Goal: Task Accomplishment & Management: Complete application form

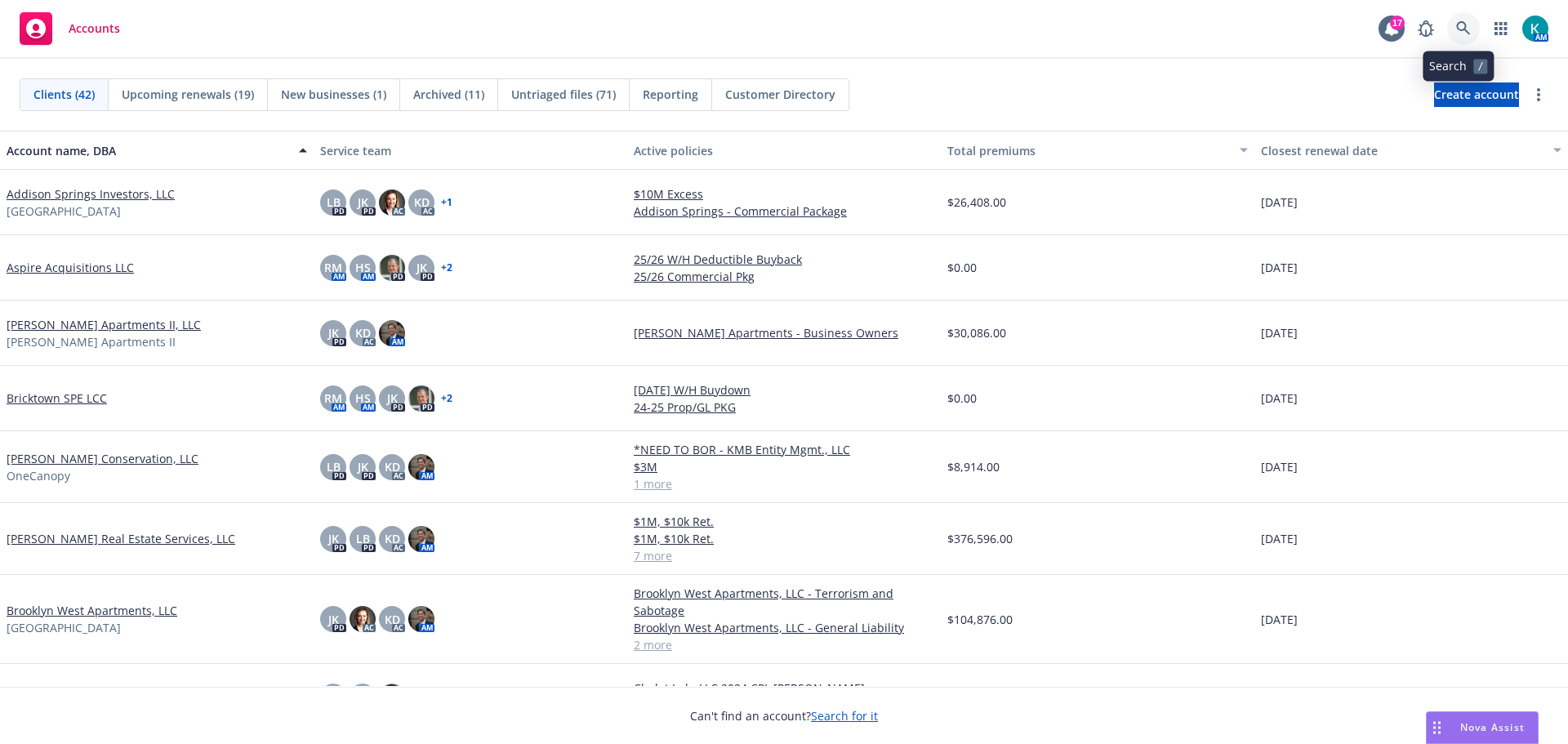
click at [1459, 27] on icon at bounding box center [1463, 28] width 14 height 14
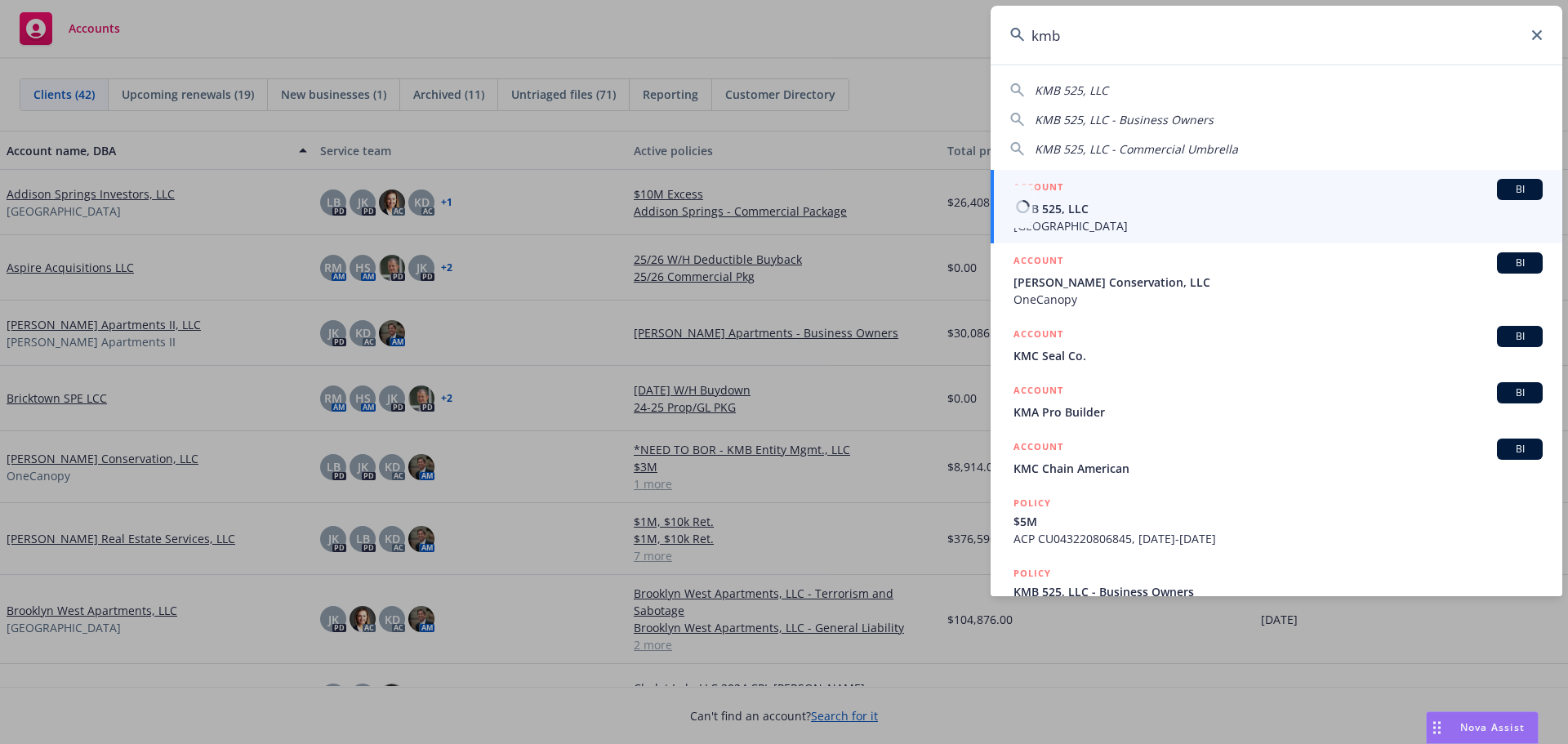
type input "kmb"
click at [1226, 214] on span "KMB 525, LLC" at bounding box center [1277, 208] width 529 height 17
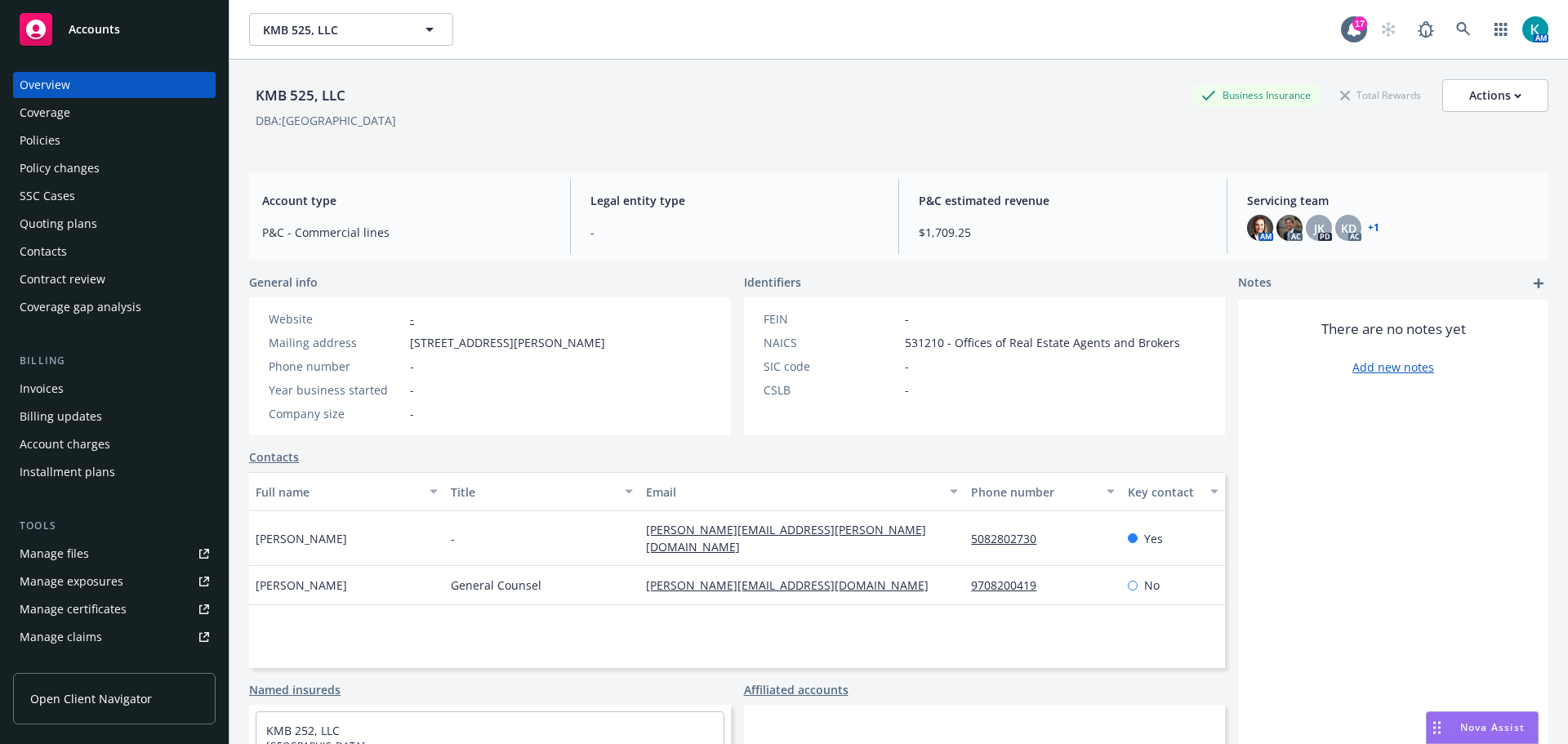
click at [111, 142] on div "Policies" at bounding box center [114, 140] width 189 height 26
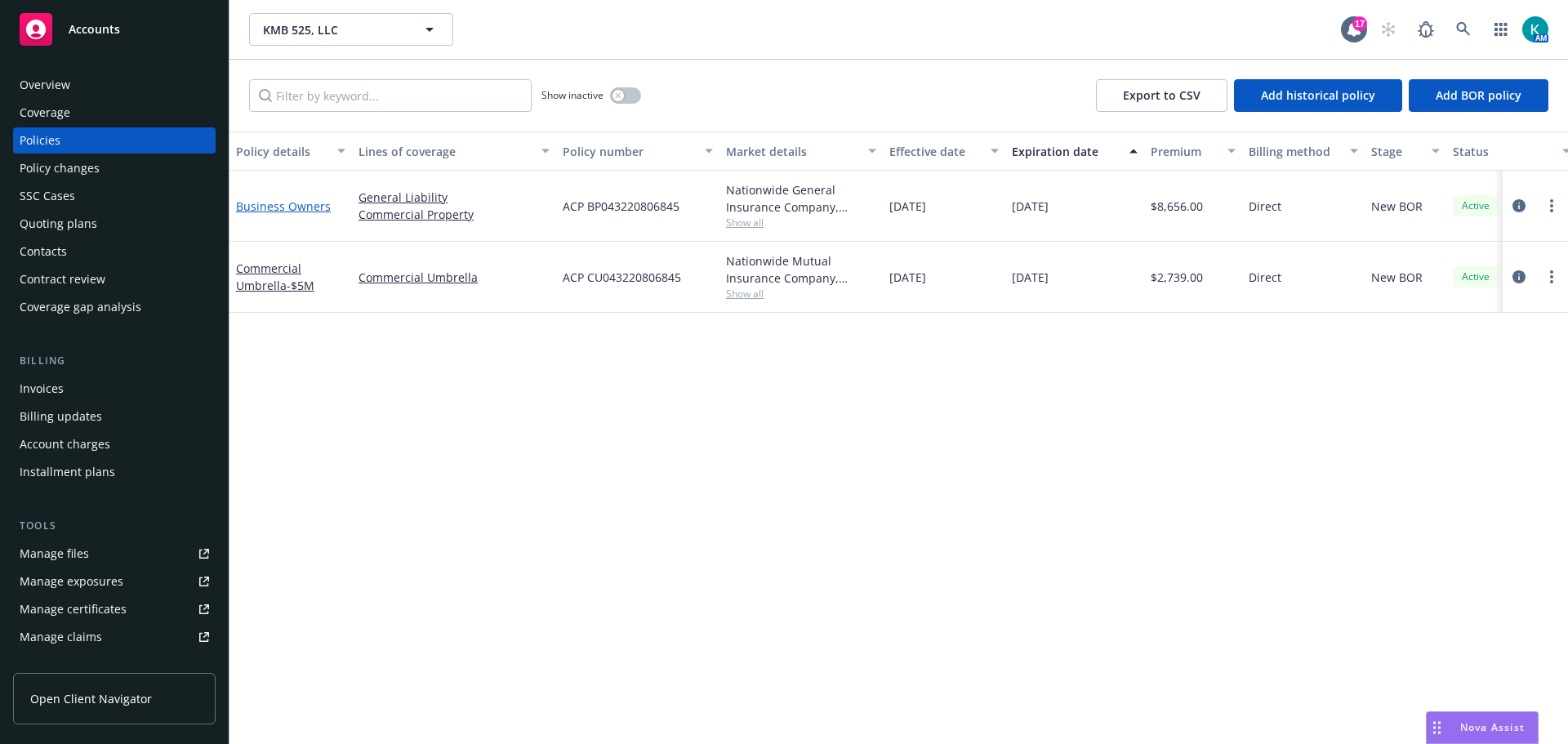
click at [317, 214] on link "Business Owners" at bounding box center [283, 206] width 95 height 15
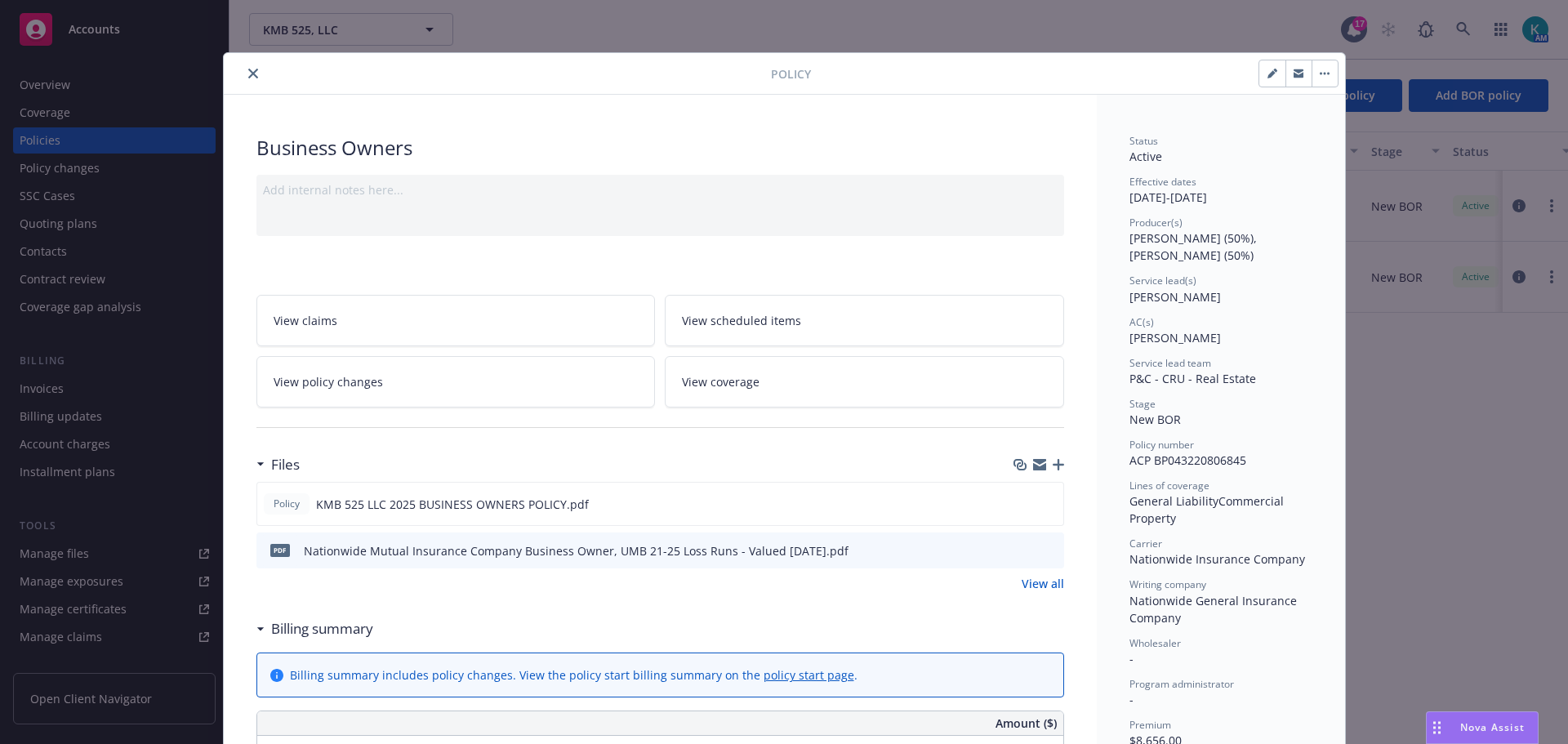
click at [250, 75] on icon "close" at bounding box center [254, 74] width 10 height 10
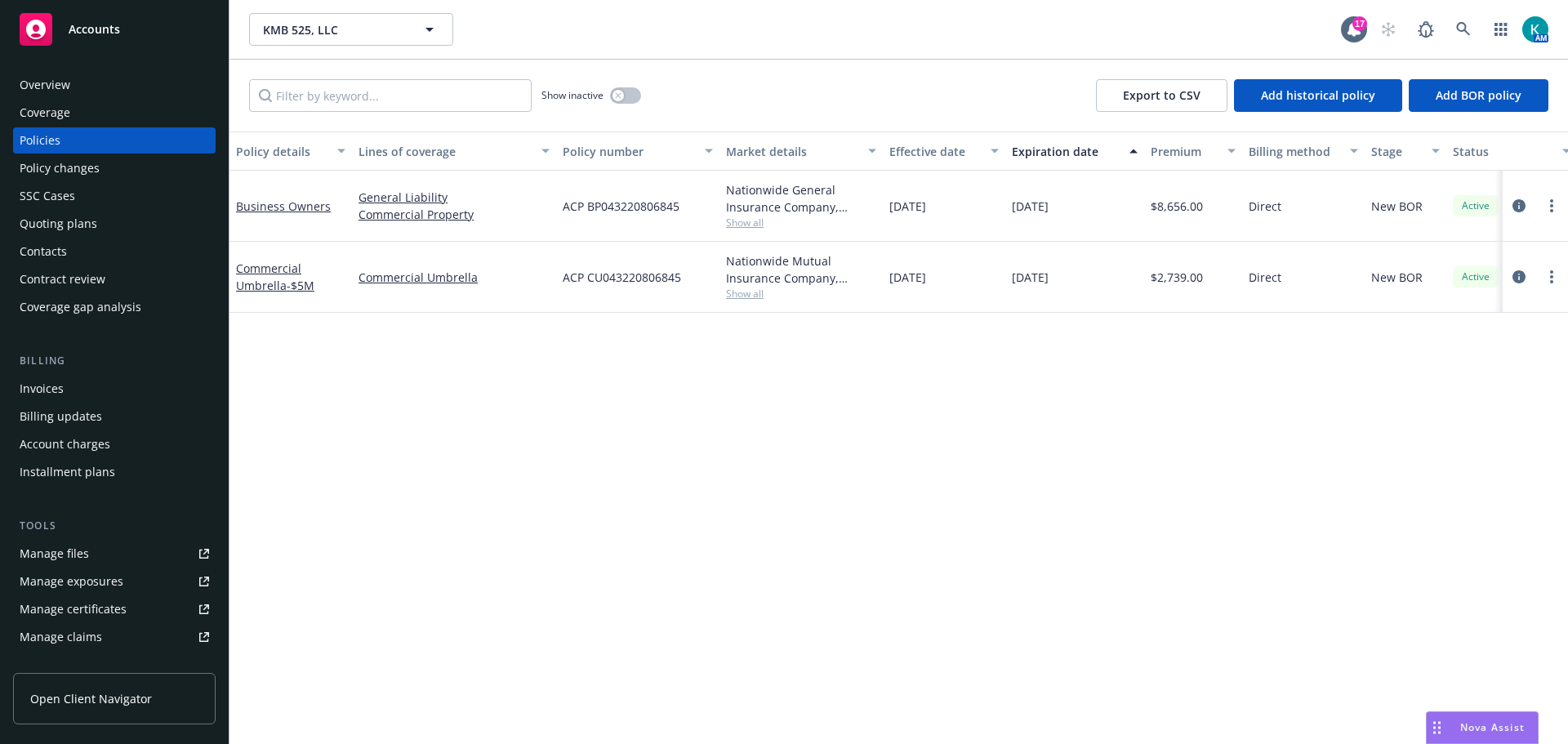
click at [113, 566] on link "Manage files" at bounding box center [115, 553] width 203 height 26
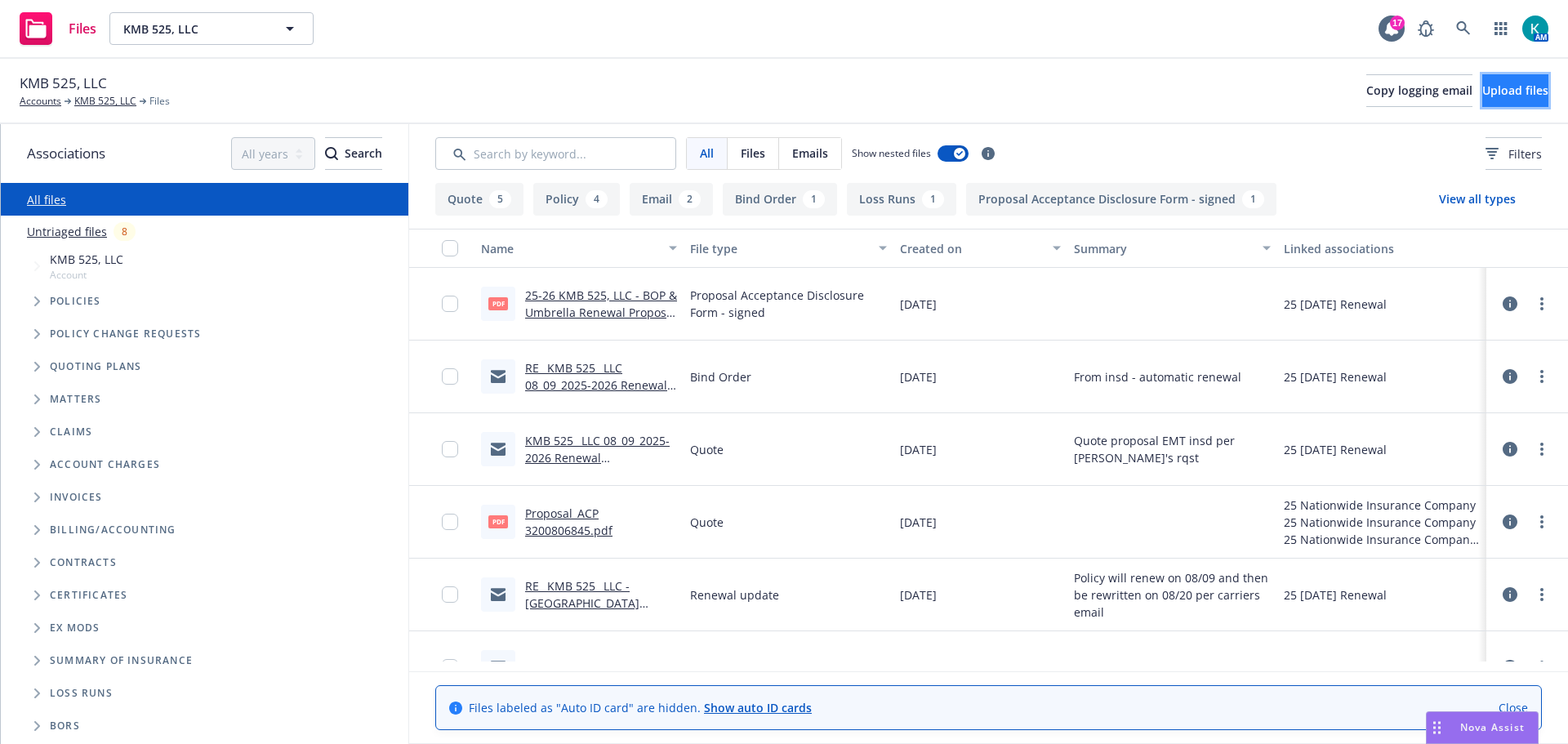
click at [1499, 87] on span "Upload files" at bounding box center [1514, 90] width 66 height 15
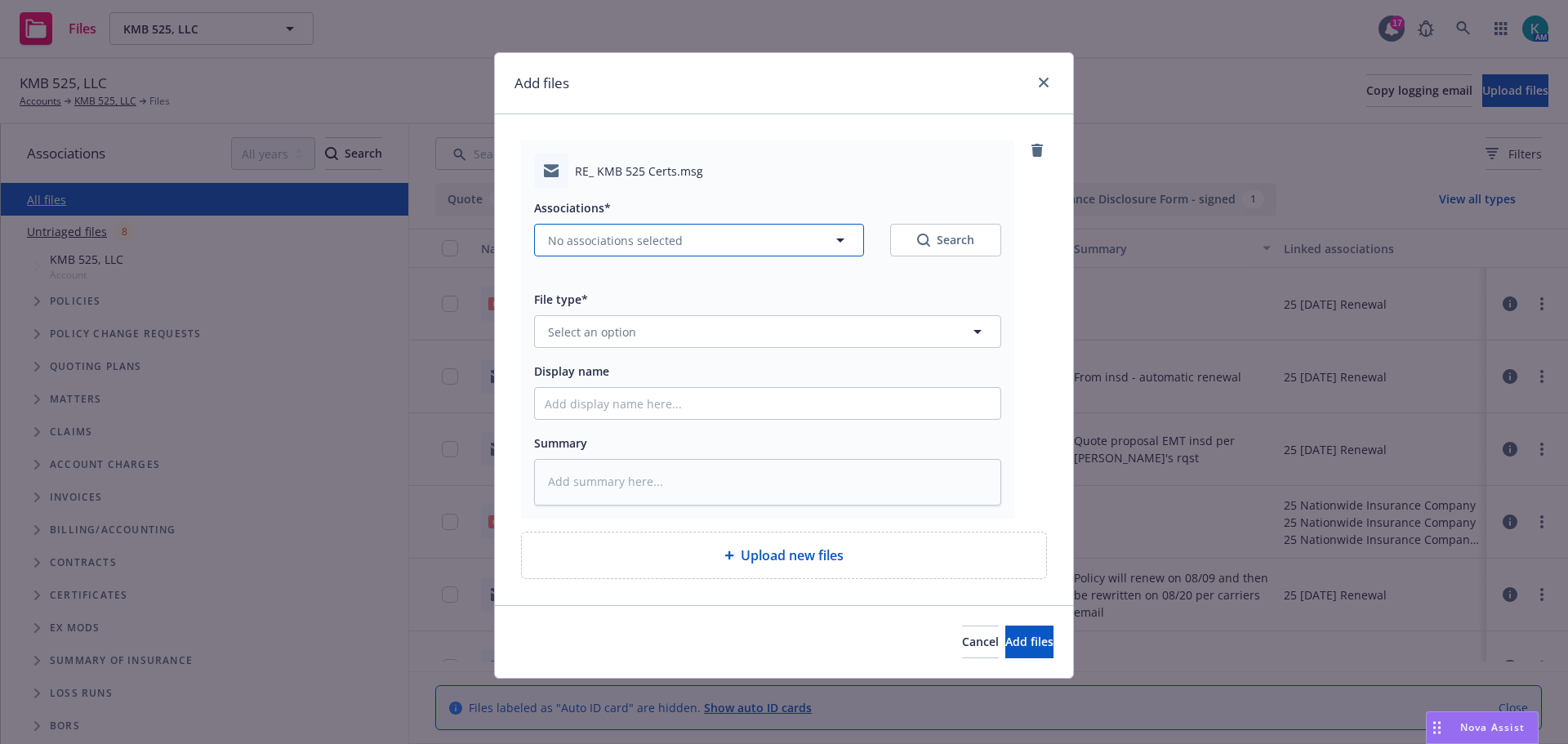
click at [553, 249] on span "No associations selected" at bounding box center [615, 240] width 135 height 17
type textarea "x"
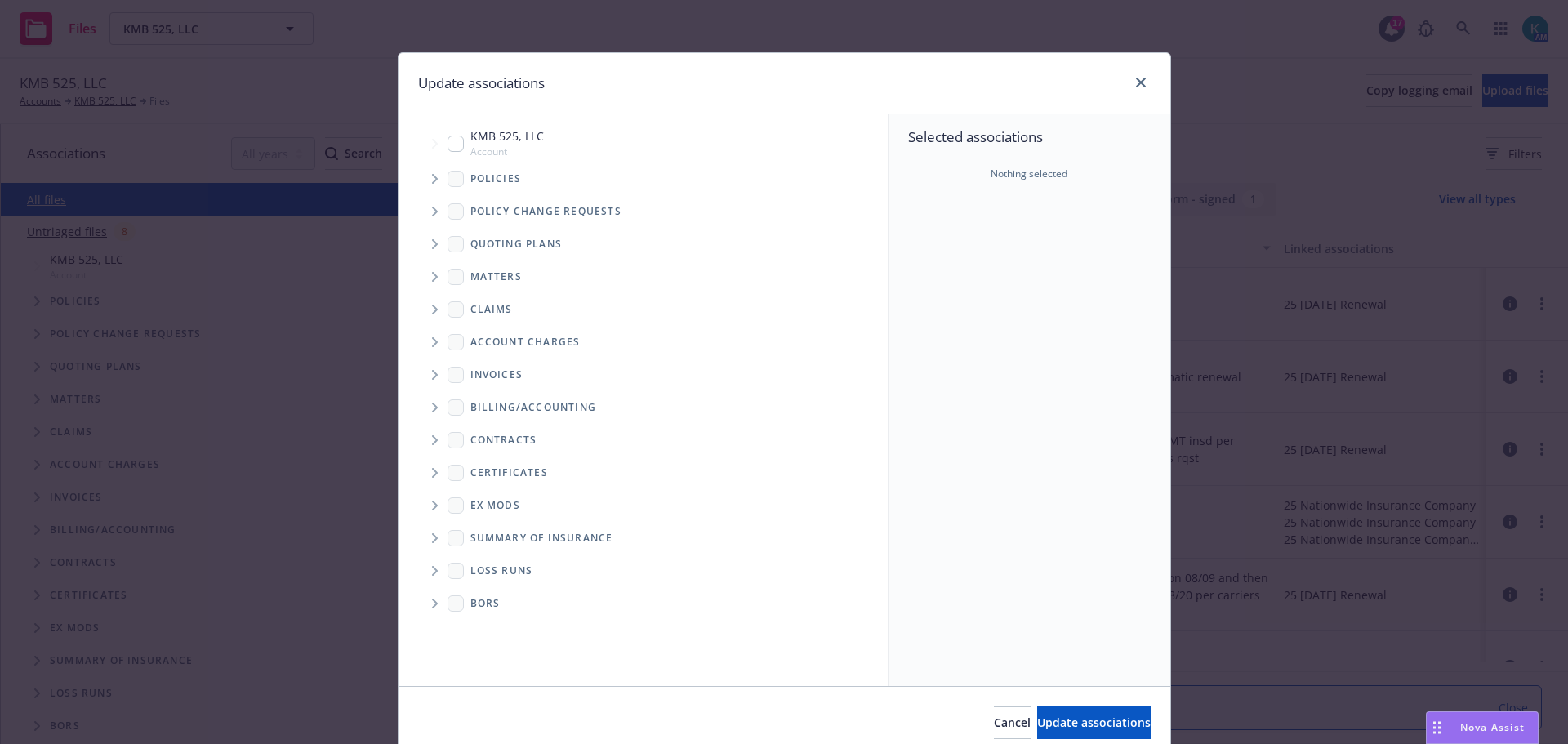
click at [434, 182] on span "Tree Example" at bounding box center [433, 178] width 26 height 26
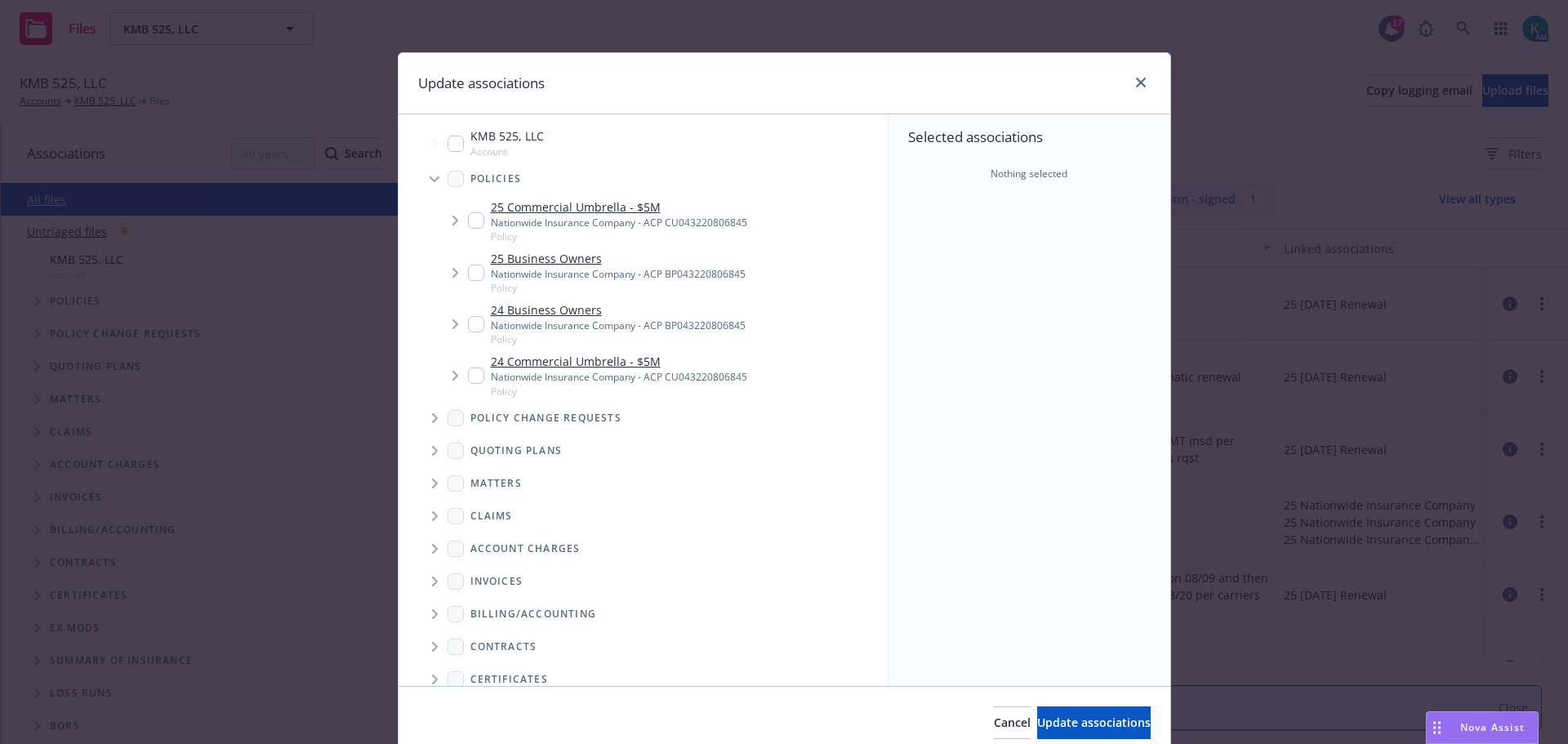
click at [468, 226] on input "Tree Example" at bounding box center [475, 220] width 16 height 16
checkbox input "true"
click at [468, 271] on input "Tree Example" at bounding box center [475, 273] width 16 height 16
checkbox input "true"
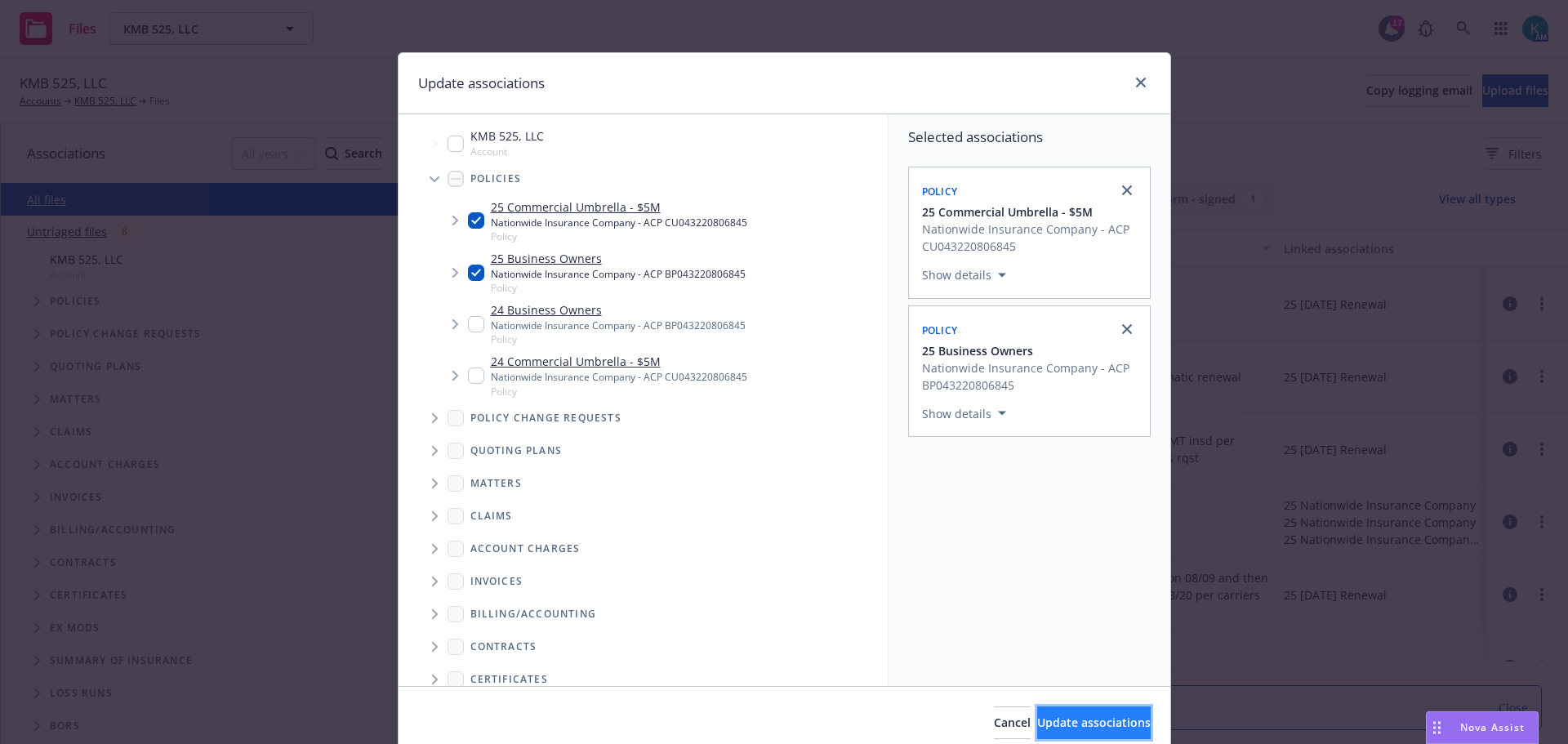
click at [1064, 714] on button "Update associations" at bounding box center [1093, 722] width 114 height 33
type textarea "x"
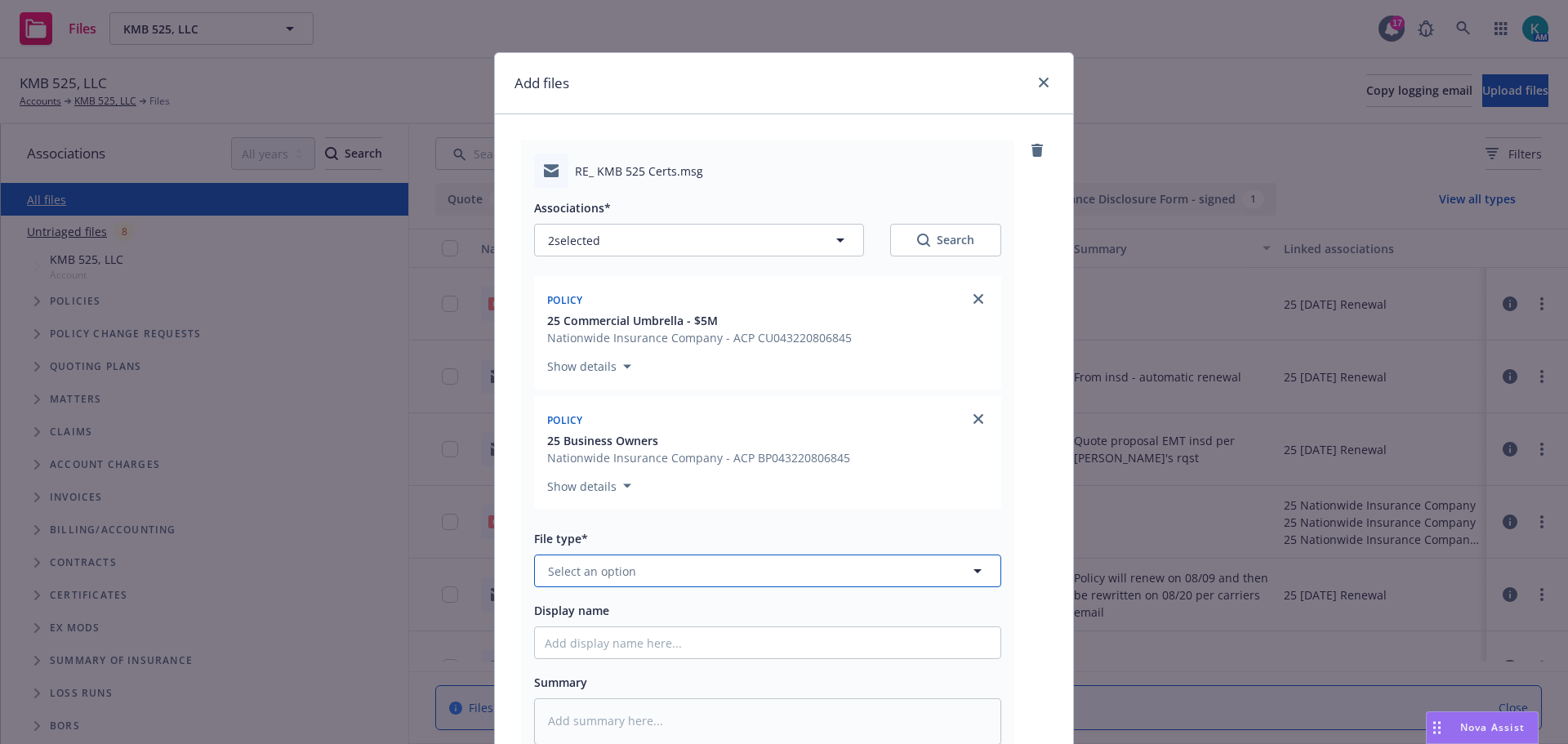
click at [703, 587] on button "Select an option" at bounding box center [767, 571] width 467 height 33
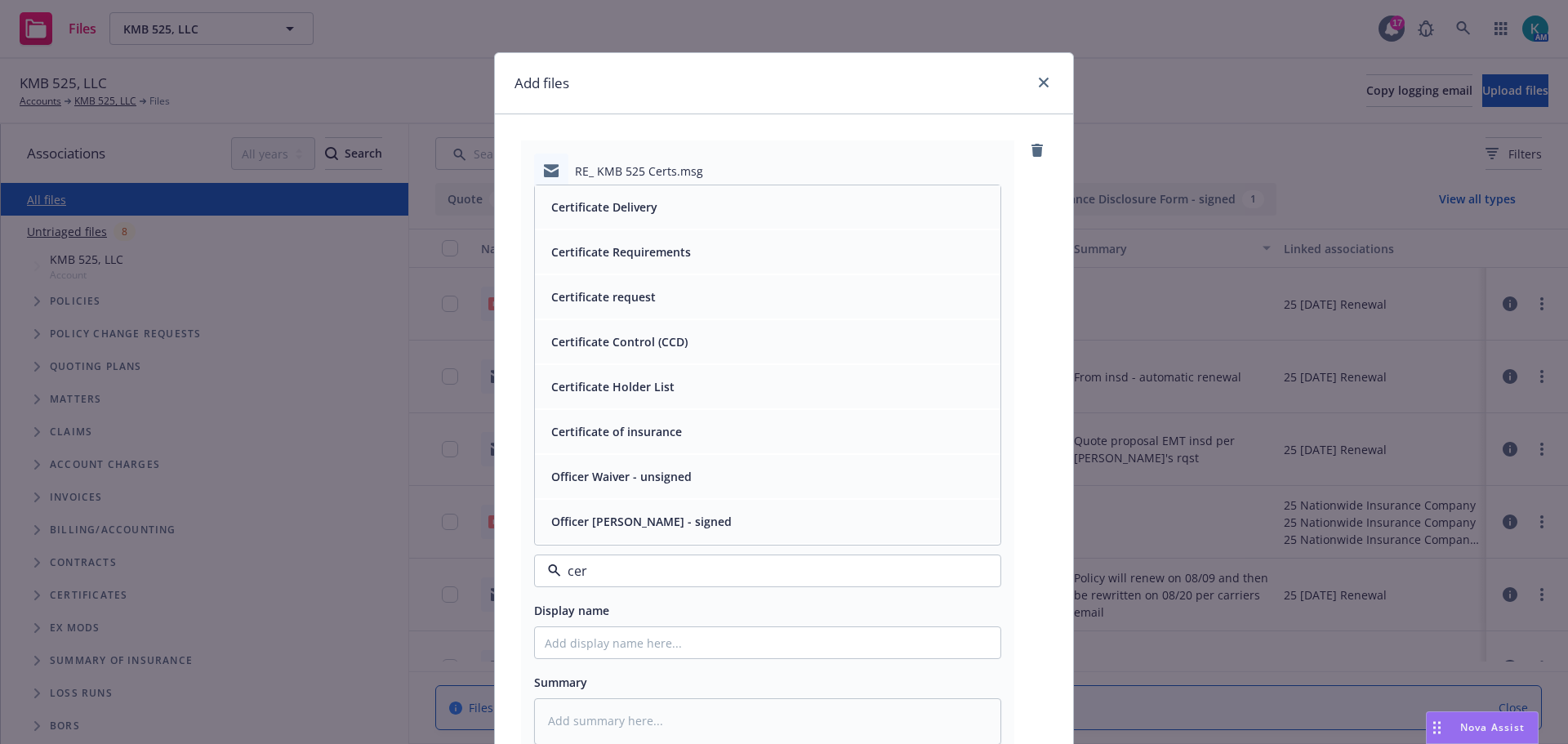
type input "cert"
click at [689, 309] on div "Certificate Delivery" at bounding box center [767, 296] width 446 height 24
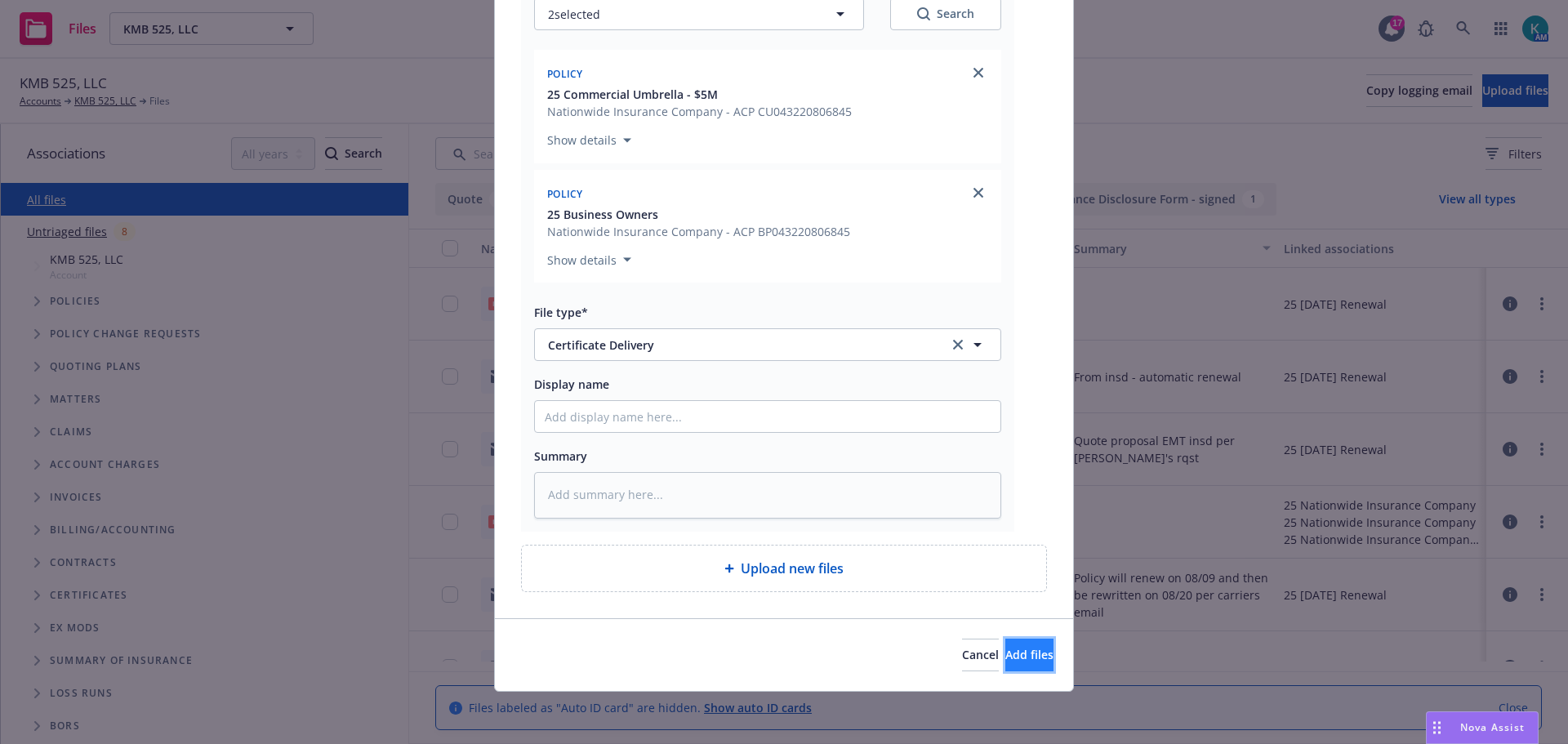
click at [1005, 662] on span "Add files" at bounding box center [1029, 654] width 48 height 15
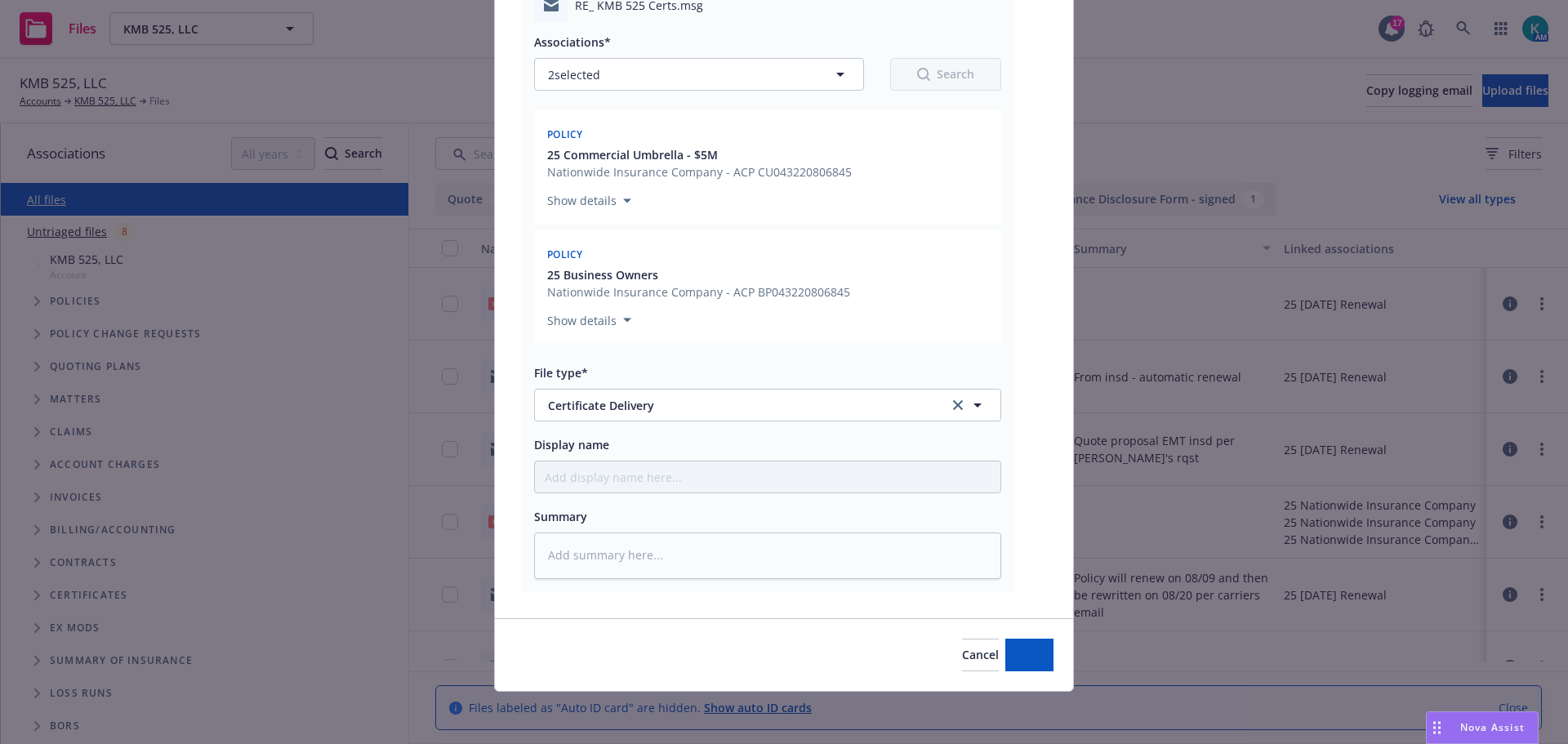
scroll to position [204, 0]
type textarea "x"
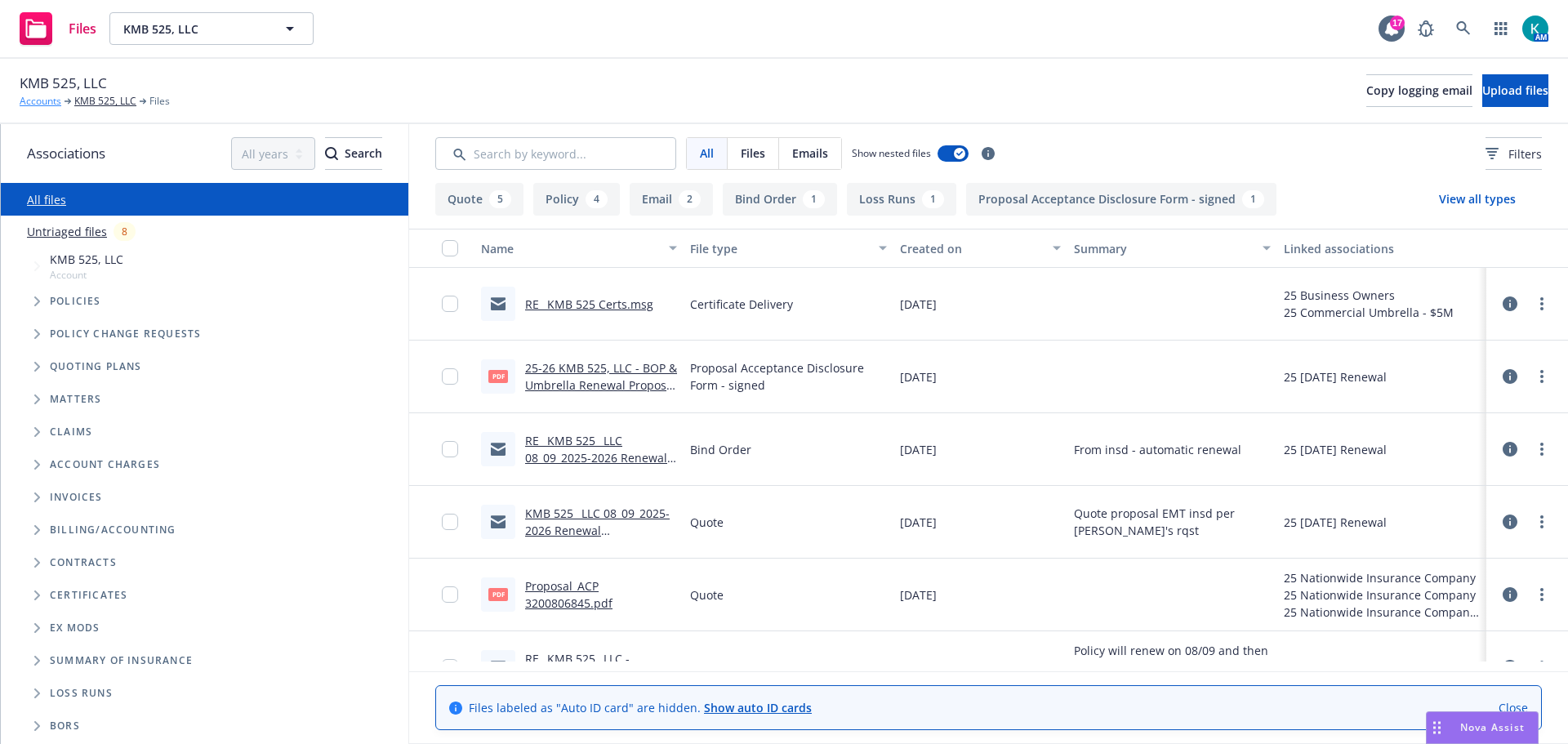
click at [49, 97] on link "Accounts" at bounding box center [40, 100] width 42 height 14
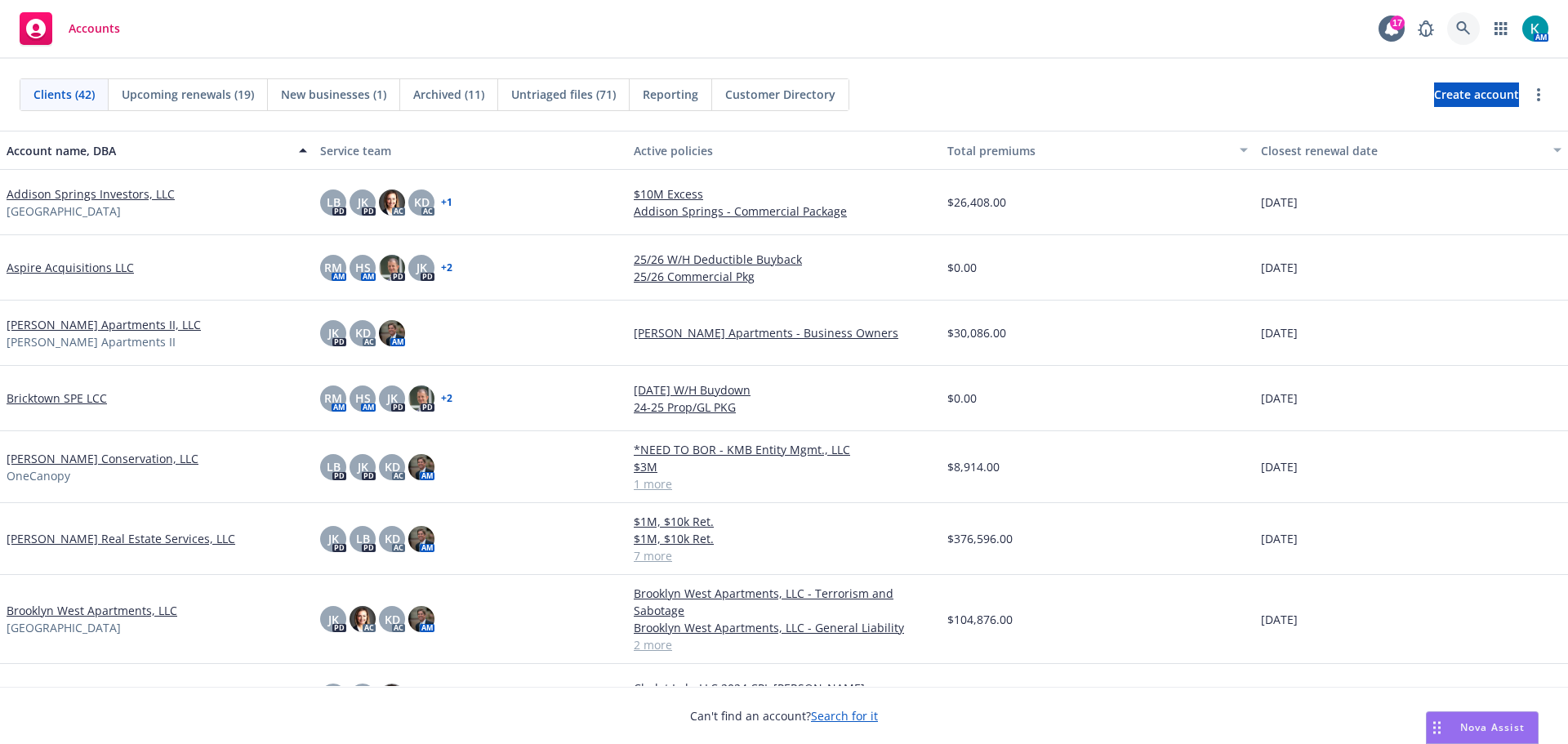
click at [1468, 28] on link at bounding box center [1464, 29] width 33 height 33
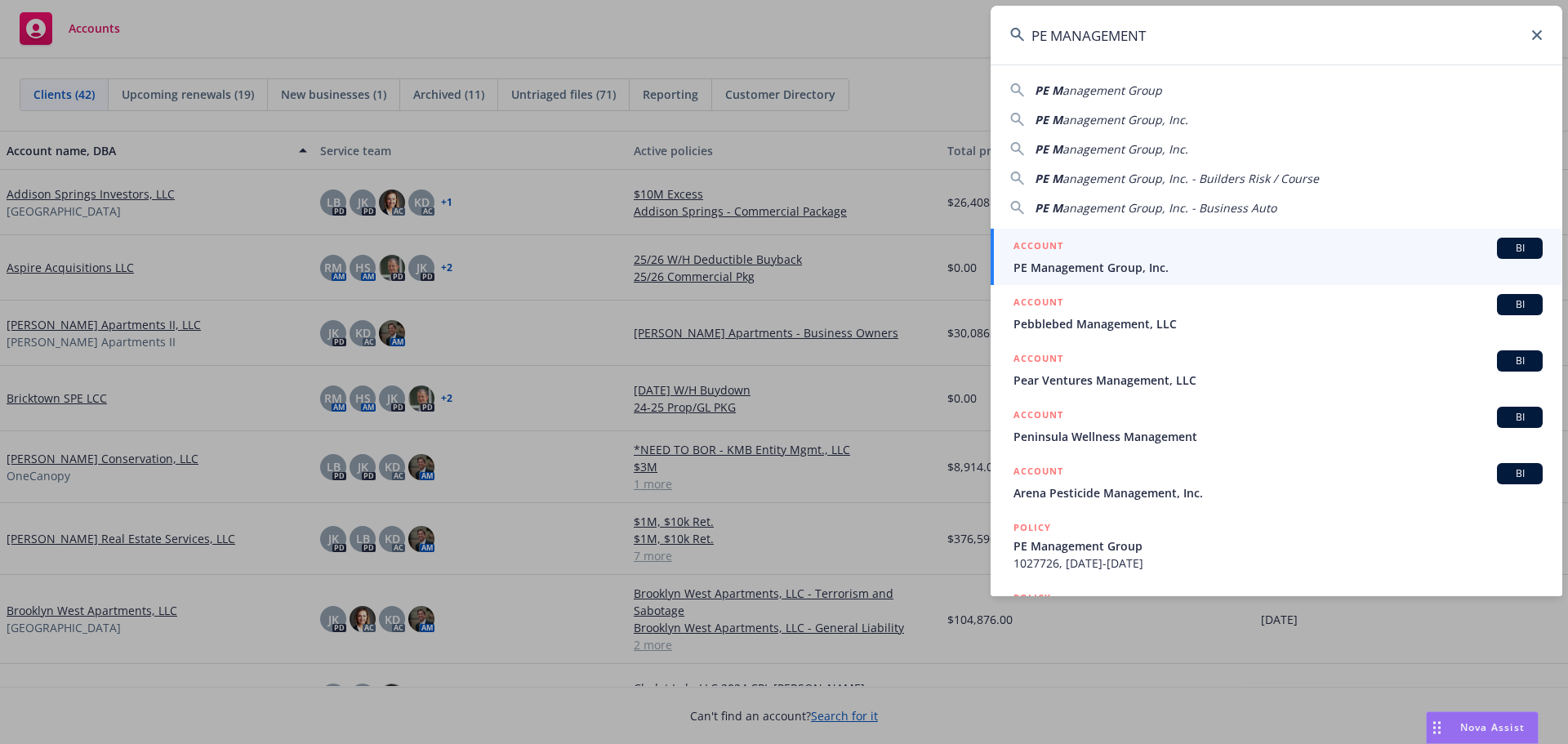
type input "PE MANAGEMENT"
click at [1124, 269] on span "PE Management Group, Inc." at bounding box center [1277, 268] width 529 height 17
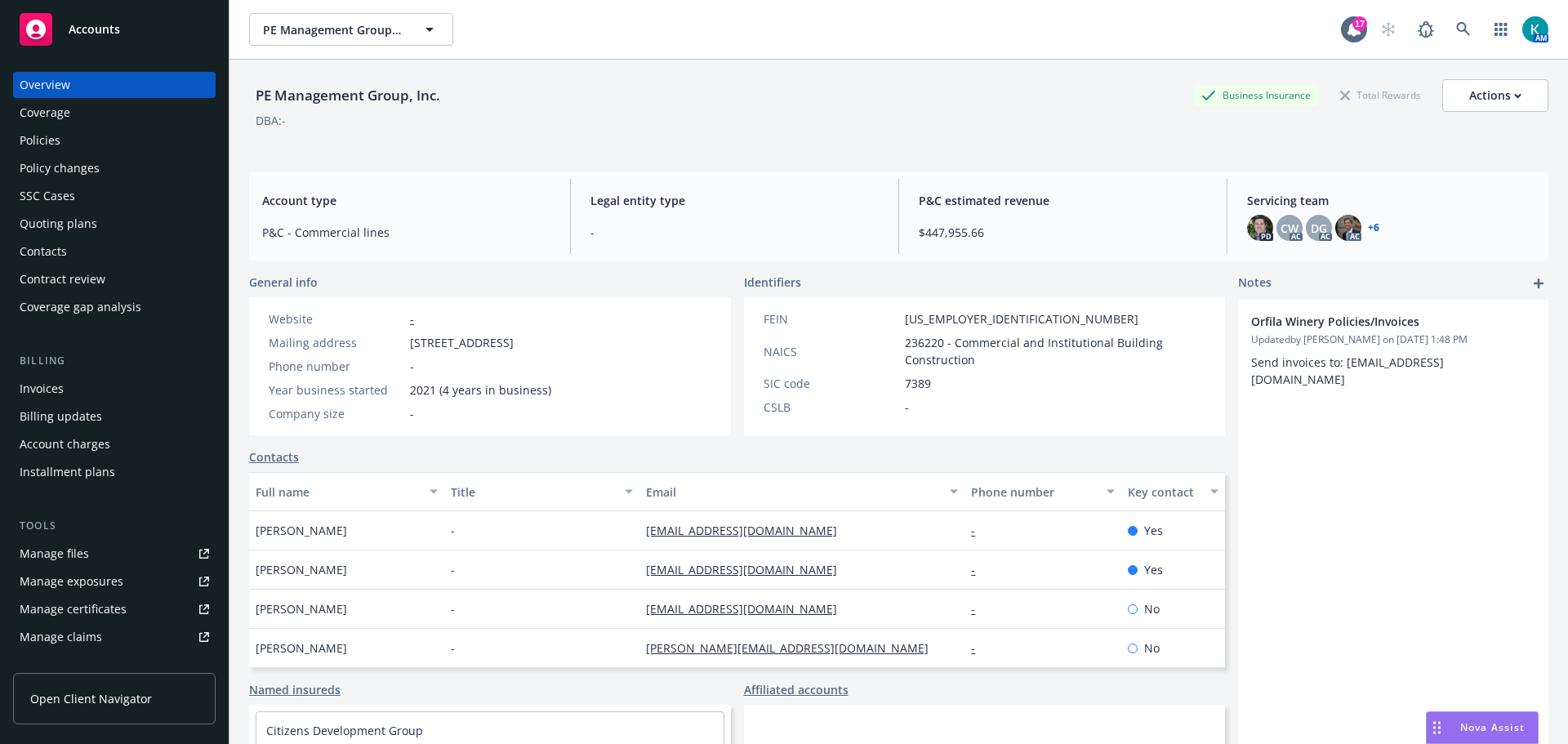
click at [106, 153] on div "Policies" at bounding box center [114, 140] width 189 height 26
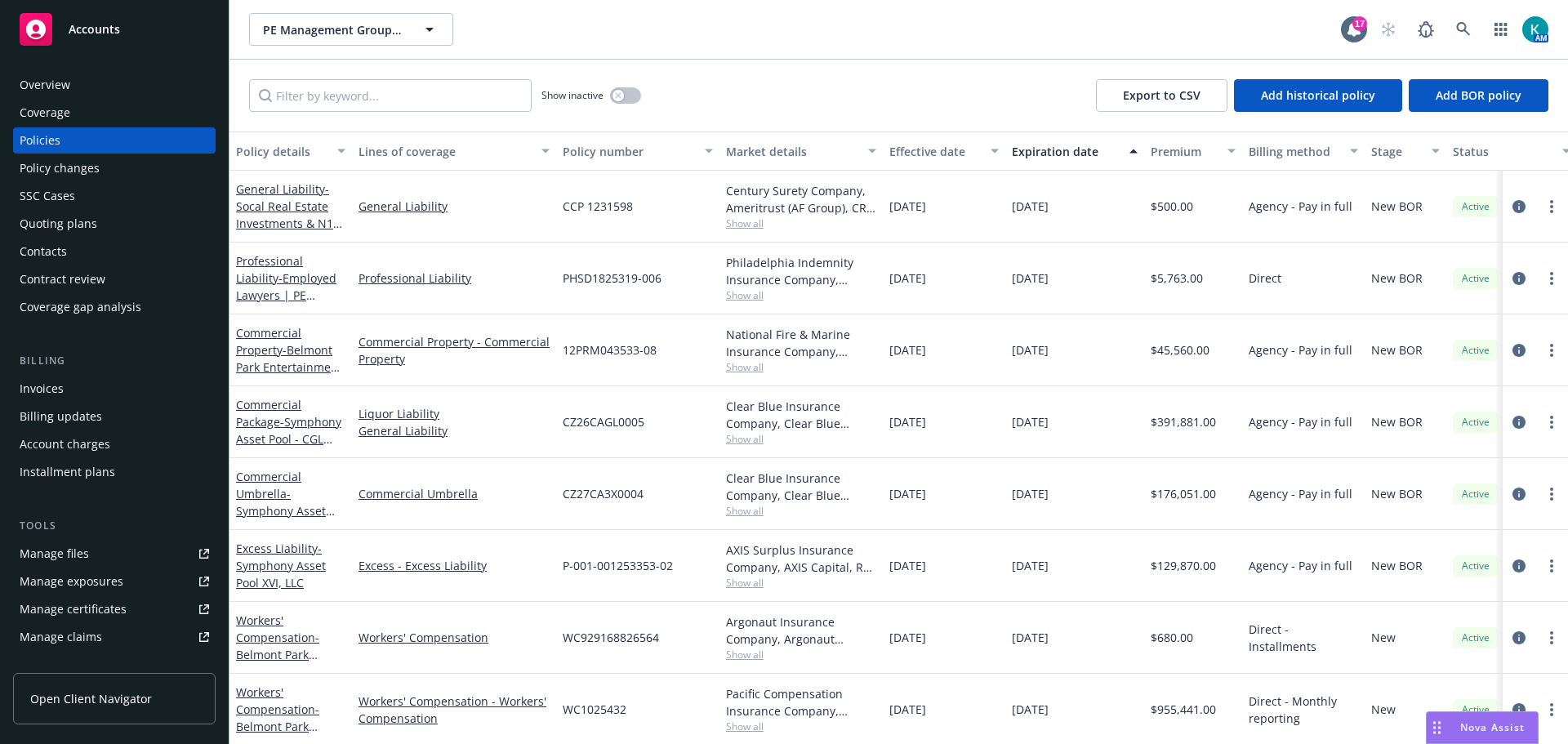
click at [179, 402] on div "Invoices" at bounding box center [114, 388] width 189 height 26
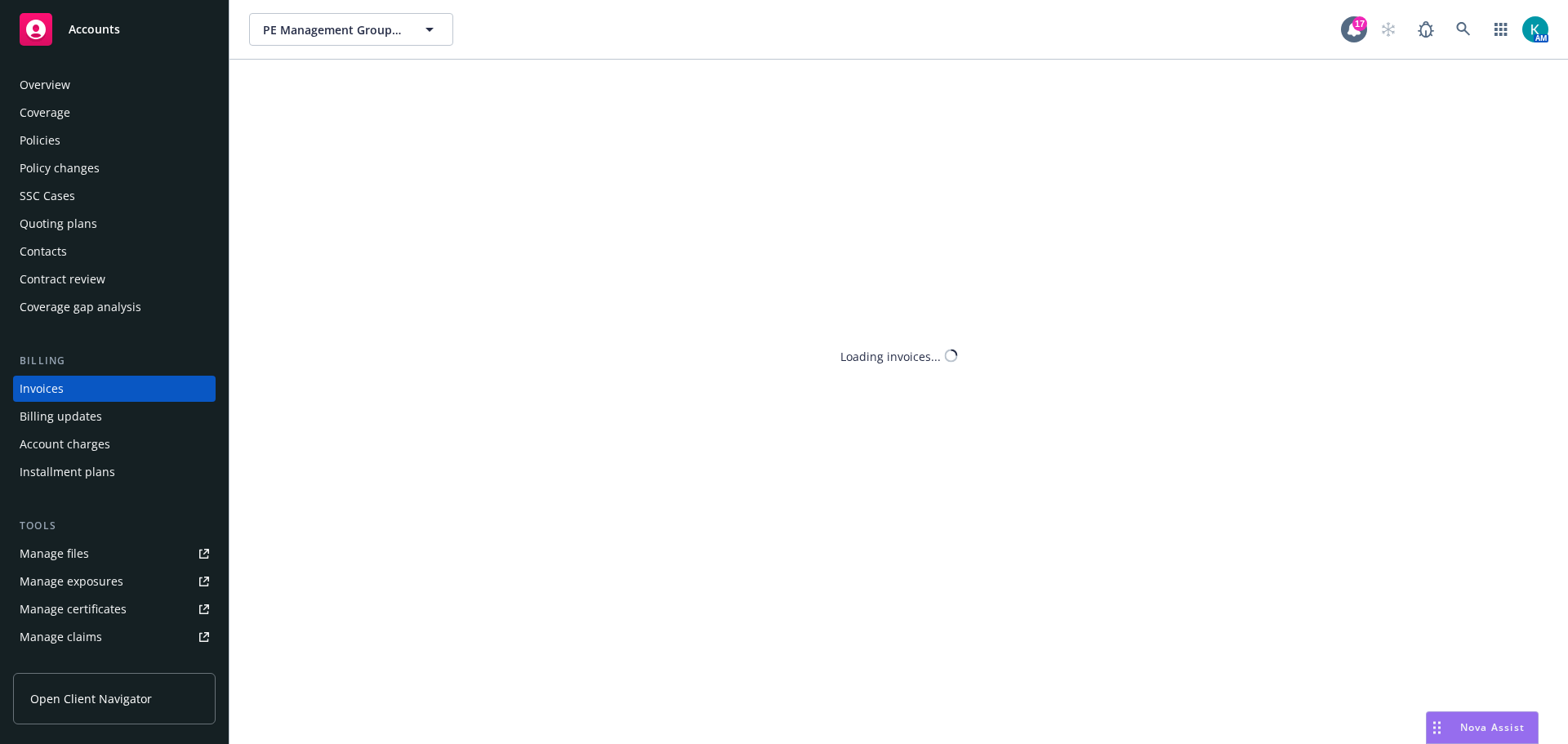
scroll to position [12, 0]
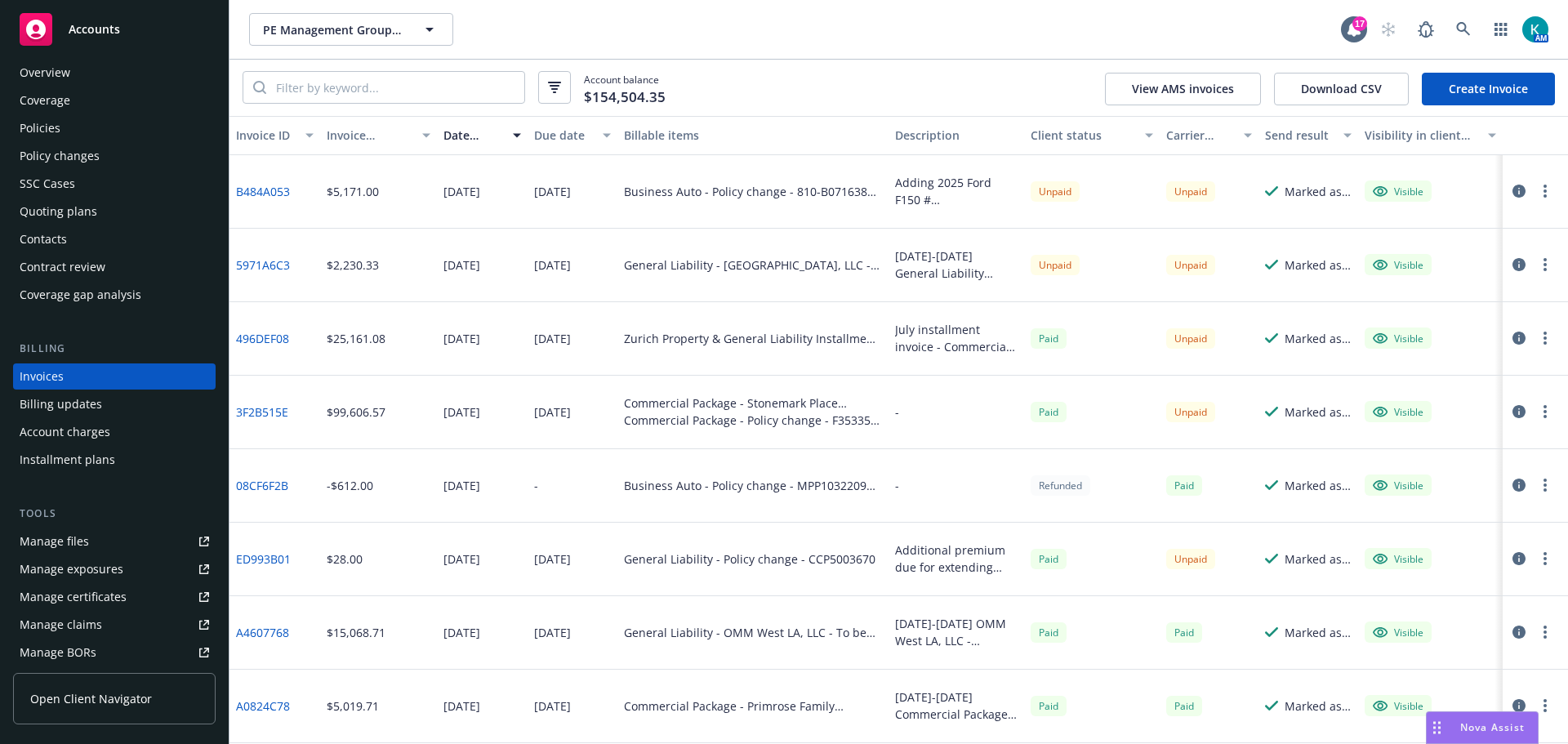
click at [254, 200] on link "B484A053" at bounding box center [263, 191] width 54 height 17
click at [364, 25] on span "PE Management Group, Inc." at bounding box center [334, 30] width 142 height 17
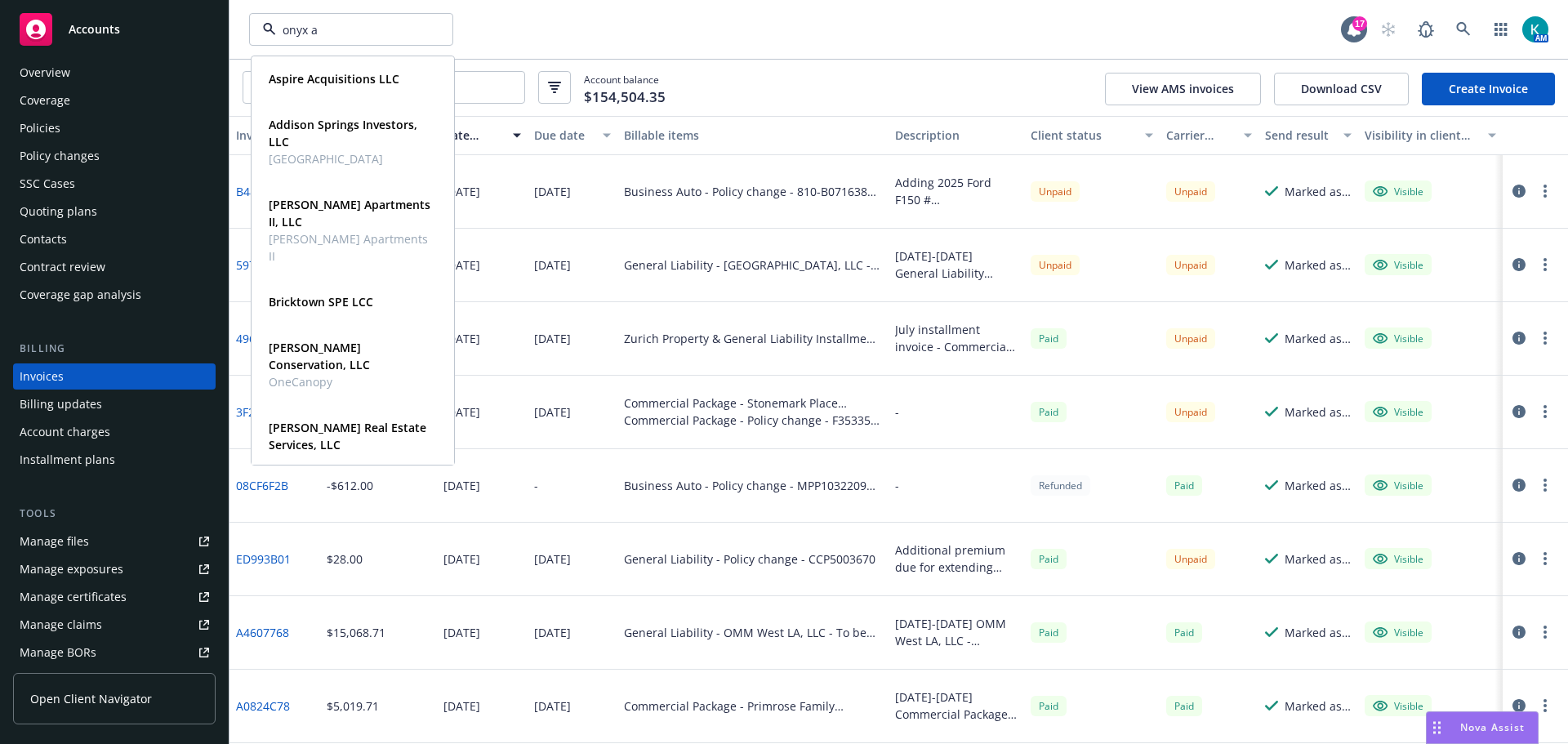
type input "onyx ap"
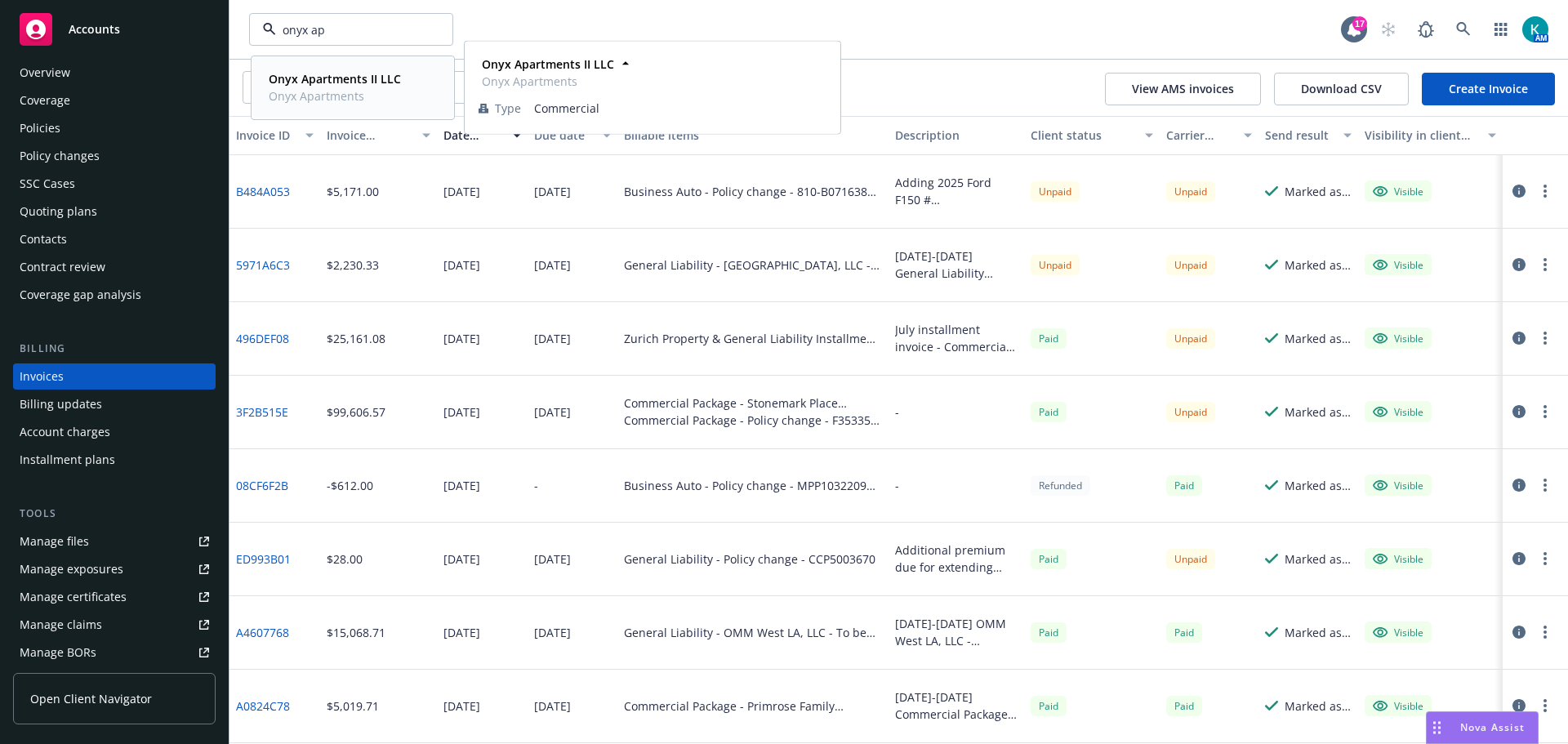
click at [336, 74] on strong "Onyx Apartments II LLC" at bounding box center [335, 78] width 132 height 15
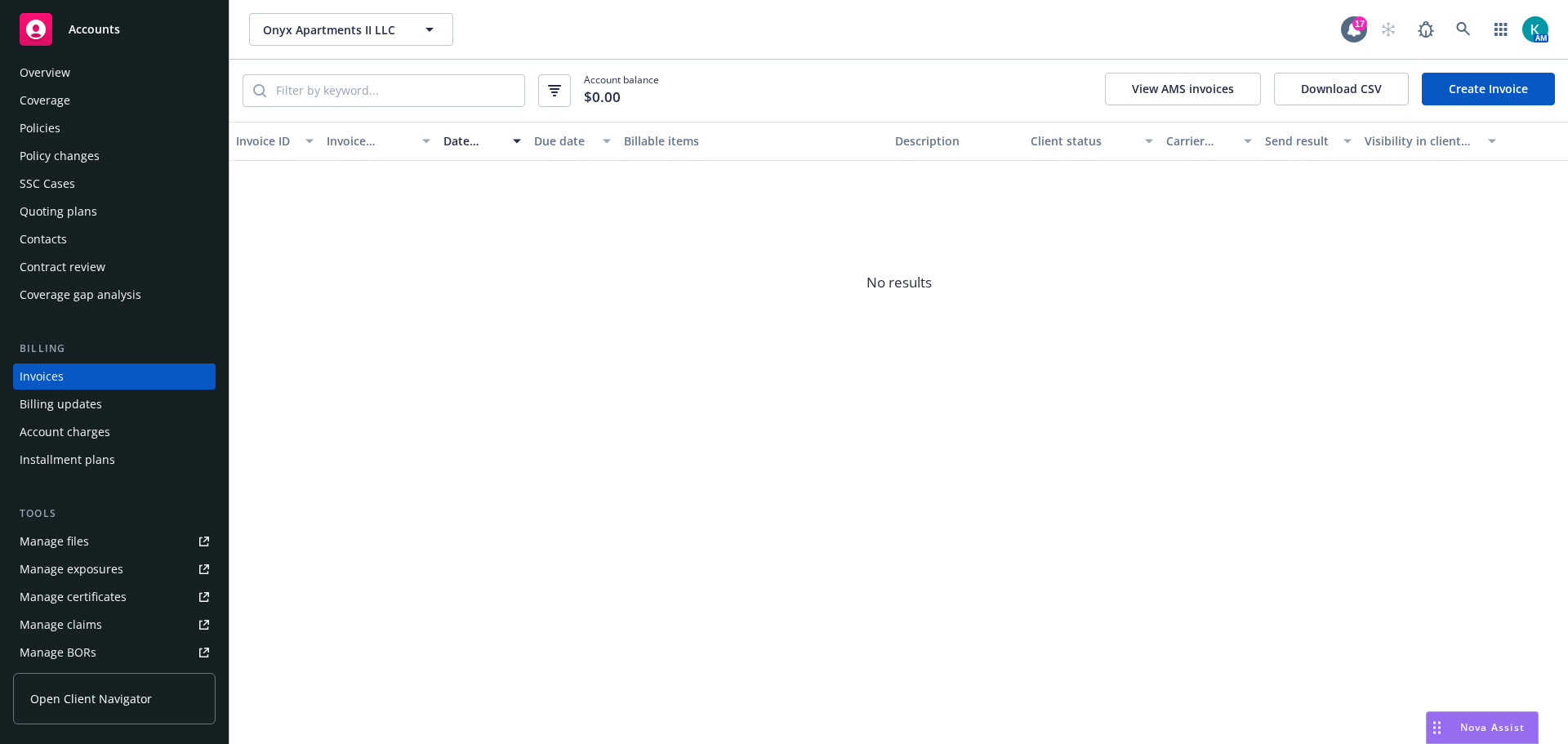
click at [107, 140] on div "Policies" at bounding box center [114, 127] width 189 height 26
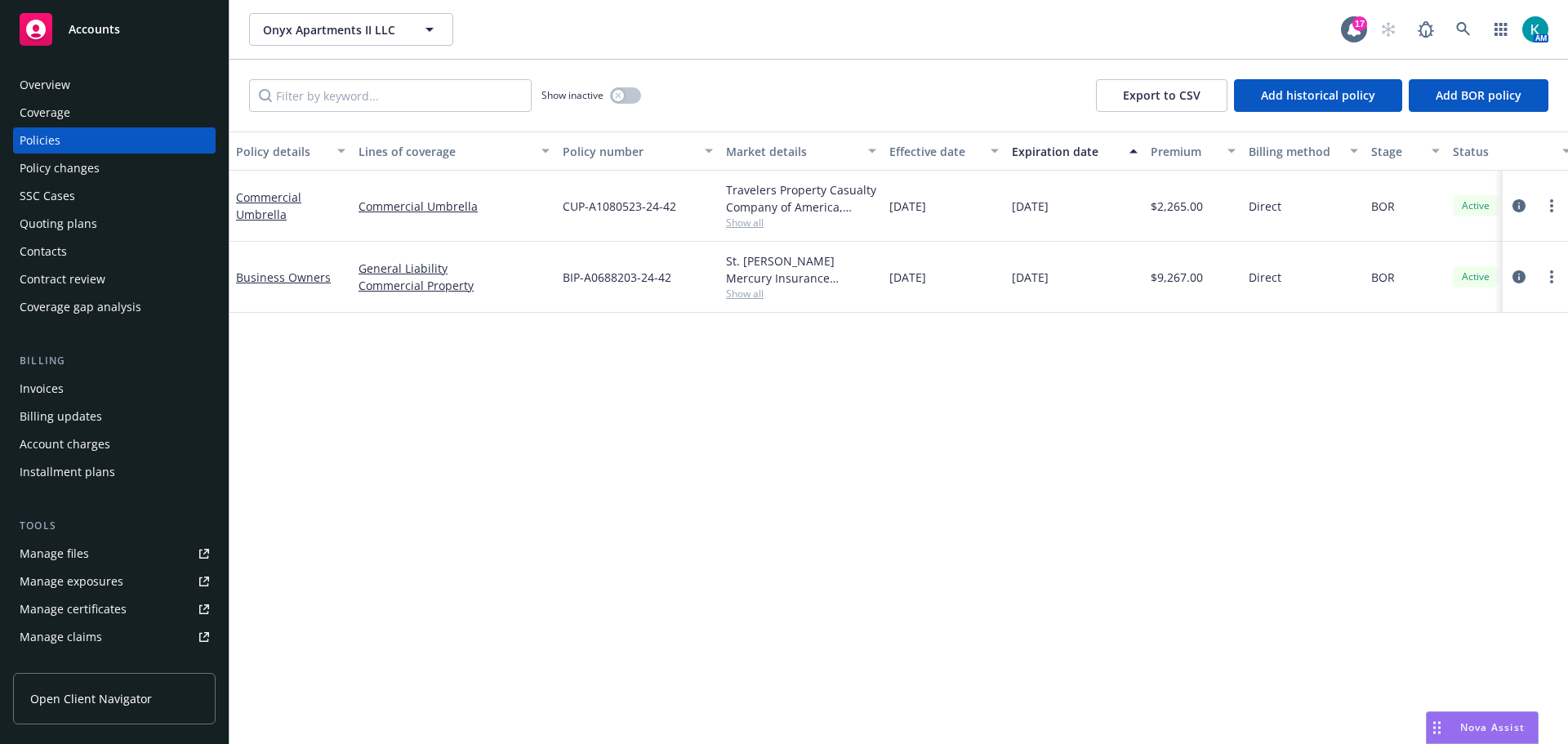
click at [159, 237] on div "Quoting plans" at bounding box center [114, 223] width 189 height 26
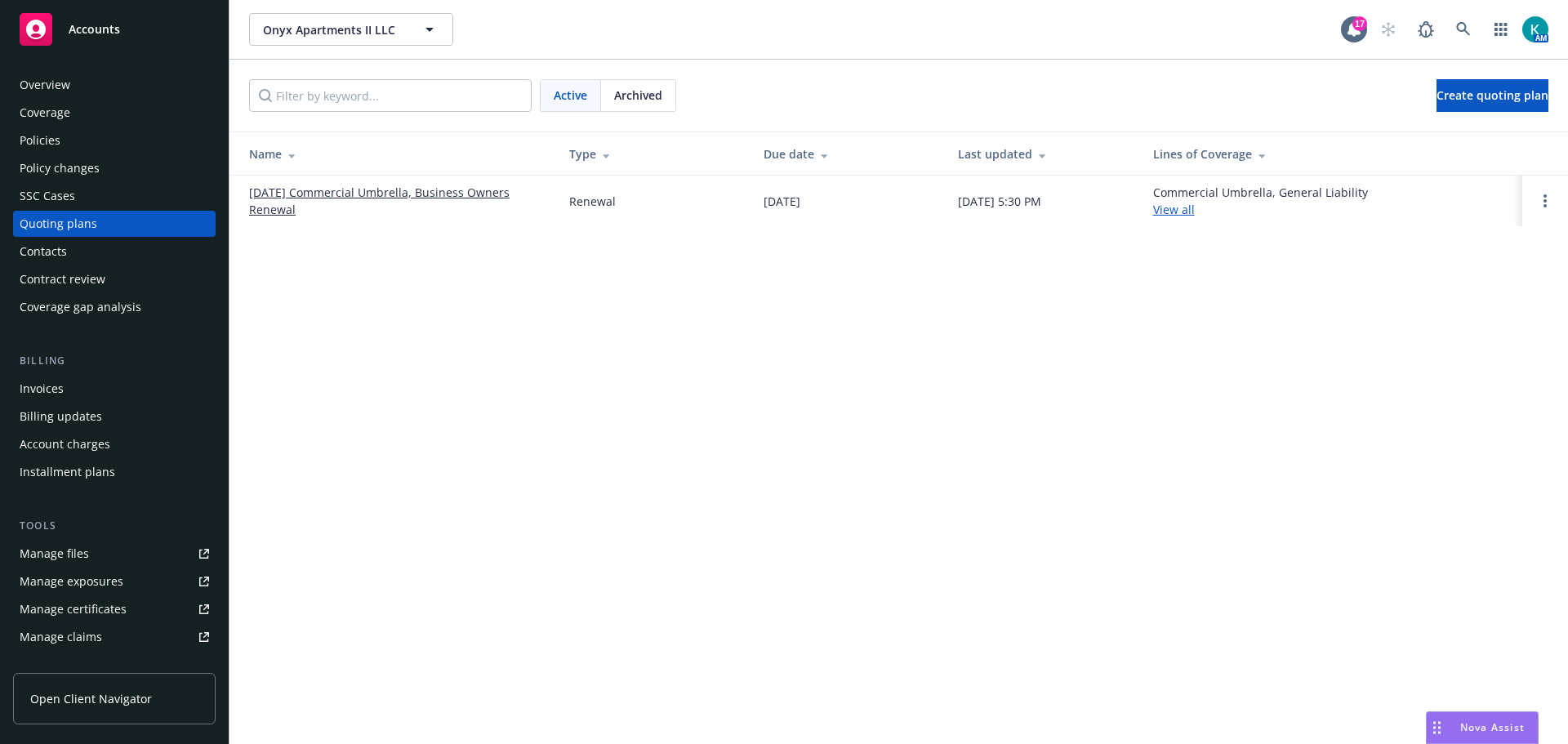
click at [309, 193] on link "[DATE] Commercial Umbrella, Business Owners Renewal" at bounding box center [395, 201] width 294 height 34
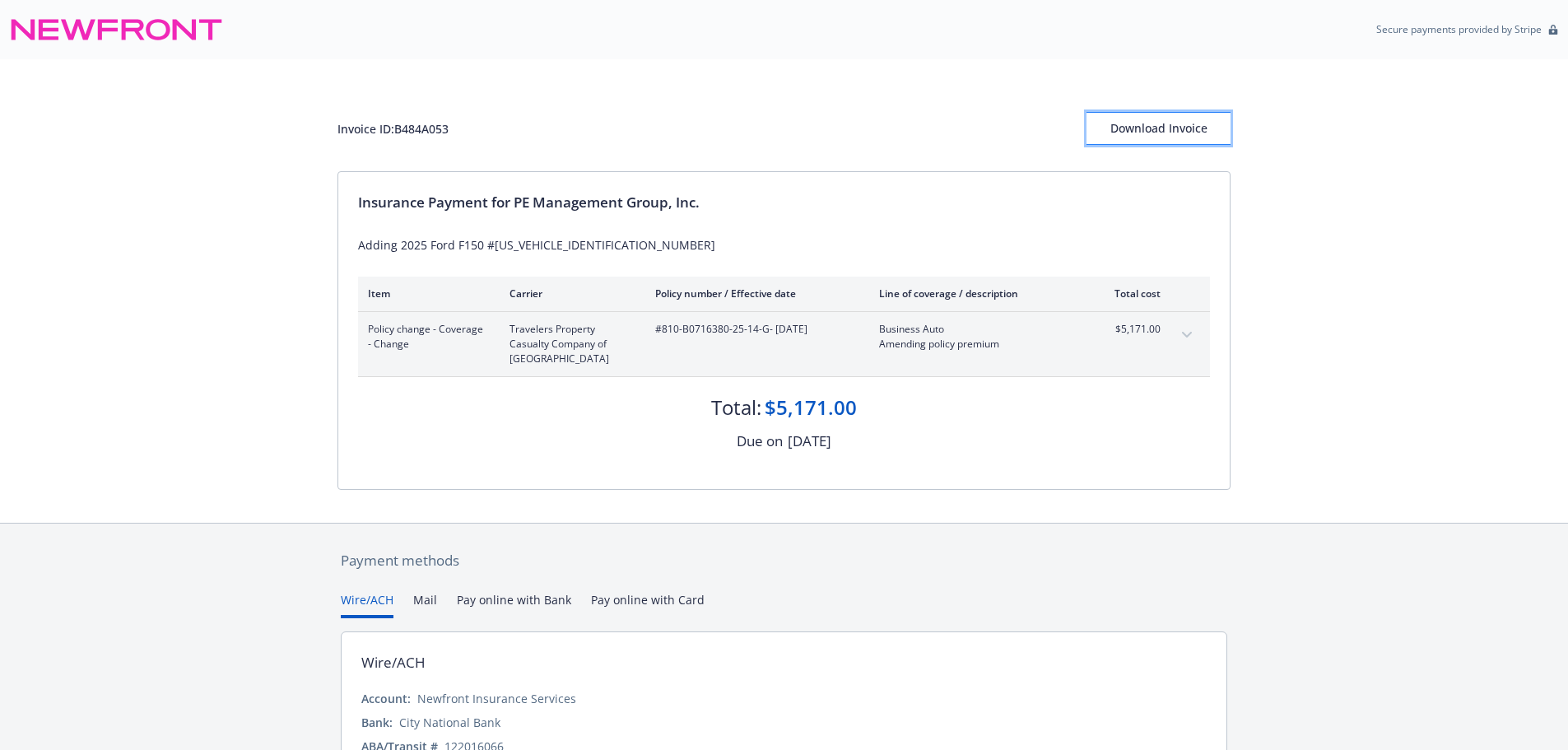
click at [1173, 143] on div "Download Invoice" at bounding box center [1158, 128] width 144 height 31
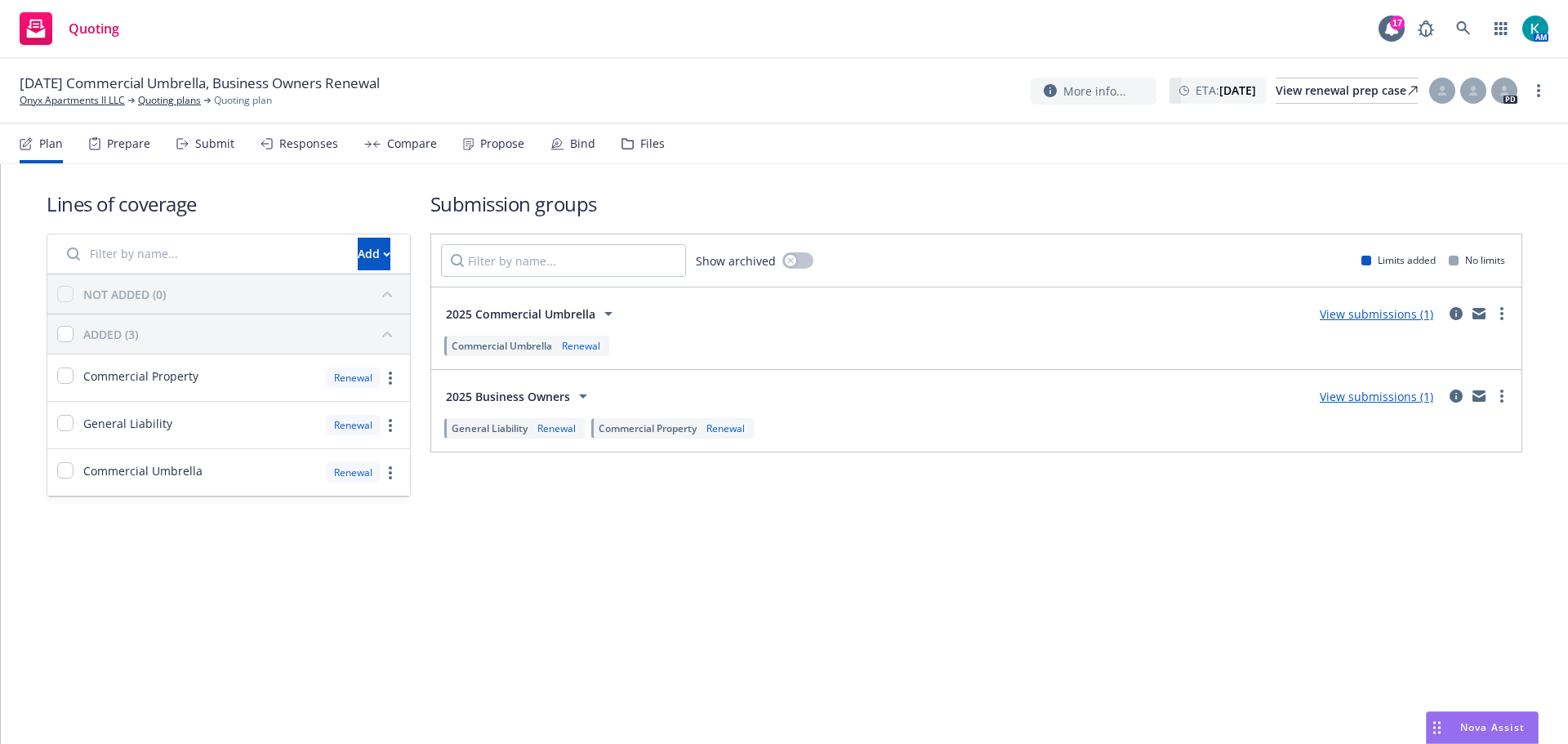
click at [497, 150] on div "Propose" at bounding box center [502, 143] width 44 height 13
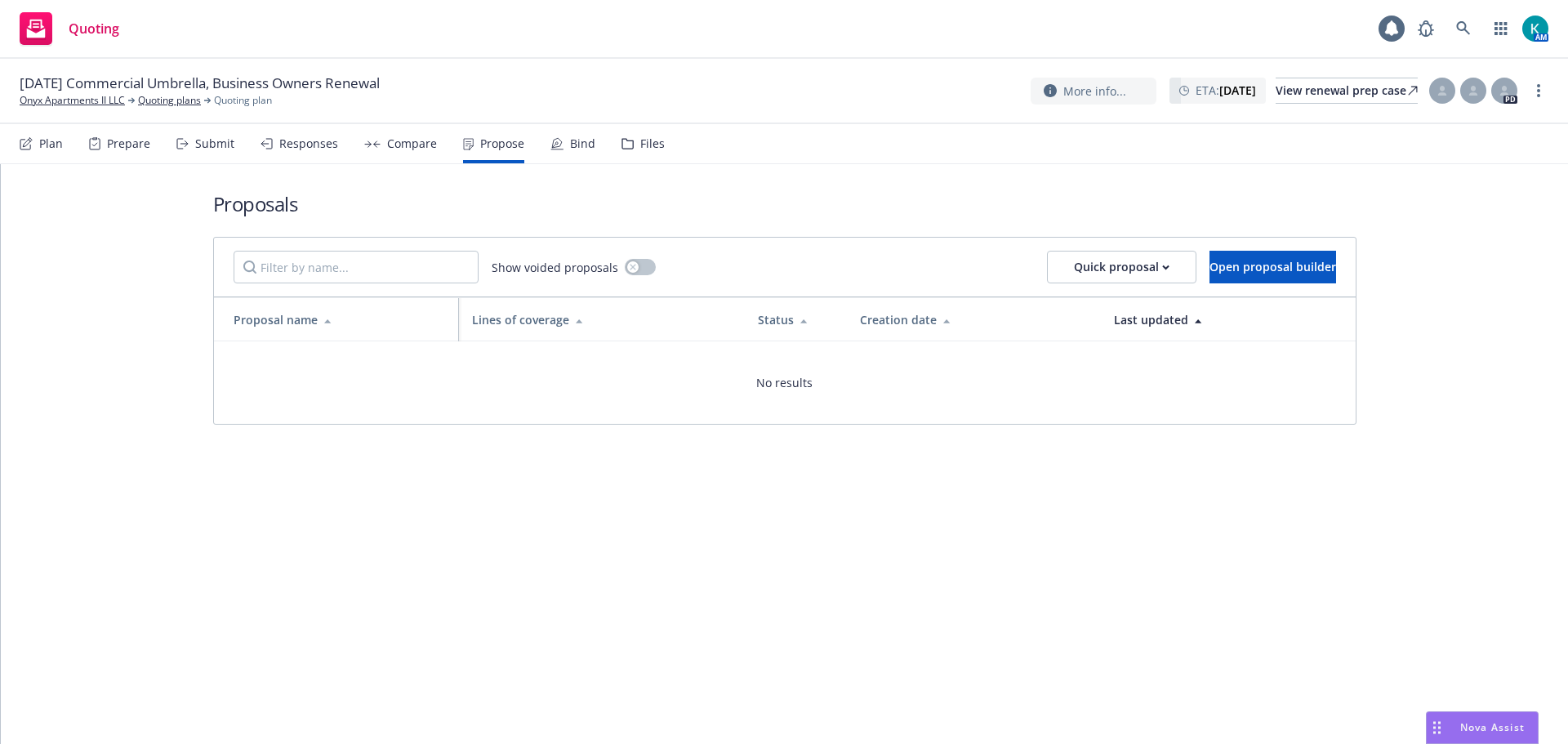
click at [276, 156] on div "Responses" at bounding box center [298, 143] width 77 height 39
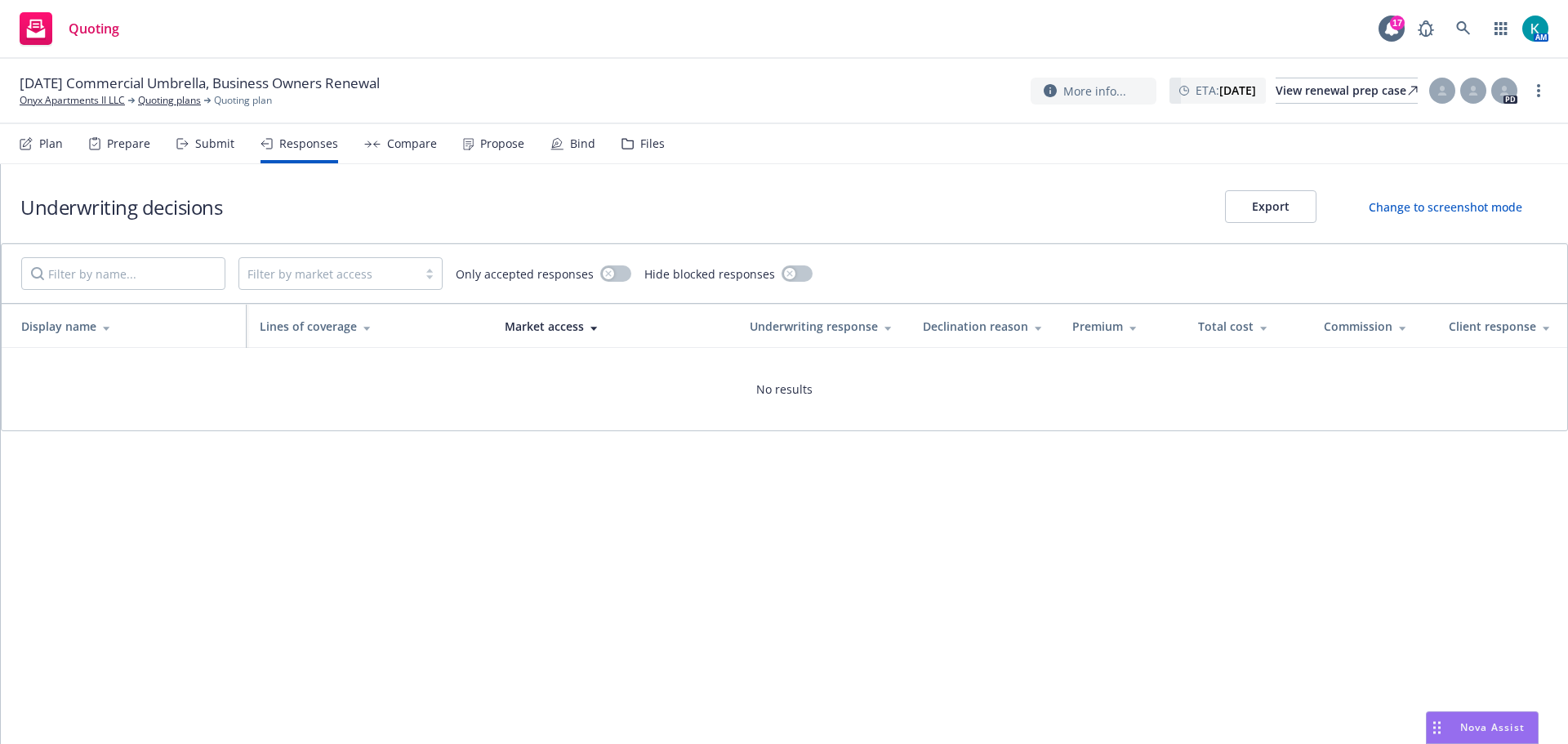
click at [218, 150] on div "Submit" at bounding box center [214, 143] width 39 height 13
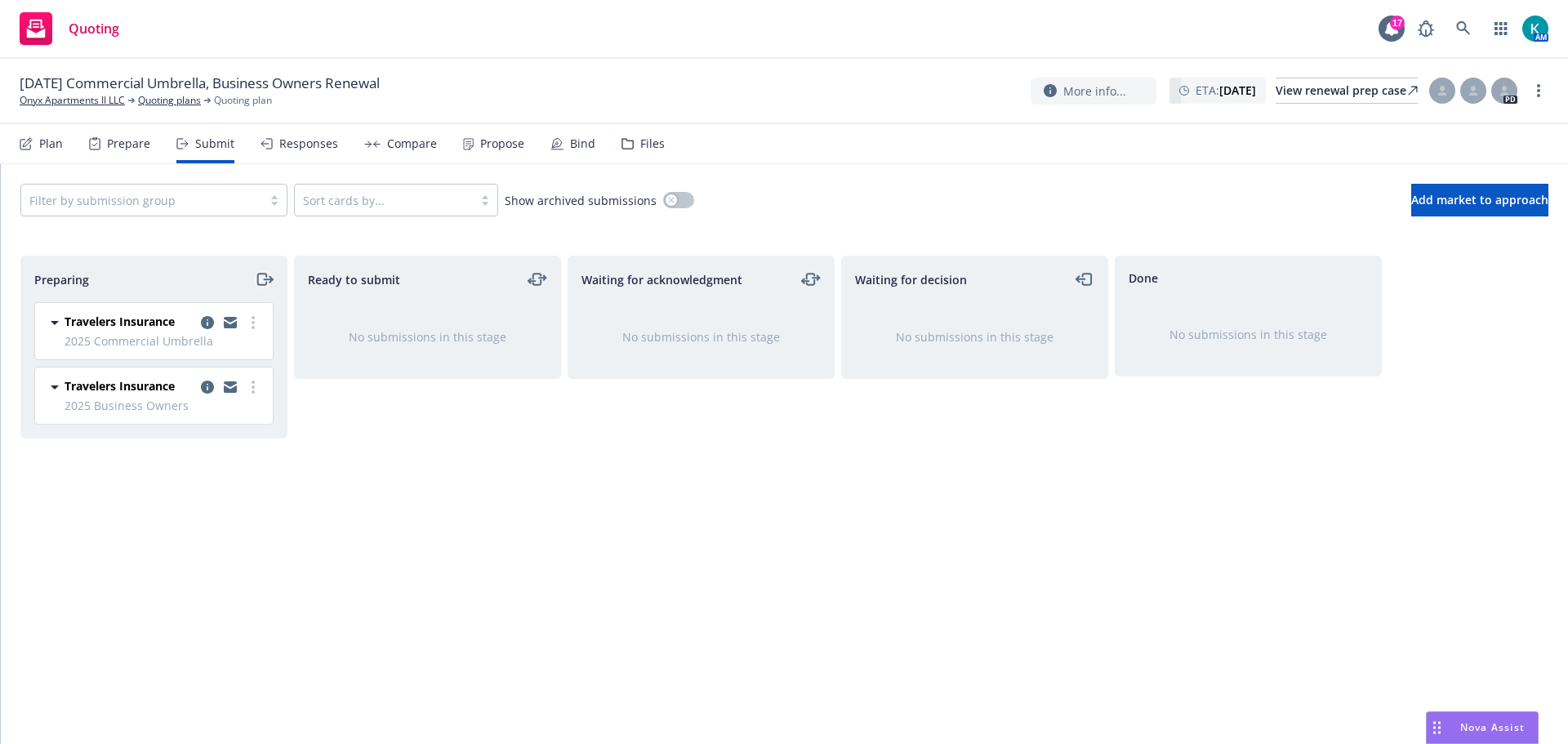
click at [268, 283] on icon "moveRight" at bounding box center [264, 279] width 19 height 19
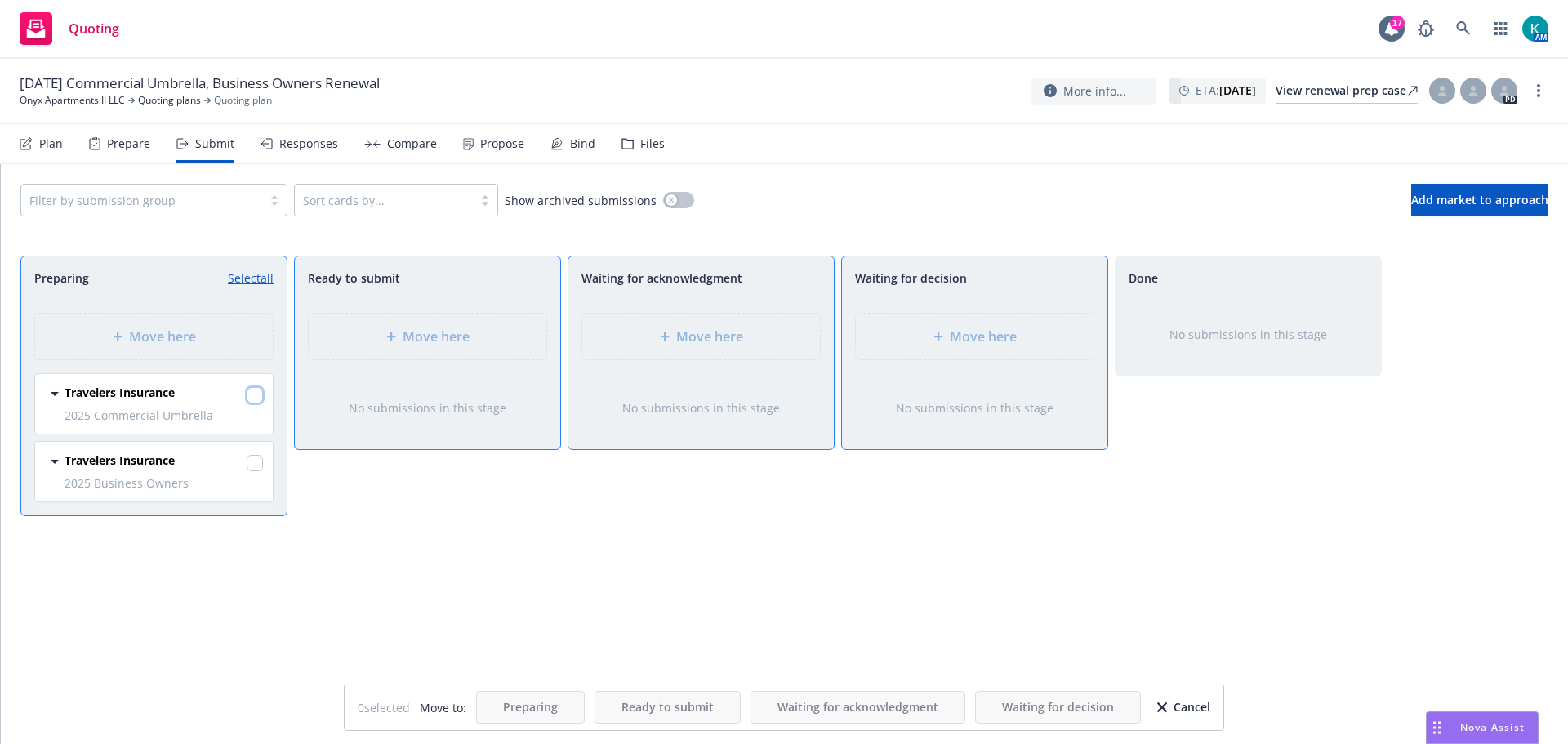
click at [254, 404] on input "checkbox" at bounding box center [254, 395] width 16 height 16
checkbox input "true"
click at [254, 471] on input "checkbox" at bounding box center [254, 462] width 16 height 16
checkbox input "true"
click at [880, 346] on div "Move here" at bounding box center [974, 336] width 211 height 19
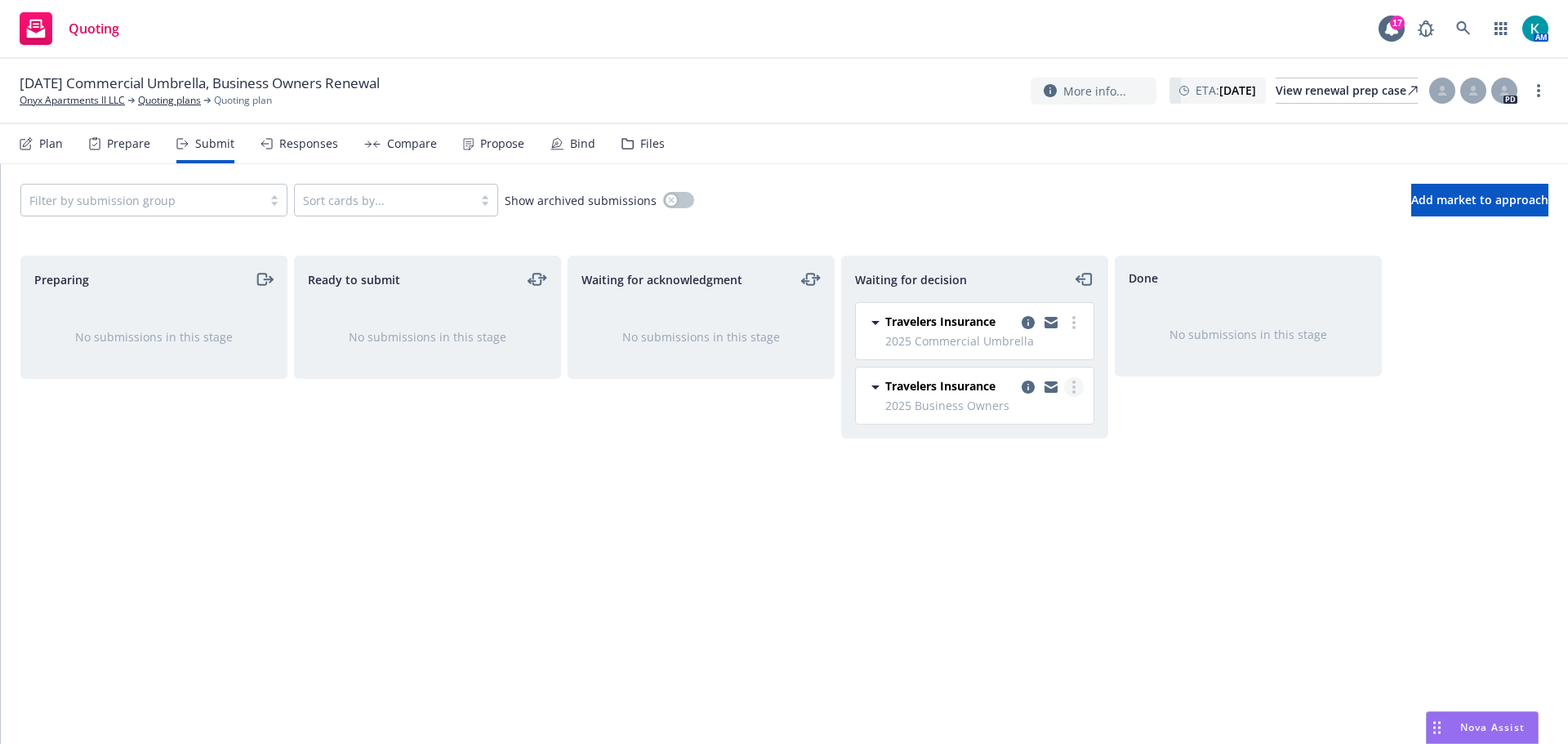
click at [1064, 397] on link "more" at bounding box center [1073, 386] width 19 height 19
click at [1008, 487] on span "Add accepted decision" at bounding box center [1001, 494] width 164 height 15
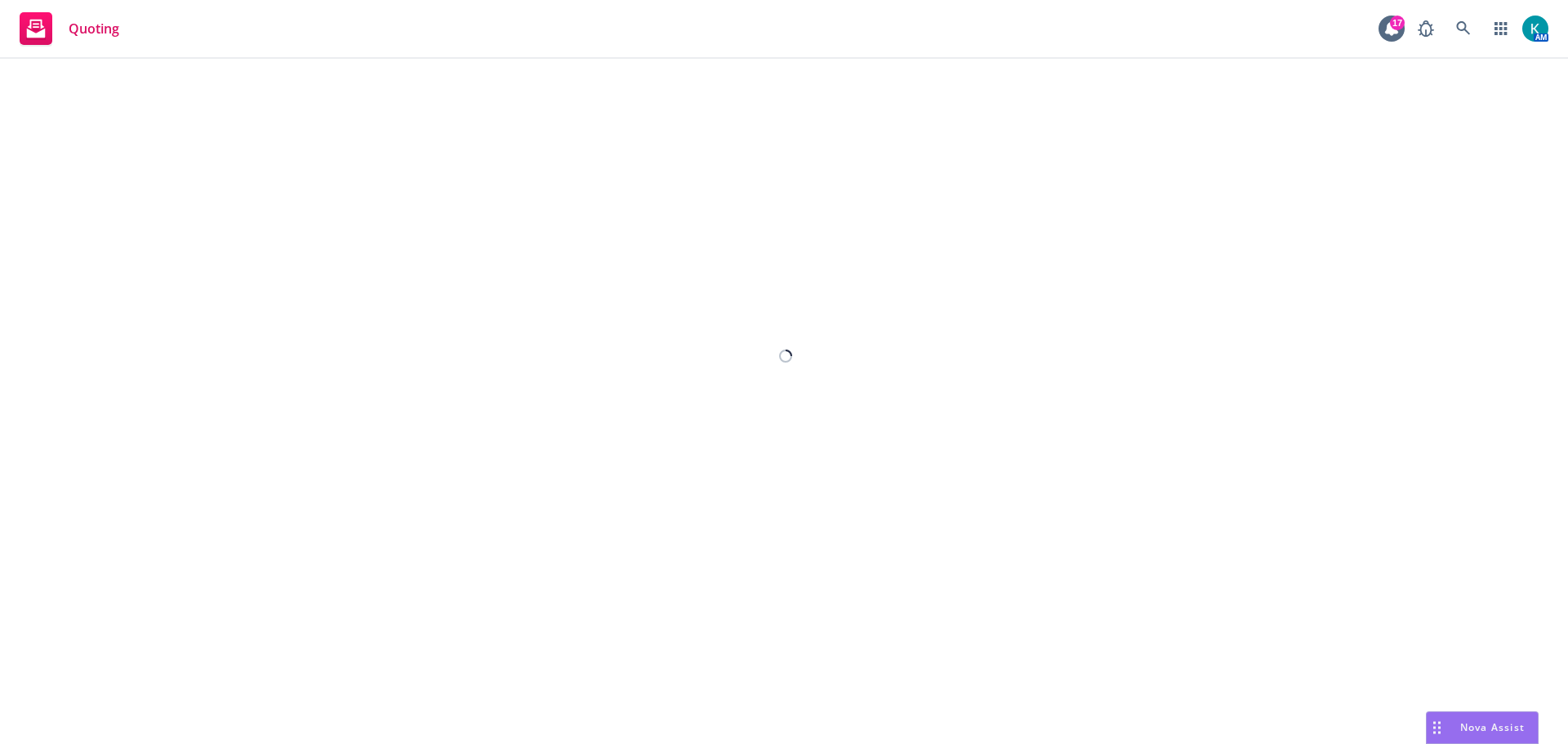
select select "12"
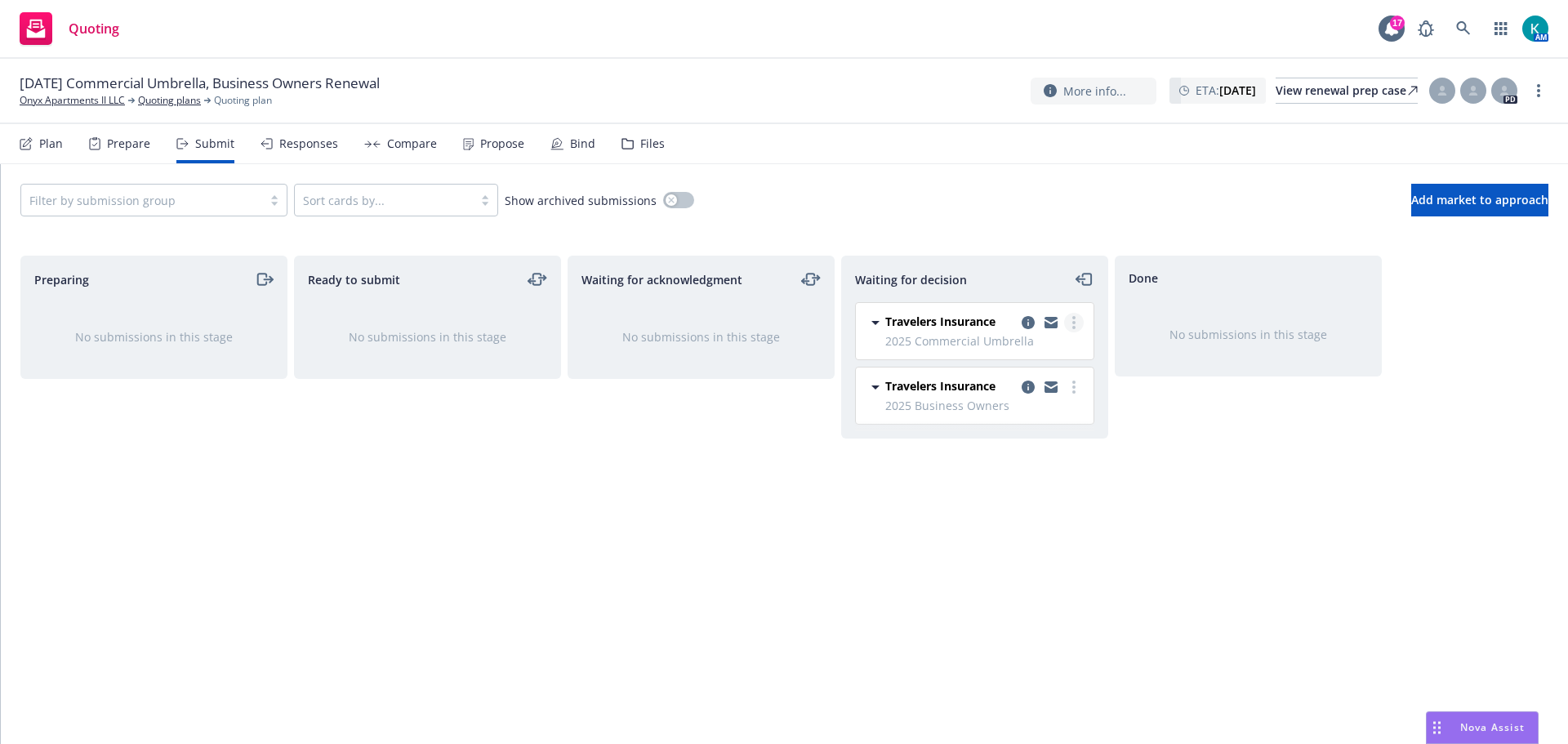
click at [1078, 326] on link "more" at bounding box center [1073, 322] width 19 height 19
click at [1035, 438] on link "Add accepted decision" at bounding box center [1001, 430] width 164 height 33
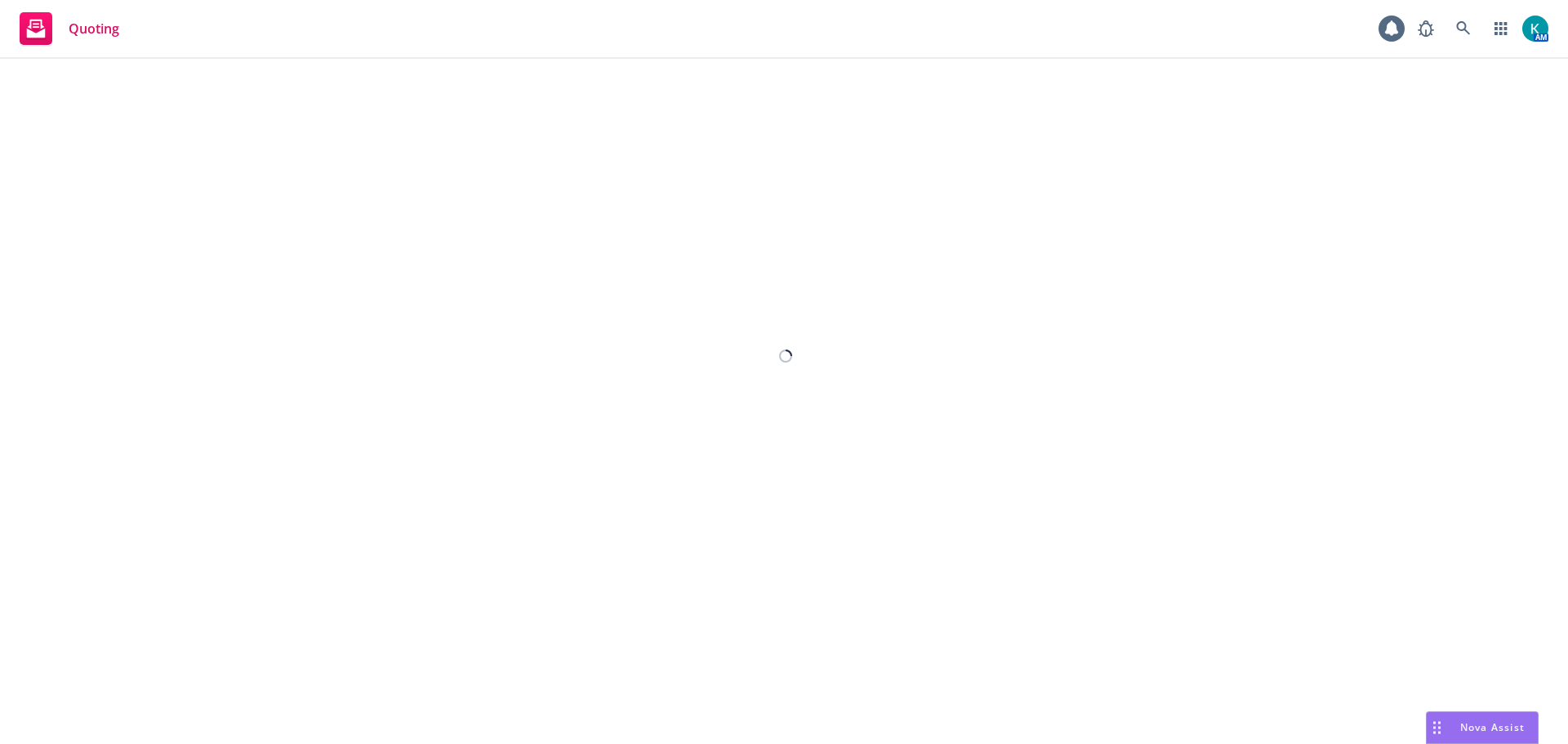
select select "12"
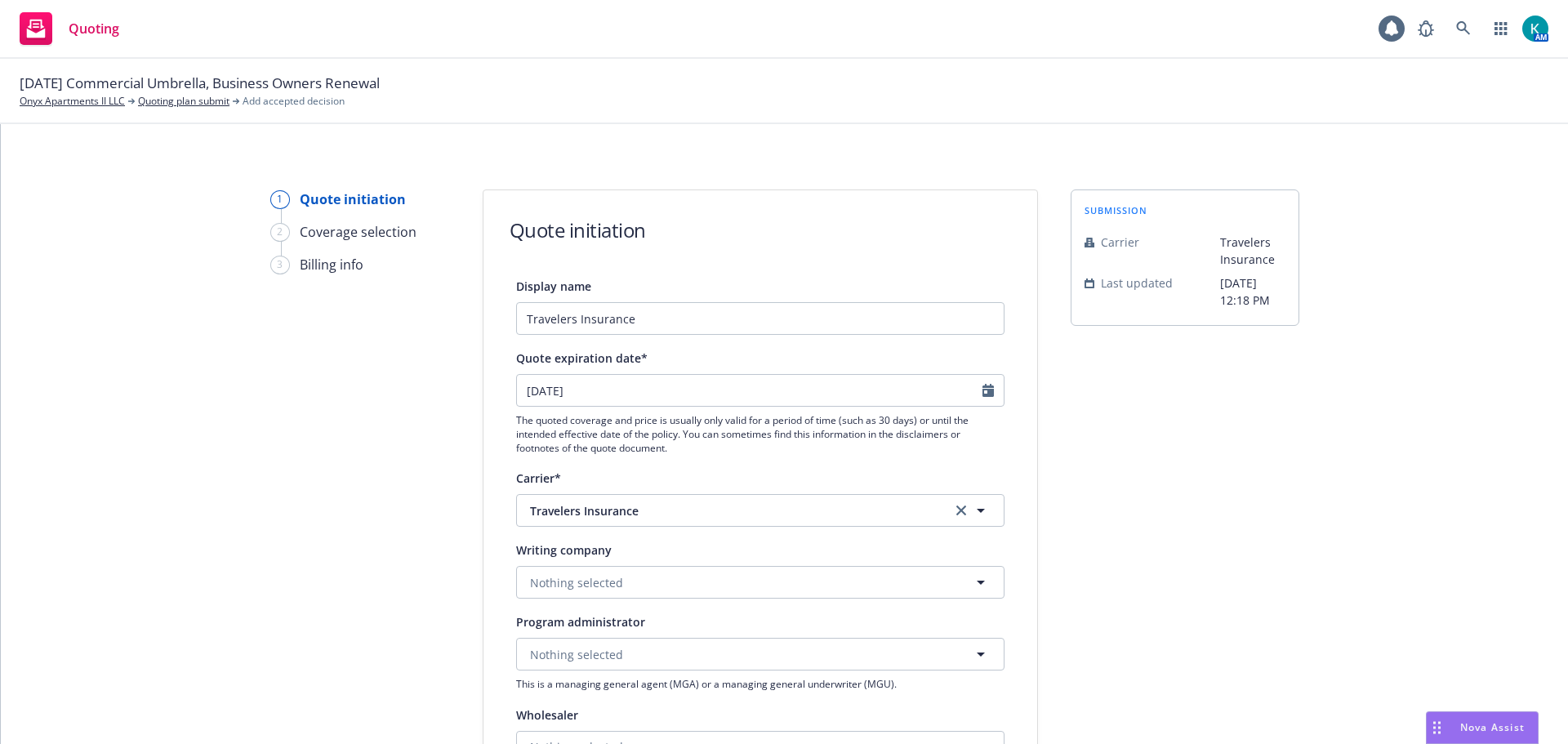
scroll to position [245, 0]
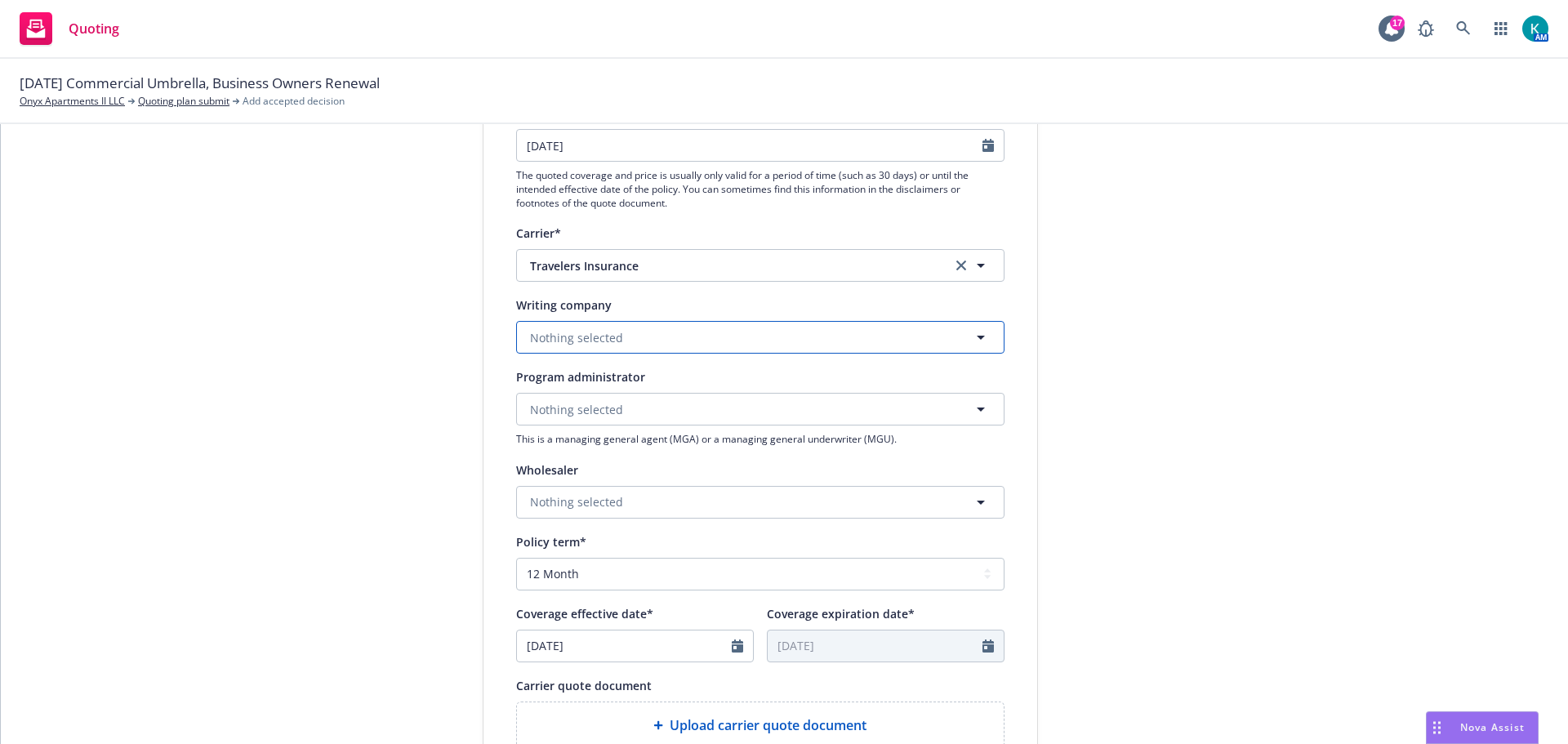
click at [795, 354] on button "Nothing selected" at bounding box center [761, 337] width 488 height 33
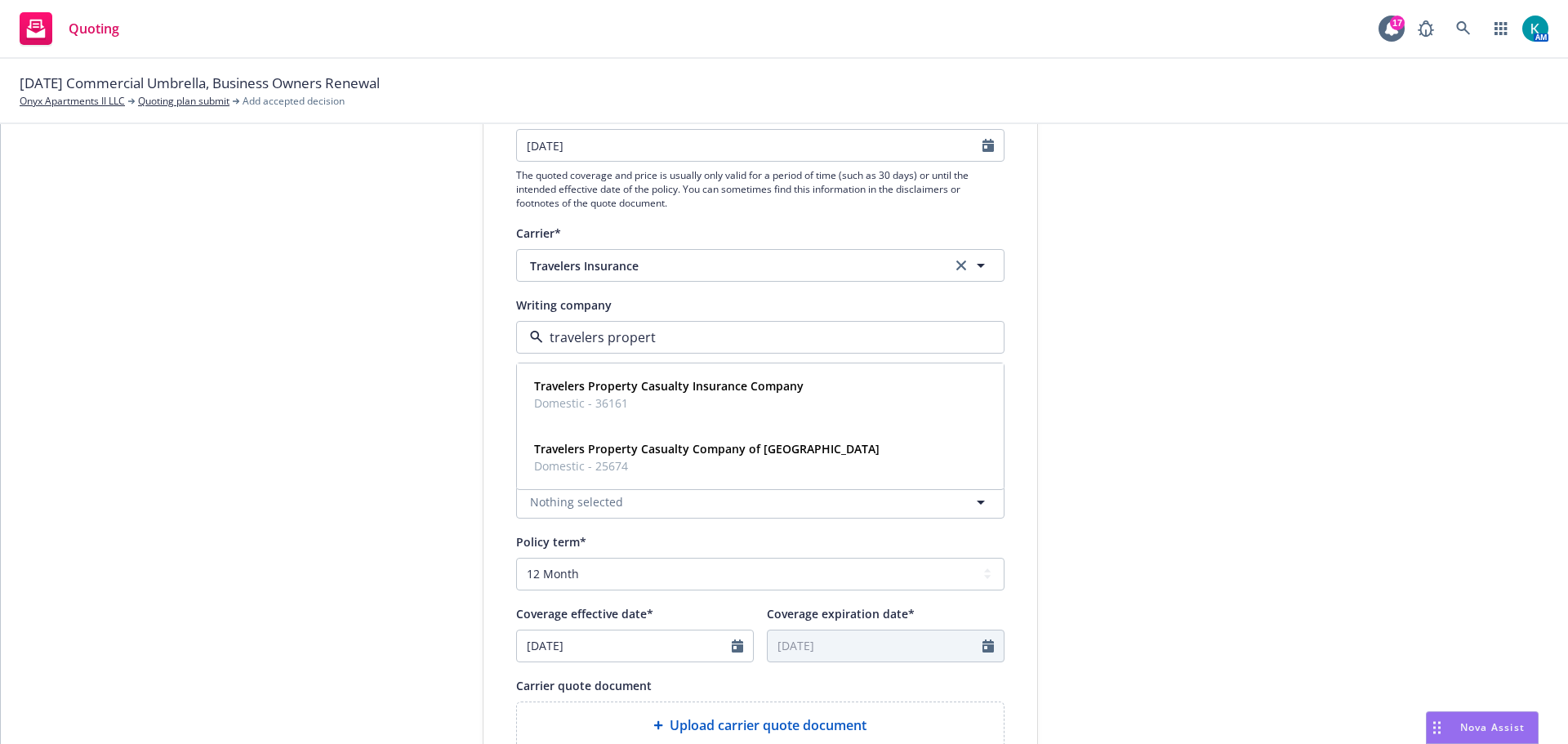
type input "travelers property"
click at [802, 455] on div "Travelers Property Casualty Company of America Domestic - 25674" at bounding box center [704, 457] width 355 height 41
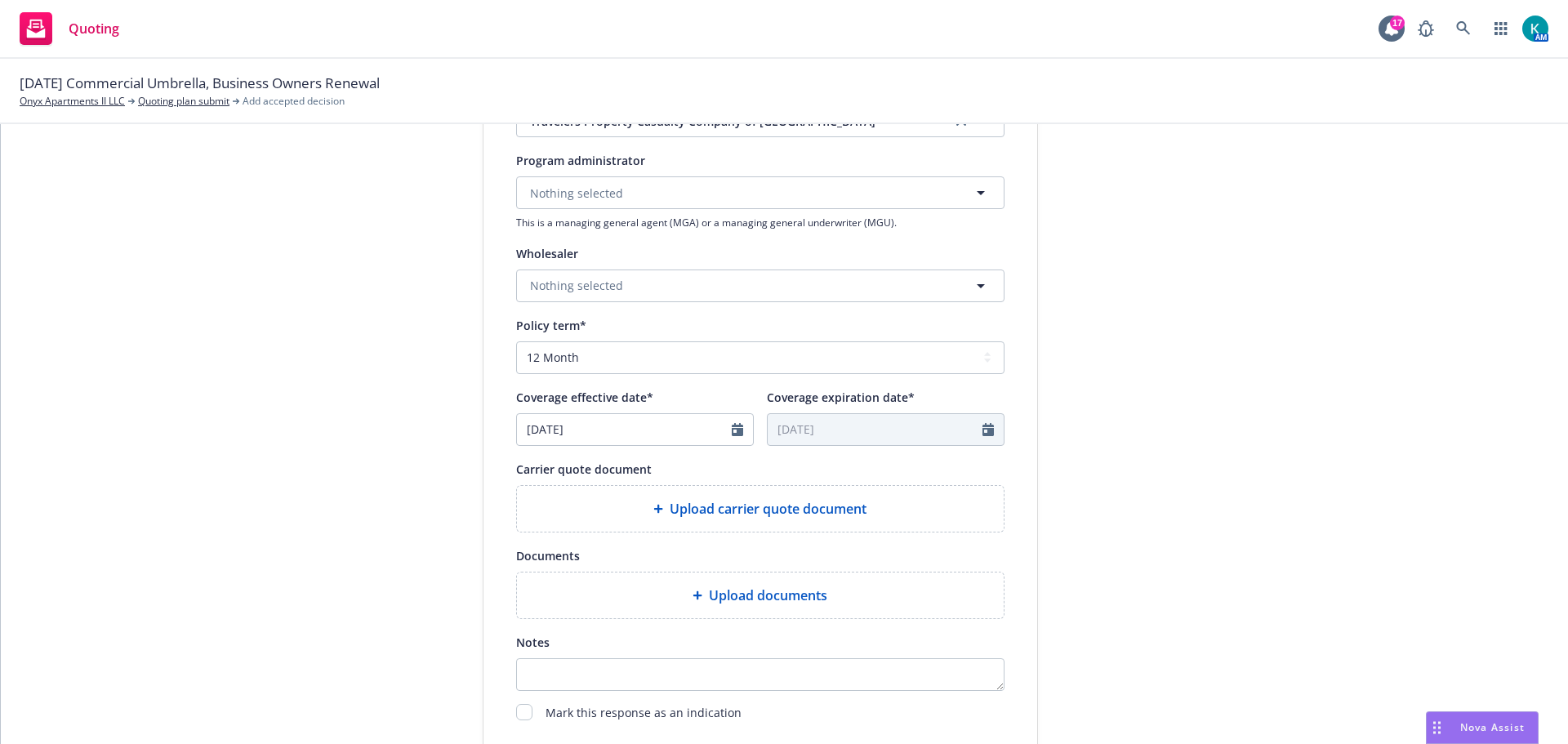
scroll to position [490, 0]
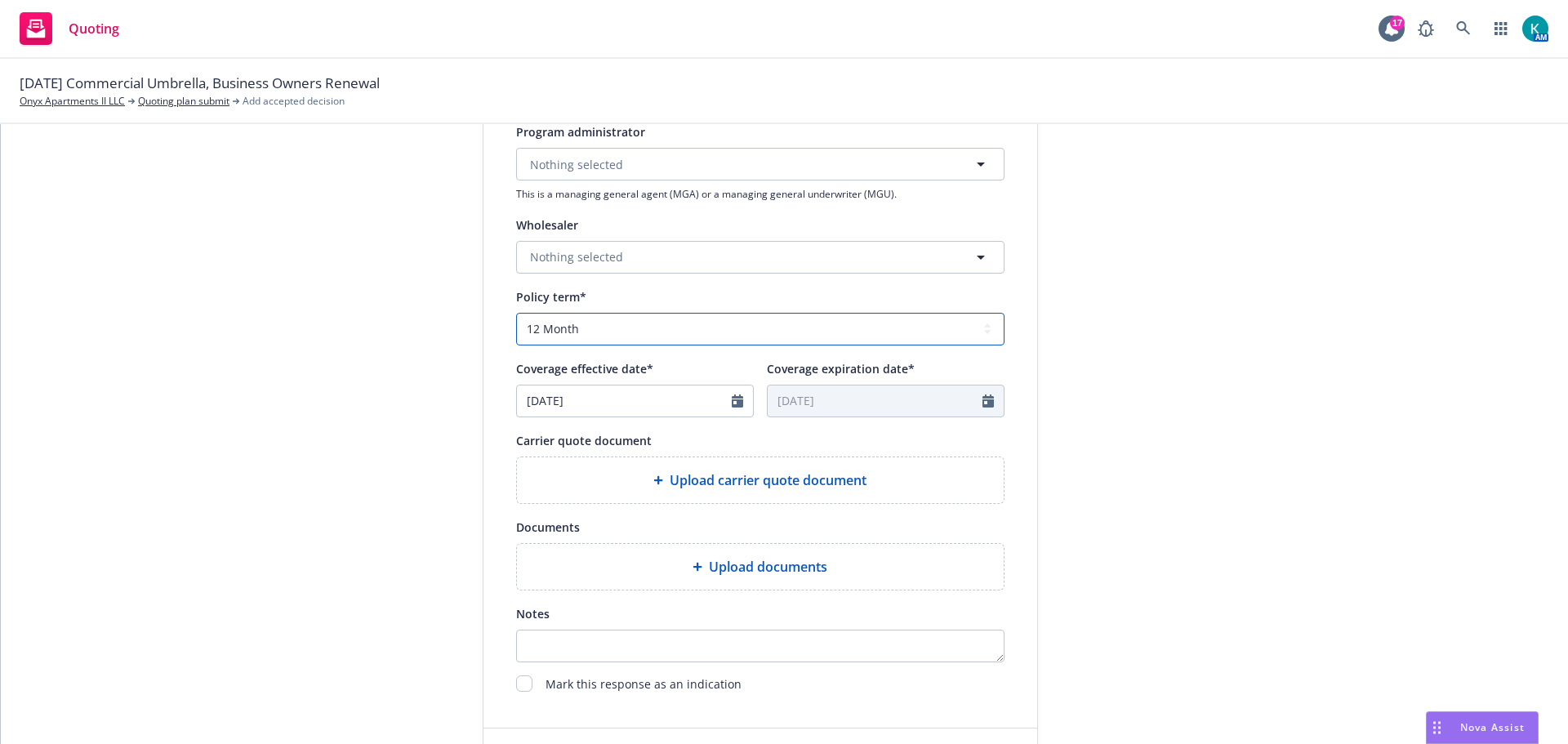
click at [660, 345] on select "Select policy term 12 Month 6 Month 4 Month 3 Month 2 Month 1 Month 36 Month (3…" at bounding box center [761, 329] width 488 height 33
select select "other"
click at [517, 343] on select "Select policy term 12 Month 6 Month 4 Month 3 Month 2 Month 1 Month 36 Month (3…" at bounding box center [761, 329] width 488 height 33
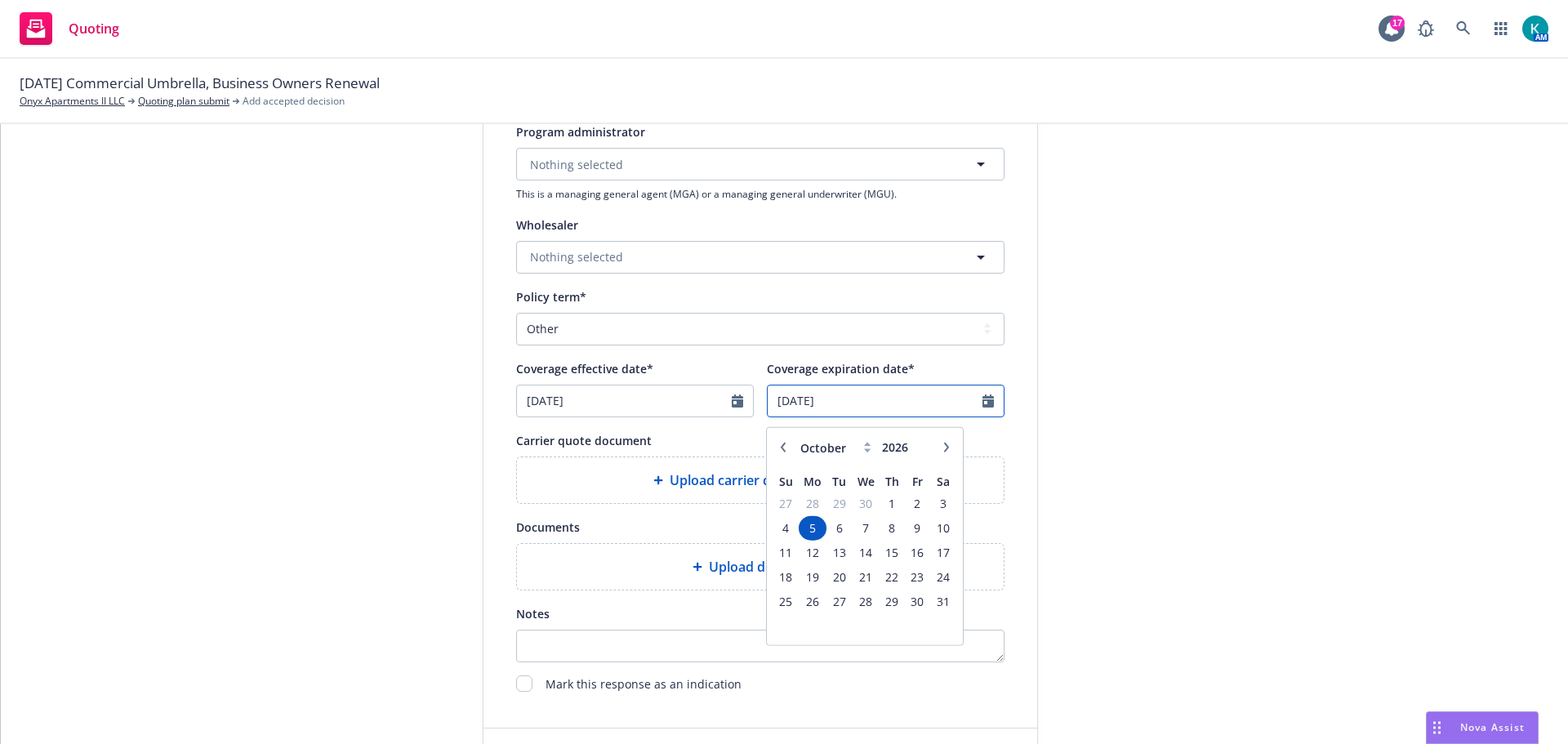
drag, startPoint x: 892, startPoint y: 438, endPoint x: 759, endPoint y: 441, distance: 133.0
click at [760, 417] on div "Coverage effective date* 10/05/2025 Coverage expiration date* 10/05/2026 Januar…" at bounding box center [761, 387] width 488 height 58
click at [983, 407] on icon "Calendar" at bounding box center [988, 401] width 11 height 13
click at [783, 451] on icon "button" at bounding box center [784, 447] width 10 height 10
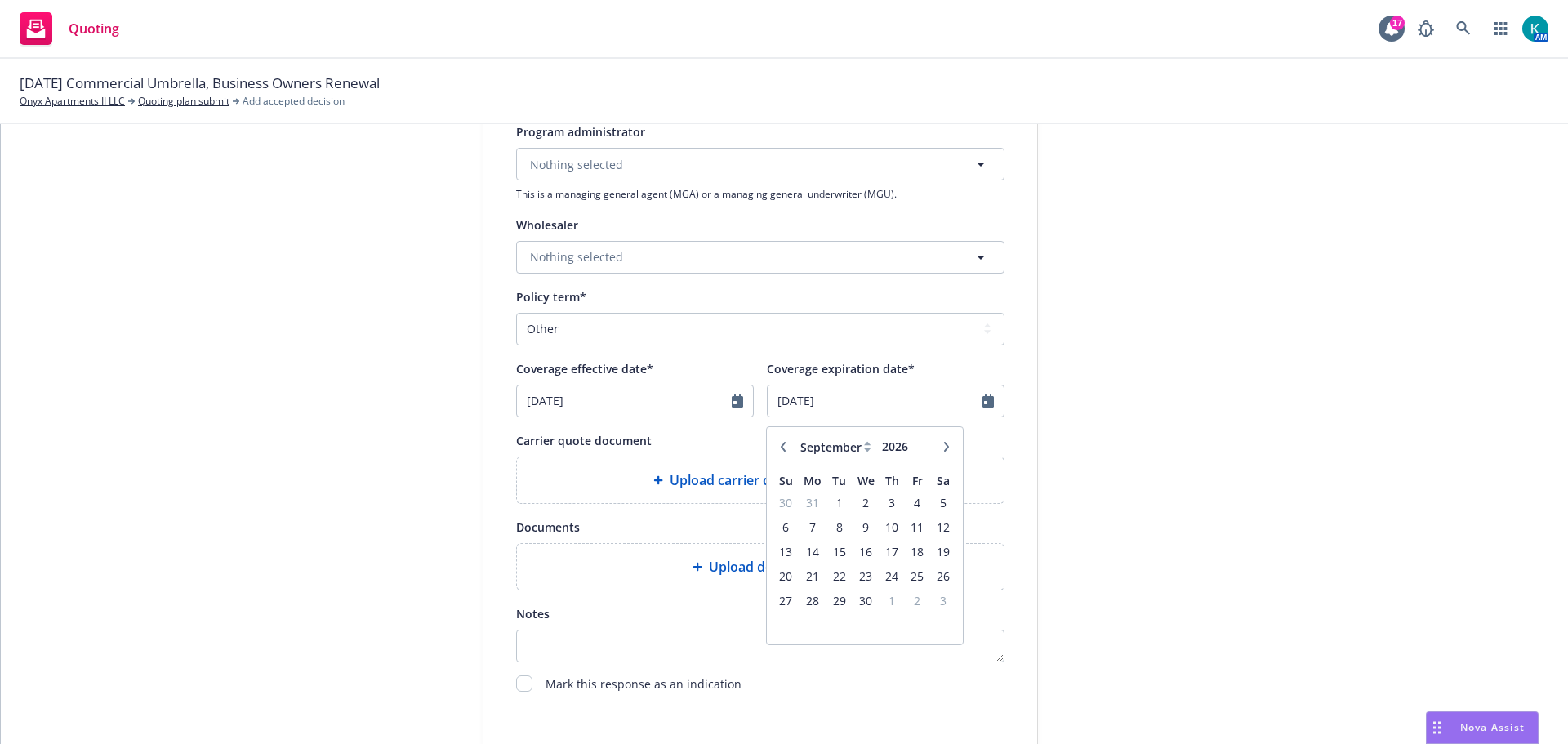
select select "8"
click at [892, 586] on span "20" at bounding box center [892, 576] width 22 height 20
type input "08/20/2026"
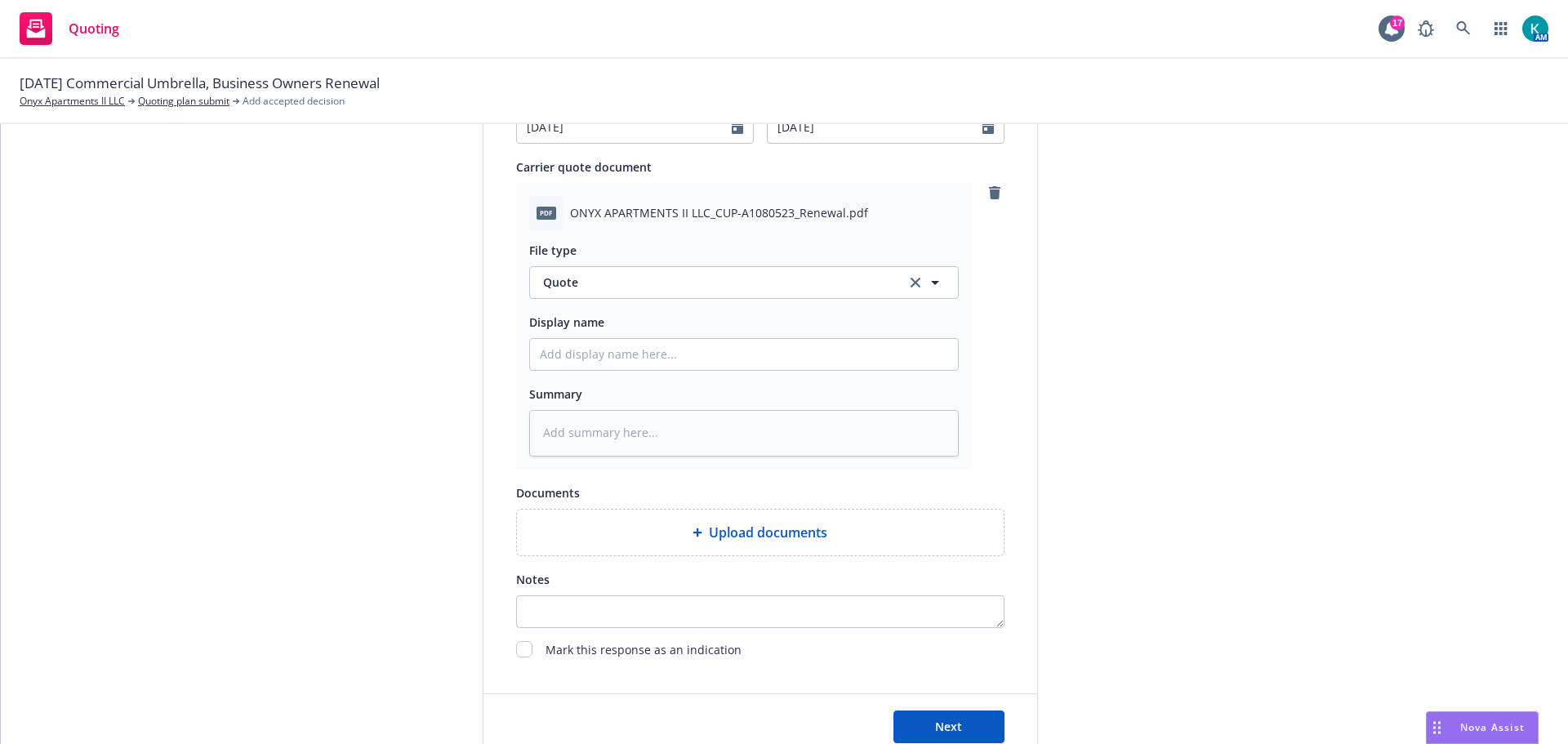
scroll to position [898, 0]
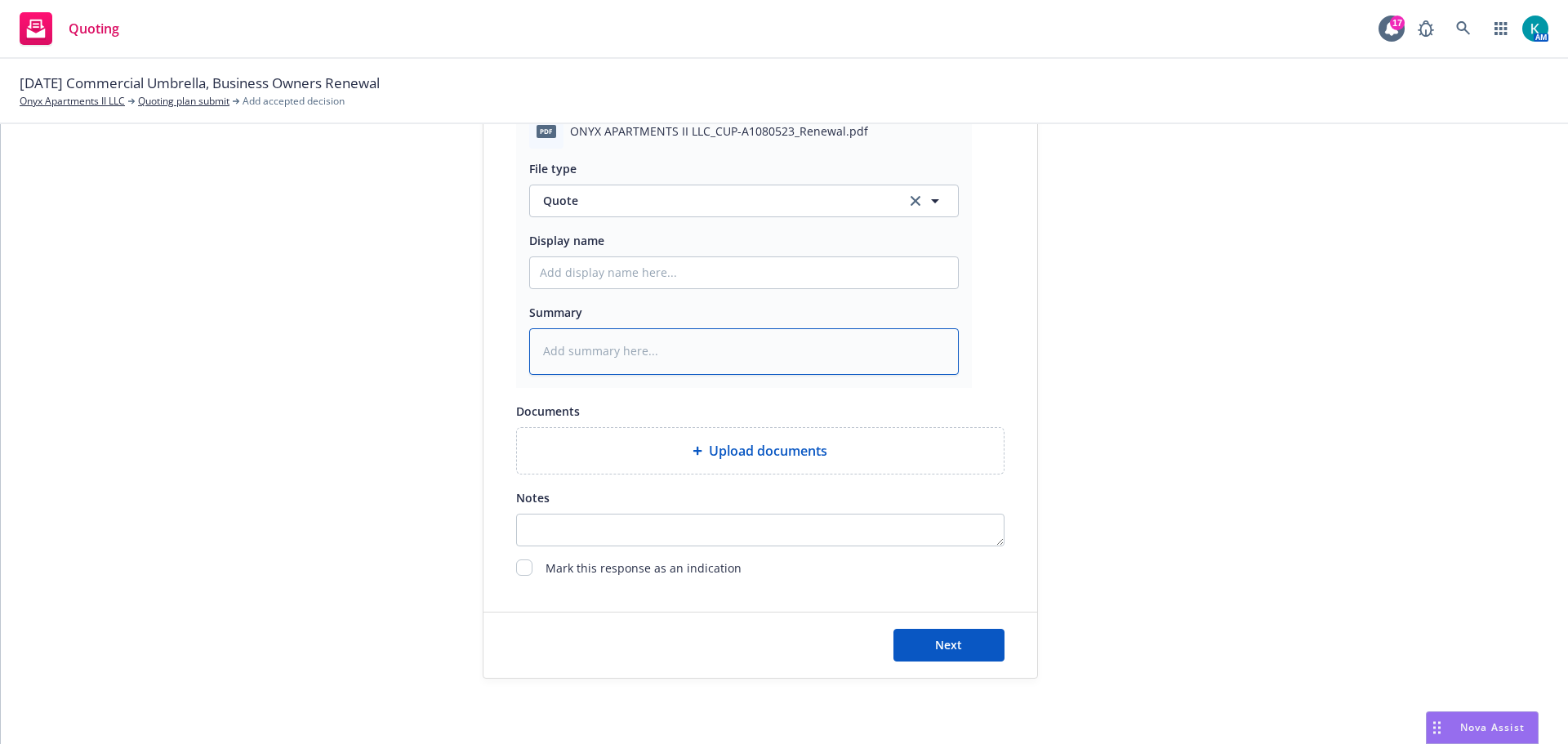
click at [628, 332] on textarea at bounding box center [743, 351] width 430 height 47
type textarea "x"
type textarea "A"
type textarea "x"
type textarea "Au"
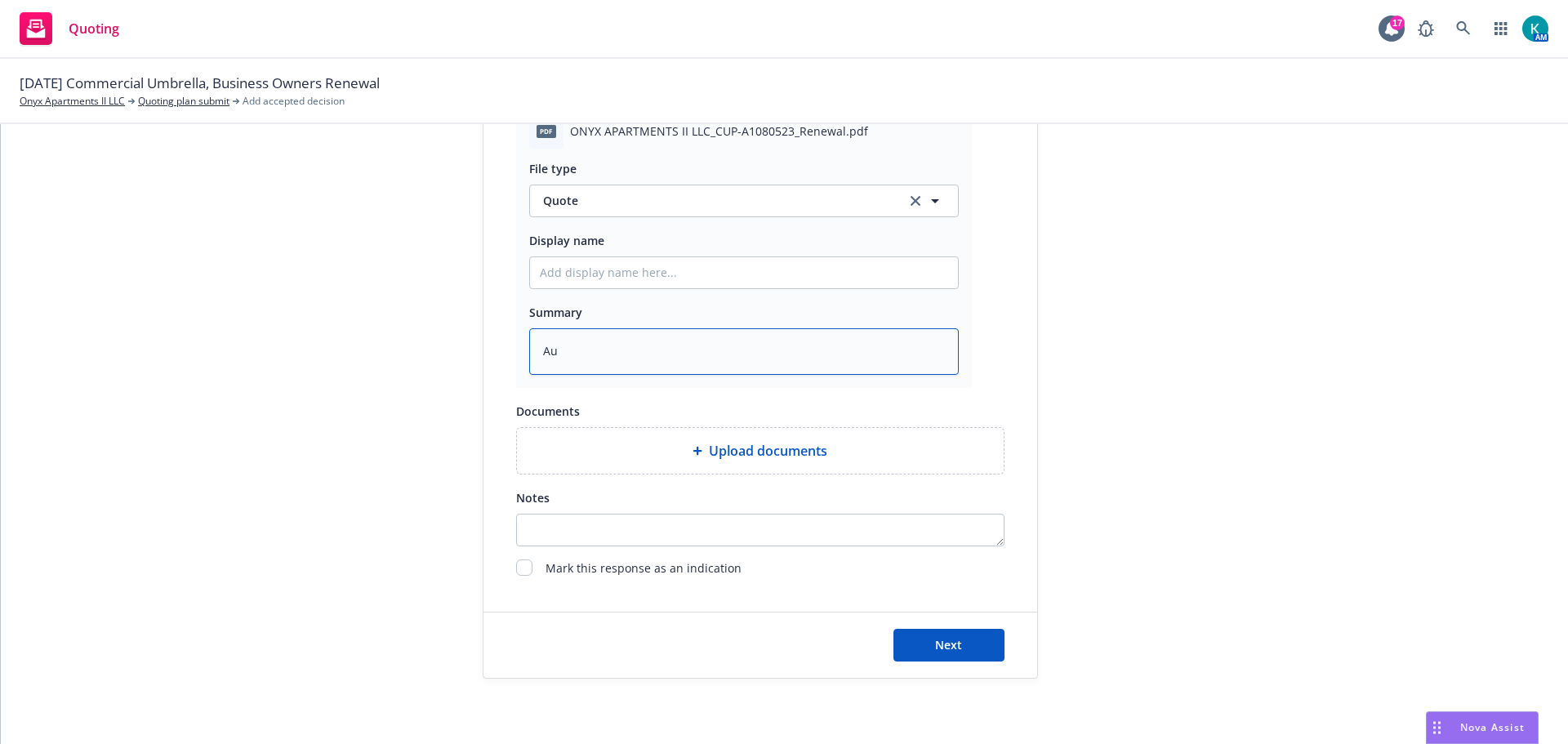
type textarea "x"
type textarea "Aut"
type textarea "x"
type textarea "Auto"
type textarea "x"
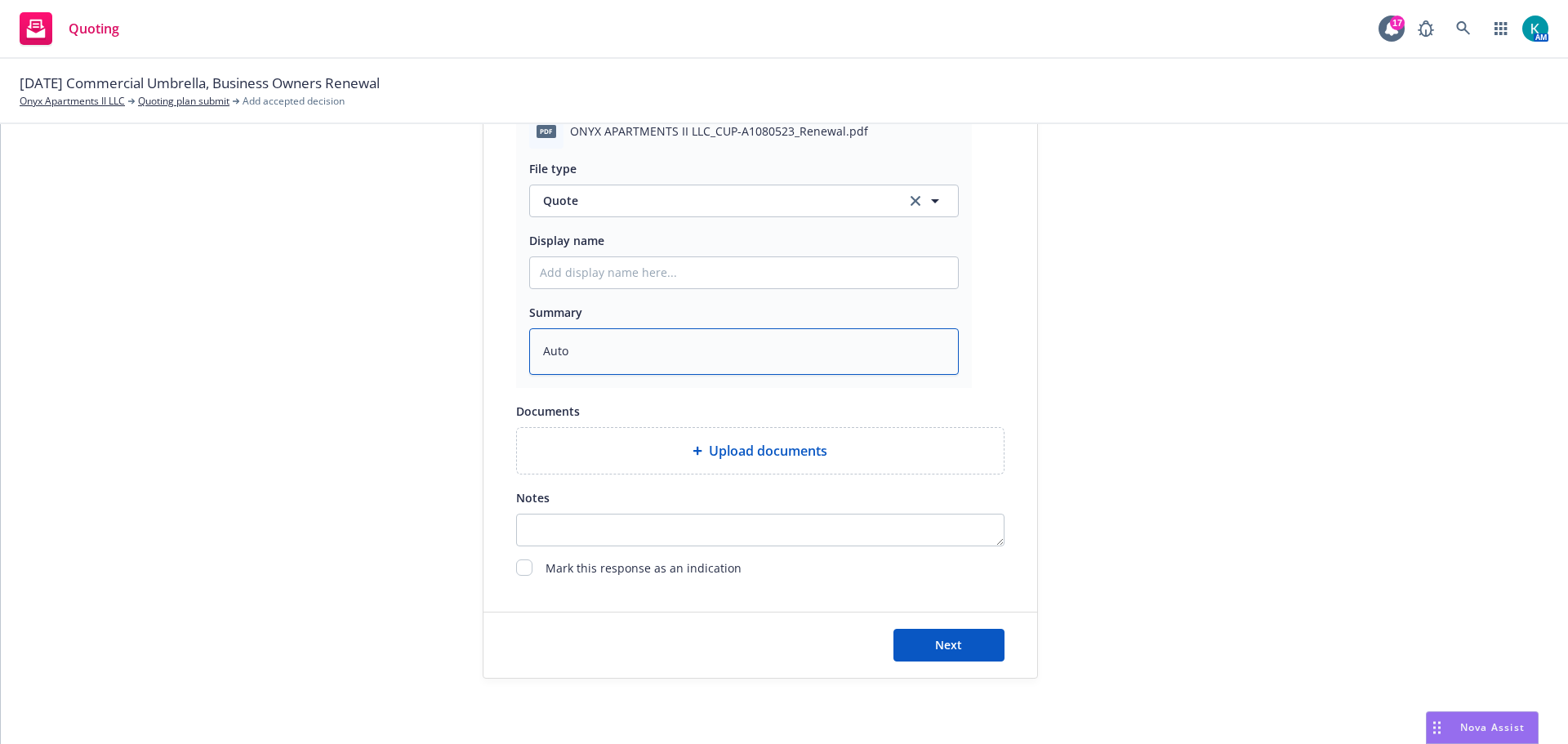
type textarea "Autom"
type textarea "x"
type textarea "Automa"
type textarea "x"
type textarea "Automat"
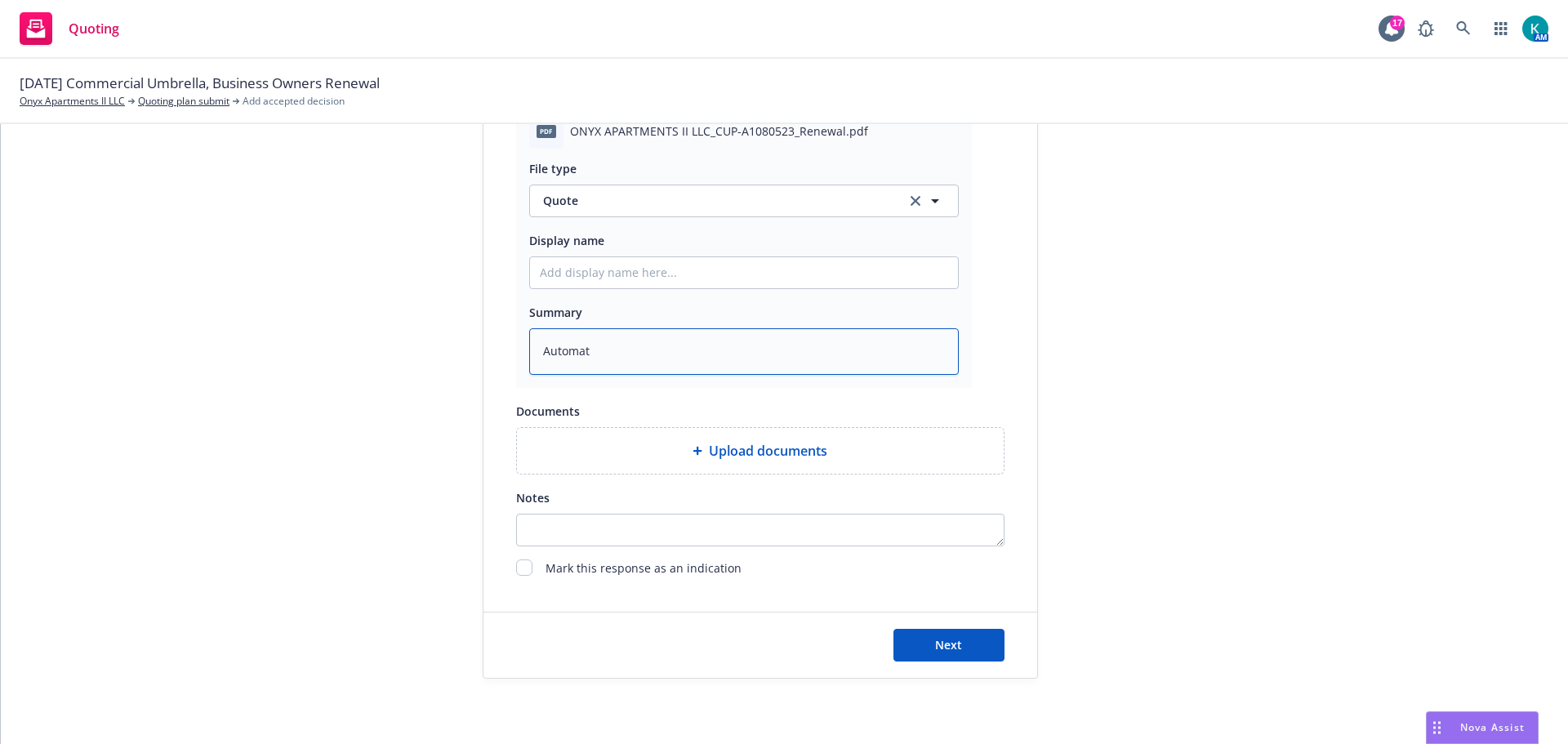
type textarea "x"
type textarea "Automati"
type textarea "x"
type textarea "Automatic"
type textarea "x"
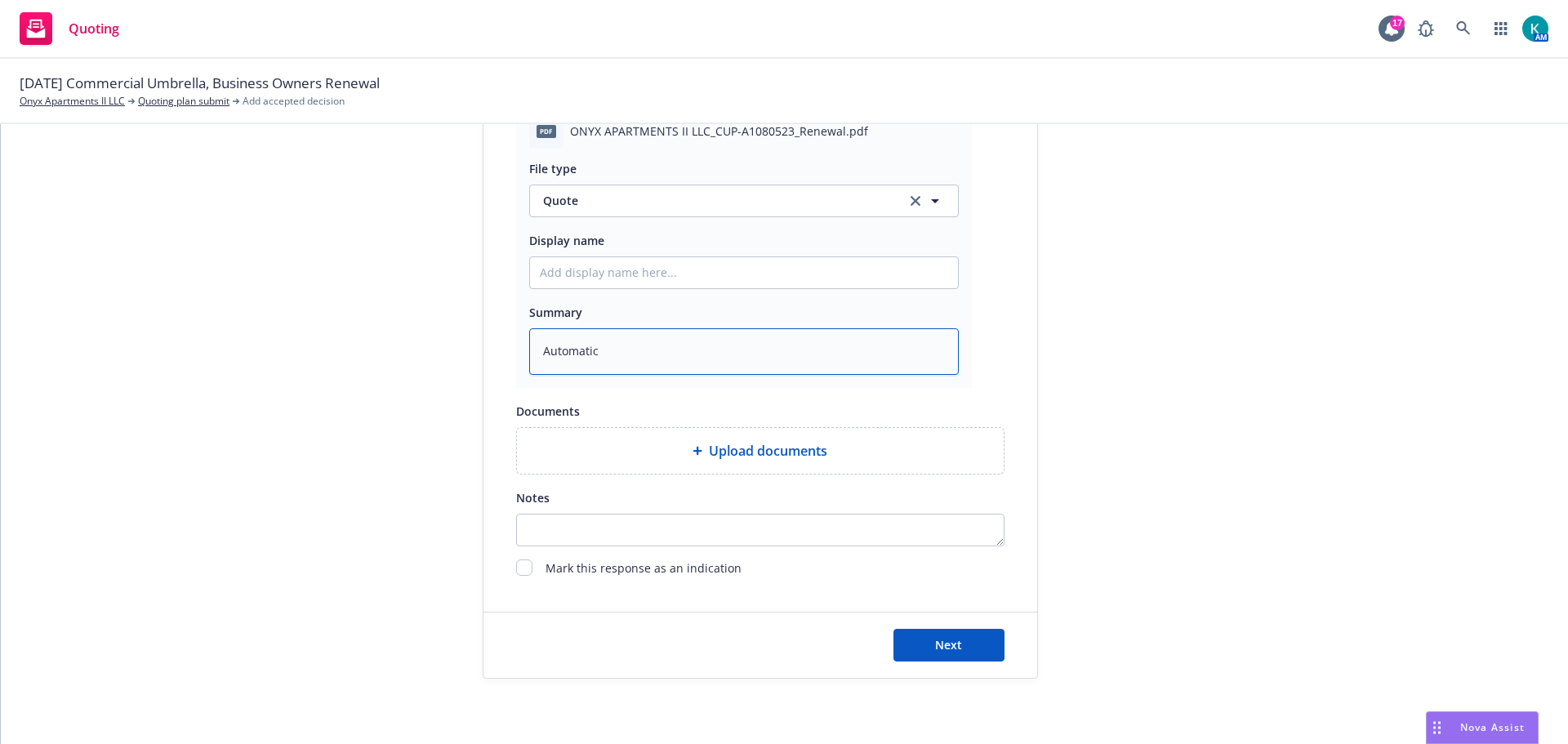
type textarea "Automatic"
type textarea "x"
type textarea "Automatic r"
type textarea "x"
type textarea "Automatic re"
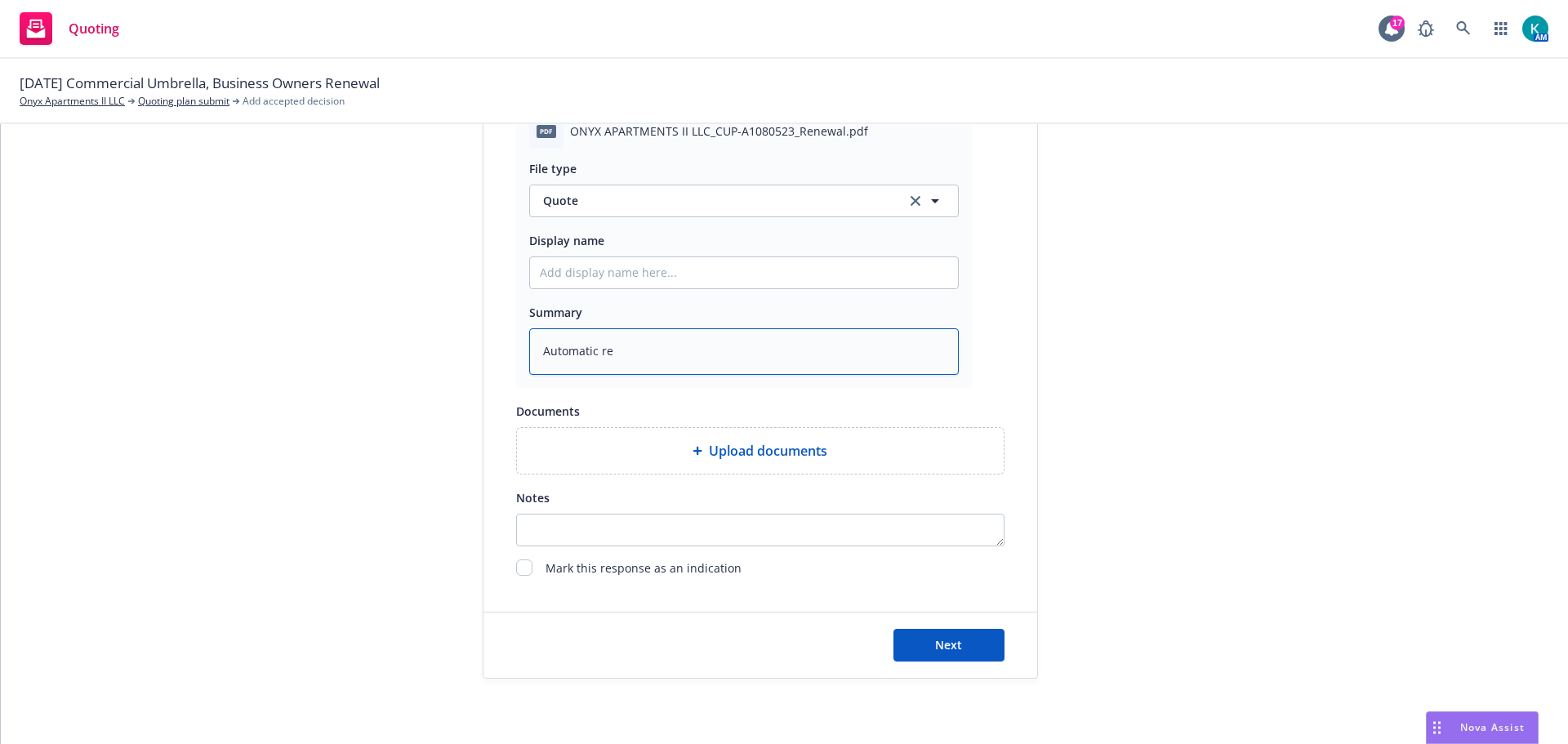
type textarea "x"
type textarea "Automatic rene"
type textarea "x"
type textarea "Automatic renew"
type textarea "x"
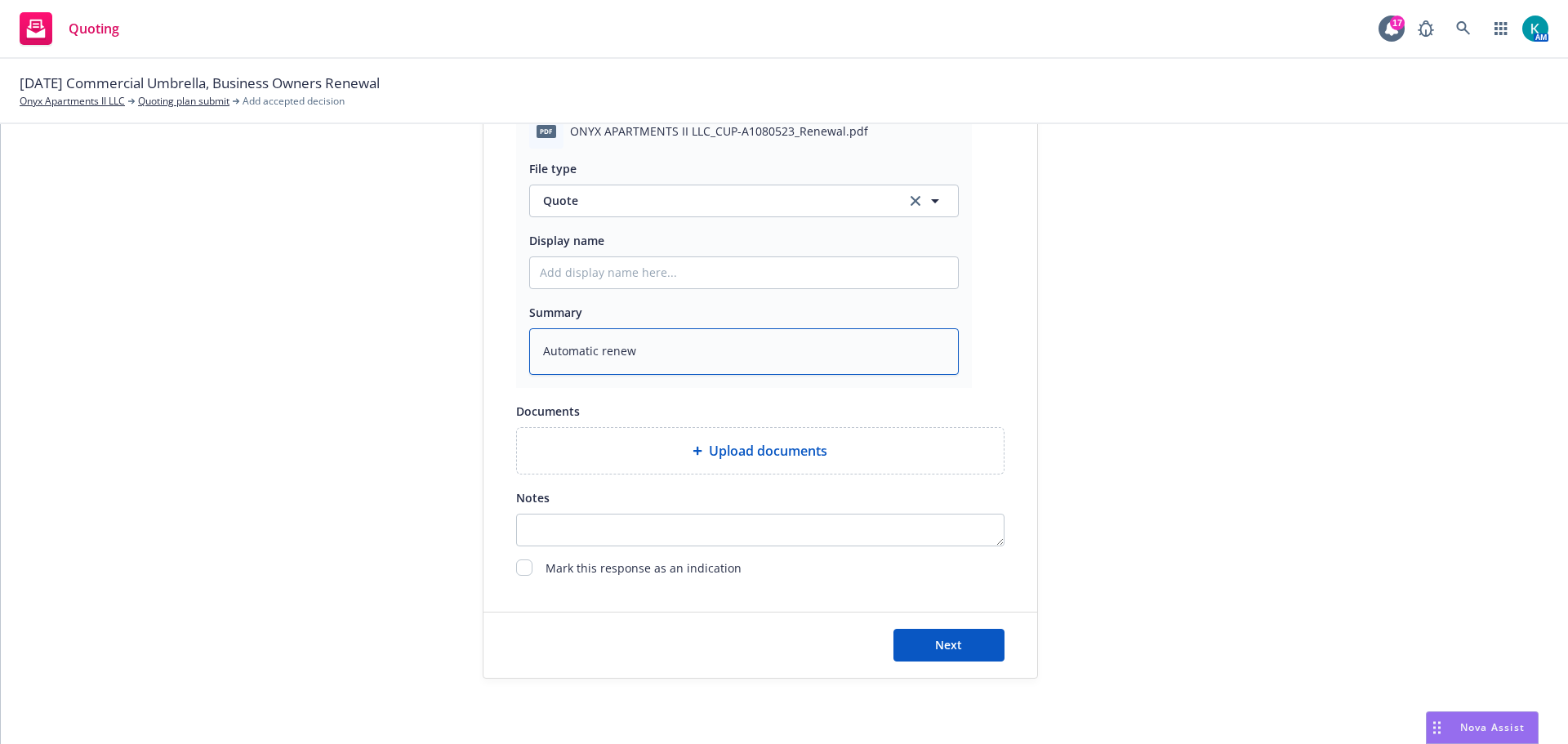
type textarea "Automatic renewa"
type textarea "x"
type textarea "Automatic renewal"
type textarea "x"
type textarea "Automatic renewal"
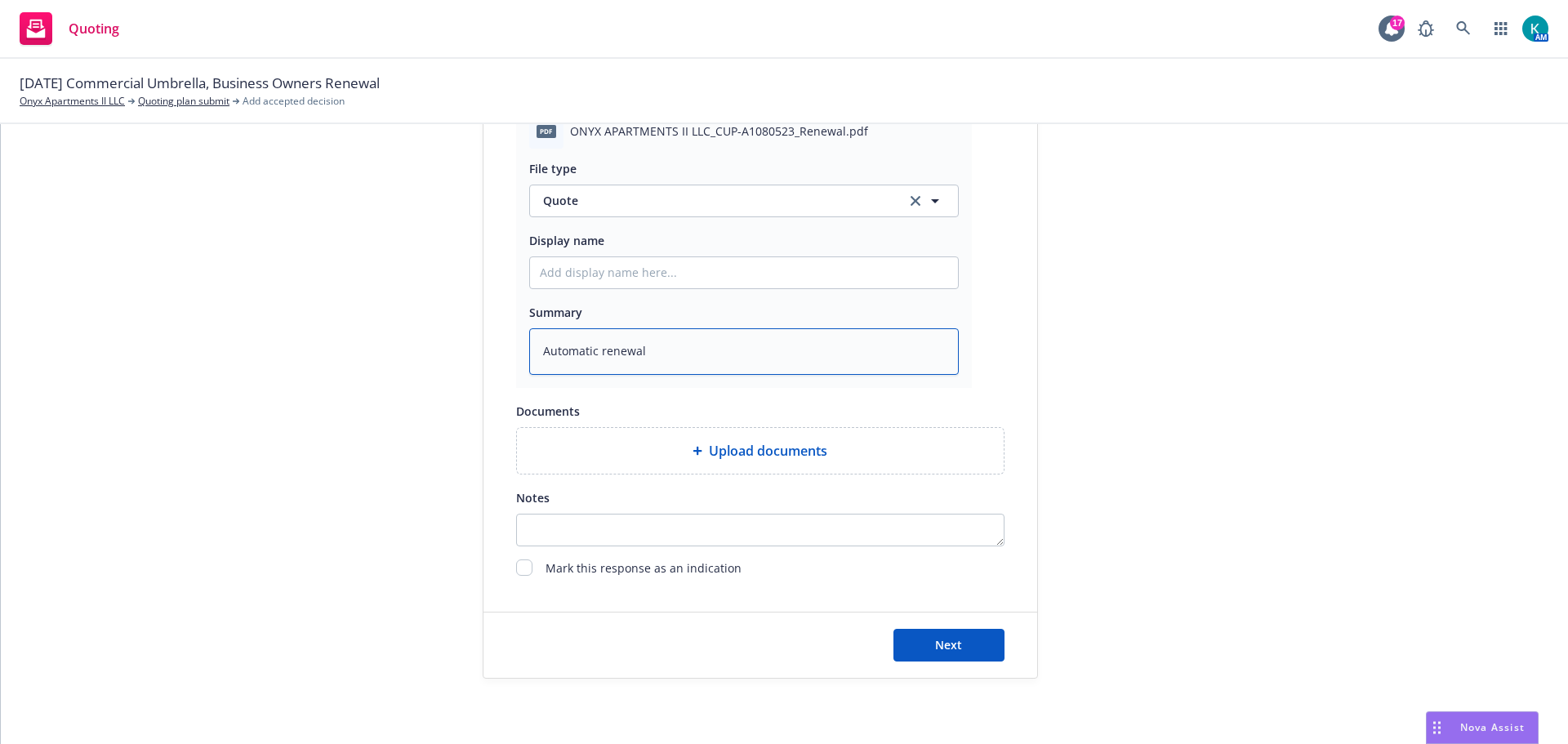
type textarea "x"
type textarea "Automatic renewal p"
type textarea "x"
type textarea "Automatic renewal po"
type textarea "x"
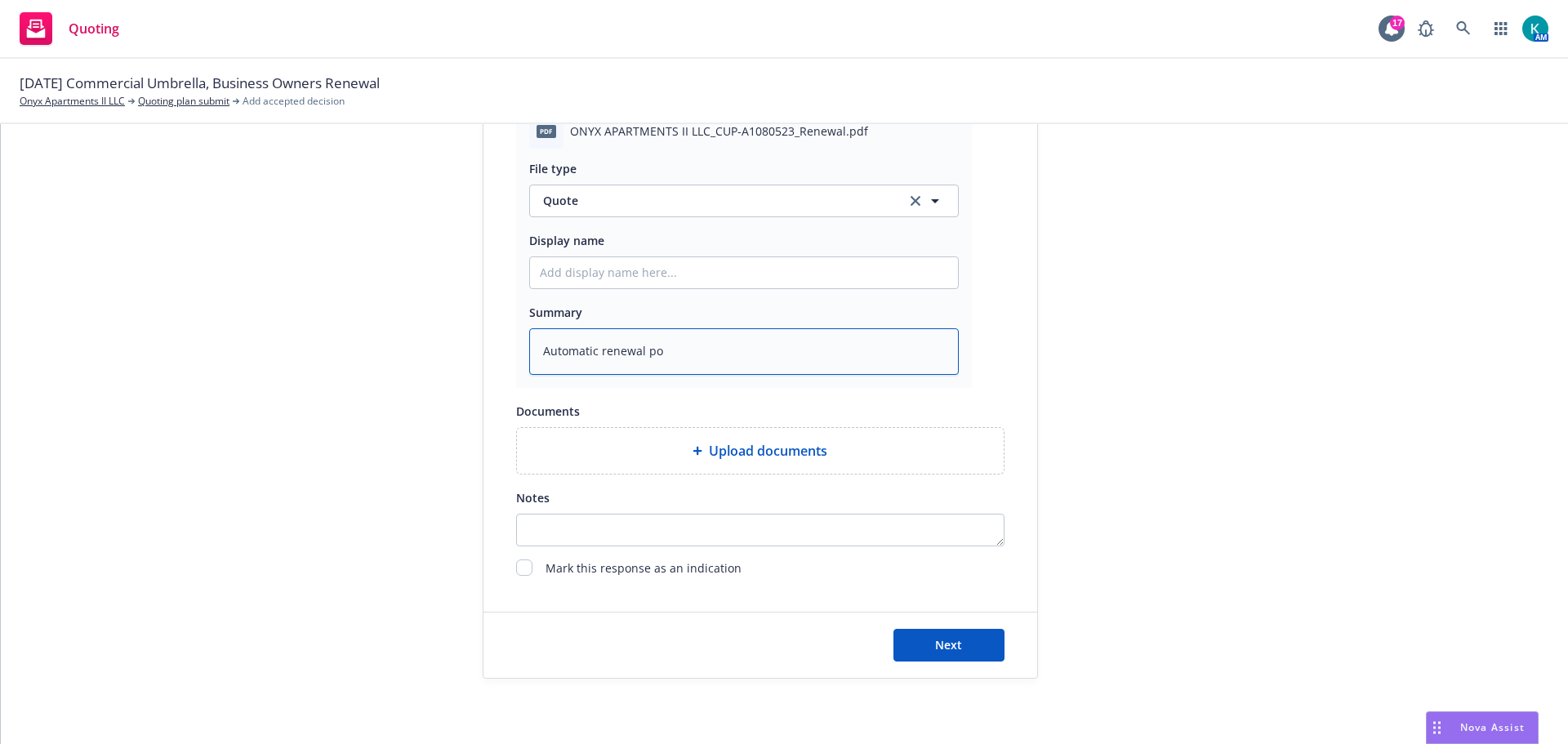
type textarea "Automatic renewal pol"
type textarea "x"
type textarea "Automatic renewal poli"
type textarea "x"
type textarea "Automatic renewal polic"
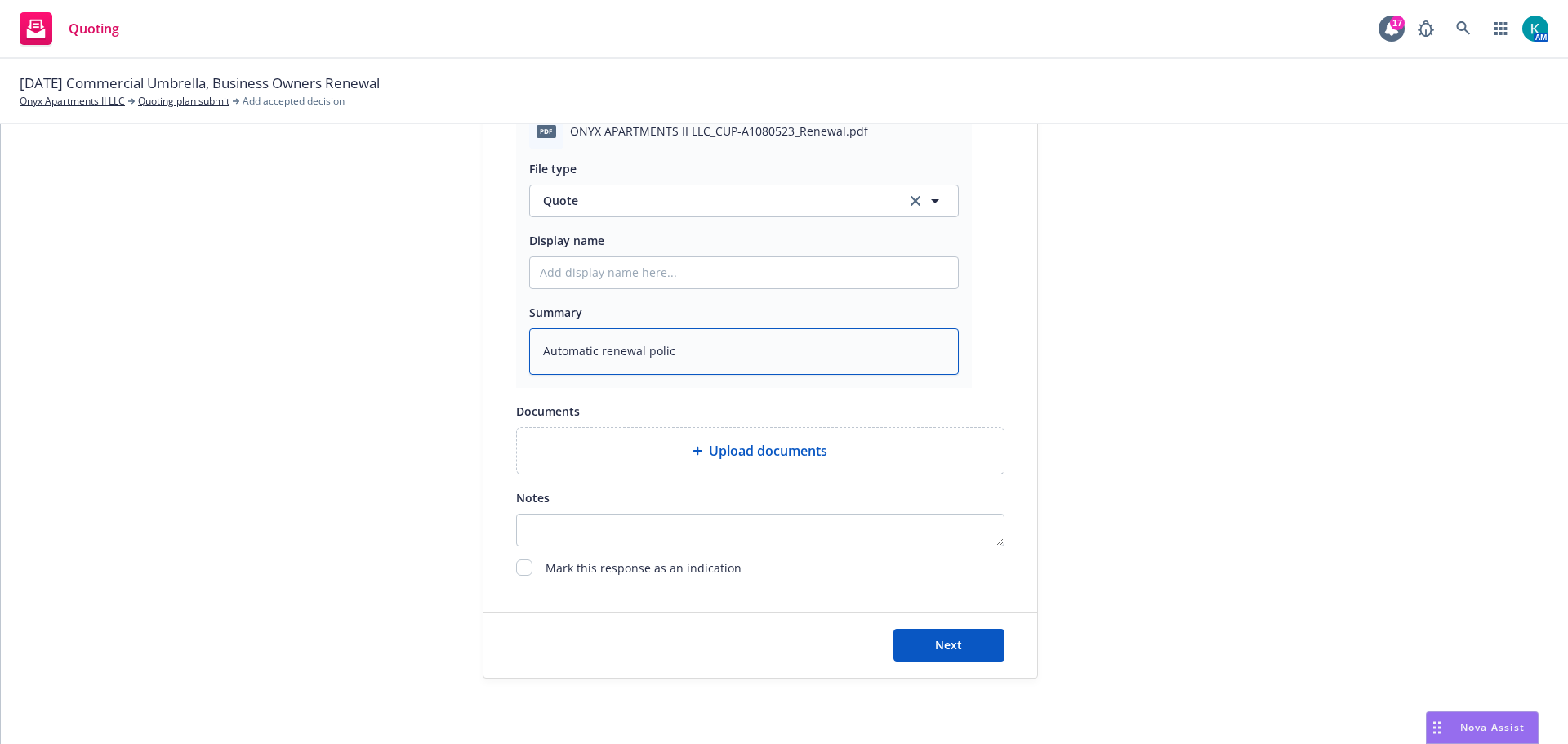
type textarea "x"
type textarea "Automatic renewal policy"
type textarea "x"
type textarea "Automatic renewal policy"
type textarea "x"
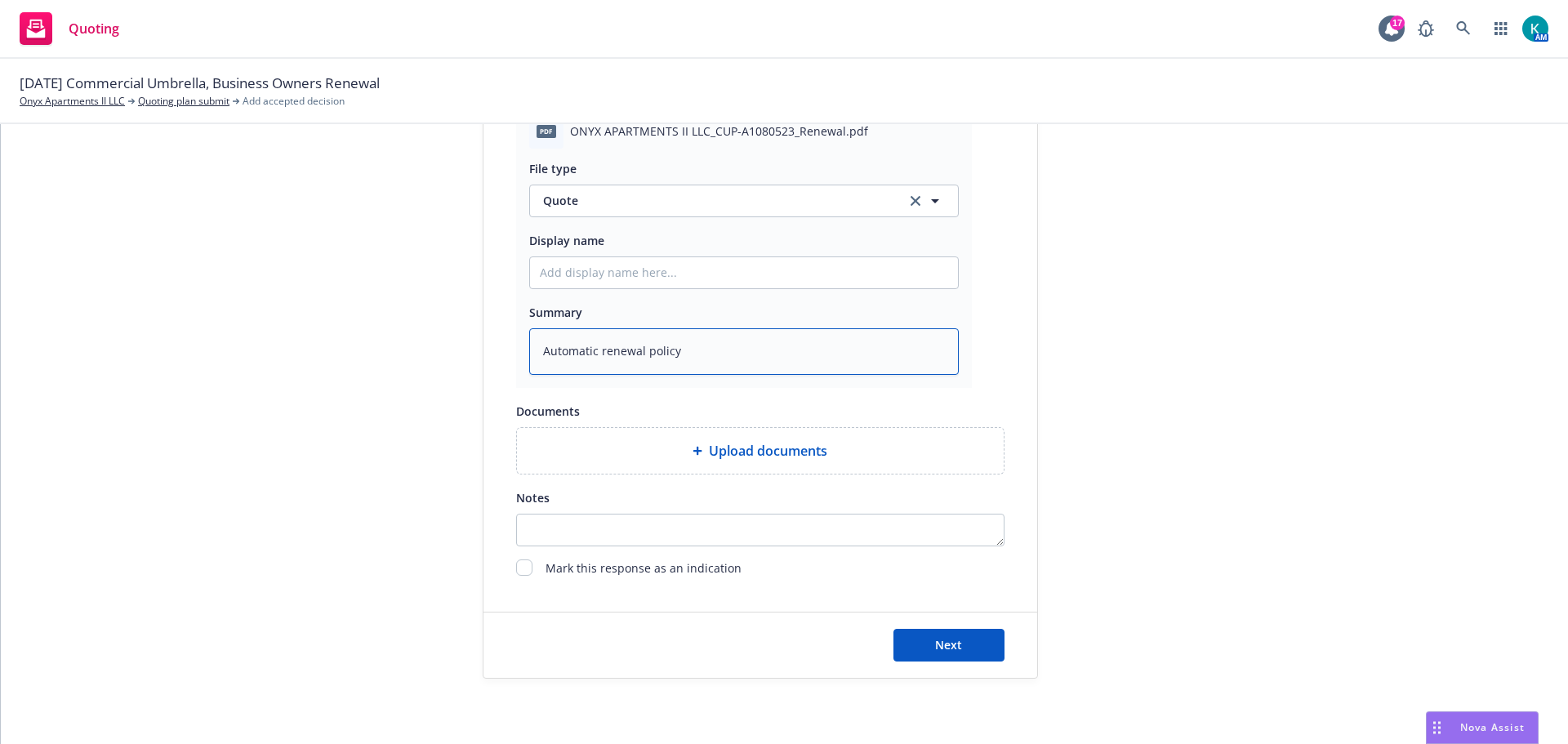
type textarea "Automatic renewal policy f"
type textarea "x"
type textarea "Automatic renewal policy fr"
type textarea "x"
type textarea "Automatic renewal policy fro"
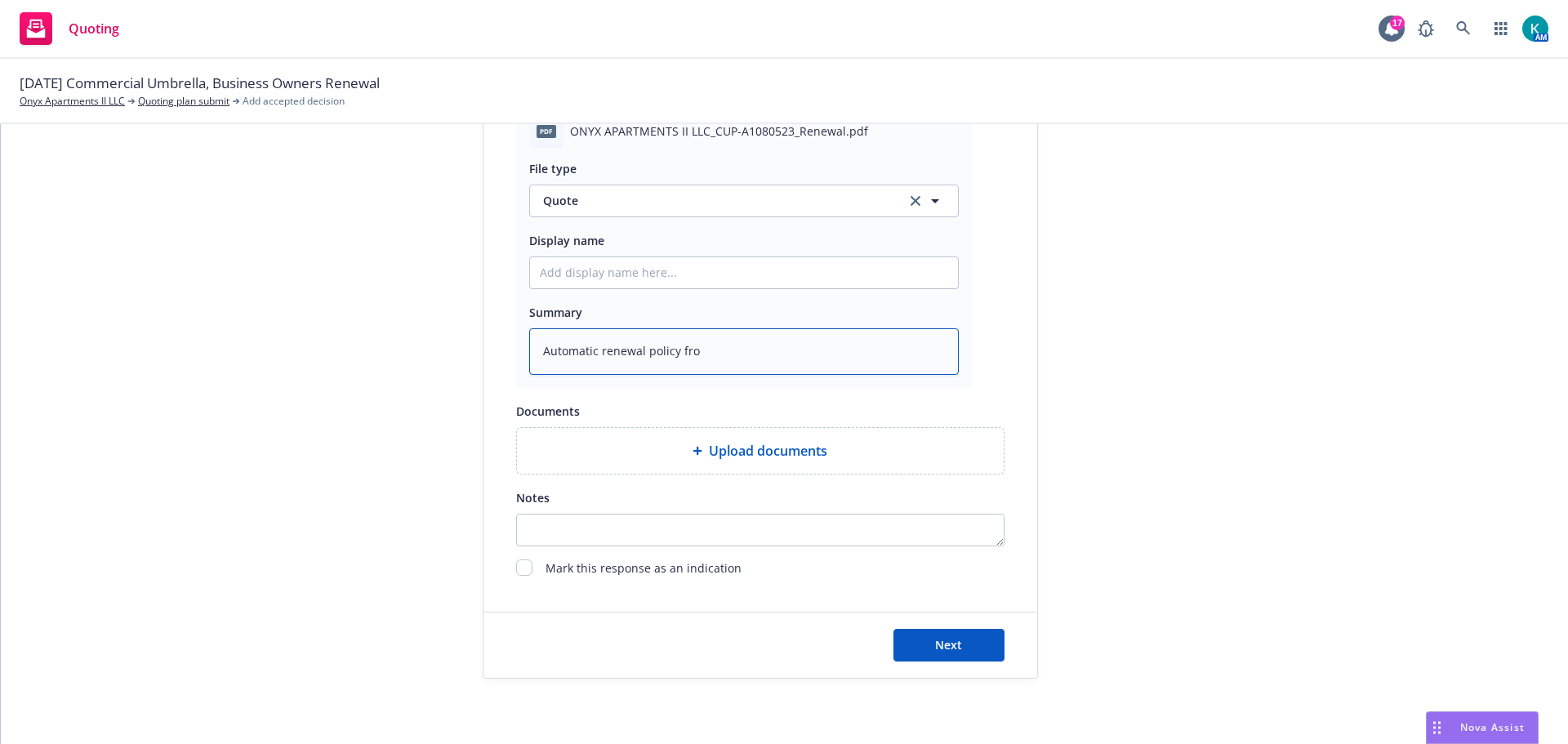
type textarea "x"
type textarea "Automatic renewal policy from"
type textarea "x"
type textarea "Automatic renewal policy from c"
type textarea "x"
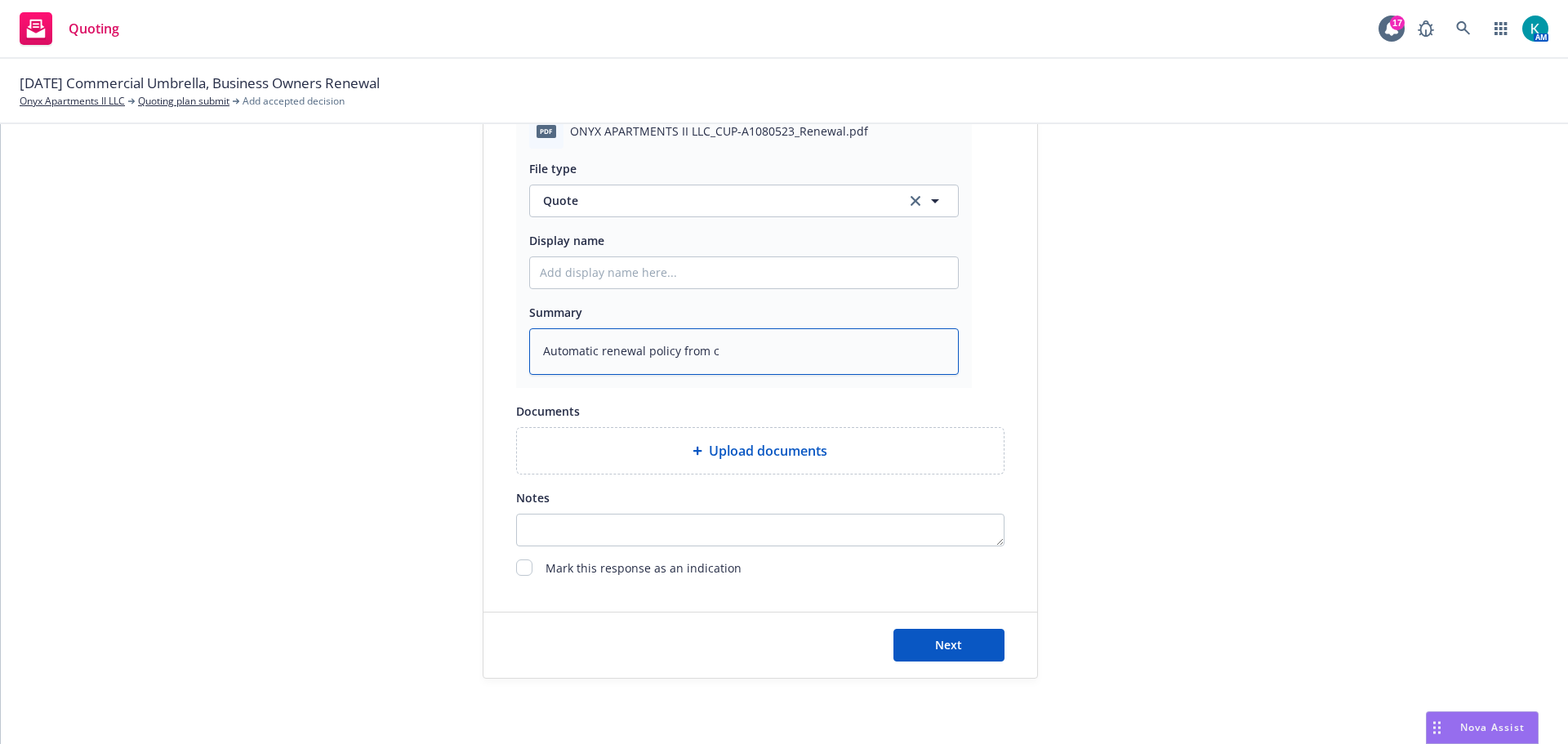
type textarea "Automatic renewal policy from ca"
type textarea "x"
type textarea "Automatic renewal policy from car"
type textarea "x"
type textarea "Automatic renewal policy from carr"
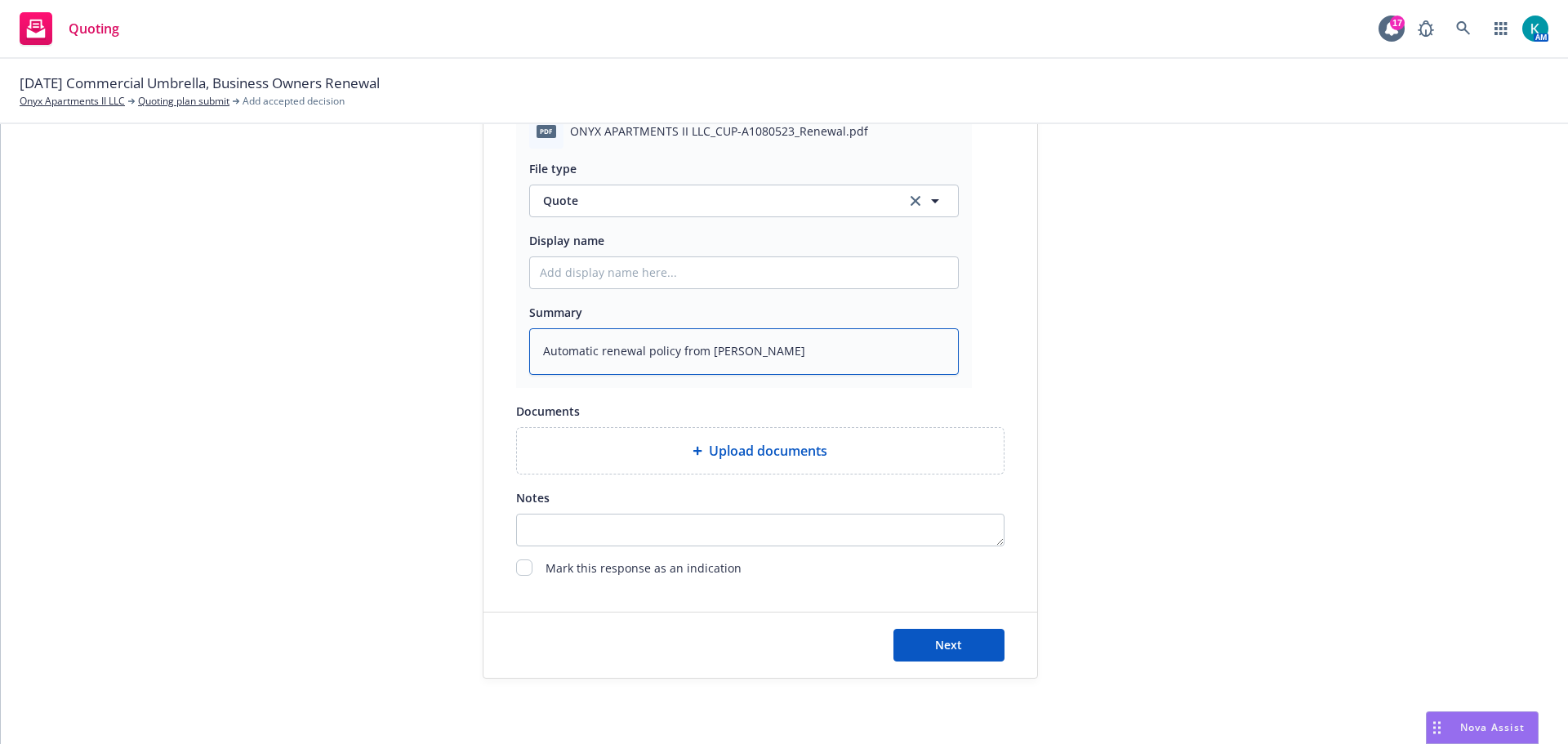
type textarea "x"
type textarea "Automatic renewal policy from carri"
type textarea "x"
type textarea "Automatic renewal policy from carrie"
type textarea "x"
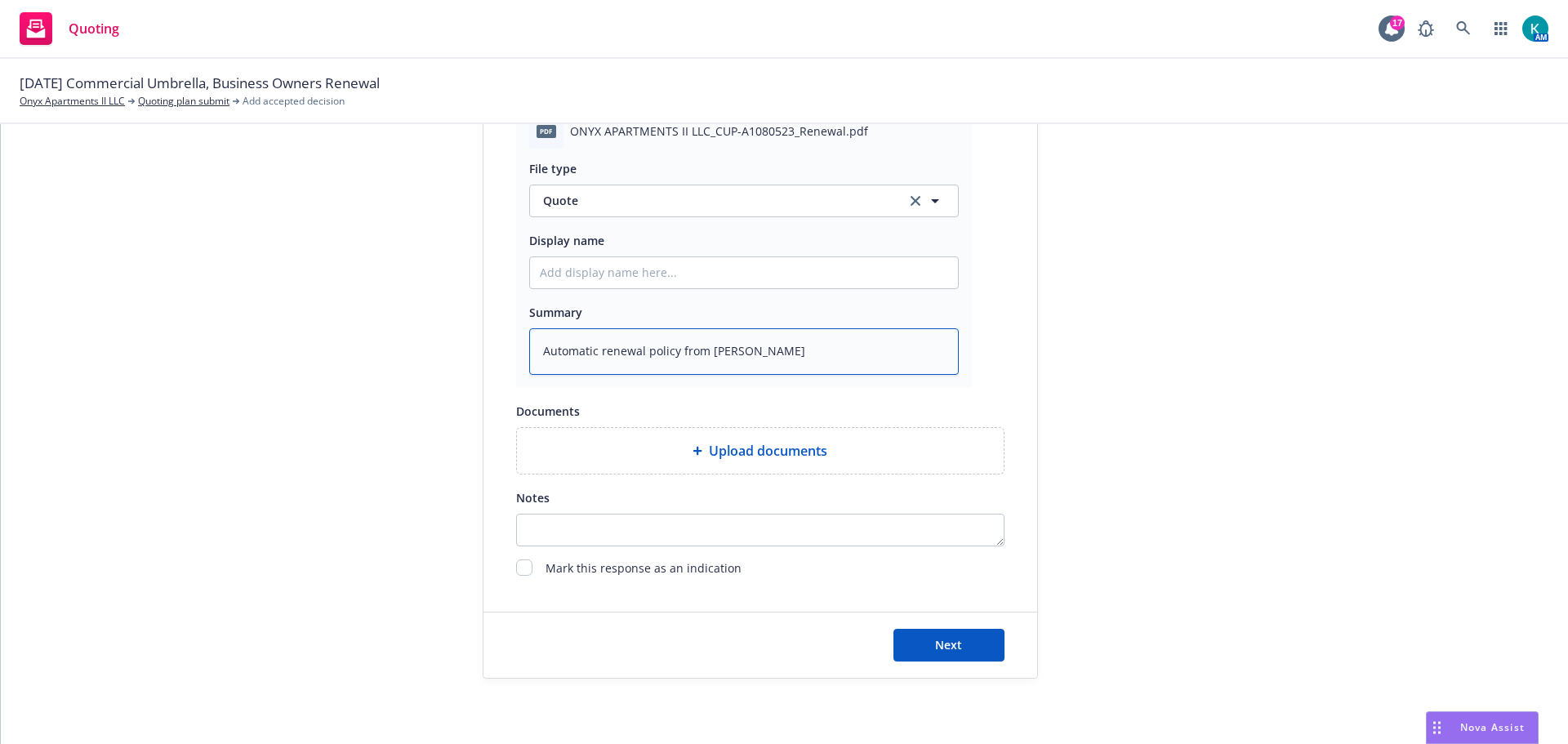
type textarea "Automatic renewal policy from carrier"
type textarea "x"
type textarea "Automatic renewal policy from carrier"
type textarea "x"
type textarea "Automatic renewal policy from carrier"
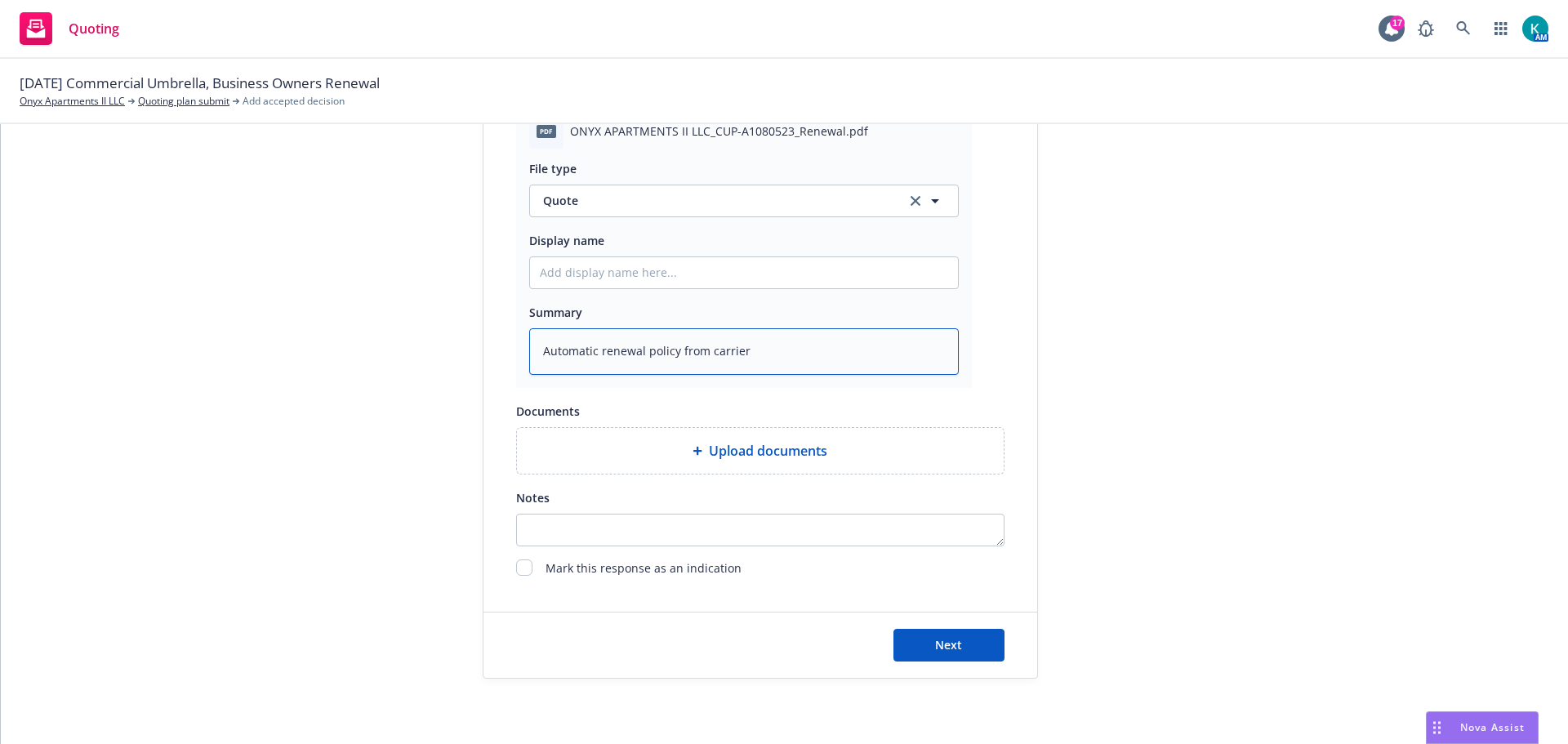
type textarea "x"
type textarea "Automatic renewal policy from carrie"
type textarea "x"
type textarea "Automatic renewal policy from carri"
type textarea "x"
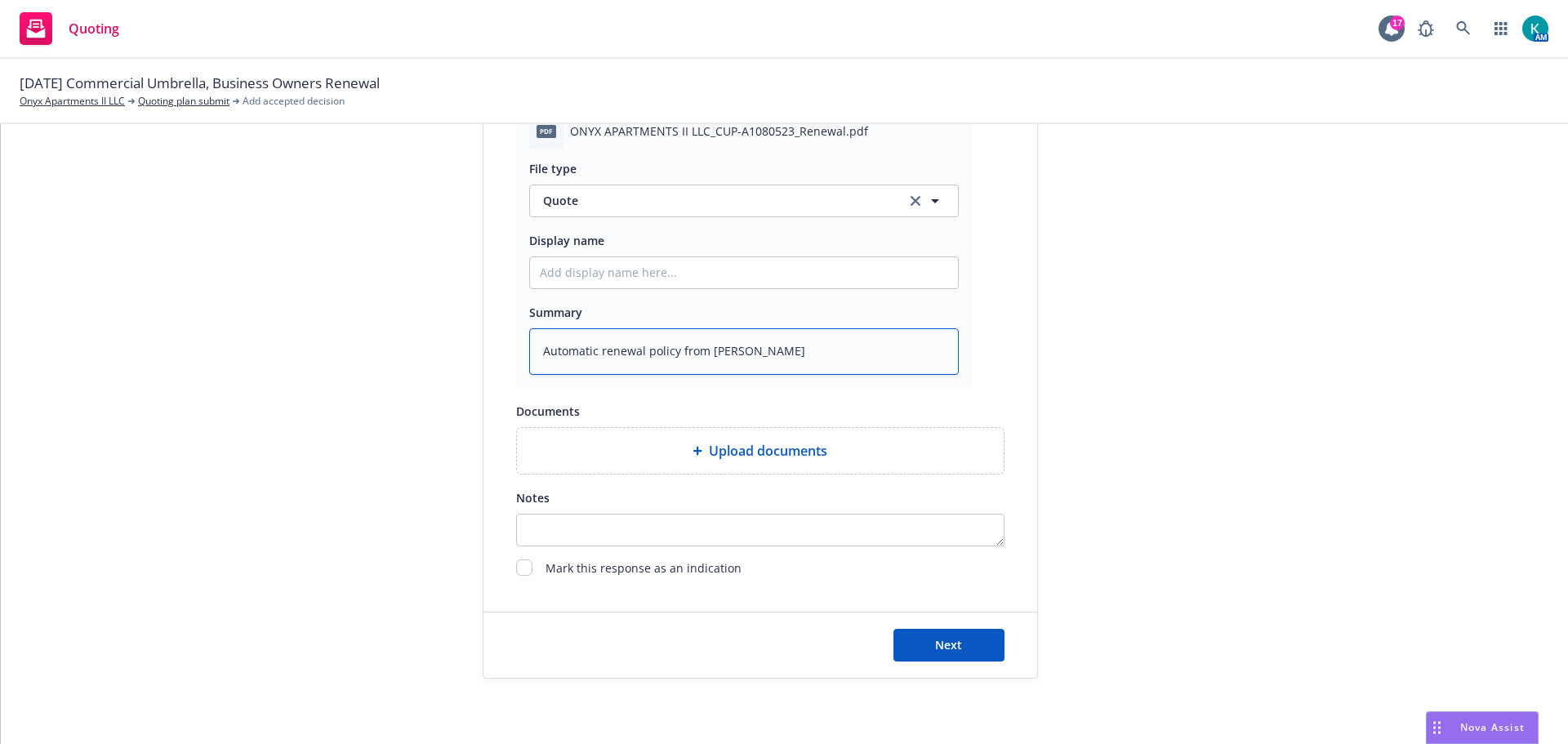
type textarea "Automatic renewal policy from carr"
type textarea "x"
type textarea "Automatic renewal policy from car"
type textarea "x"
type textarea "Automatic renewal policy from ca"
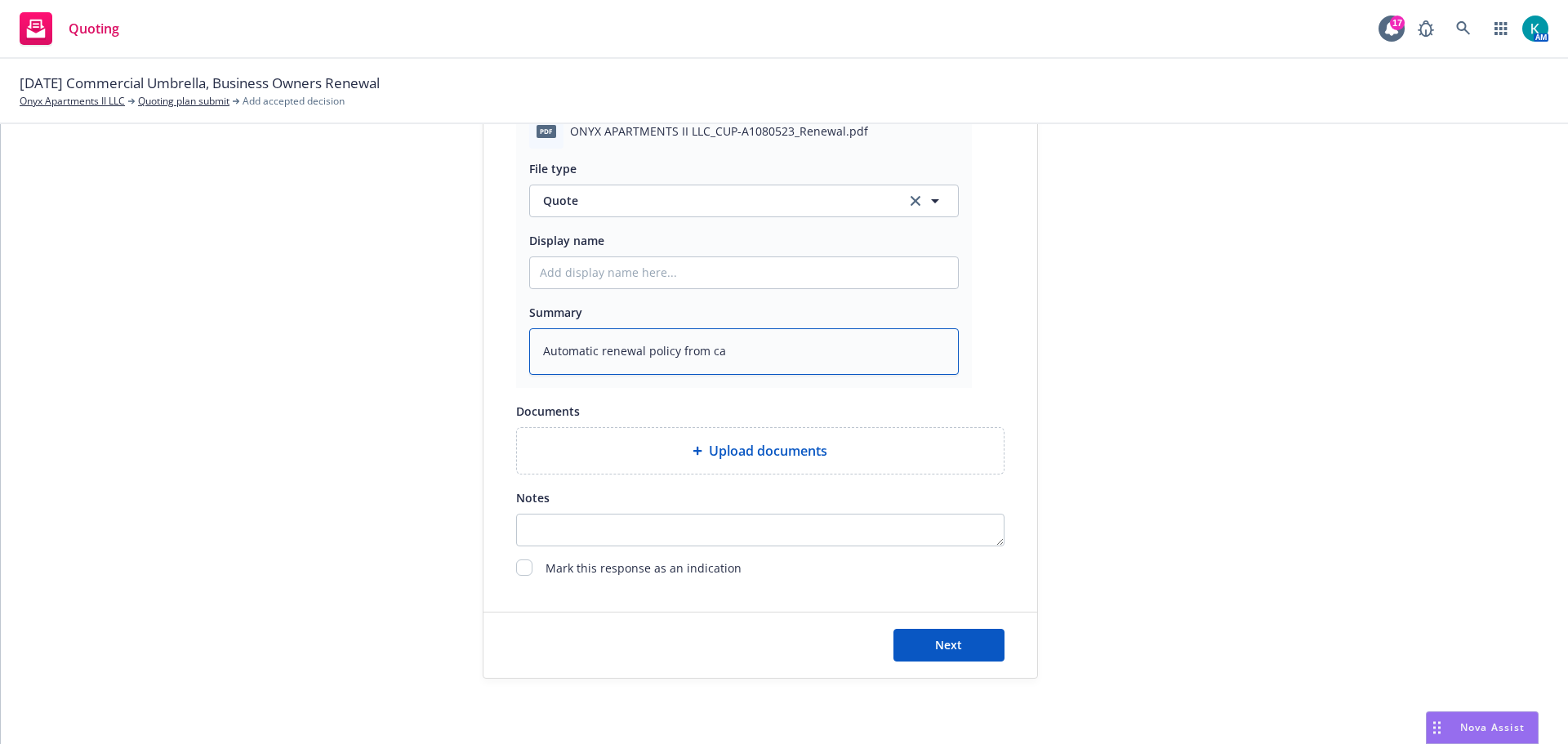
type textarea "x"
type textarea "Automatic renewal policy from c"
type textarea "x"
type textarea "Automatic renewal policy from"
type textarea "x"
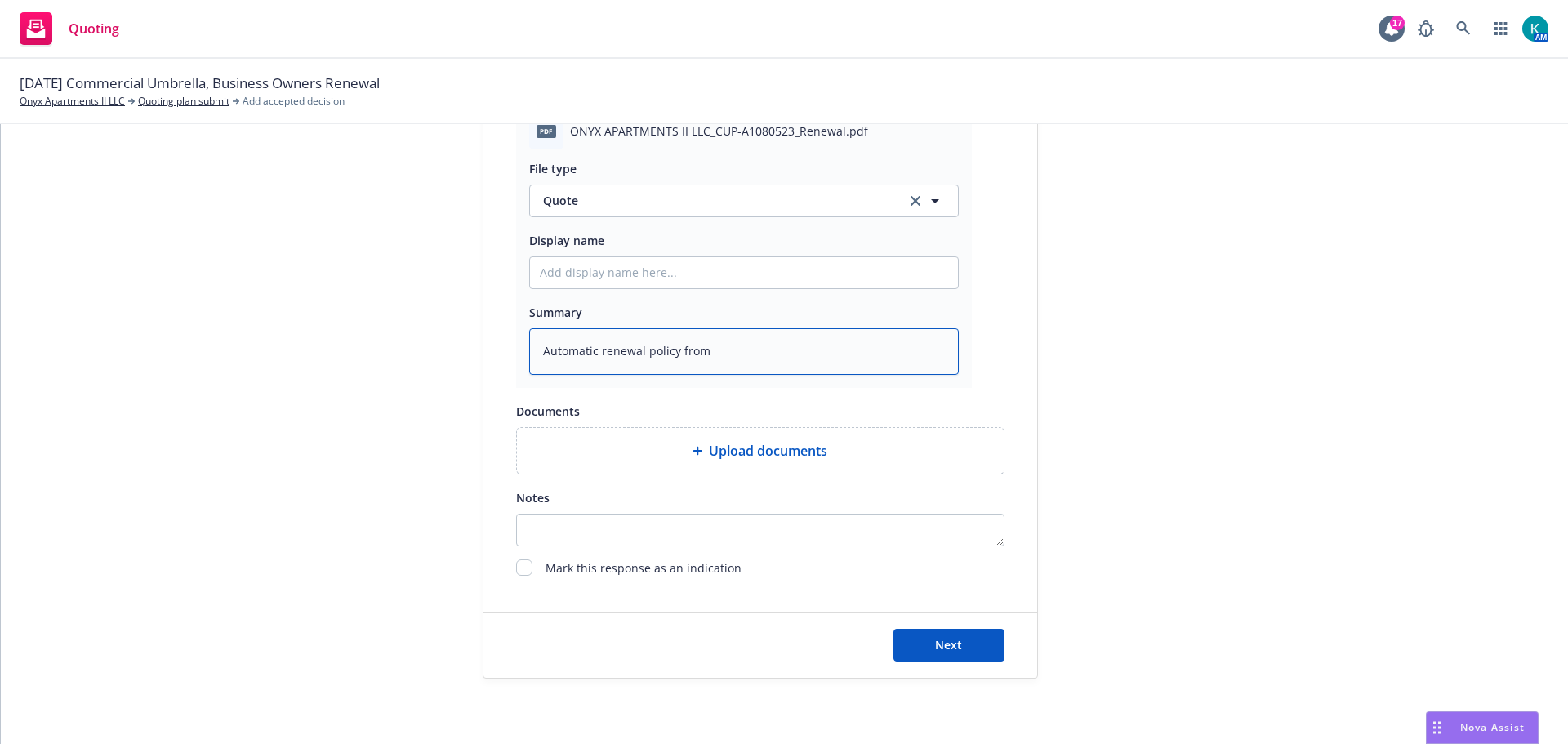
type textarea "Automatic renewal policy from T"
type textarea "x"
type textarea "Automatic renewal policy from Tr"
type textarea "x"
type textarea "Automatic renewal policy from Tra"
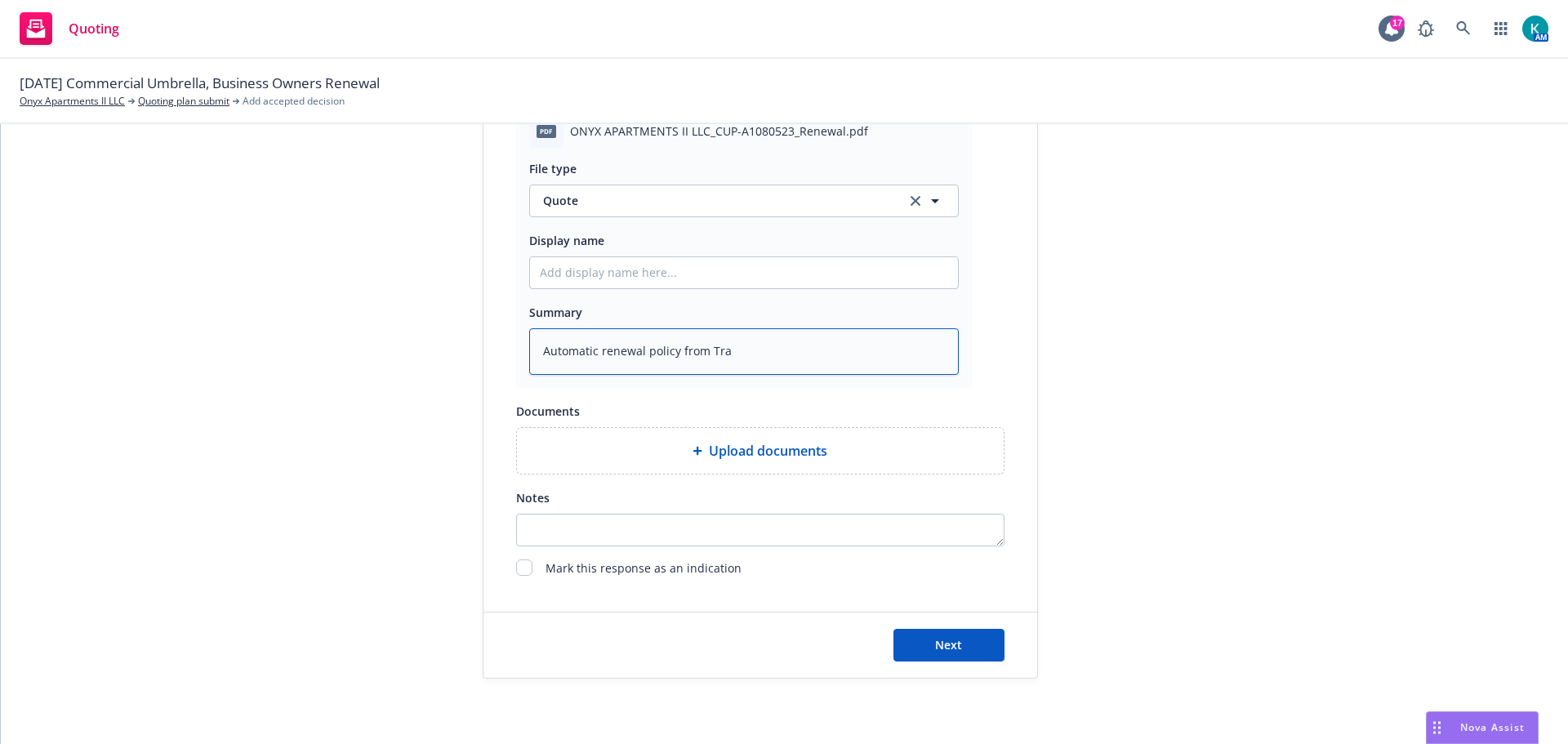
type textarea "x"
type textarea "Automatic renewal policy from Trav"
type textarea "x"
type textarea "Automatic renewal policy from Trave"
type textarea "x"
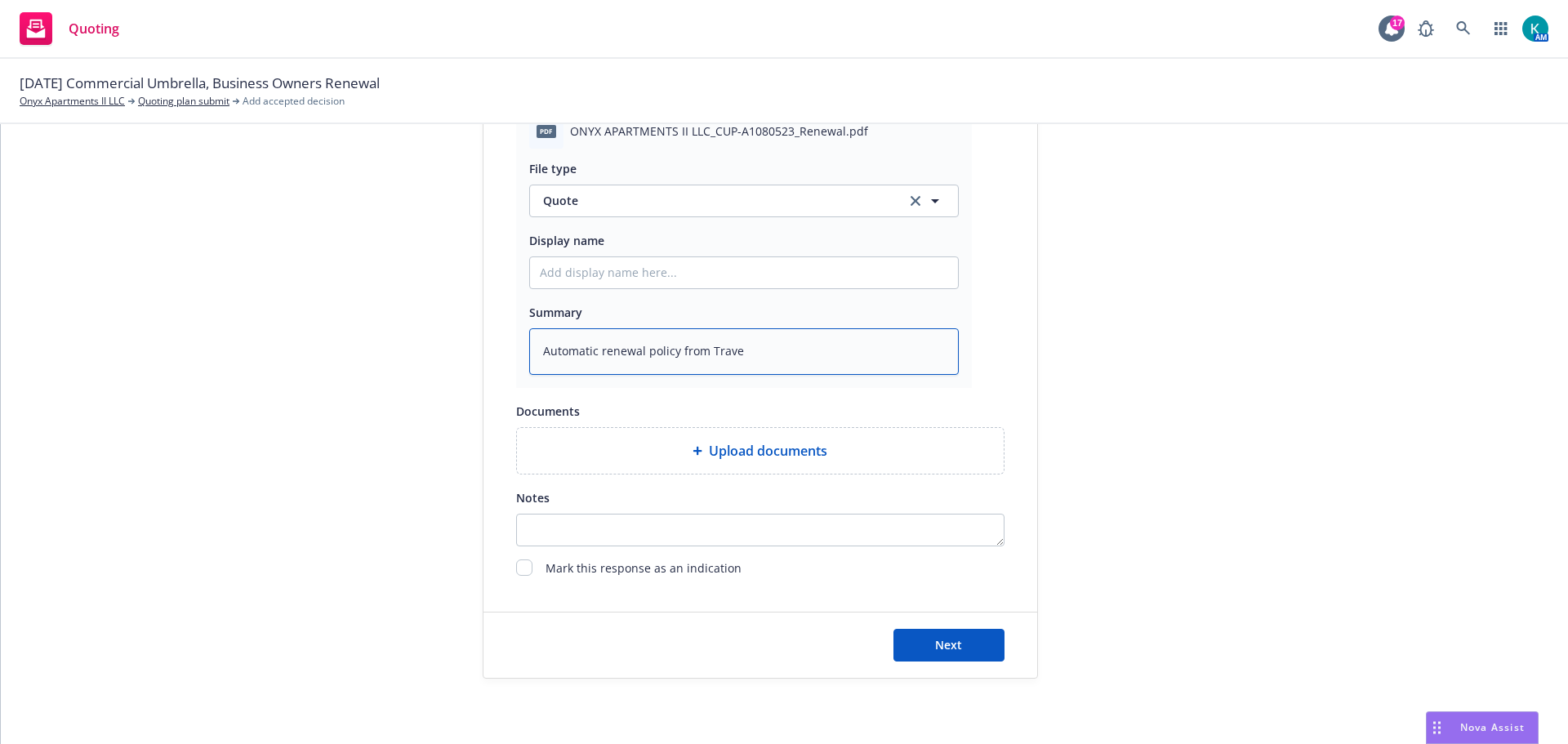
type textarea "Automatic renewal policy from Travel"
type textarea "x"
type textarea "Automatic renewal policy from Travele"
type textarea "x"
type textarea "Automatic renewal policy from Traveler"
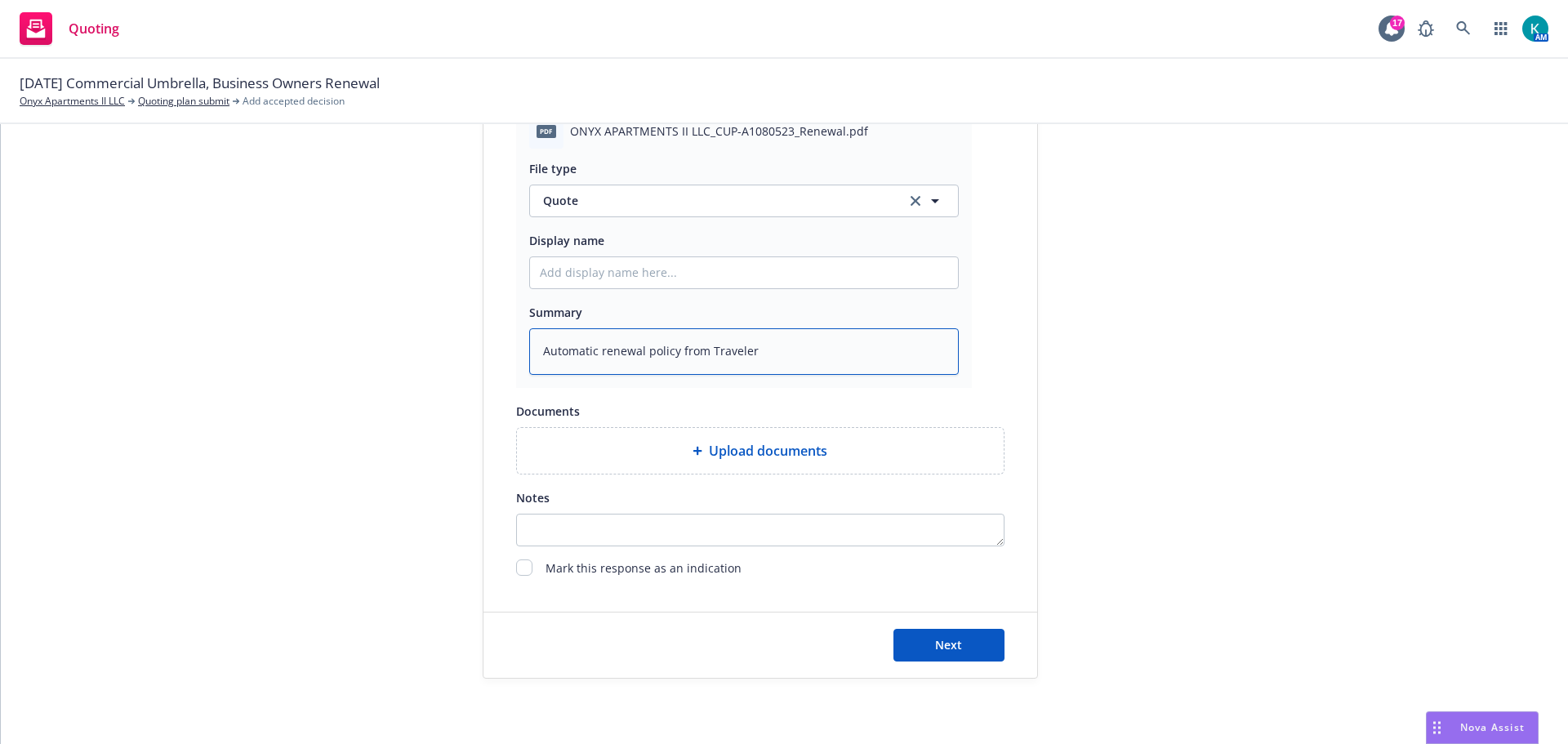
type textarea "x"
type textarea "Automatic renewal policy from Travelers"
type textarea "x"
type textarea "Automatic renewal policy from Travelers"
type textarea "x"
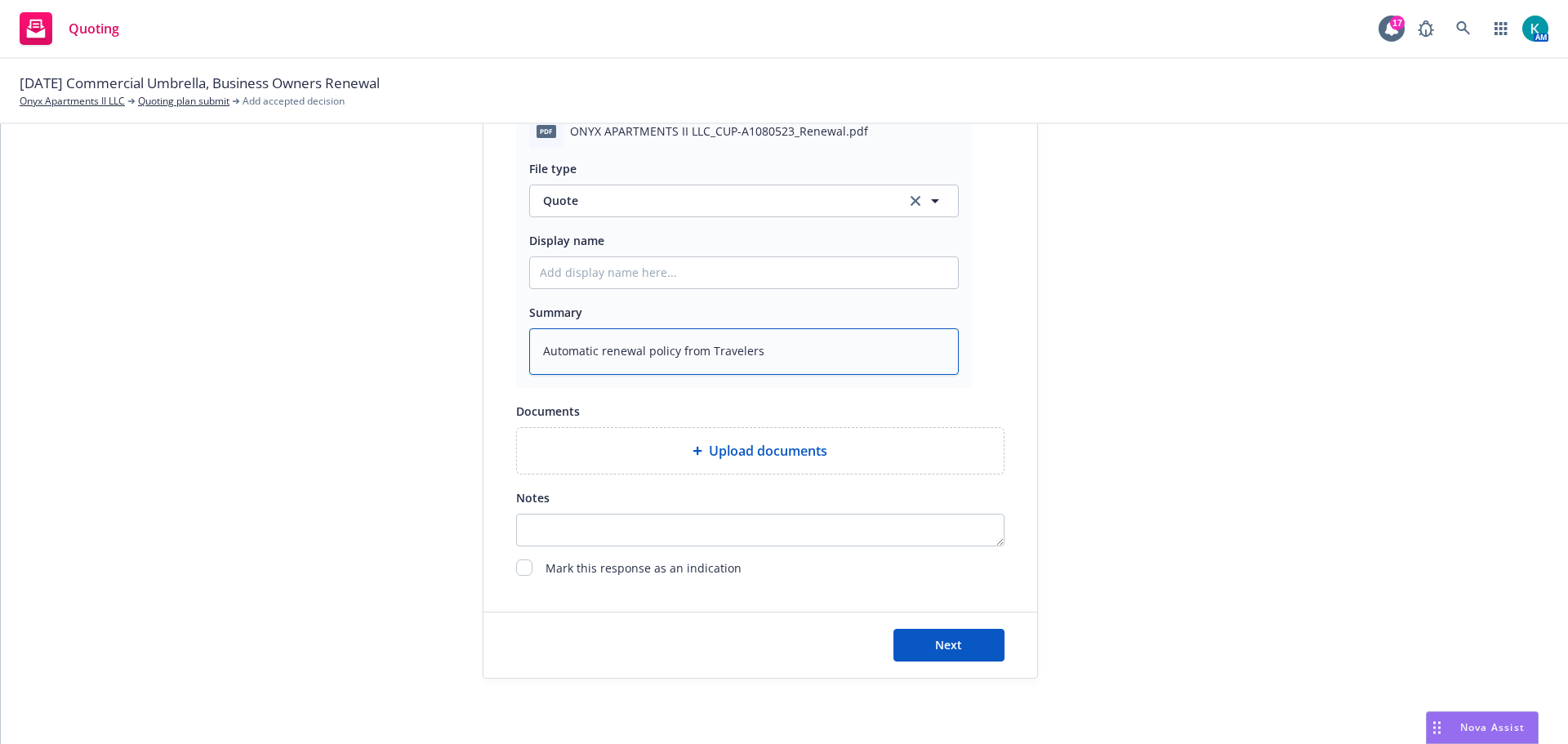
type textarea "Automatic renewal policy from Travelers -"
type textarea "x"
type textarea "Automatic renewal policy from Travelers -"
type textarea "x"
type textarea "Automatic renewal policy from Travelers - U"
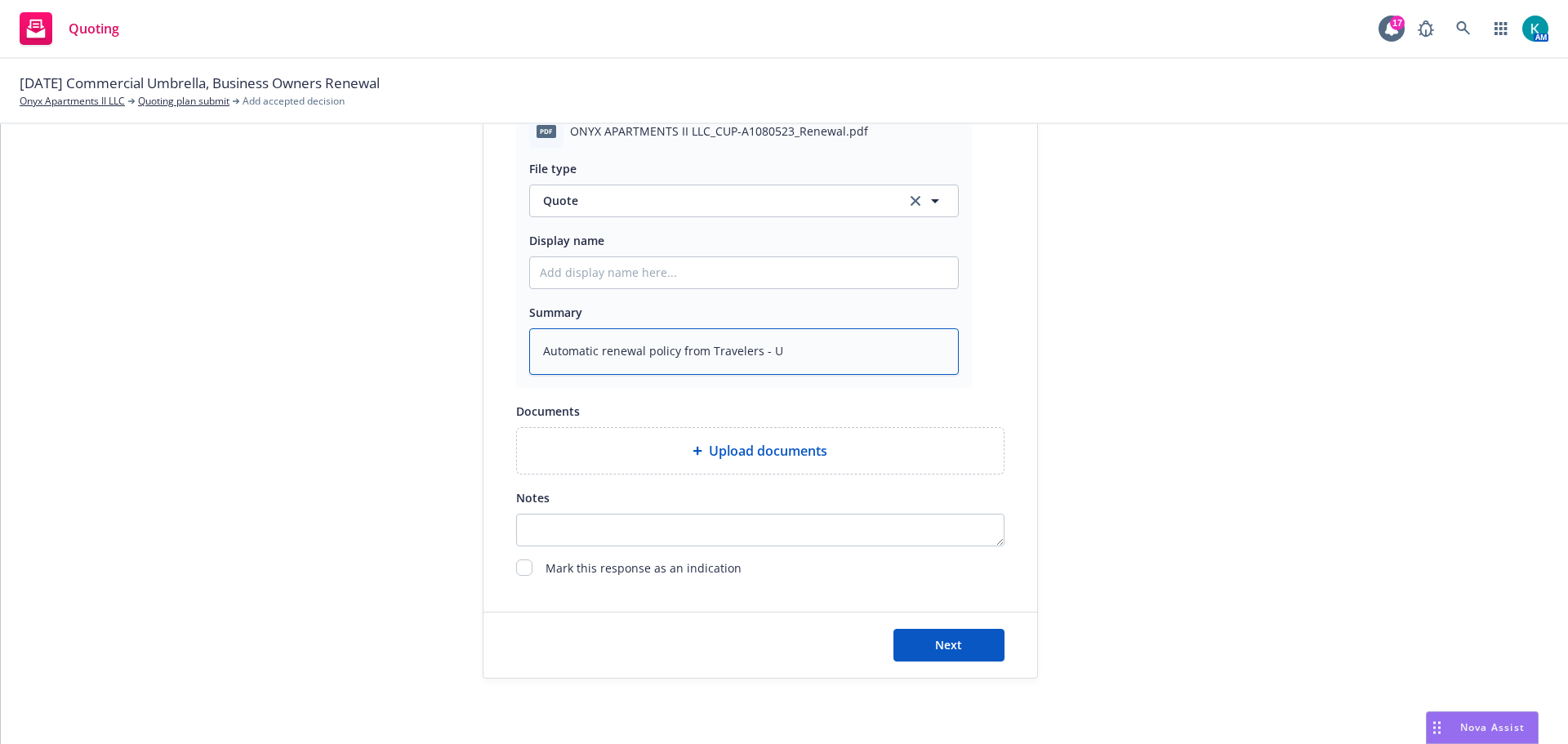
type textarea "x"
type textarea "Automatic renewal policy from Travelers - Um"
type textarea "x"
type textarea "Automatic renewal policy from Travelers - Umb"
type textarea "x"
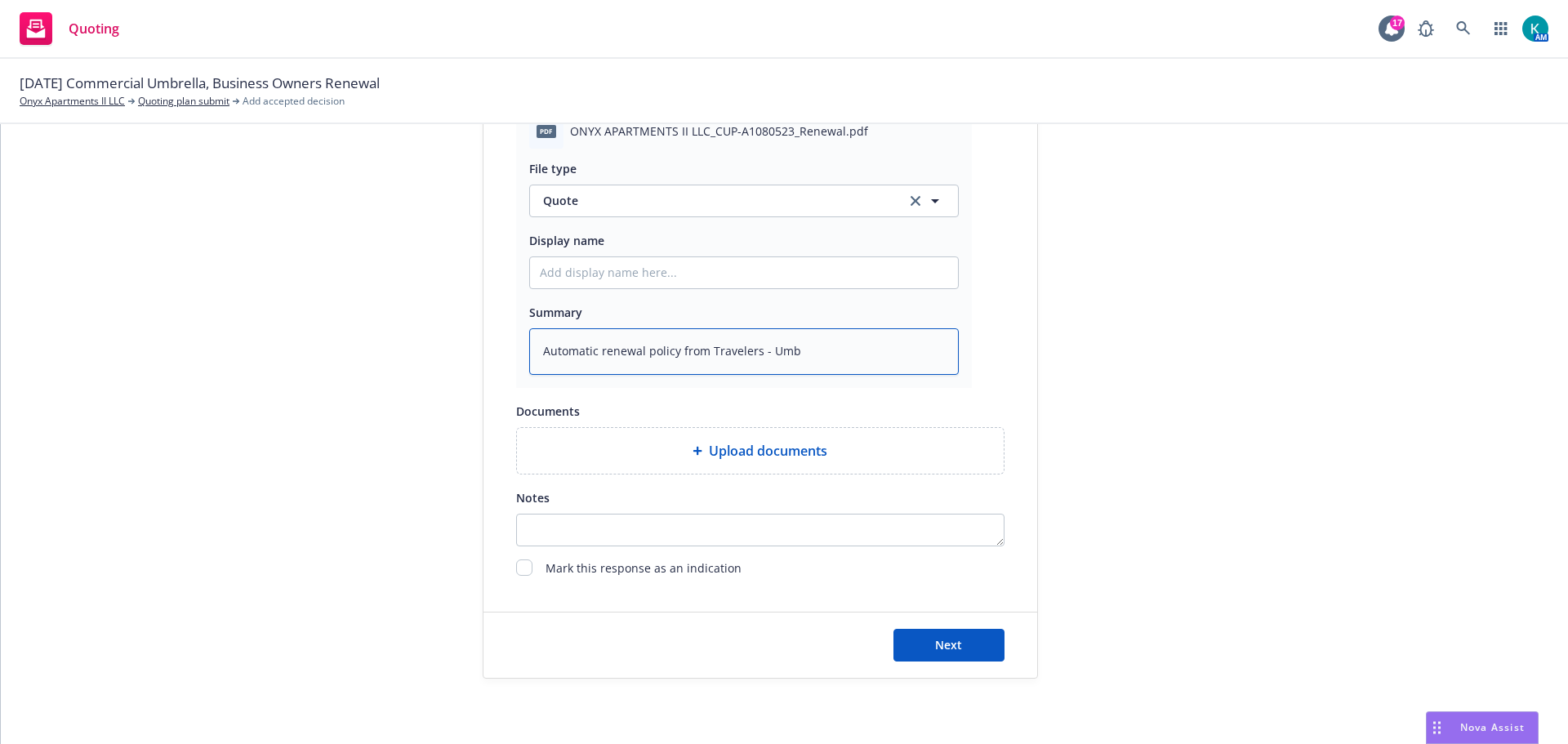
type textarea "Automatic renewal policy from Travelers - Umbr"
type textarea "x"
type textarea "Automatic renewal policy from Travelers - Umbre"
type textarea "x"
type textarea "Automatic renewal policy from Travelers - Umbrel"
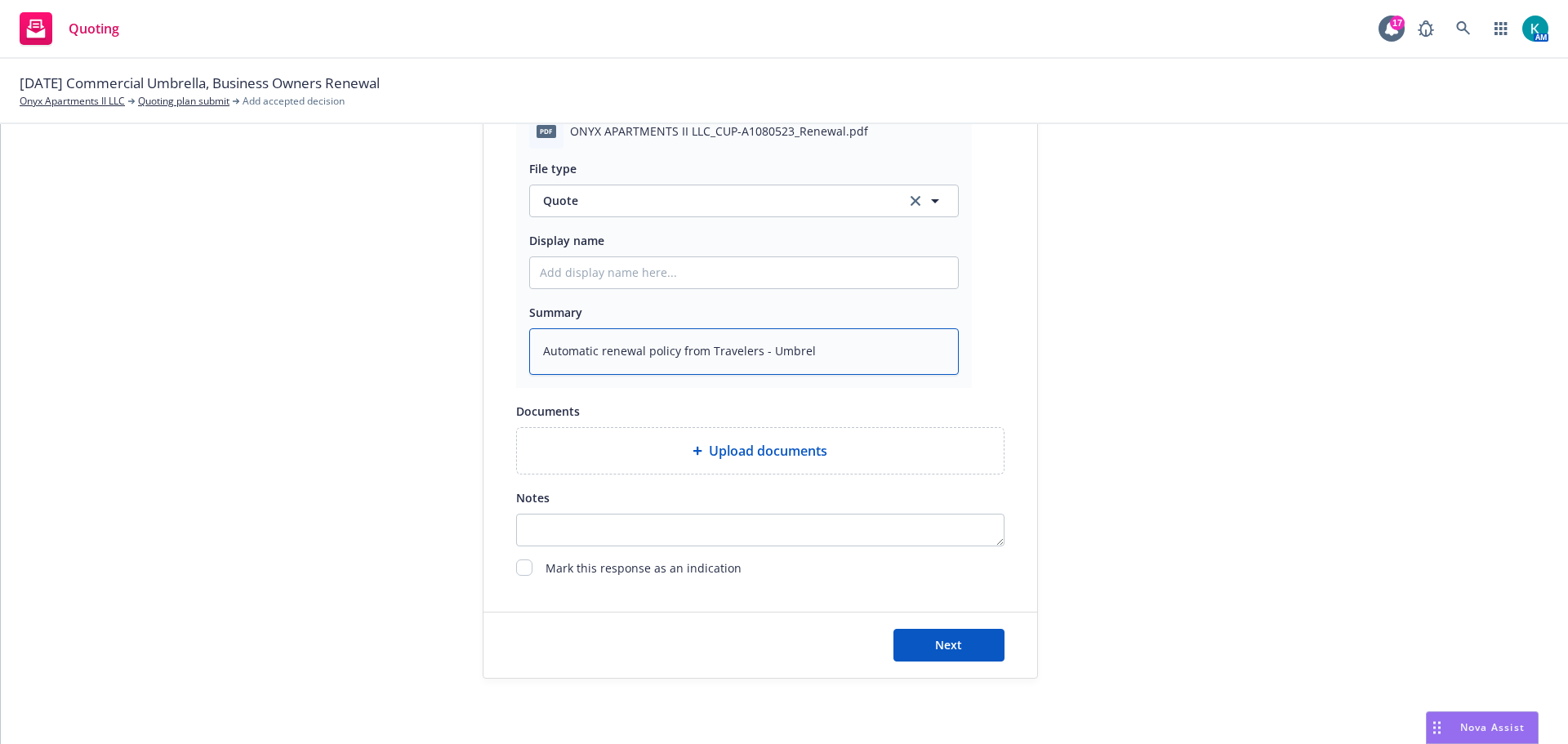
type textarea "x"
type textarea "Automatic renewal policy from Travelers - Umbrell"
type textarea "x"
type textarea "Automatic renewal policy from Travelers - Umbrella"
click at [517, 572] on input "checkbox" at bounding box center [524, 567] width 16 height 16
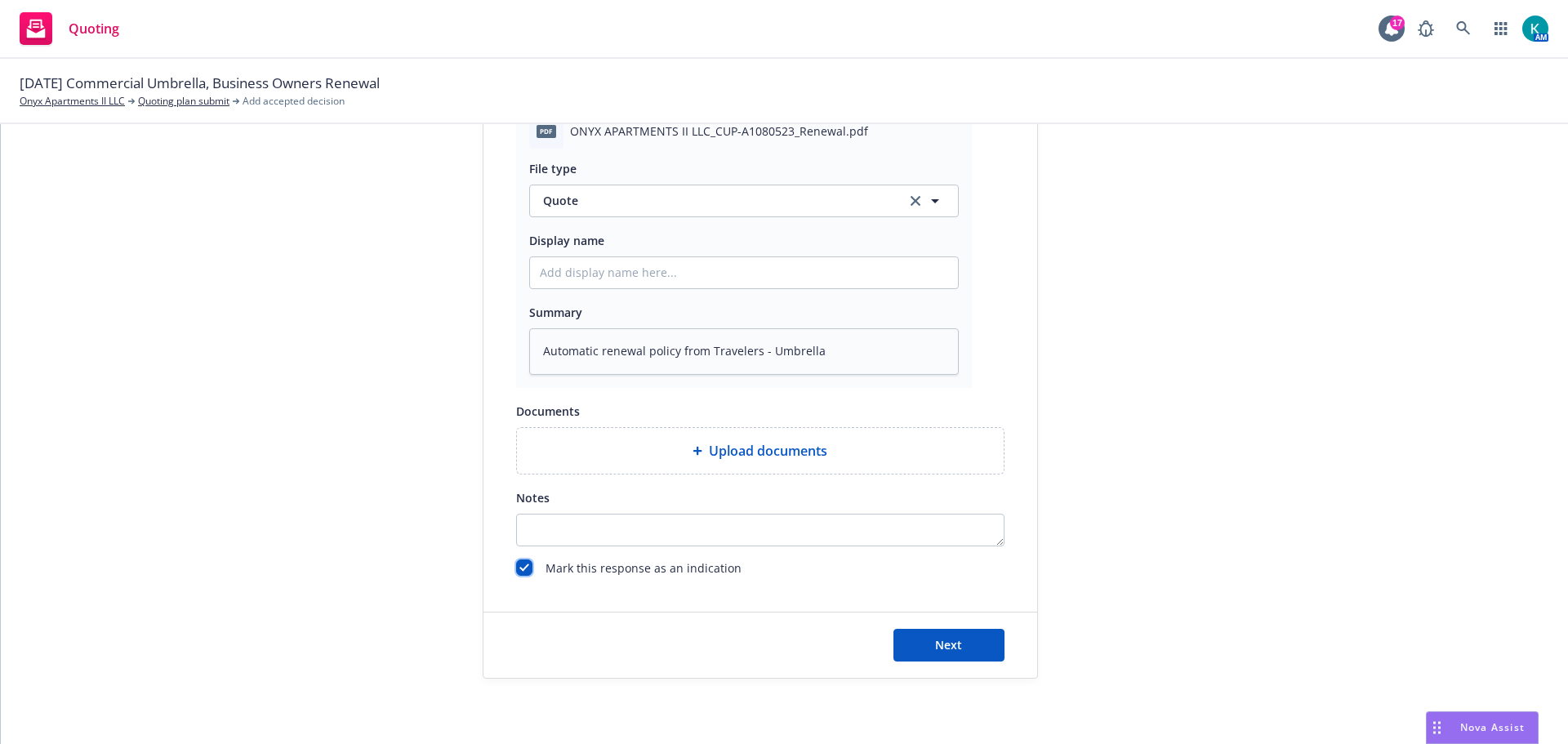
checkbox input "true"
click at [929, 631] on div "Next" at bounding box center [760, 645] width 554 height 65
click at [936, 646] on button "Next" at bounding box center [949, 645] width 111 height 33
type textarea "x"
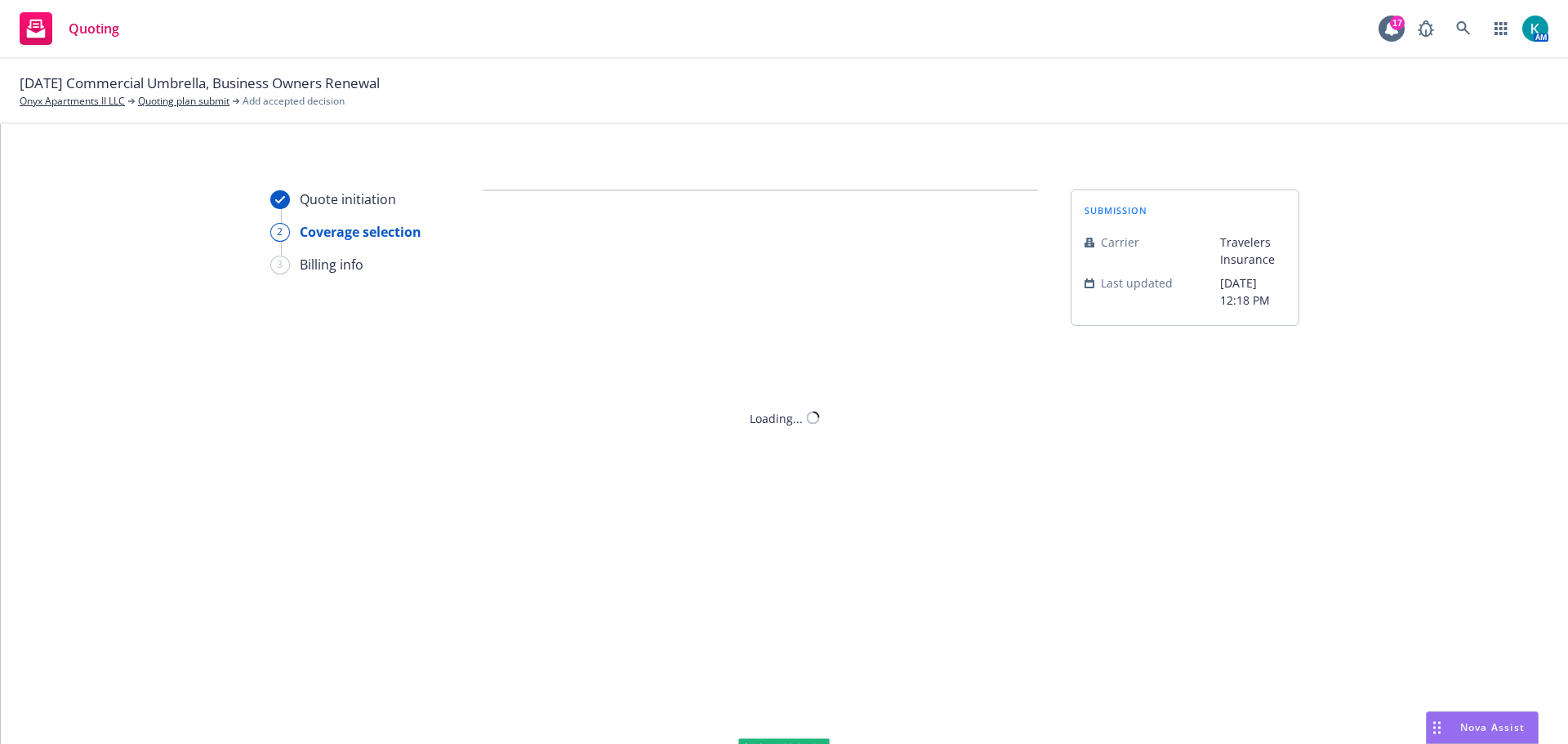
scroll to position [0, 0]
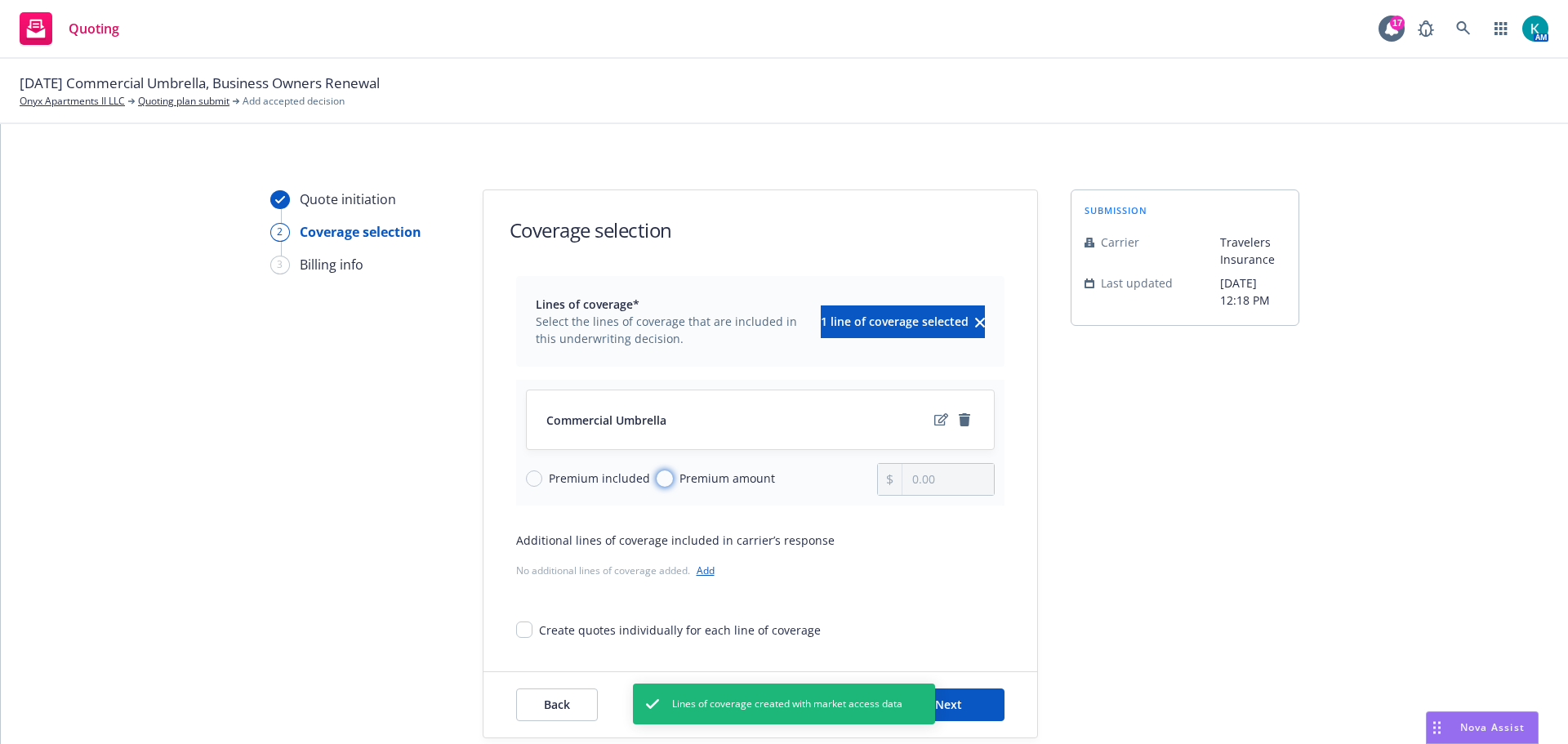
click at [667, 483] on input "Premium amount" at bounding box center [664, 478] width 16 height 16
radio input "true"
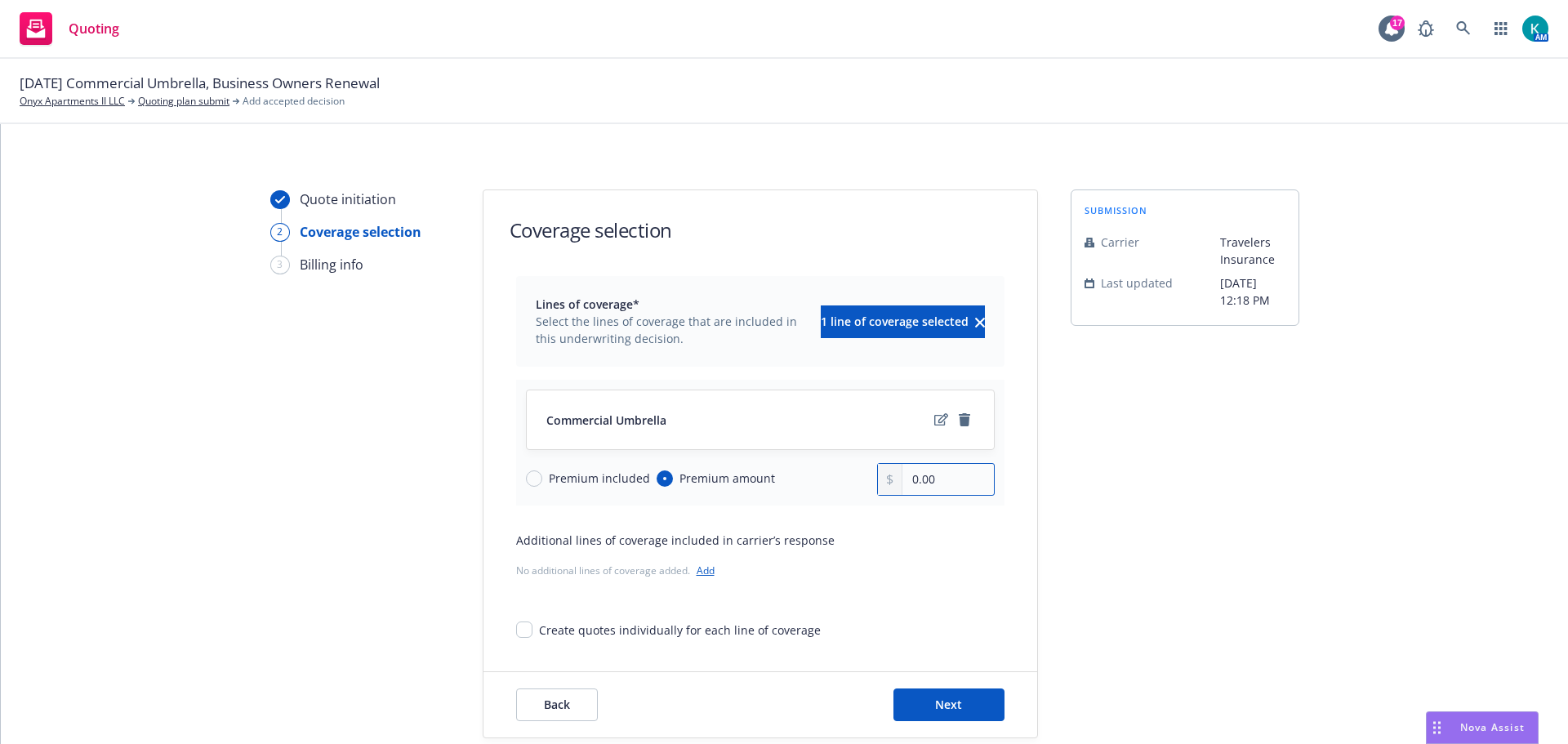
drag, startPoint x: 961, startPoint y: 500, endPoint x: 734, endPoint y: 516, distance: 227.6
click at [745, 505] on div "Commercial Umbrella Premium included Premium amount 0.00" at bounding box center [761, 442] width 488 height 125
type input "1,978.00"
click at [952, 711] on button "Next" at bounding box center [949, 705] width 111 height 33
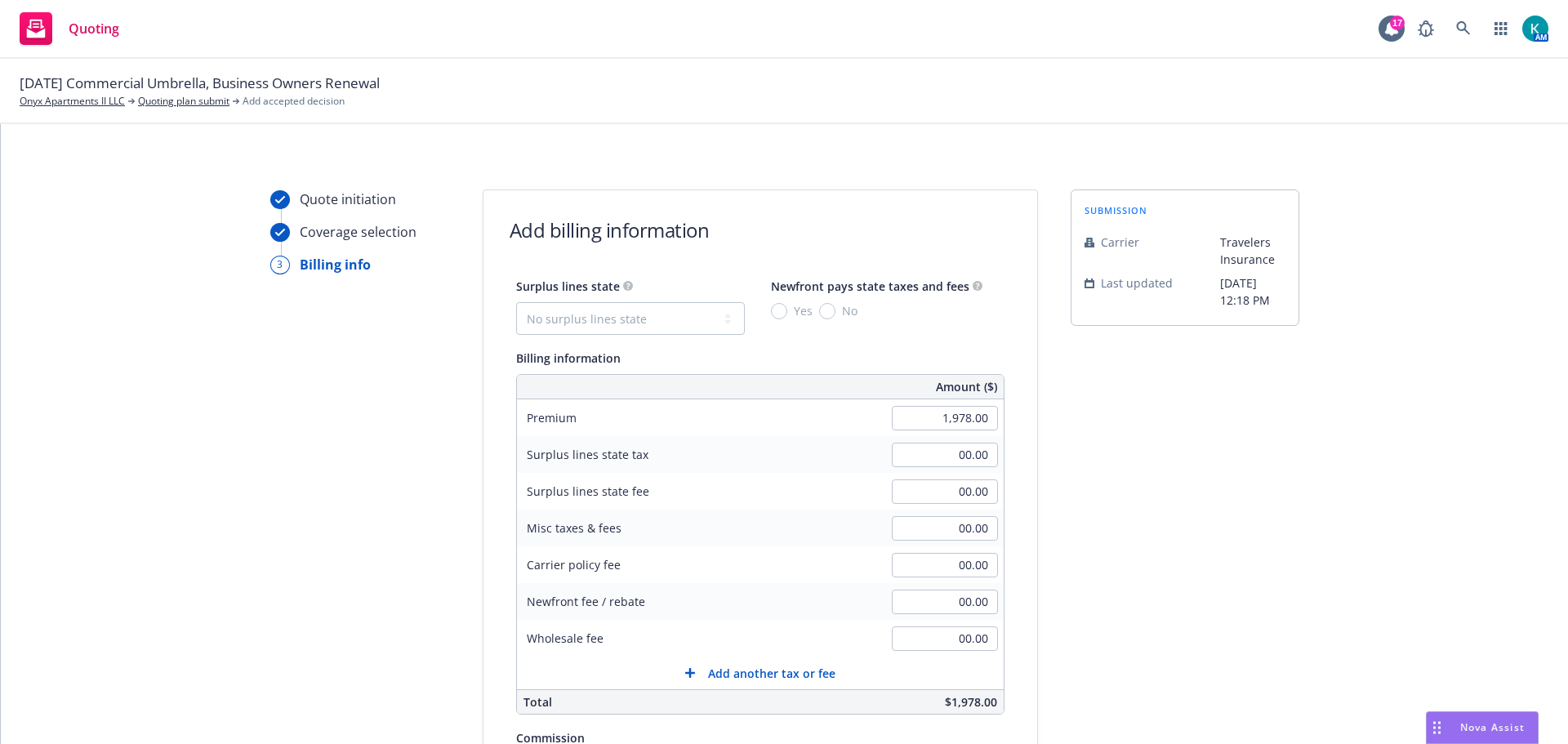
scroll to position [377, 0]
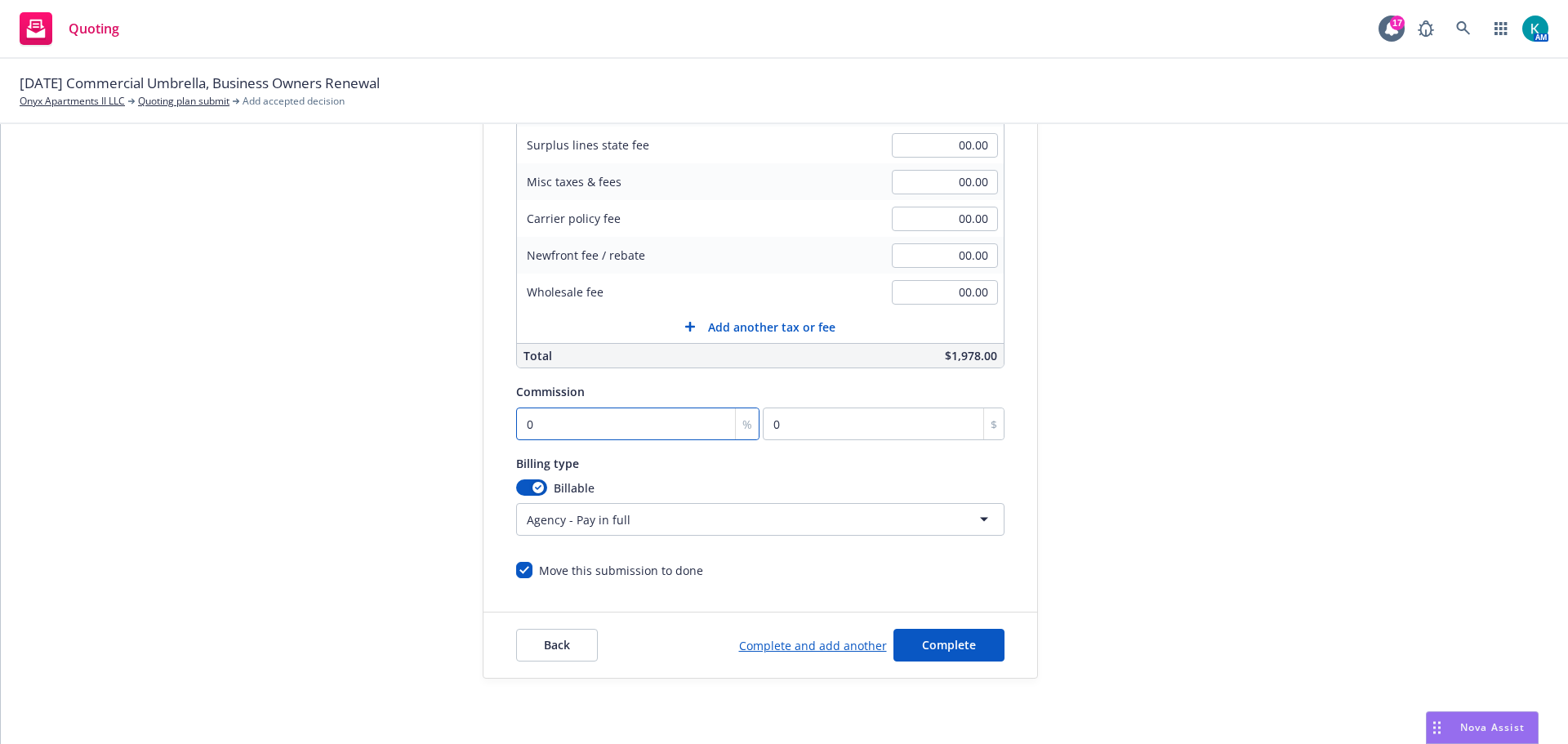
type input "1"
type input "19.78"
type input "15"
type input "296.7"
type input "15"
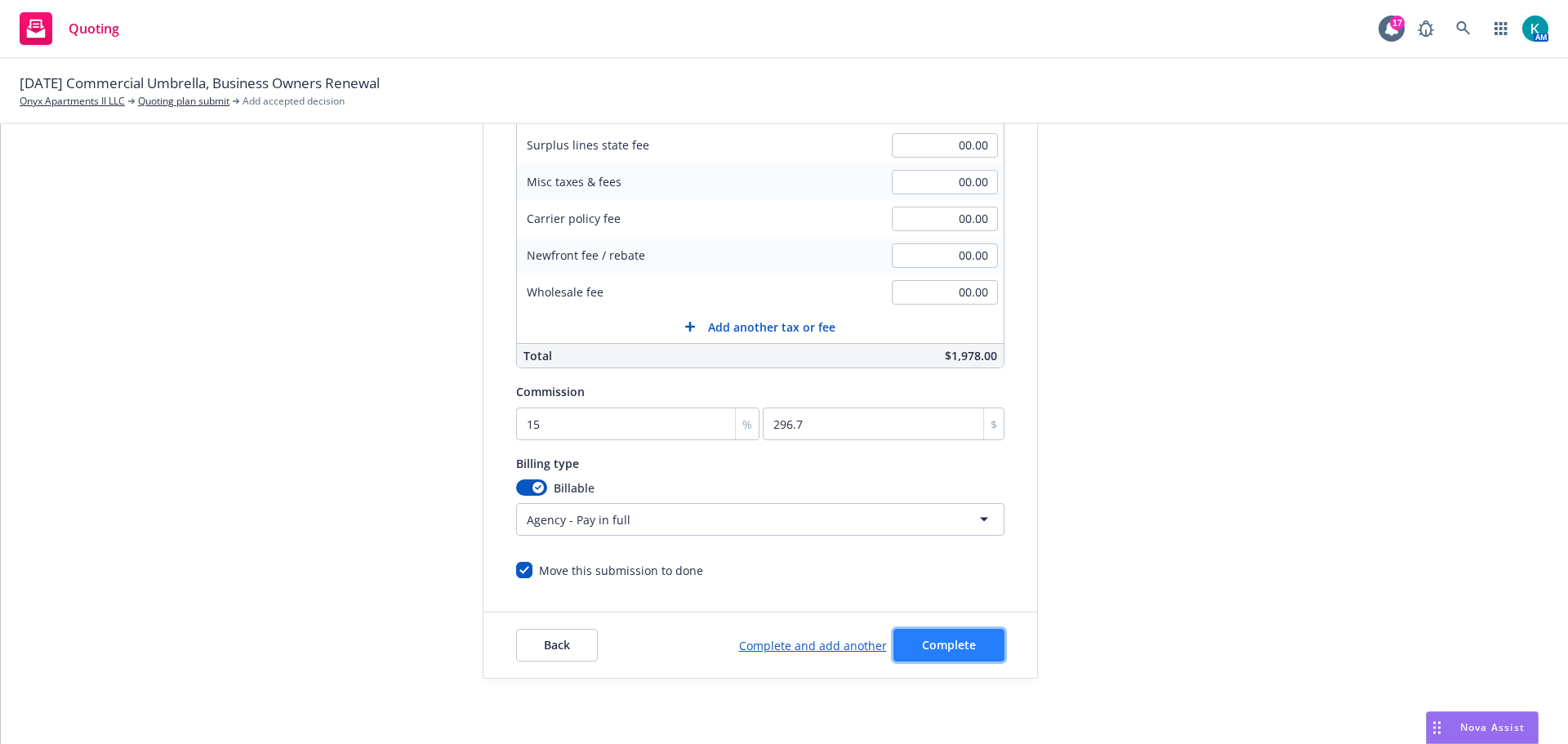
click at [922, 650] on span "Complete" at bounding box center [949, 645] width 54 height 15
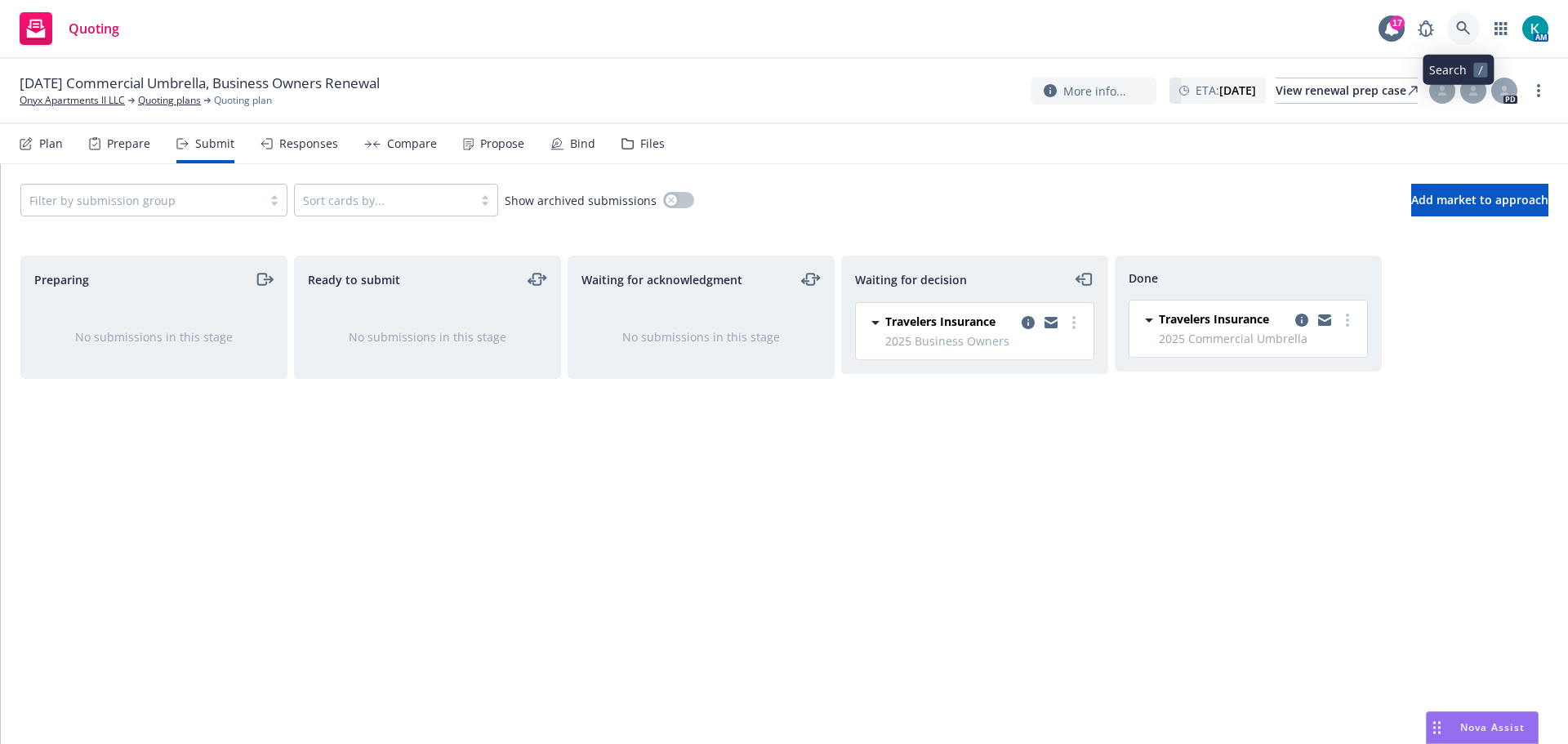
click at [1456, 30] on icon at bounding box center [1463, 28] width 14 height 14
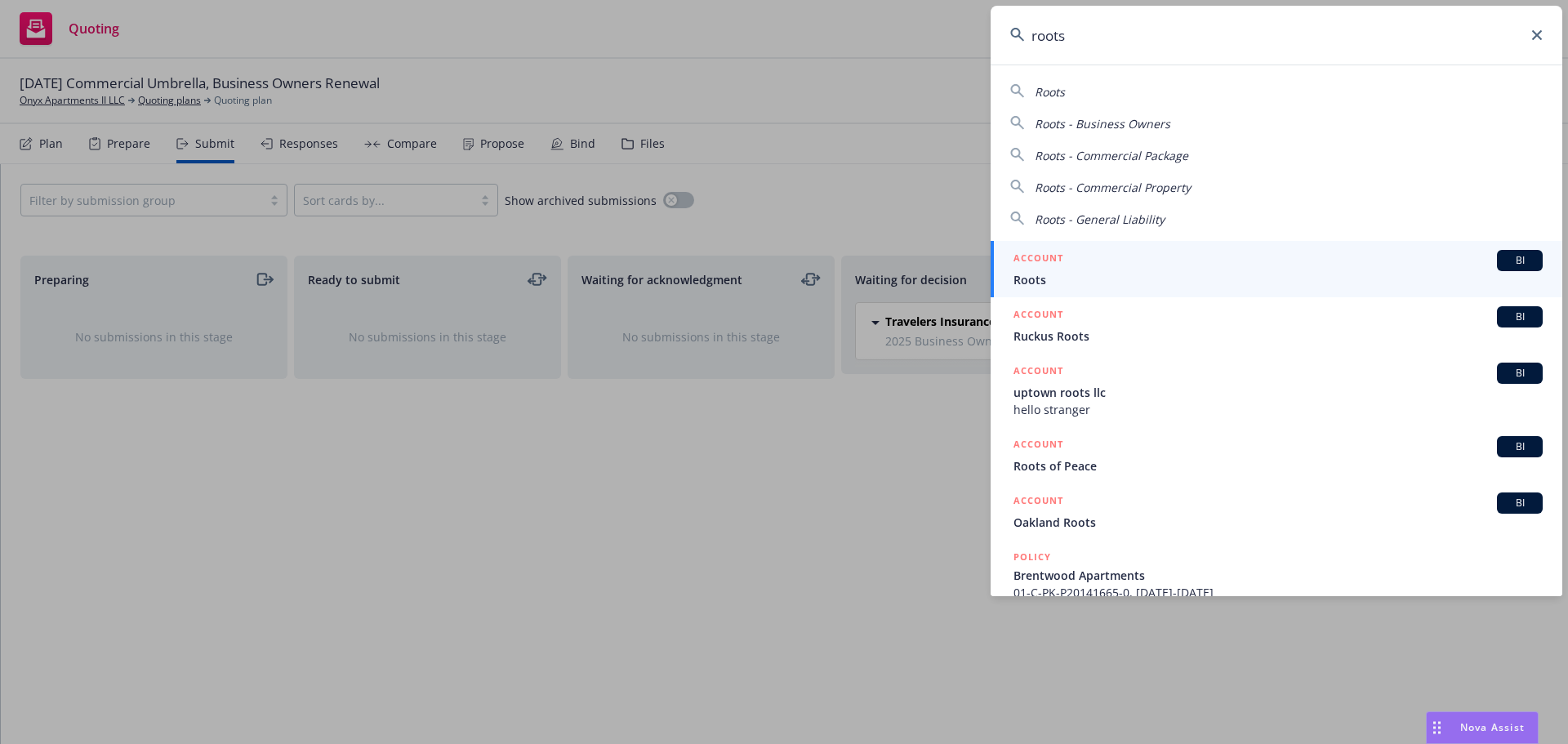
type input "roots"
click at [1230, 276] on span "Roots" at bounding box center [1277, 279] width 529 height 17
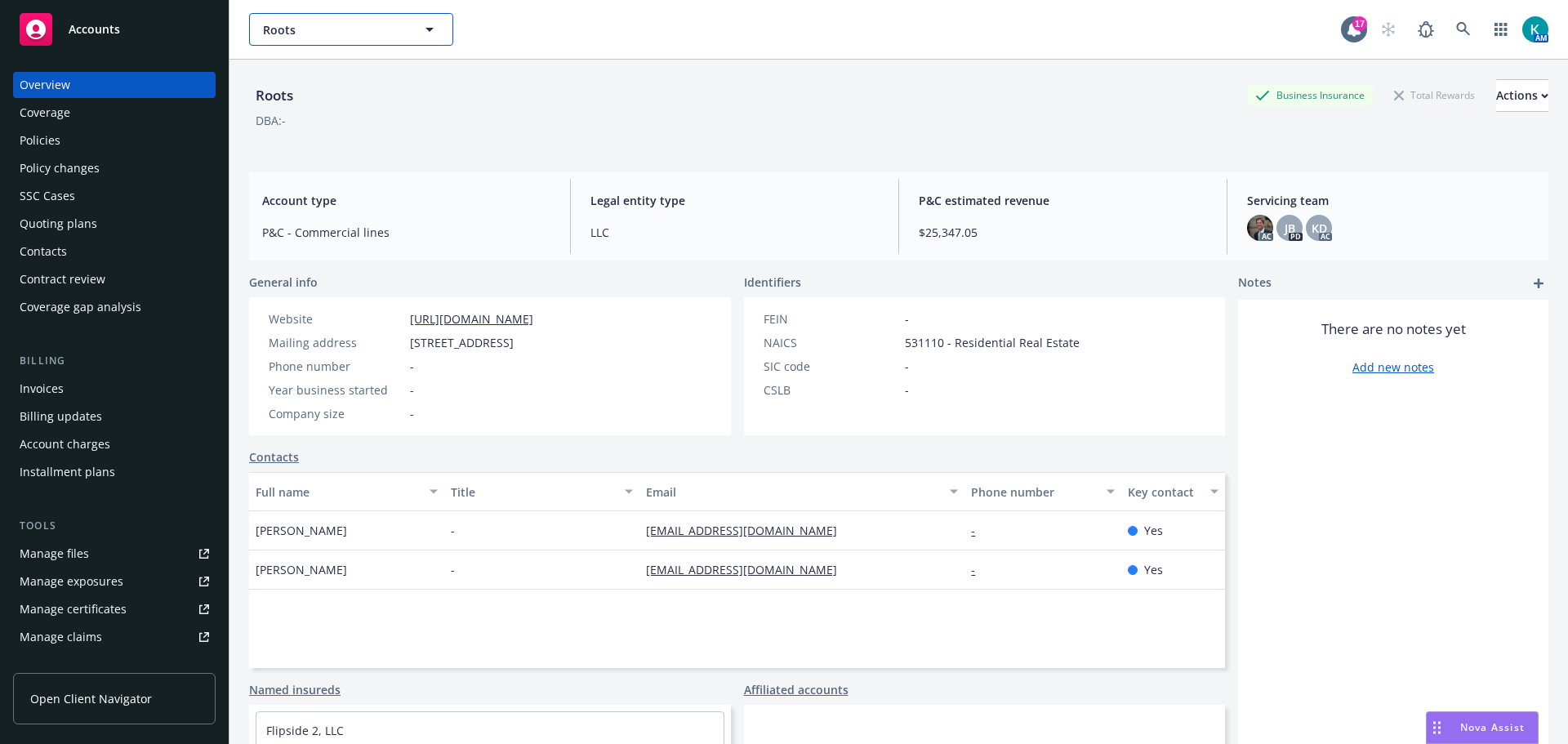
click at [313, 25] on span "Roots" at bounding box center [334, 30] width 142 height 17
type input "[GEOGRAPHIC_DATA]"
click at [1457, 34] on link at bounding box center [1464, 30] width 33 height 33
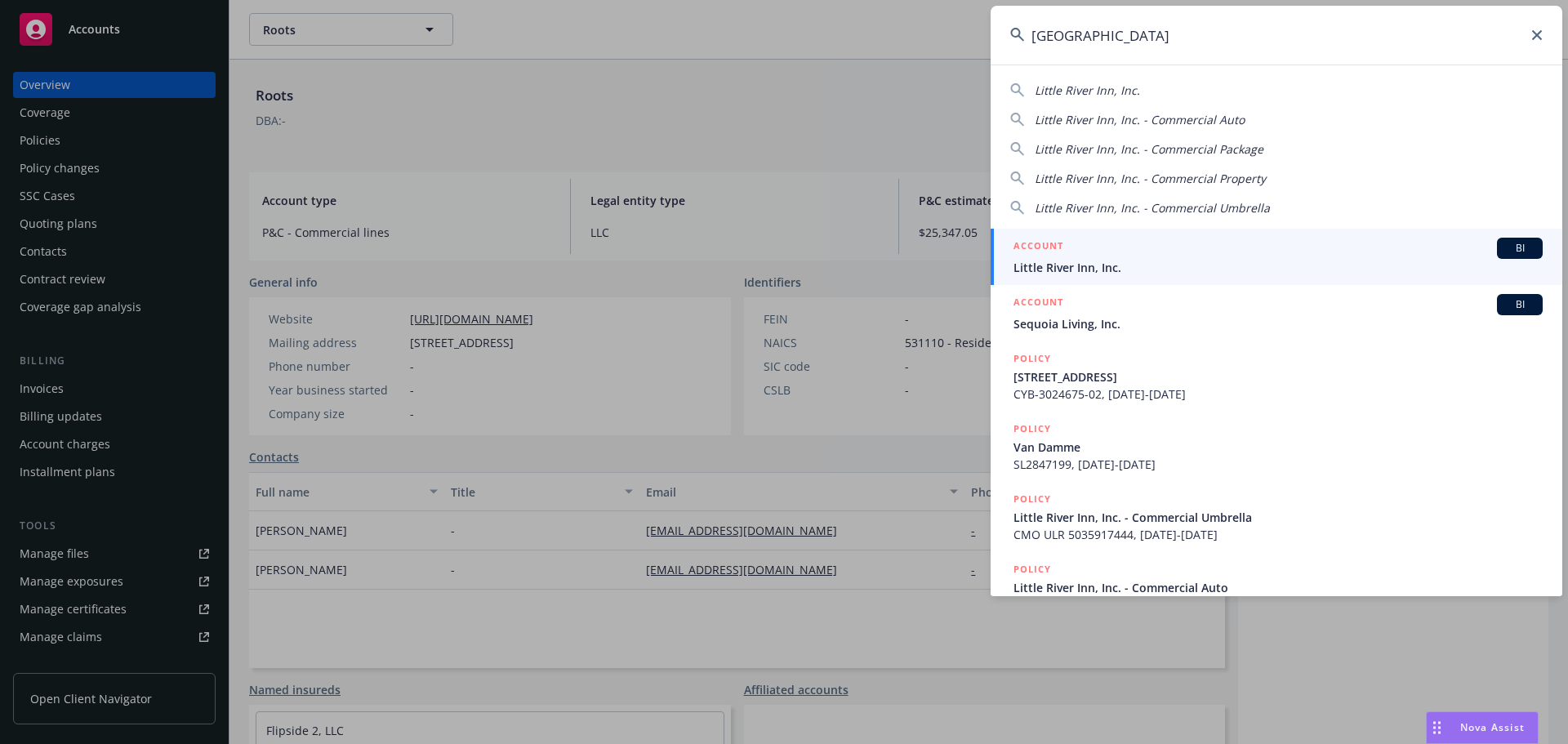
type input "[GEOGRAPHIC_DATA]"
click at [1043, 255] on h5 "ACCOUNT" at bounding box center [1038, 247] width 50 height 19
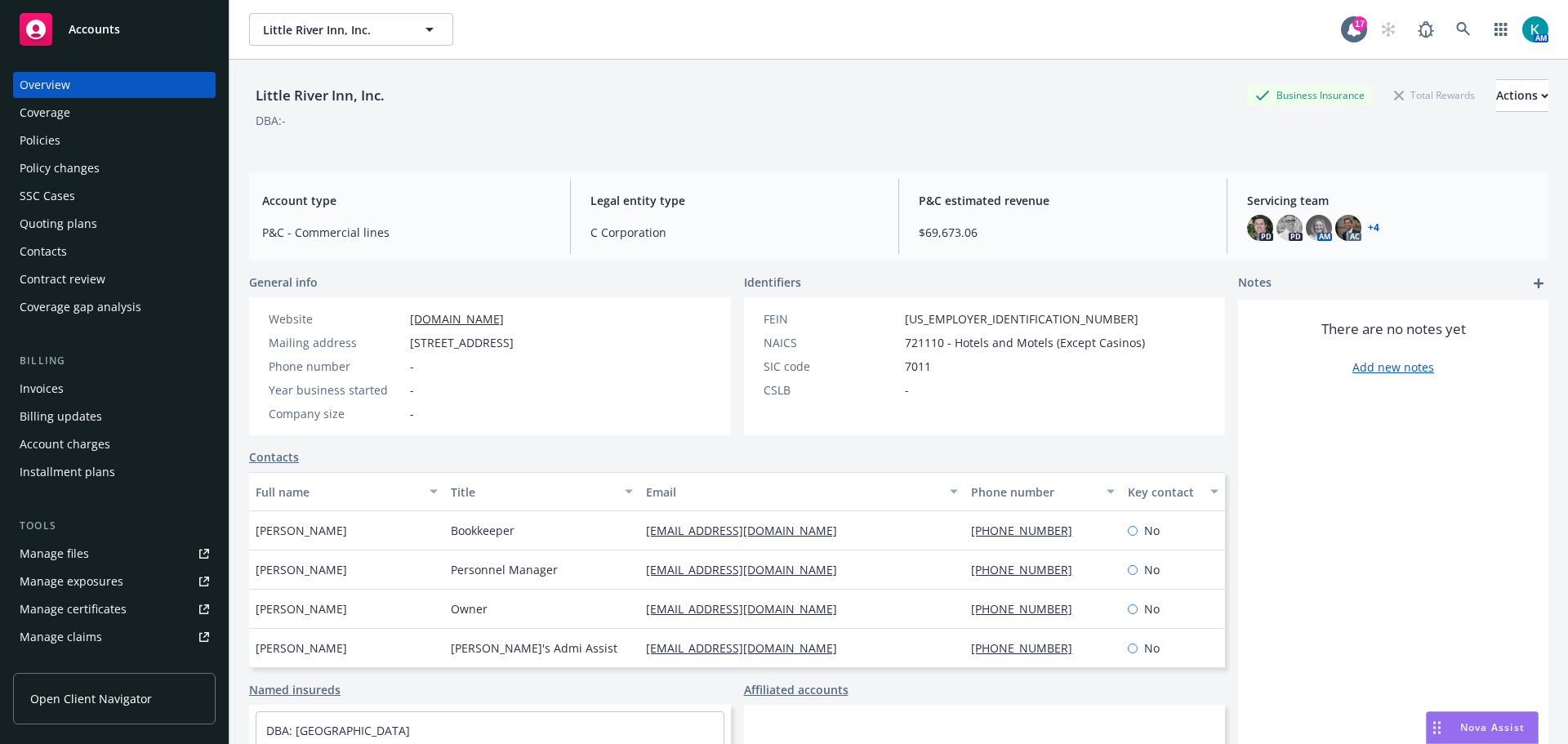
click at [119, 148] on div "Policies" at bounding box center [114, 140] width 189 height 26
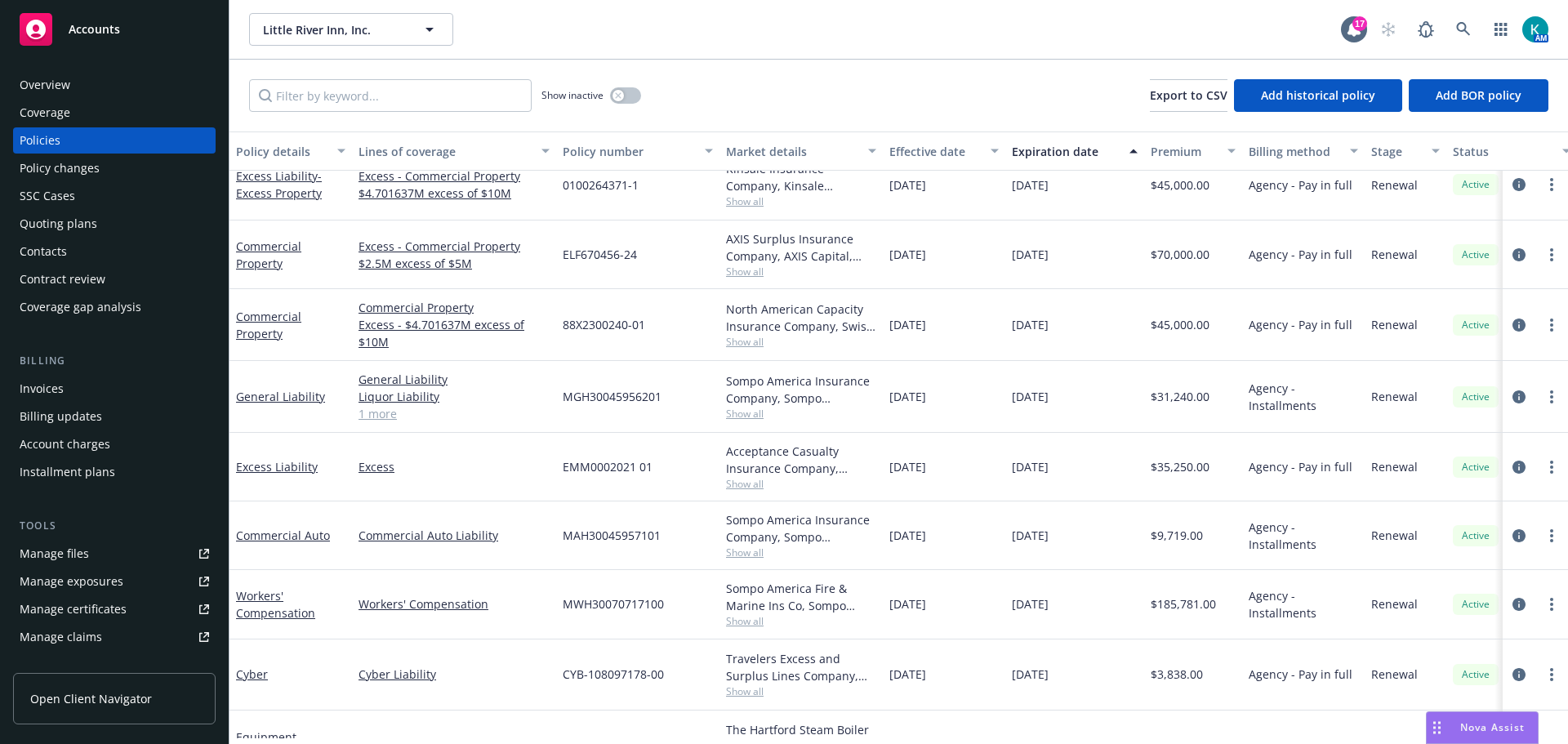
scroll to position [427, 0]
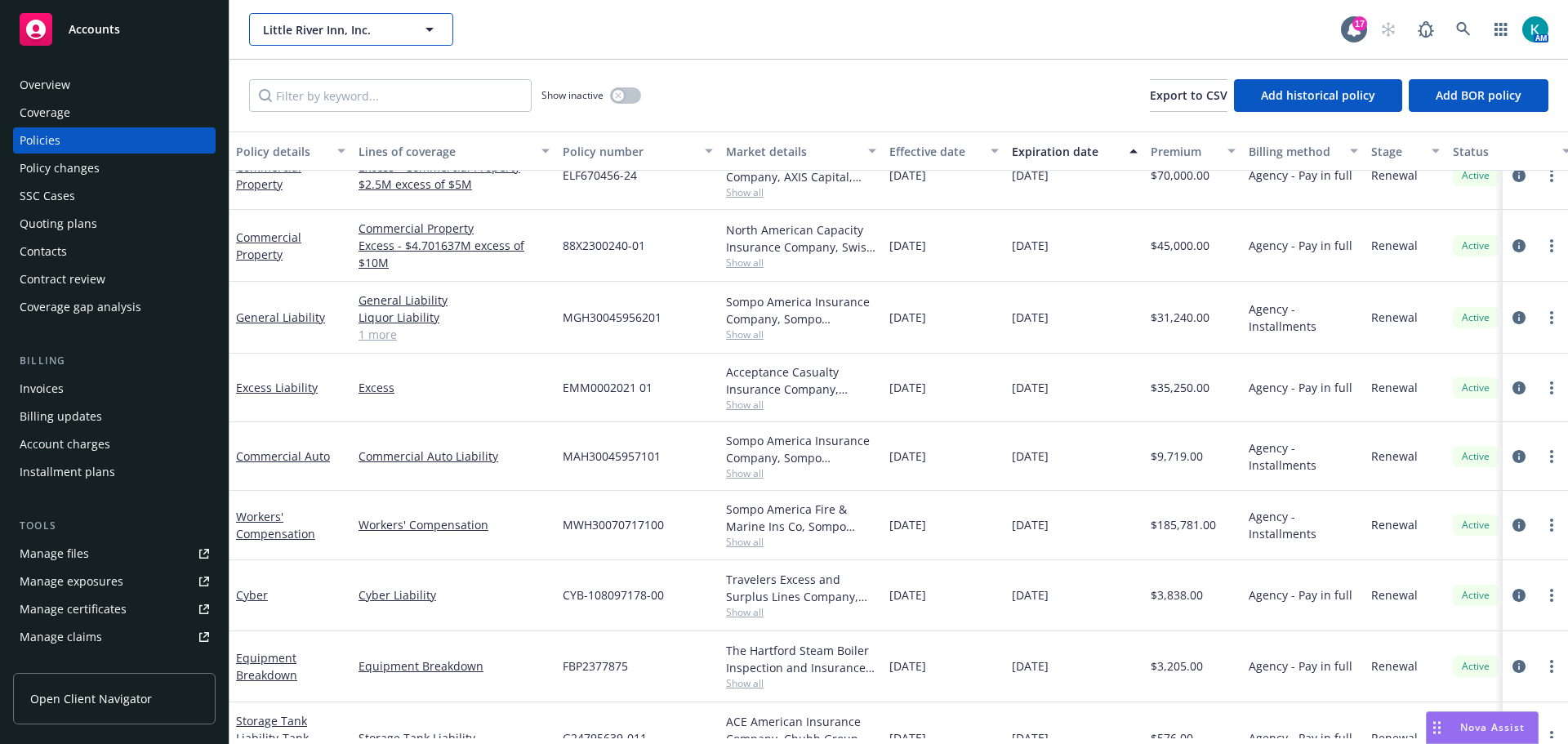
drag, startPoint x: 373, startPoint y: 22, endPoint x: 394, endPoint y: 32, distance: 23.3
click at [373, 22] on span "Little River Inn, Inc." at bounding box center [334, 30] width 142 height 17
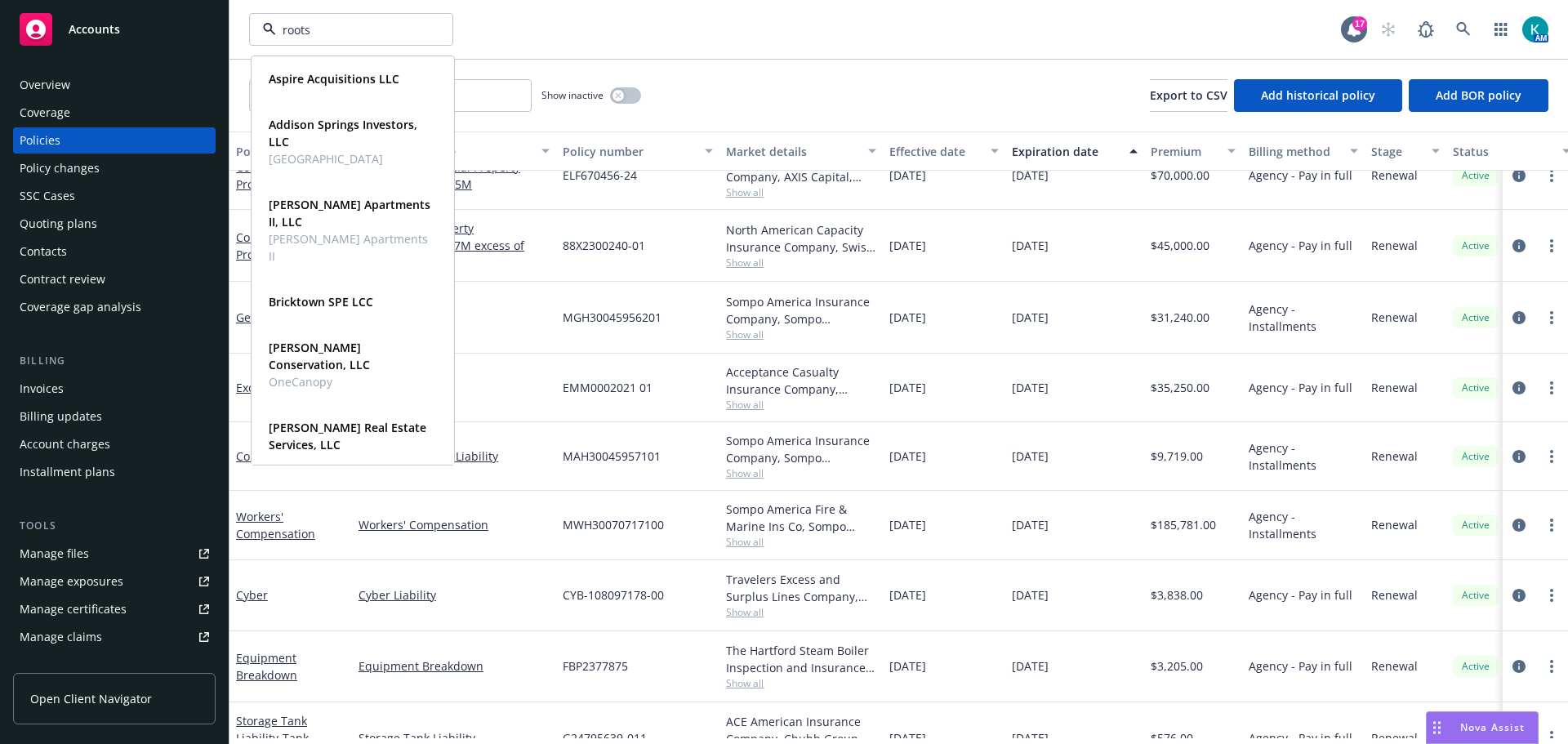
type input "roots"
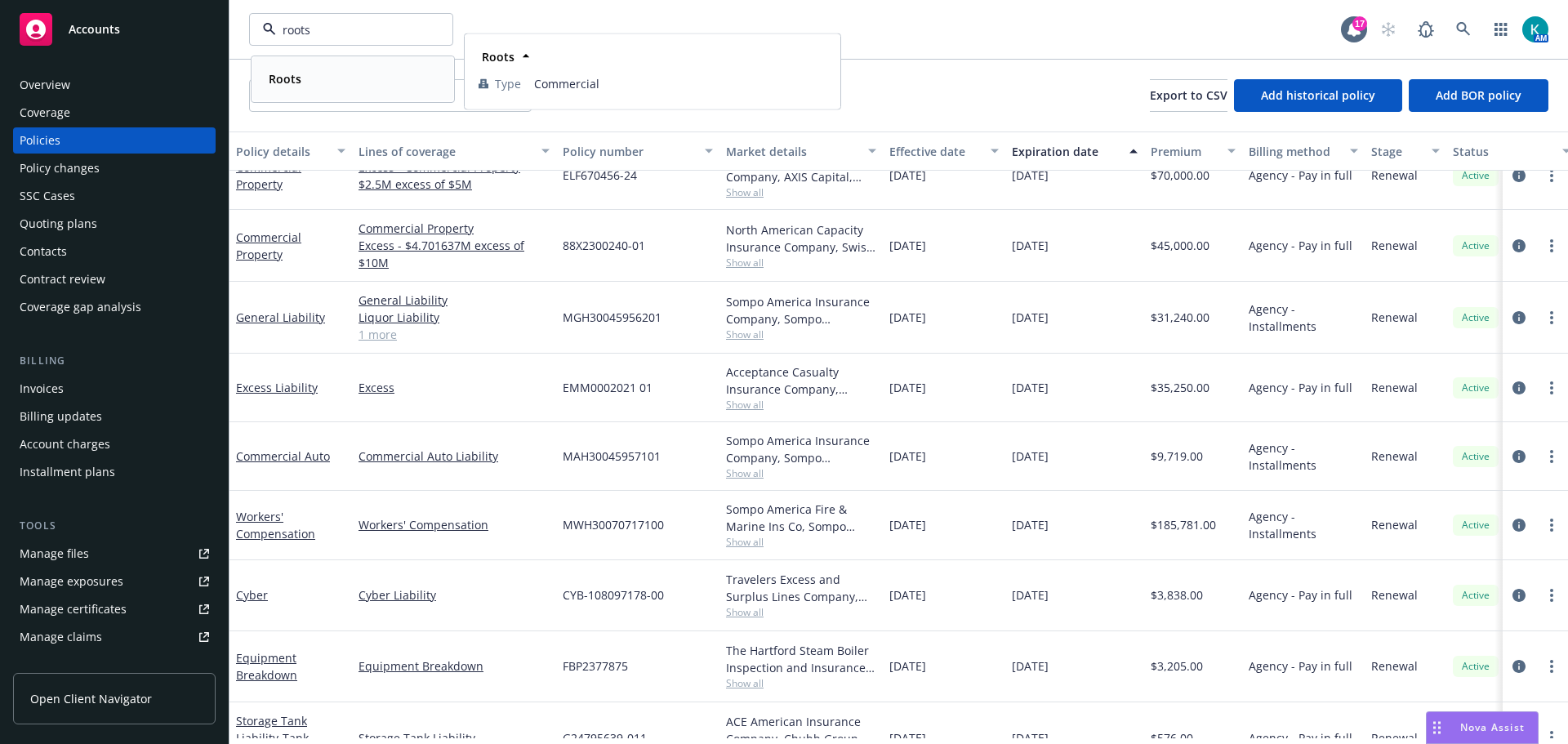
click at [338, 88] on div "Roots" at bounding box center [353, 78] width 182 height 24
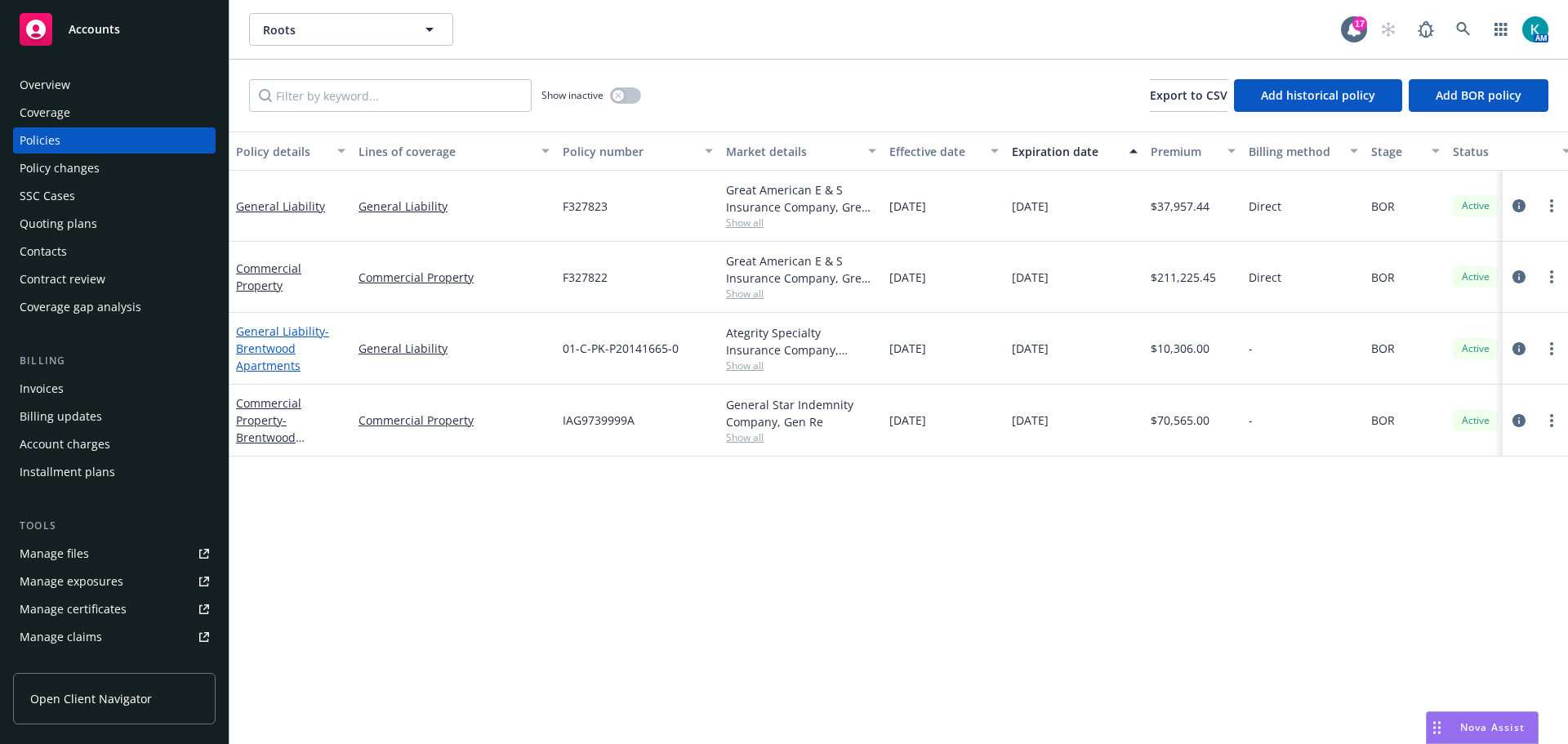
click at [249, 370] on span "- Brentwood Apartments" at bounding box center [282, 348] width 93 height 50
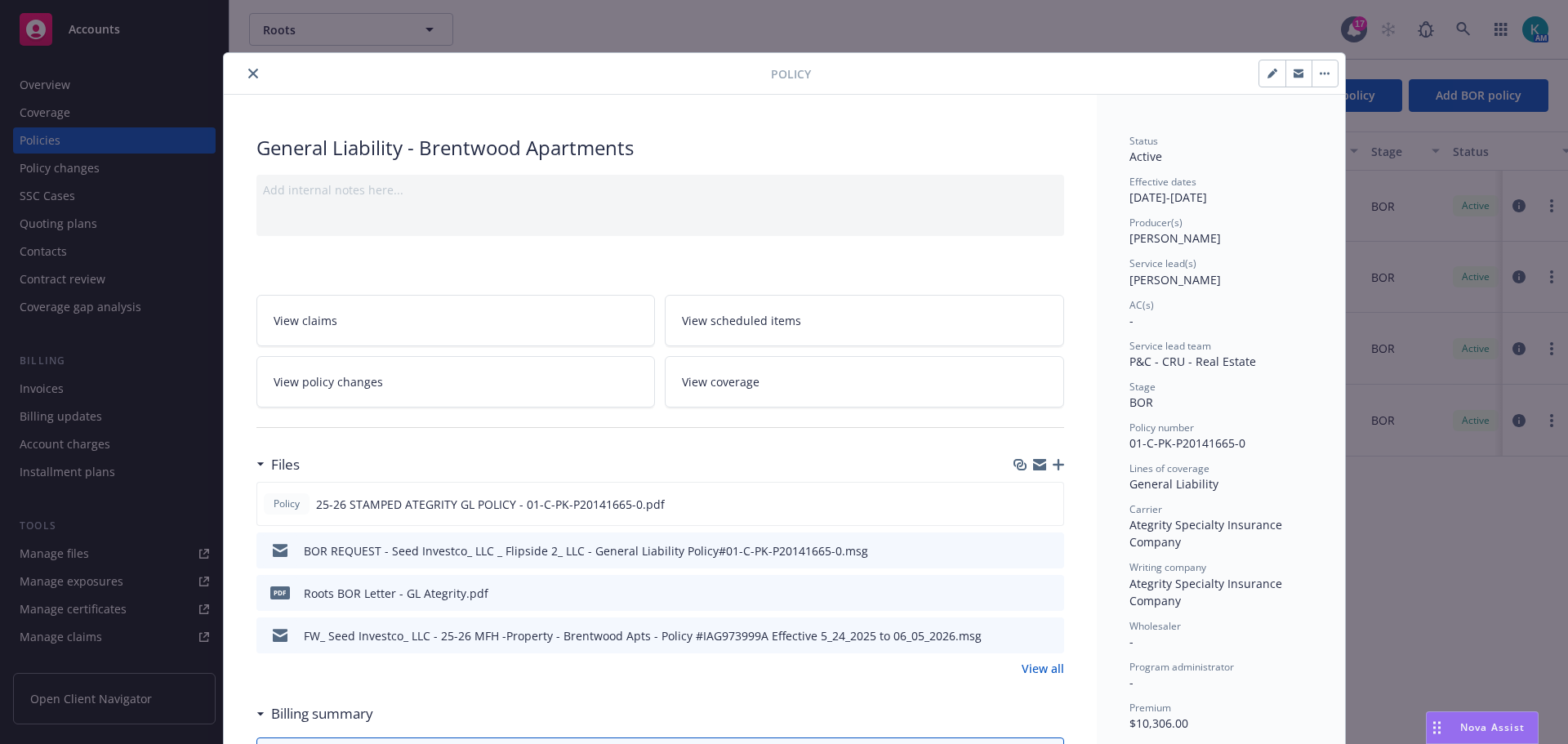
click at [1268, 70] on icon "button" at bounding box center [1272, 74] width 10 height 10
select select "BOR"
select select "other"
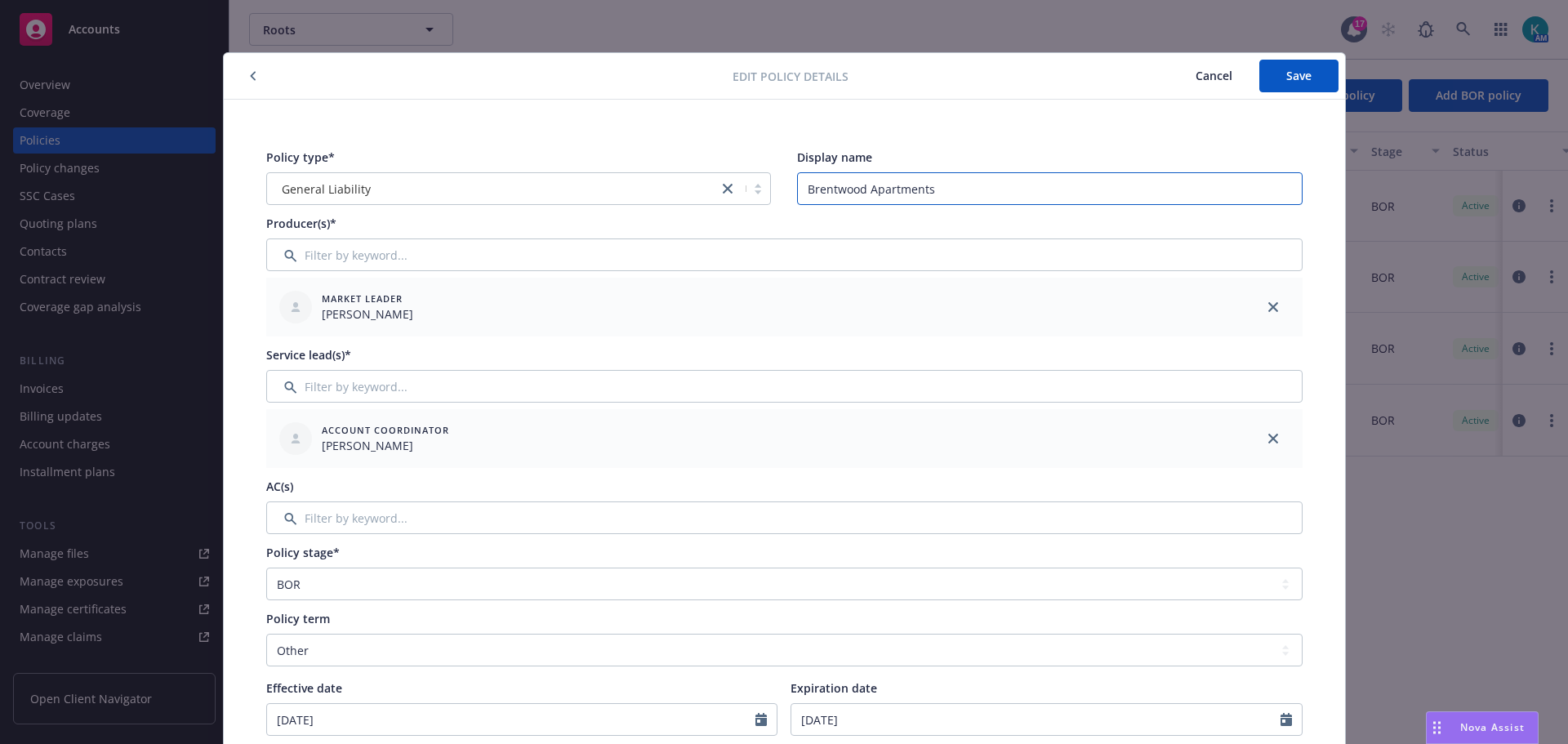
click at [966, 190] on input "Brentwood Apartments" at bounding box center [1049, 188] width 505 height 33
type input "Brentwood Apartments"
click at [1219, 80] on span "Cancel" at bounding box center [1214, 76] width 36 height 15
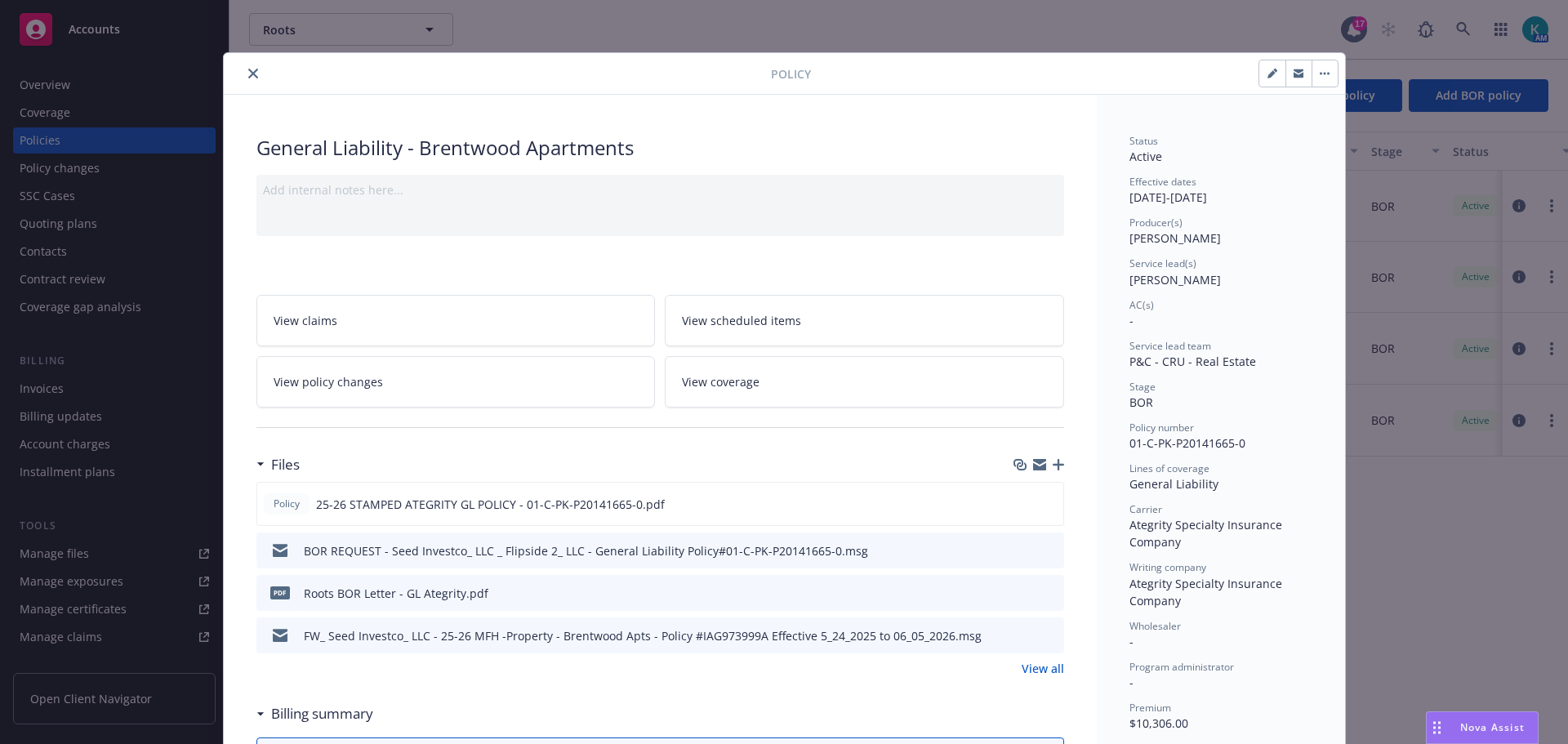
click at [761, 189] on div "Add internal notes here..." at bounding box center [660, 190] width 795 height 17
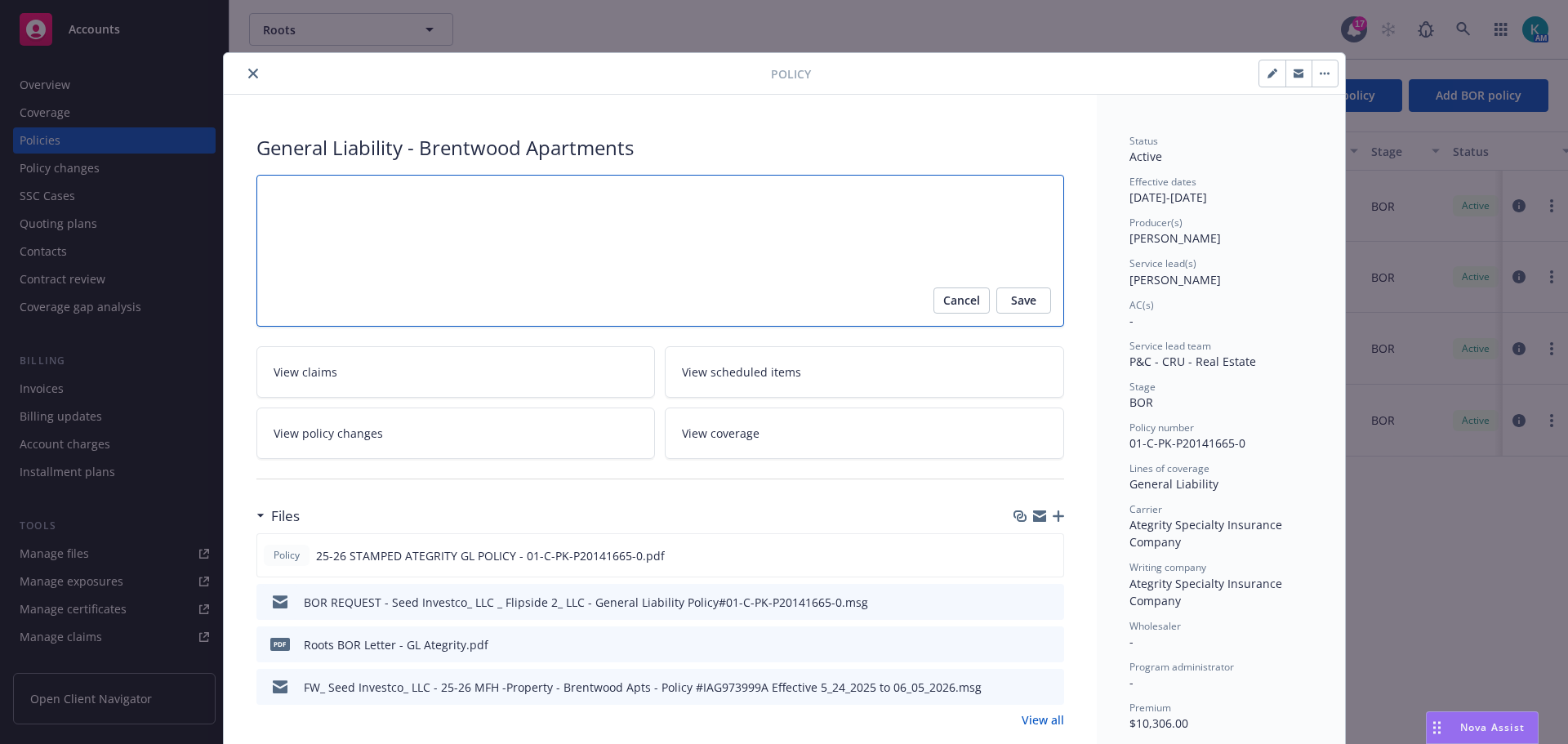
click at [397, 216] on textarea at bounding box center [660, 251] width 807 height 152
type textarea "x"
type textarea "N"
type textarea "x"
type textarea "NO"
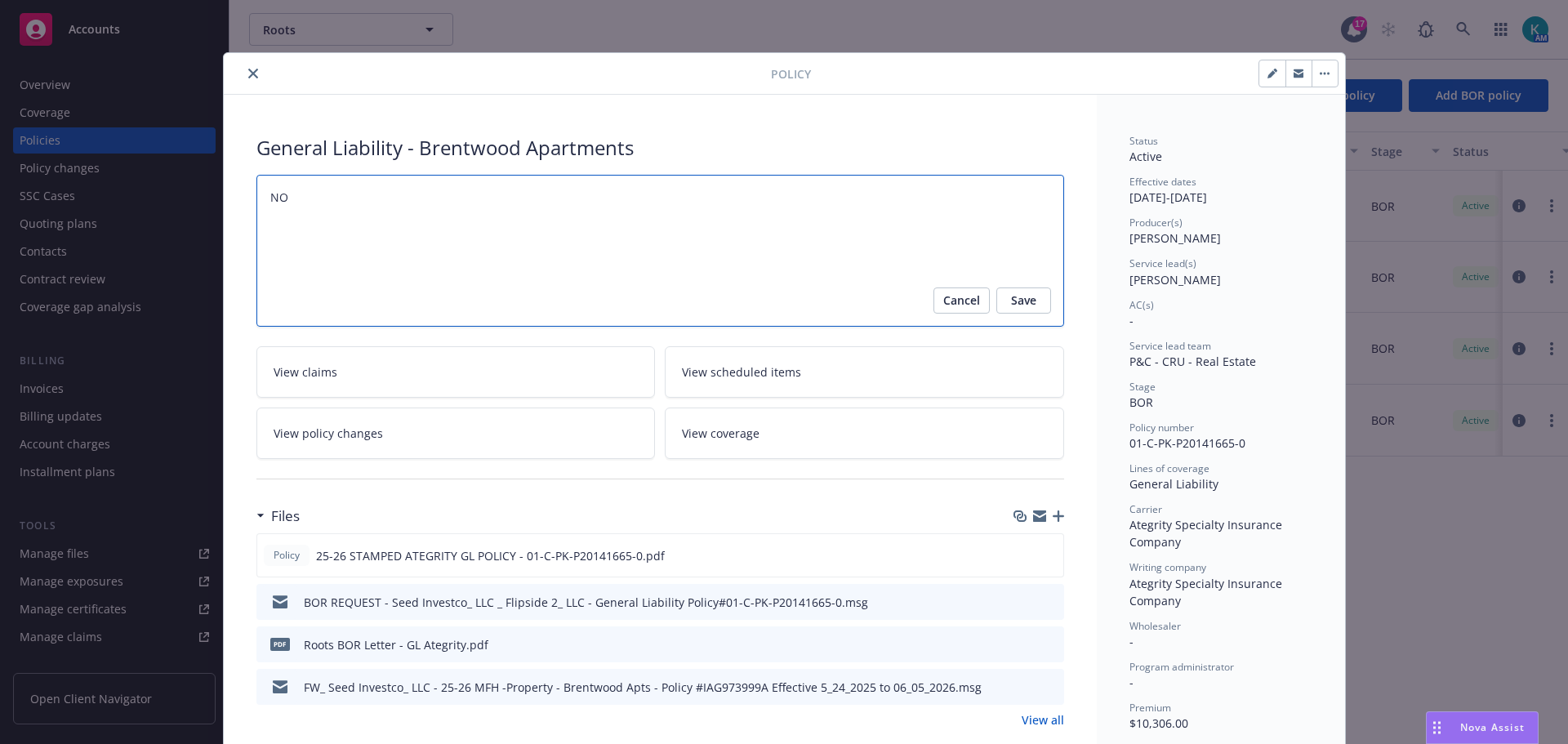
type textarea "x"
type textarea "NOT"
type textarea "x"
type textarea "NOT"
type textarea "x"
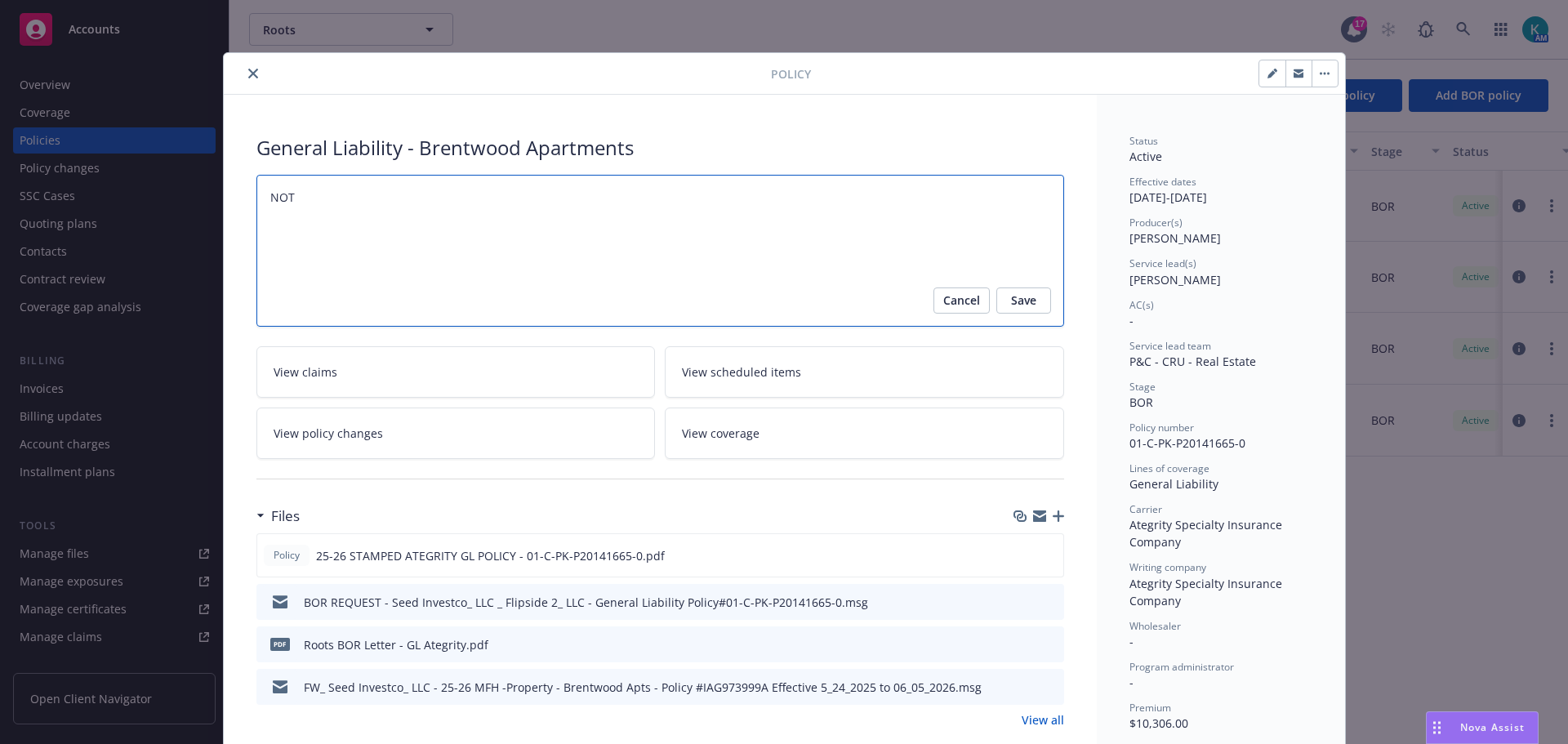
type textarea "NOT"
type textarea "x"
type textarea "NO"
type textarea "x"
type textarea "N"
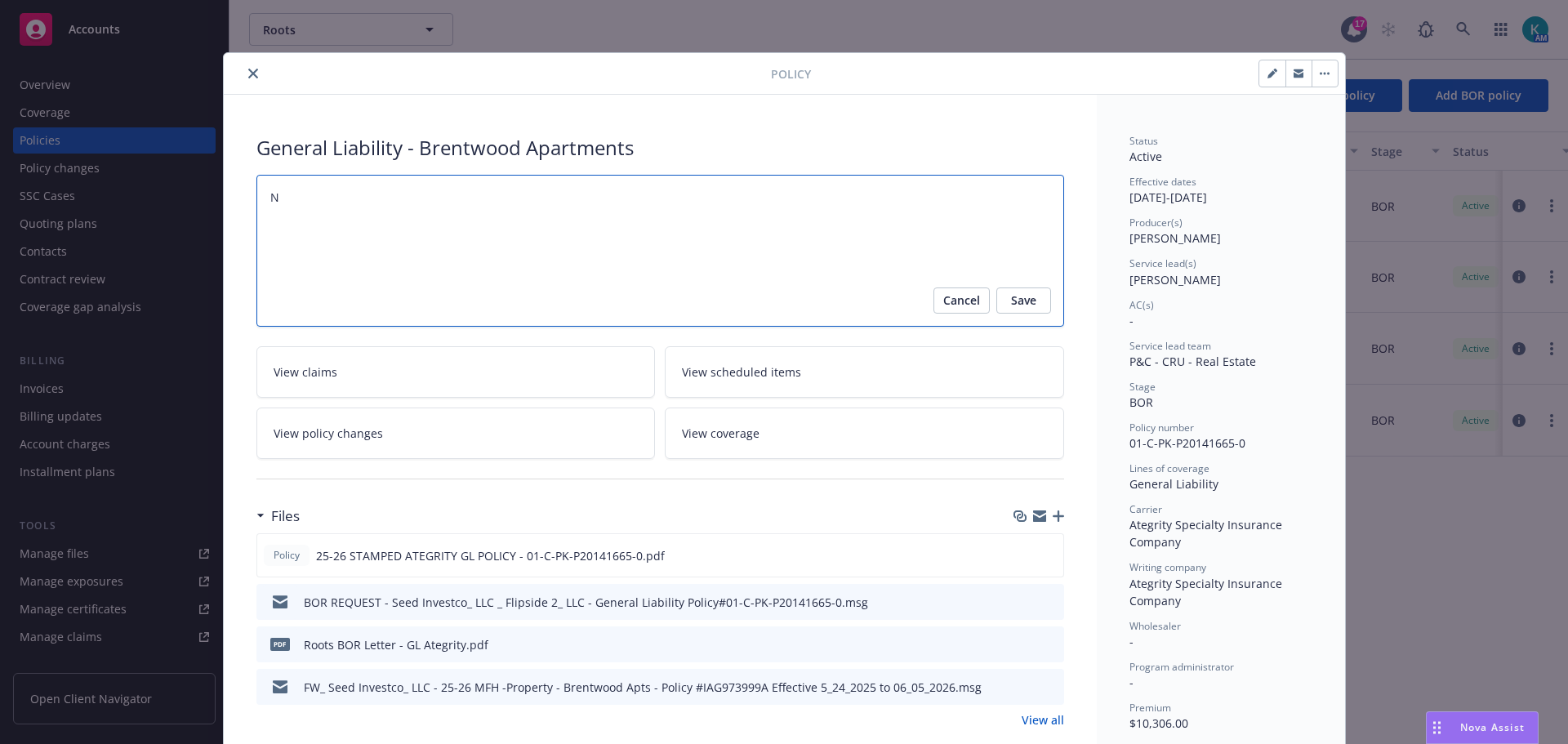
type textarea "x"
type textarea "No"
type textarea "x"
type textarea "Not"
type textarea "x"
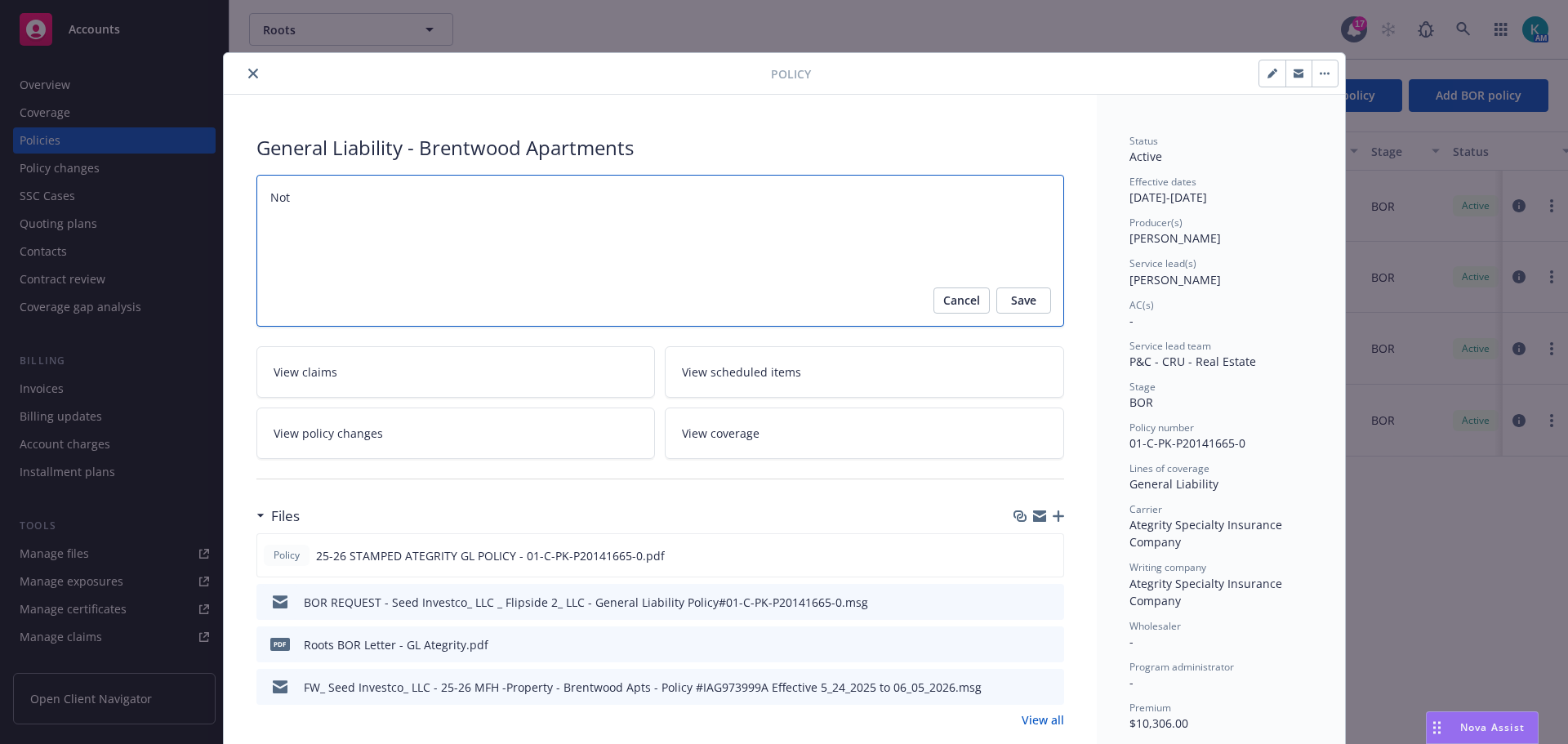
type textarea "Not"
type textarea "x"
type textarea "Not B"
type textarea "x"
type textarea "Not BO"
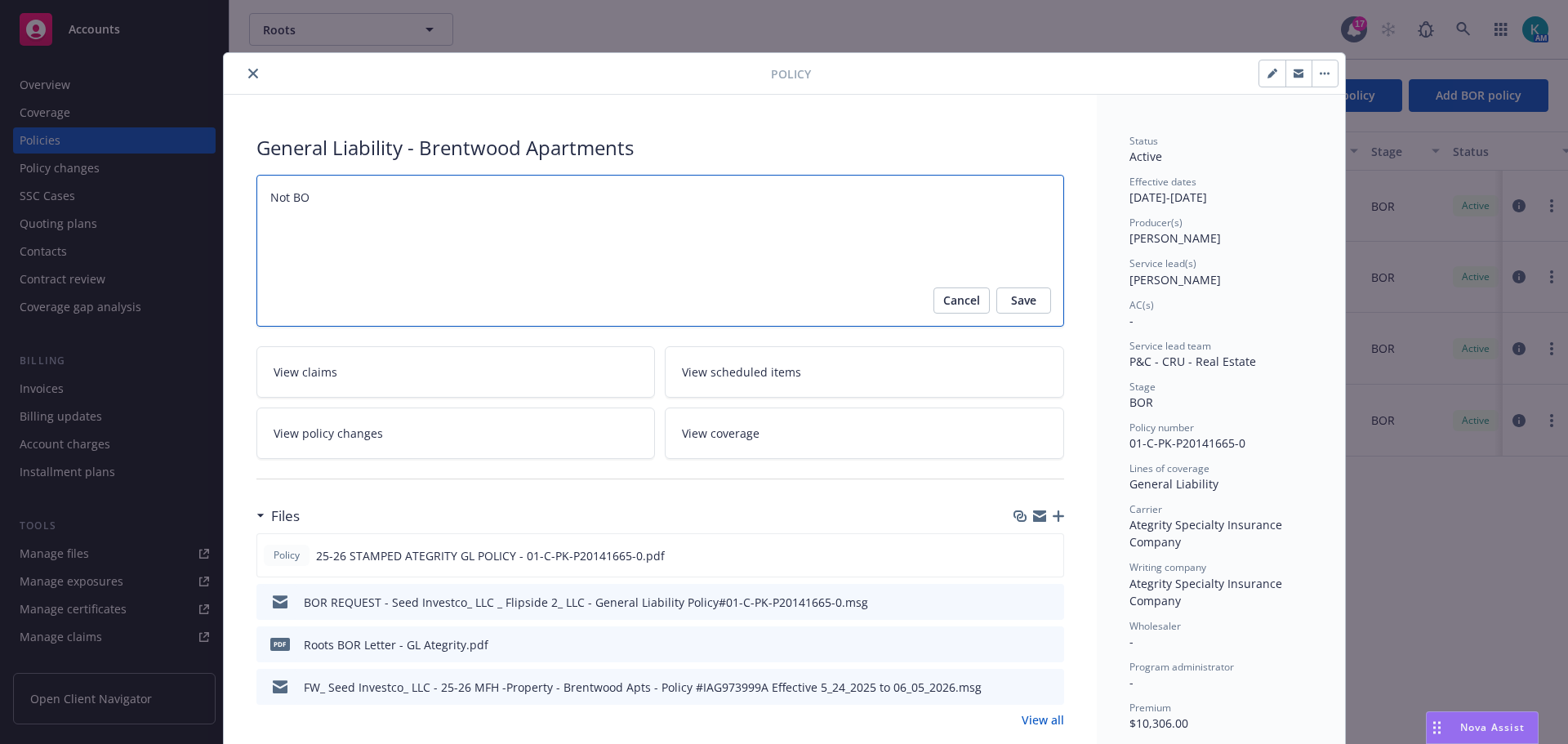
type textarea "x"
type textarea "Not BOR"
type textarea "x"
type textarea "Not BOR"
type textarea "x"
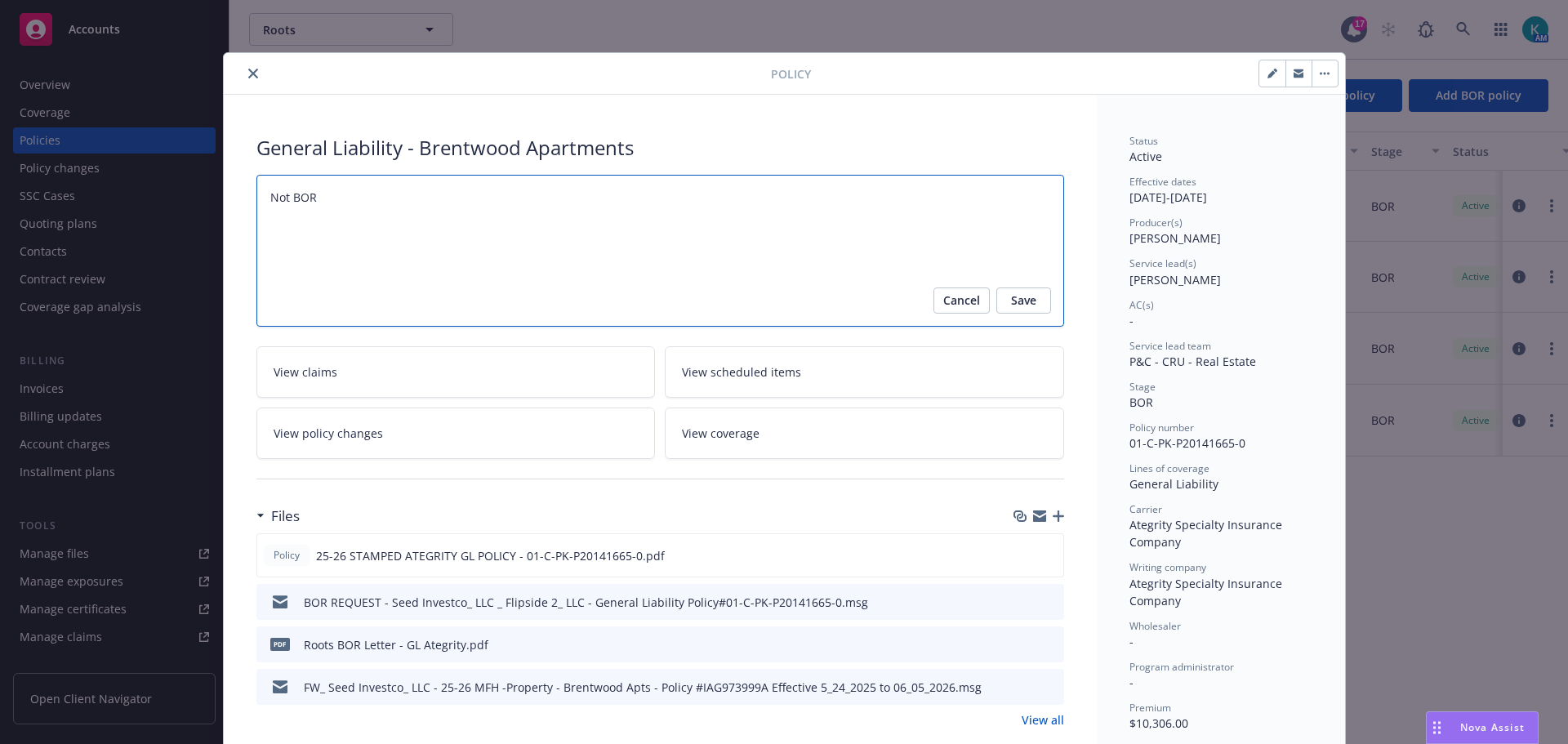
type textarea "Not BOR u"
type textarea "x"
type textarea "Not BOR un"
type textarea "x"
type textarea "Not BOR untu"
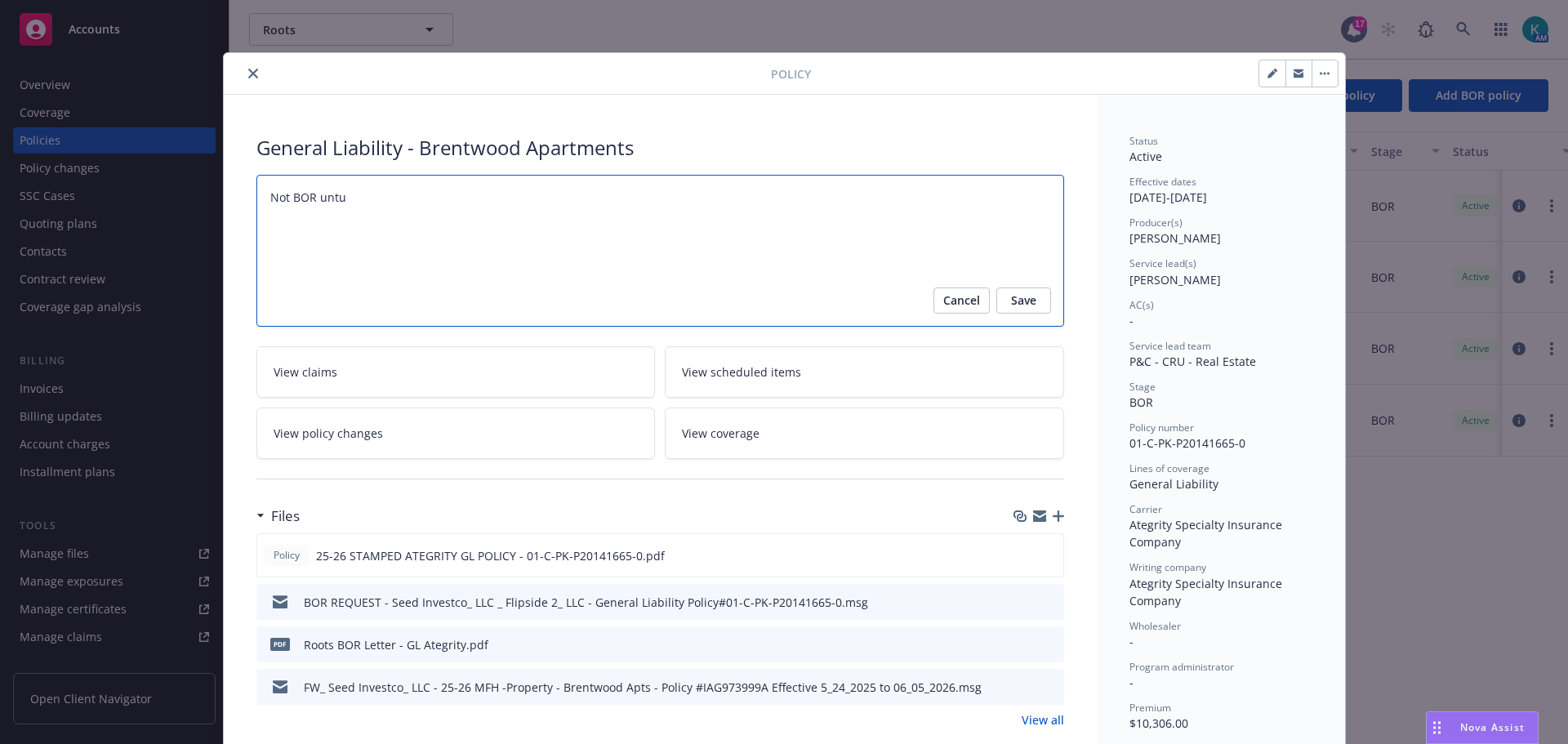
type textarea "x"
type textarea "Not BOR untul"
type textarea "x"
type textarea "Not BOR untul"
type textarea "x"
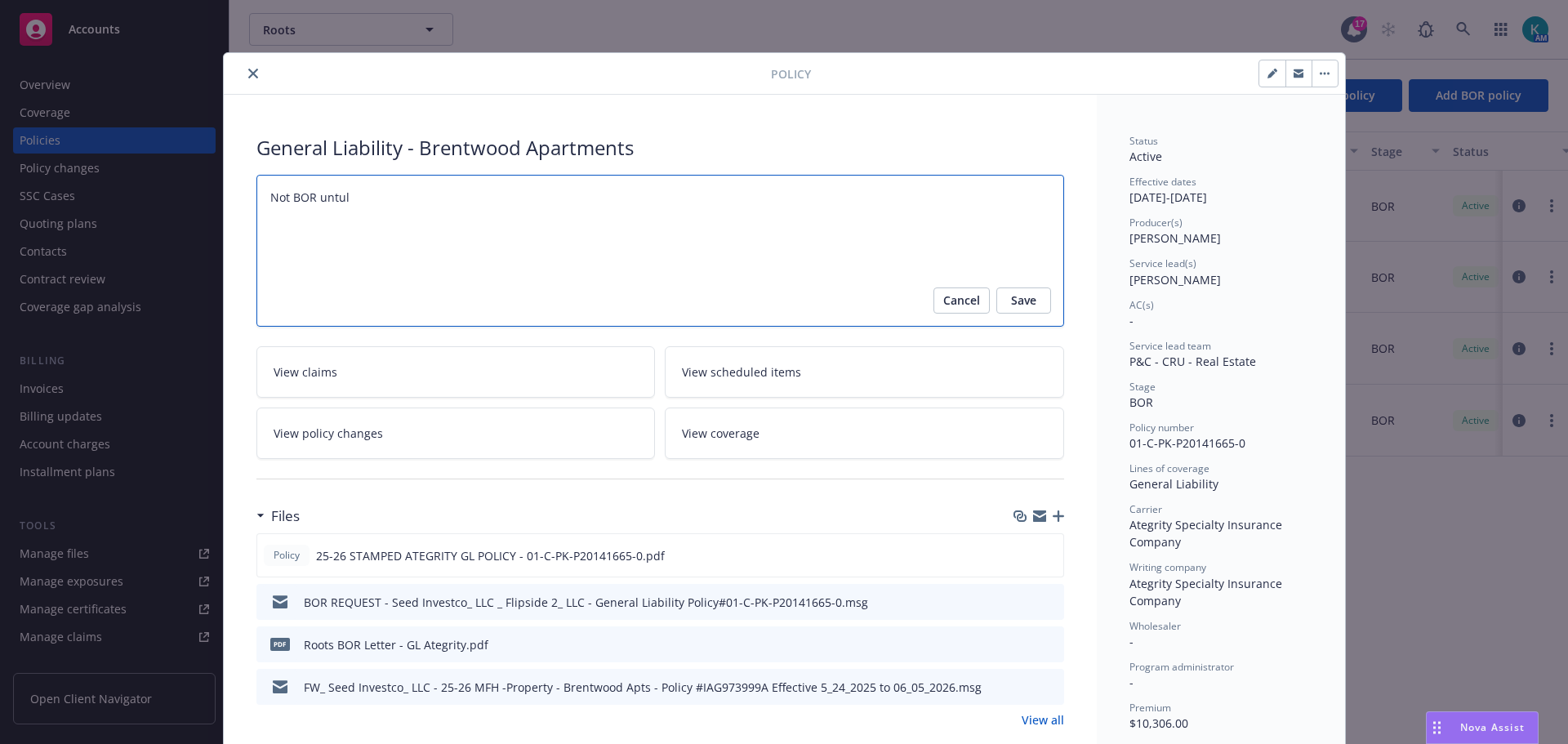
type textarea "Not BOR untul"
type textarea "x"
type textarea "Not BOR untu"
type textarea "x"
type textarea "Not BOR unt"
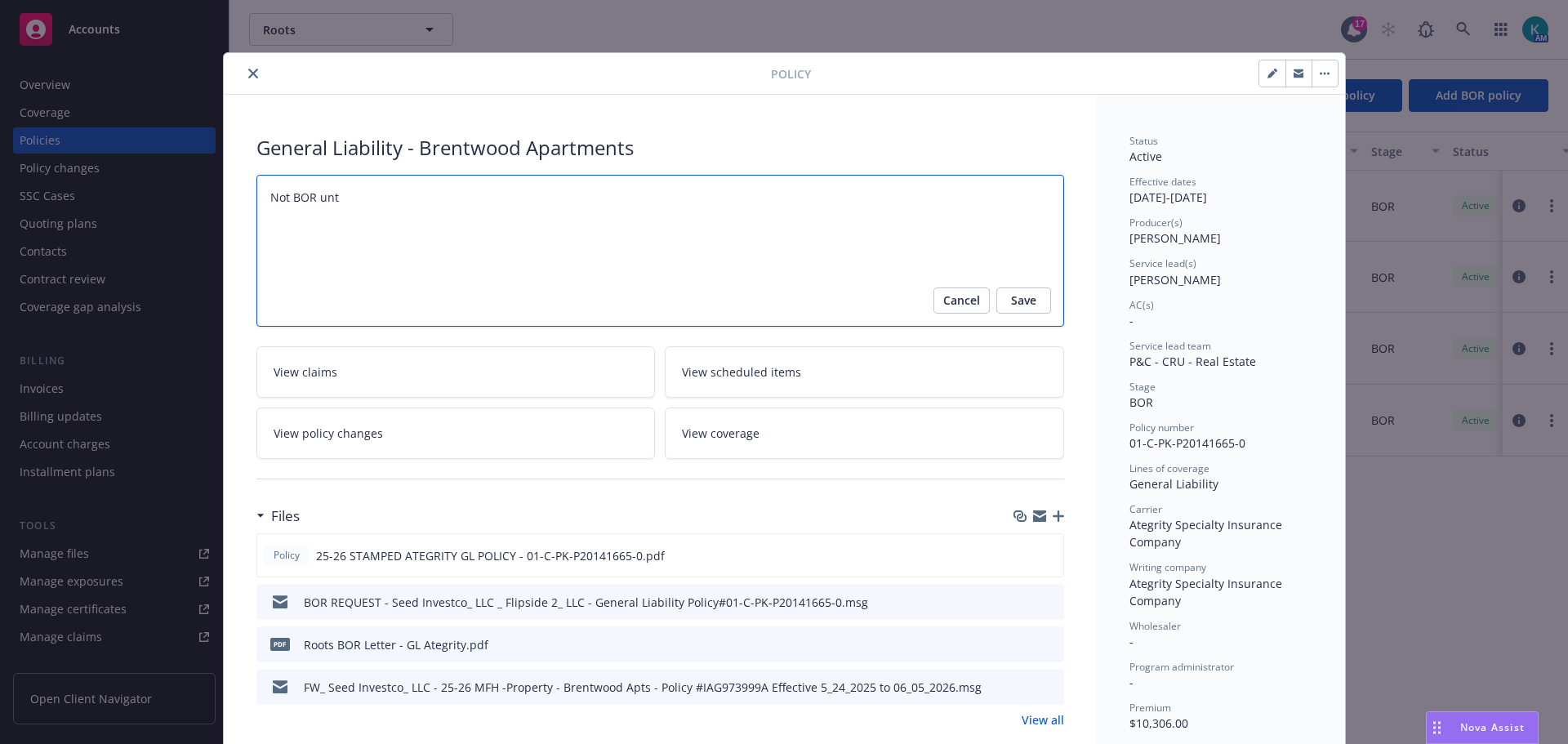
type textarea "x"
type textarea "Not BOR unti"
type textarea "x"
type textarea "Not BOR until"
type textarea "x"
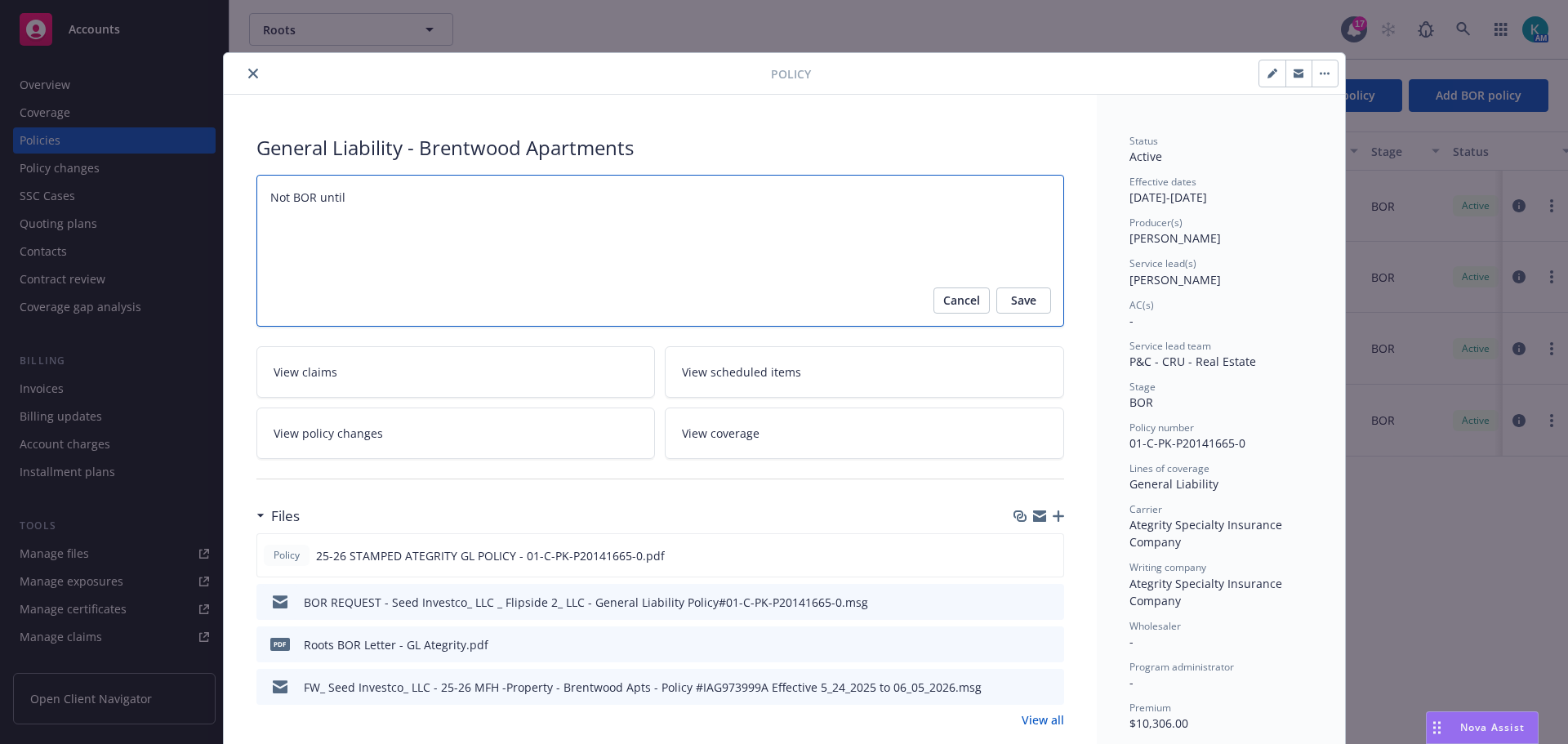
type textarea "Not BOR until"
type textarea "x"
type textarea "Not BOR until r"
type textarea "x"
type textarea "Not BOR until re"
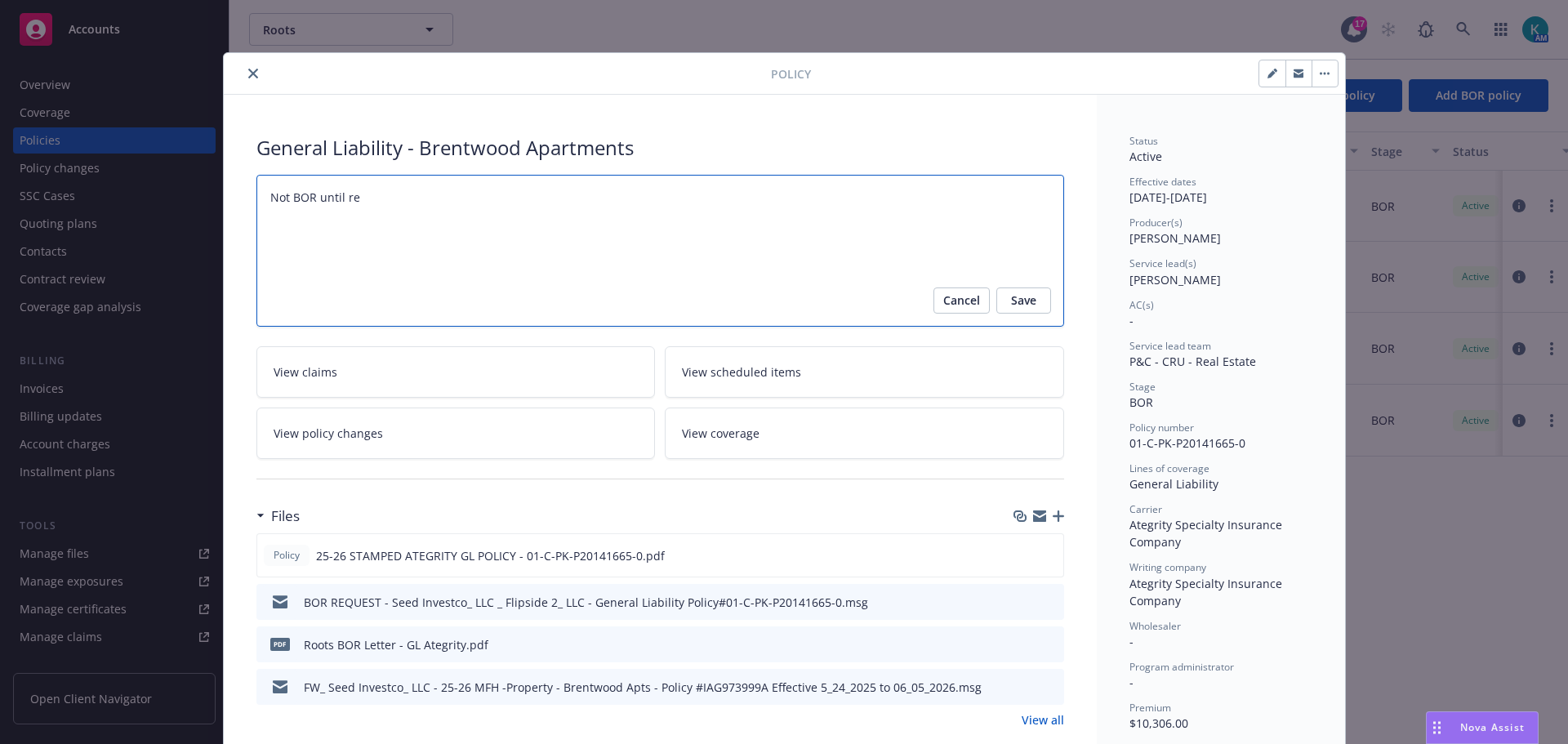
type textarea "x"
type textarea "Not BOR until ren"
type textarea "x"
type textarea "Not BOR until rene"
type textarea "x"
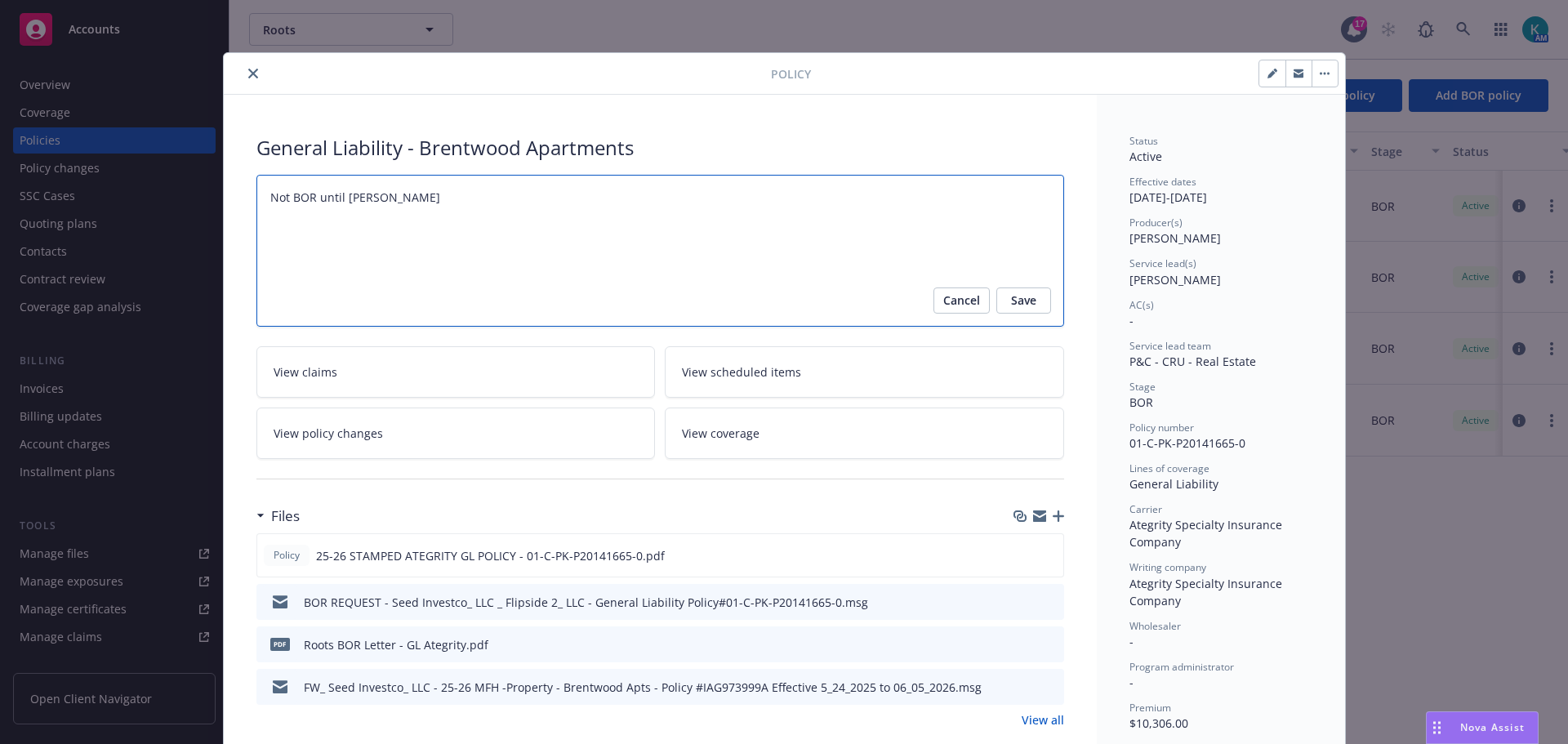
type textarea "Not BOR until renew"
type textarea "x"
type textarea "Not BOR until renewa"
type textarea "x"
type textarea "Not BOR until renewak"
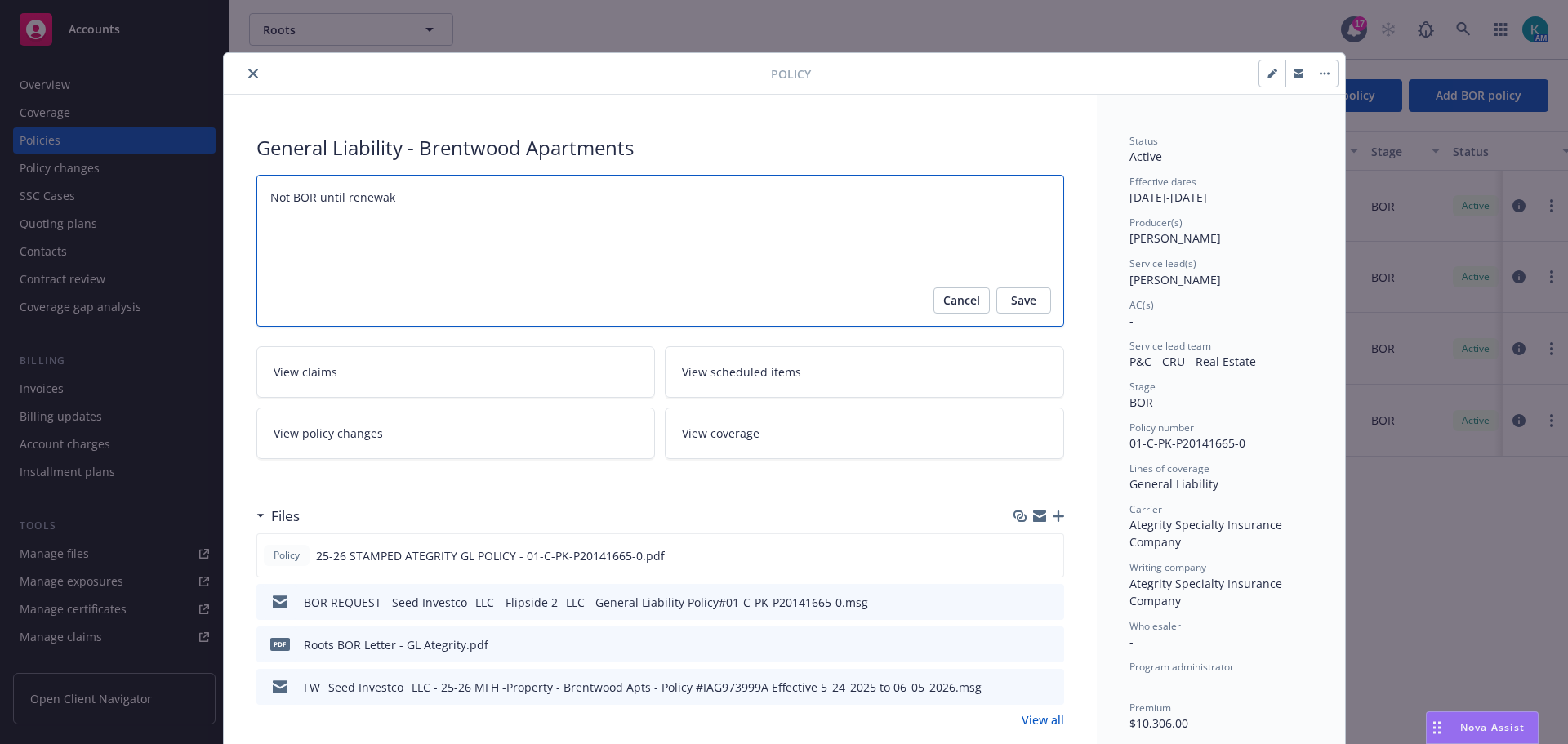
type textarea "x"
type textarea "Not BOR until renewakl"
type textarea "x"
type textarea "Not BOR until renewak"
type textarea "x"
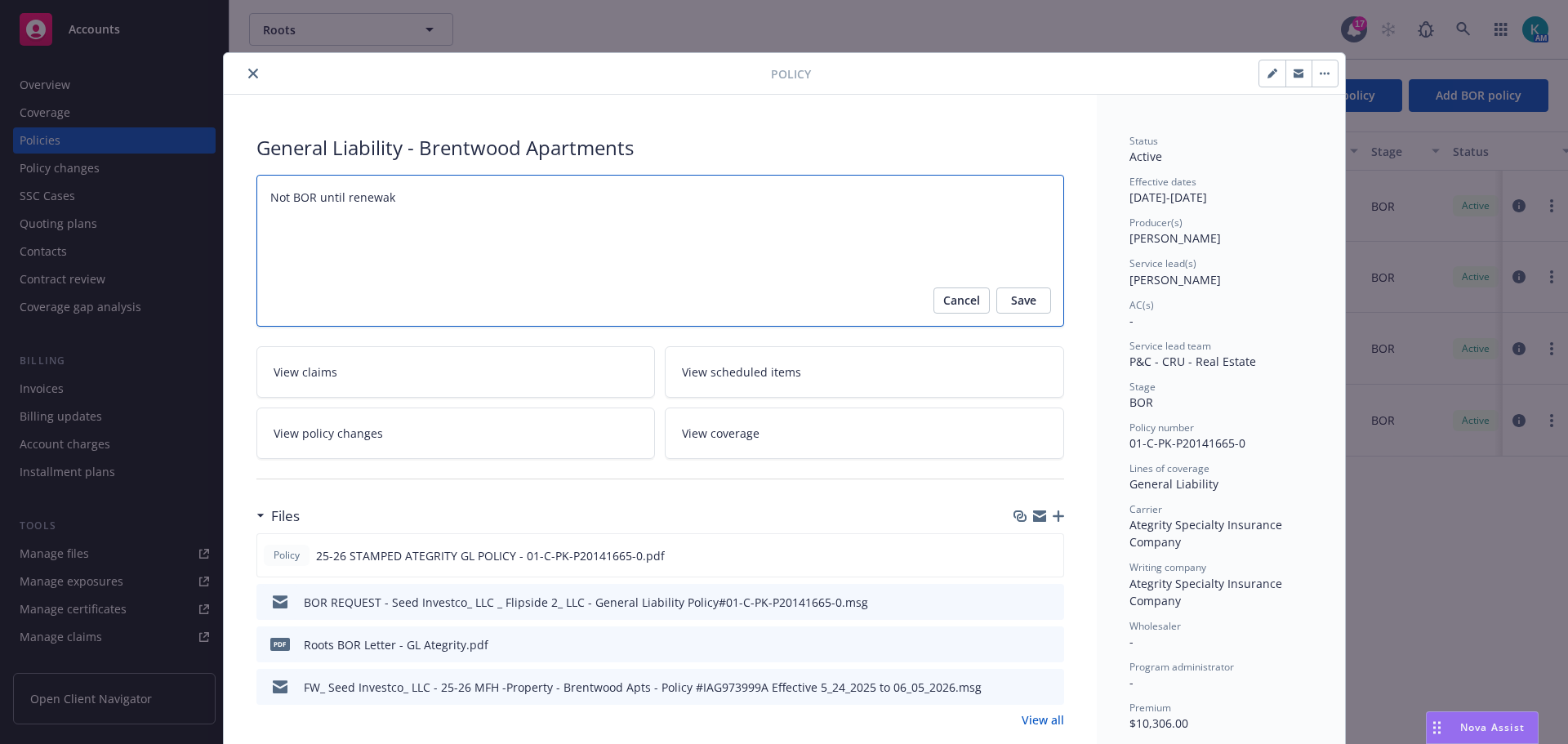
type textarea "Not BOR until renewa"
type textarea "x"
type textarea "Not BOR until renewal"
type textarea "x"
type textarea "Not BOR until renewal"
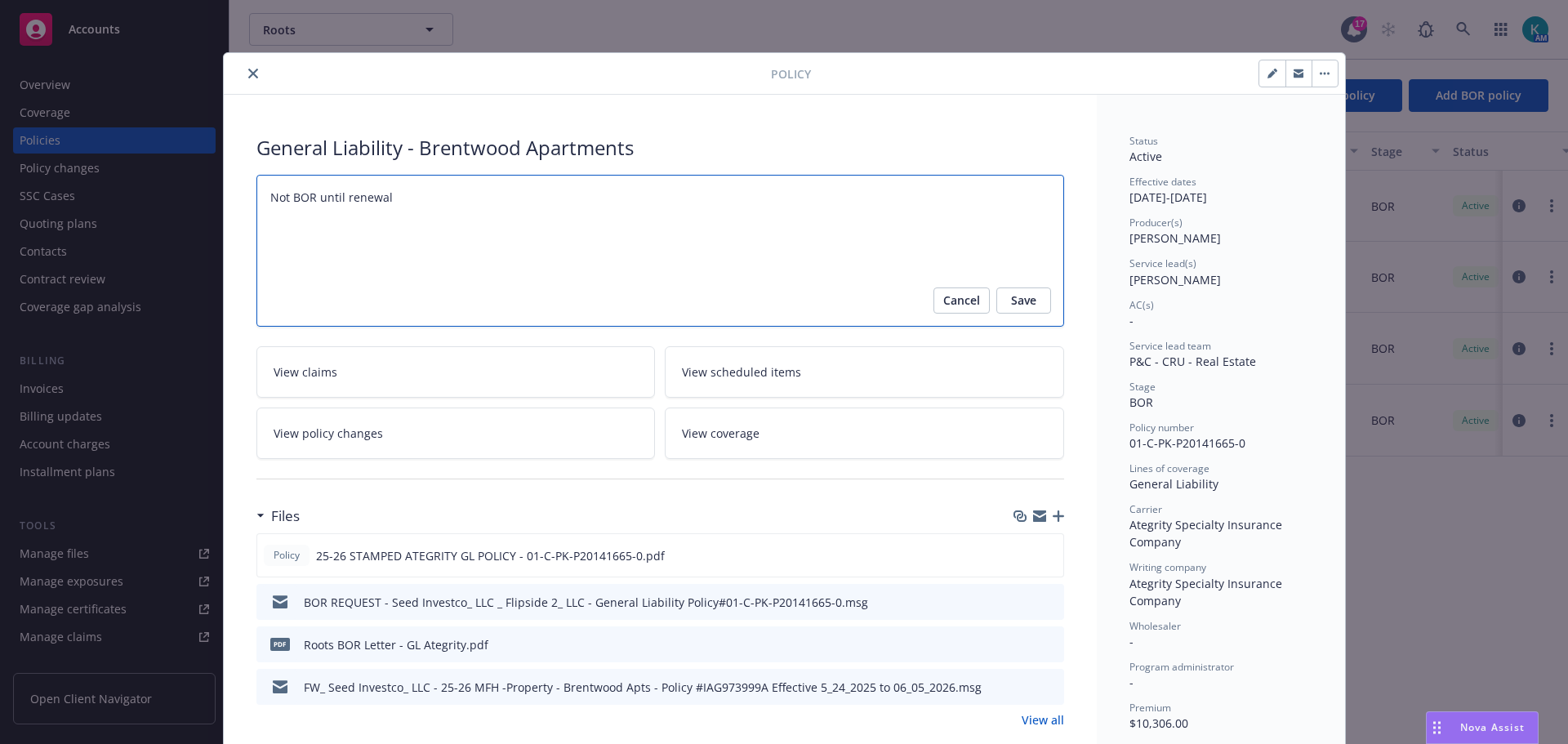
type textarea "x"
type textarea "Not BOR until renewal o"
type textarea "x"
type textarea "Not BOR until renewal oe"
type textarea "x"
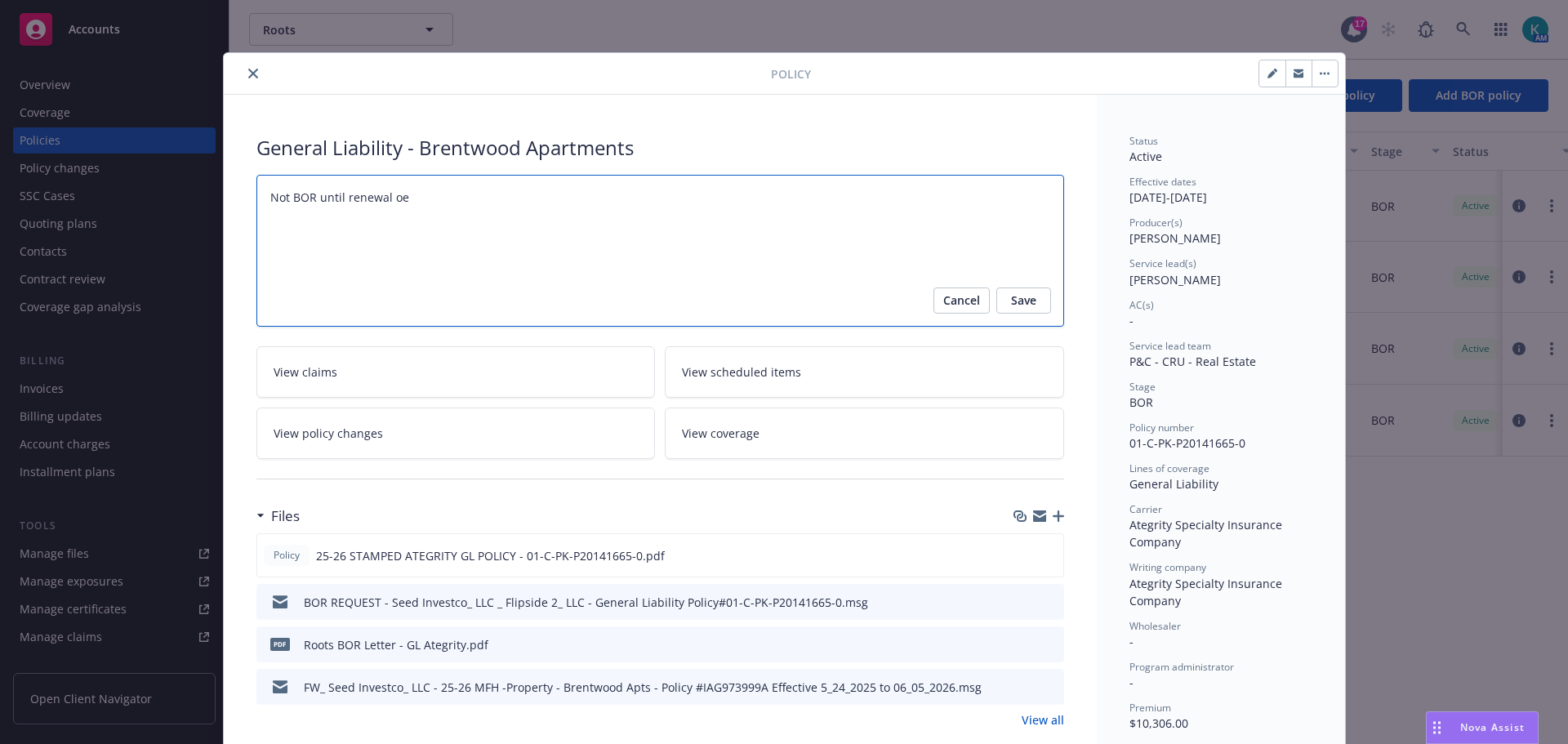
type textarea "Not BOR until renewal oer"
type textarea "x"
type textarea "Not BOR until renewal oer"
type textarea "x"
type textarea "Not BOR until renewal oer"
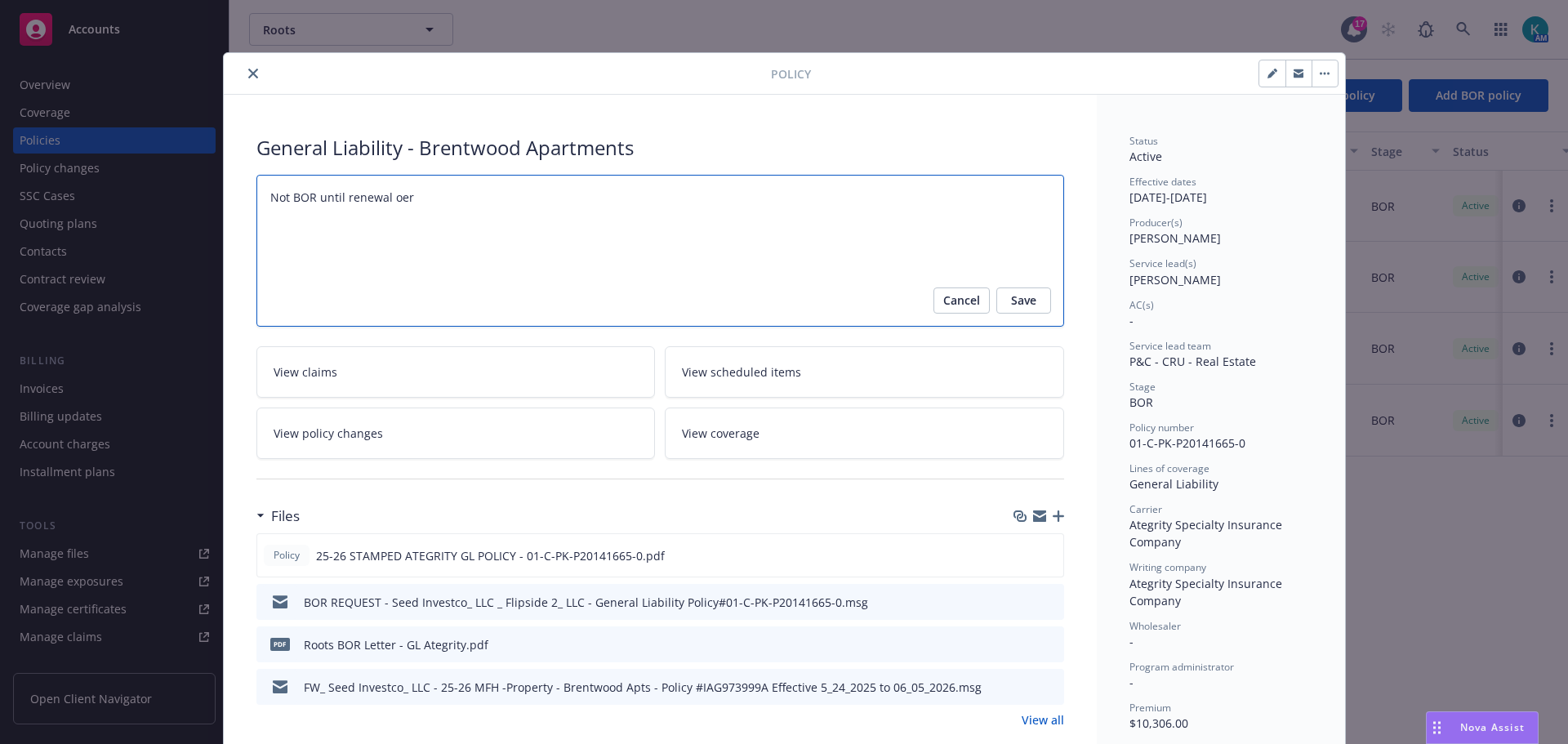
type textarea "x"
type textarea "Not BOR until renewal oe"
type textarea "x"
type textarea "Not BOR until renewal o"
type textarea "x"
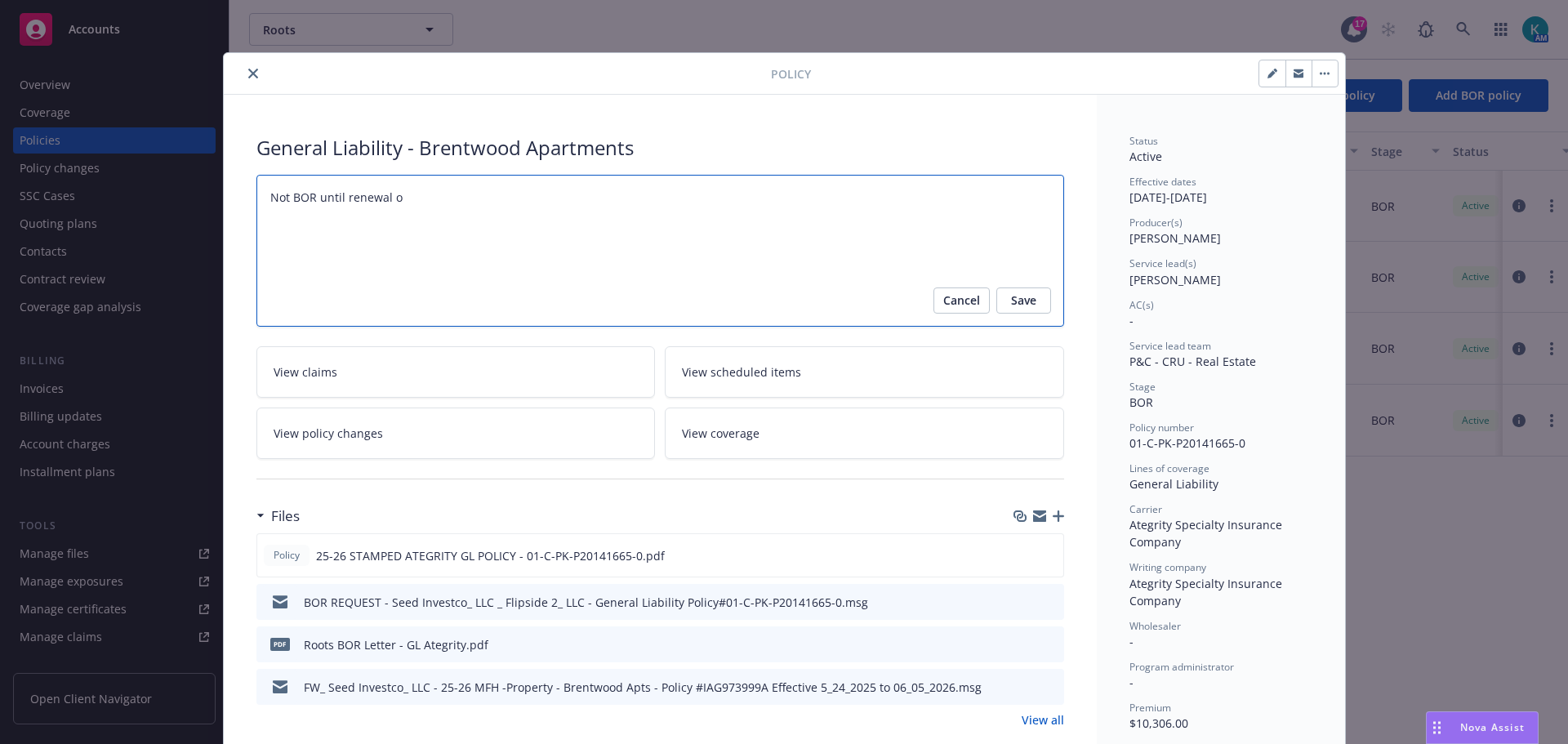
type textarea "Not BOR until renewal"
type textarea "x"
type textarea "Not BOR until renewal p"
type textarea "x"
type textarea "Not BOR until renewal pe"
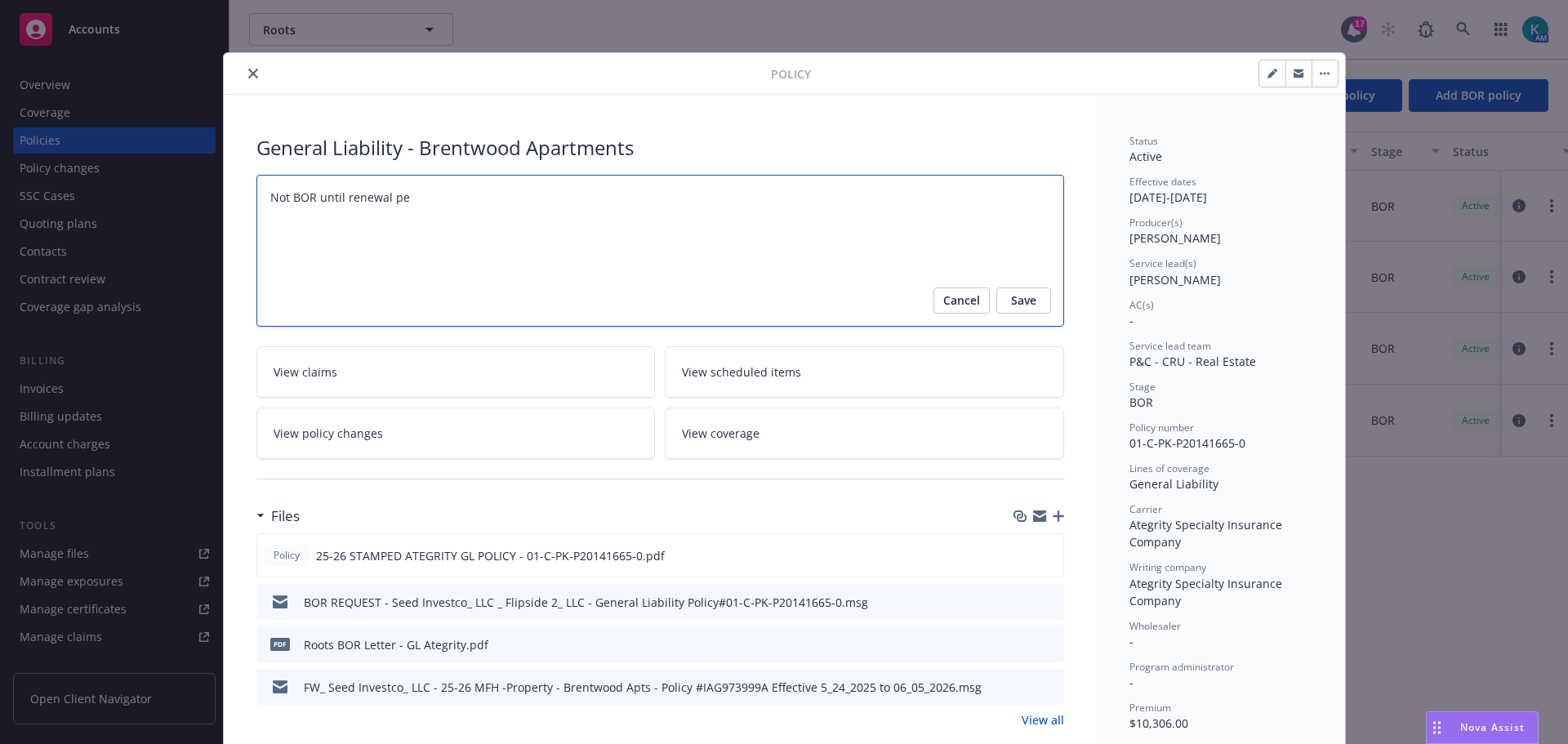
type textarea "x"
type textarea "Not BOR until renewal per"
type textarea "x"
type textarea "Not BOR until renewal per"
type textarea "x"
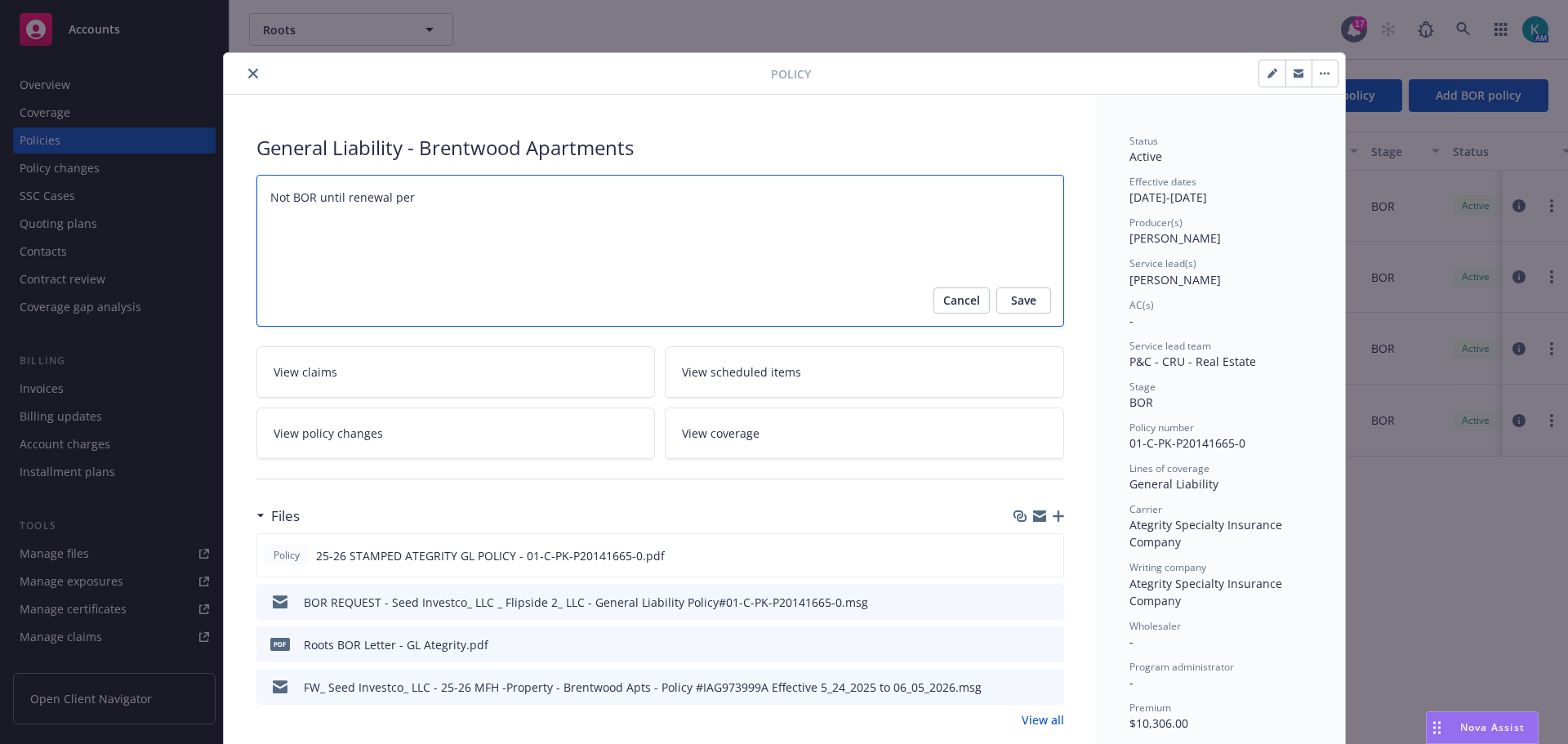
type textarea "Not BOR until renewal per A"
type textarea "x"
type textarea "Not BOR until renewal per Am"
type textarea "x"
type textarea "Not BOR until renewal per AmW"
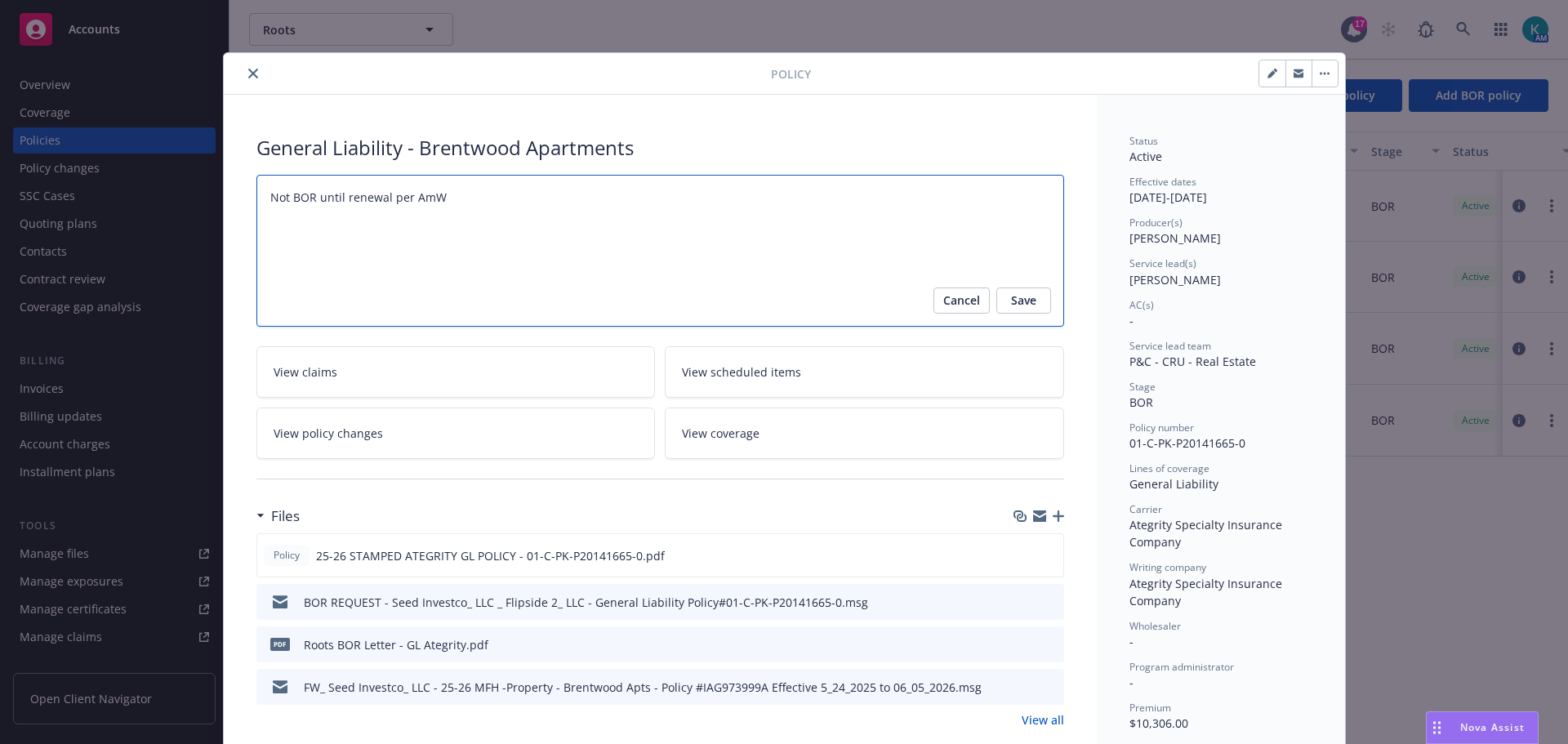
type textarea "x"
type textarea "Not BOR until renewal per AmWi"
type textarea "x"
type textarea "Not BOR until renewal per AmWin"
type textarea "x"
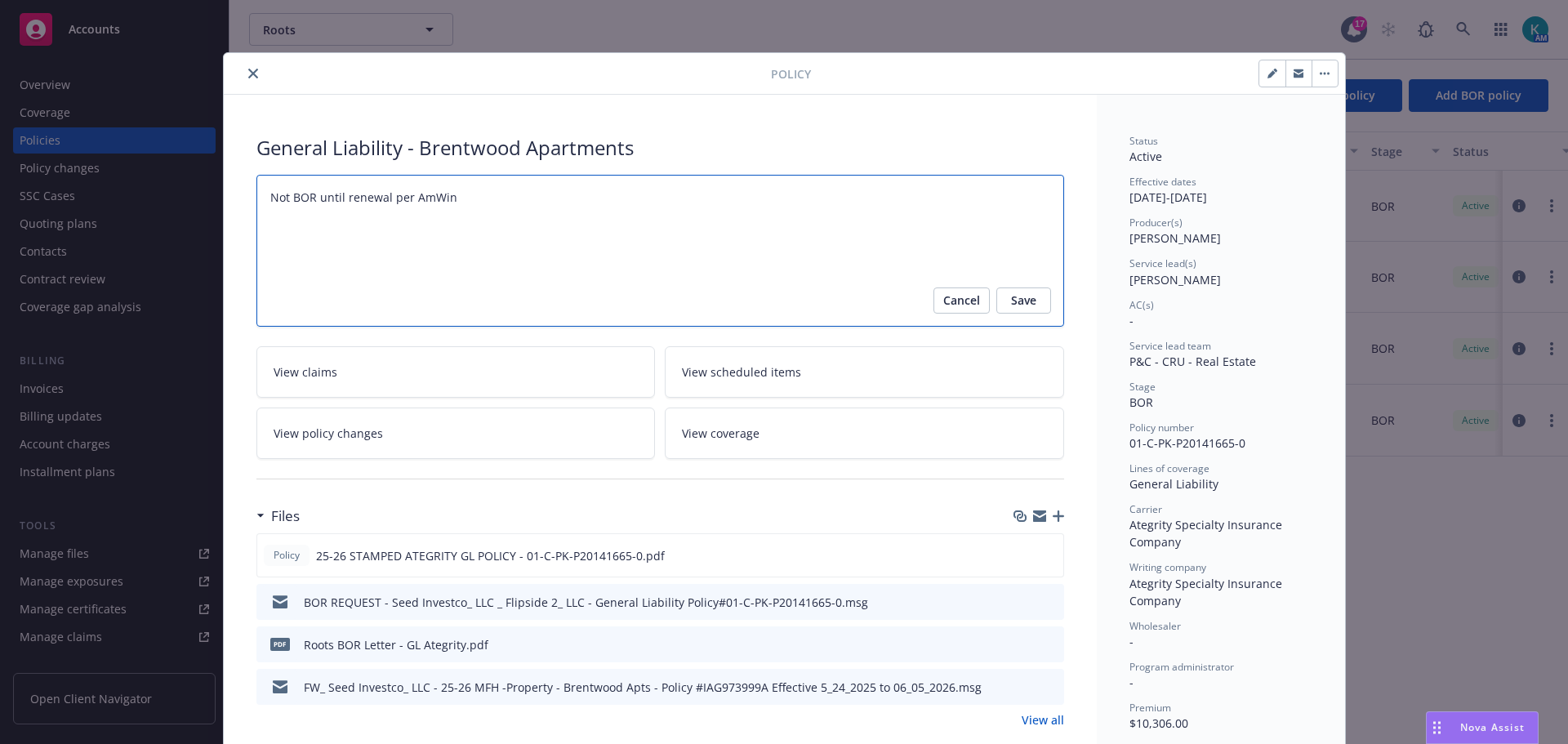
type textarea "Not BOR until renewal per AmWins"
type textarea "x"
type textarea "Not BOR until renewal per AmWins"
type textarea "x"
type textarea "Not BOR until renewal per AmWins U"
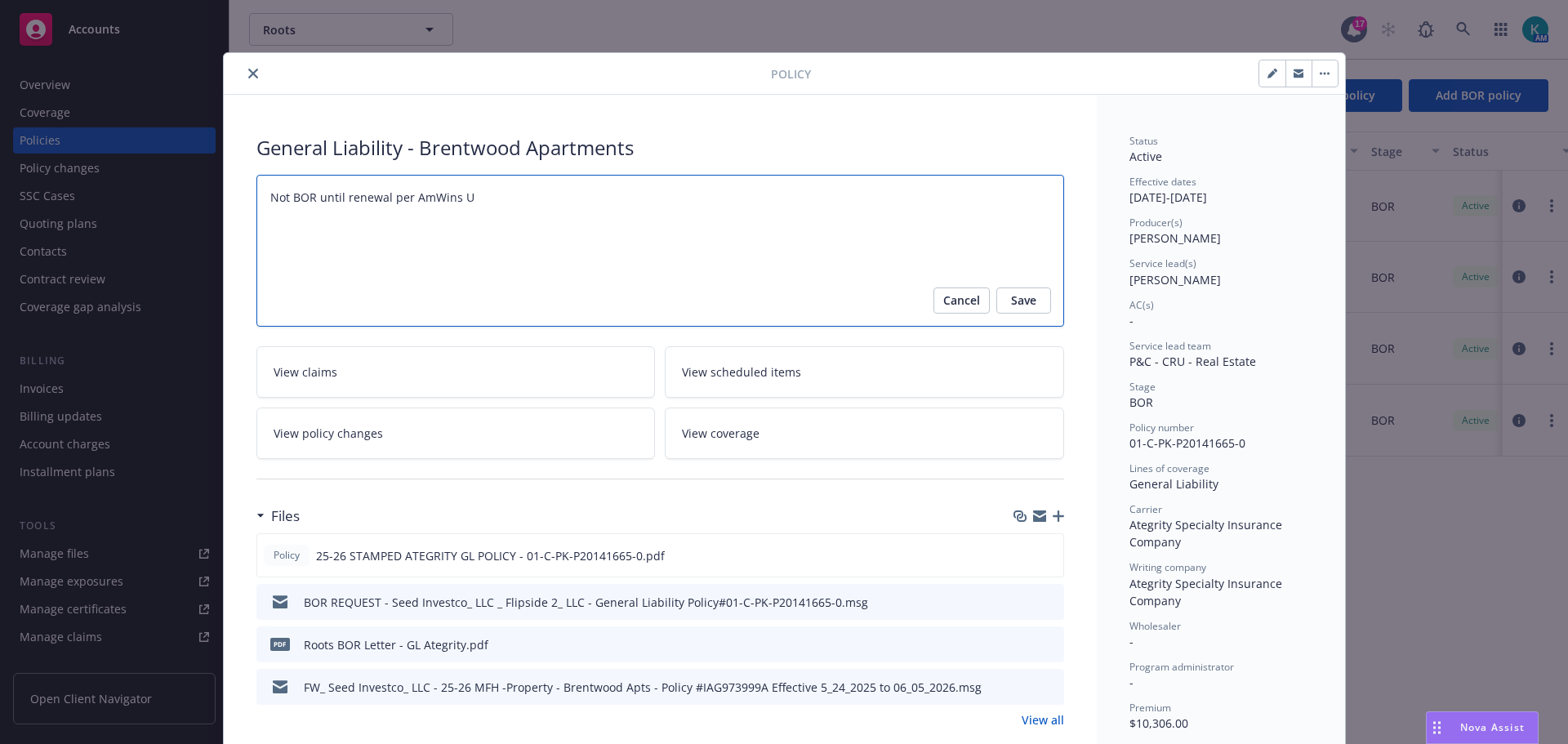
type textarea "x"
type textarea "Not BOR until renewal per AmWins UW"
type textarea "x"
type textarea "Not BOR until renewal per AmWins UW"
type textarea "x"
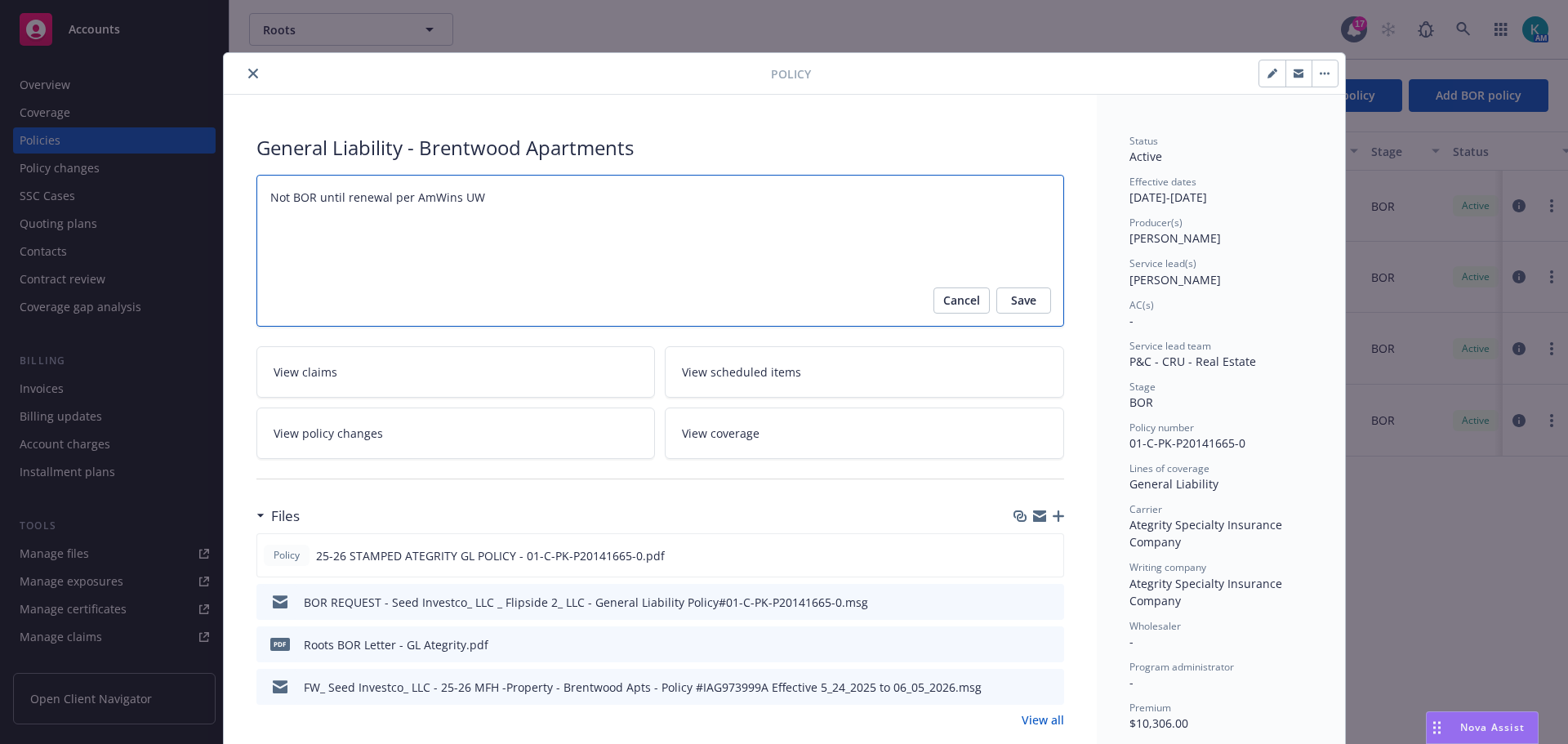
type textarea "Not BOR until renewal per AmWins UW A"
type textarea "x"
type textarea "Not BOR until renewal per AmWins UW An"
type textarea "x"
type textarea "Not BOR until renewal per AmWins UW And"
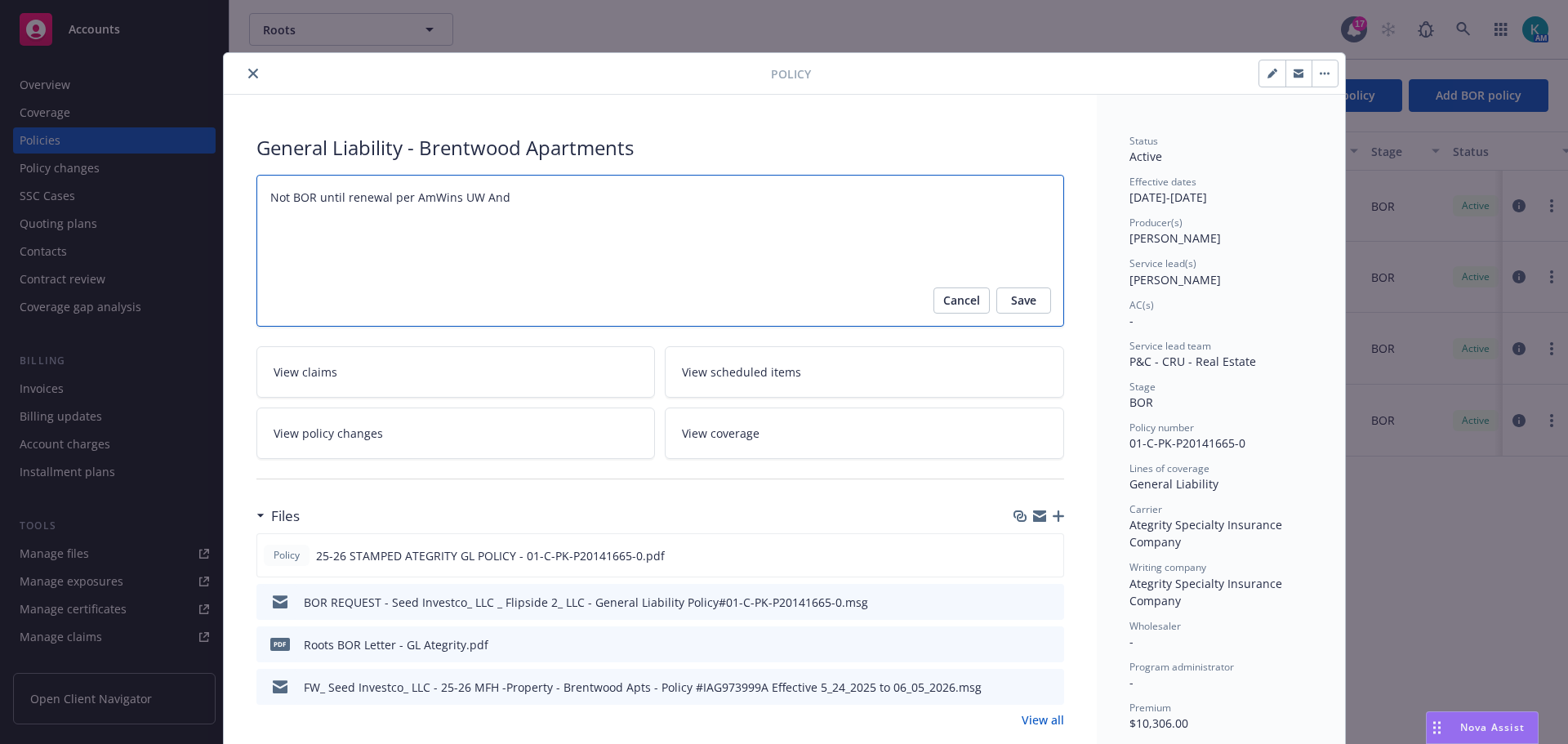
type textarea "x"
type textarea "Not BOR until renewal per AmWins UW Andr"
type textarea "x"
type textarea "Not BOR until renewal per AmWins UW Andre"
type textarea "x"
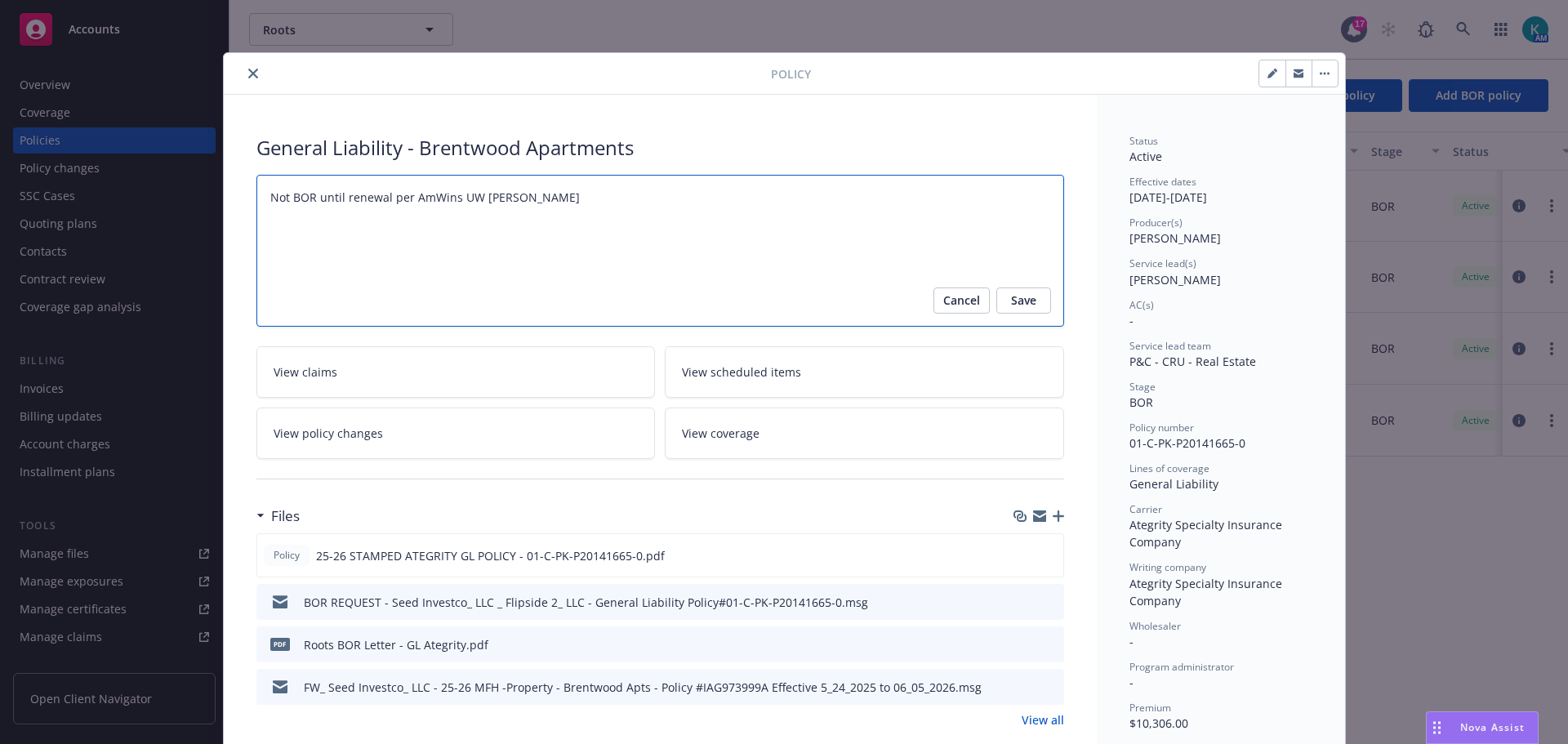
type textarea "Not BOR until renewal per AmWins UW Andrew"
type textarea "x"
type textarea "Not BOR until renewal per AmWins UW Andrew"
type textarea "x"
type textarea "Not BOR until renewal per AmWins UW Andrew H"
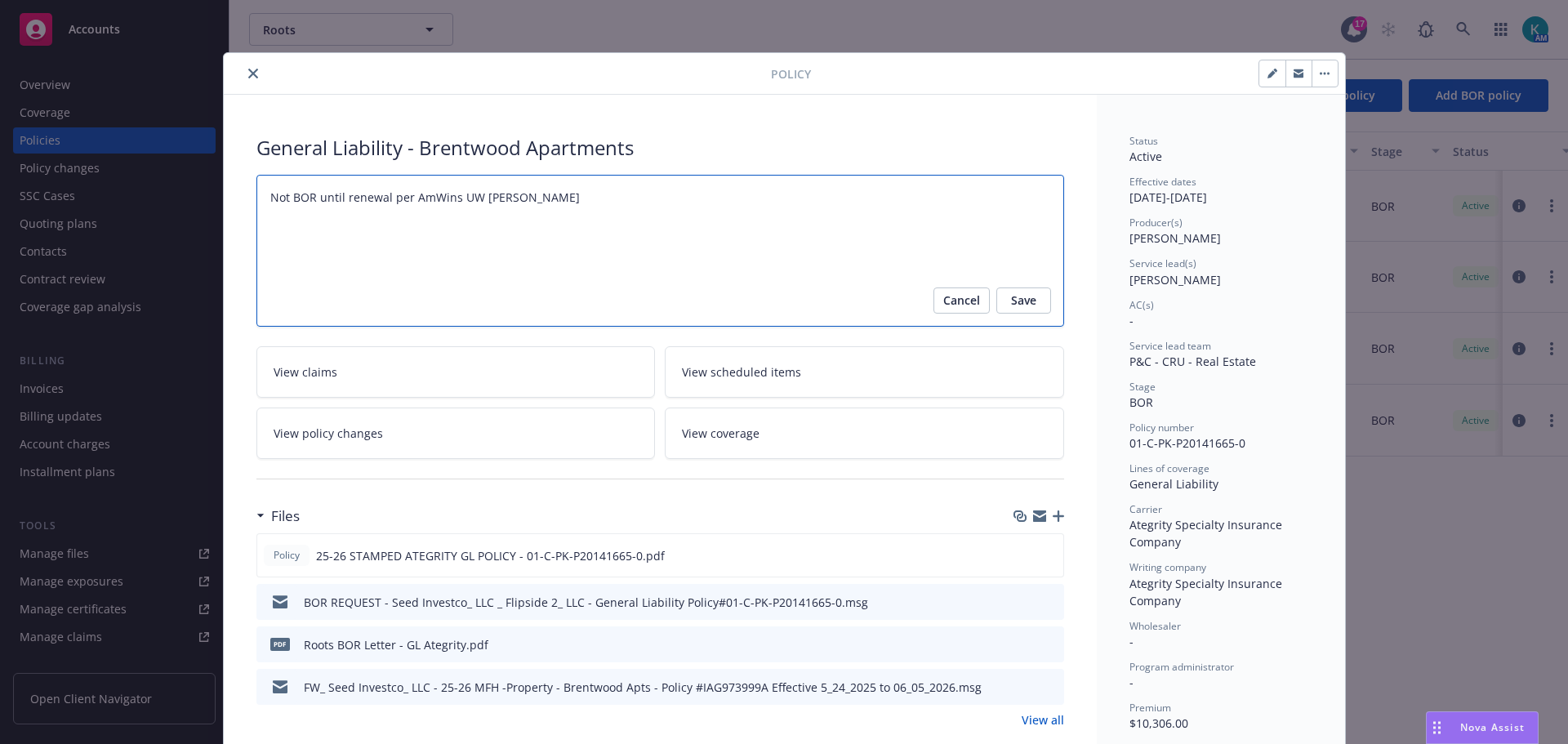
type textarea "x"
type textarea "Not BOR until renewal per AmWins UW Andrew Ha"
type textarea "x"
type textarea "Not BOR until renewal per AmWins UW Andrew Hay"
type textarea "x"
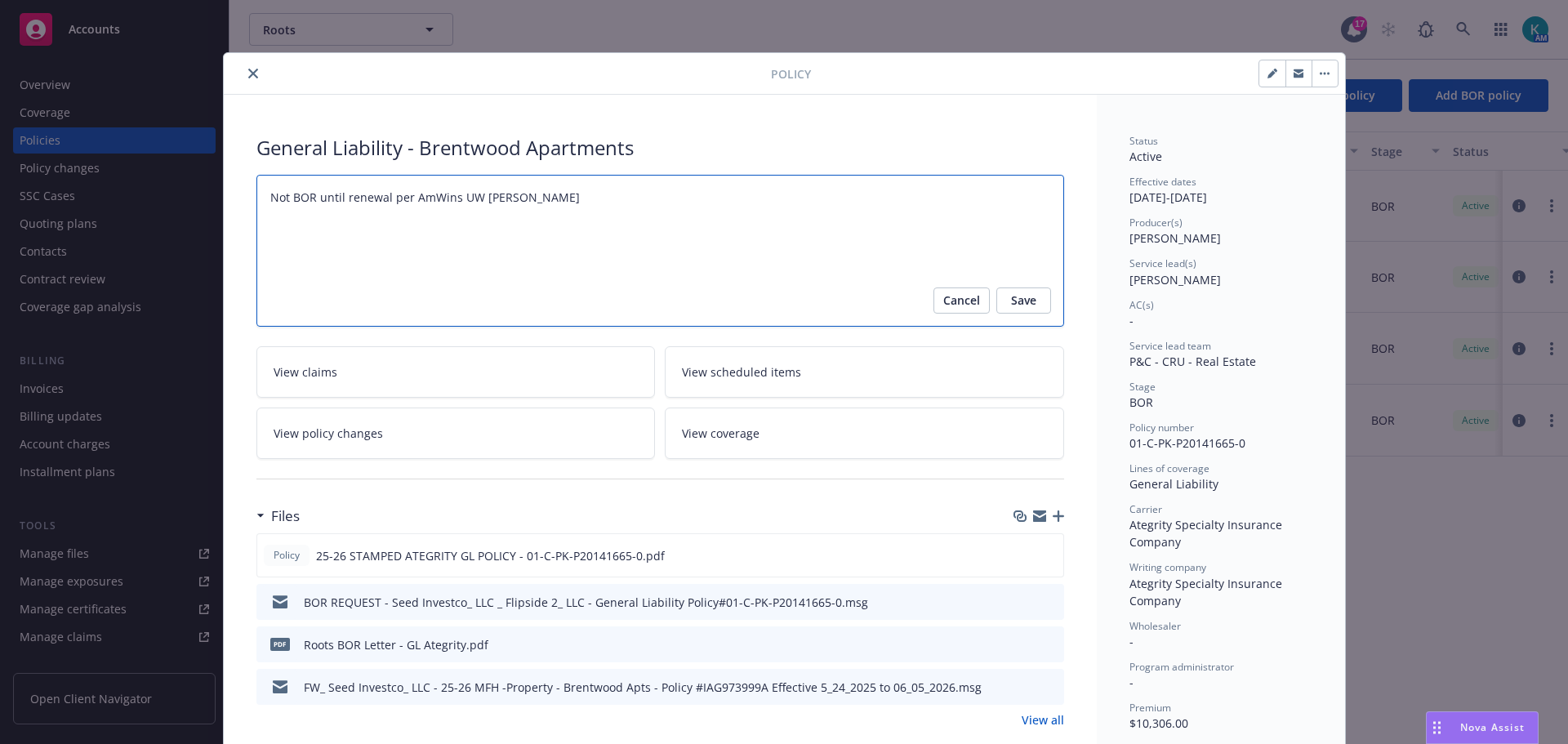
type textarea "Not BOR until renewal per AmWins UW Andrew Hayn"
type textarea "x"
type textarea "Not BOR until renewal per AmWins UW Andrew Hayne"
type textarea "x"
type textarea "Not BOR until renewal per AmWins UW Andrew Haynes"
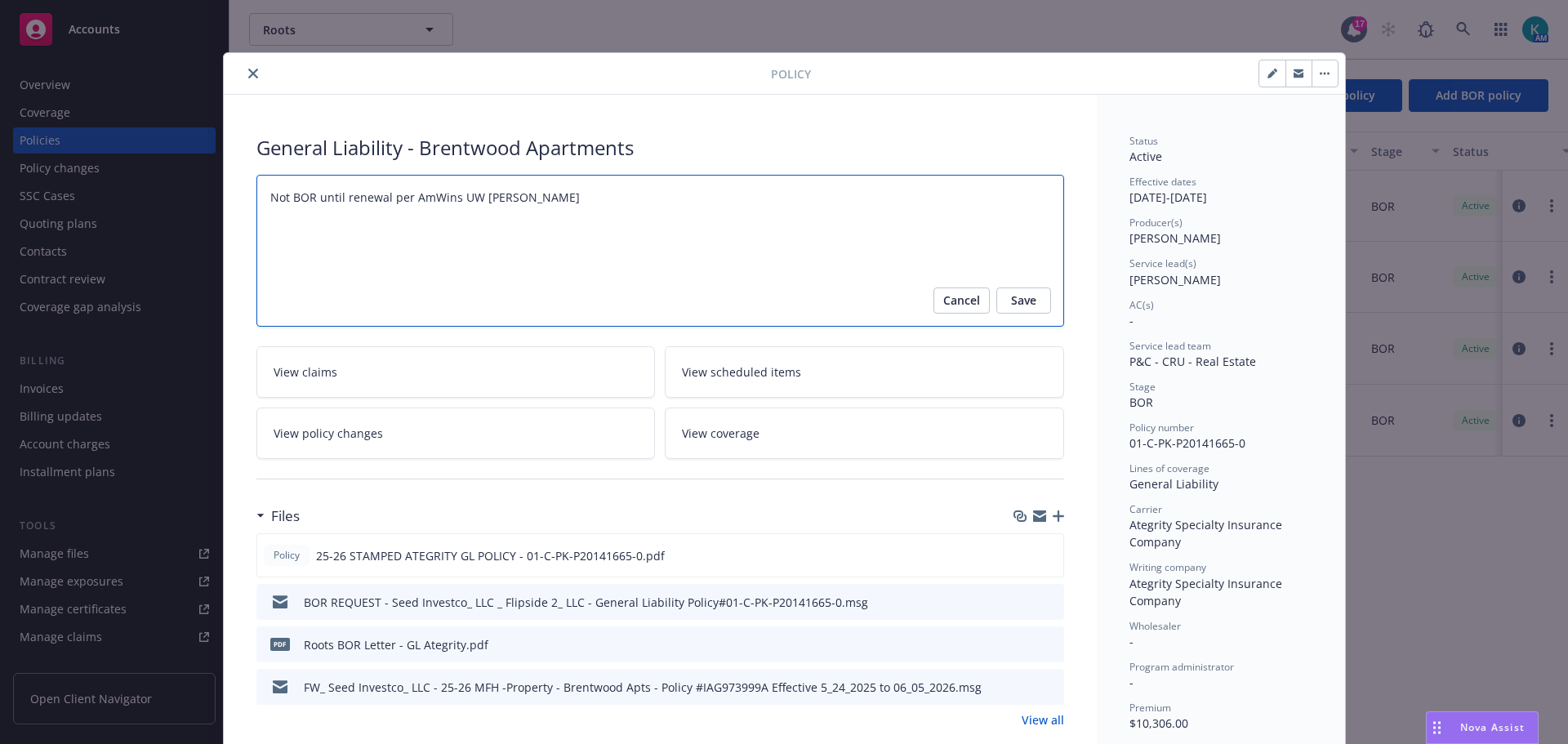
type textarea "x"
type textarea "Not BOR until renewal per AmWins UW Andrew Haynes"
type textarea "x"
type textarea "Not BOR until renewal per AmWins UW Andrew Haynes /"
type textarea "x"
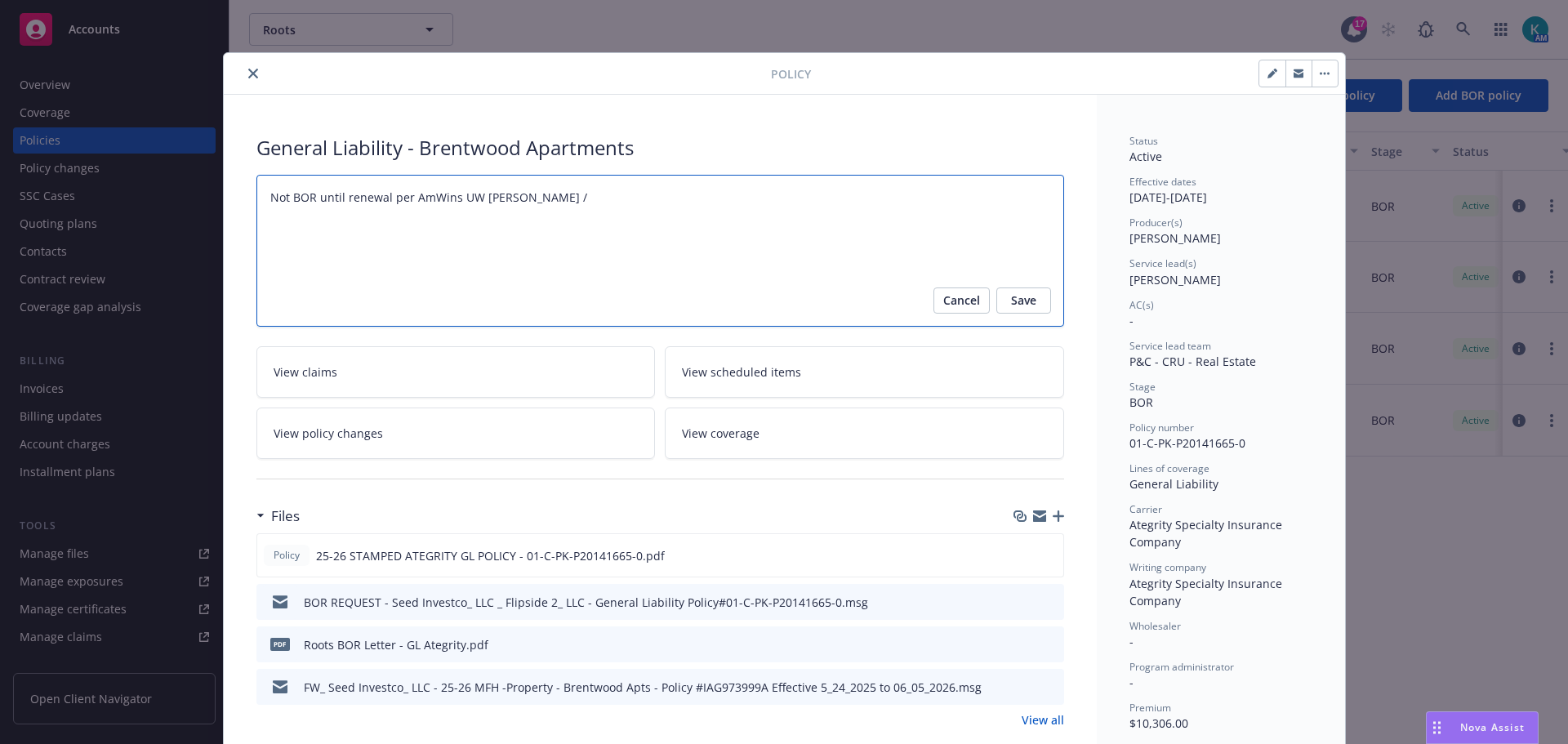
type textarea "Not BOR until renewal per AmWins UW Andrew Haynes /1"
type textarea "x"
type textarea "Not BOR until renewal per AmWins UW Andrew Haynes /12"
type textarea "x"
type textarea "Not BOR until renewal per AmWins UW Andrew Haynes /12/"
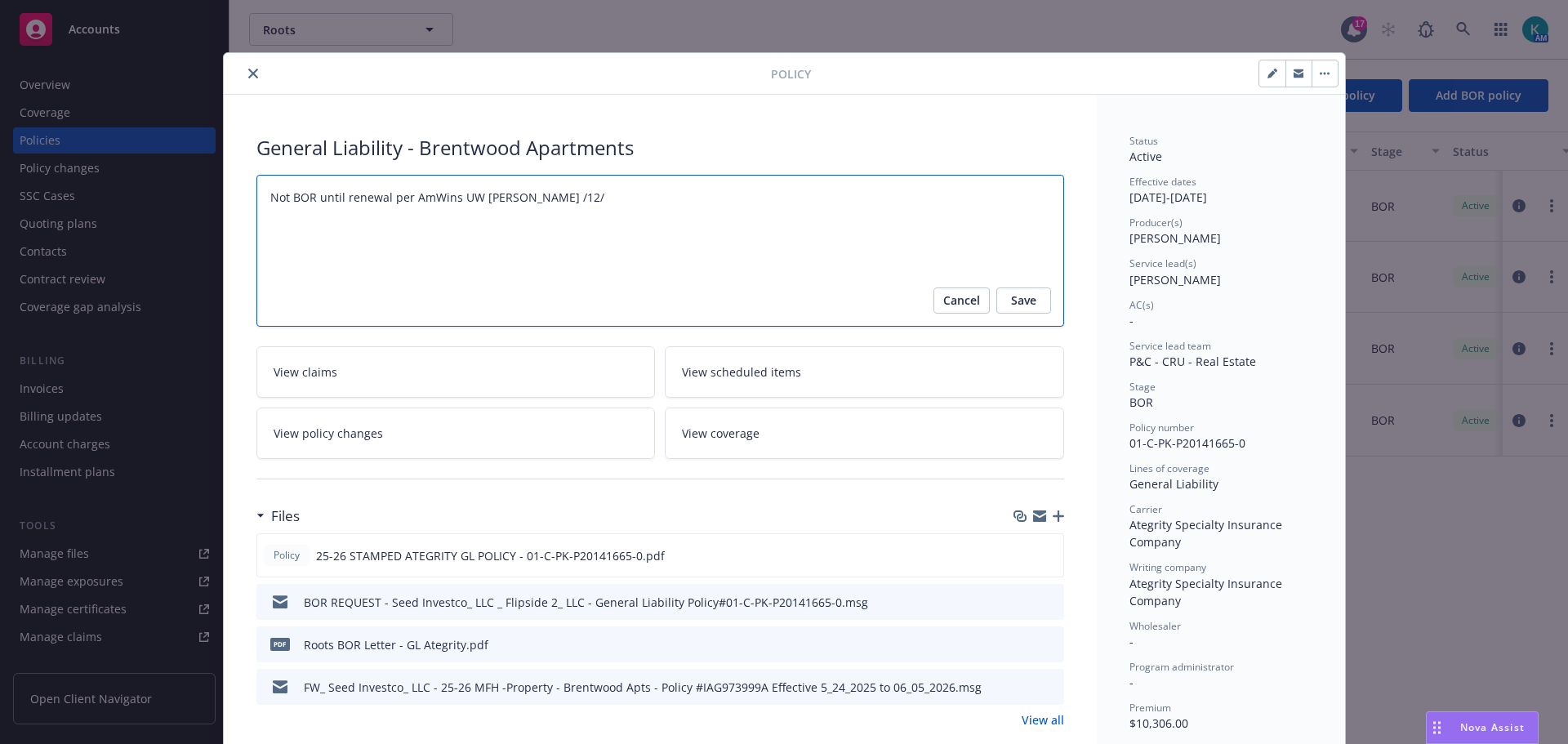
type textarea "x"
type textarea "Not BOR until renewal per AmWins UW Andrew Haynes /12/2"
type textarea "x"
type textarea "Not BOR until renewal per AmWins UW Andrew Haynes /12/20"
type textarea "x"
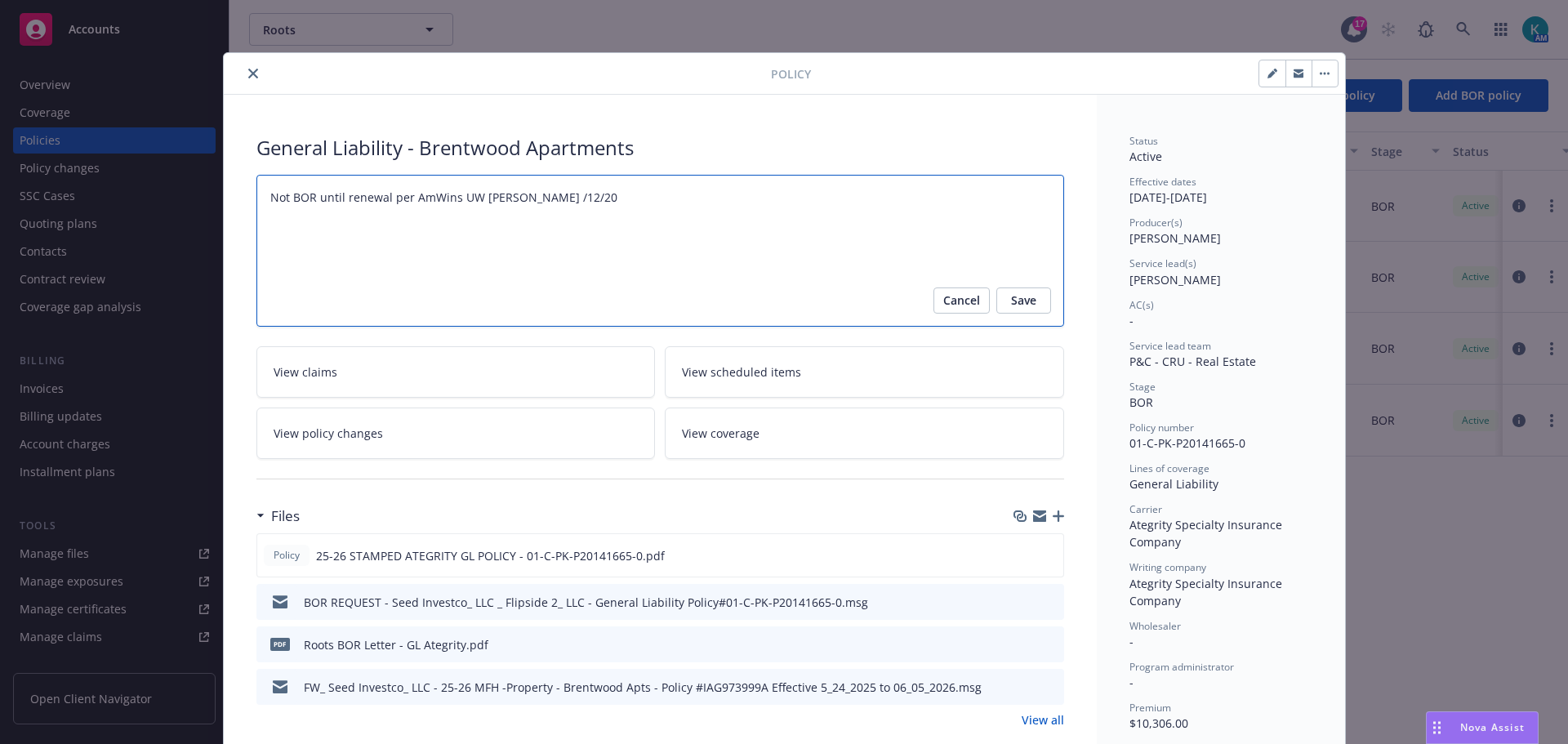
type textarea "Not BOR until renewal per AmWins UW Andrew Haynes /12/202"
type textarea "x"
type textarea "Not BOR until renewal per AmWins UW Andrew Haynes /12/2025"
click at [561, 202] on textarea "Not BOR until renewal per AmWins UW Andrew Haynes /12/2025" at bounding box center [660, 251] width 807 height 152
type textarea "x"
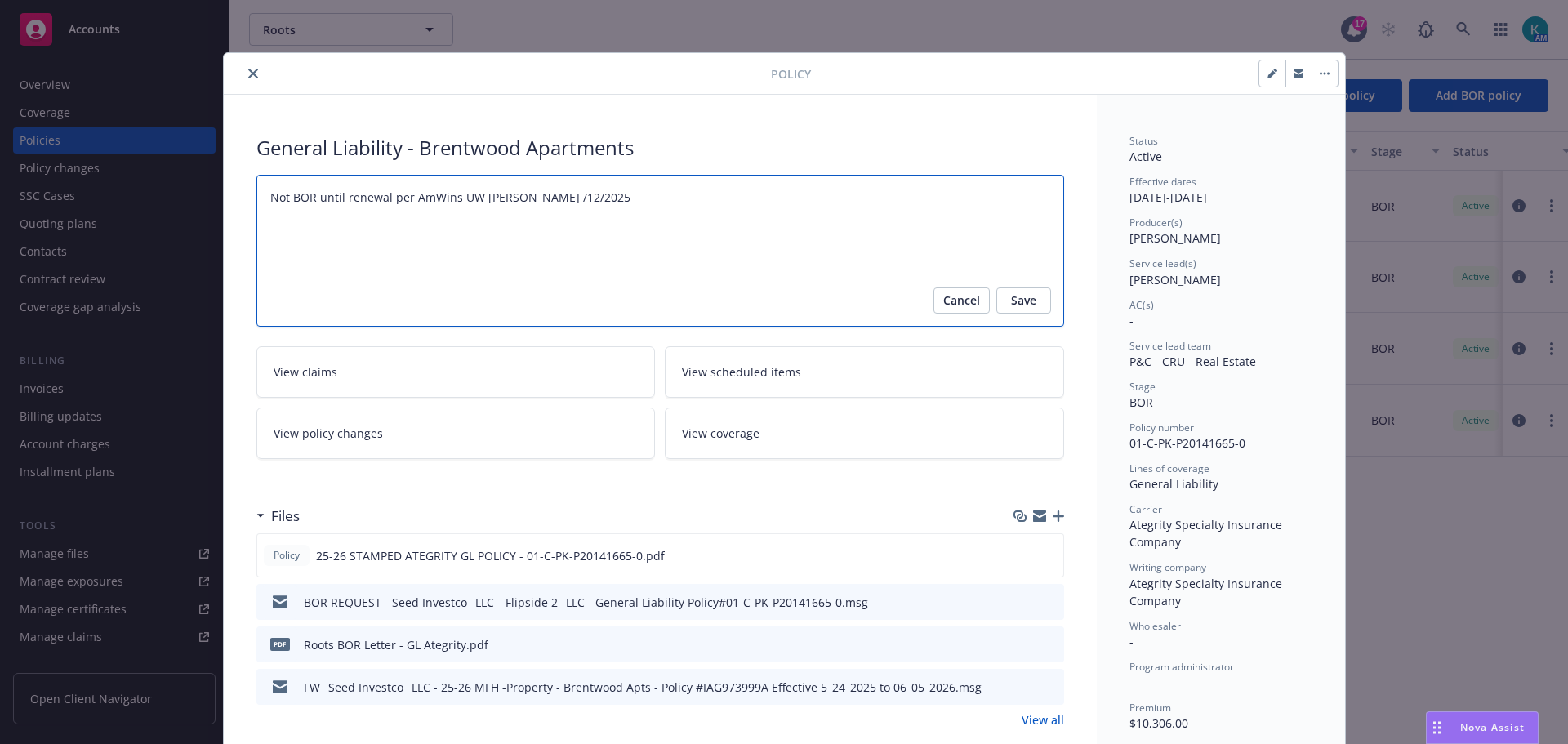
type textarea "Not BOR until renewal per AmWins UW Andrew Haynes 0/12/2025"
type textarea "x"
type textarea "Not BOR until renewal per AmWins UW Andrew Haynes 08/12/2025"
type textarea "x"
type textarea "Not BOR until renewal per AmWins UW Andrew Haynes 08-/12/2025"
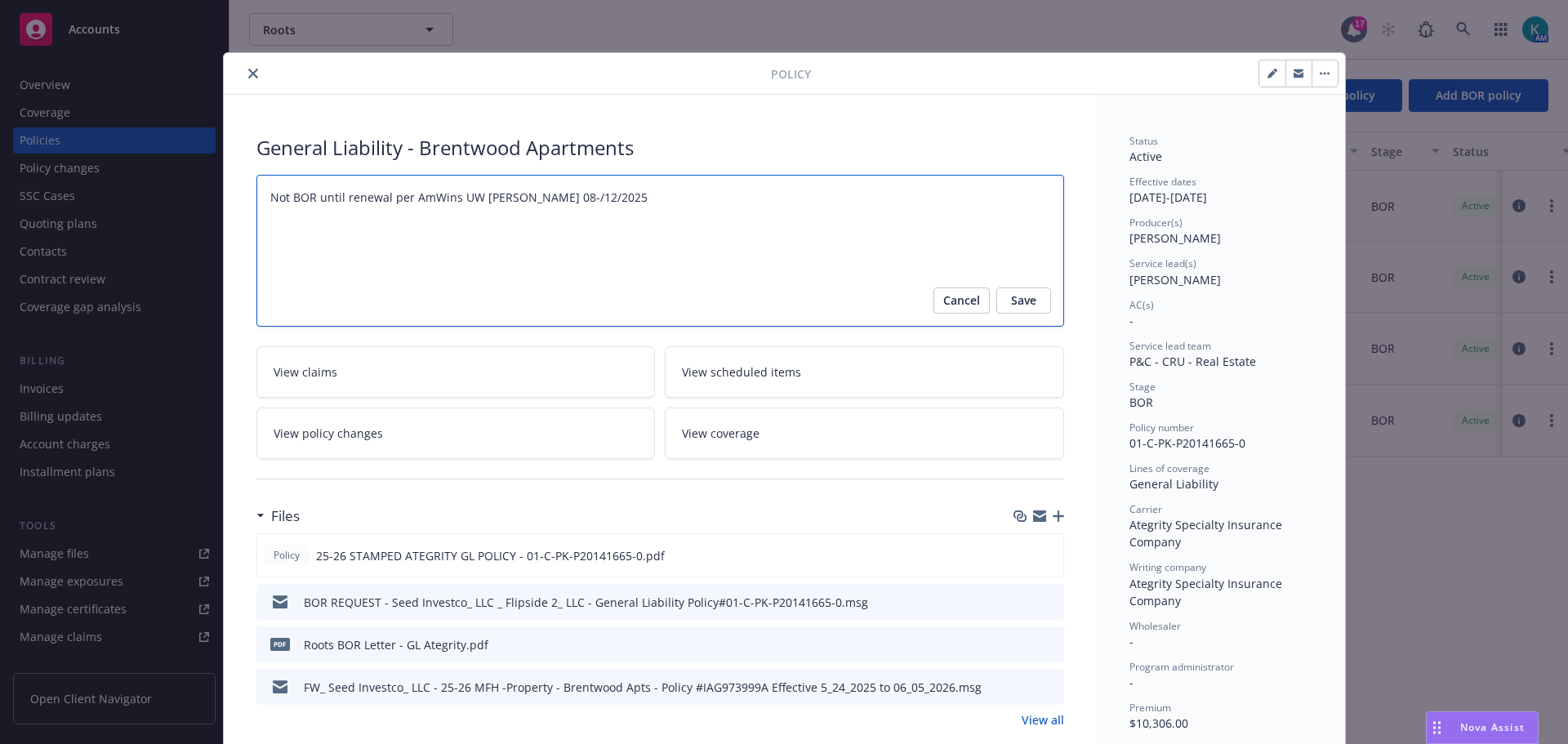
type textarea "x"
type textarea "Not BOR until renewal per AmWins UW Andrew Haynes 08- /12/2025"
type textarea "x"
type textarea "Not BOR until renewal per AmWins UW Andrew Haynes 08-/12/2025"
type textarea "x"
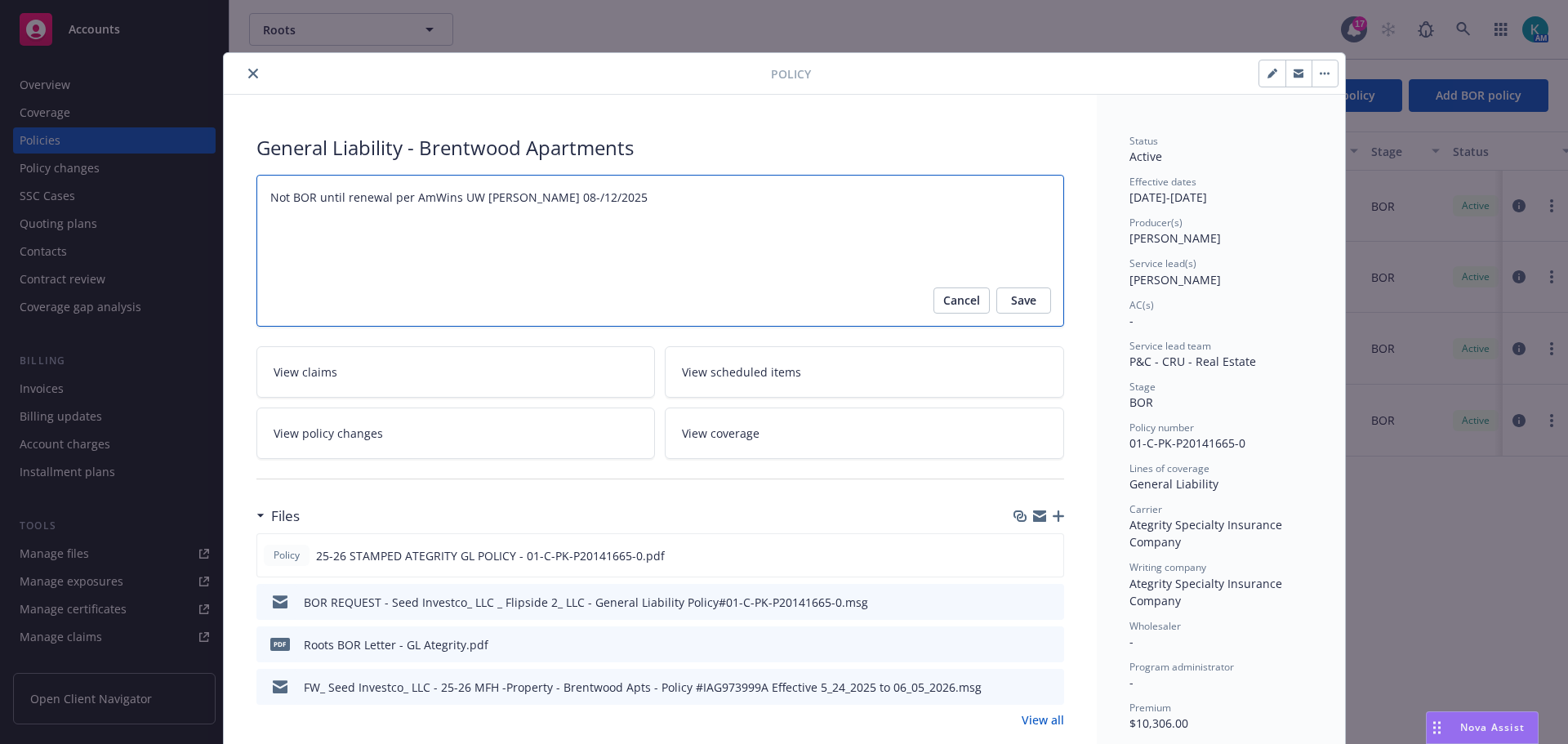
type textarea "Not BOR until renewal per AmWins UW Andrew Haynes 08/12/2025"
type textarea "x"
type textarea "Not BOR until renewal per AmWins UW Andrew Haynes 08/12/2025"
type textarea "x"
type textarea "Not BOR until renewal per AmWins UW Andrew Haynes - 08/12/2025"
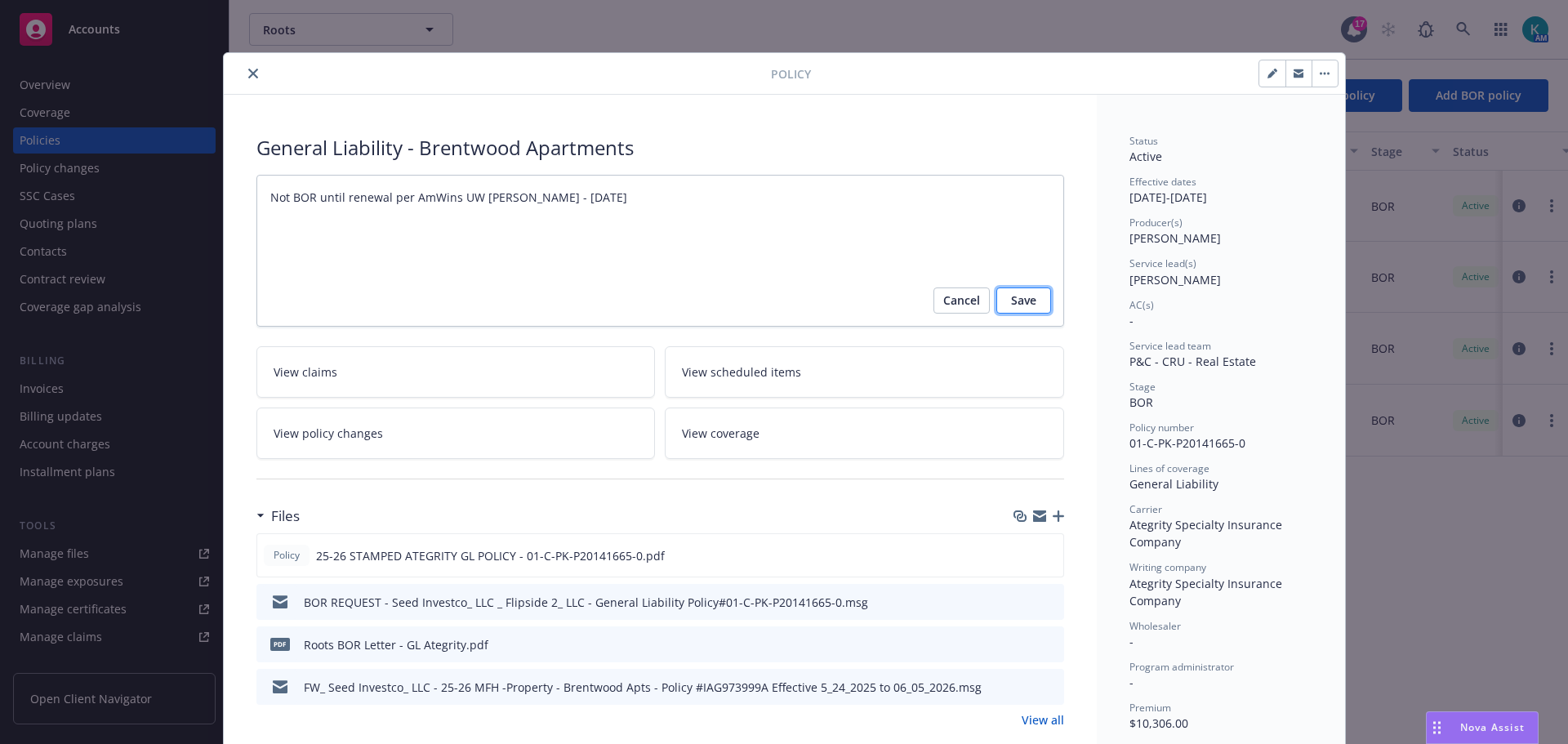
click at [1022, 311] on span "Save" at bounding box center [1024, 299] width 25 height 26
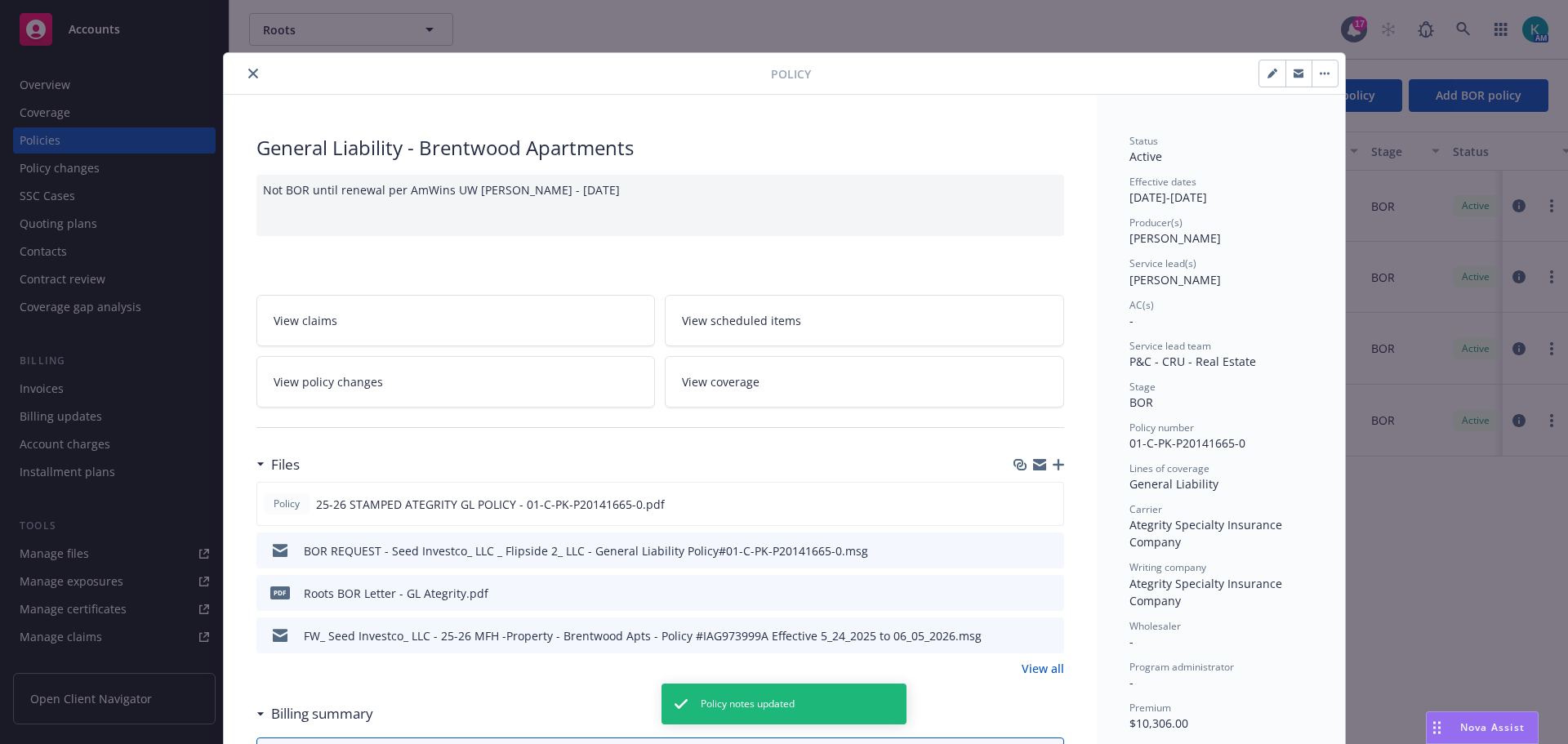
click at [1053, 482] on div "Files" at bounding box center [660, 465] width 807 height 34
click at [1055, 482] on div "Files" at bounding box center [660, 465] width 807 height 34
click at [1055, 470] on icon "button" at bounding box center [1058, 465] width 11 height 11
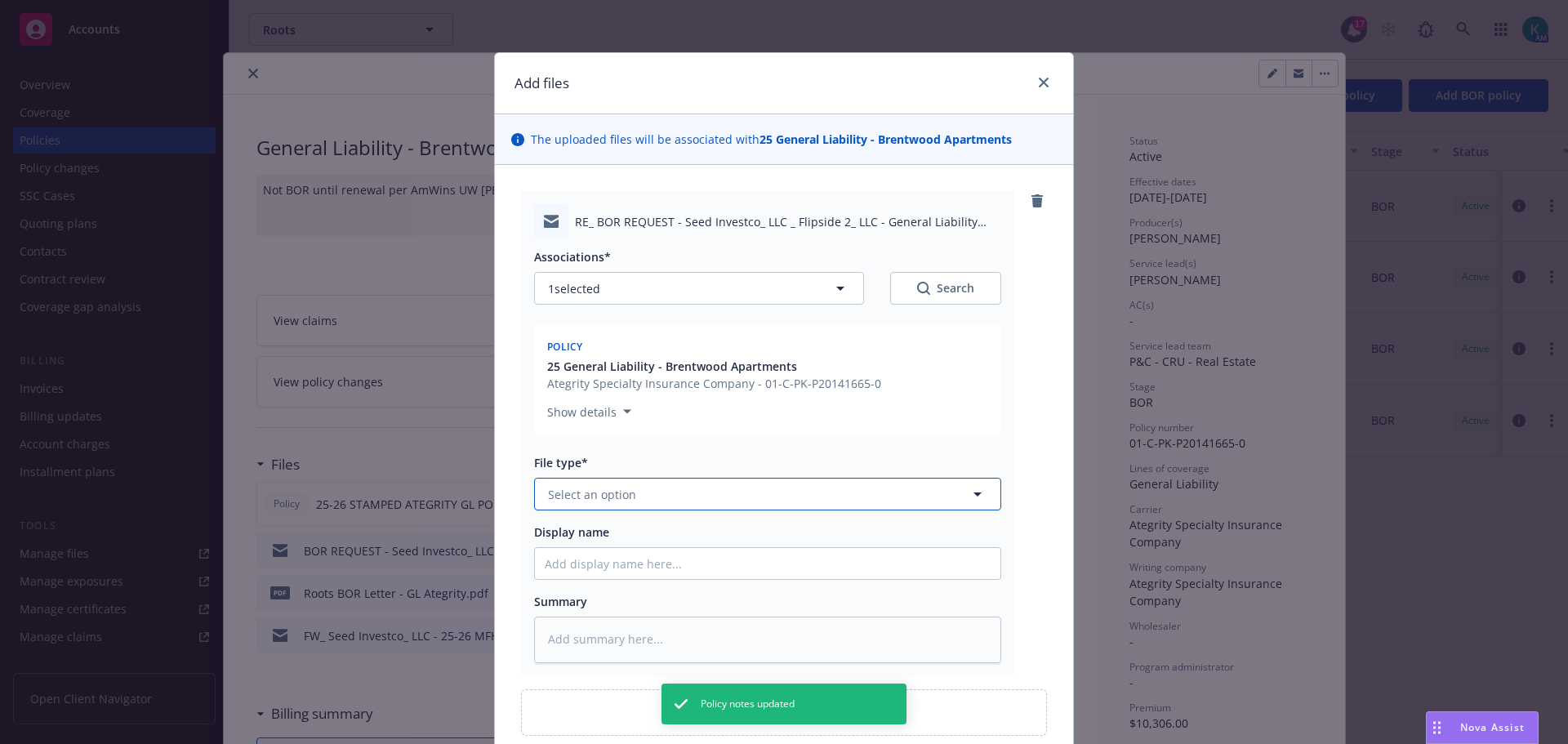
click at [656, 511] on button "Select an option" at bounding box center [767, 493] width 467 height 33
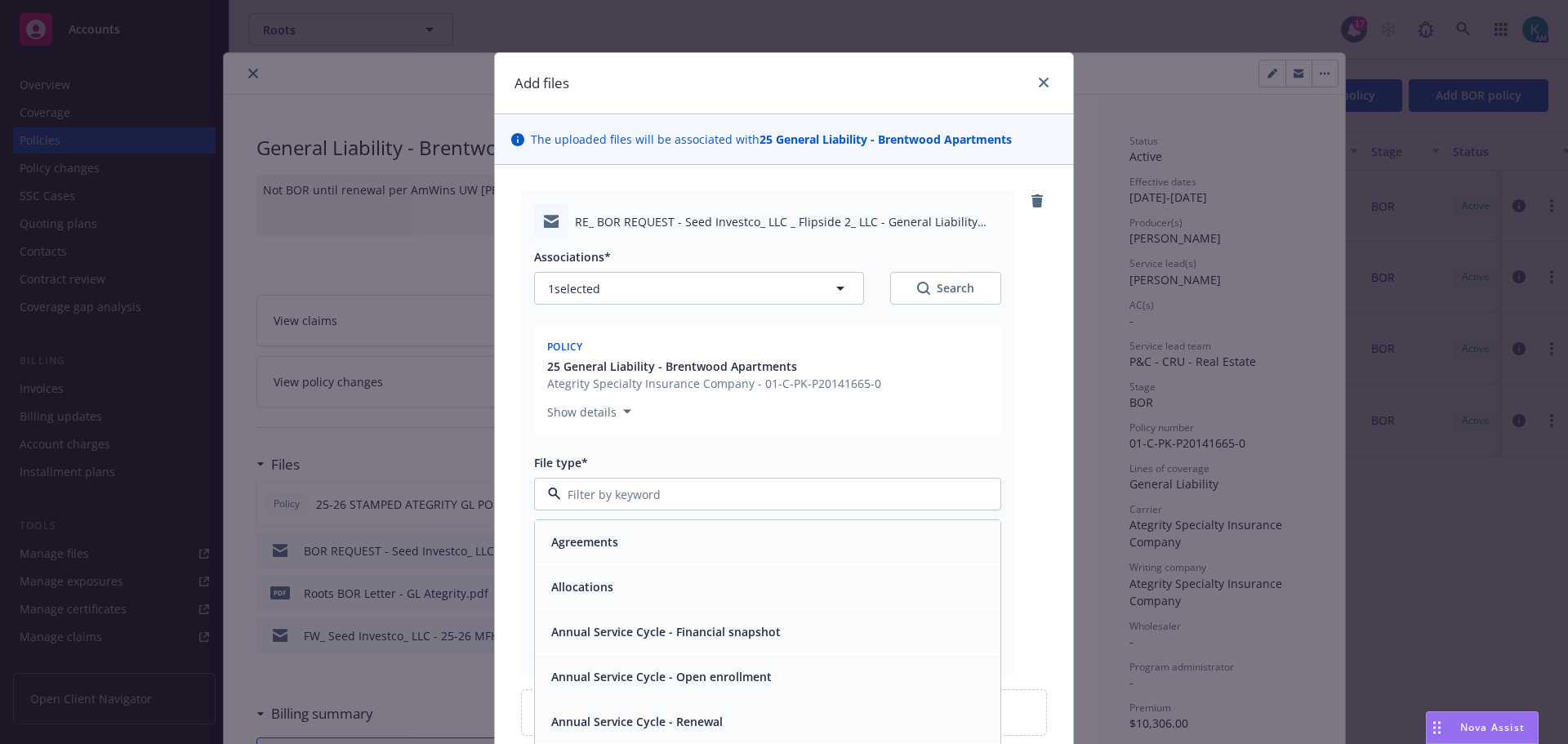
type textarea "x"
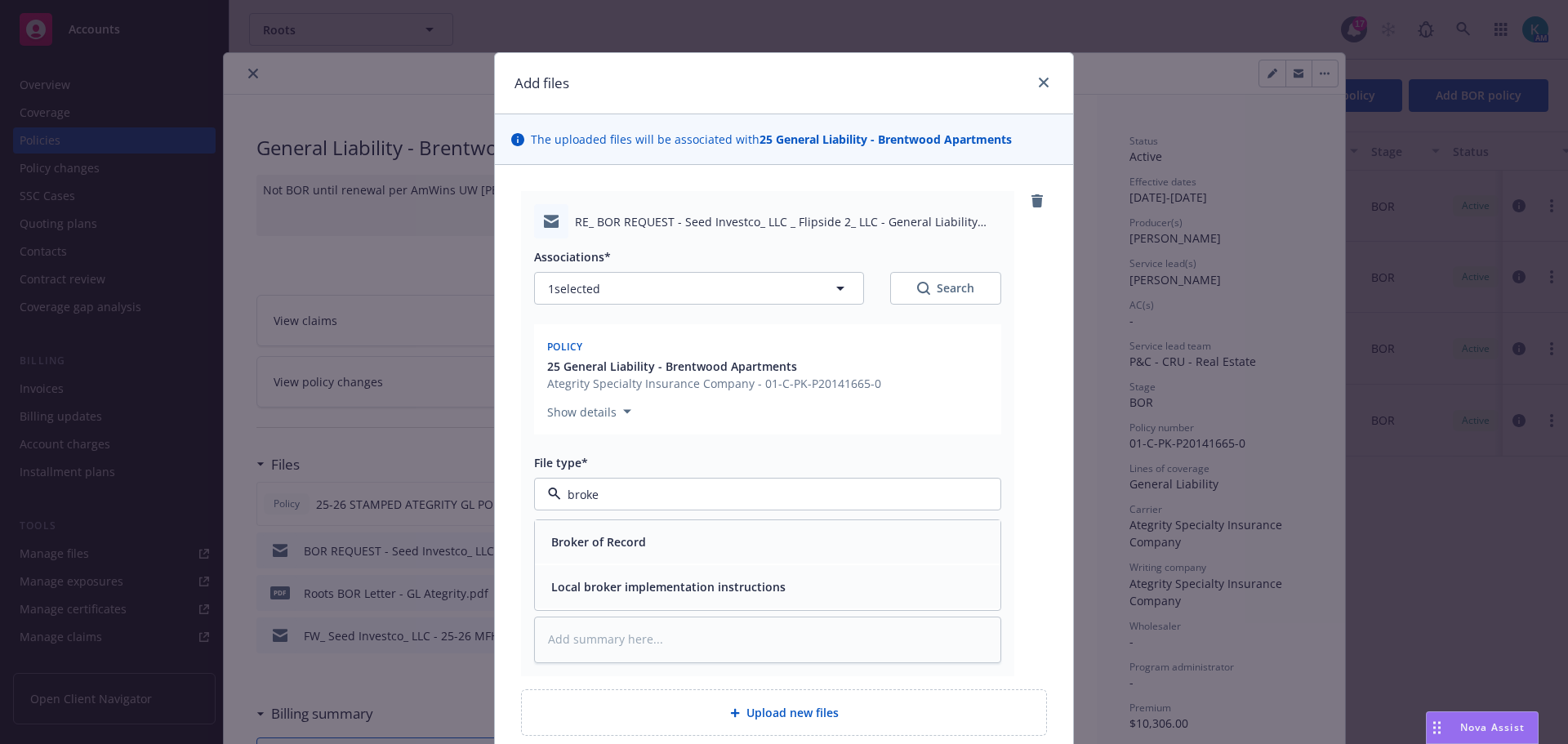
type input "broker"
click at [604, 550] on span "Broker of Record" at bounding box center [598, 541] width 95 height 17
click at [652, 663] on textarea at bounding box center [767, 640] width 467 height 47
type textarea "x"
type textarea "E"
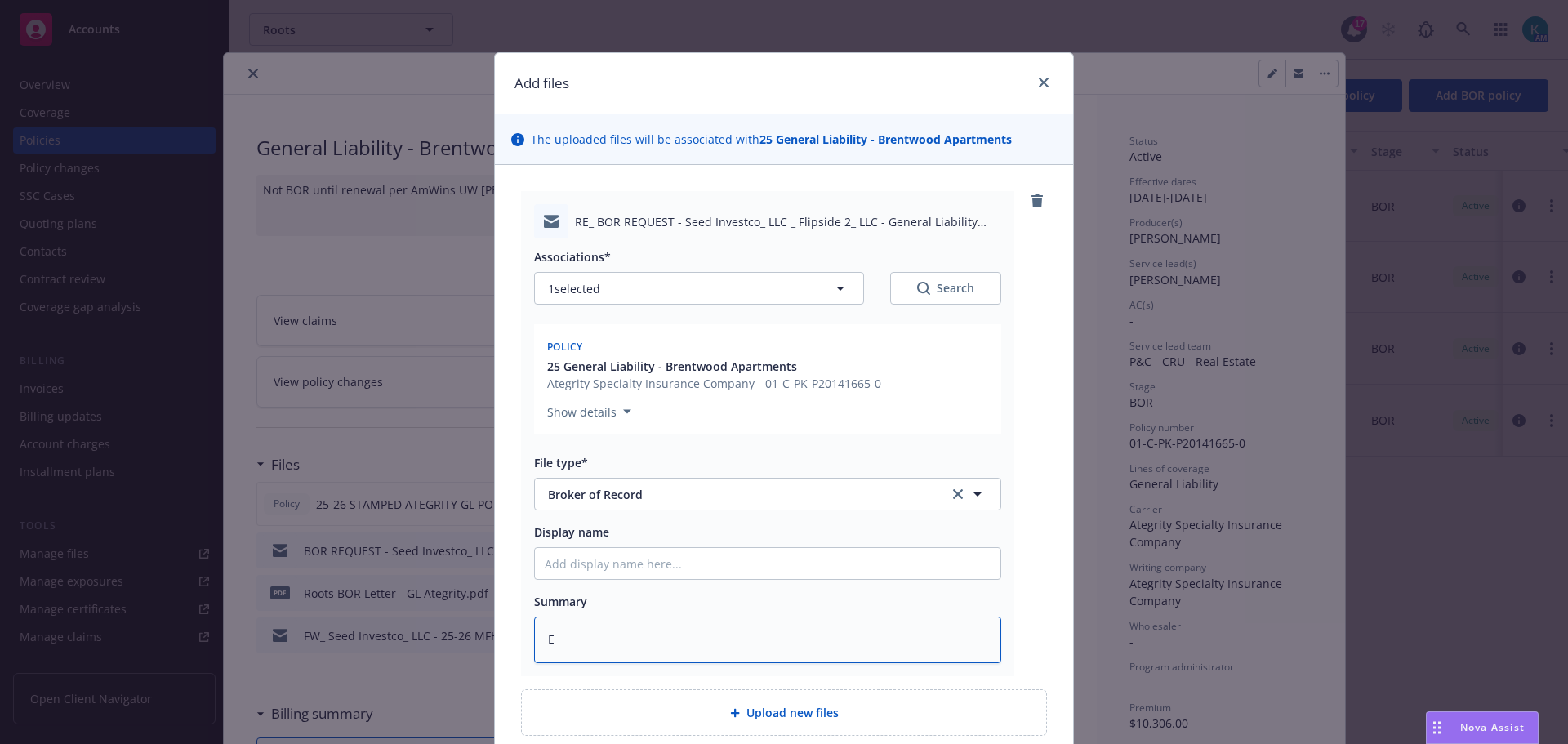
type textarea "x"
type textarea "EM"
type textarea "x"
type textarea "EMF"
type textarea "x"
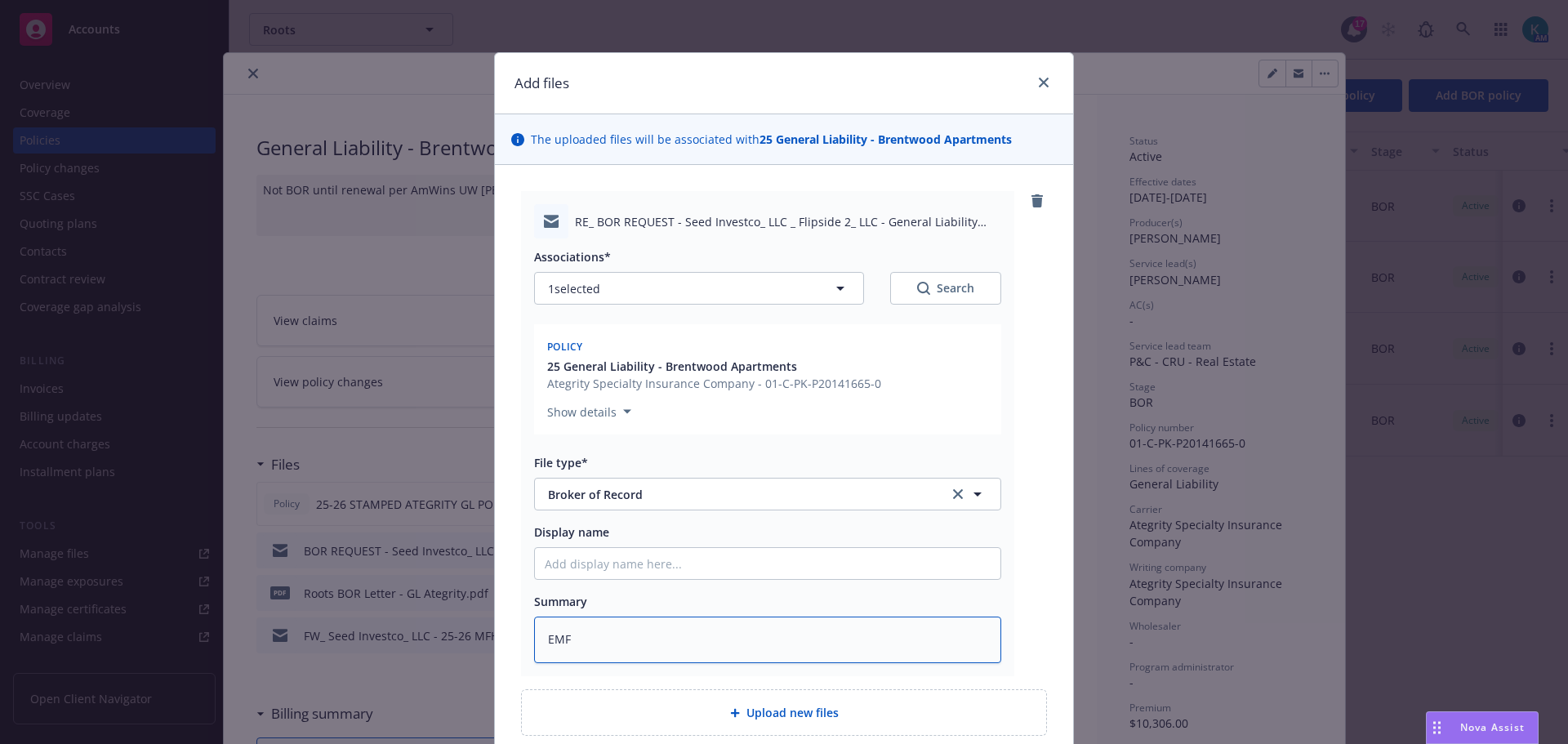
type textarea "EMF"
type textarea "x"
type textarea "EMF U"
type textarea "x"
type textarea "EMF UW"
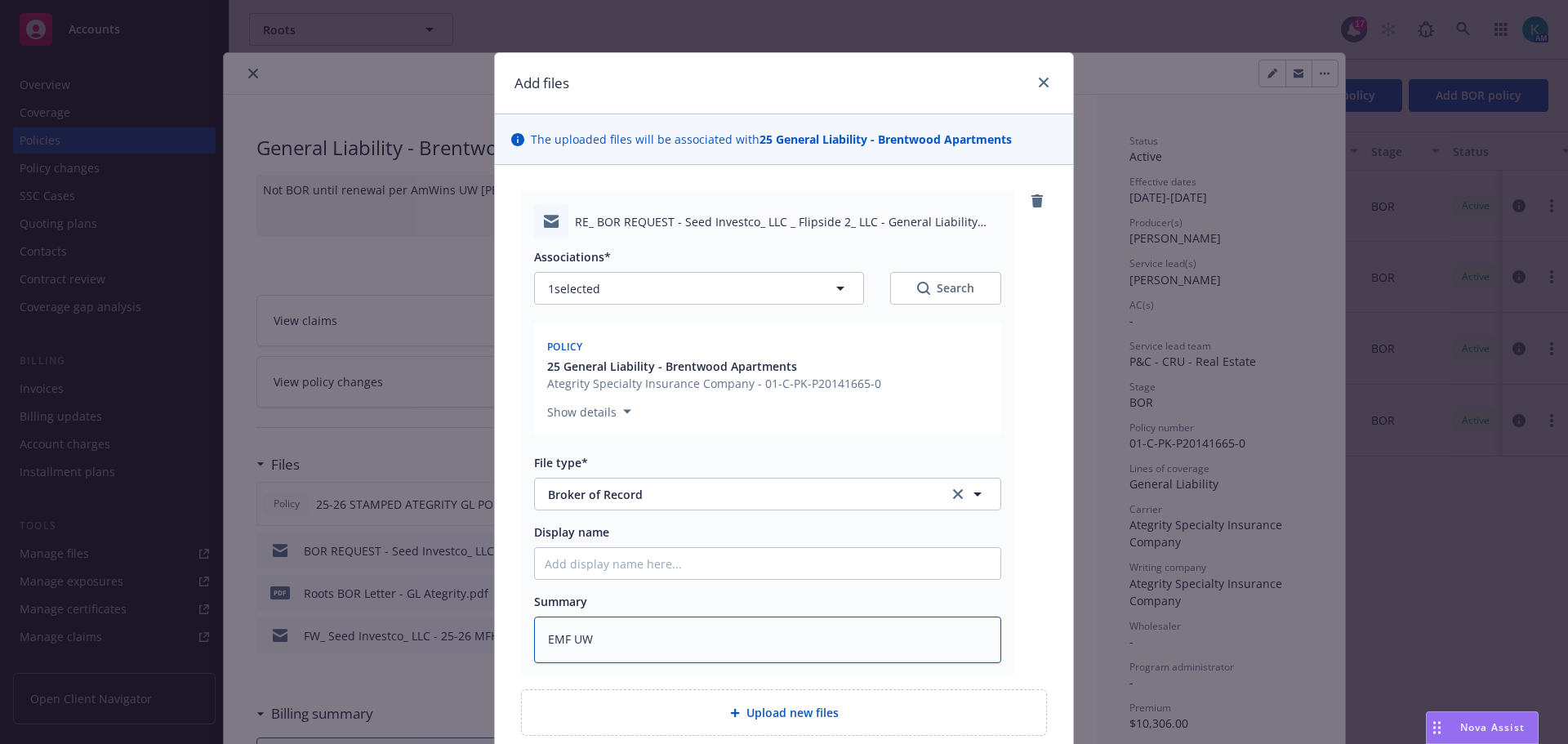
type textarea "x"
type textarea "EMF UW"
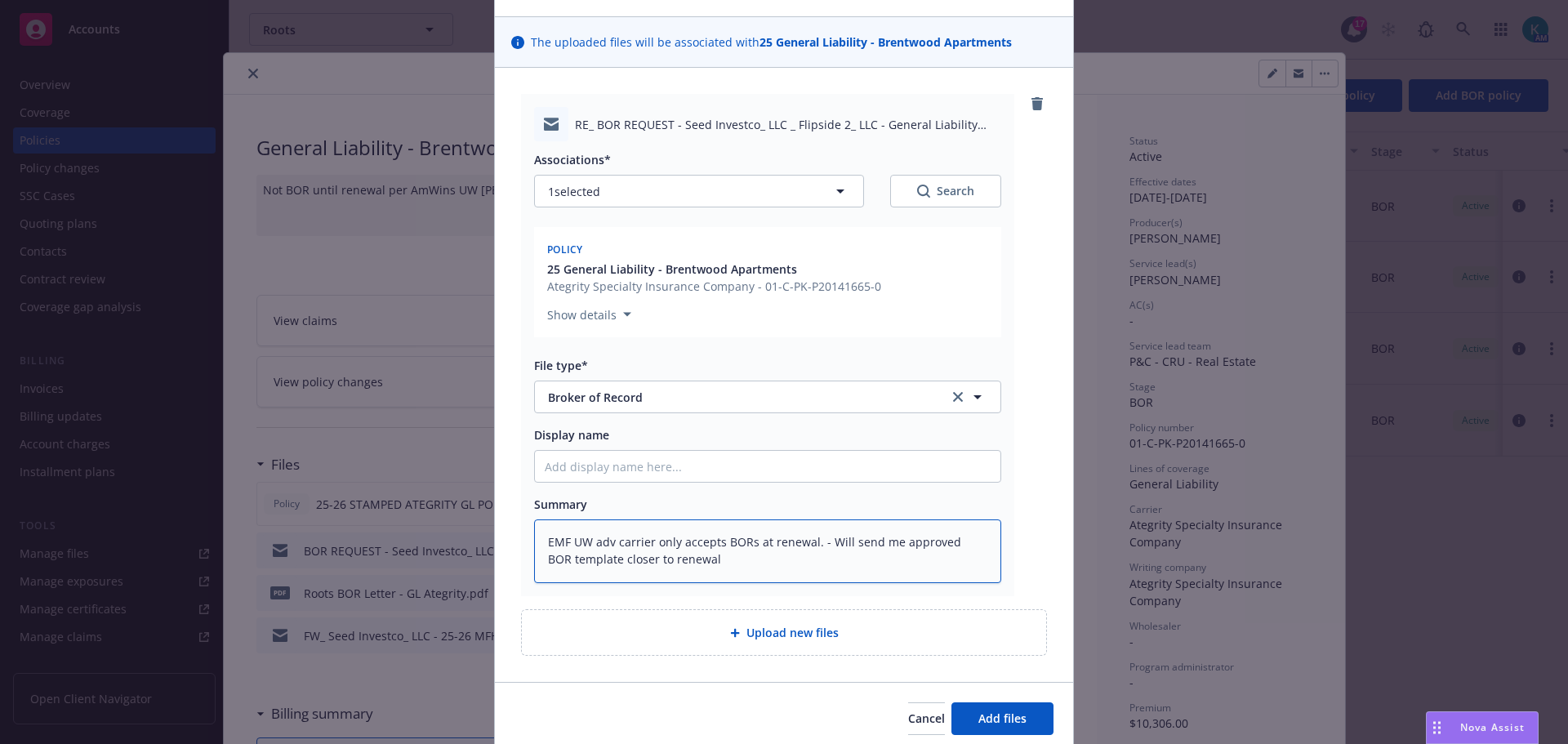
scroll to position [192, 0]
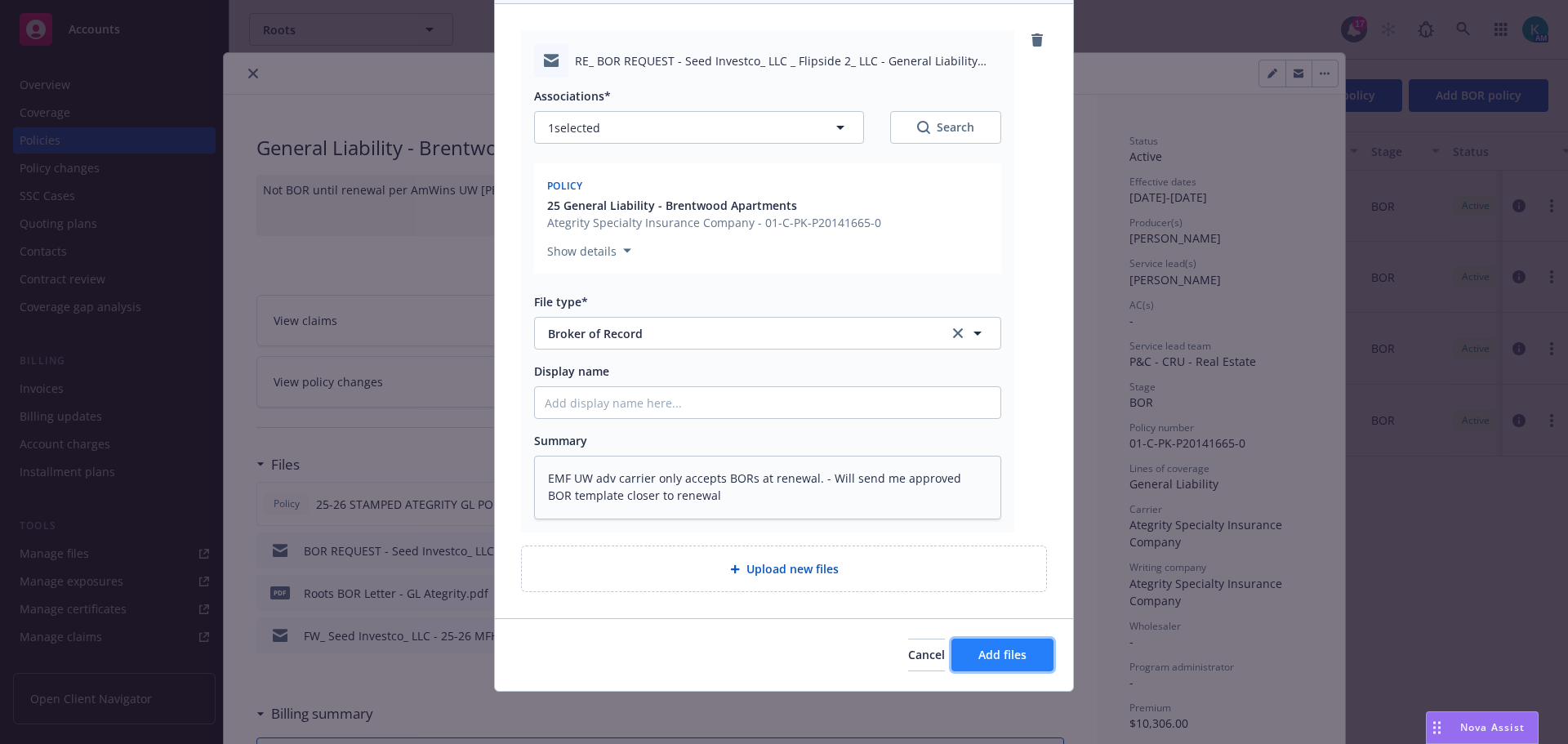
click at [983, 646] on span "Add files" at bounding box center [1003, 654] width 48 height 15
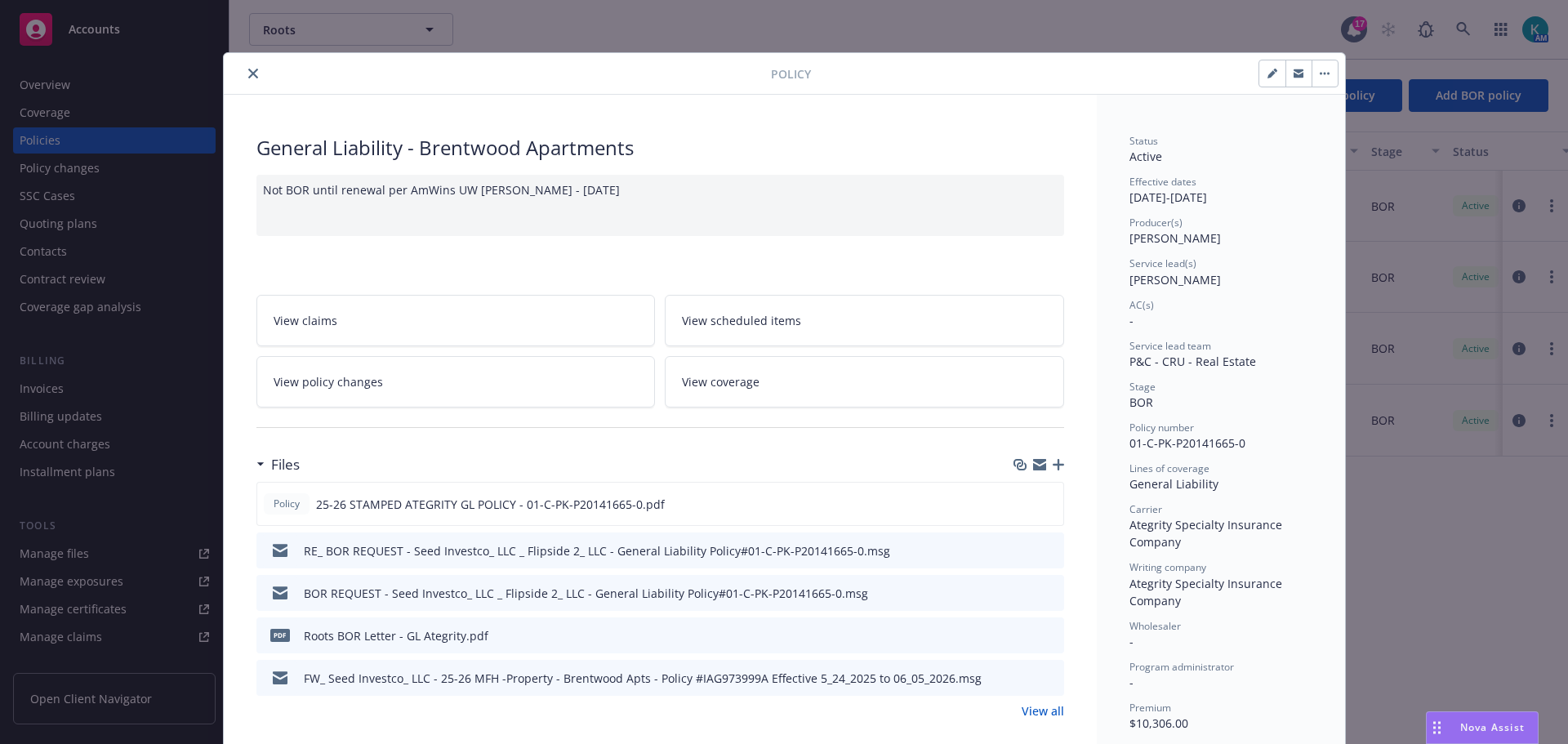
click at [251, 70] on icon "close" at bounding box center [254, 74] width 10 height 10
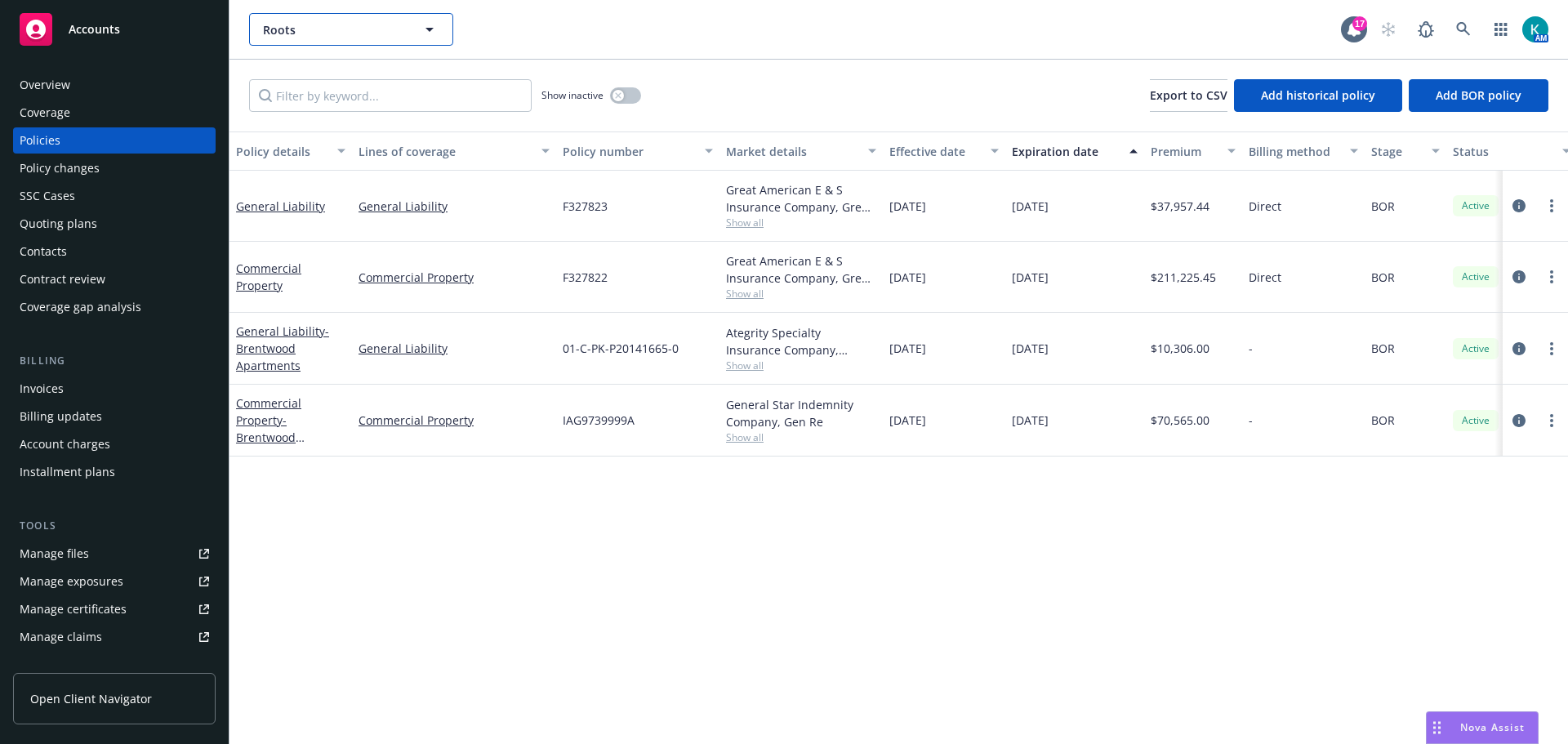
click at [334, 25] on span "Roots" at bounding box center [334, 30] width 142 height 17
click at [305, 34] on span "Roots" at bounding box center [334, 30] width 142 height 17
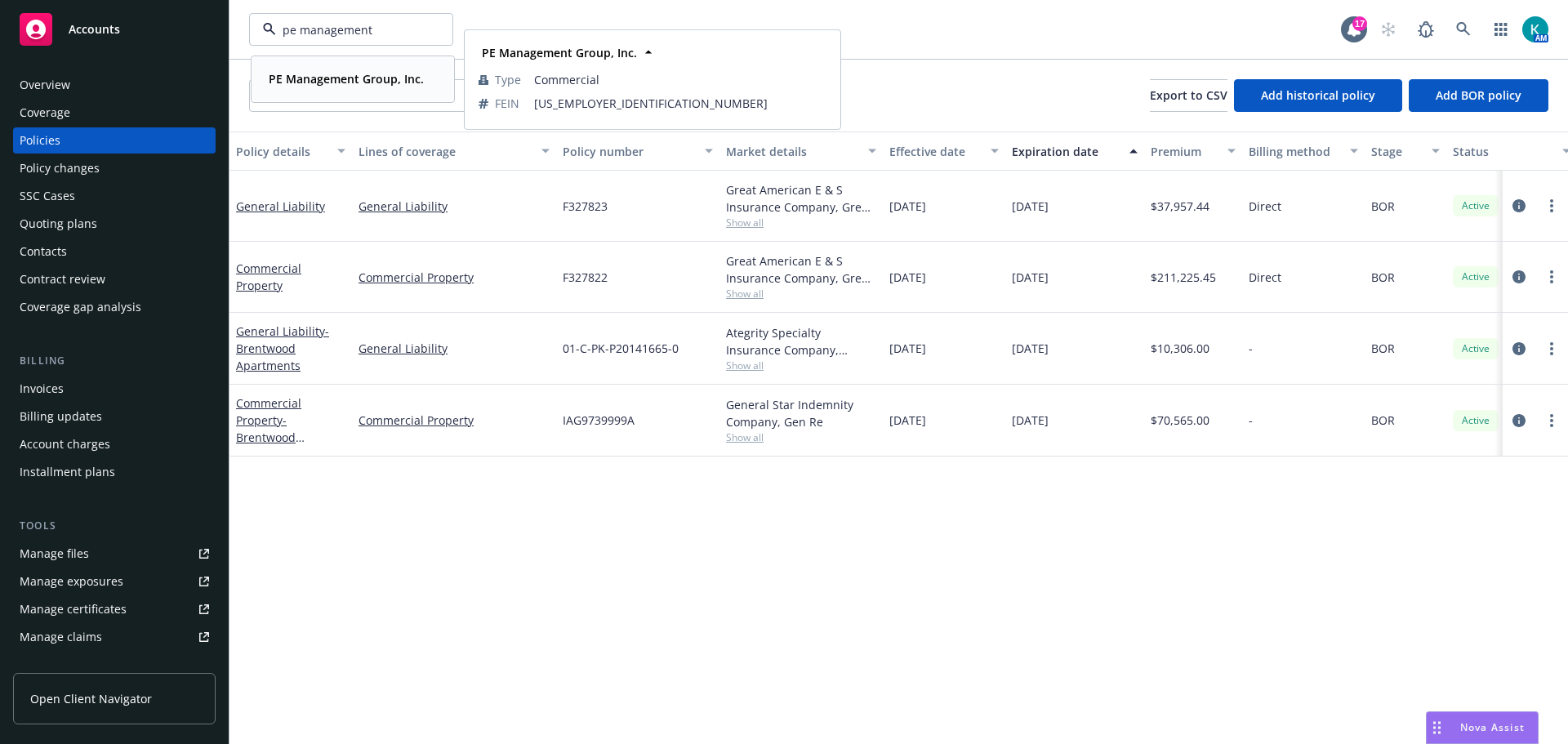
click at [349, 80] on strong "PE Management Group, Inc." at bounding box center [346, 78] width 155 height 15
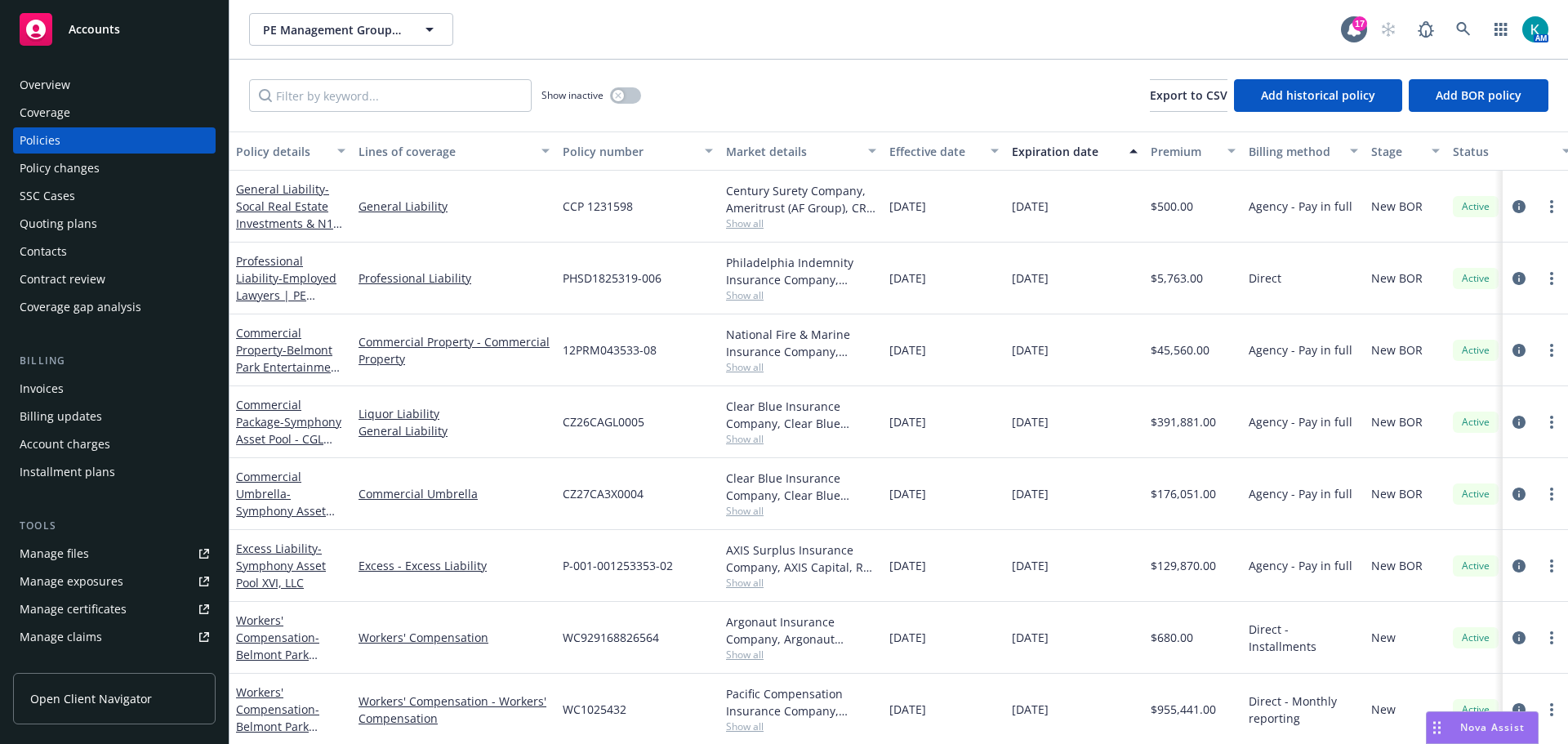
click at [110, 566] on link "Manage files" at bounding box center [115, 553] width 203 height 26
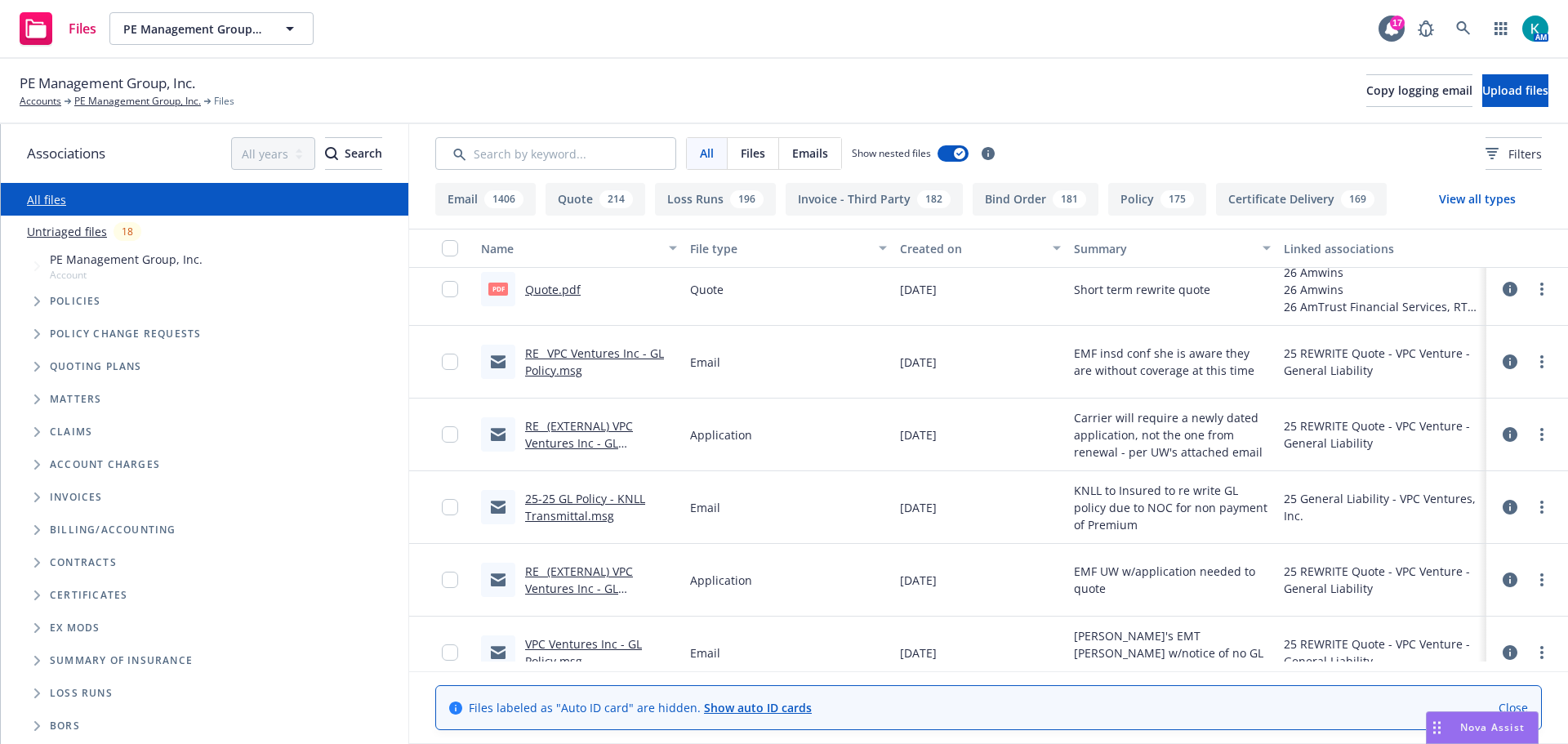
scroll to position [4164, 0]
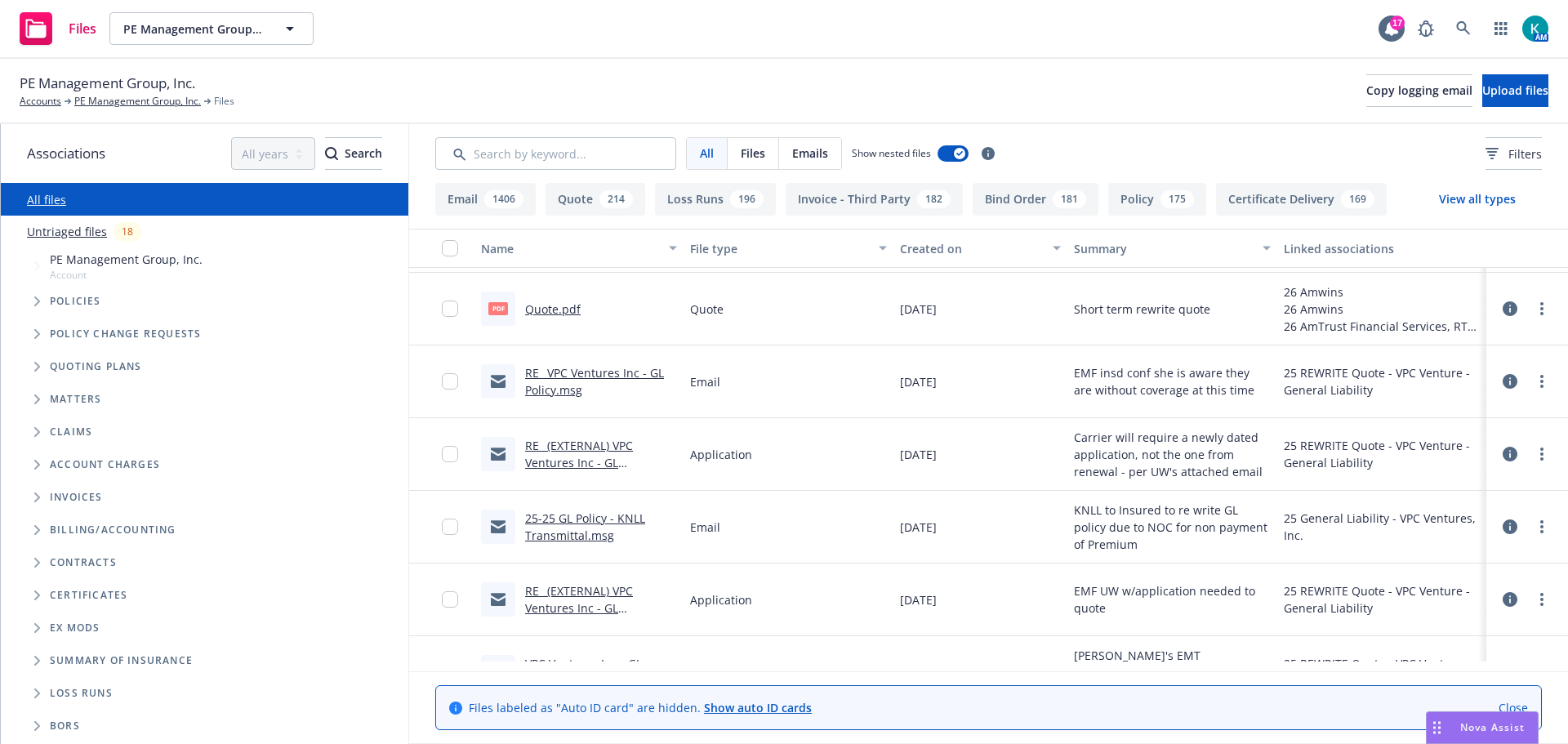
click at [634, 387] on link "RE_ VPC Ventures Inc - GL Policy.msg" at bounding box center [594, 382] width 139 height 33
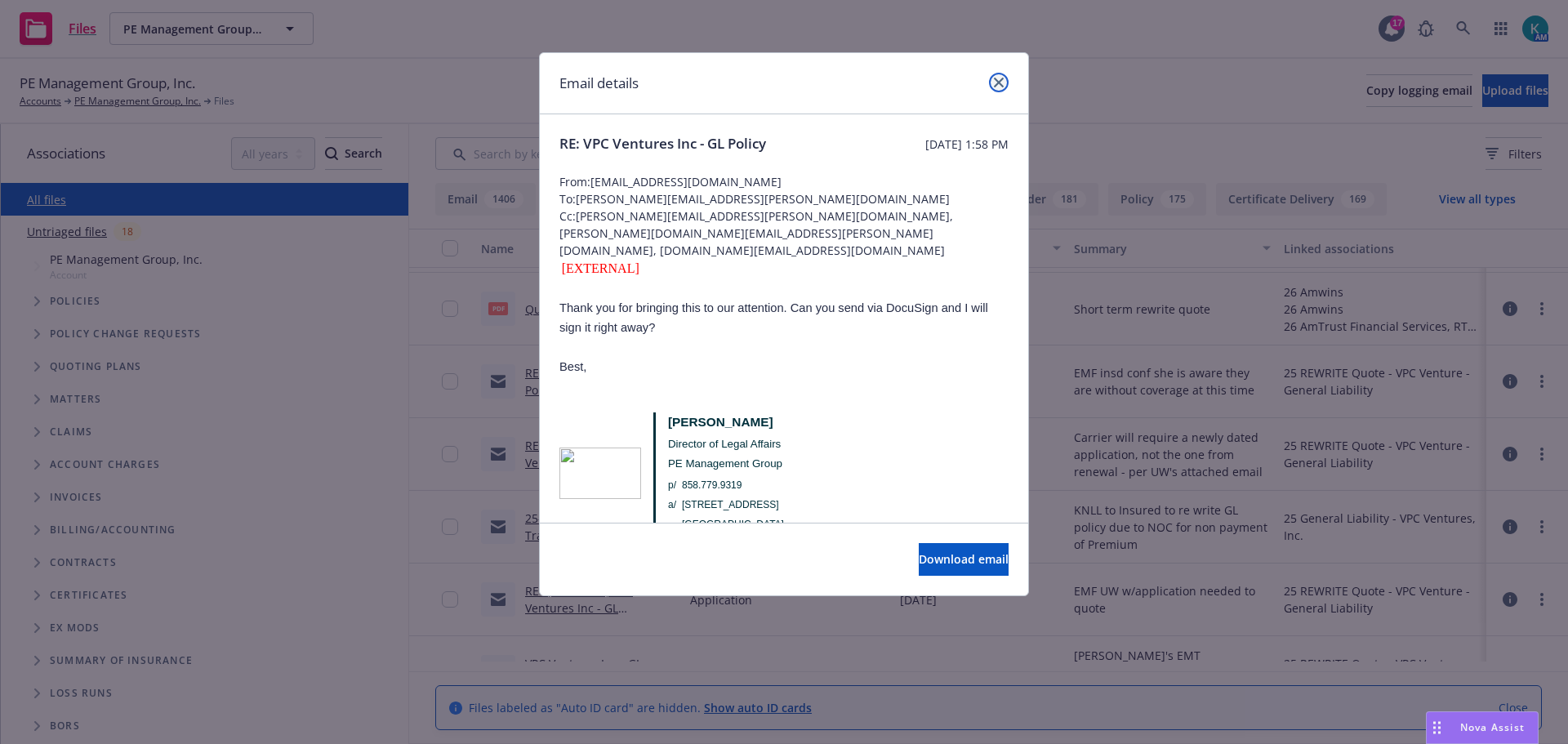
click at [1006, 88] on link "close" at bounding box center [999, 82] width 19 height 19
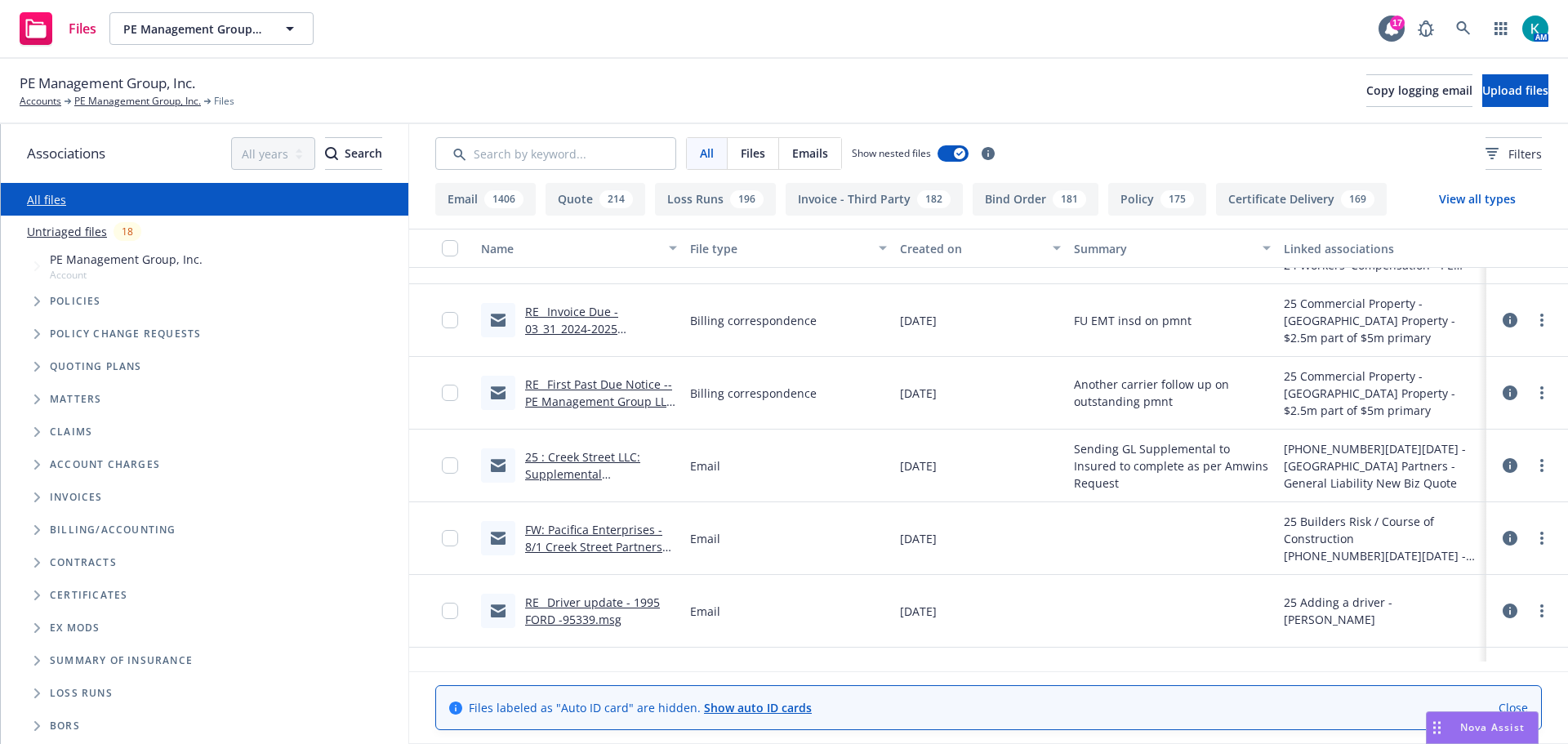
scroll to position [5224, 0]
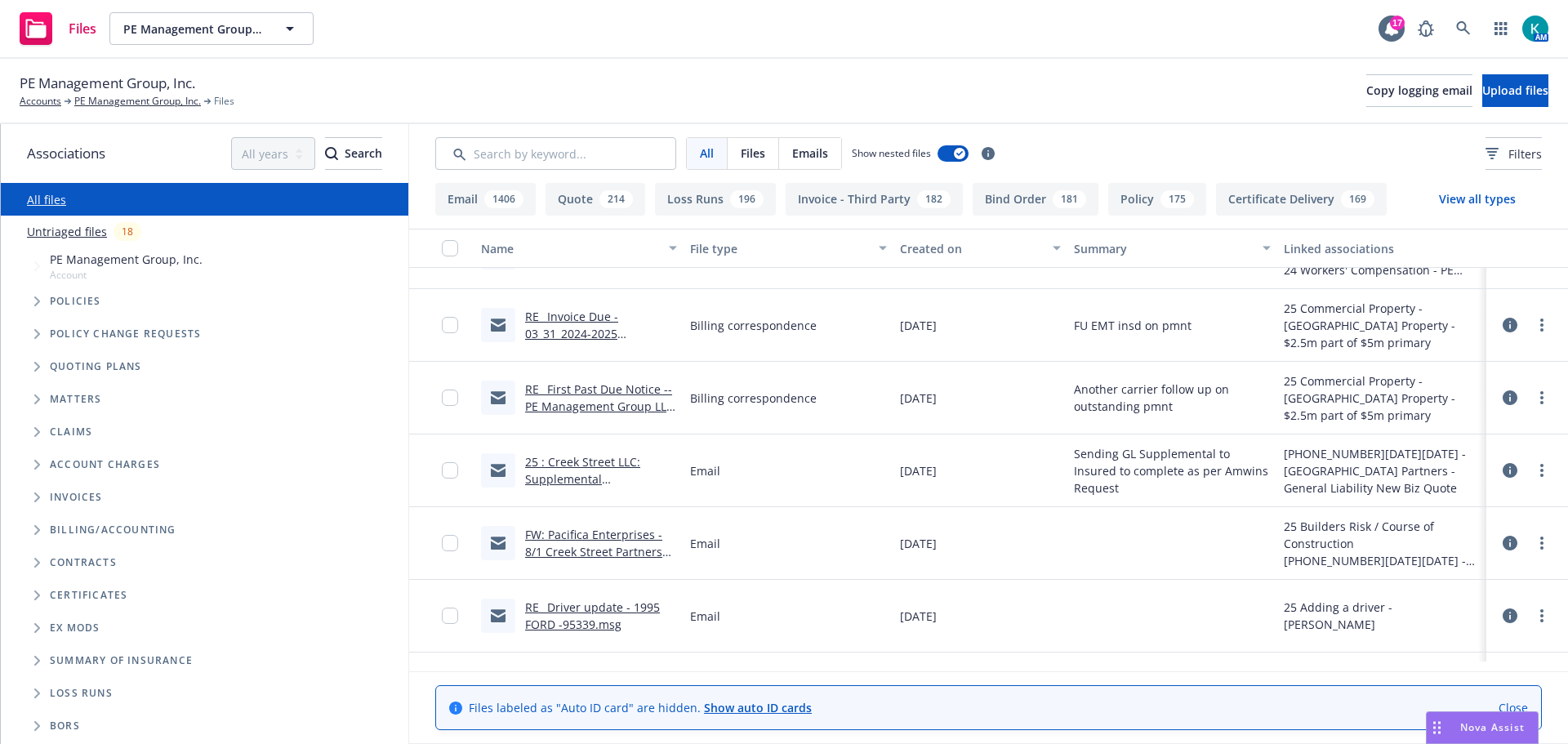
click at [550, 351] on link "RE_ Invoice Due - 03_31_2024-2025 Commercial Property Policy Lakehouse_Belmont …" at bounding box center [600, 342] width 149 height 67
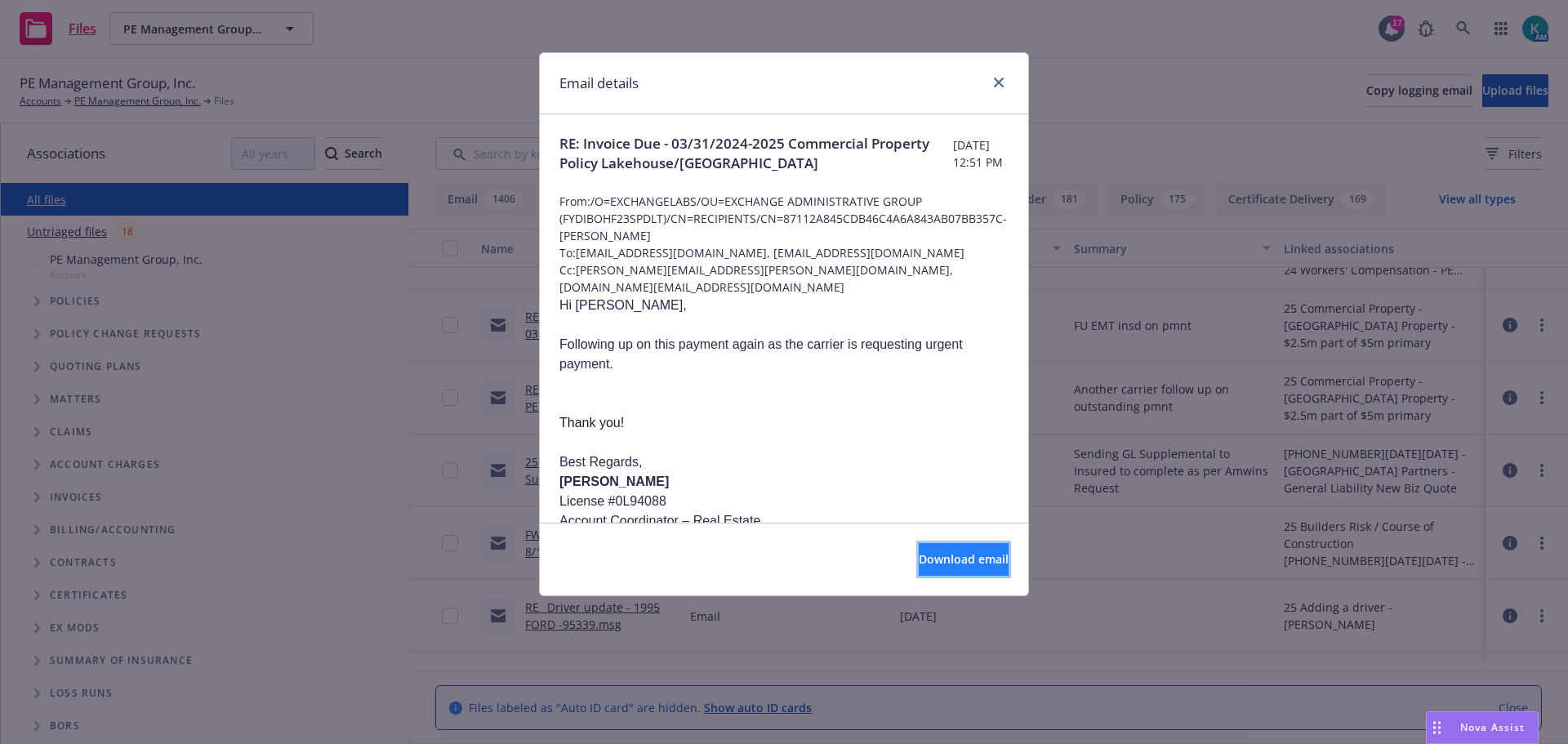
click at [939, 550] on button "Download email" at bounding box center [963, 559] width 90 height 33
click at [994, 85] on icon "close" at bounding box center [999, 82] width 10 height 10
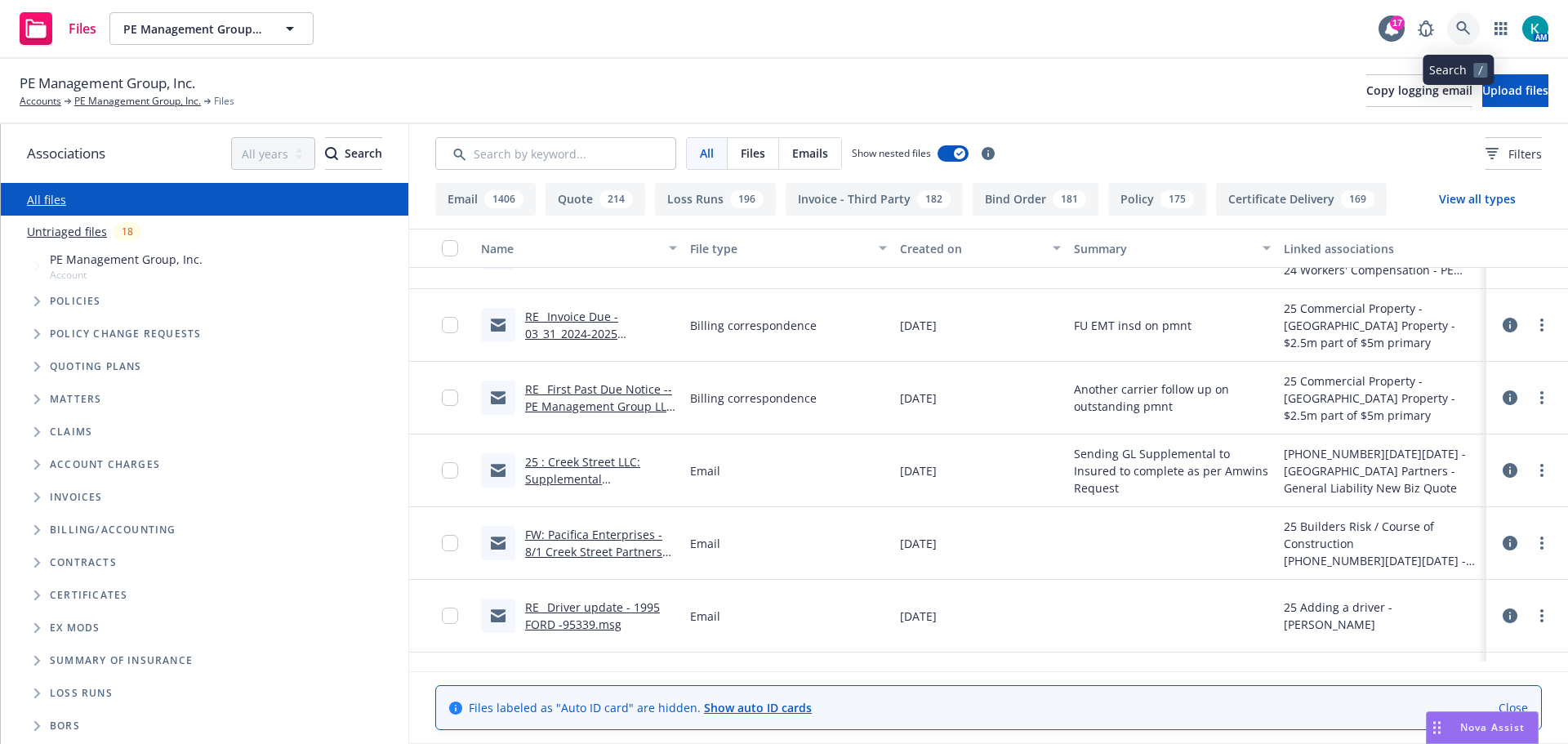
click at [1465, 25] on icon at bounding box center [1463, 28] width 14 height 14
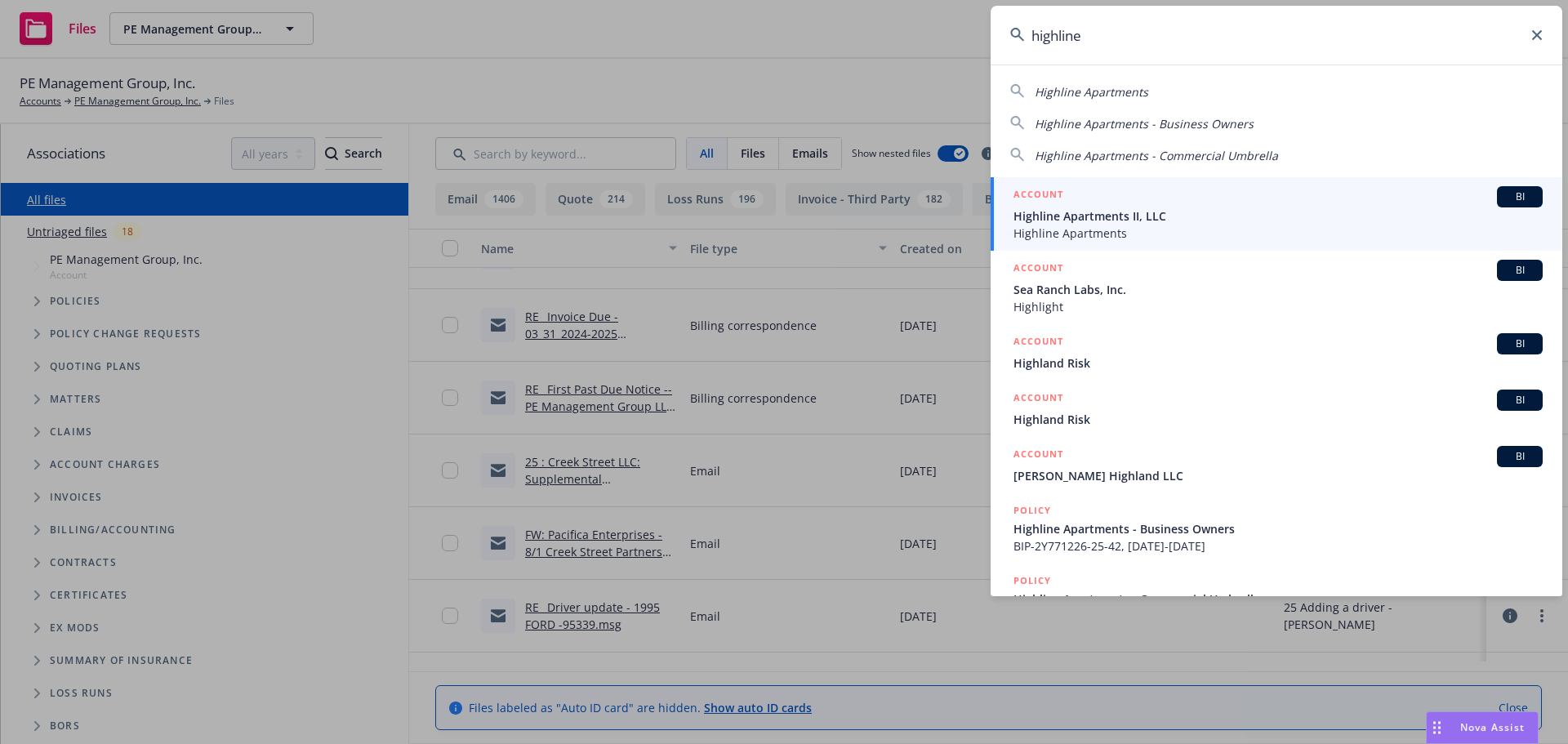
type input "highline"
click at [1201, 231] on span "Highline Apartments" at bounding box center [1277, 233] width 529 height 17
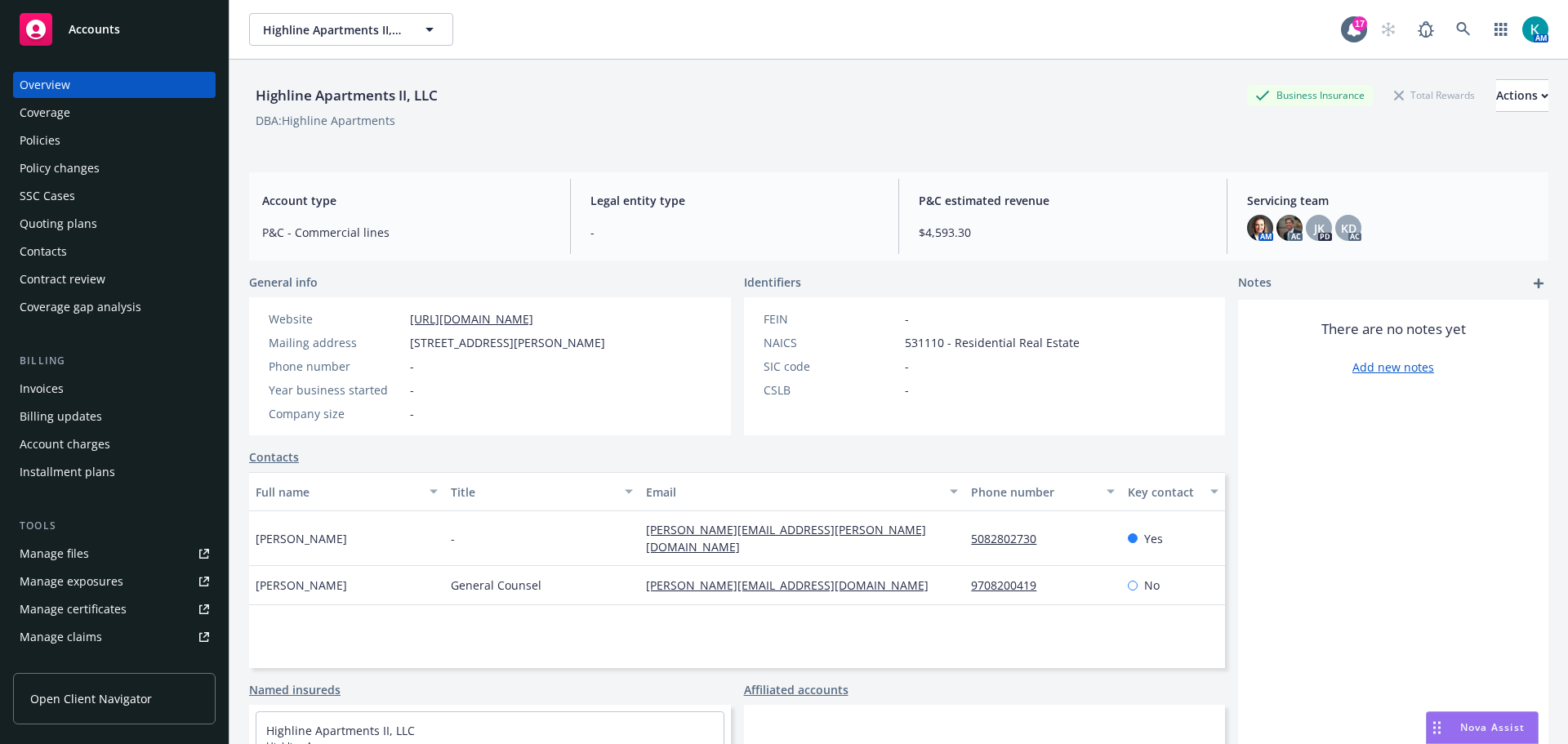
click at [92, 149] on div "Policies" at bounding box center [114, 140] width 189 height 26
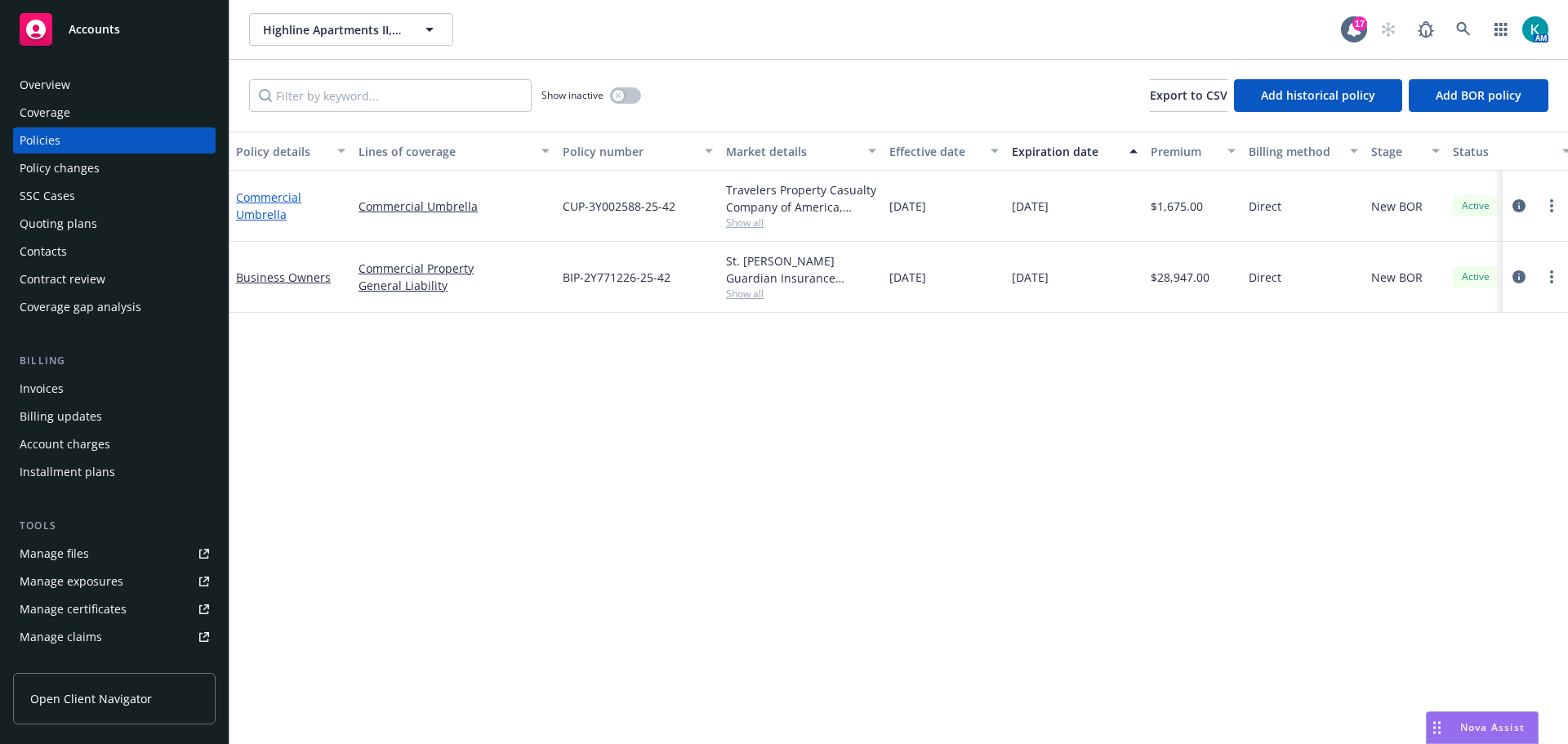
click at [256, 218] on link "Commercial Umbrella" at bounding box center [269, 206] width 65 height 33
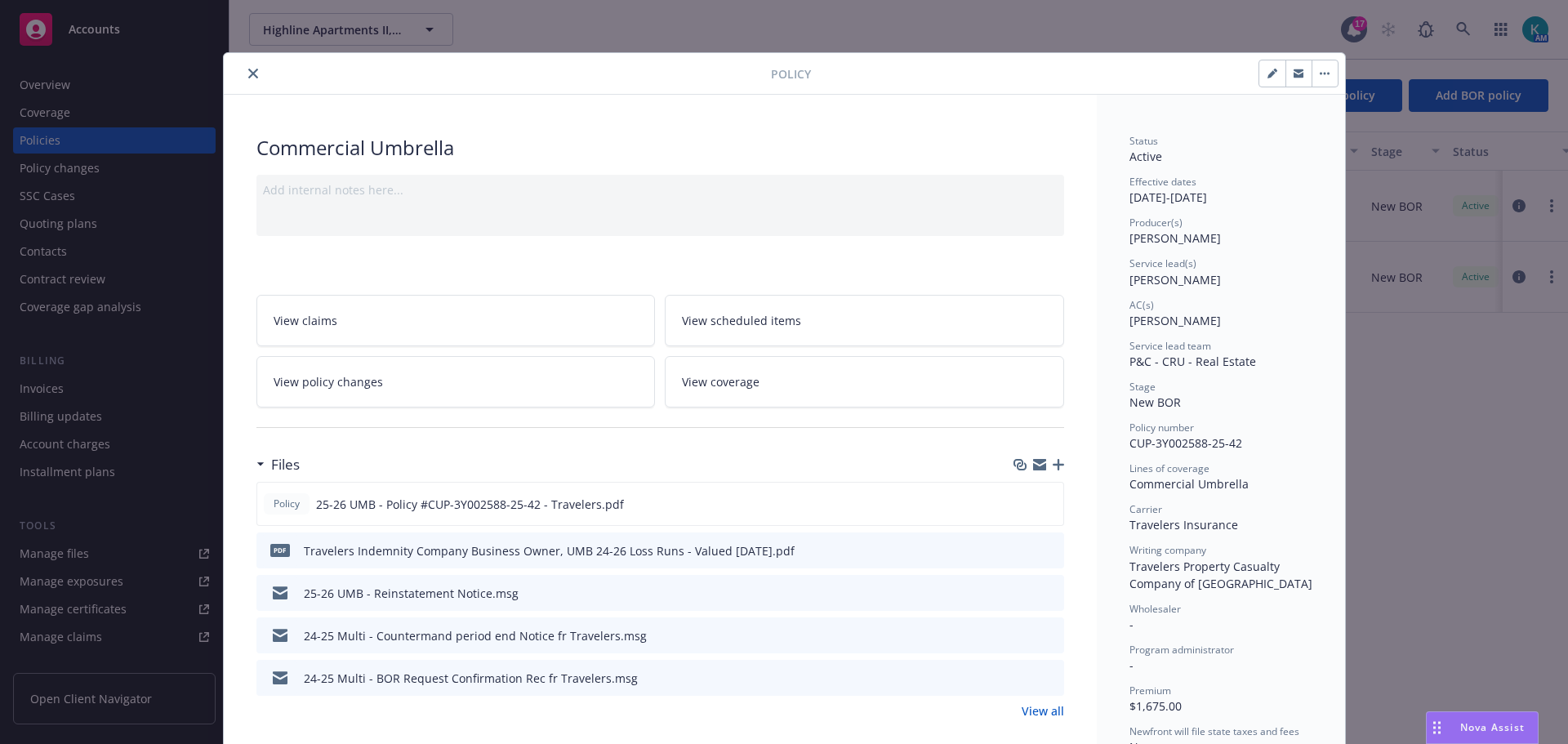
click at [1320, 77] on button "button" at bounding box center [1324, 73] width 26 height 26
click at [1268, 78] on icon "button" at bounding box center [1271, 74] width 9 height 9
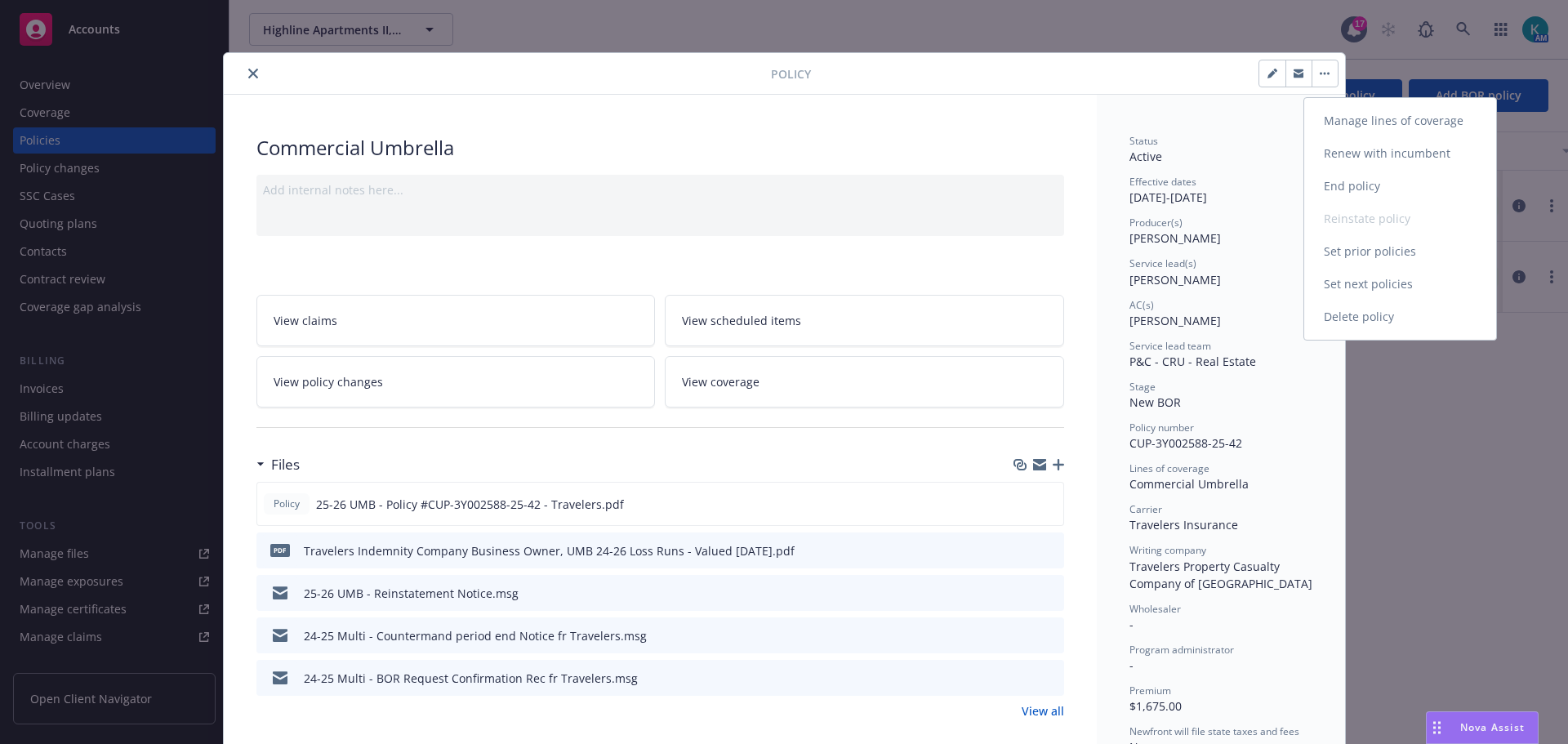
select select "NEW_BOR"
select select "12"
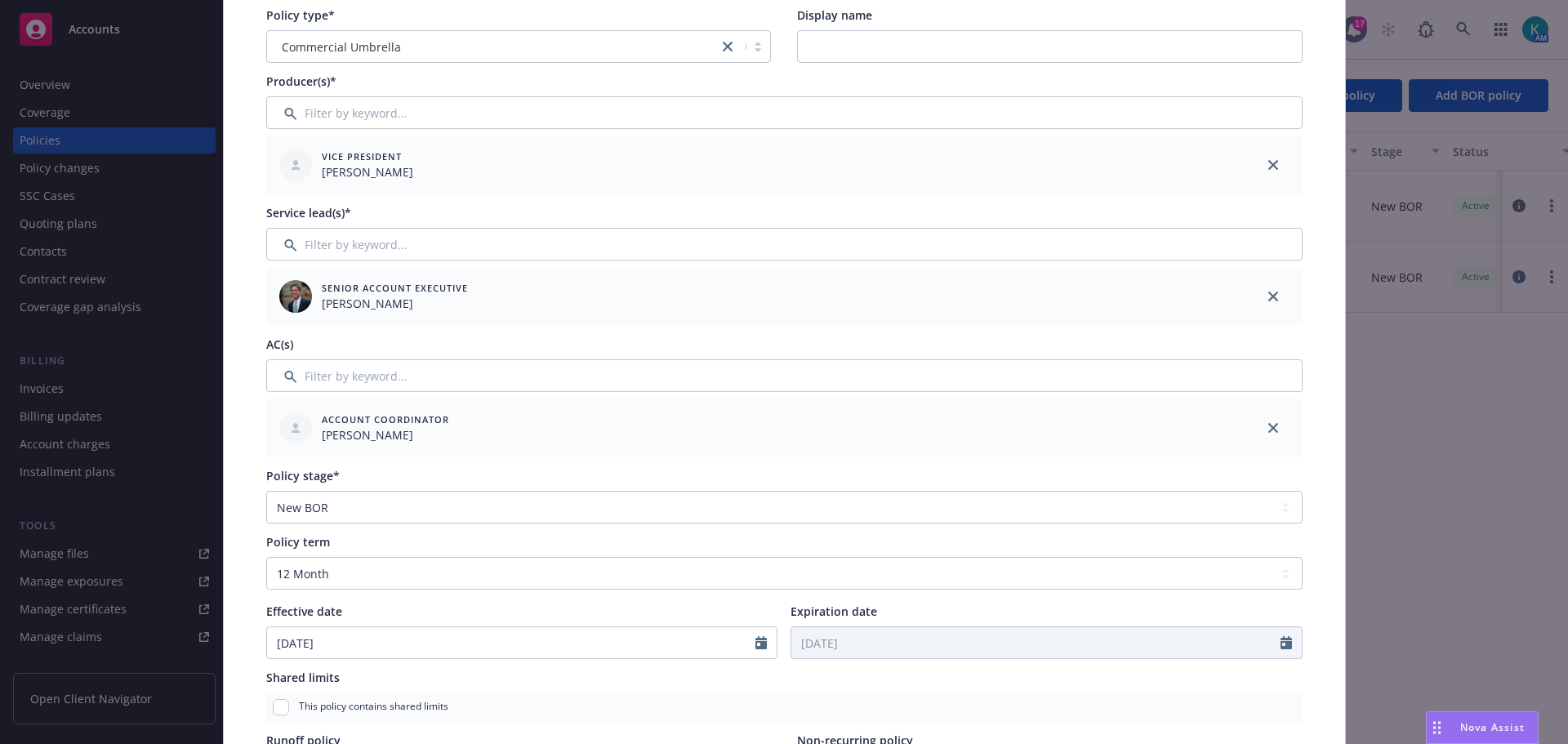
scroll to position [490, 0]
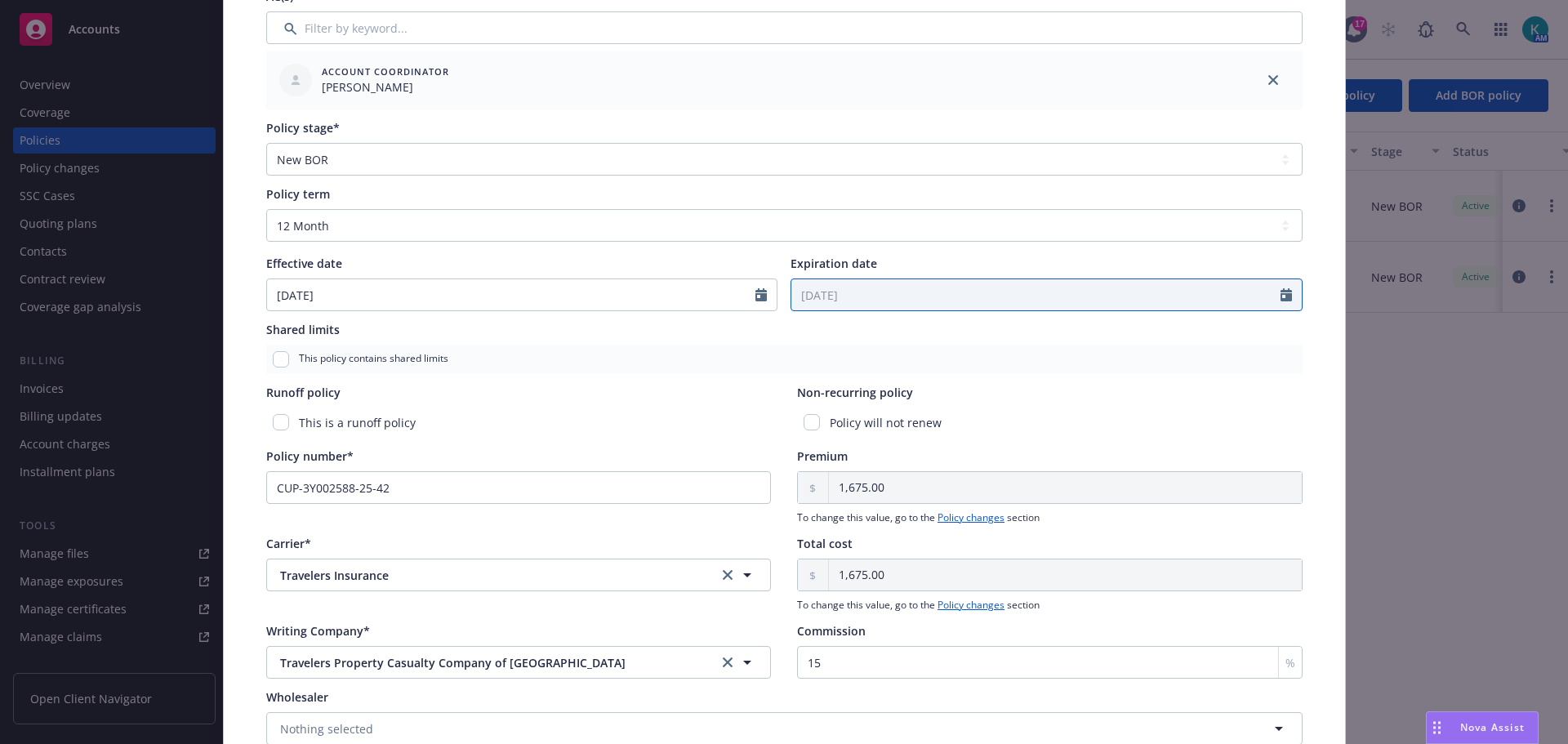
click at [1284, 301] on icon "Calendar" at bounding box center [1287, 295] width 11 height 13
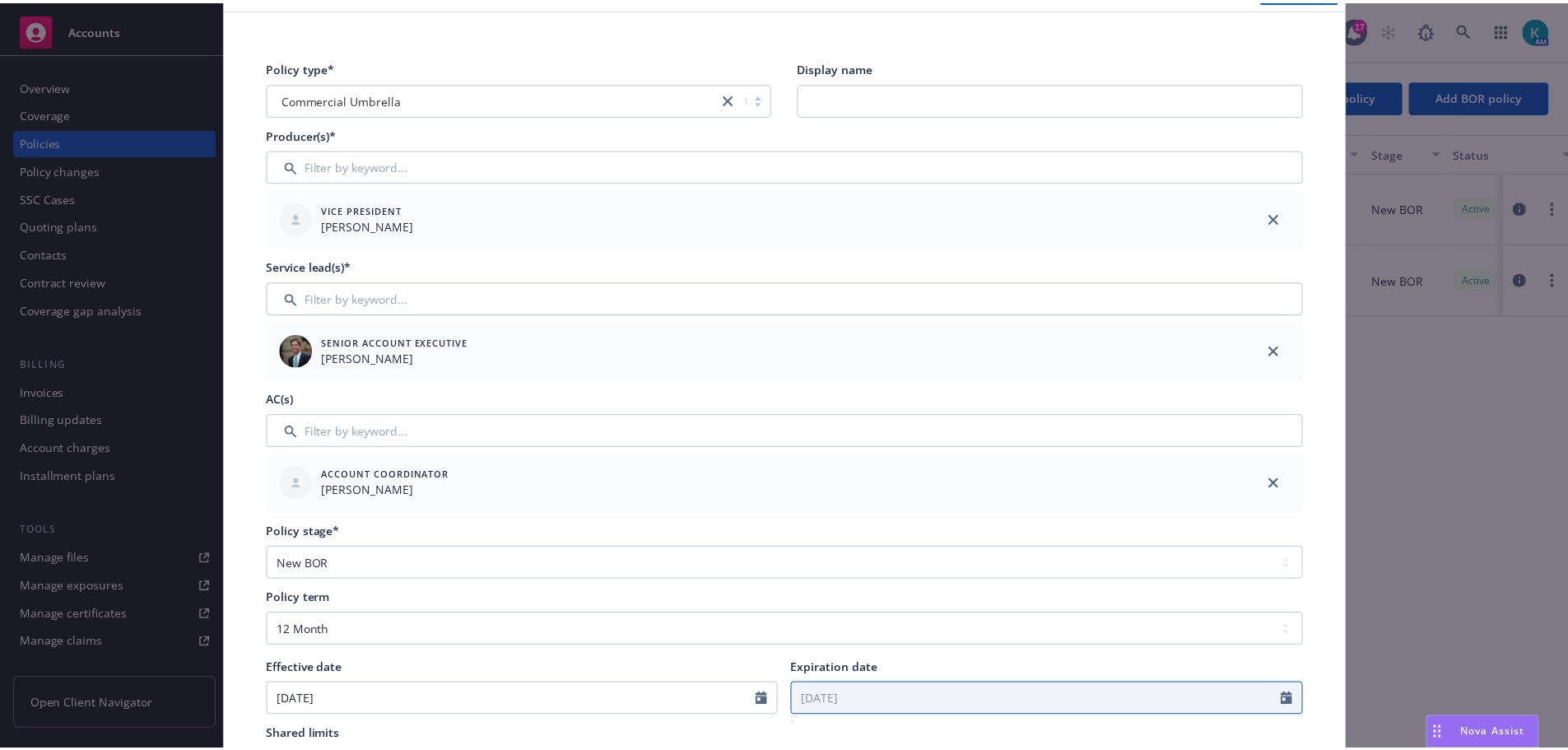
scroll to position [0, 0]
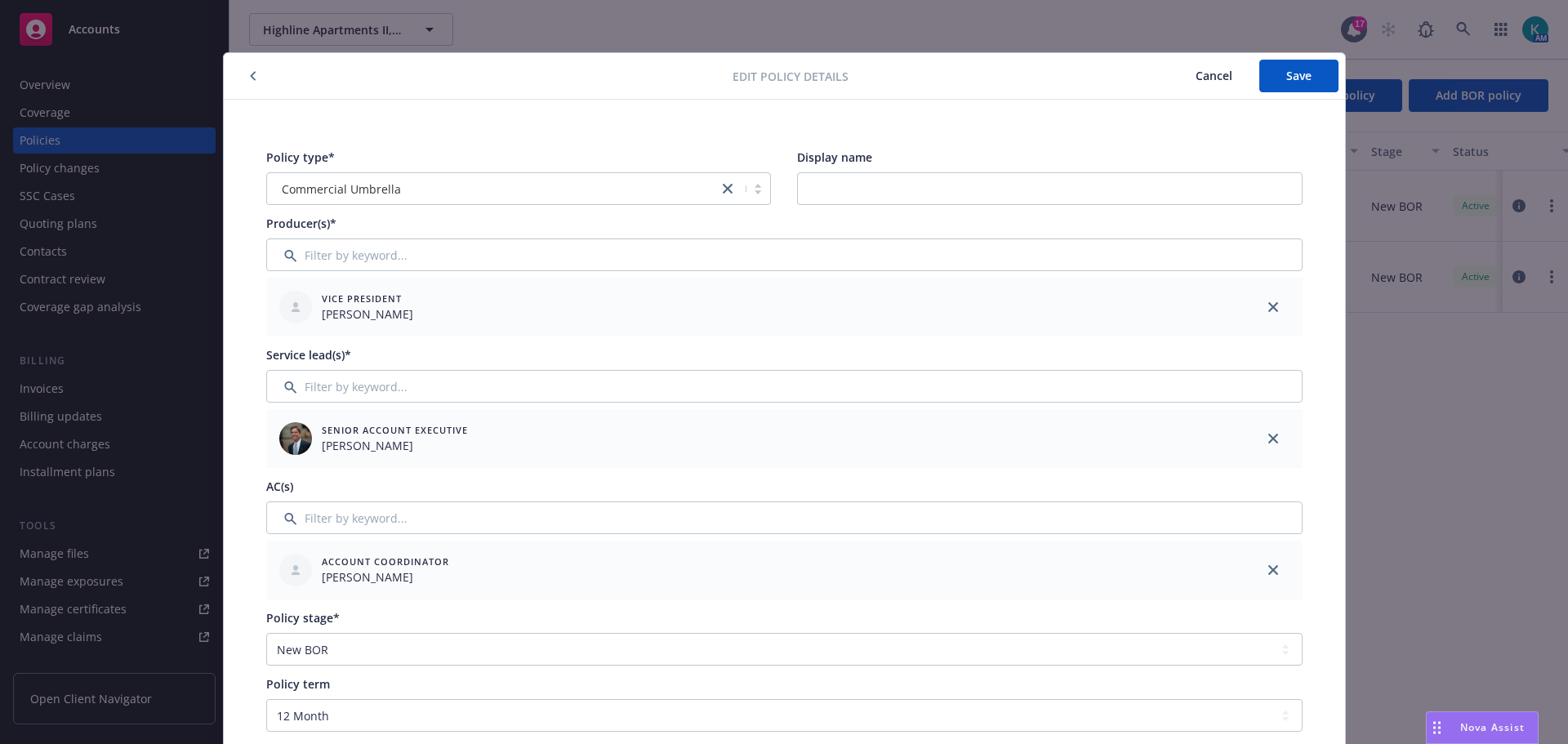
click at [1226, 81] on button "Cancel" at bounding box center [1214, 76] width 91 height 33
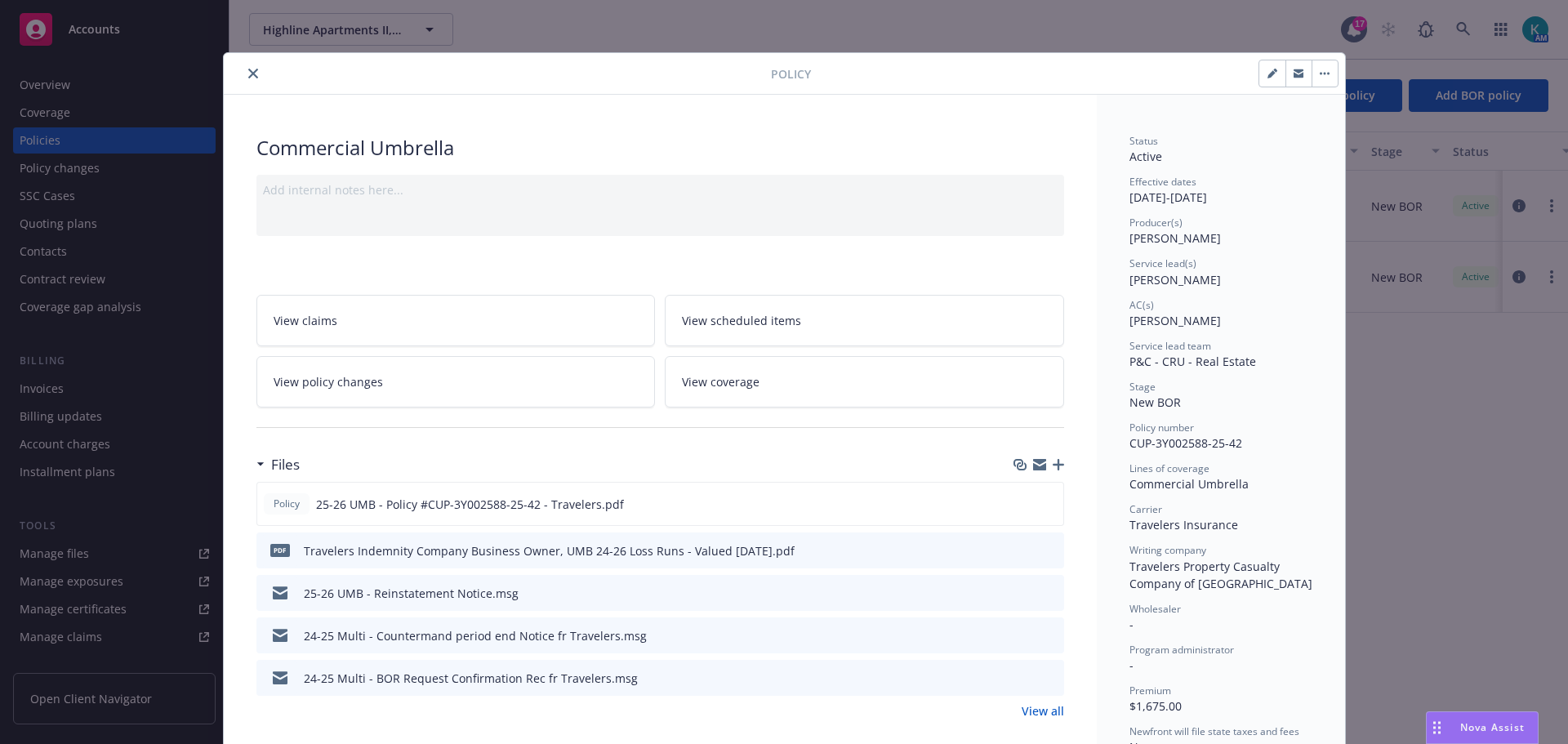
click at [384, 383] on link "View policy changes" at bounding box center [455, 382] width 399 height 52
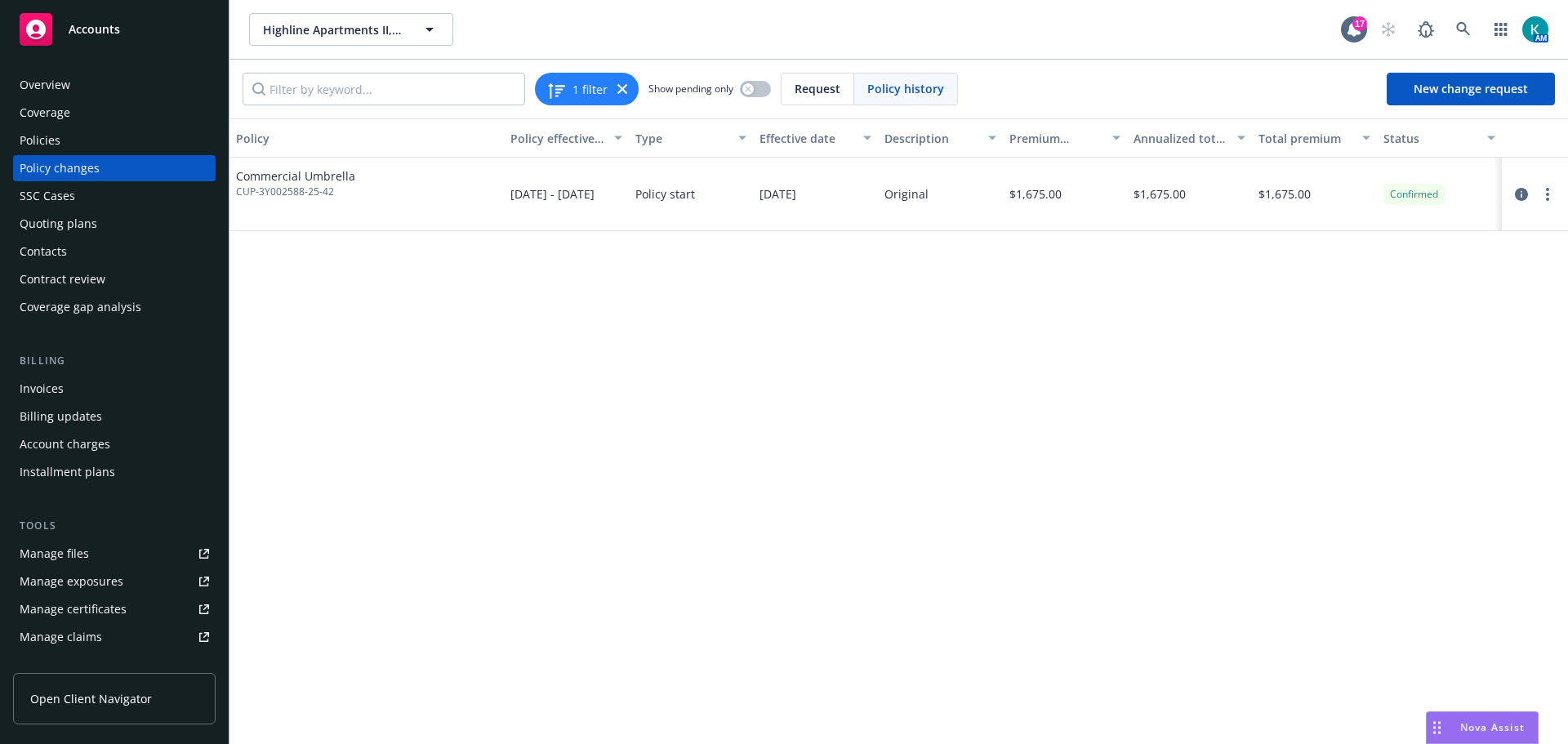
click at [1428, 115] on div "1 filter Show pending only Request Policy history New change request" at bounding box center [898, 88] width 1338 height 58
click at [1430, 90] on span "New change request" at bounding box center [1471, 89] width 115 height 15
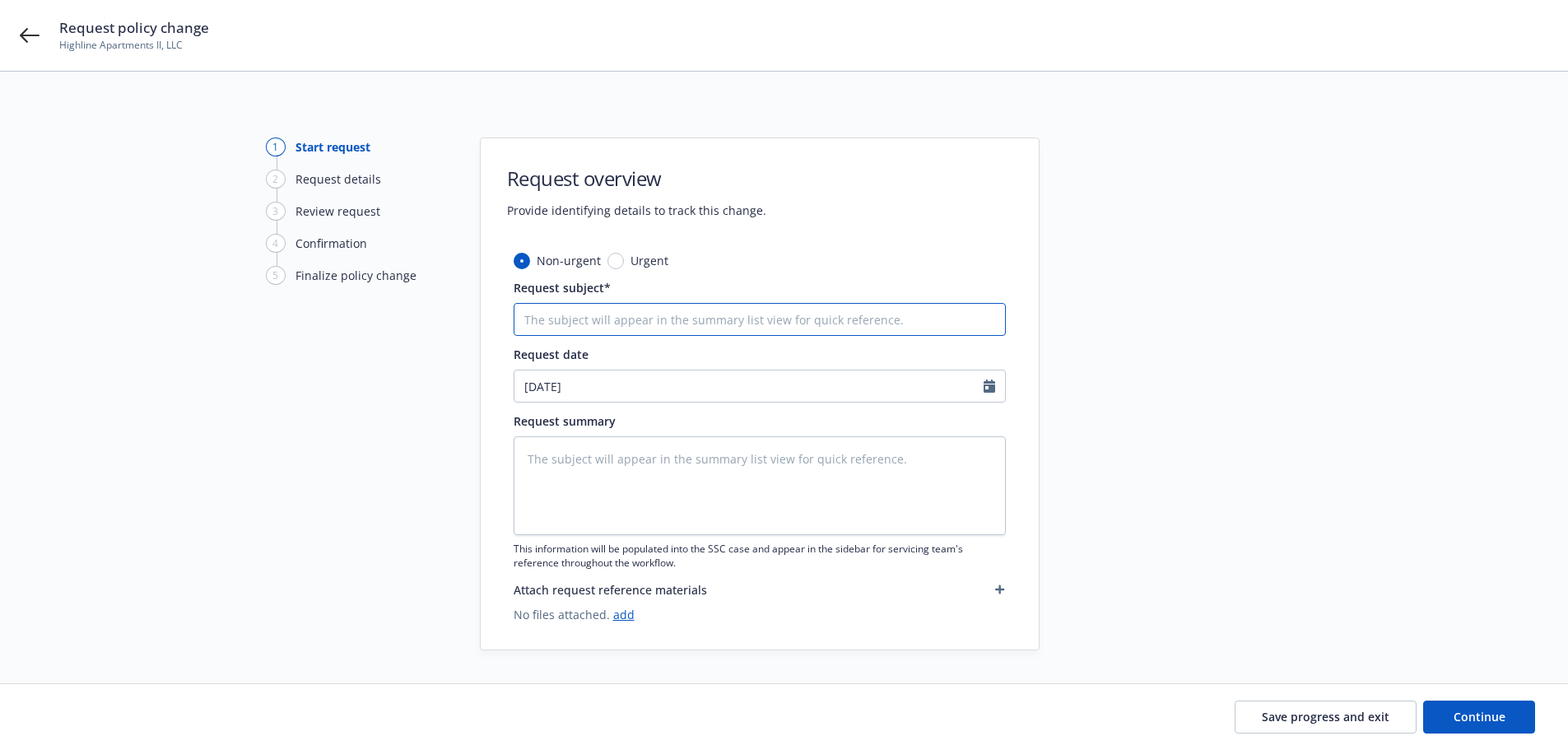
click at [762, 315] on input "Request subject*" at bounding box center [760, 319] width 492 height 33
type textarea "x"
type input "S"
type textarea "x"
type input "Sh"
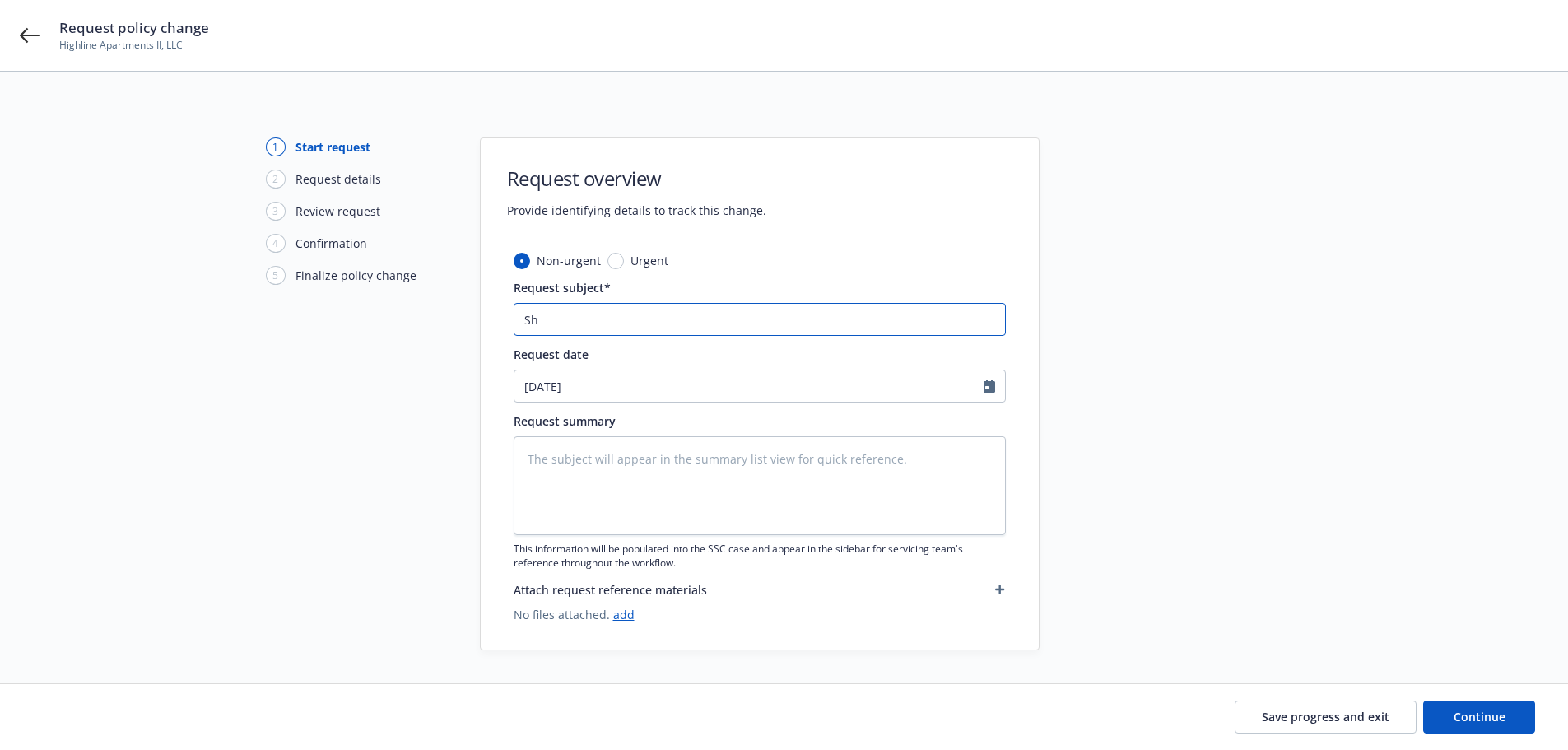
type textarea "x"
type input "Sho"
type textarea "x"
type input "Shor"
type textarea "x"
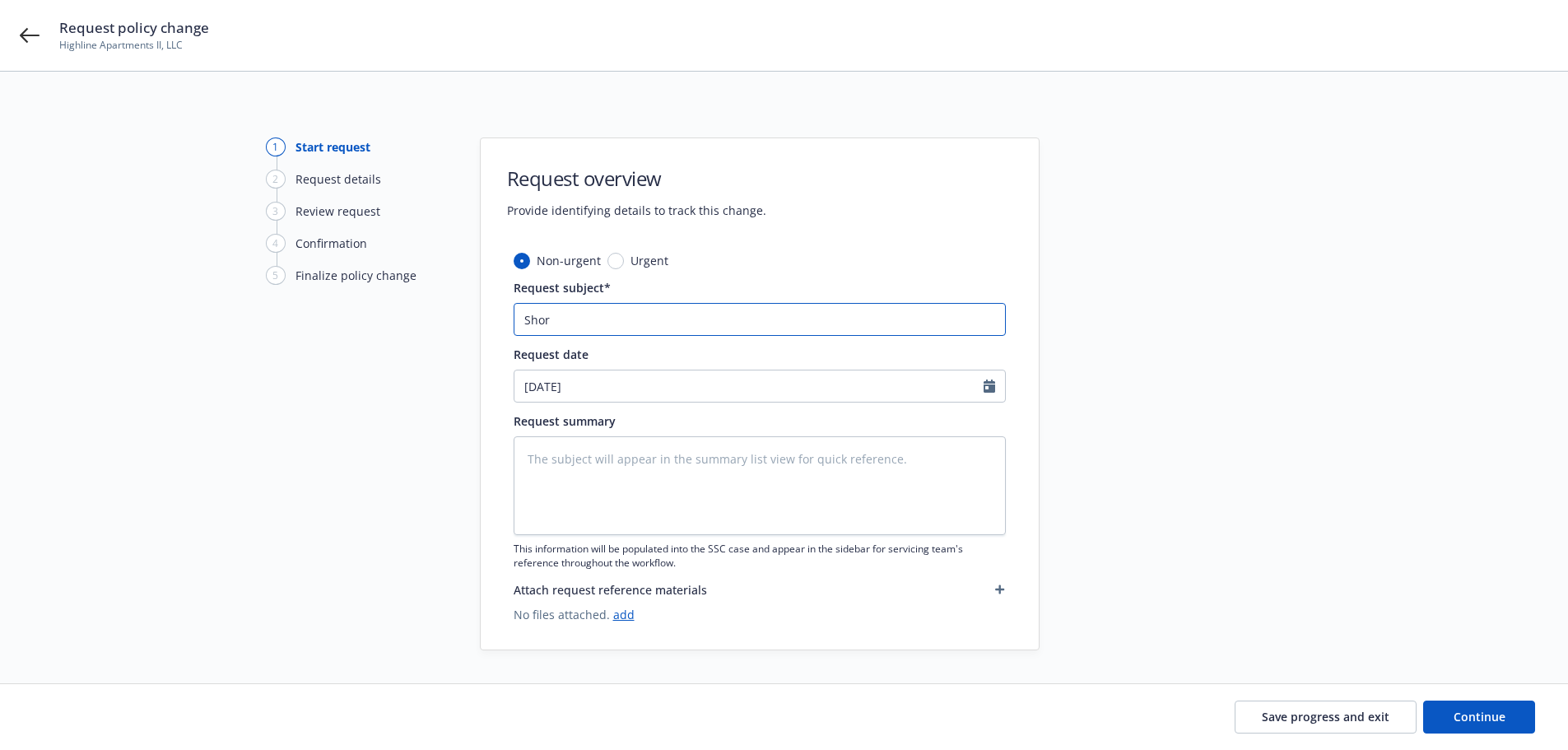
type input "Short"
type textarea "x"
type input "Short"
type textarea "x"
type input "Short t"
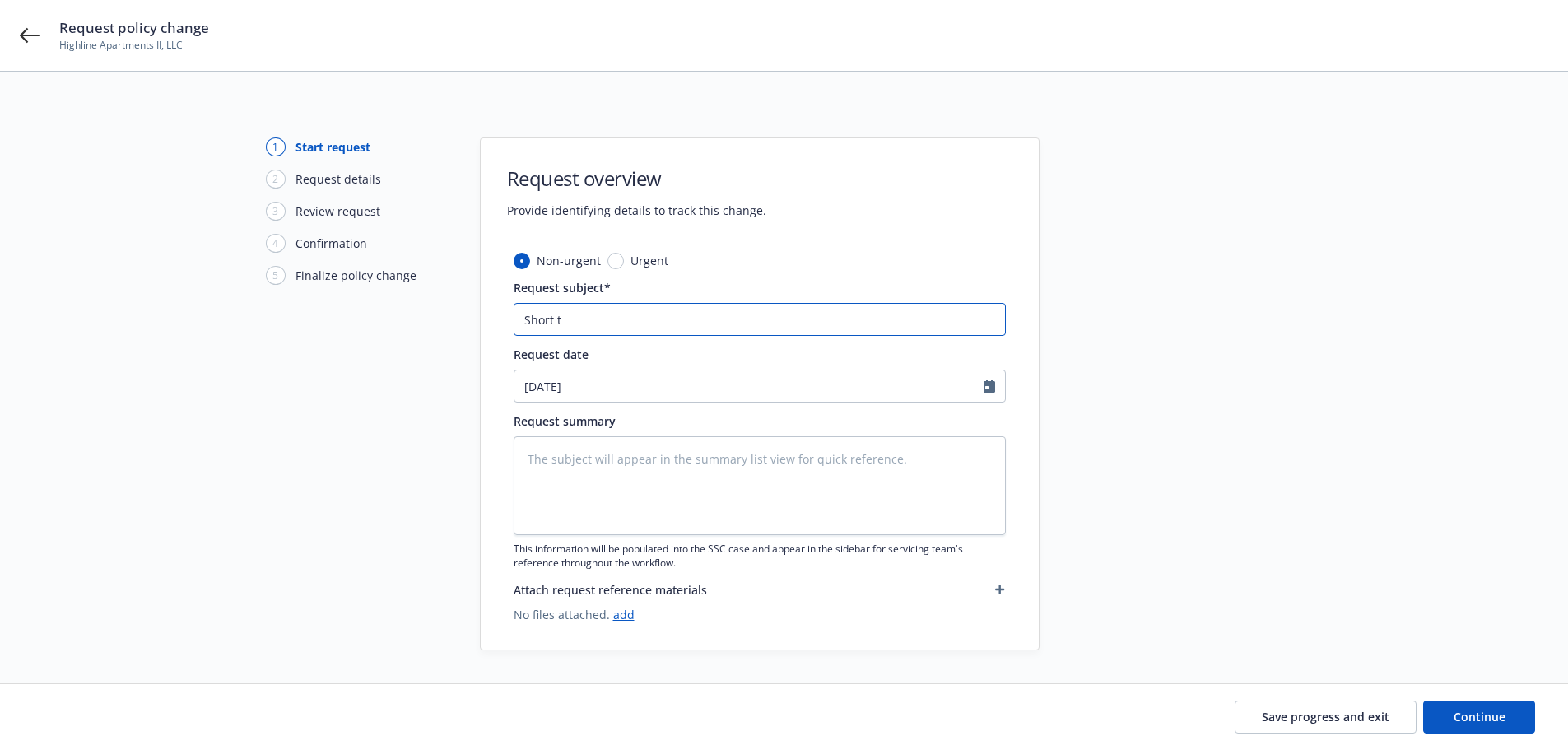
type textarea "x"
type input "Short te"
type textarea "x"
type input "Short ter"
type textarea "x"
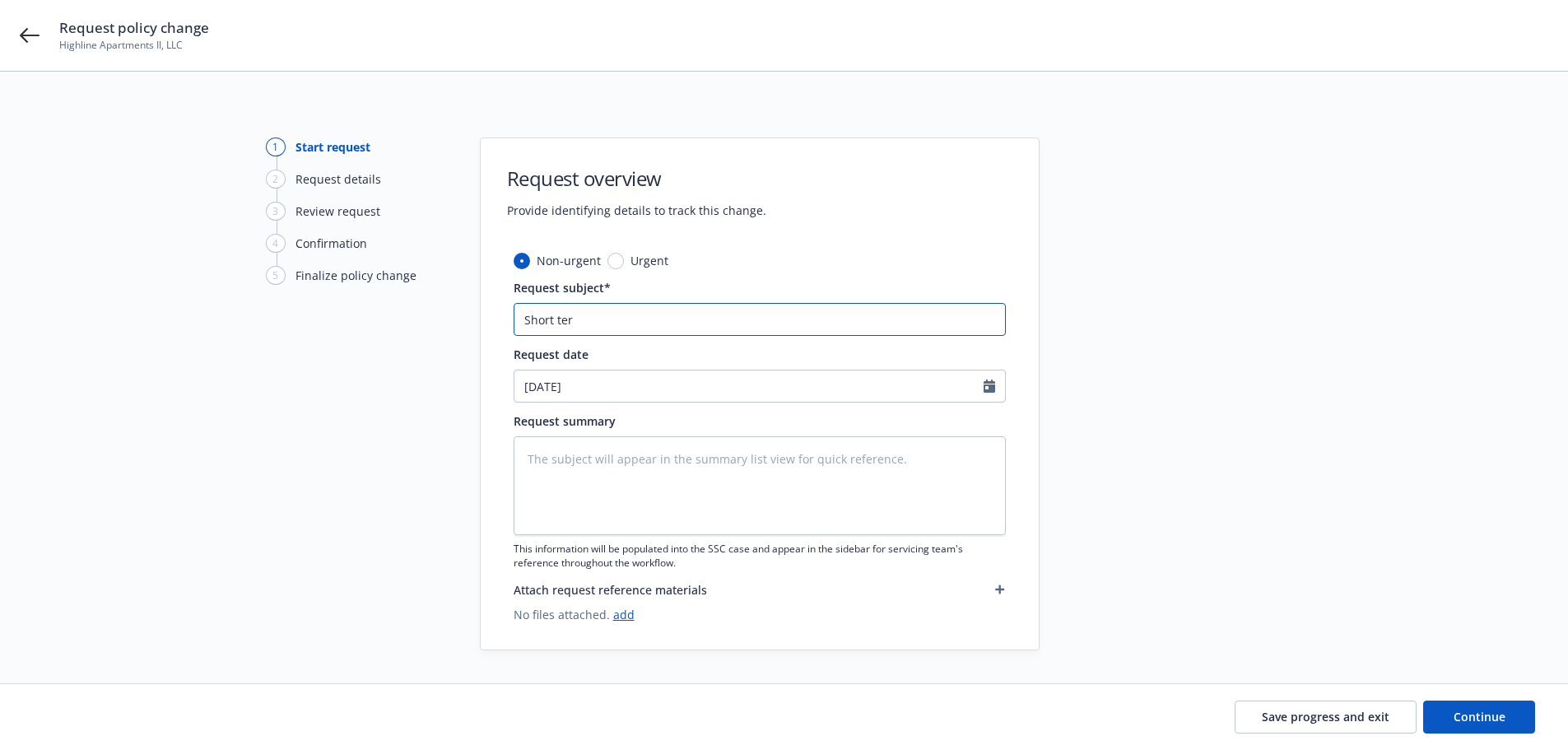
type input "Short term"
type textarea "x"
type input "Short termi"
type textarea "x"
type input "Short termin"
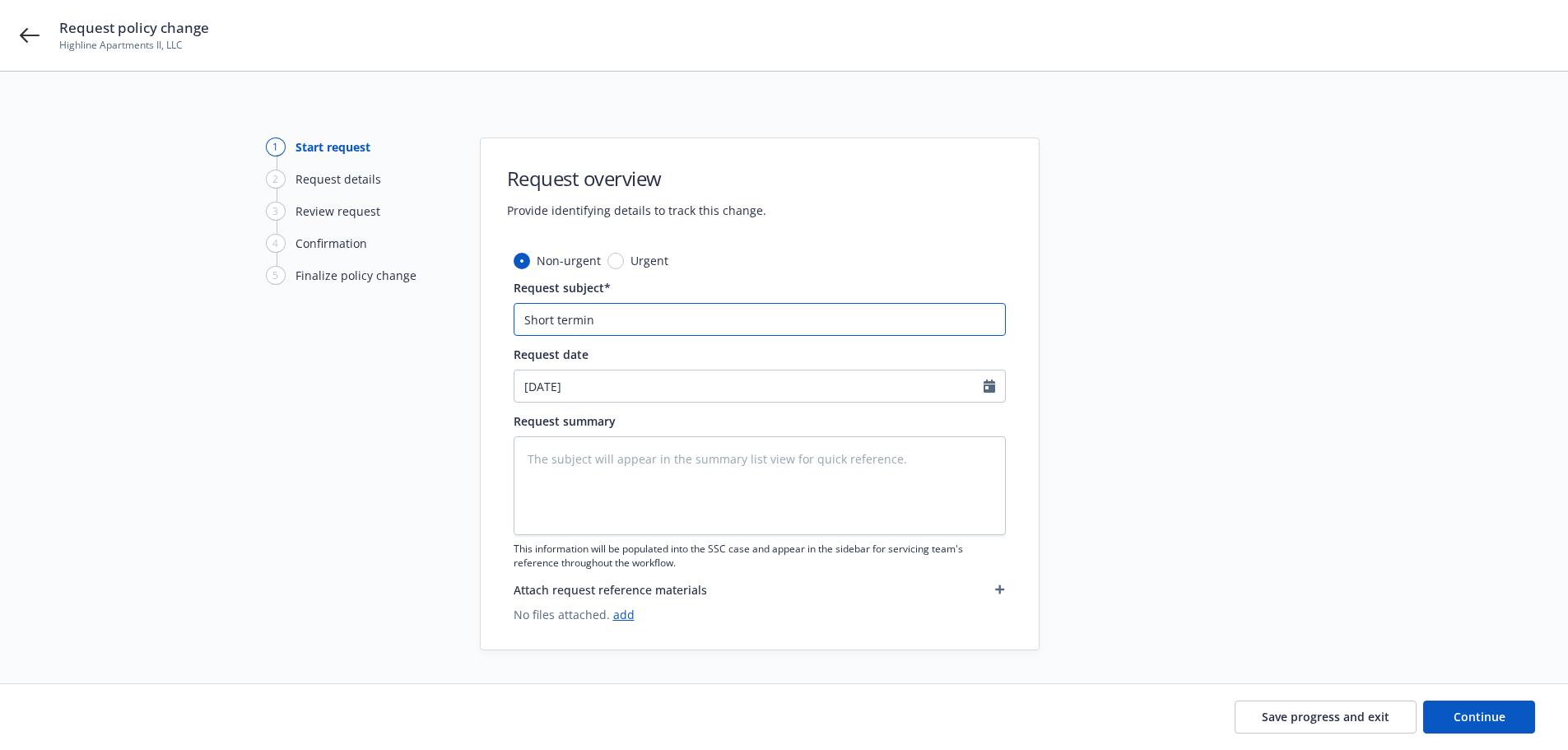
type textarea "x"
type input "Short terming"
type textarea "x"
type input "Short terming"
type textarea "x"
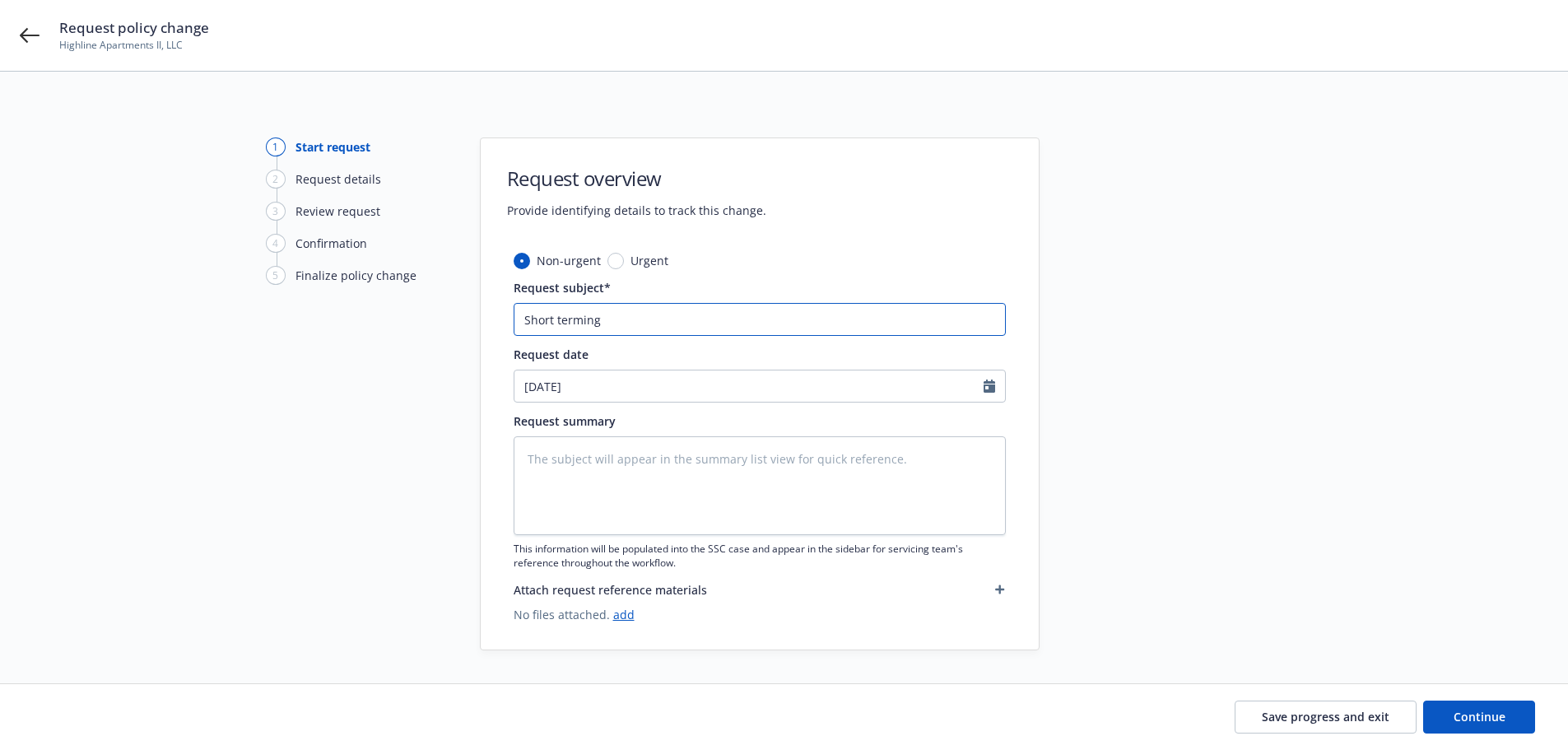
type input "Short terming p"
type textarea "x"
type input "Short terming po"
type textarea "x"
type input "Short terming pol"
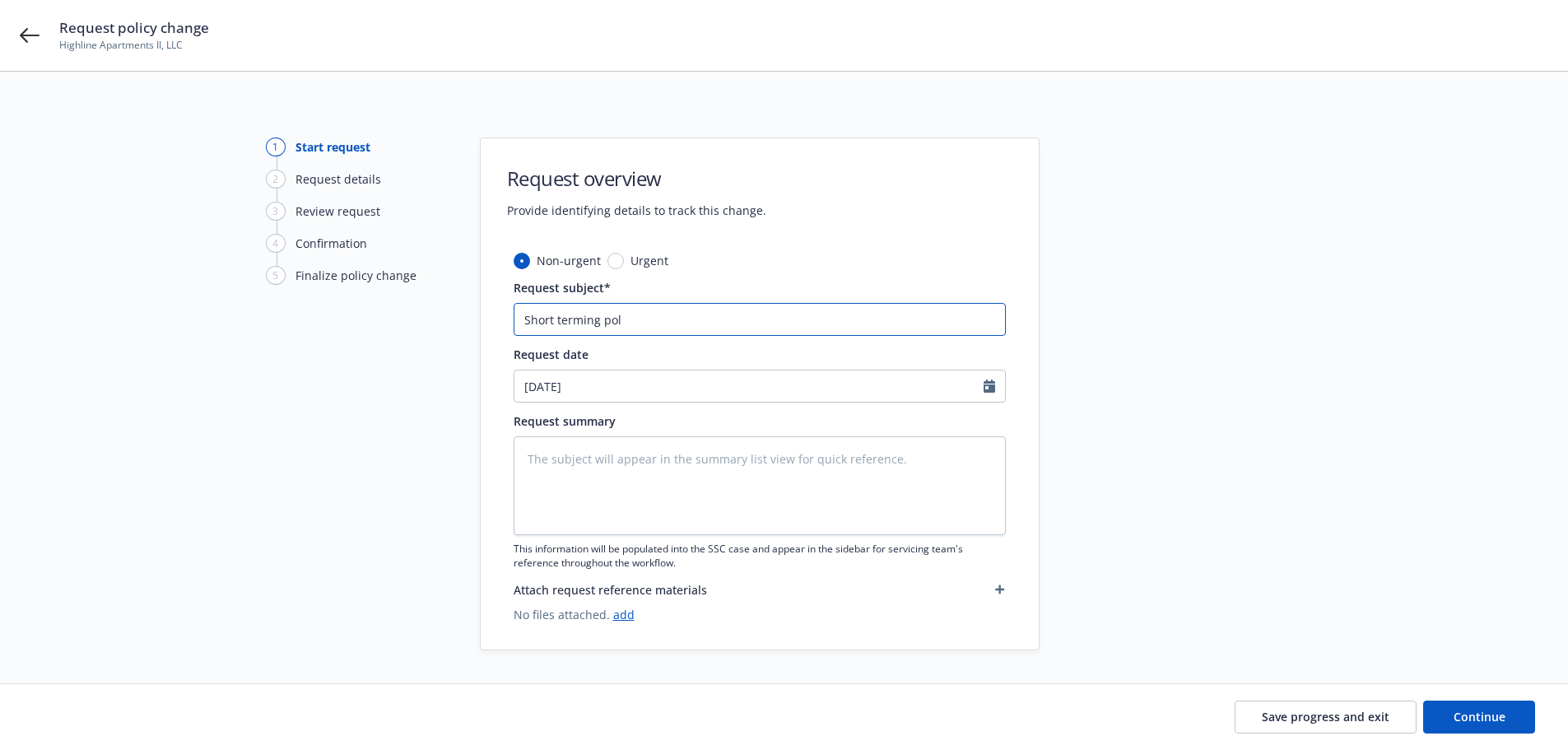
type textarea "x"
type input "Short terming poli"
type textarea "x"
type input "Short terming polic"
type textarea "x"
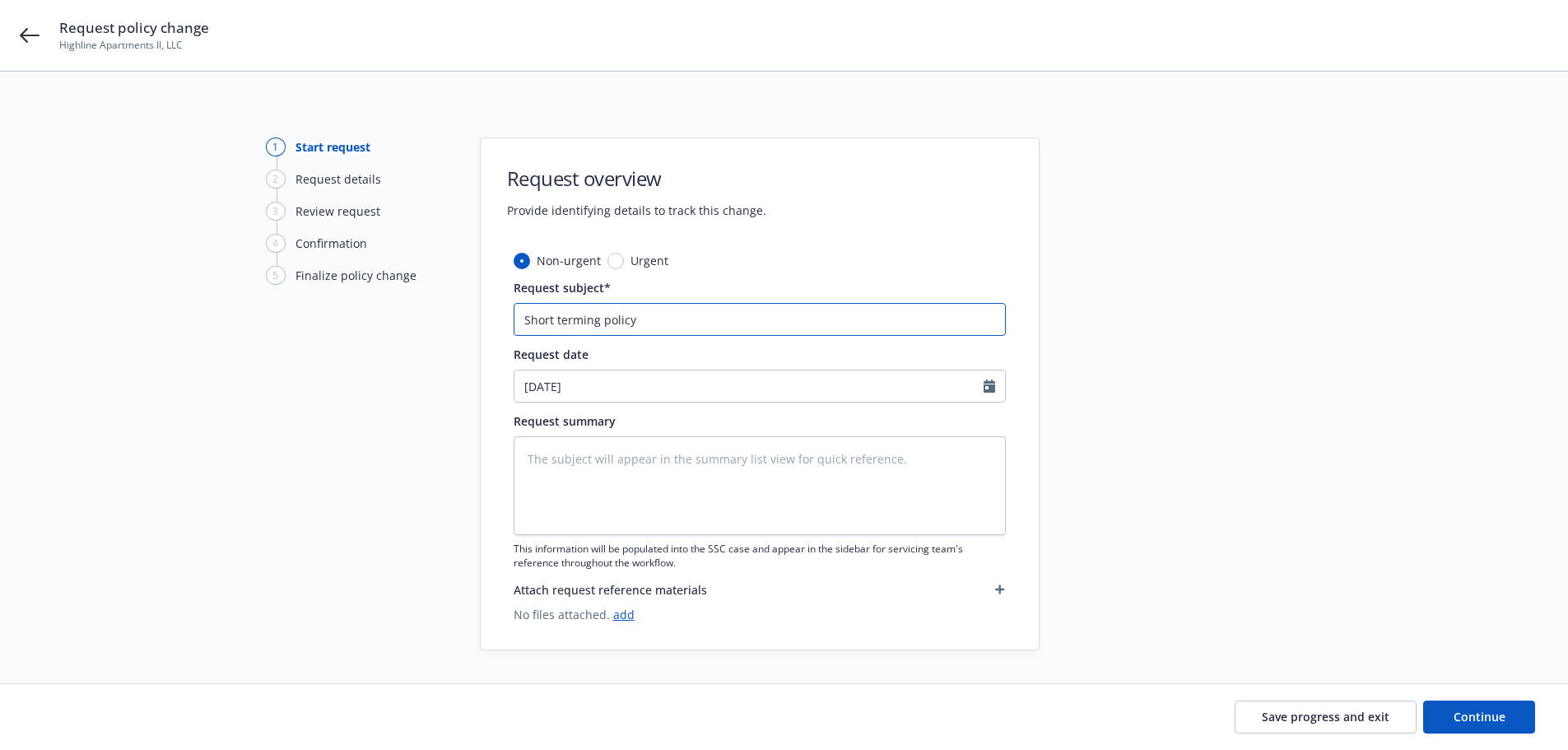
type input "Short terming policy"
click at [684, 318] on input "Short terming policy" at bounding box center [760, 319] width 492 height 33
drag, startPoint x: 849, startPoint y: 309, endPoint x: 521, endPoint y: 337, distance: 329.2
click at [458, 340] on div "1 Start request 2 Request details 3 Review request 4 Confirmation 5 Finalize po…" at bounding box center [783, 394] width 1528 height 513
click at [710, 460] on textarea at bounding box center [760, 485] width 492 height 98
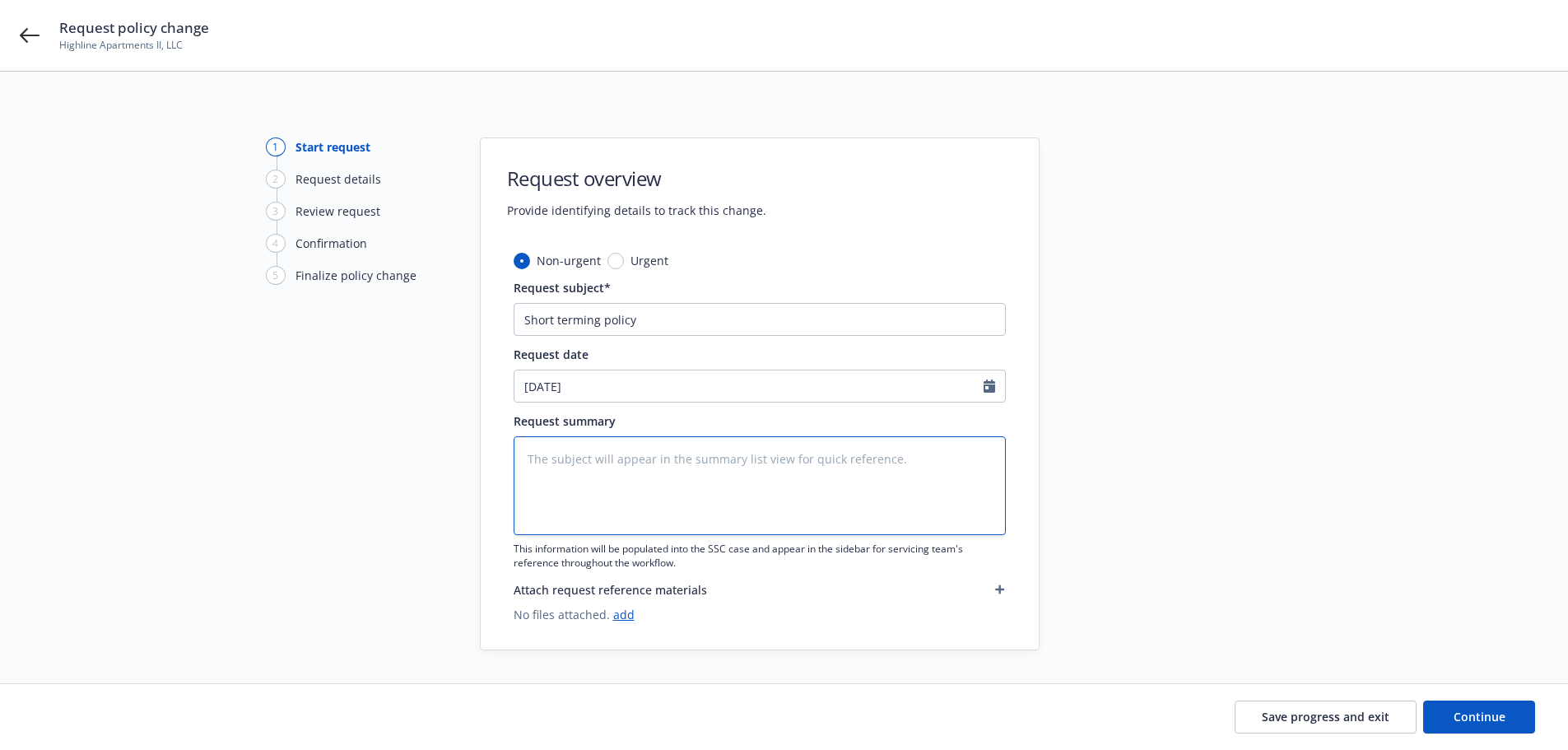
paste textarea "Short terming policy"
type textarea "x"
type textarea "Short terming policy"
click at [1504, 709] on button "Continue" at bounding box center [1479, 716] width 112 height 33
type textarea "x"
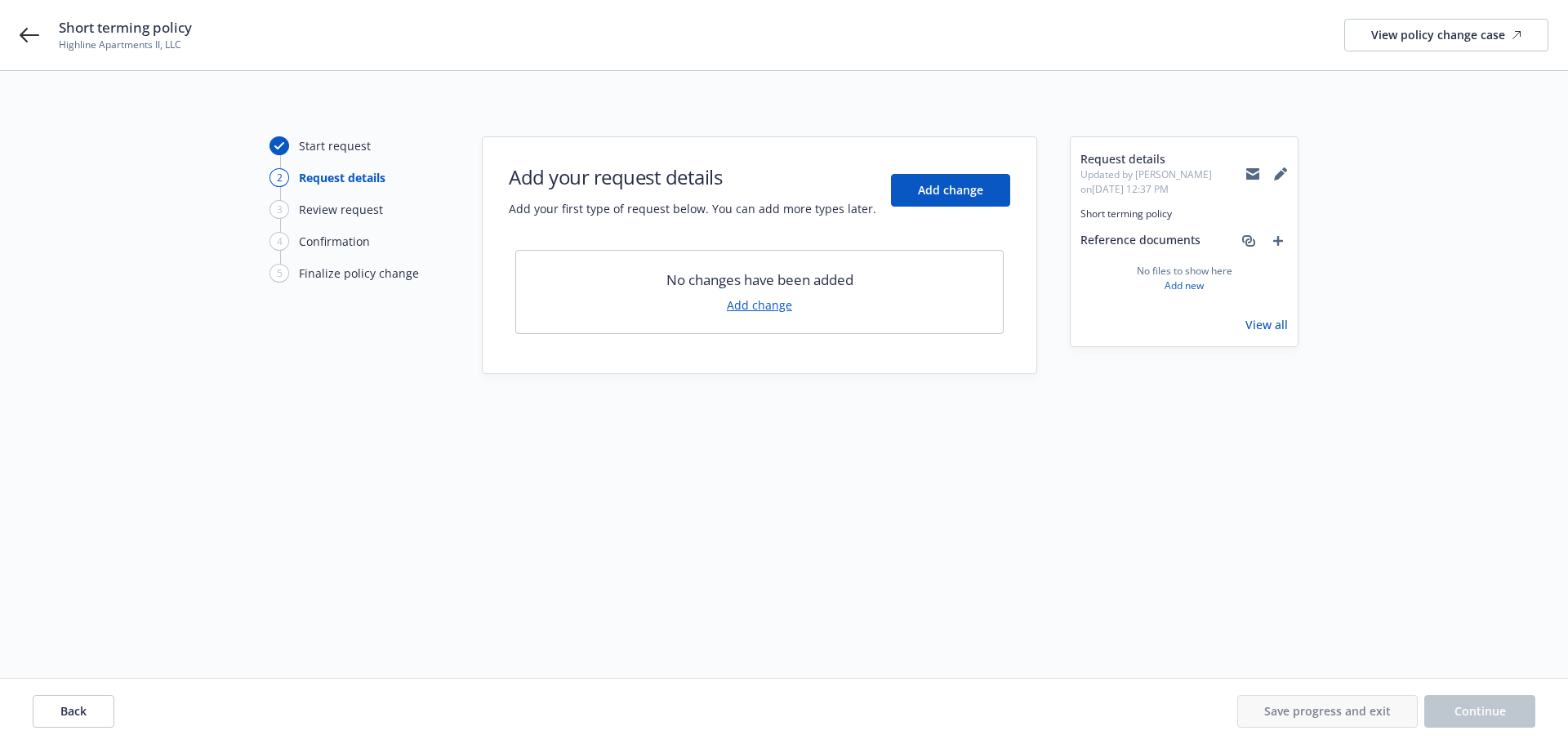
click at [783, 315] on div "No changes have been added Add change" at bounding box center [760, 292] width 488 height 84
click at [781, 310] on link "Add change" at bounding box center [760, 305] width 65 height 17
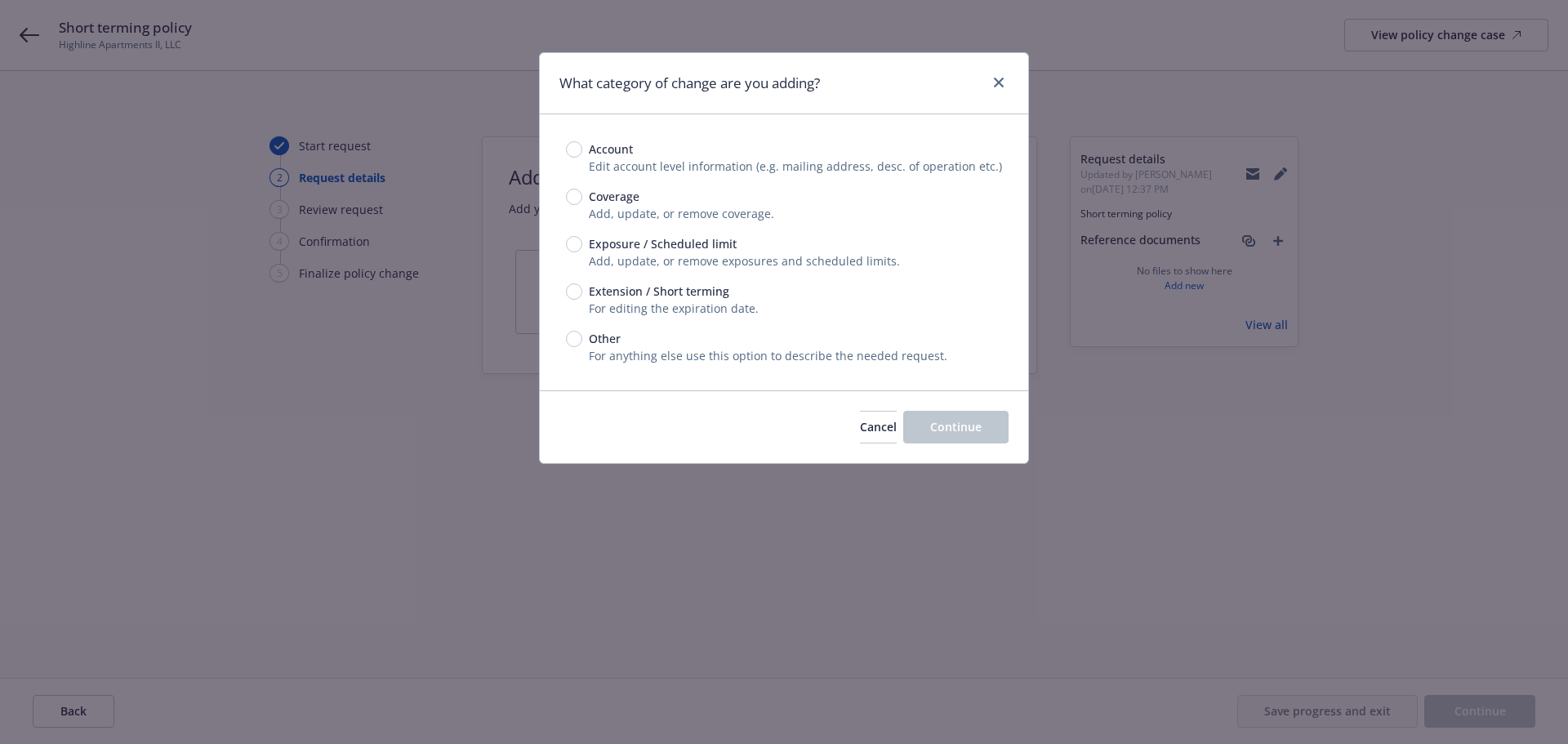
click at [585, 299] on span "Extension / Short terming" at bounding box center [656, 291] width 147 height 17
click at [583, 299] on input "Extension / Short terming" at bounding box center [574, 291] width 16 height 16
radio input "true"
click at [985, 441] on button "Continue" at bounding box center [956, 427] width 105 height 33
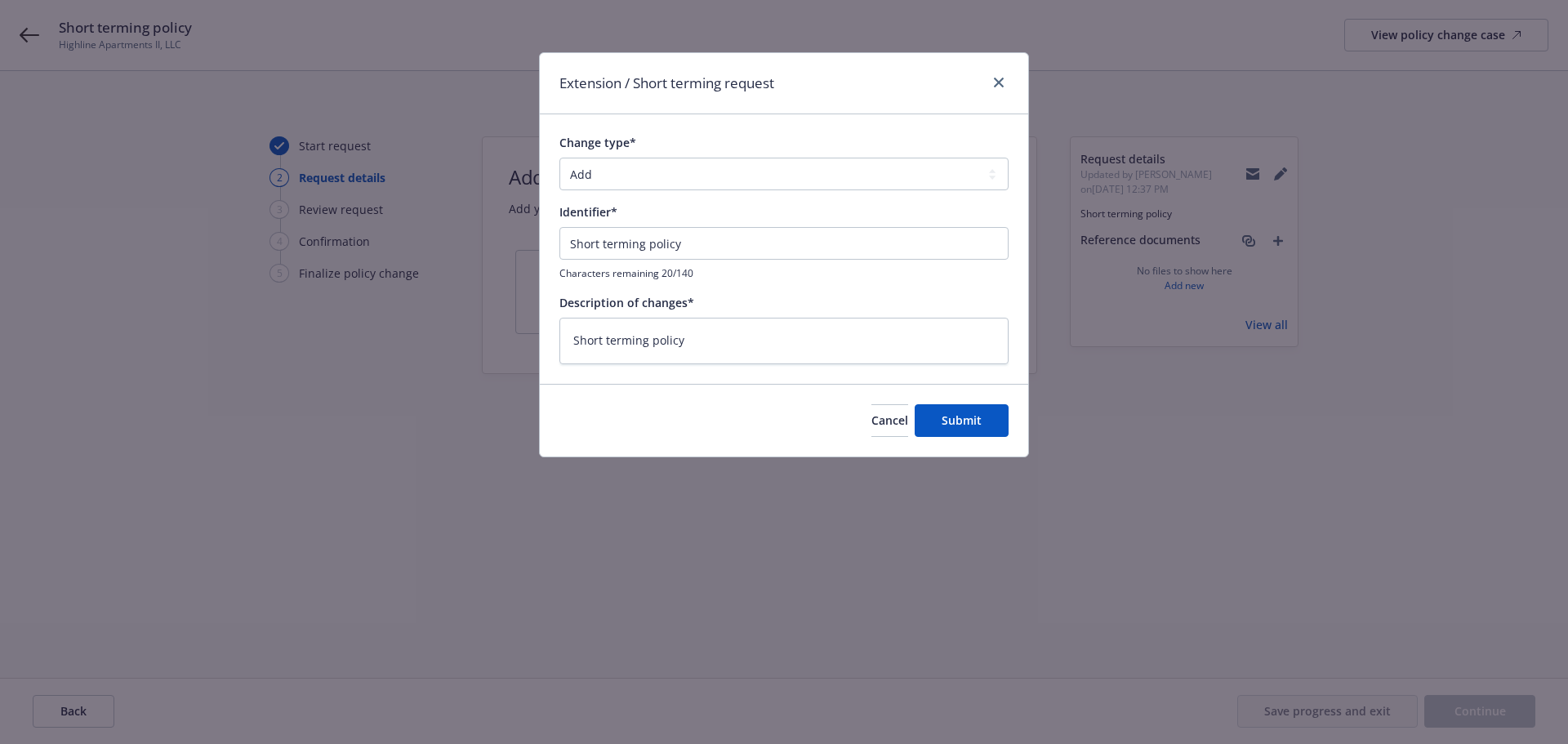
click at [973, 454] on div "Cancel Submit" at bounding box center [784, 420] width 488 height 73
click at [972, 434] on button "Submit" at bounding box center [961, 421] width 94 height 33
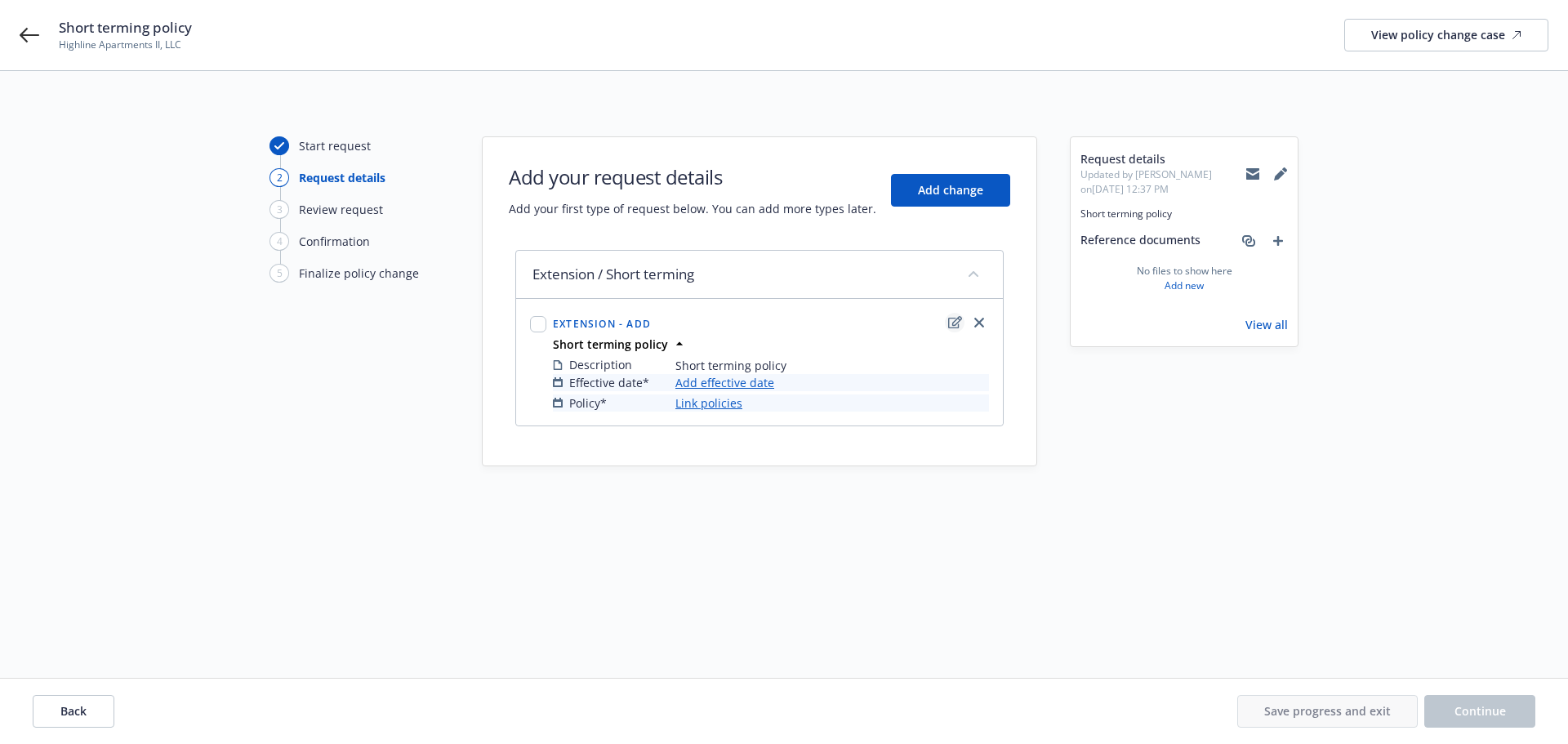
click at [952, 322] on icon "edit" at bounding box center [955, 322] width 14 height 13
type textarea "x"
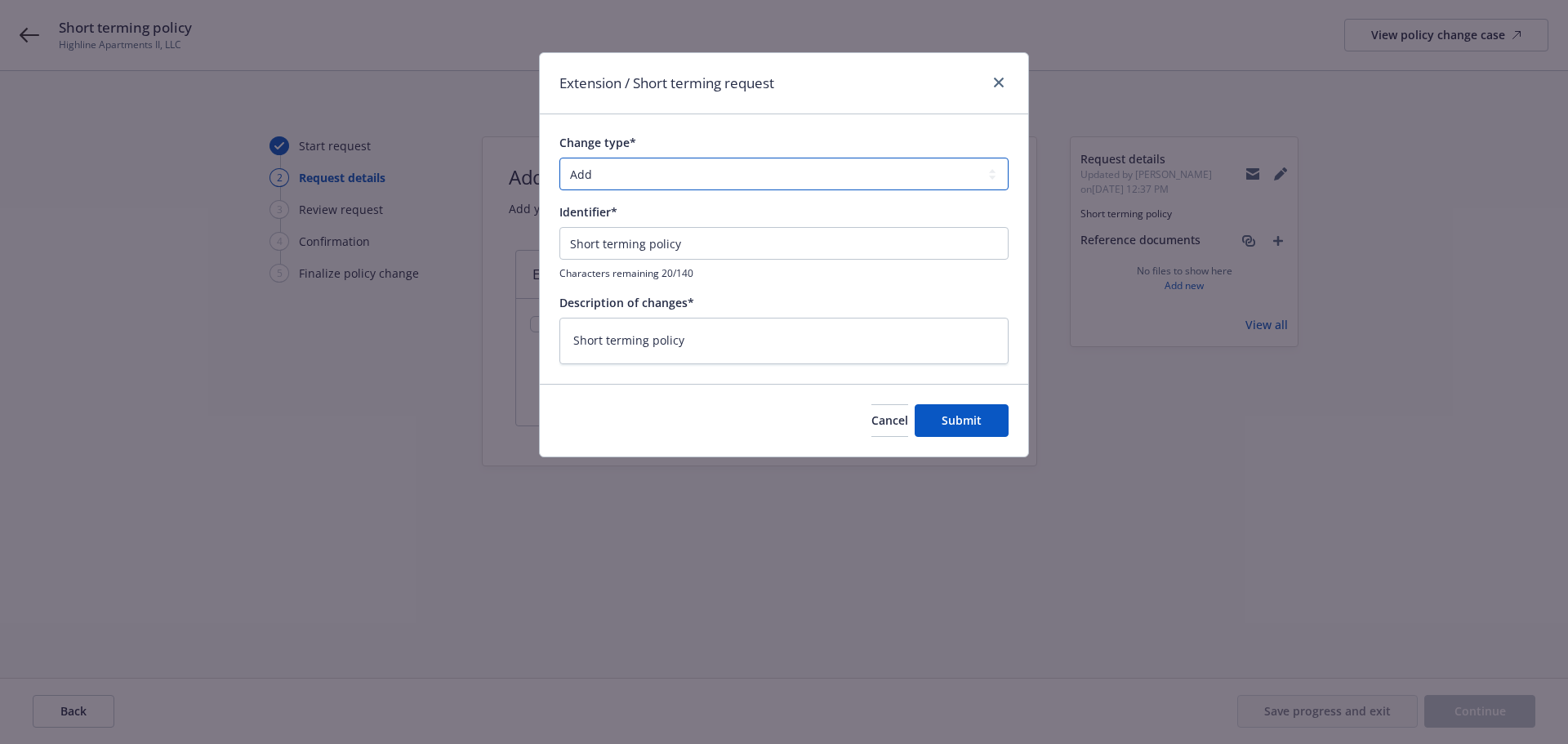
click at [715, 170] on select "Add Audit Change Remove" at bounding box center [784, 174] width 450 height 33
select select "CHANGE"
click at [560, 160] on select "Add Audit Change Remove" at bounding box center [784, 174] width 450 height 33
click at [946, 423] on span "Submit" at bounding box center [961, 420] width 40 height 15
type textarea "x"
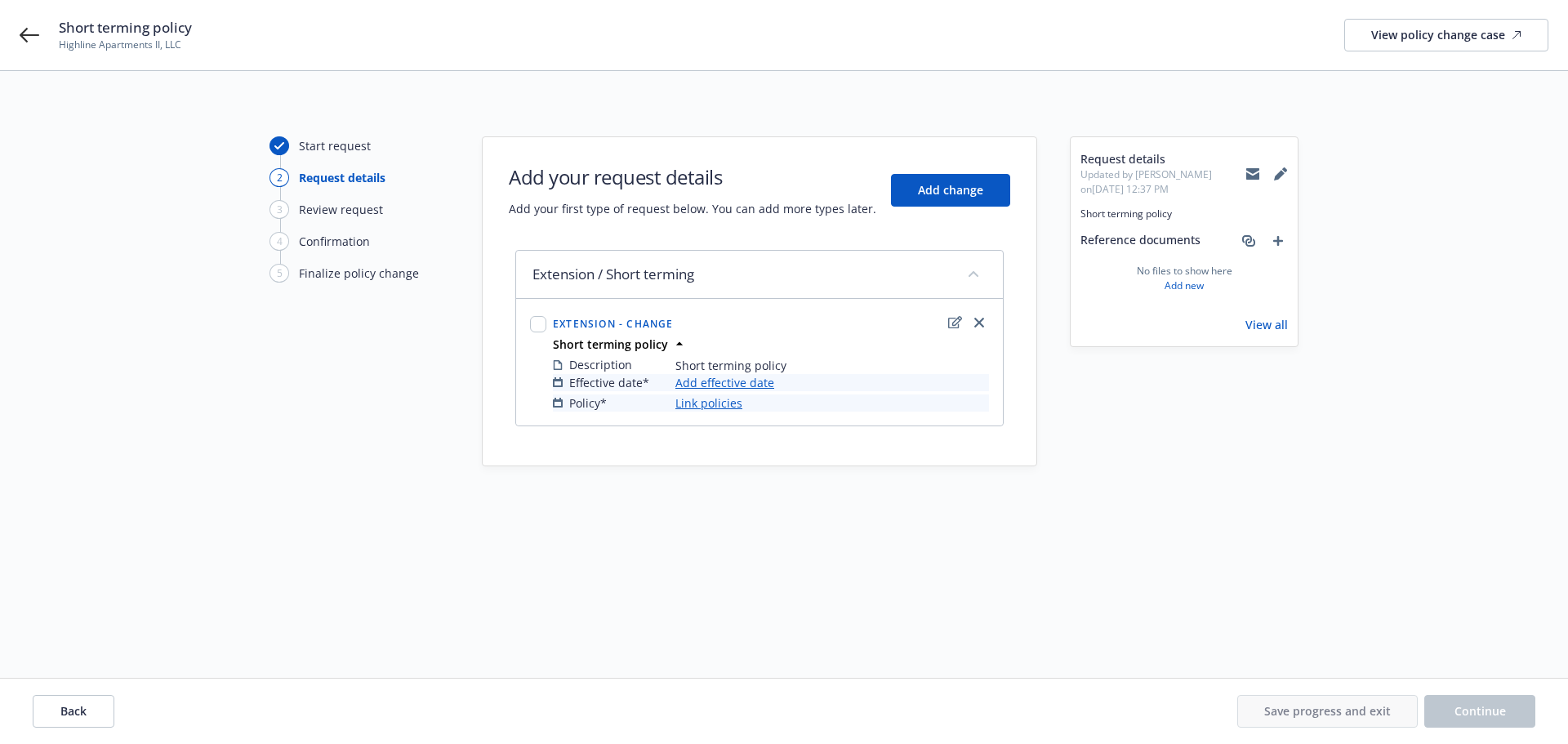
click at [719, 386] on link "Add effective date" at bounding box center [724, 383] width 99 height 17
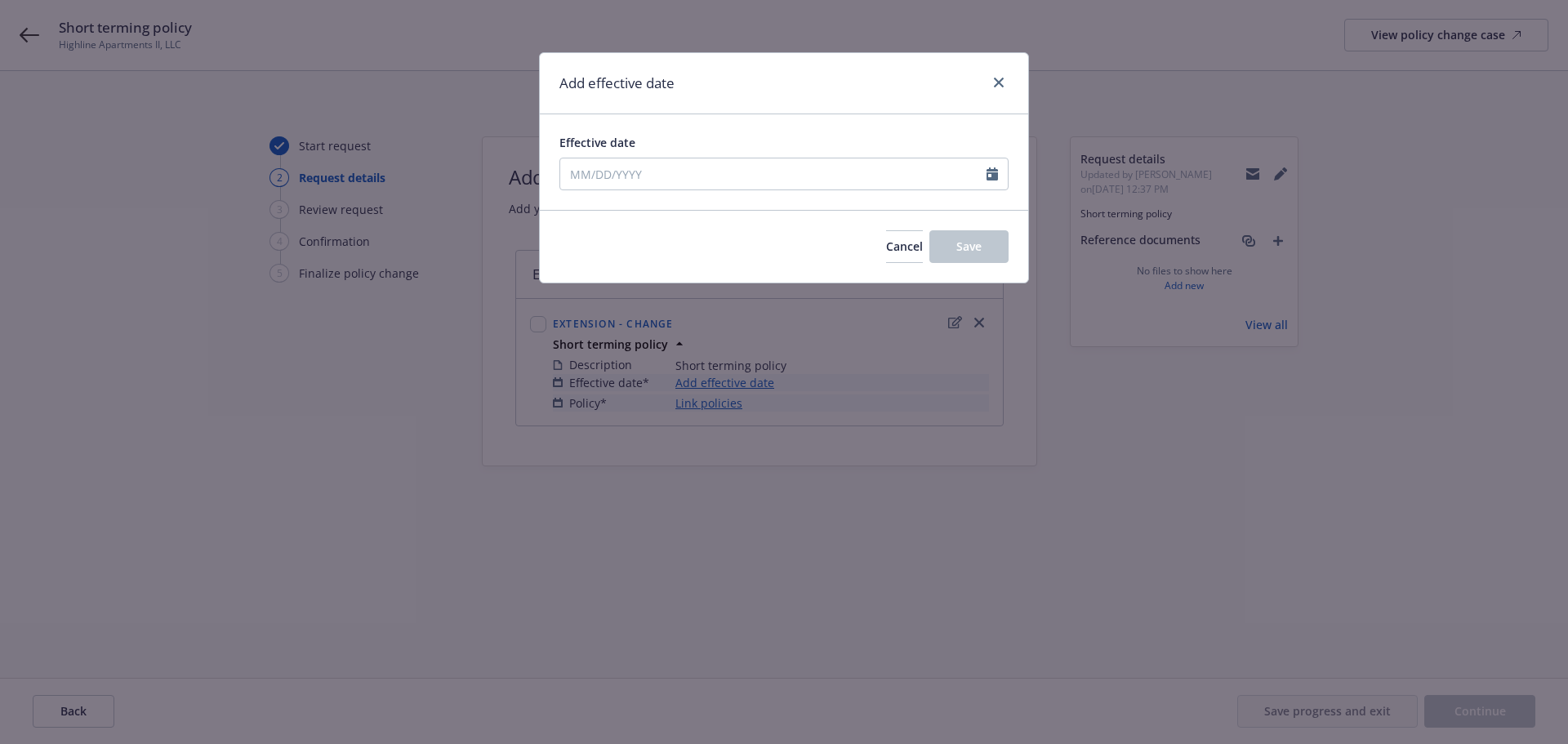
click at [917, 200] on div "Effective date" at bounding box center [784, 163] width 488 height 96
click at [901, 183] on input "Effective date" at bounding box center [774, 174] width 427 height 31
select select "8"
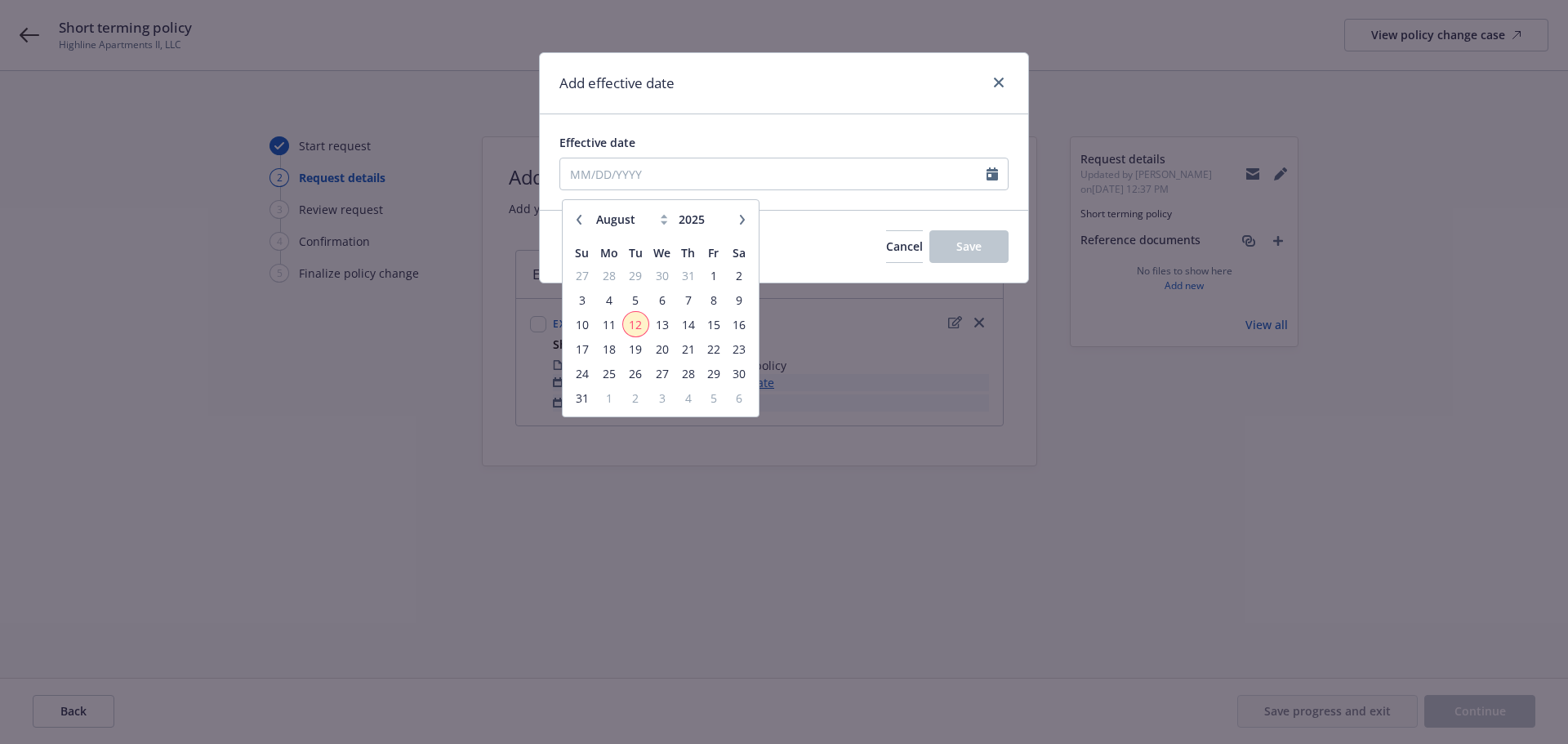
click at [637, 322] on span "12" at bounding box center [635, 324] width 22 height 20
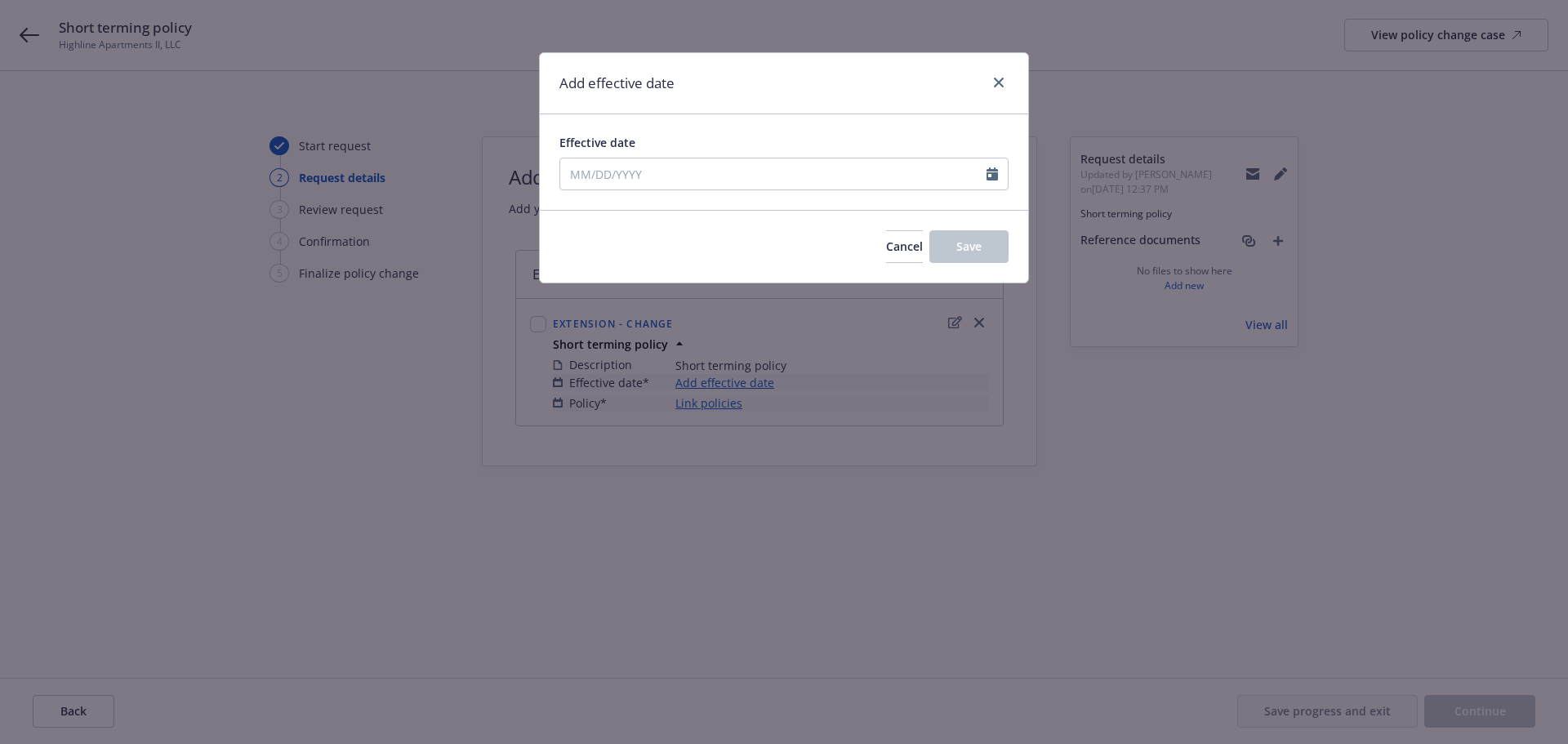
type input "[DATE]"
click at [982, 249] on button "Save" at bounding box center [968, 247] width 79 height 33
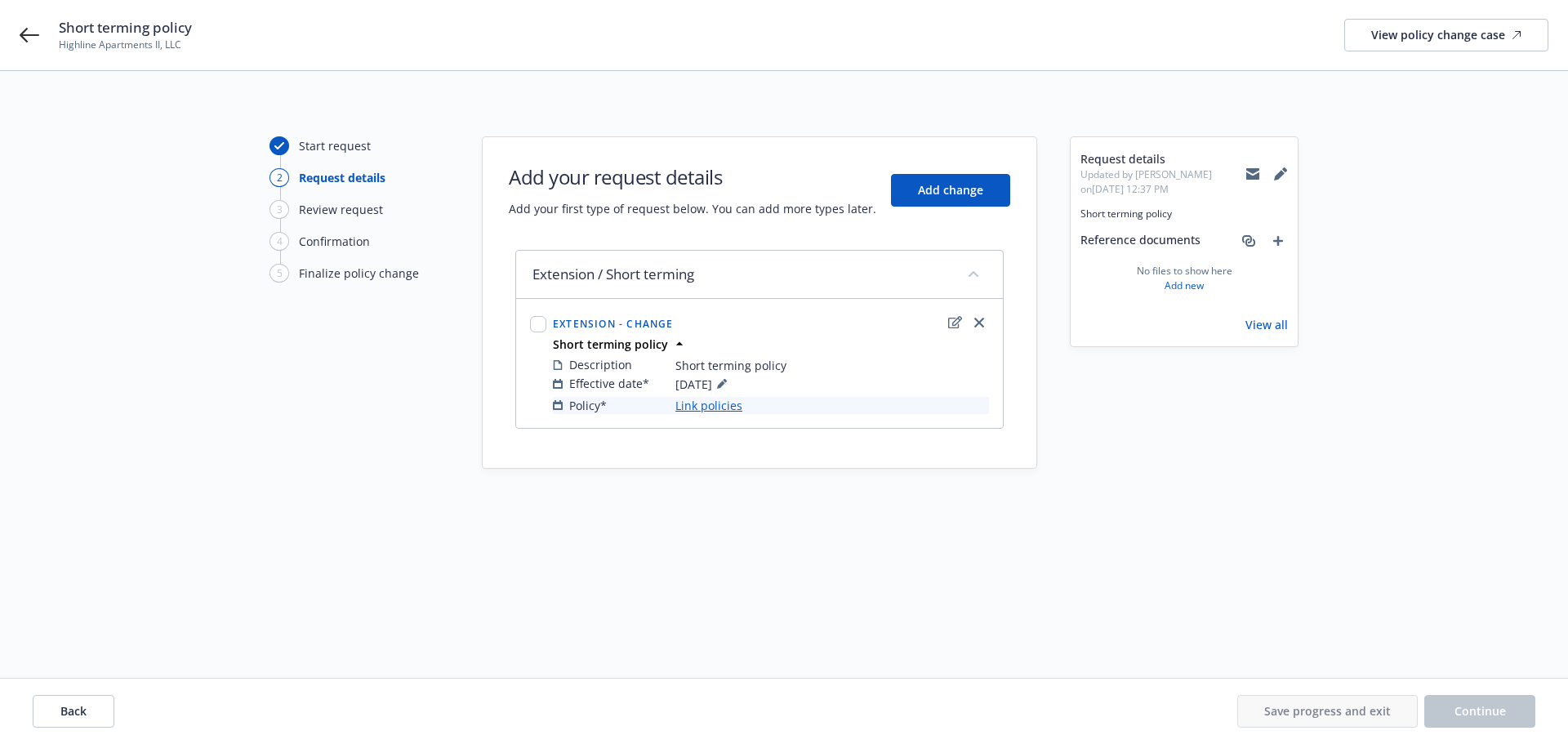
click at [717, 409] on link "Link policies" at bounding box center [709, 405] width 67 height 17
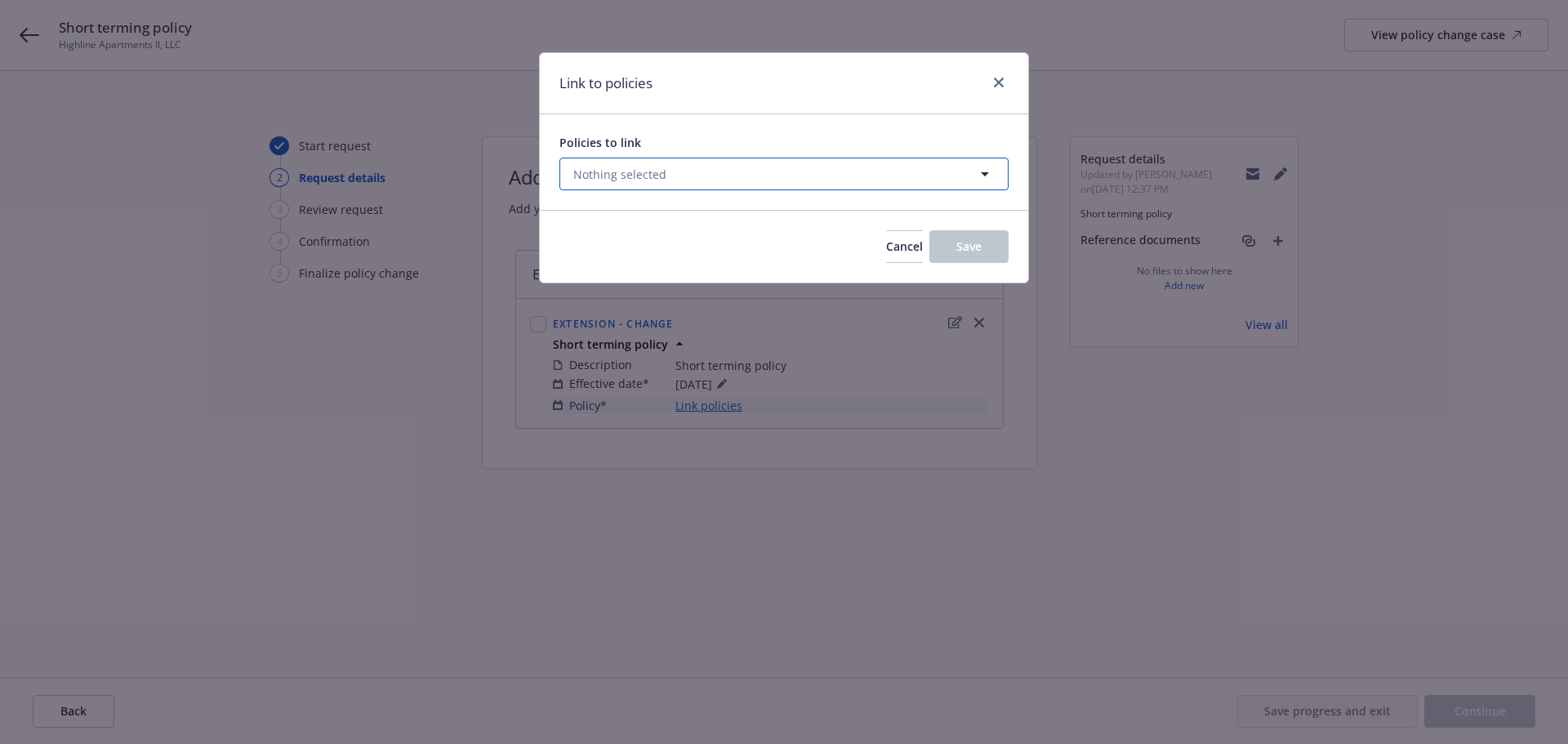
click at [628, 190] on button "Nothing selected" at bounding box center [784, 174] width 450 height 33
select select "ACTIVE"
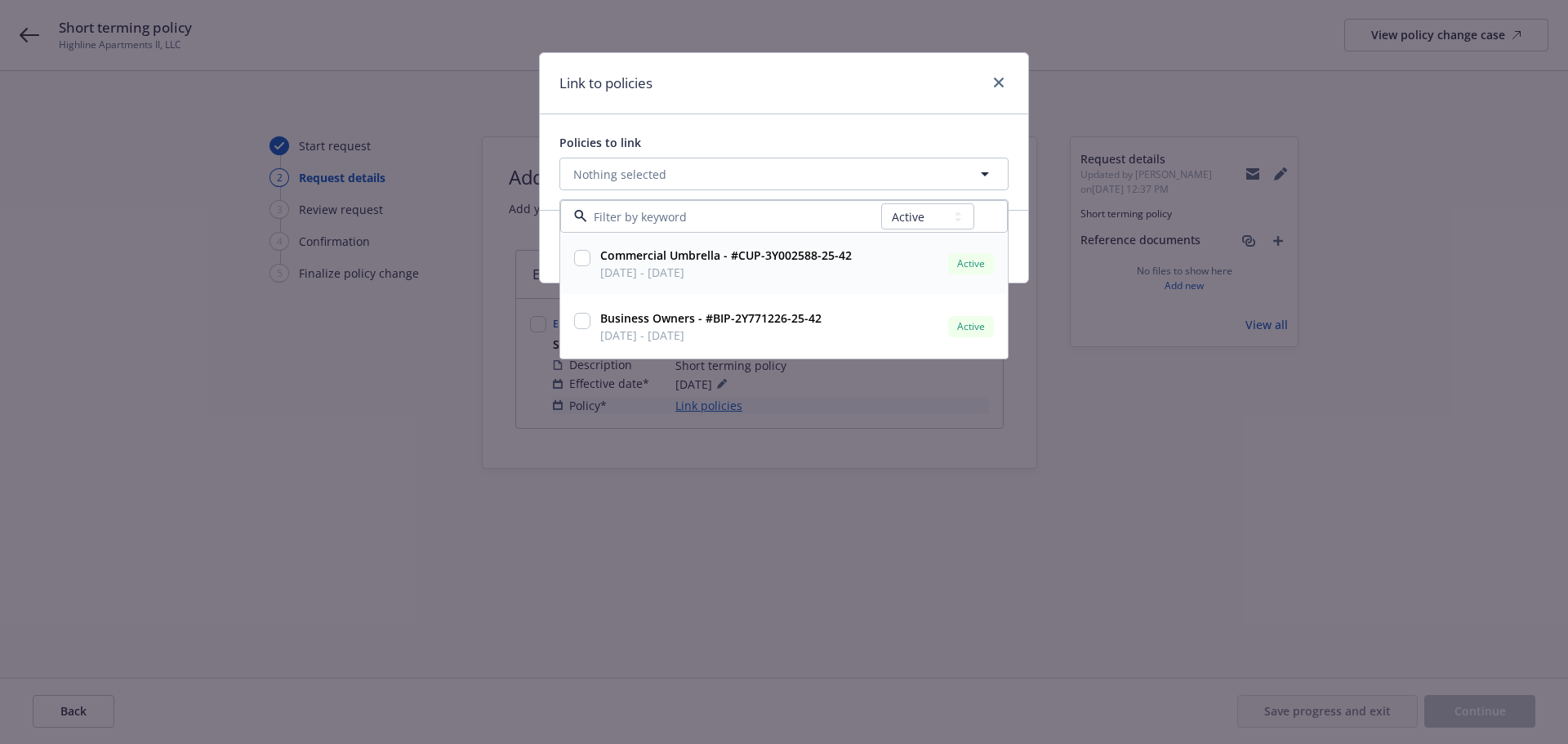
click at [578, 264] on input "checkbox" at bounding box center [582, 257] width 16 height 16
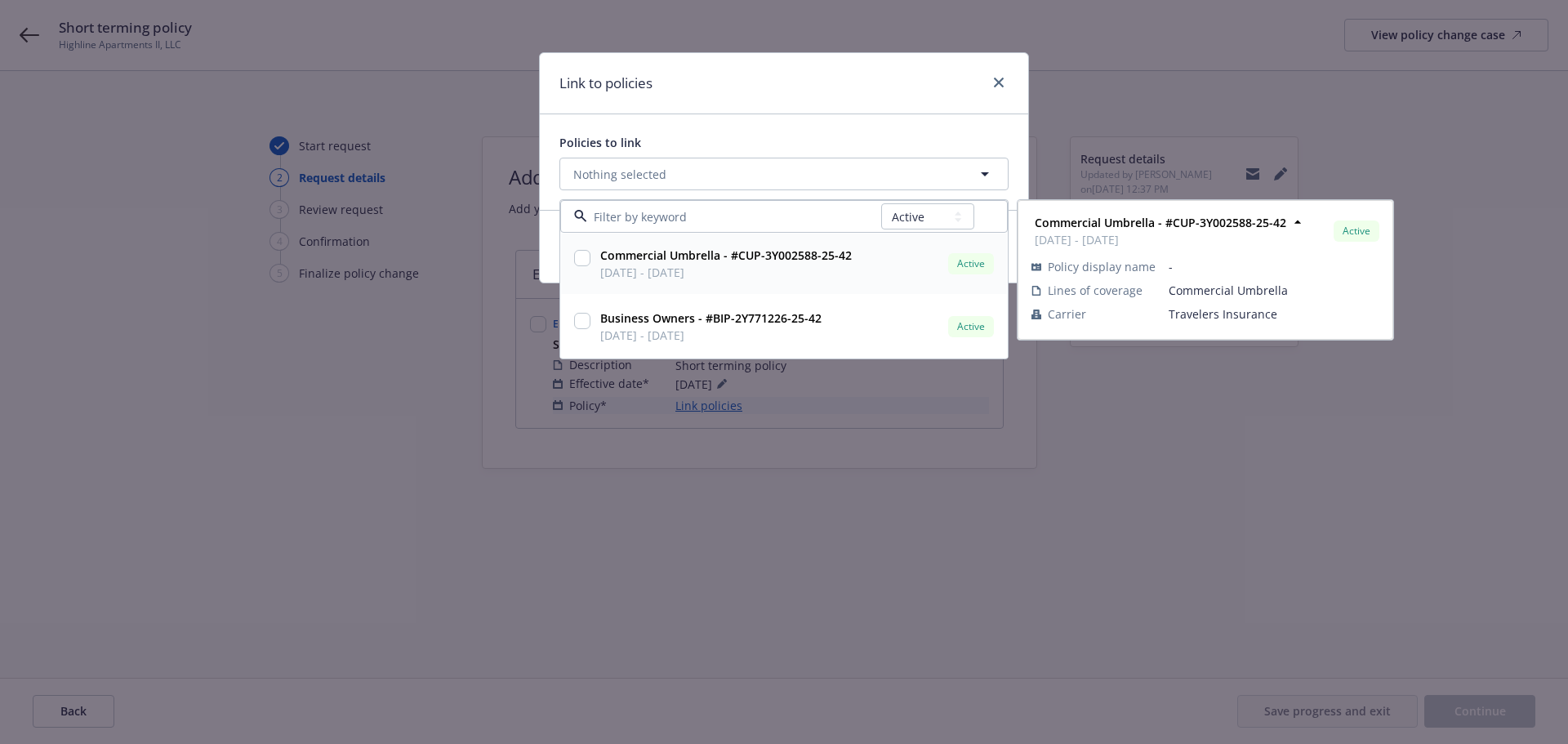
checkbox input "true"
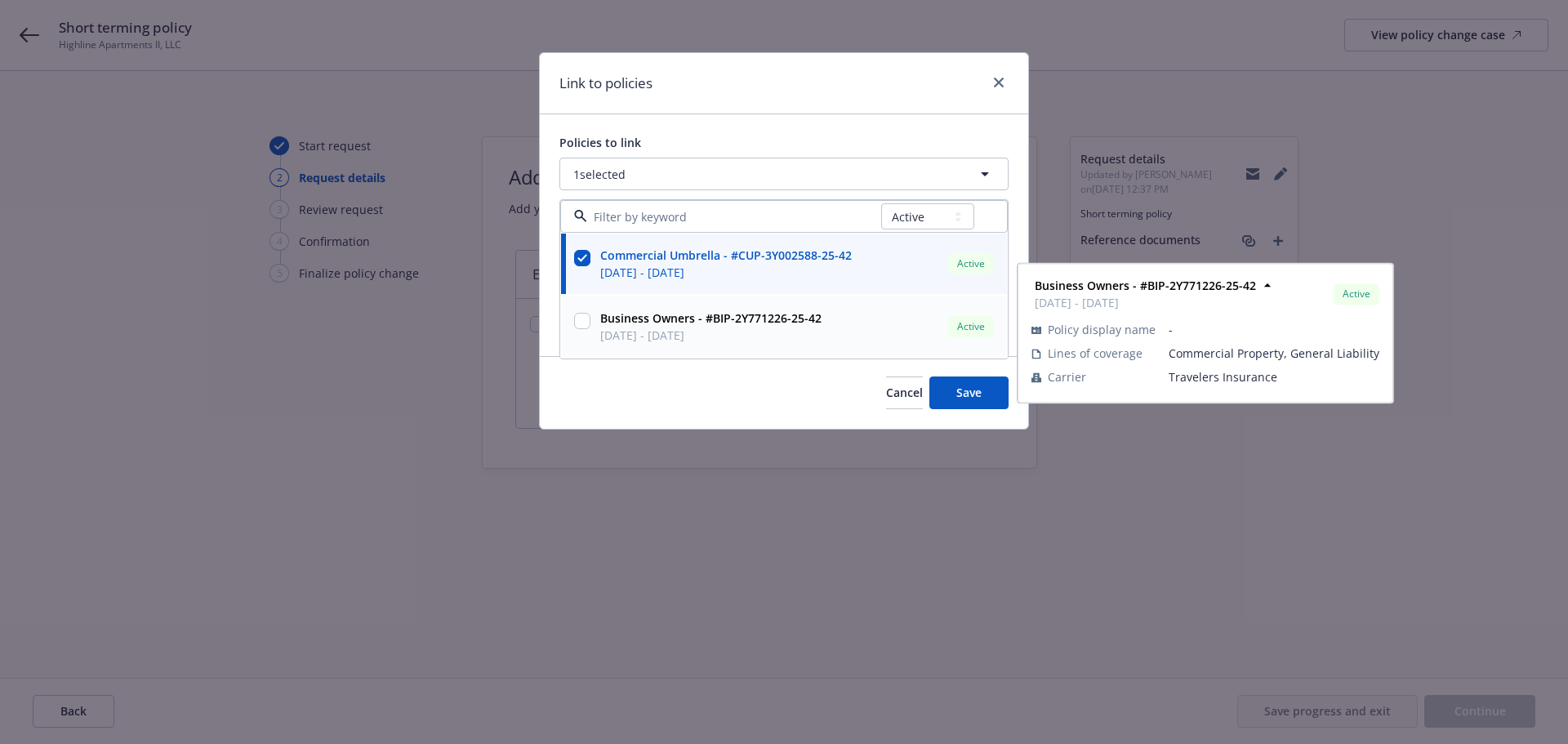
click at [584, 323] on input "checkbox" at bounding box center [582, 320] width 16 height 16
checkbox input "true"
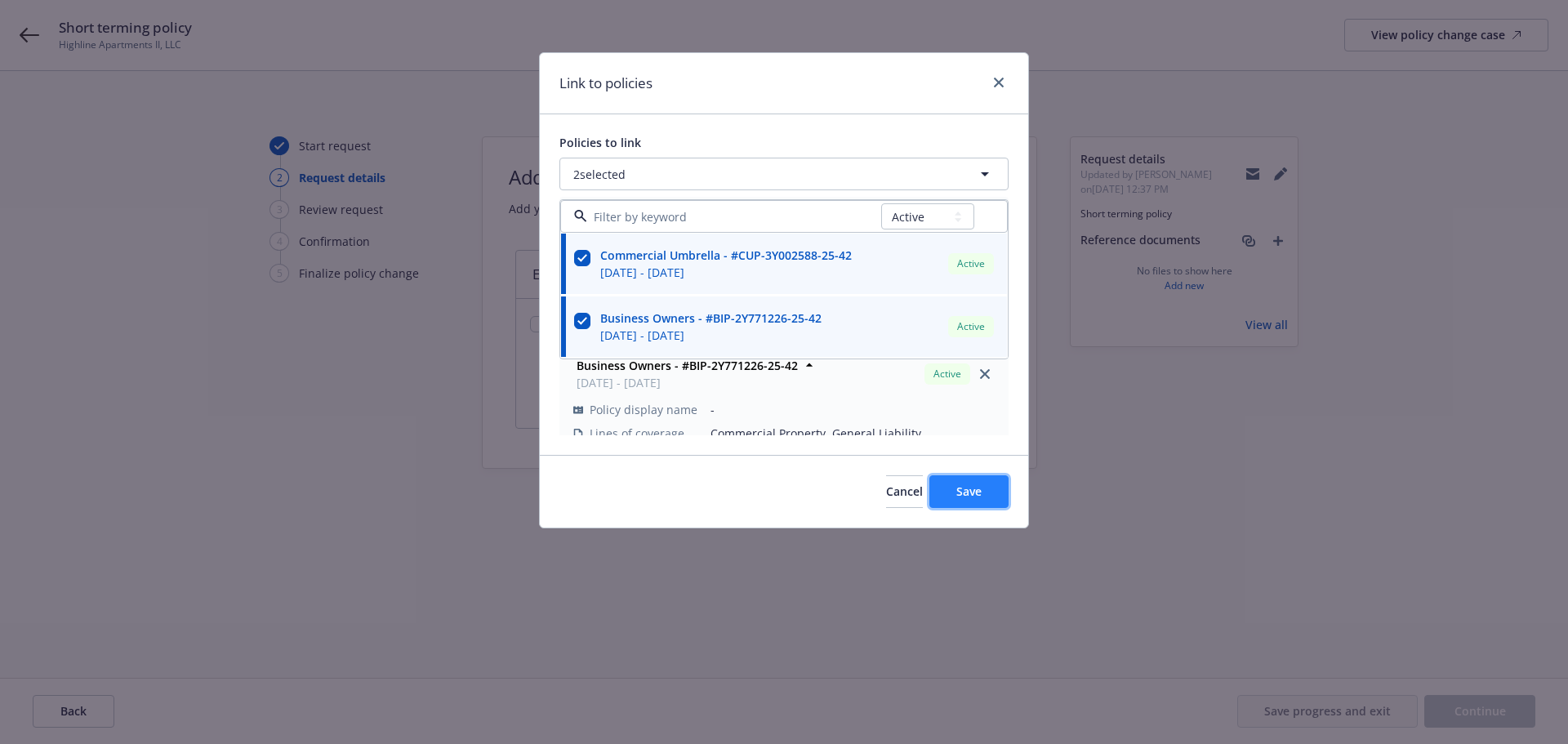
click at [979, 499] on span "Save" at bounding box center [969, 491] width 25 height 15
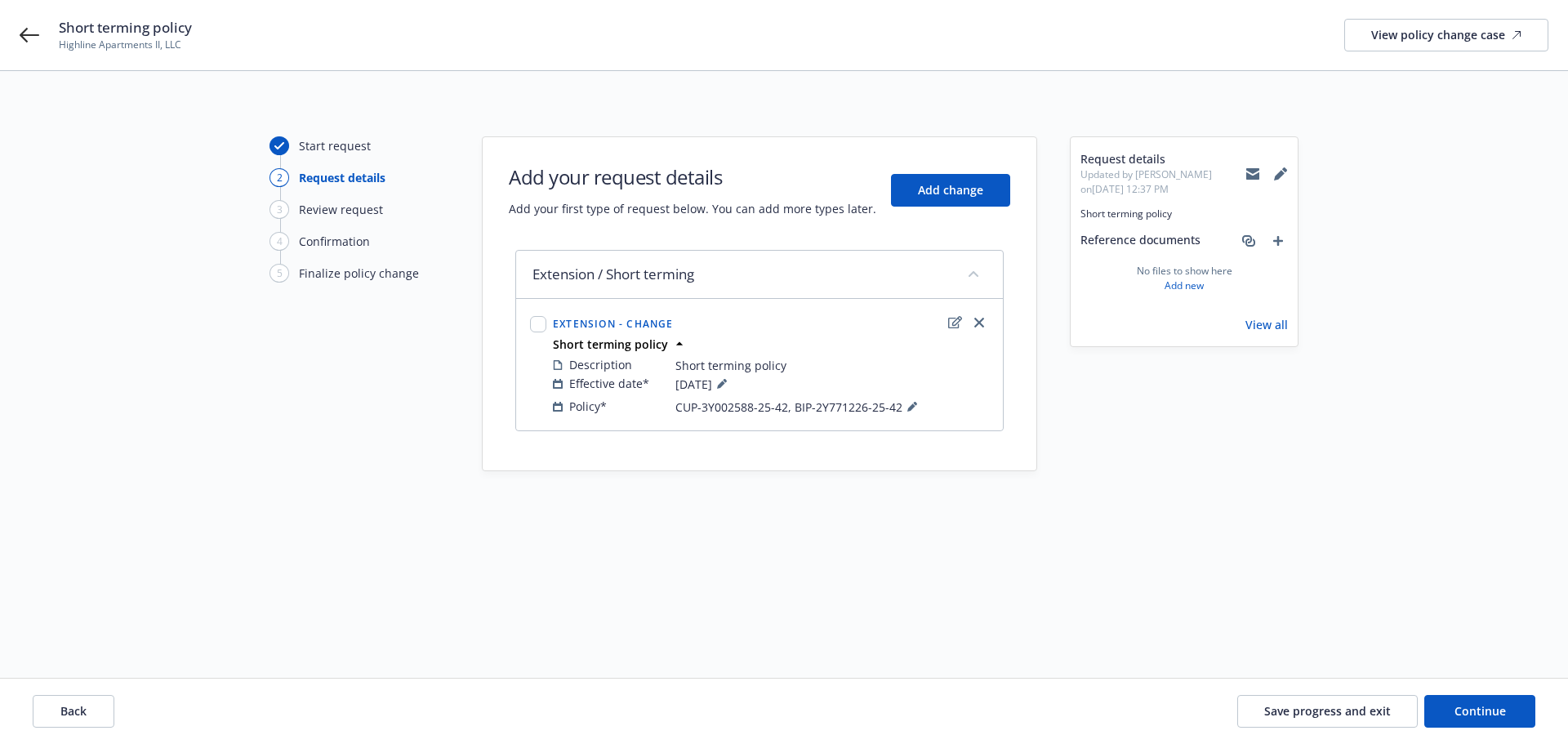
click at [1484, 690] on div "Back Save progress and exit Continue" at bounding box center [784, 711] width 1568 height 65
click at [1496, 724] on button "Continue" at bounding box center [1480, 711] width 111 height 33
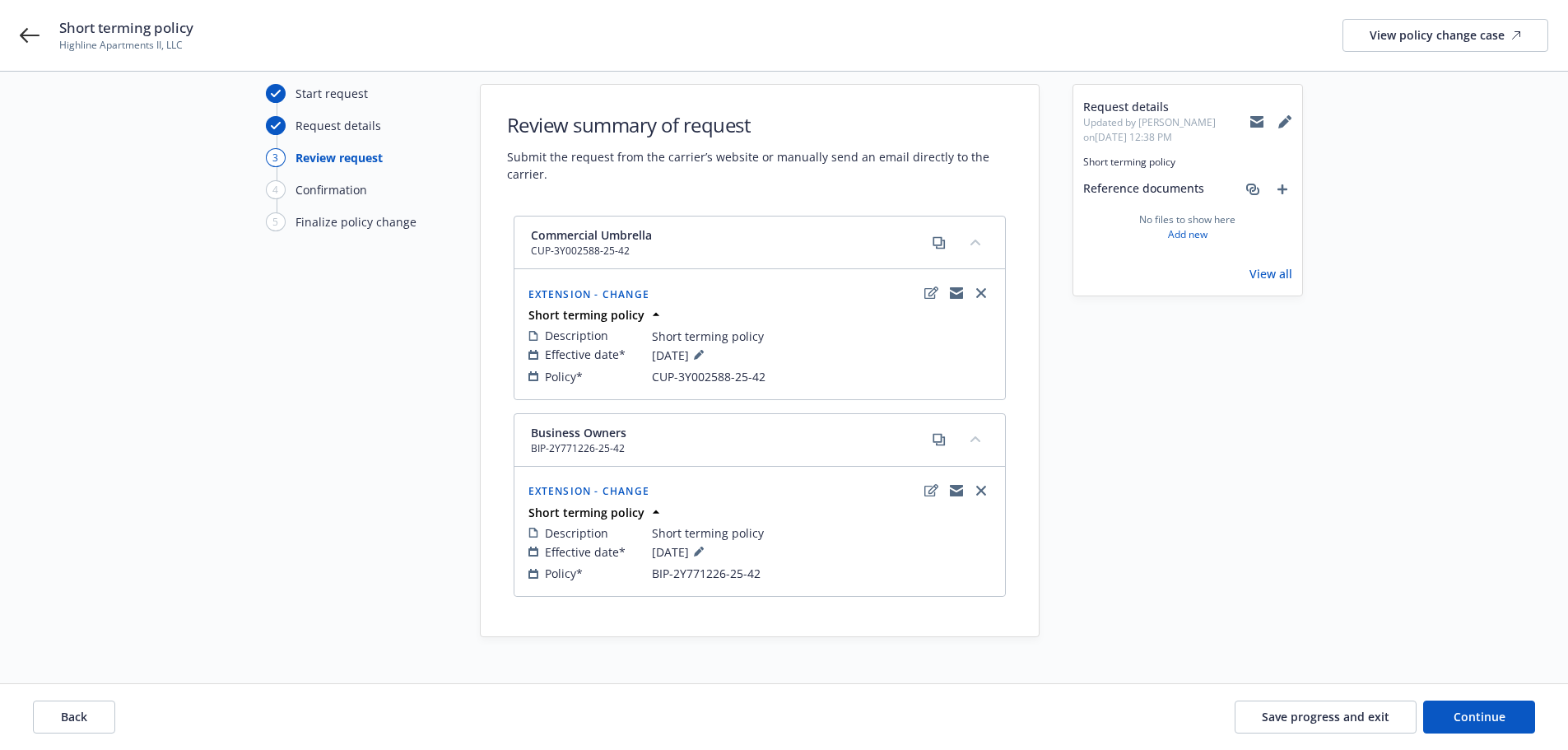
scroll to position [80, 0]
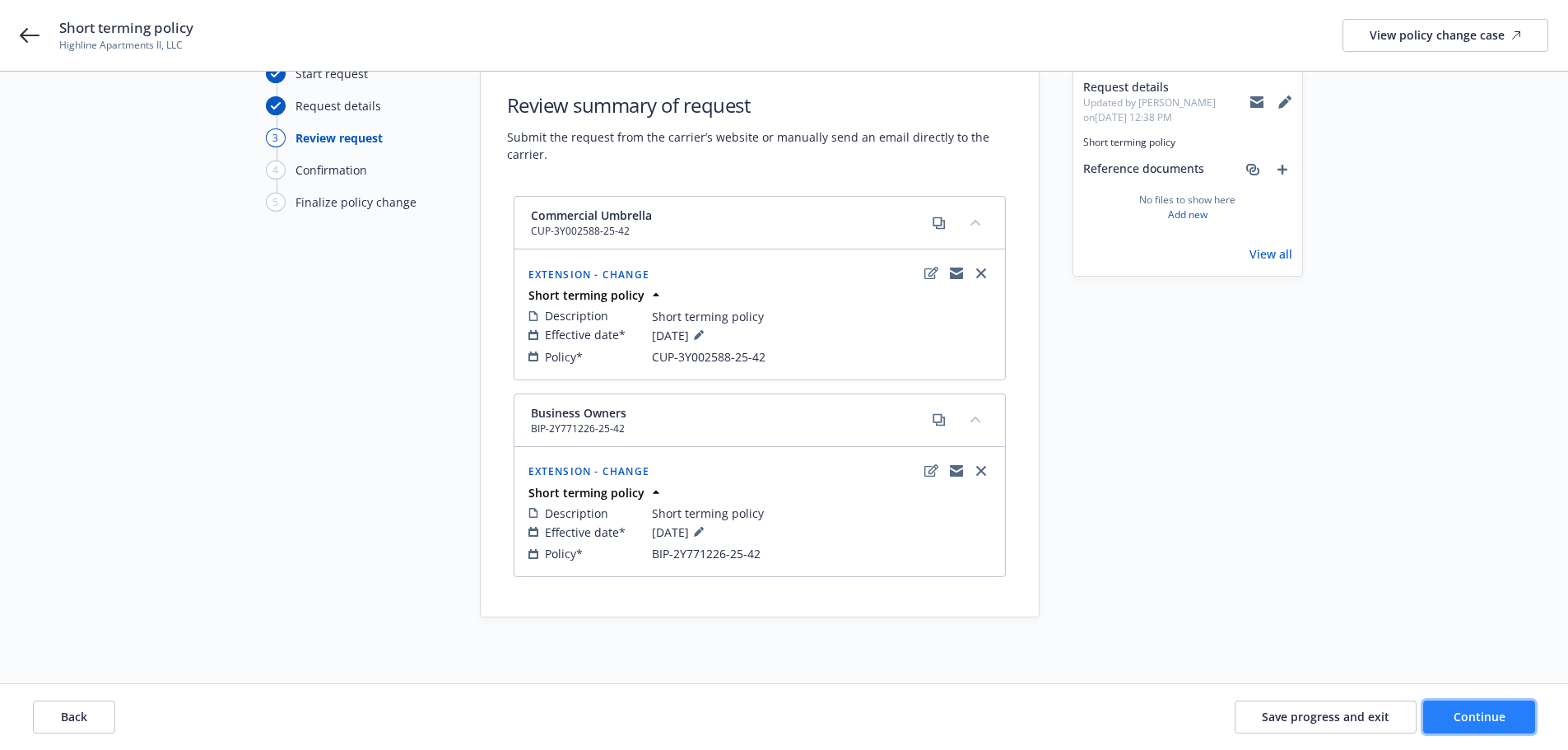
click at [1512, 711] on button "Continue" at bounding box center [1479, 716] width 112 height 33
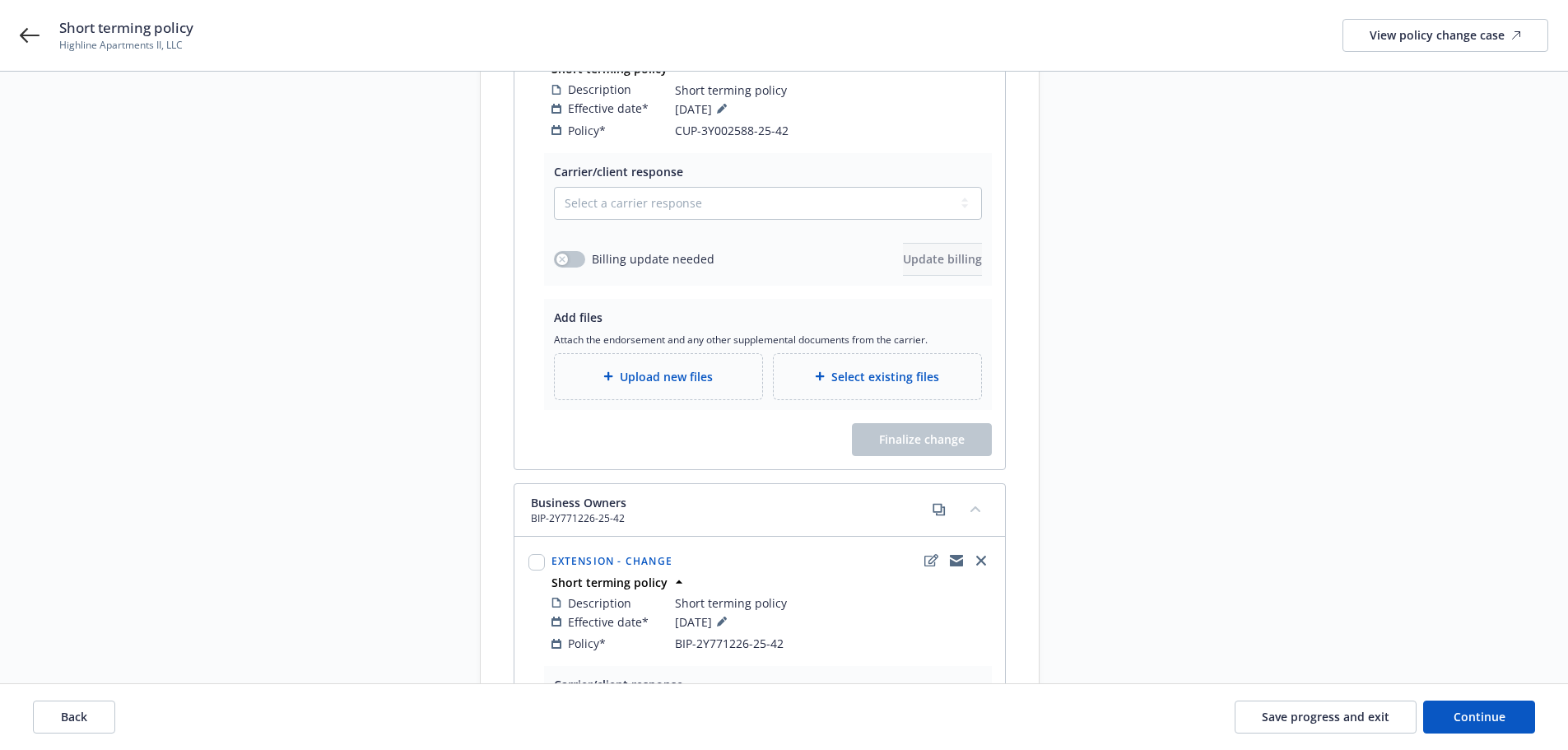
scroll to position [0, 0]
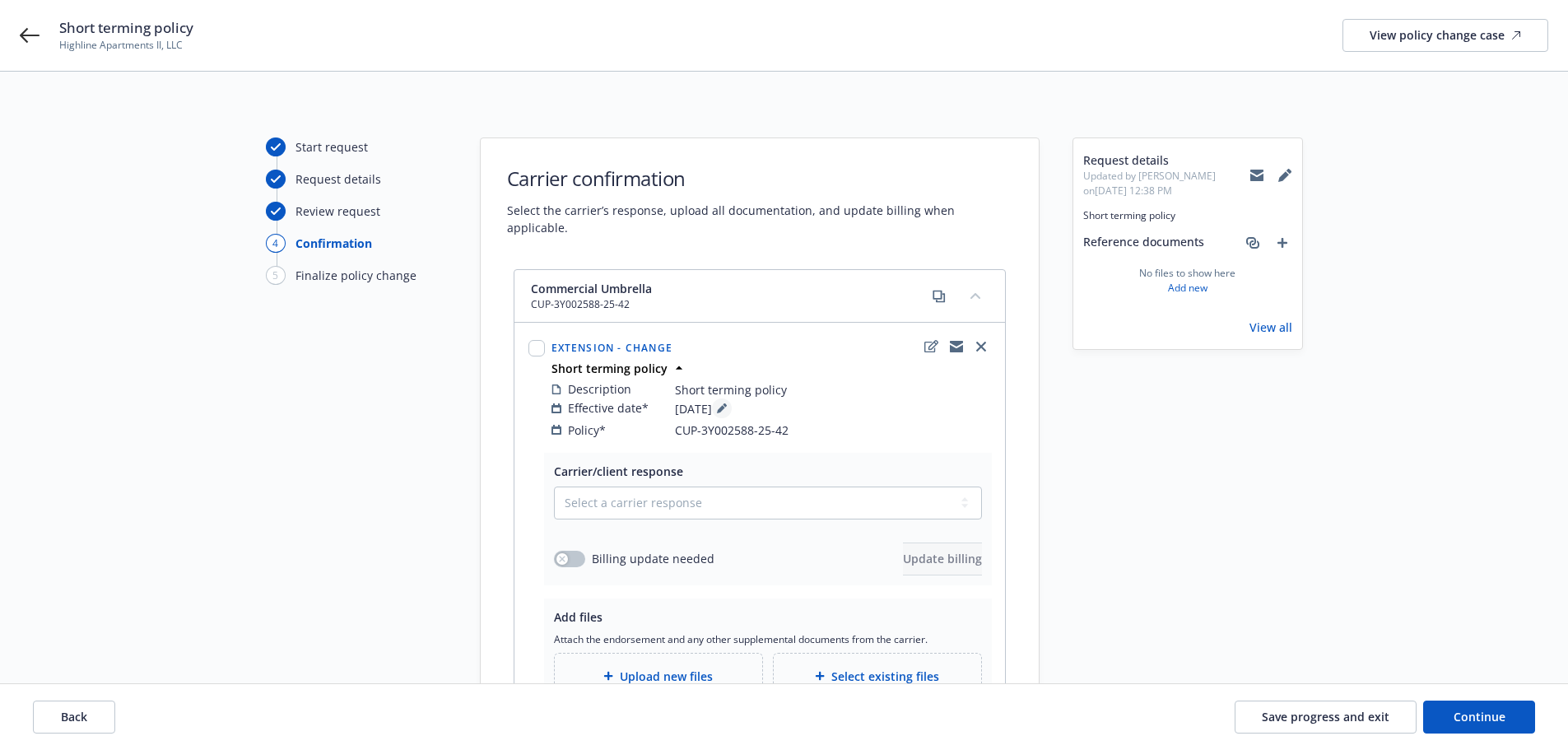
click at [725, 405] on icon at bounding box center [721, 409] width 9 height 9
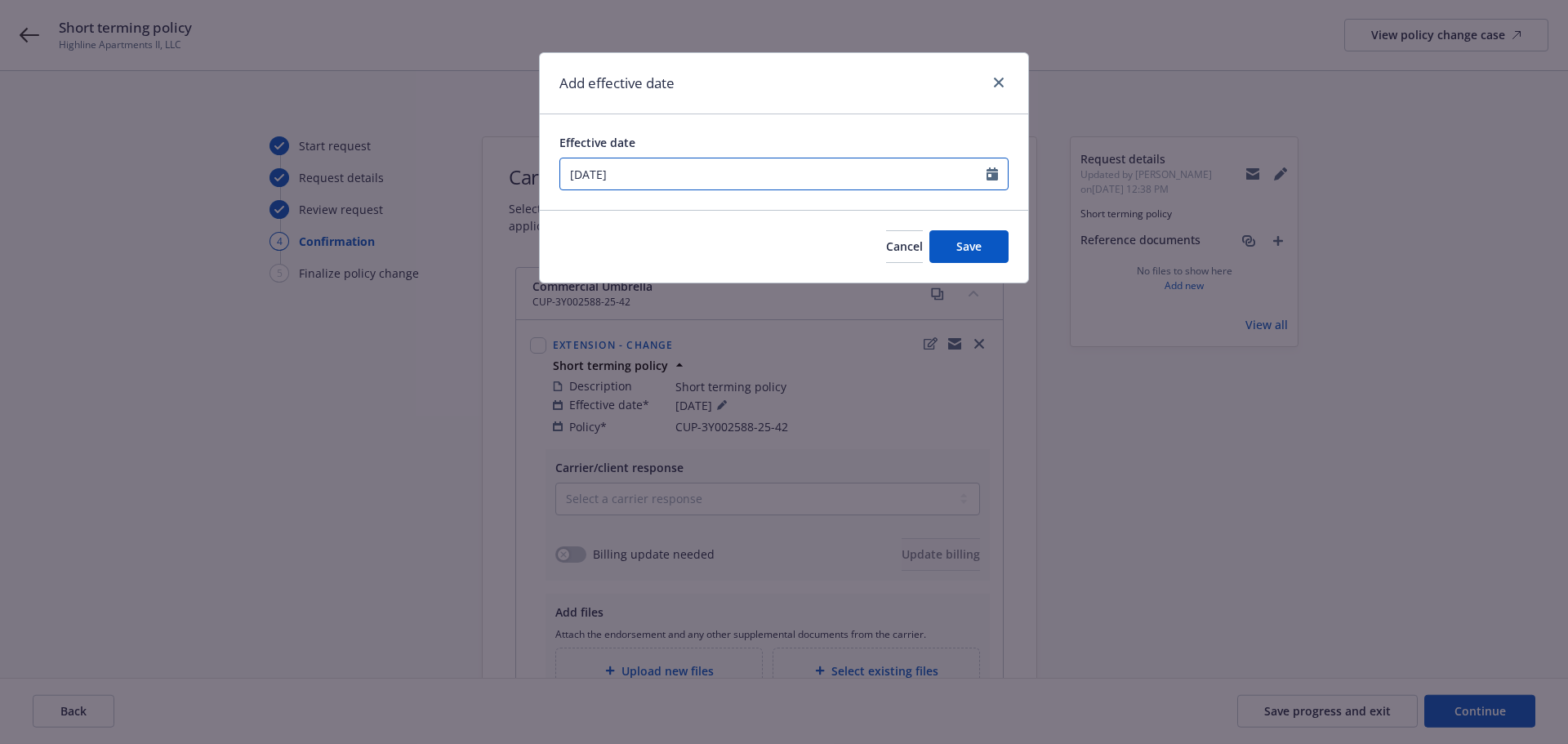
select select "8"
click at [785, 182] on input "[DATE]" at bounding box center [774, 174] width 427 height 31
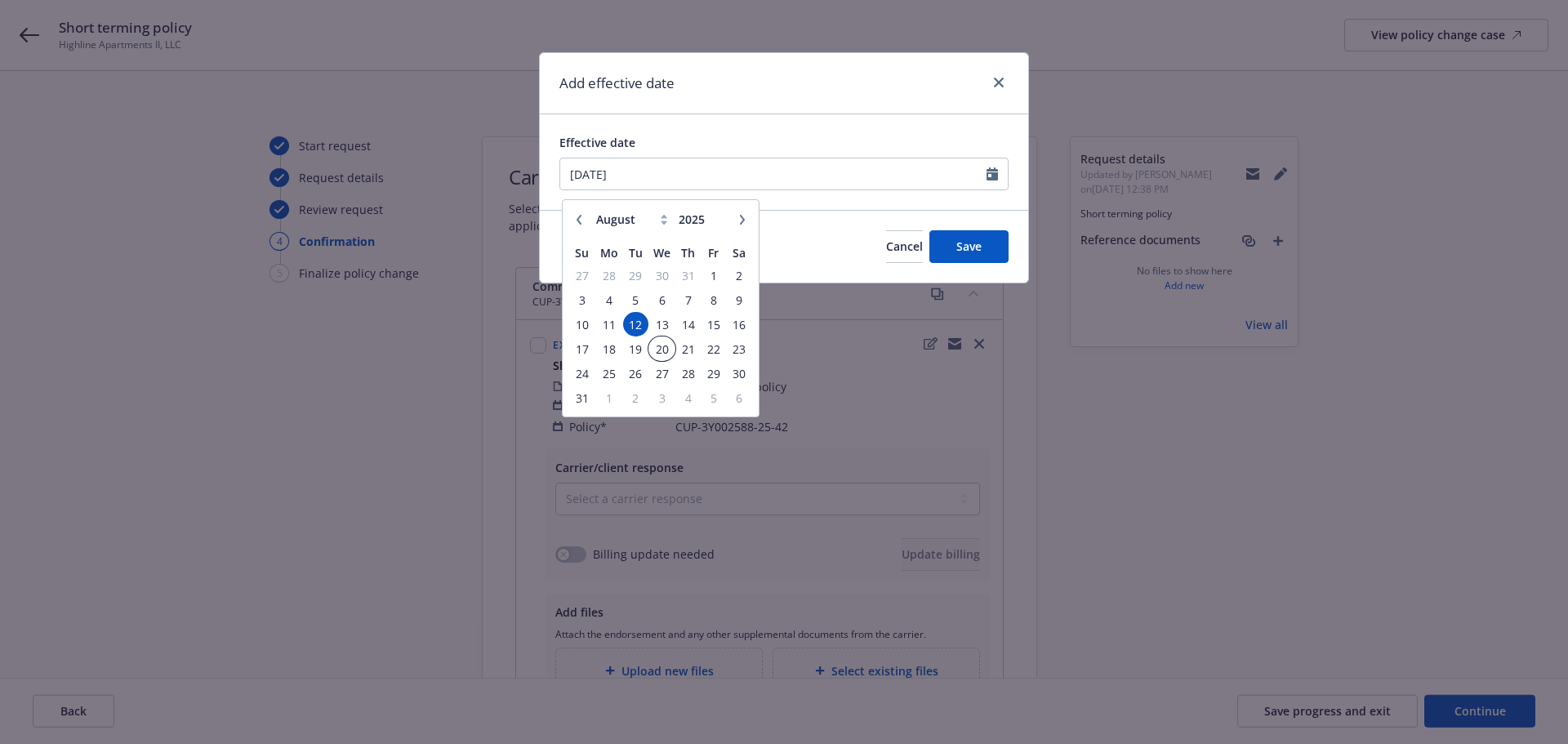
click at [661, 351] on span "20" at bounding box center [662, 348] width 24 height 20
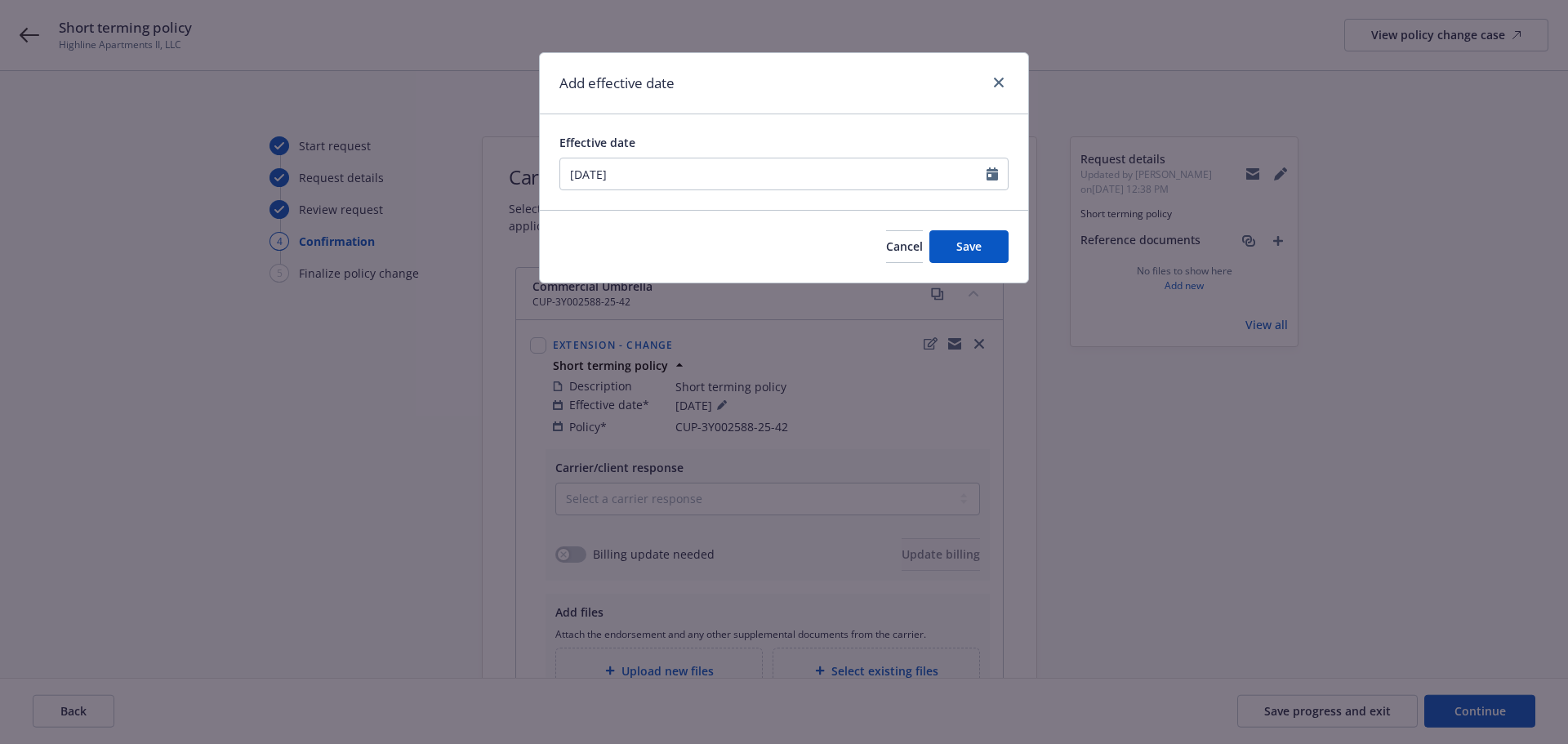
type input "[DATE]"
click at [959, 245] on button "Save" at bounding box center [968, 247] width 79 height 33
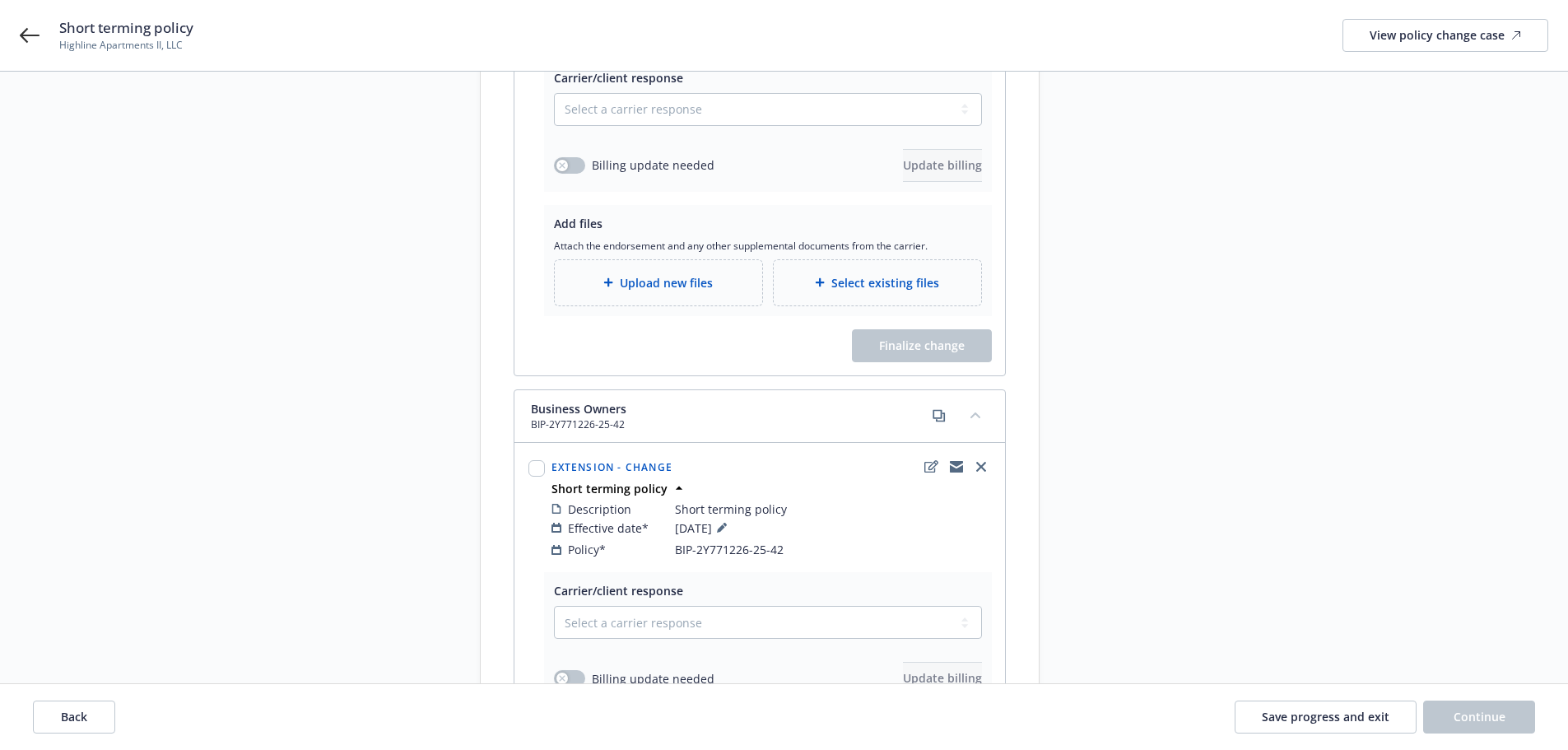
scroll to position [412, 0]
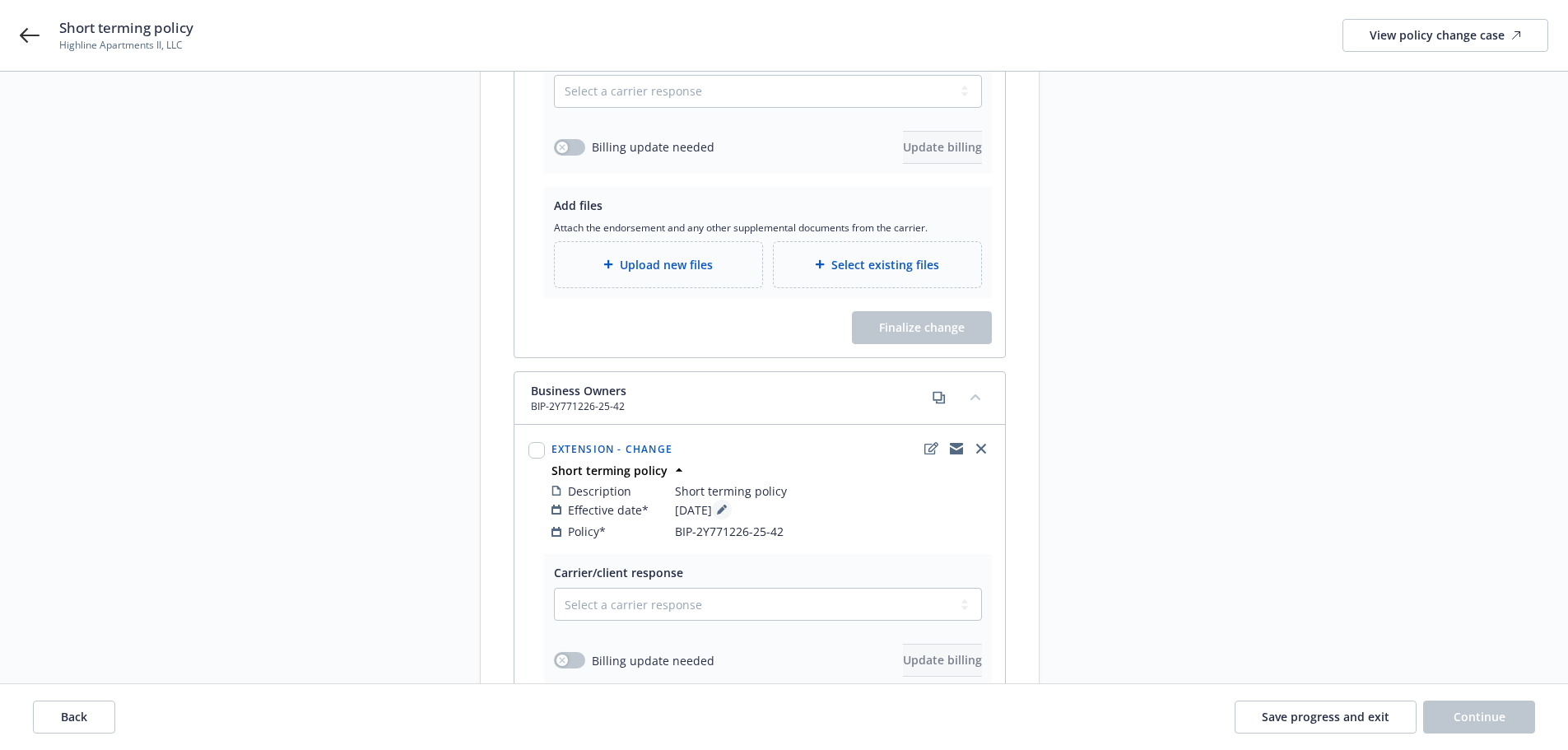
click at [725, 506] on icon at bounding box center [721, 510] width 9 height 9
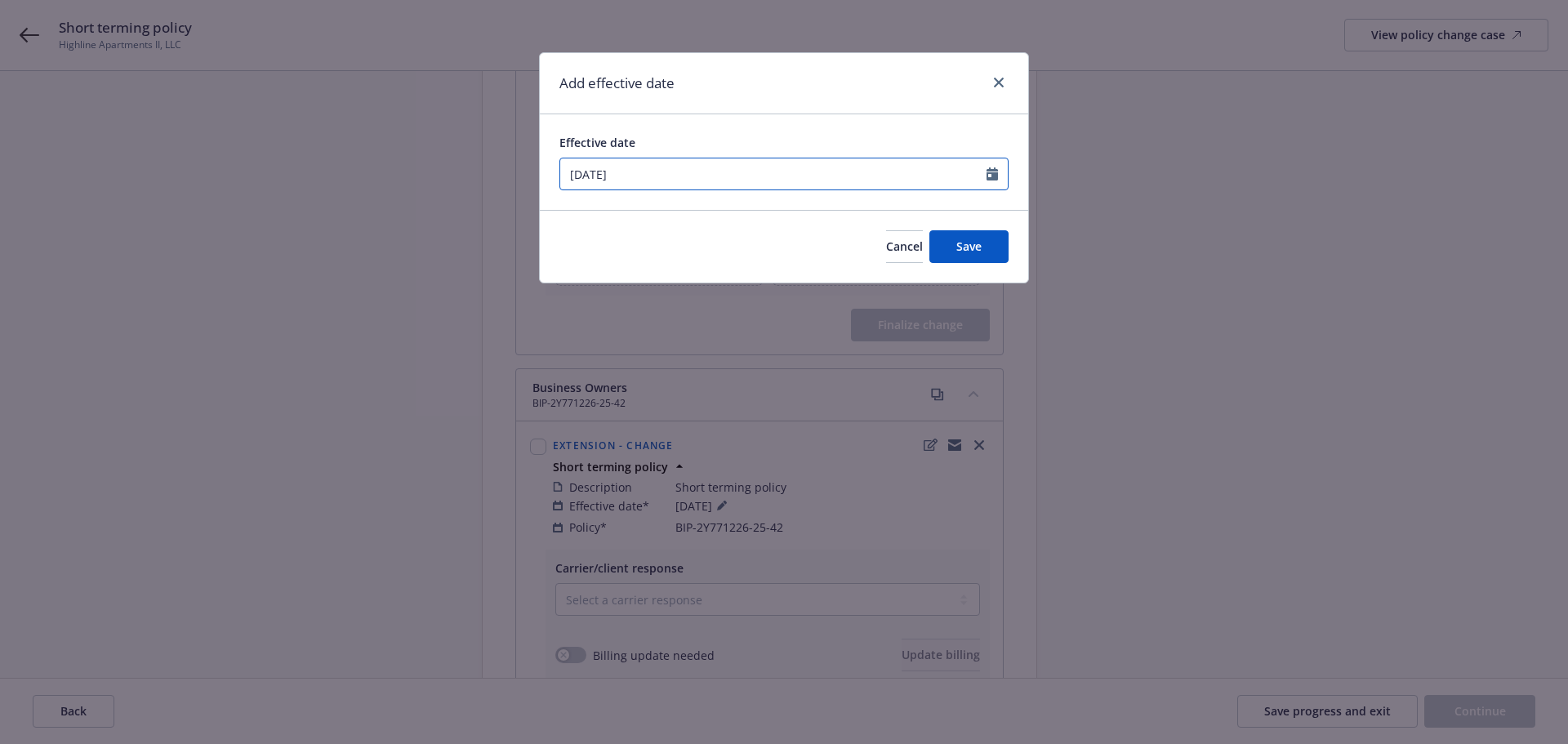
click at [749, 186] on input "[DATE]" at bounding box center [774, 174] width 427 height 31
select select "8"
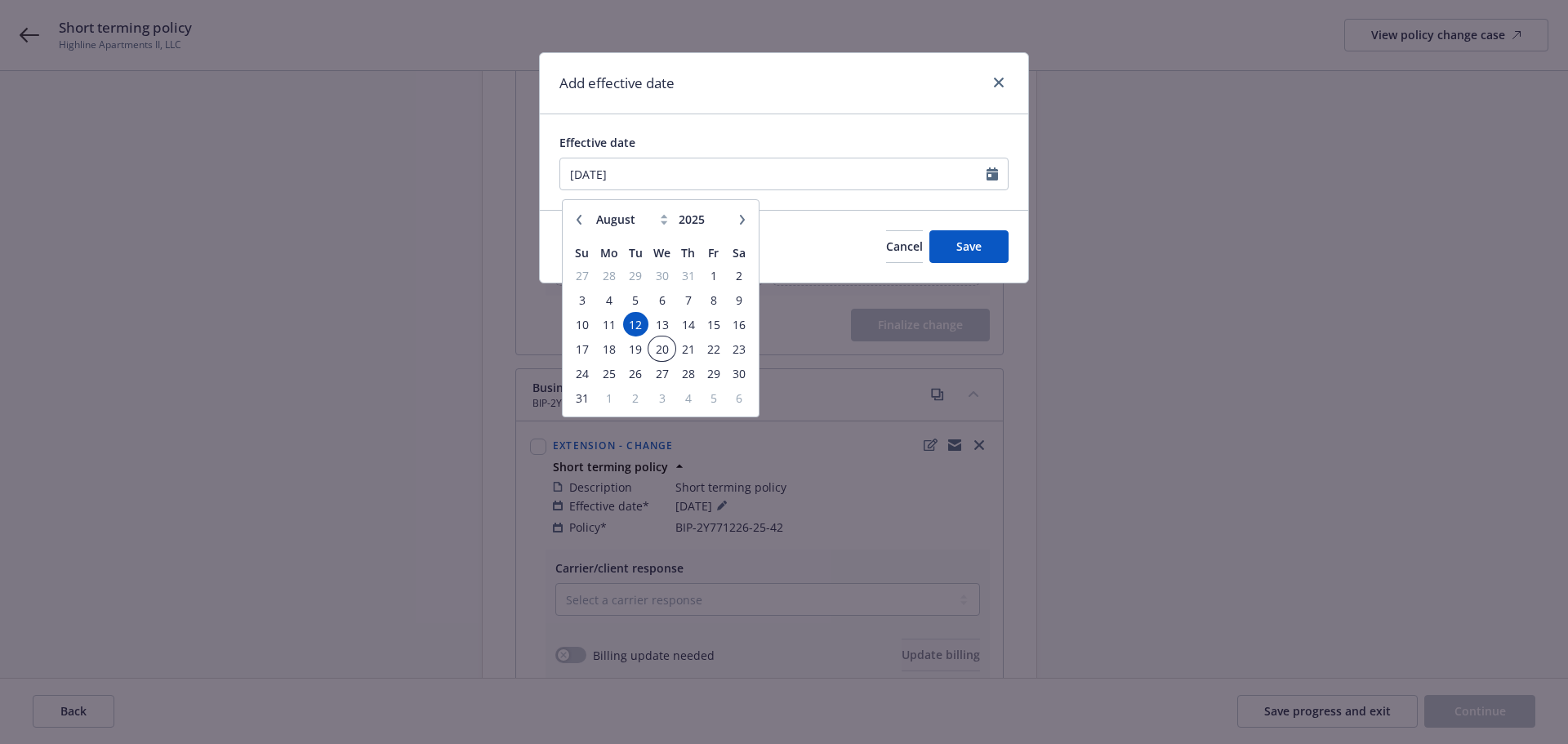
click at [663, 354] on span "20" at bounding box center [662, 348] width 24 height 20
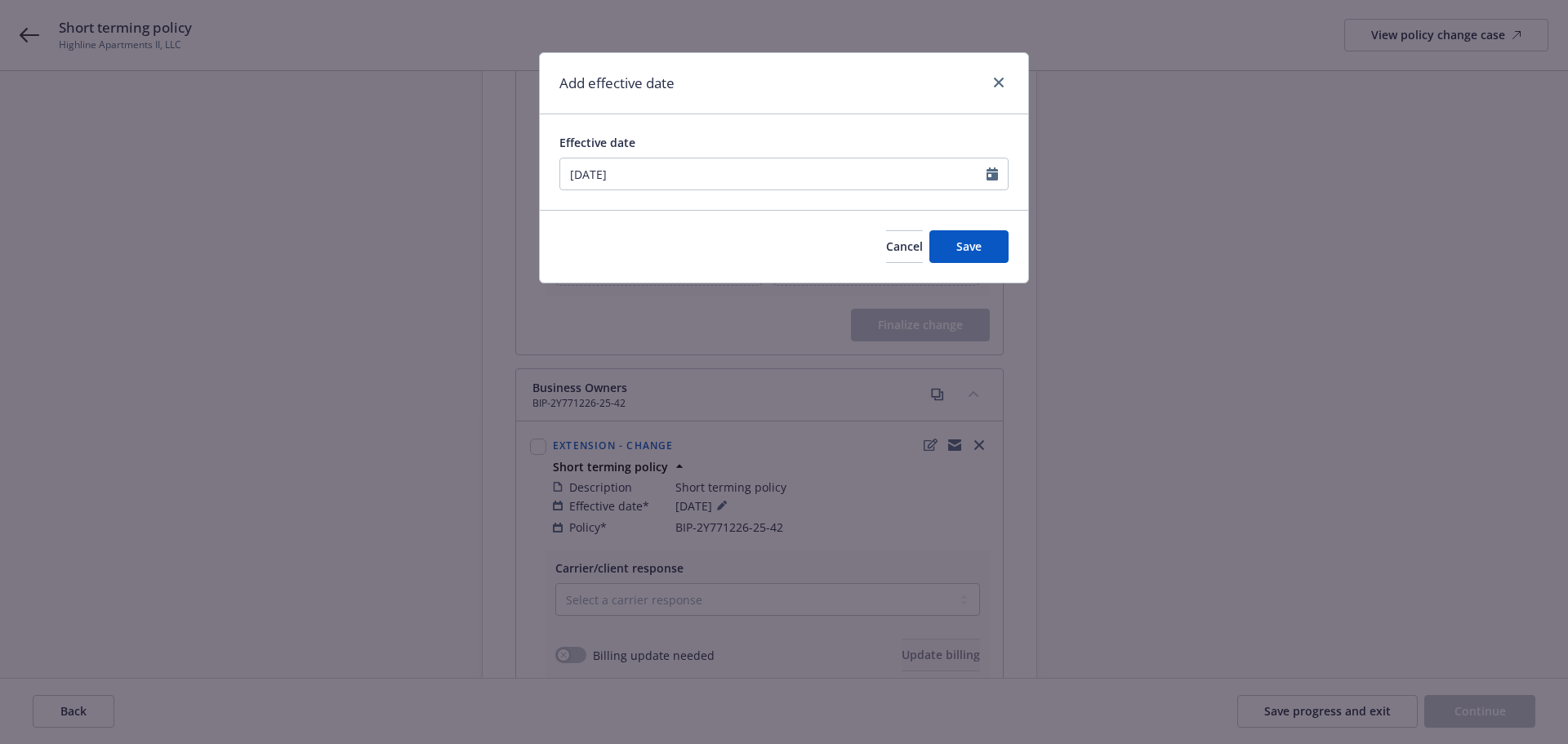
type input "[DATE]"
click at [950, 250] on button "Save" at bounding box center [968, 247] width 79 height 33
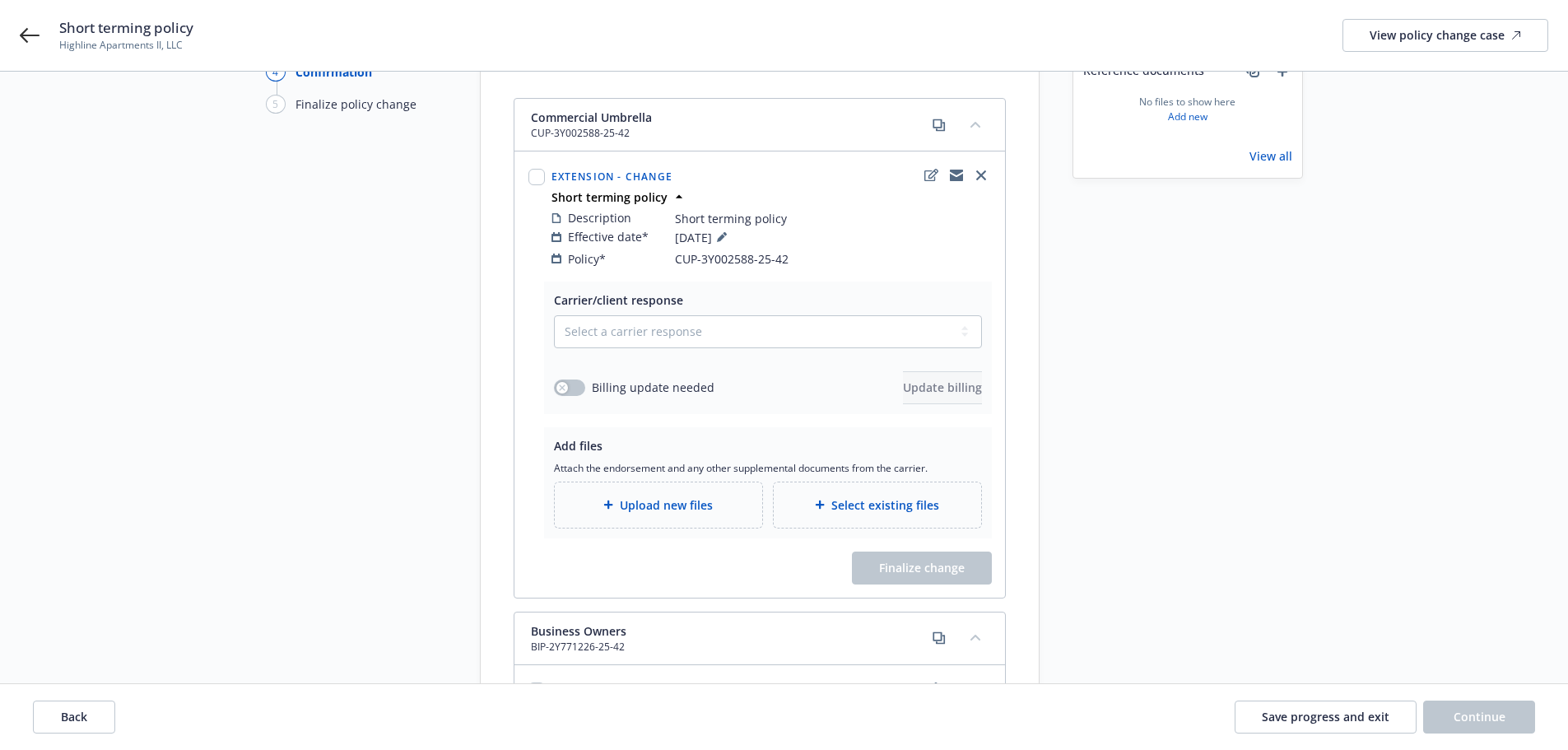
scroll to position [0, 0]
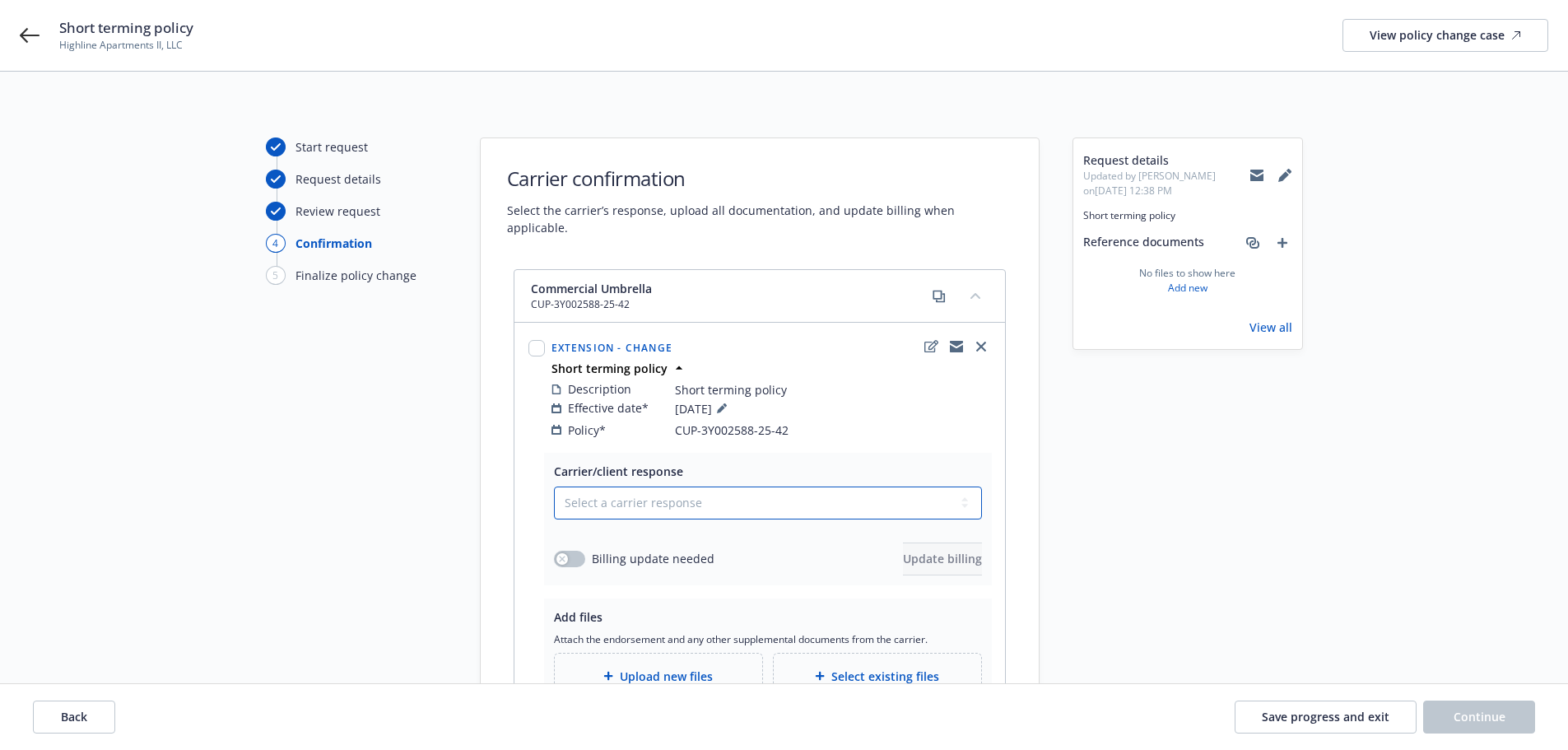
click at [716, 490] on select "Select a carrier response Accepted Accepted with revision No endorsement needed…" at bounding box center [769, 503] width 428 height 33
select select "ACCEPTED"
click at [558, 487] on select "Select a carrier response Accepted Accepted with revision No endorsement needed…" at bounding box center [769, 503] width 428 height 33
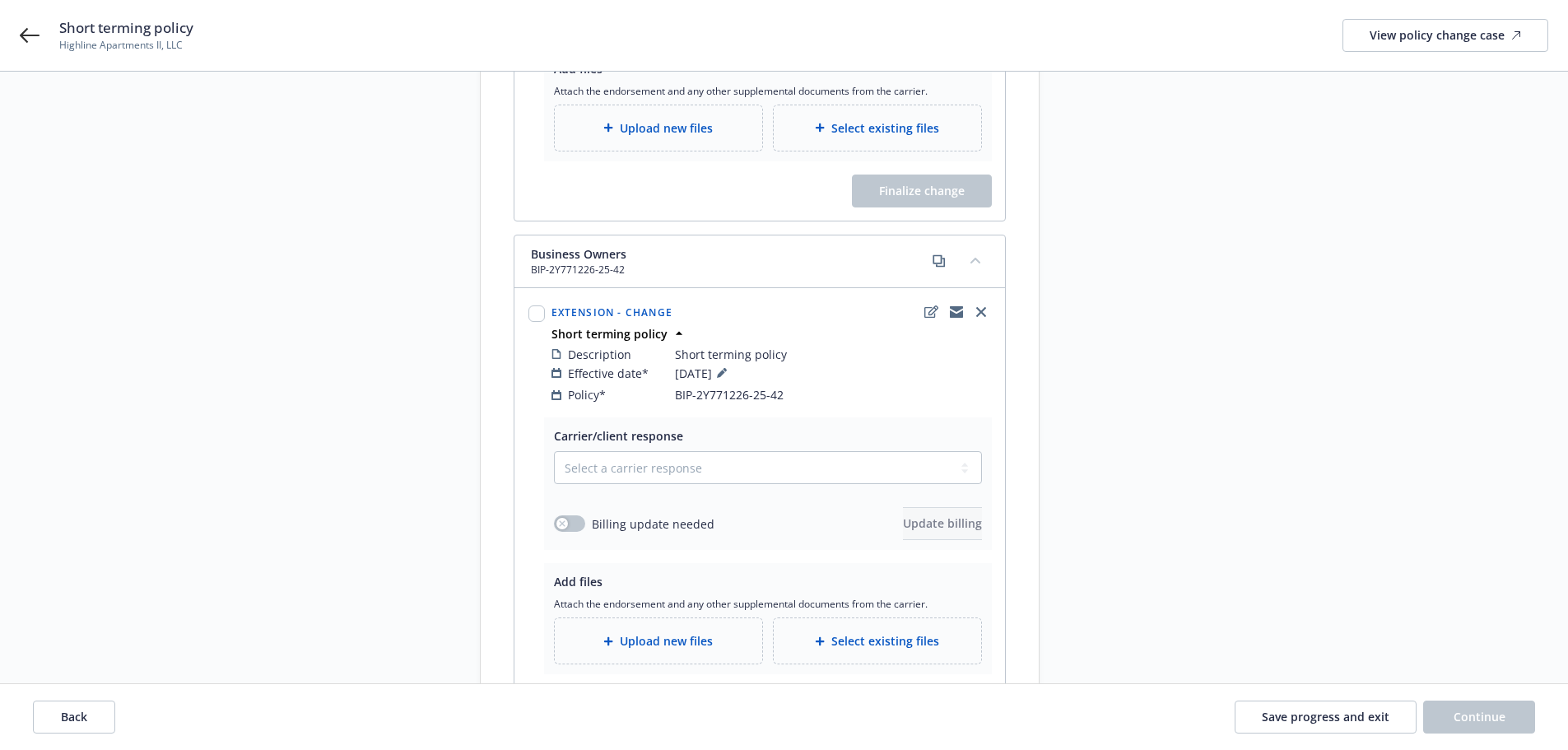
scroll to position [576, 0]
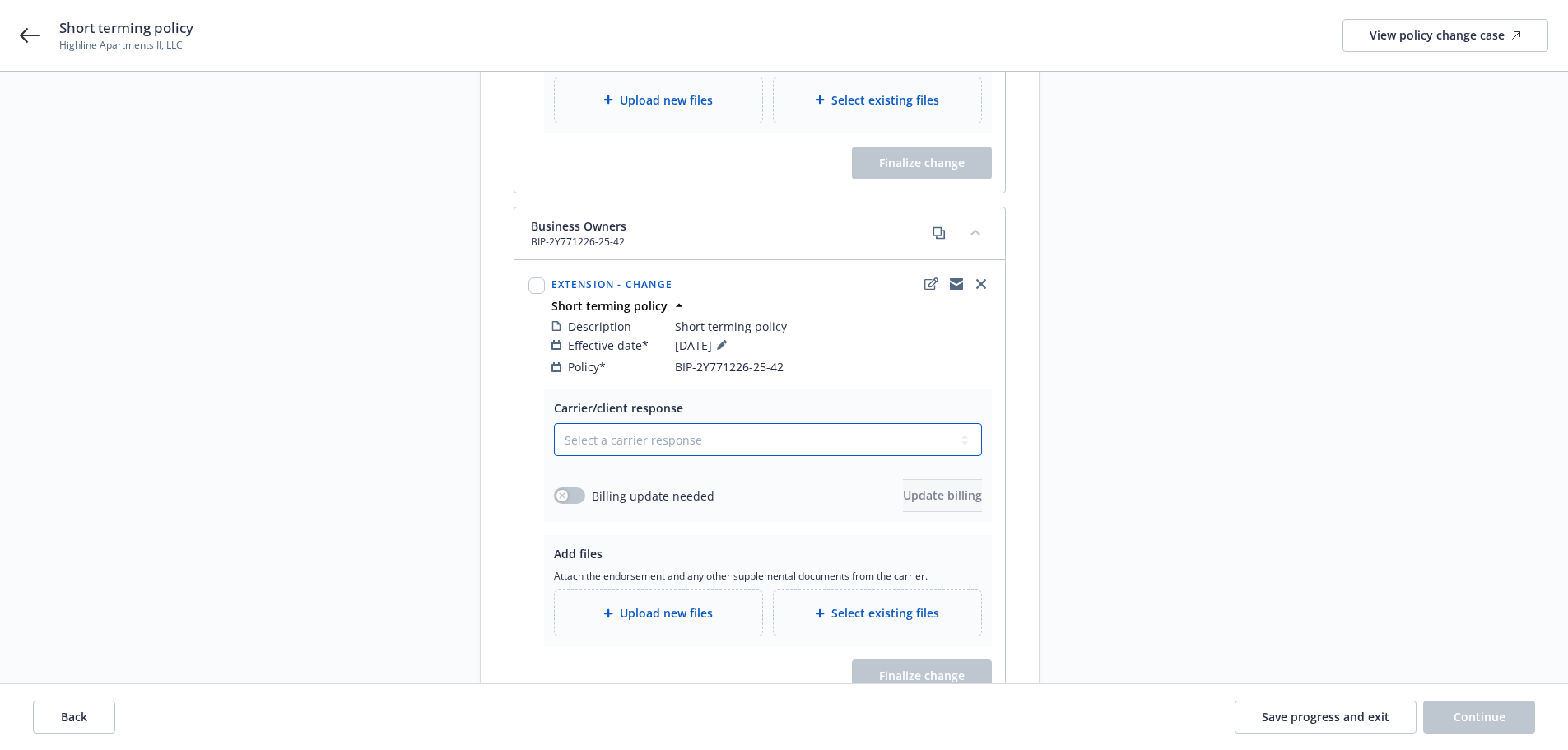
click at [624, 439] on select "Select a carrier response Accepted Accepted with revision No endorsement needed…" at bounding box center [769, 440] width 428 height 33
select select "ACCEPTED"
click at [558, 423] on select "Select a carrier response Accepted Accepted with revision No endorsement needed…" at bounding box center [769, 440] width 428 height 33
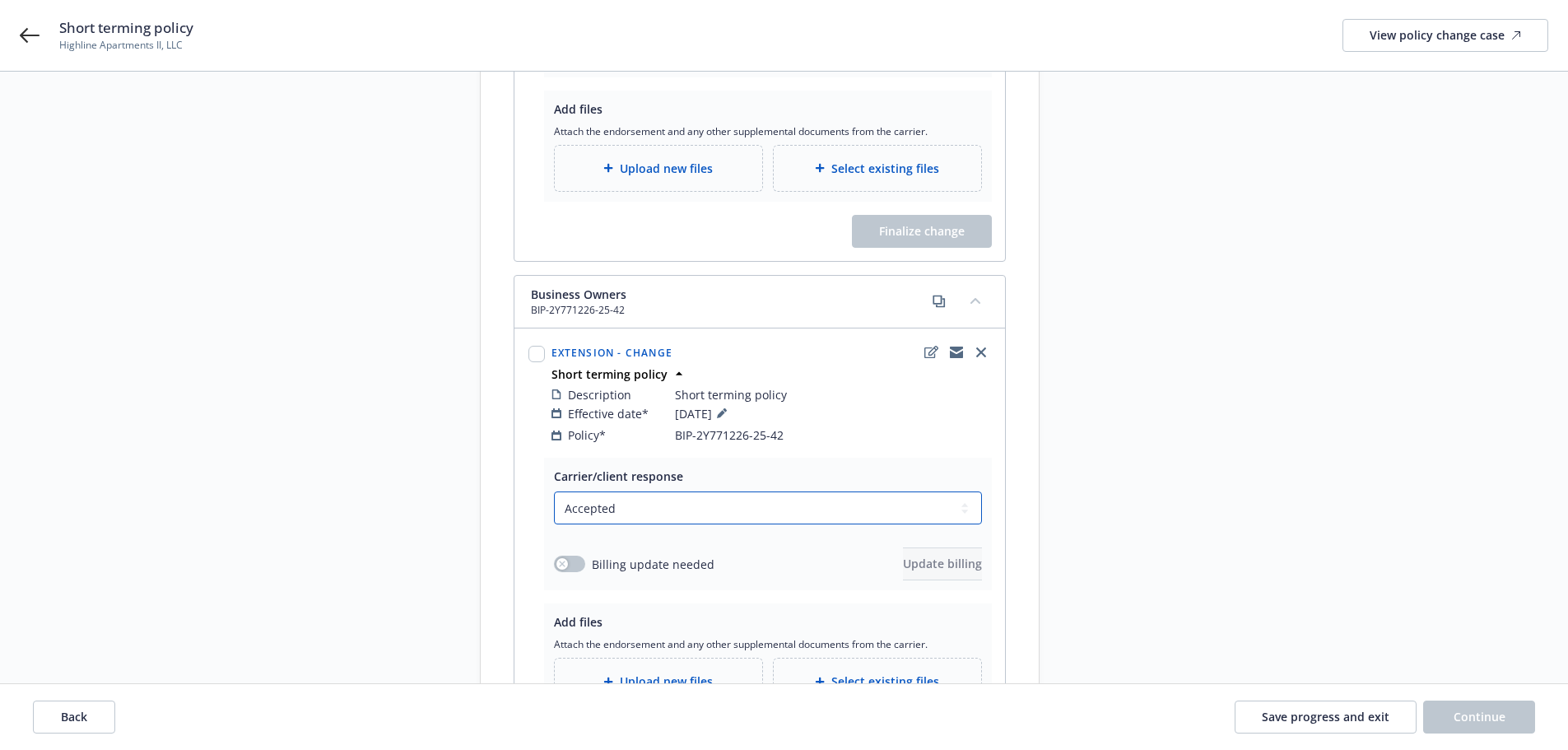
scroll to position [382, 0]
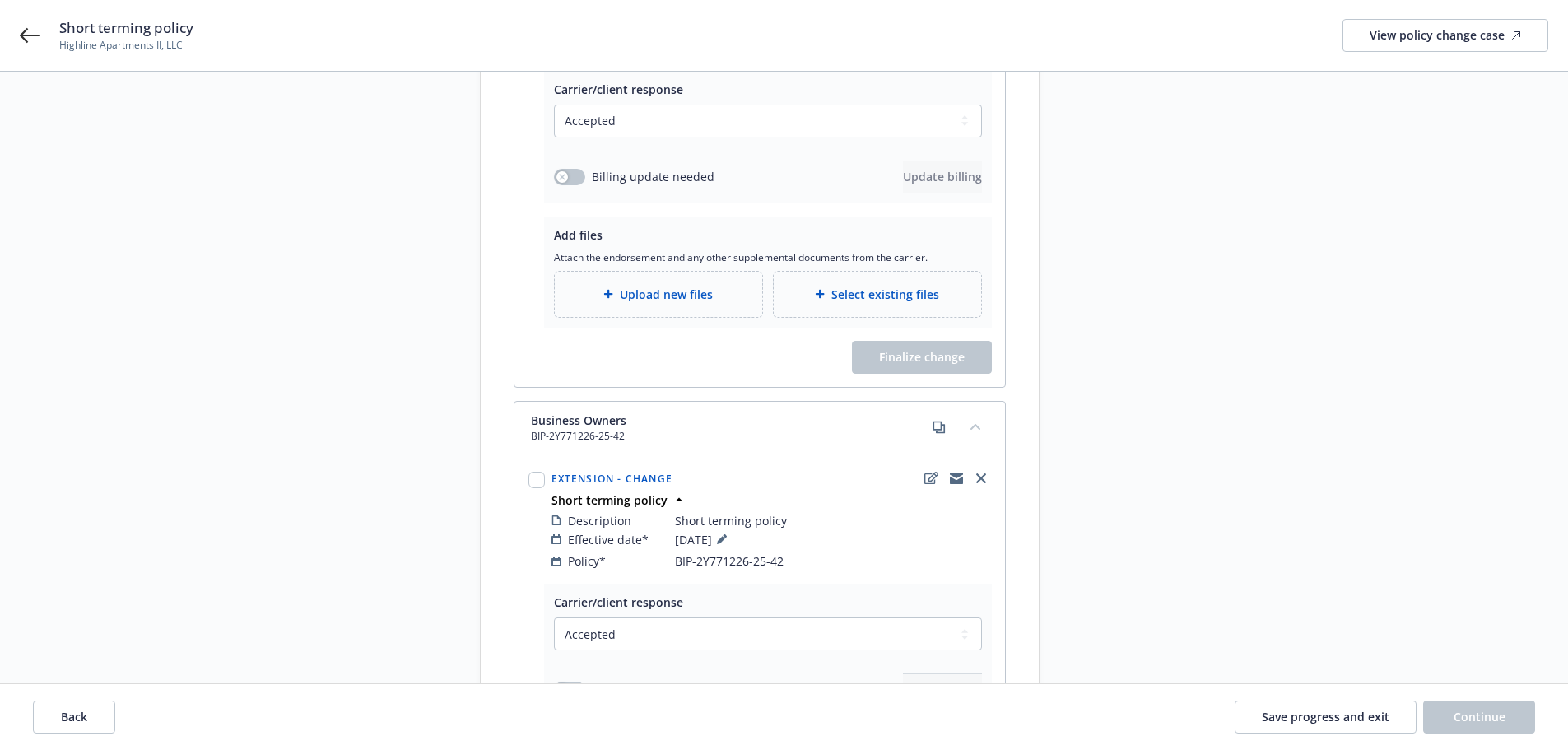
click at [652, 293] on div "Upload new files" at bounding box center [658, 294] width 207 height 45
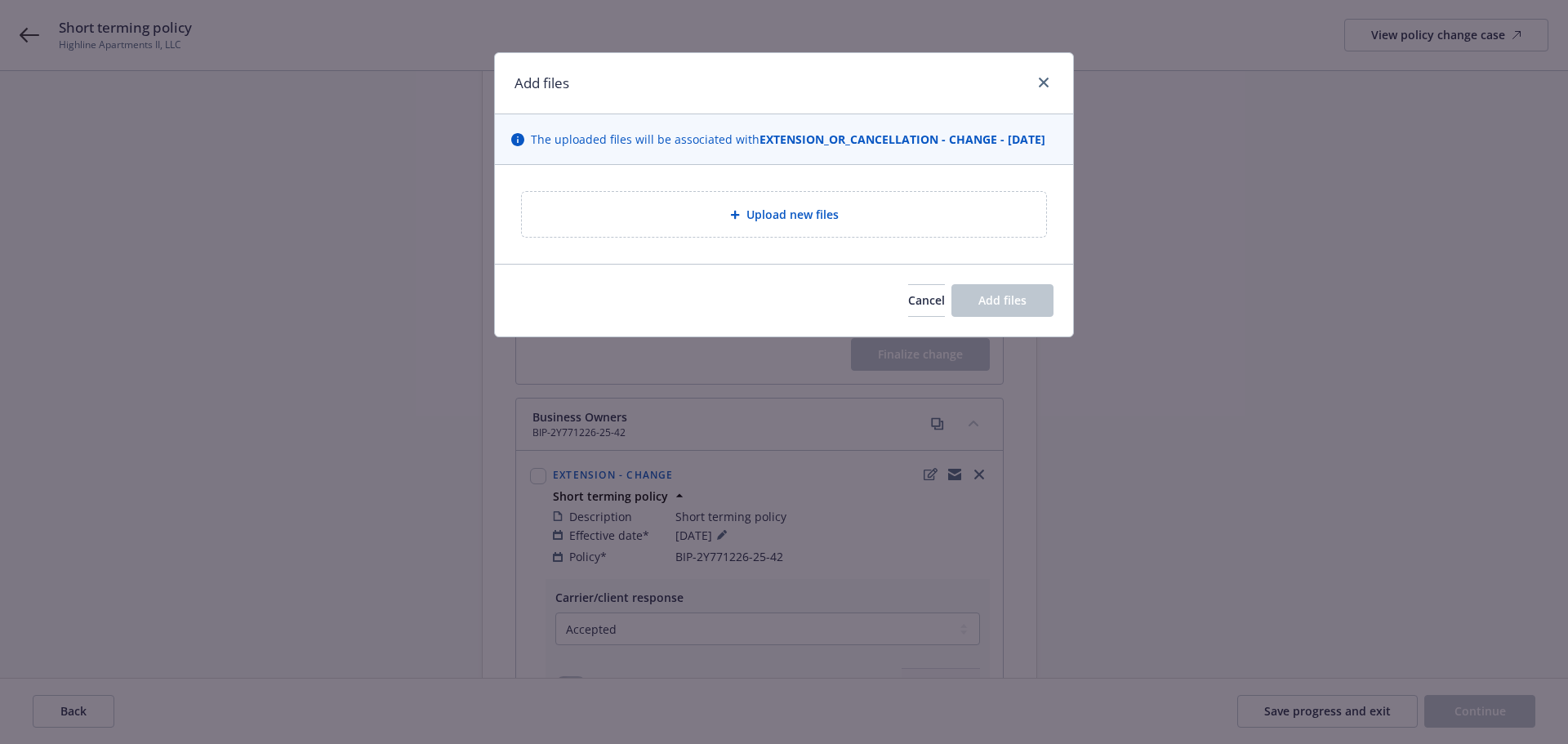
type textarea "x"
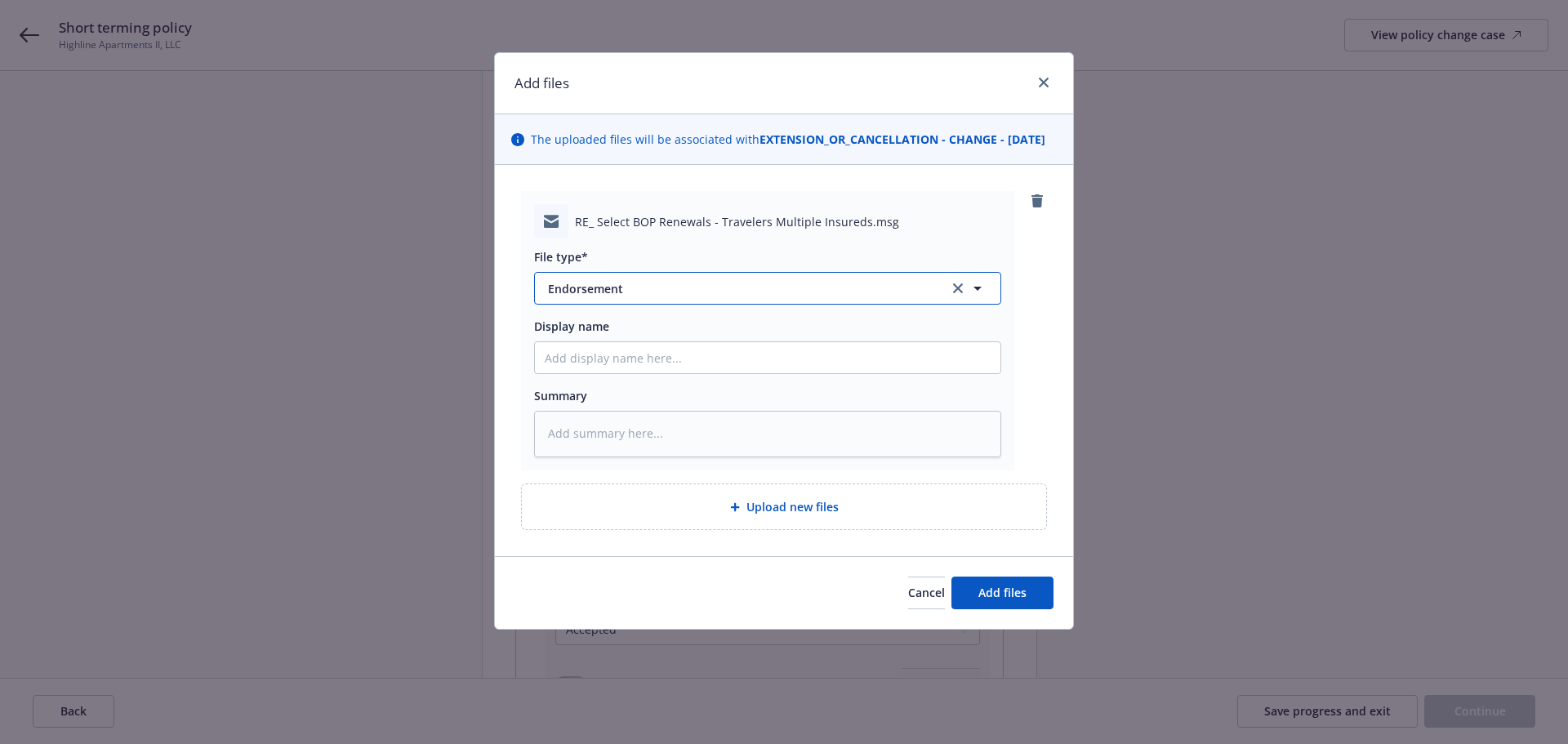
click at [801, 297] on span "Endorsement" at bounding box center [737, 289] width 378 height 17
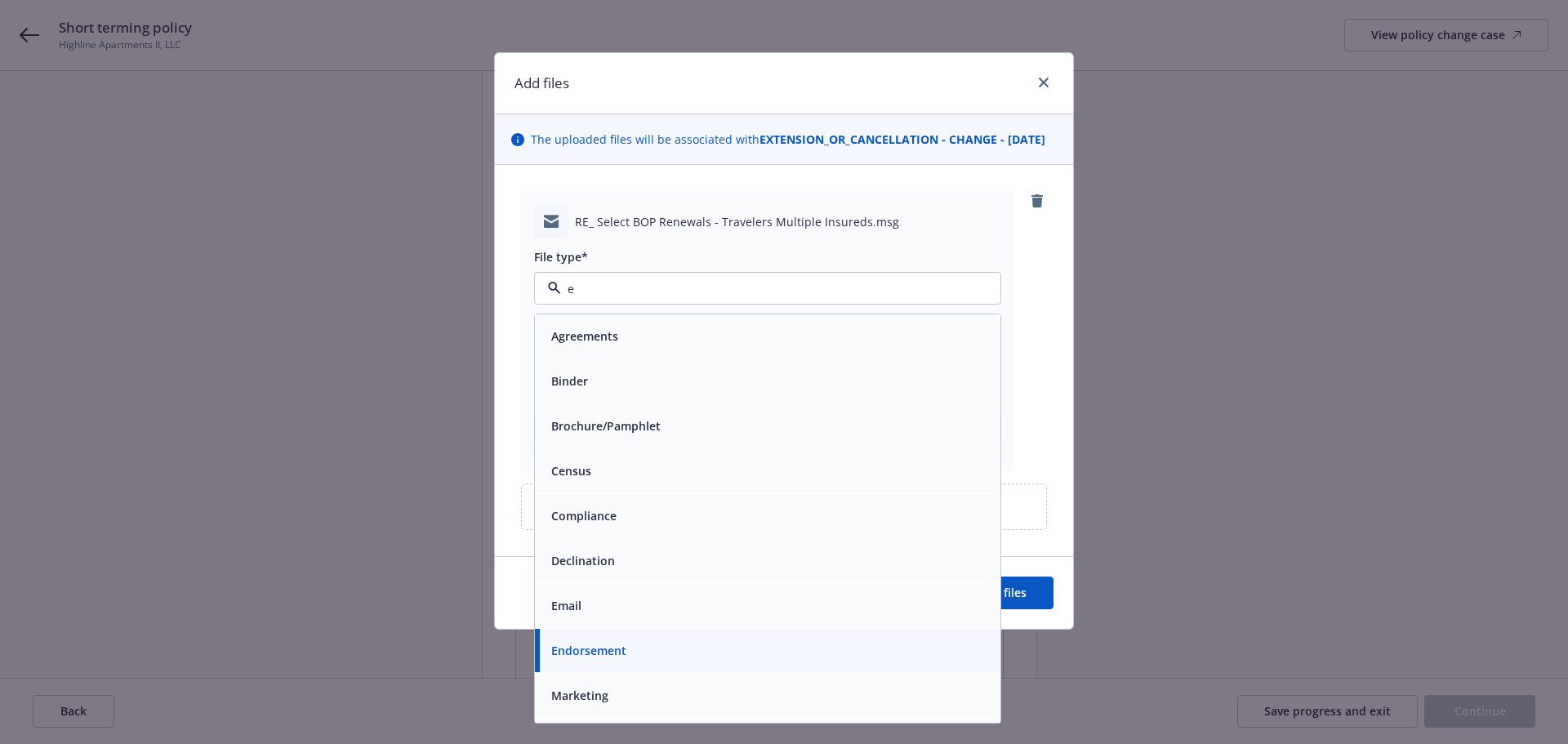
type input "em"
drag, startPoint x: 695, startPoint y: 402, endPoint x: 797, endPoint y: 441, distance: 109.2
click at [695, 393] on div "Email" at bounding box center [767, 381] width 446 height 24
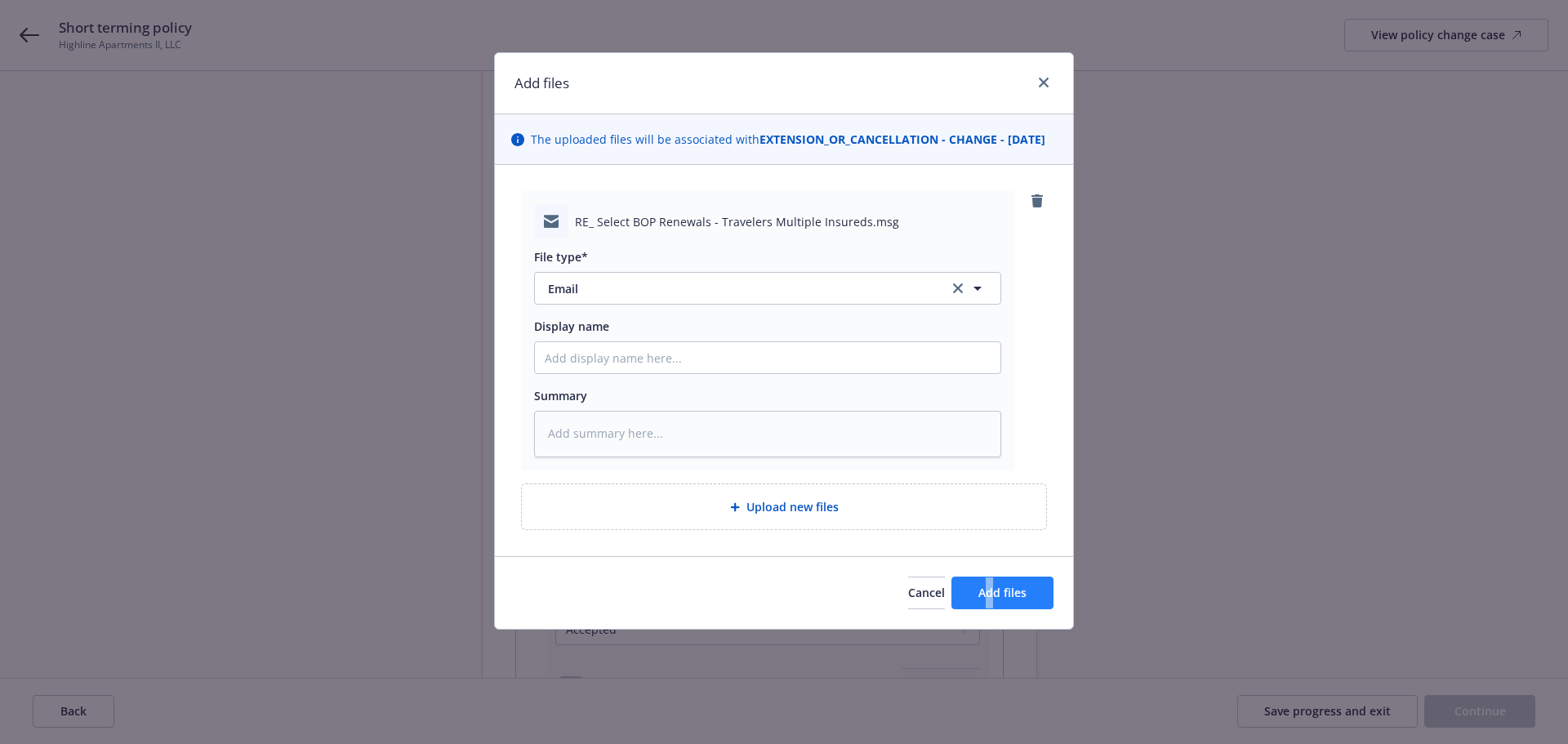
click at [990, 617] on div "Cancel Add files" at bounding box center [784, 592] width 578 height 73
click at [995, 600] on span "Add files" at bounding box center [1003, 592] width 48 height 15
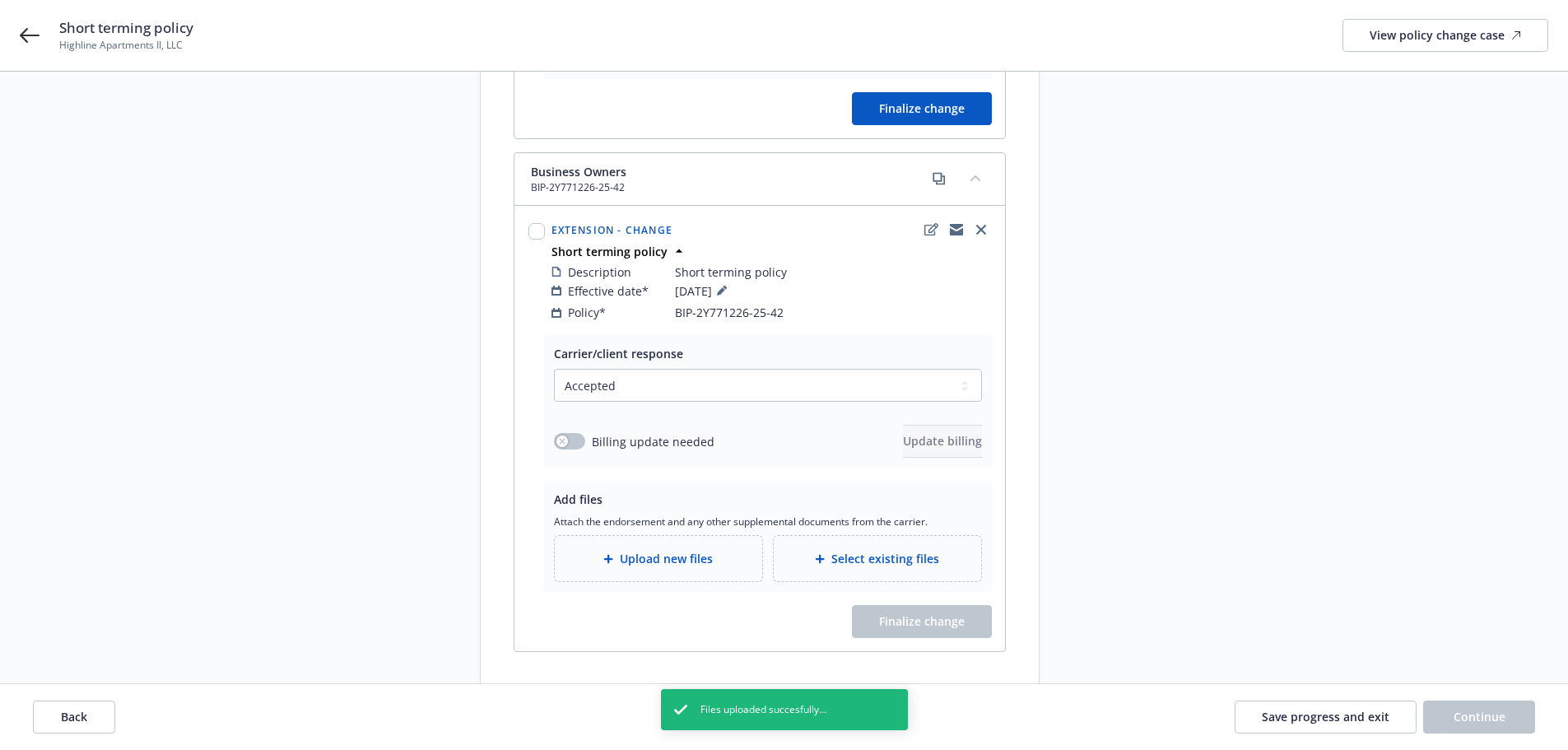
scroll to position [757, 0]
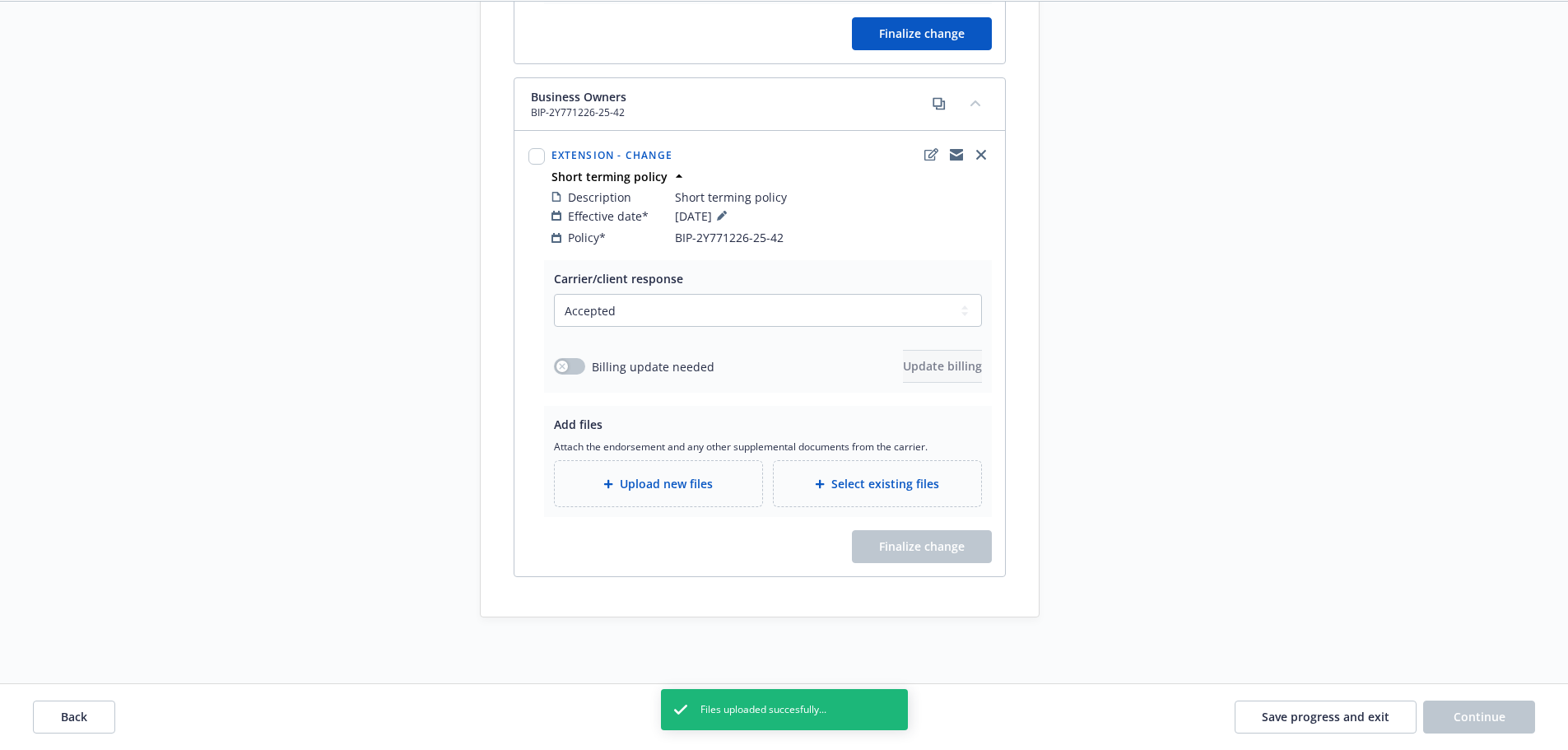
click at [694, 478] on span "Upload new files" at bounding box center [666, 484] width 93 height 17
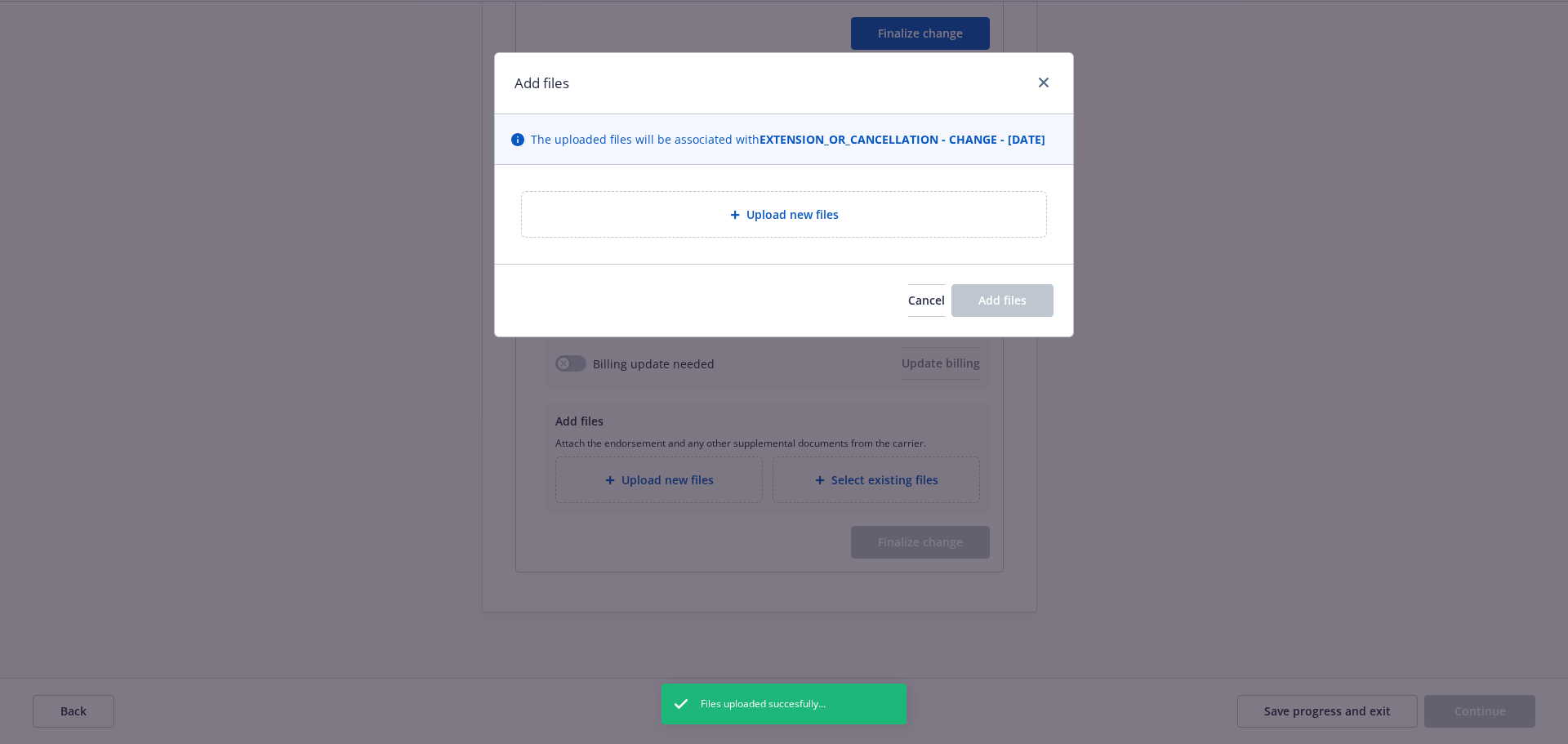
type textarea "x"
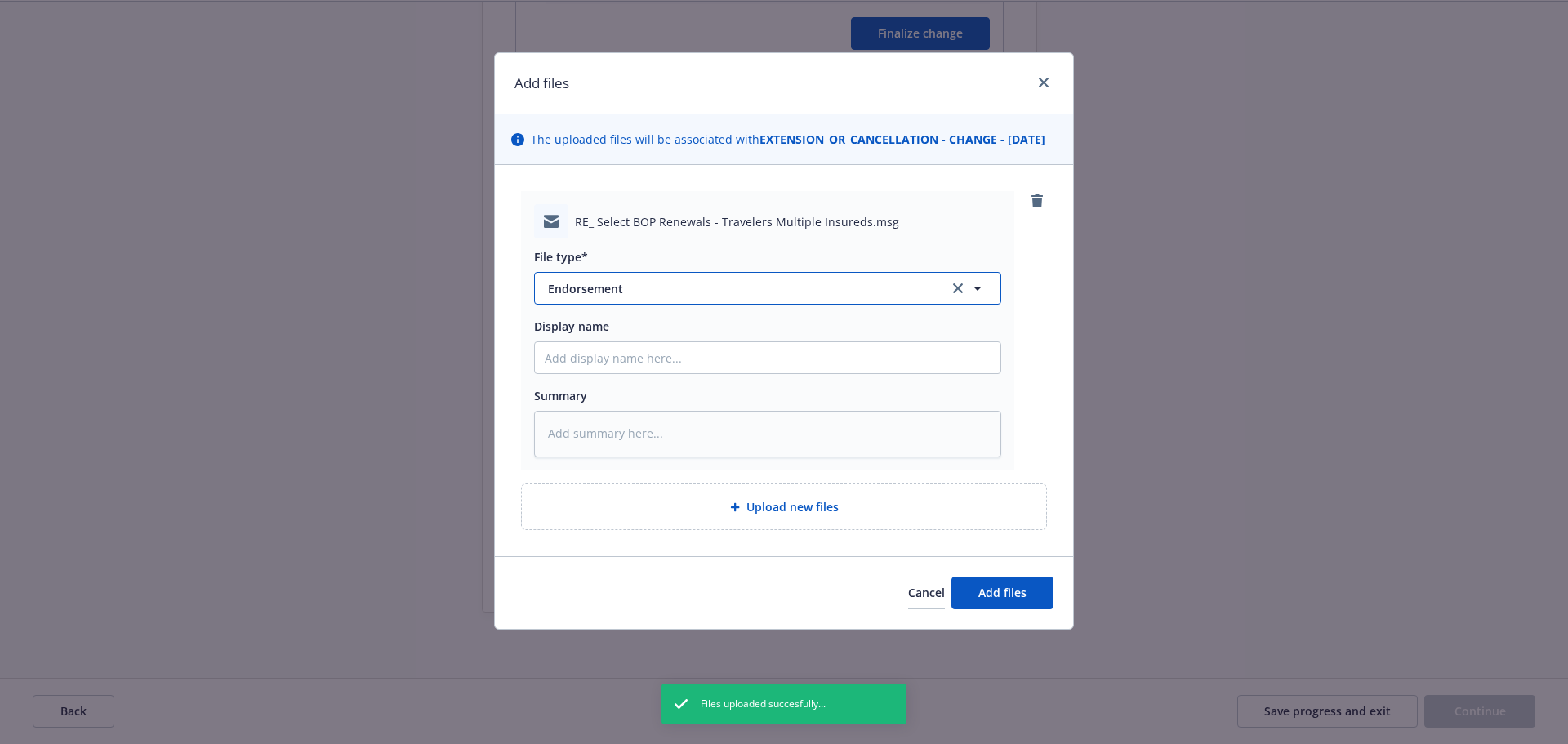
click at [675, 297] on span "Endorsement" at bounding box center [737, 289] width 378 height 17
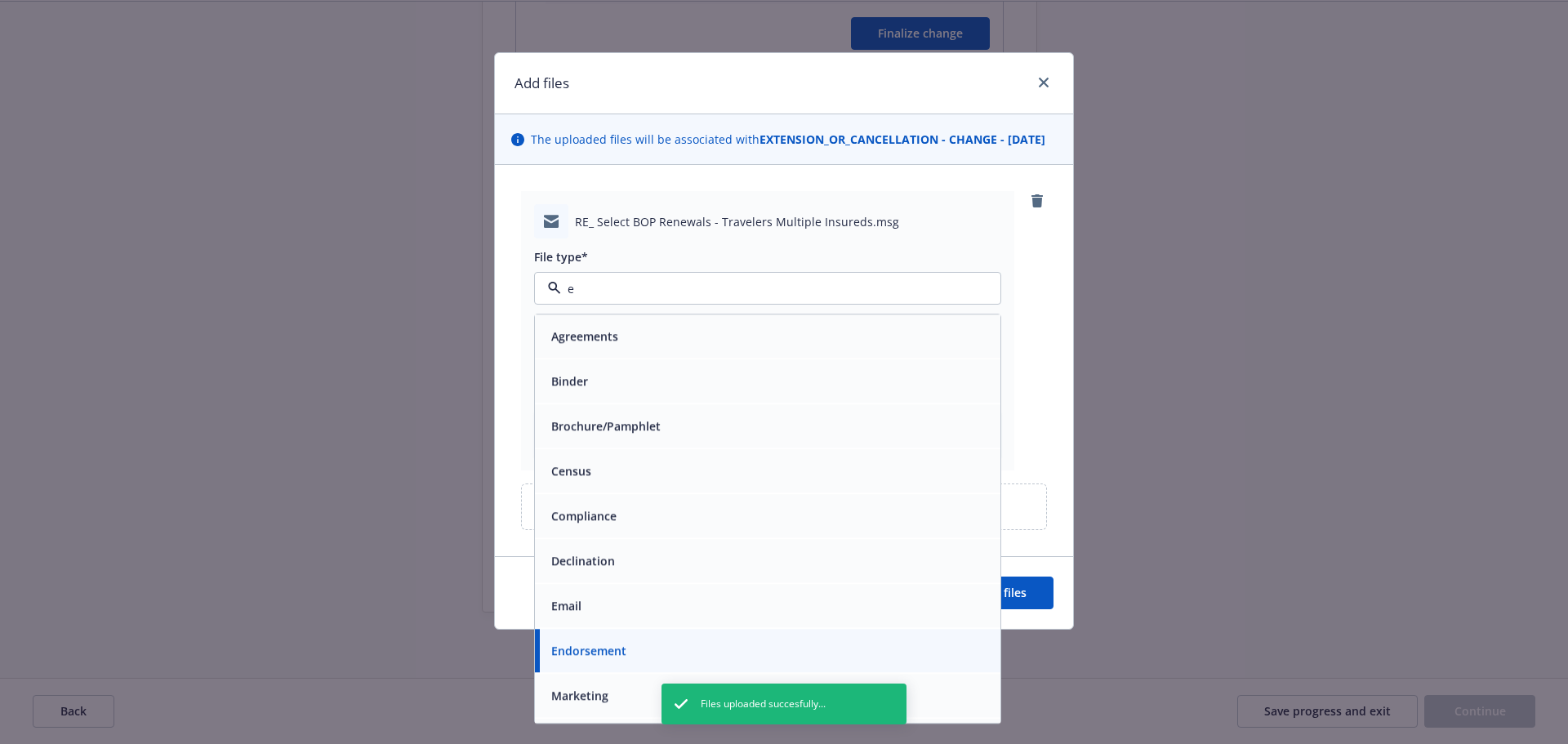
type input "e m"
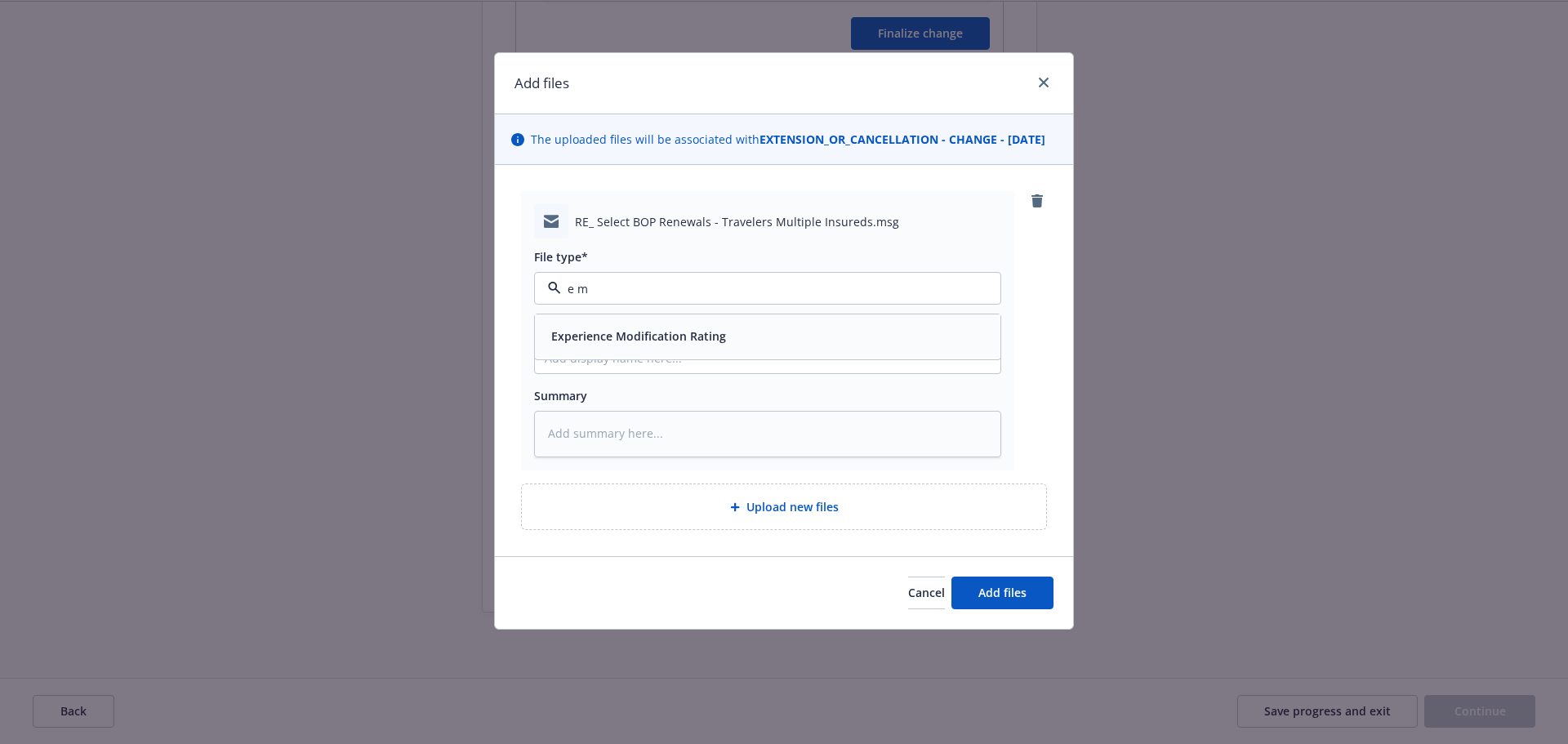
type textarea "x"
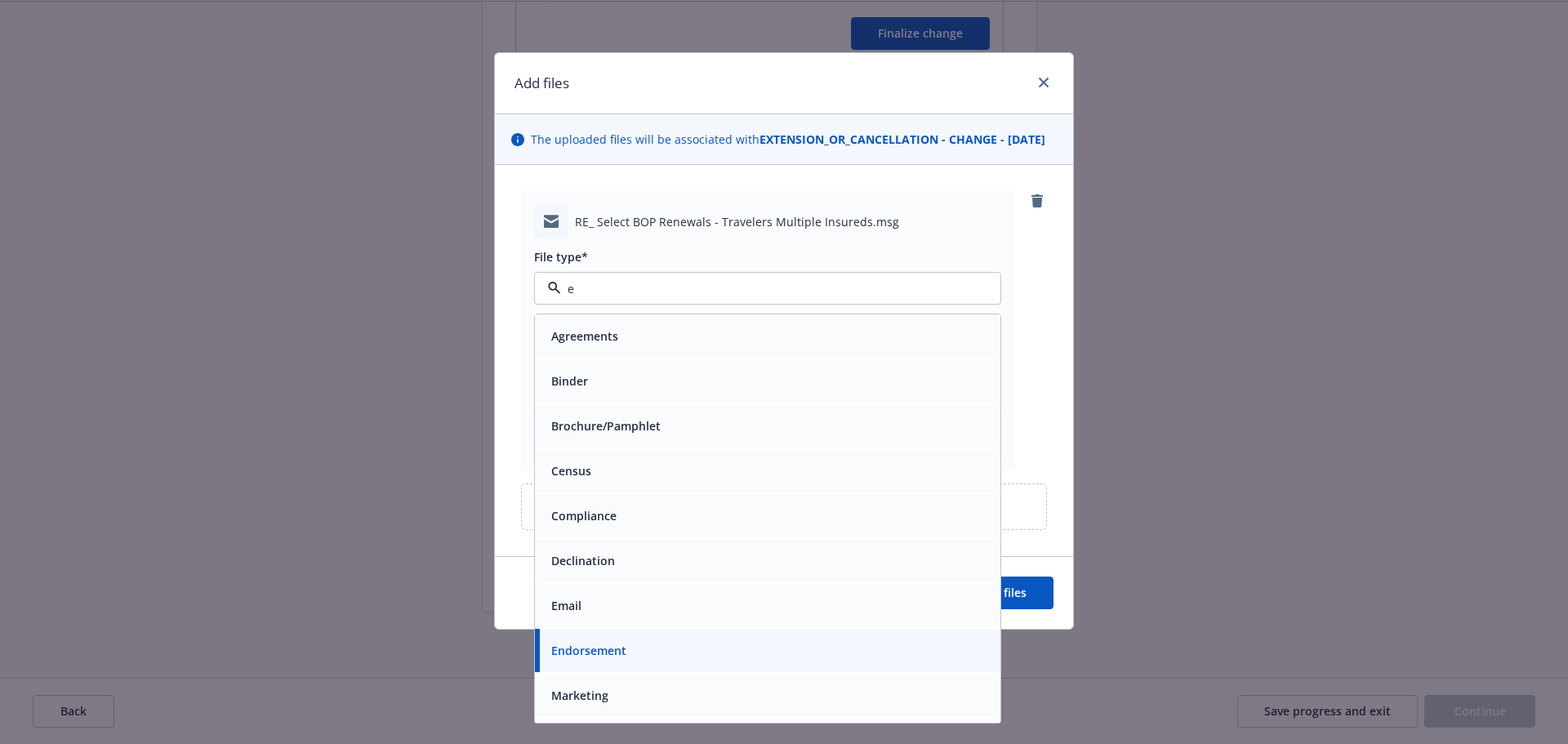
type input "em"
click at [654, 391] on div "Email" at bounding box center [767, 381] width 466 height 43
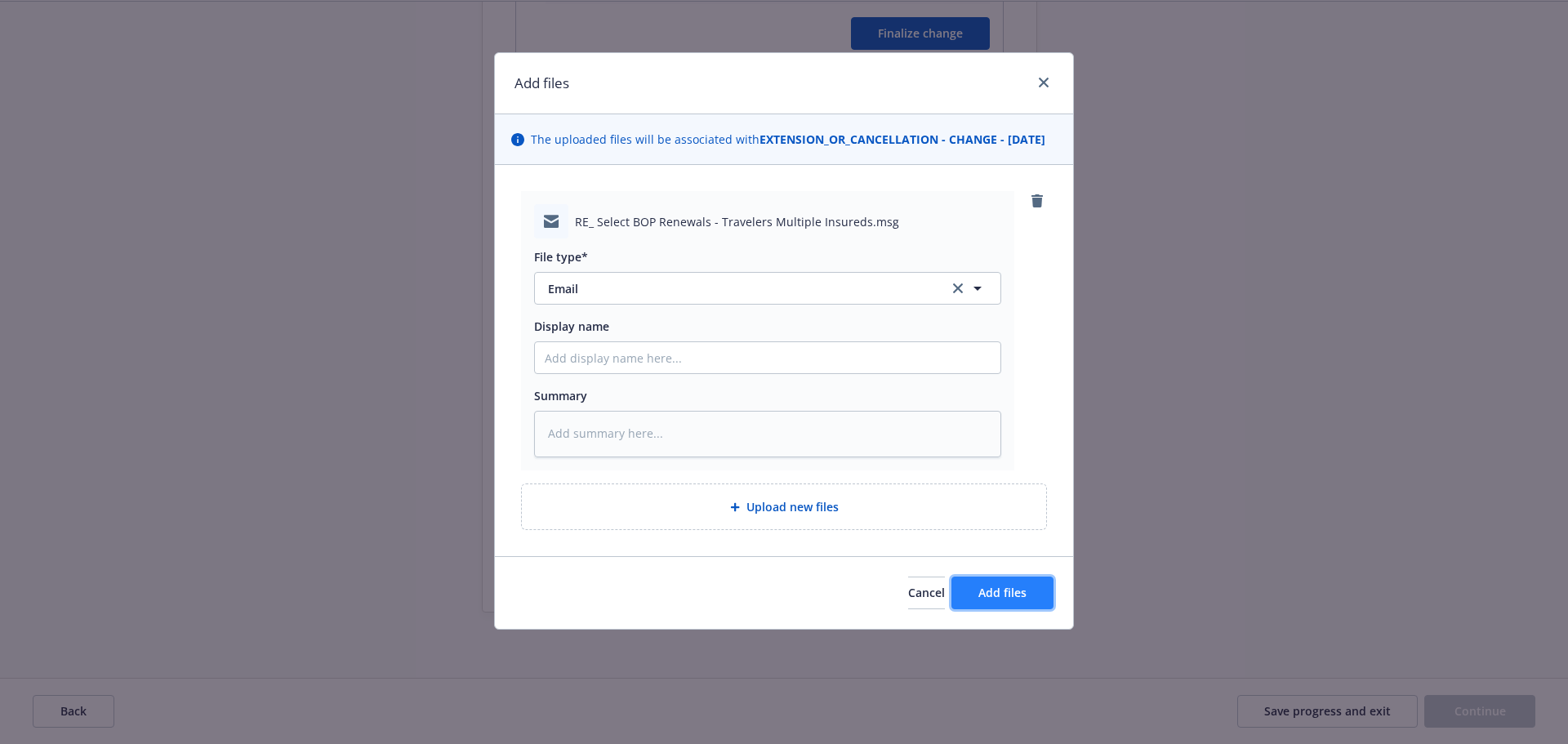
click at [1027, 609] on button "Add files" at bounding box center [1003, 593] width 102 height 33
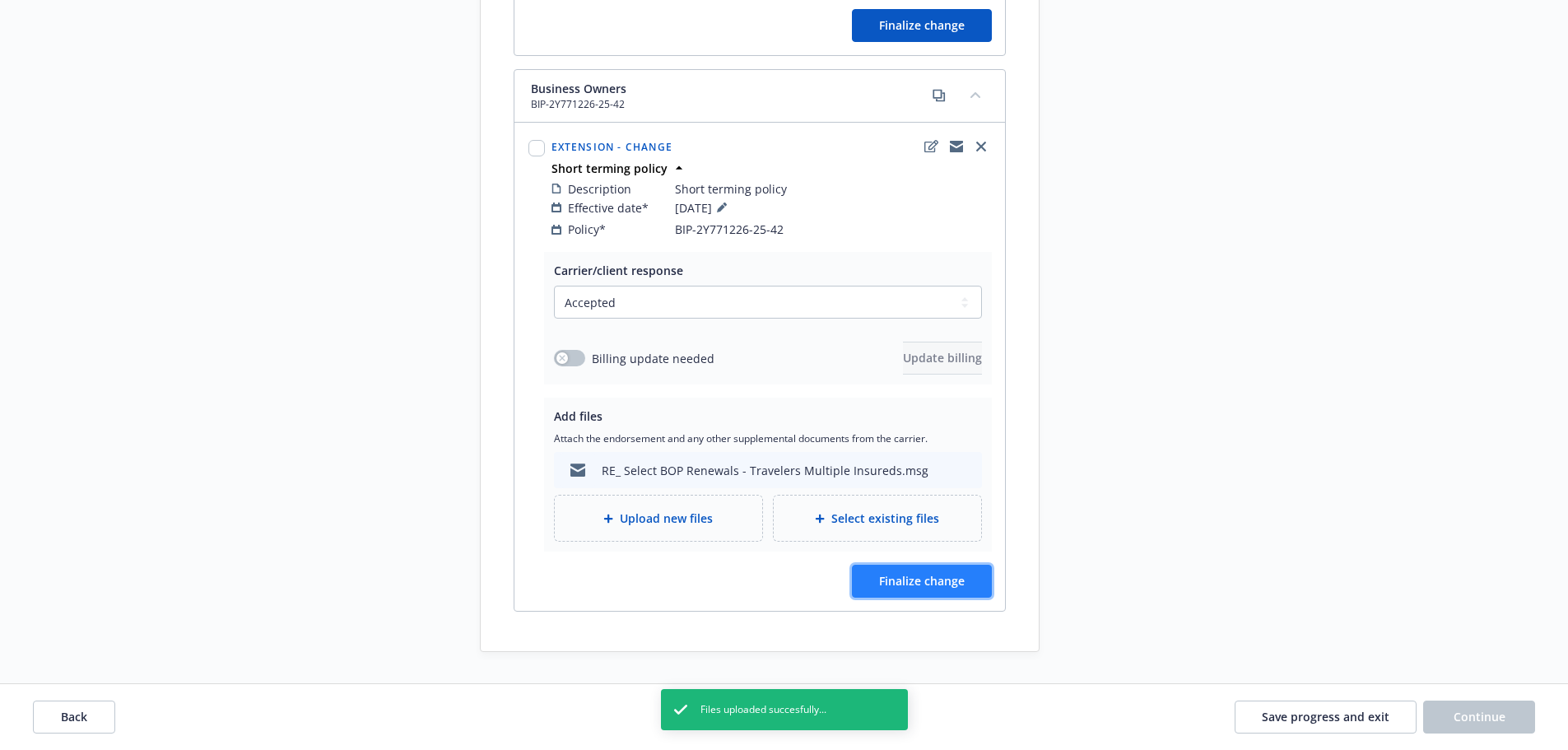
click at [964, 592] on button "Finalize change" at bounding box center [922, 581] width 140 height 33
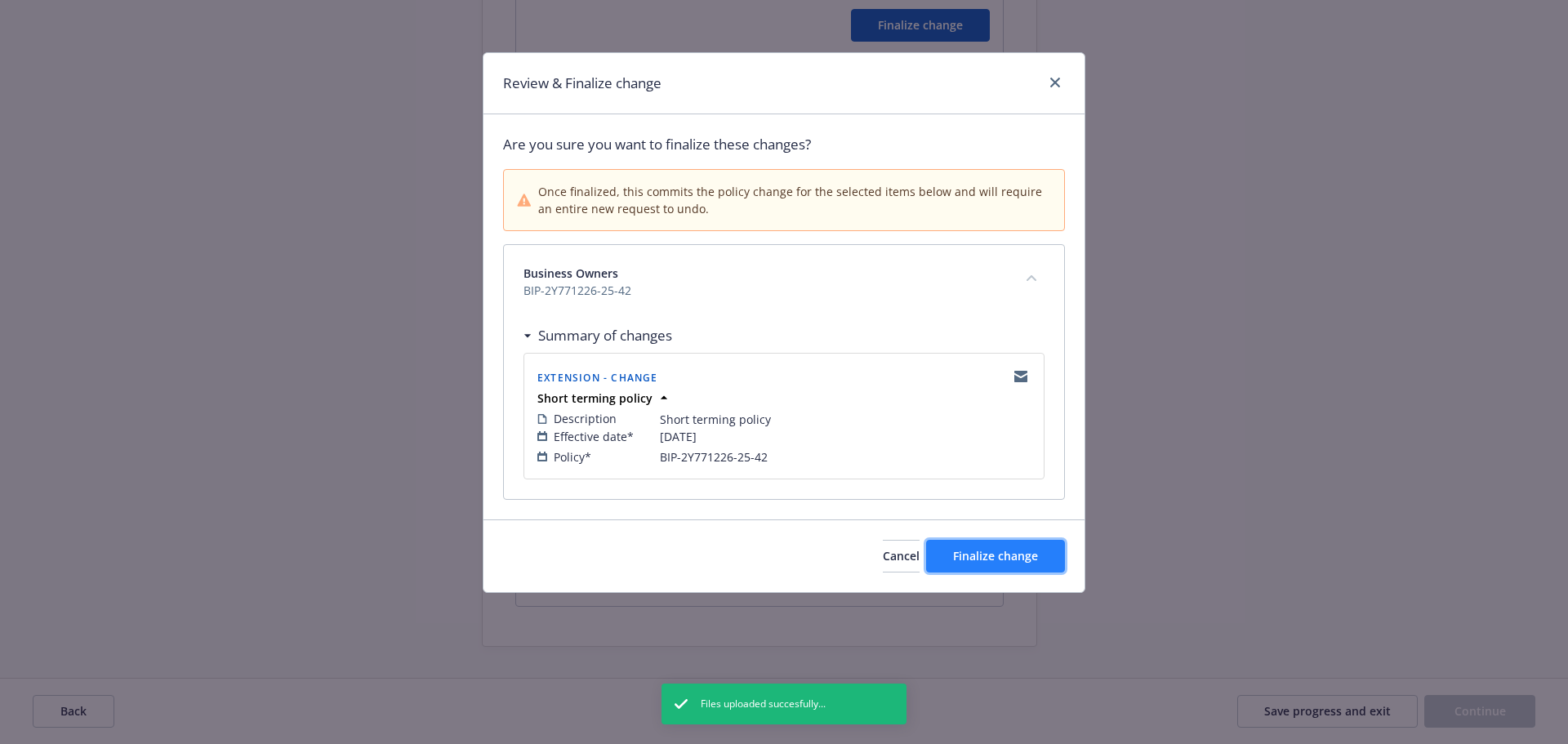
click at [952, 561] on button "Finalize change" at bounding box center [995, 556] width 139 height 33
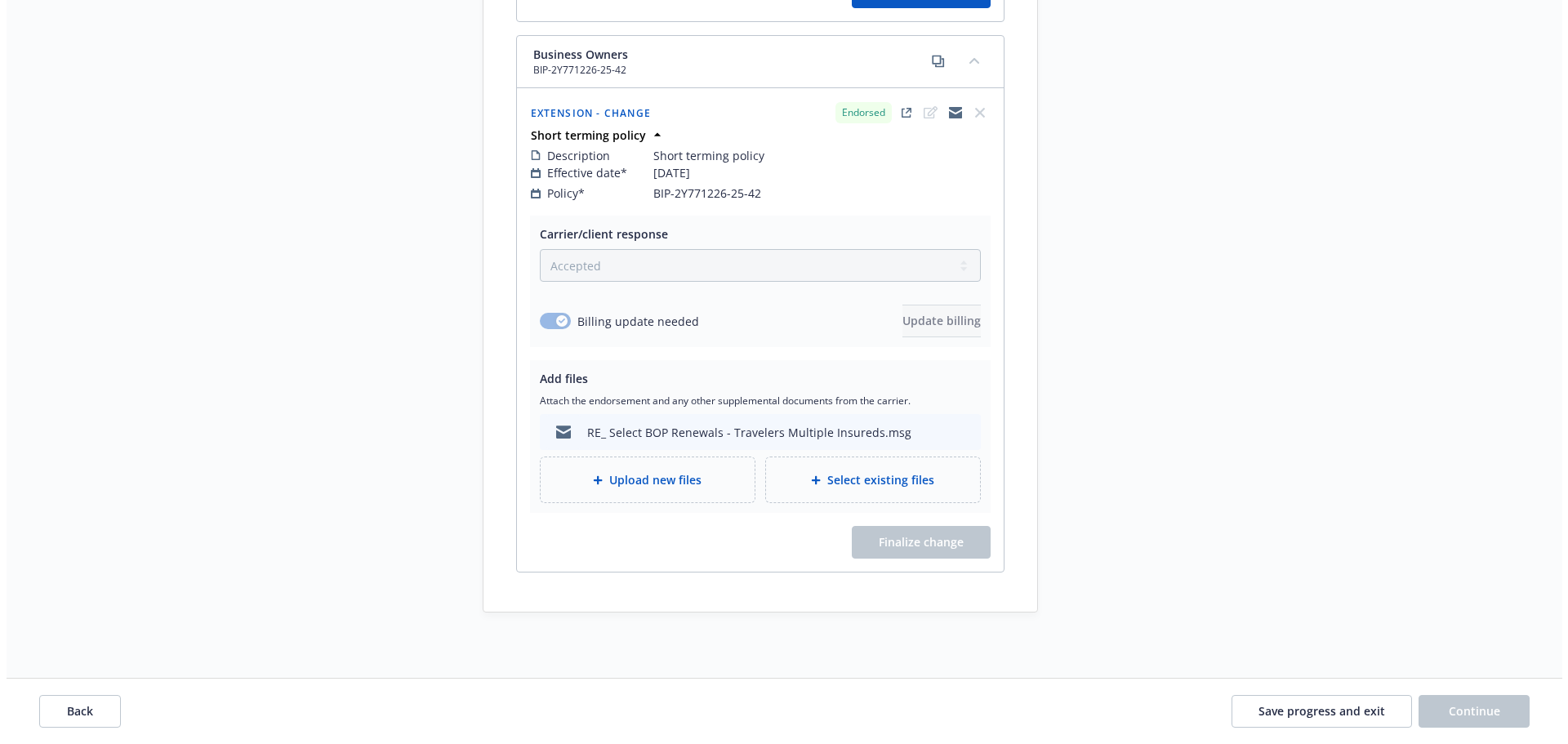
scroll to position [383, 0]
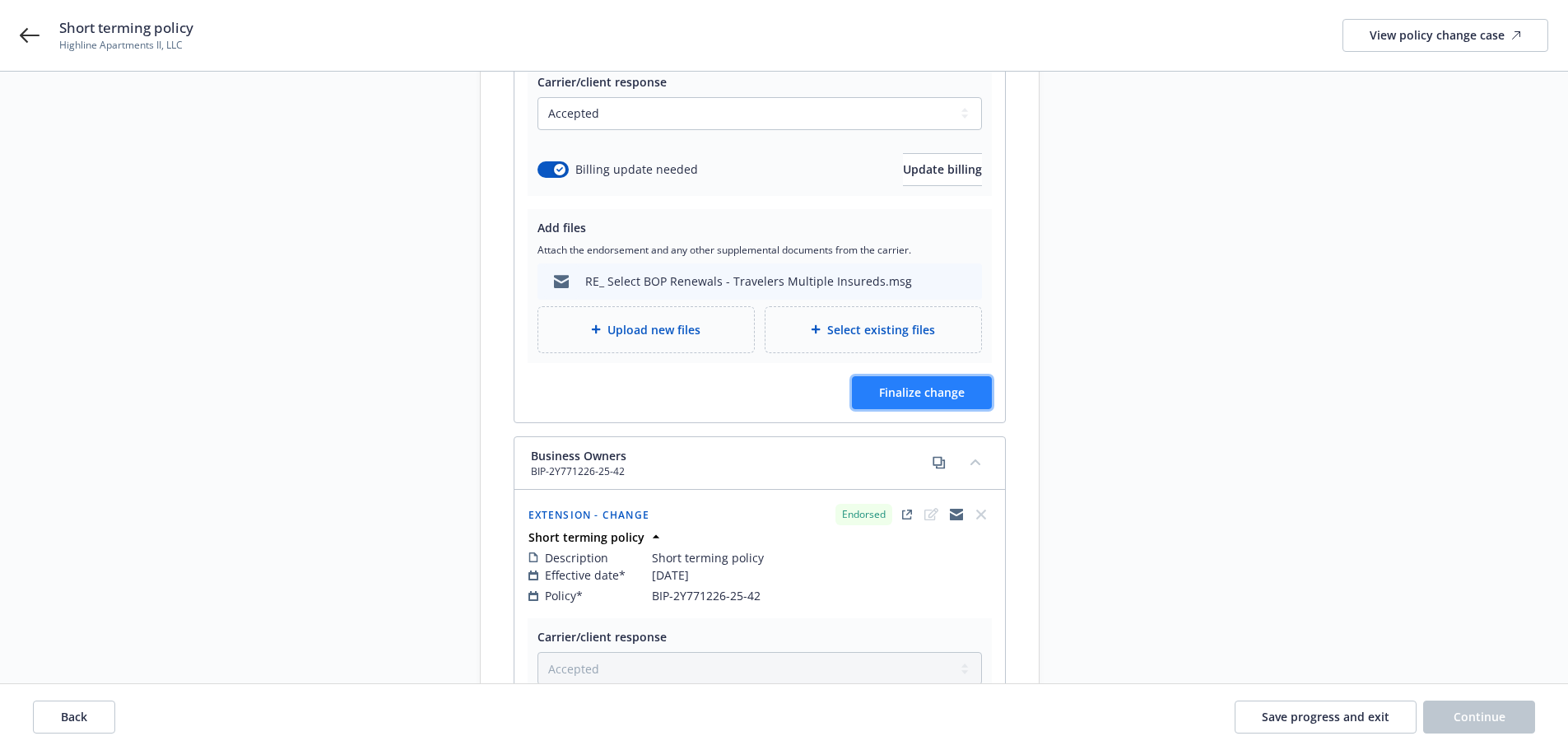
click at [893, 389] on span "Finalize change" at bounding box center [922, 392] width 86 height 15
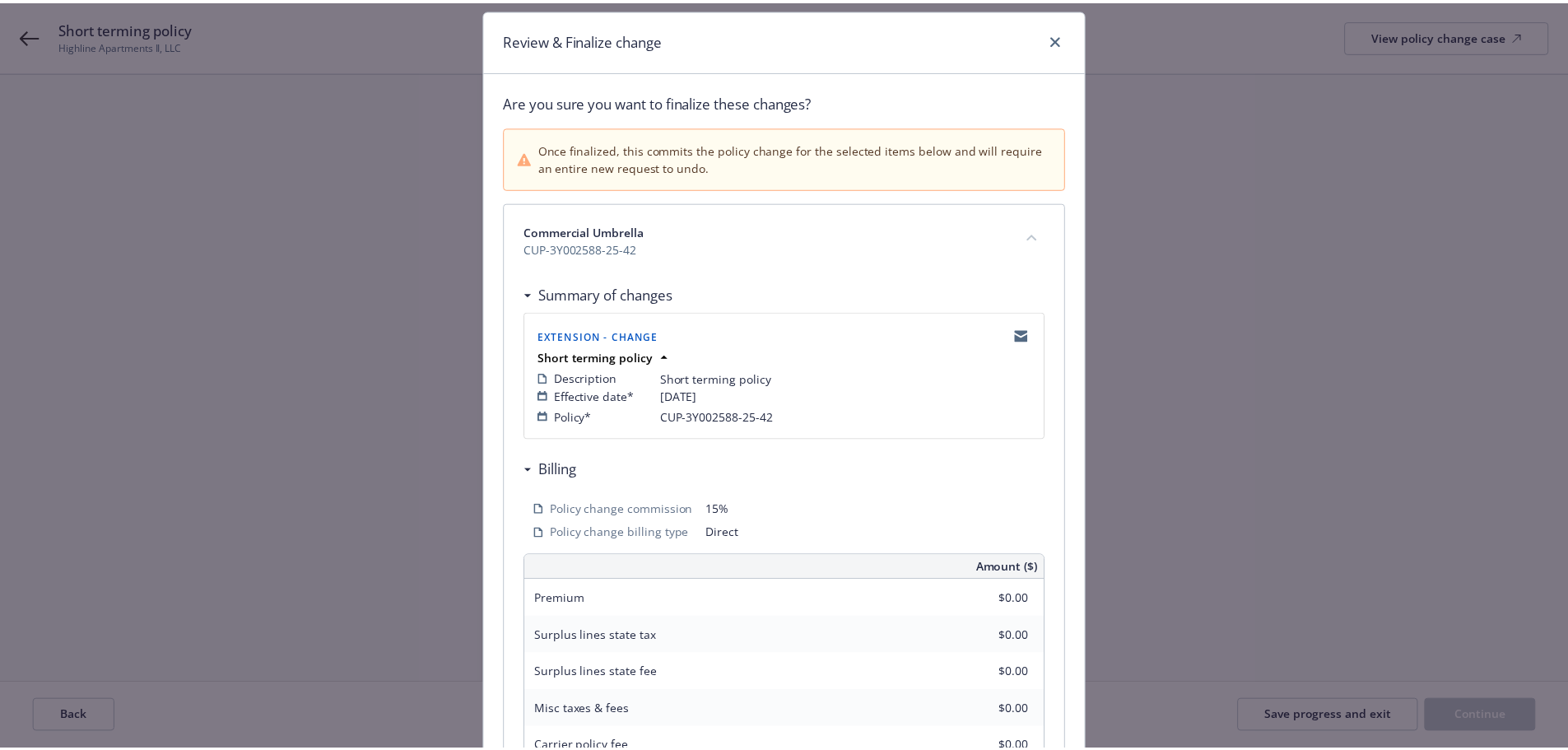
scroll to position [390, 0]
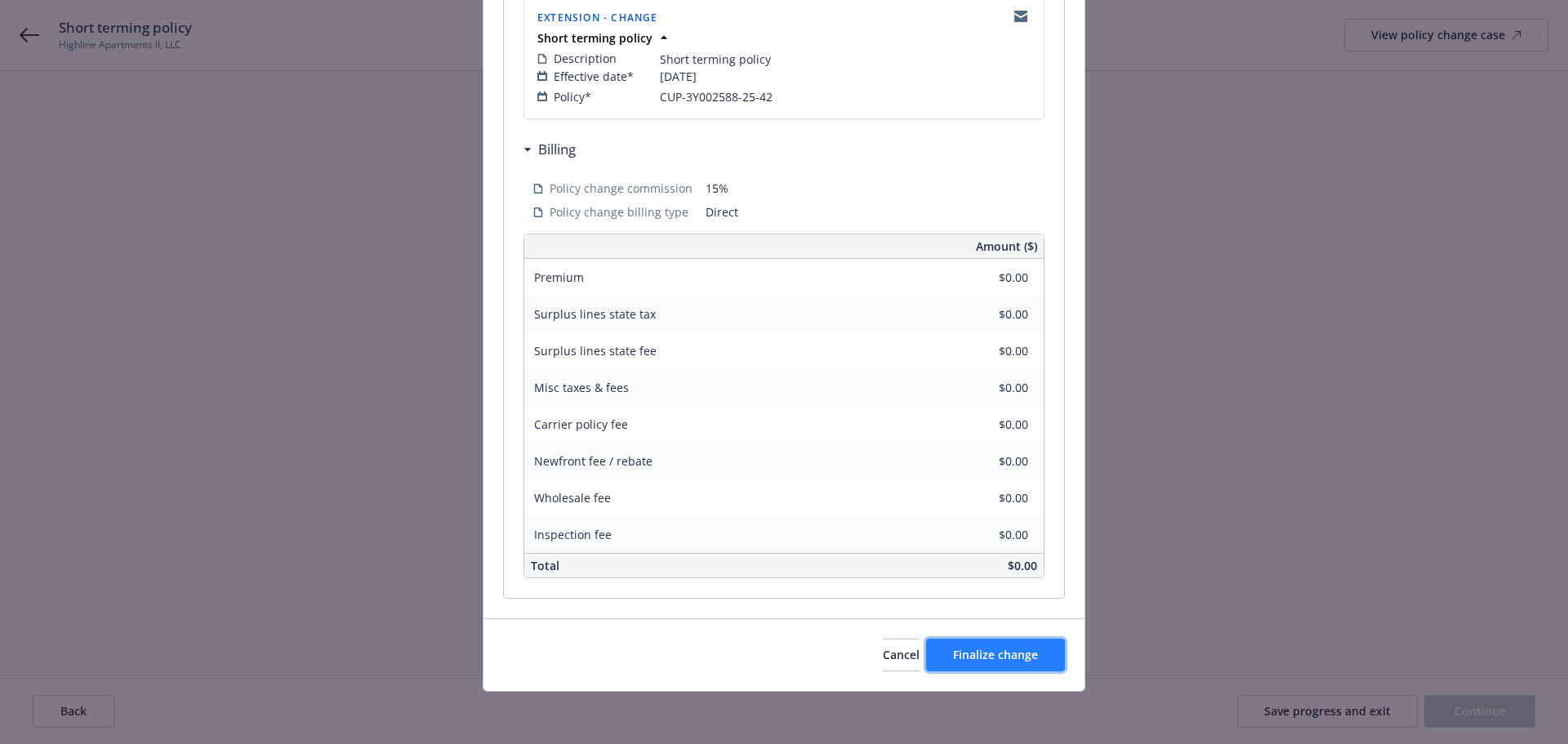
click at [1007, 643] on button "Finalize change" at bounding box center [995, 655] width 139 height 33
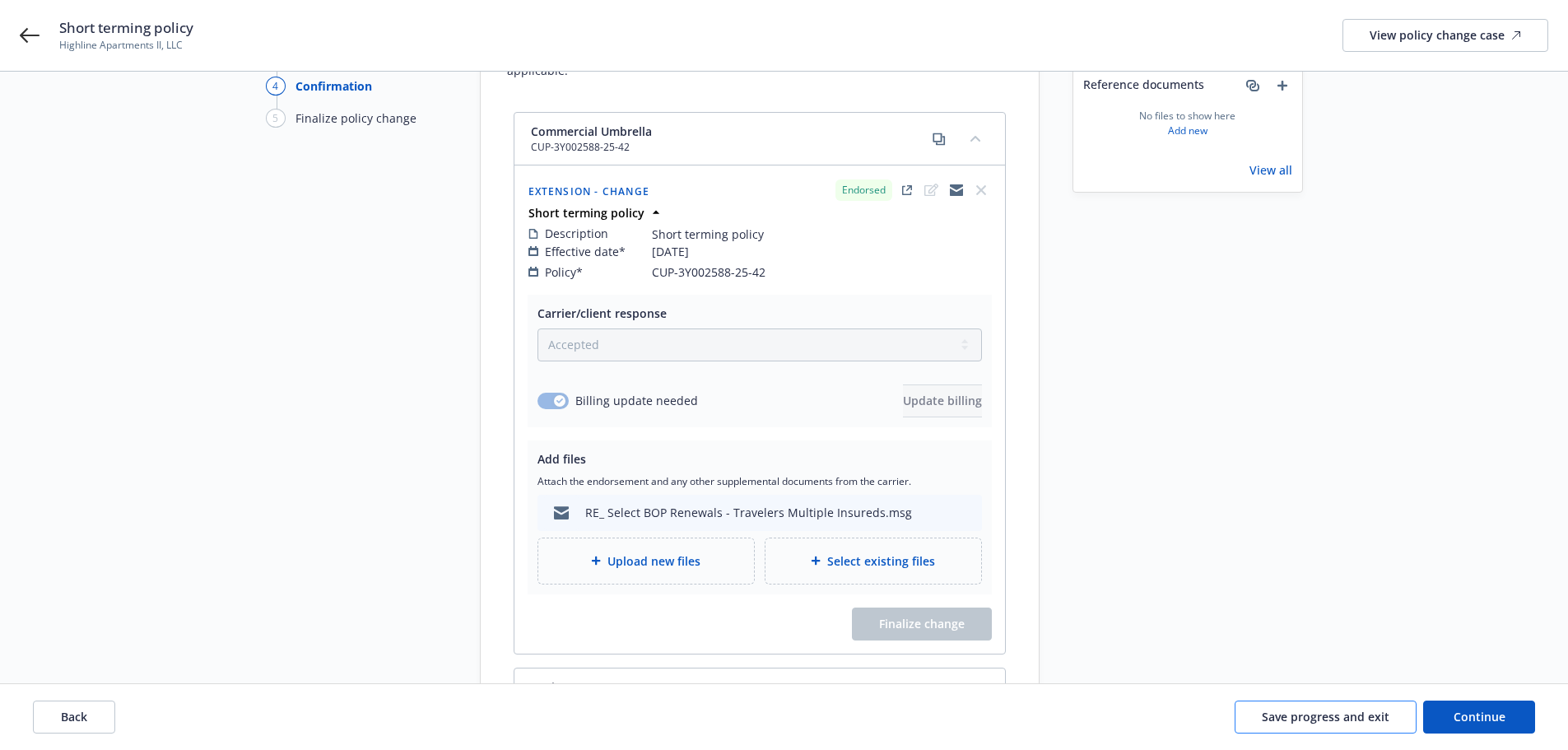
scroll to position [576, 0]
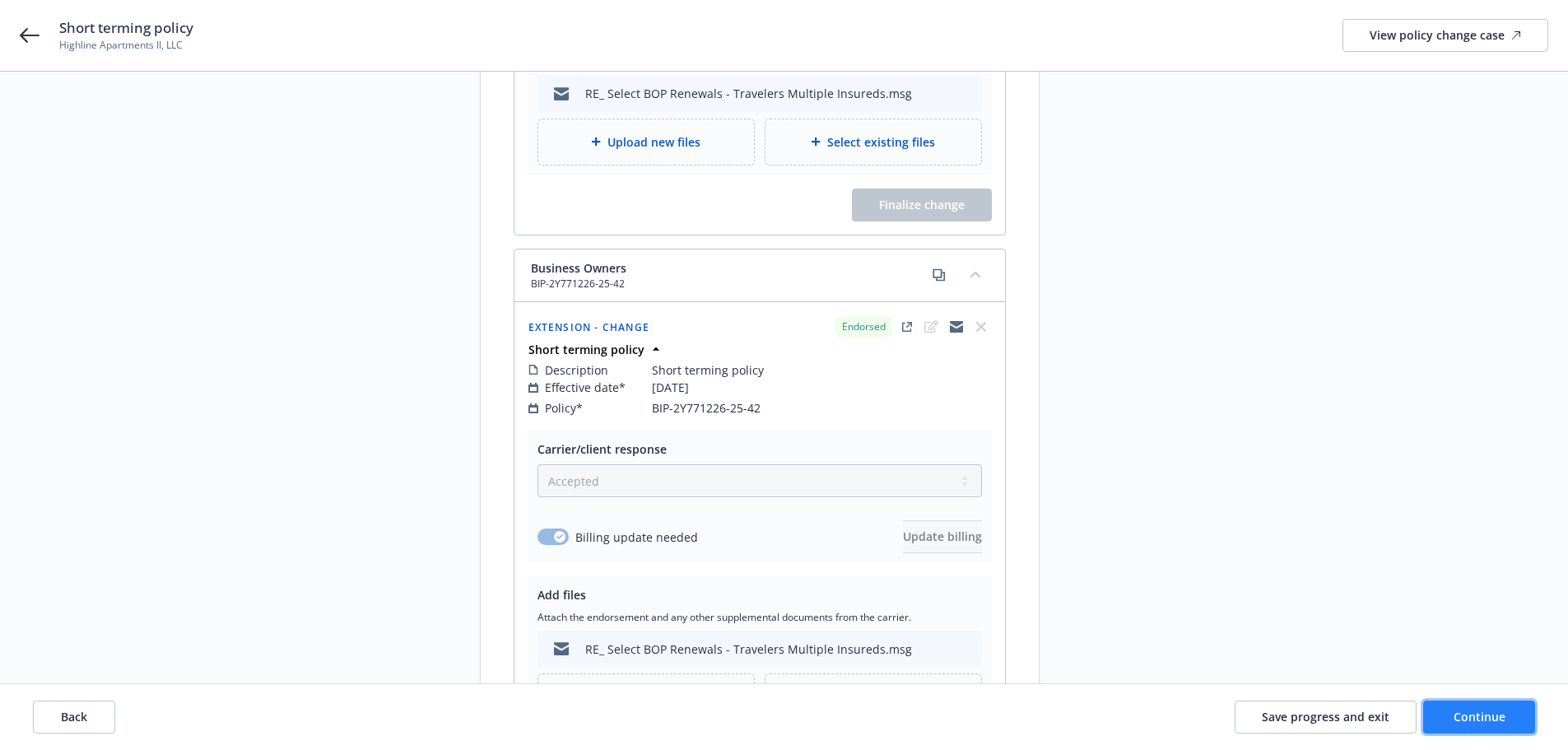
click at [1455, 705] on button "Continue" at bounding box center [1479, 716] width 112 height 33
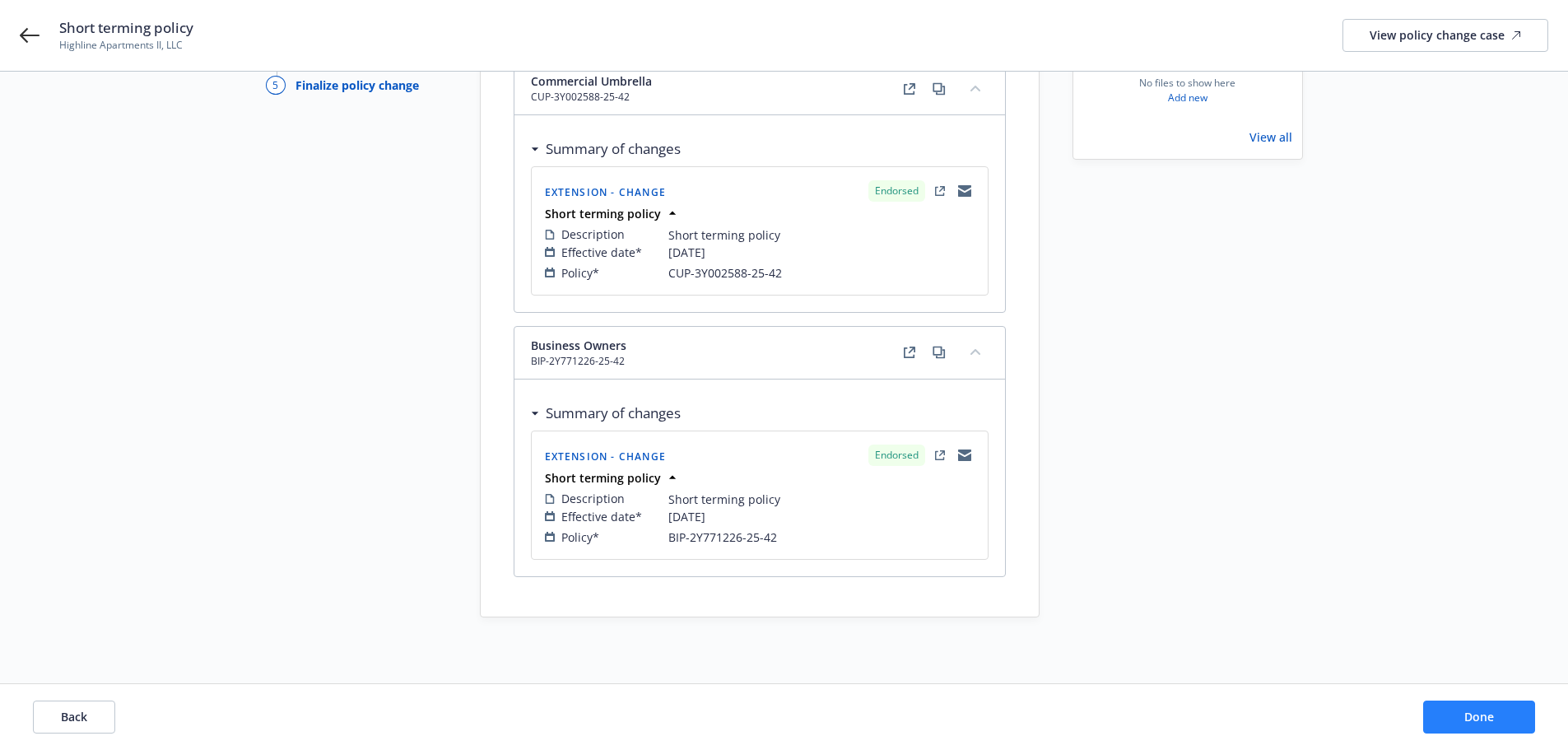
scroll to position [203, 0]
click at [1479, 709] on span "Done" at bounding box center [1479, 716] width 30 height 15
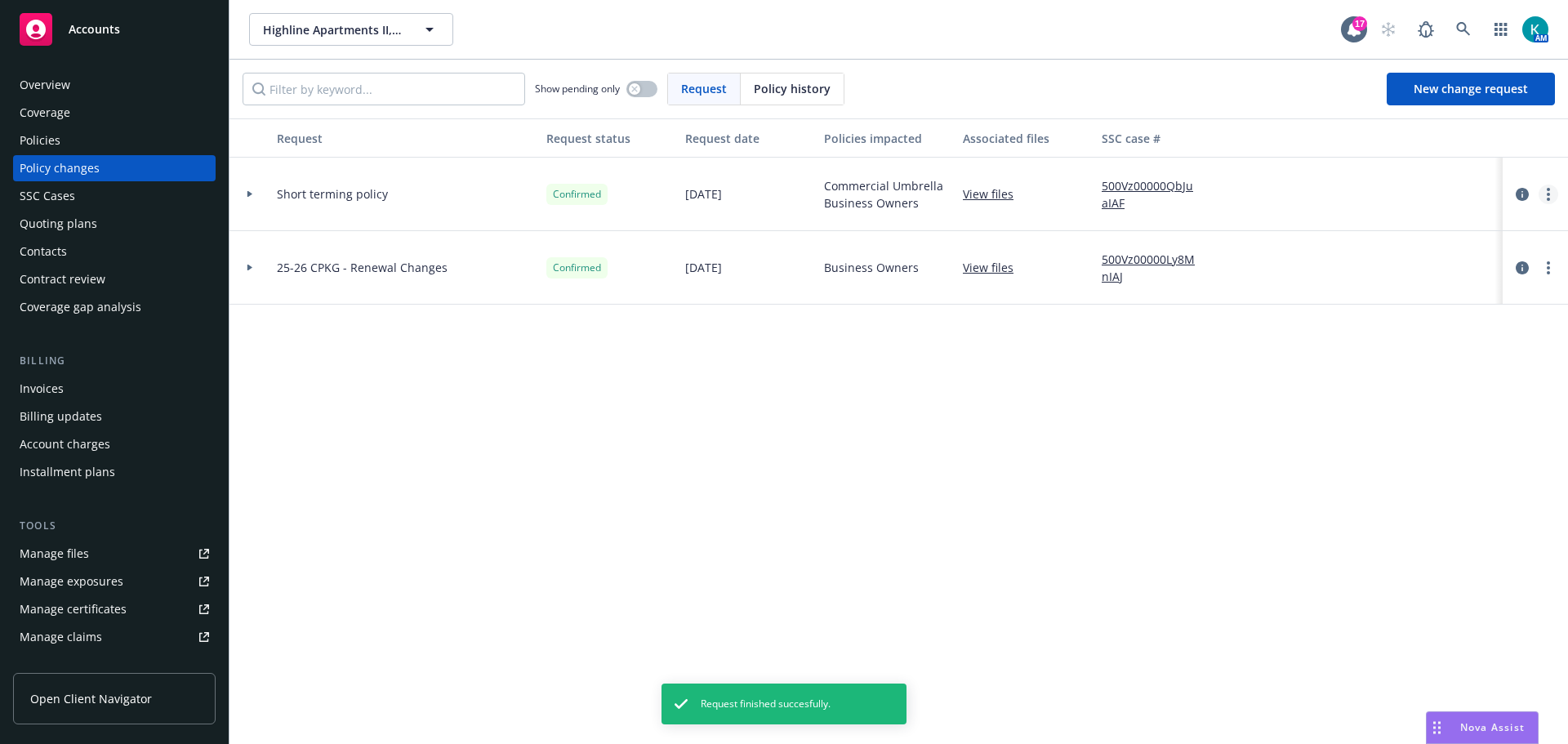
click at [1538, 201] on link "more" at bounding box center [1548, 194] width 19 height 19
click at [1433, 272] on link "Edit request summary" at bounding box center [1404, 266] width 280 height 33
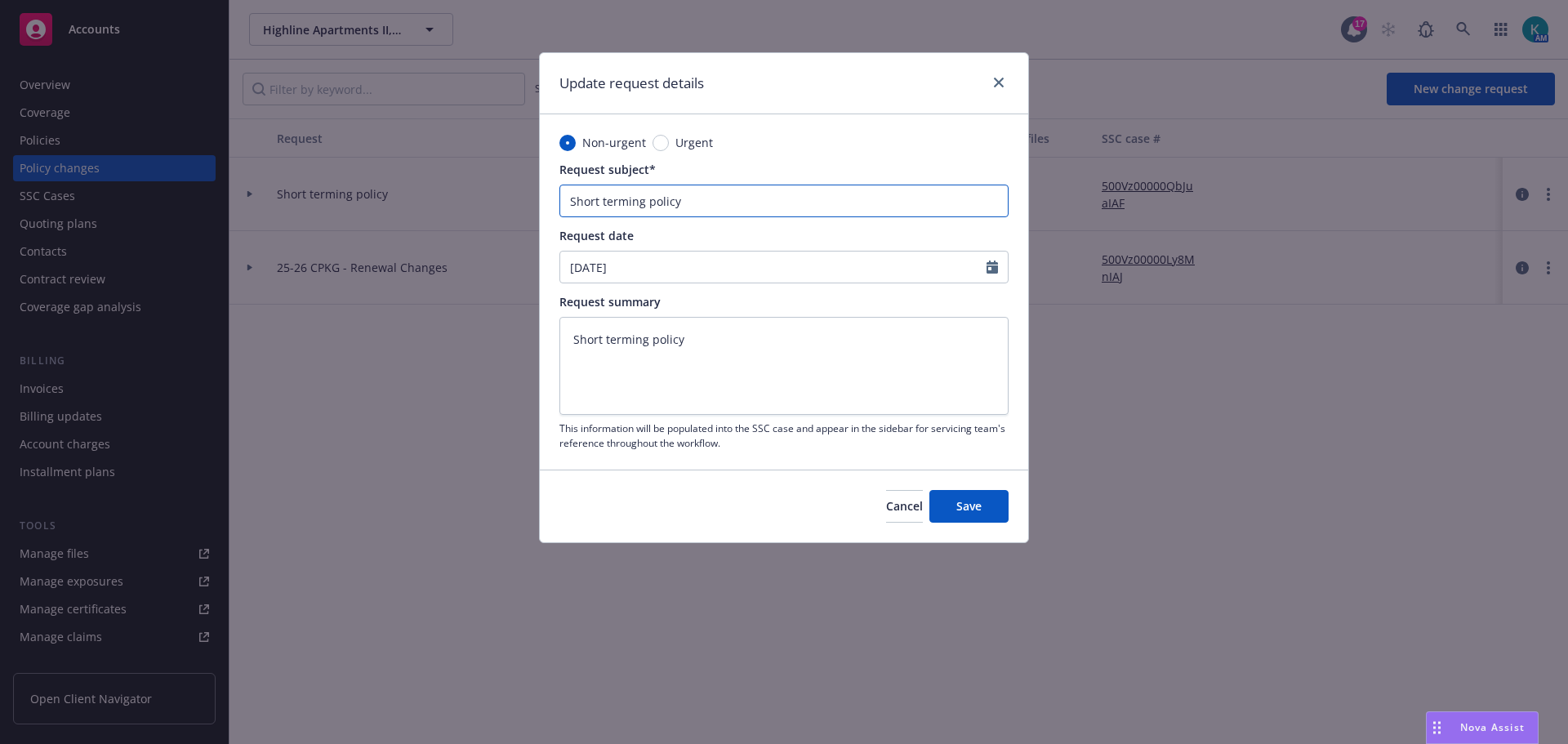
click at [814, 214] on input "Short terming policy" at bounding box center [784, 201] width 450 height 33
type textarea "x"
type input "Short terming polic"
type textarea "x"
type input "Short terming polici"
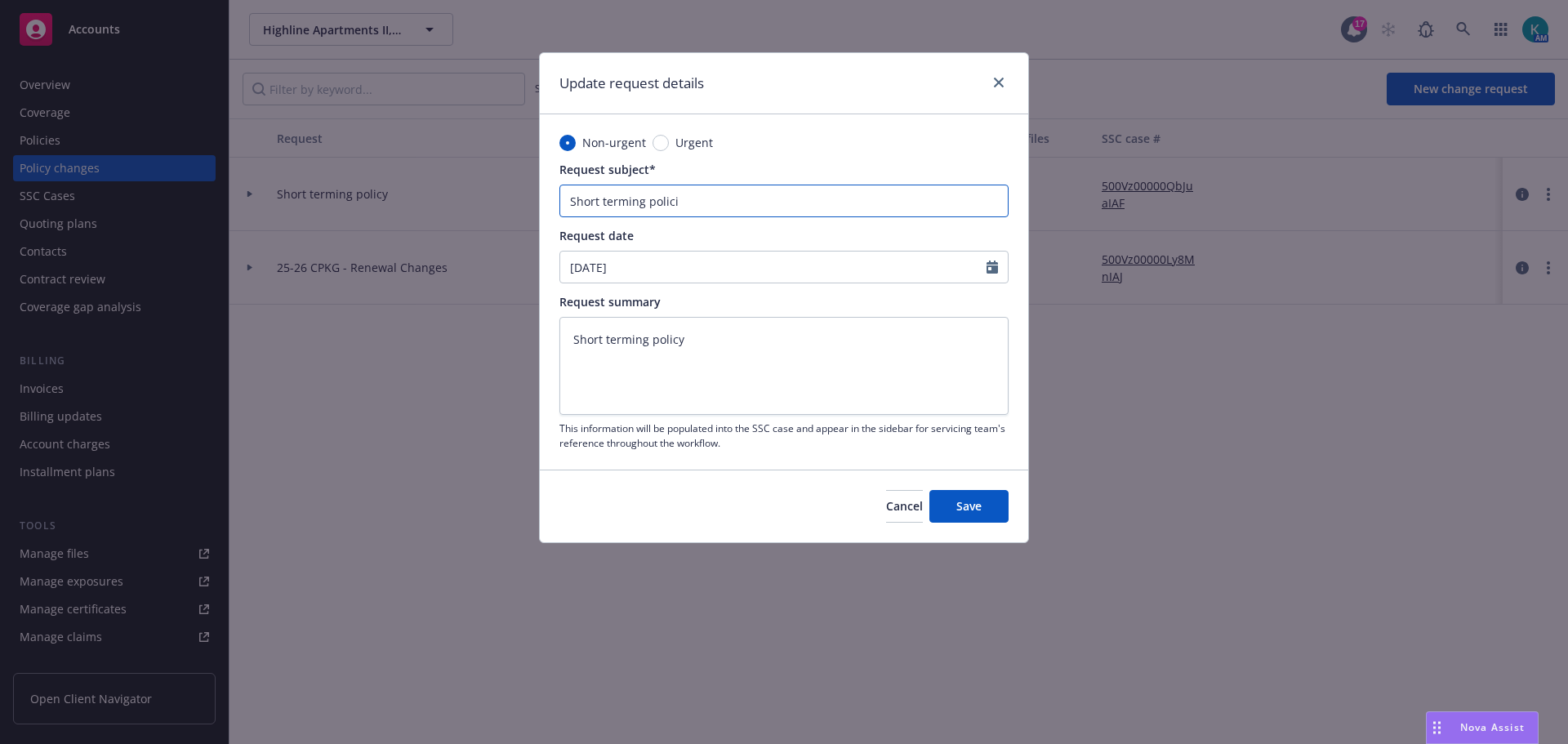
type textarea "x"
type input "Short terming policie"
type textarea "x"
type input "Short terming policies"
click at [795, 379] on textarea "Short terming policy" at bounding box center [784, 365] width 450 height 98
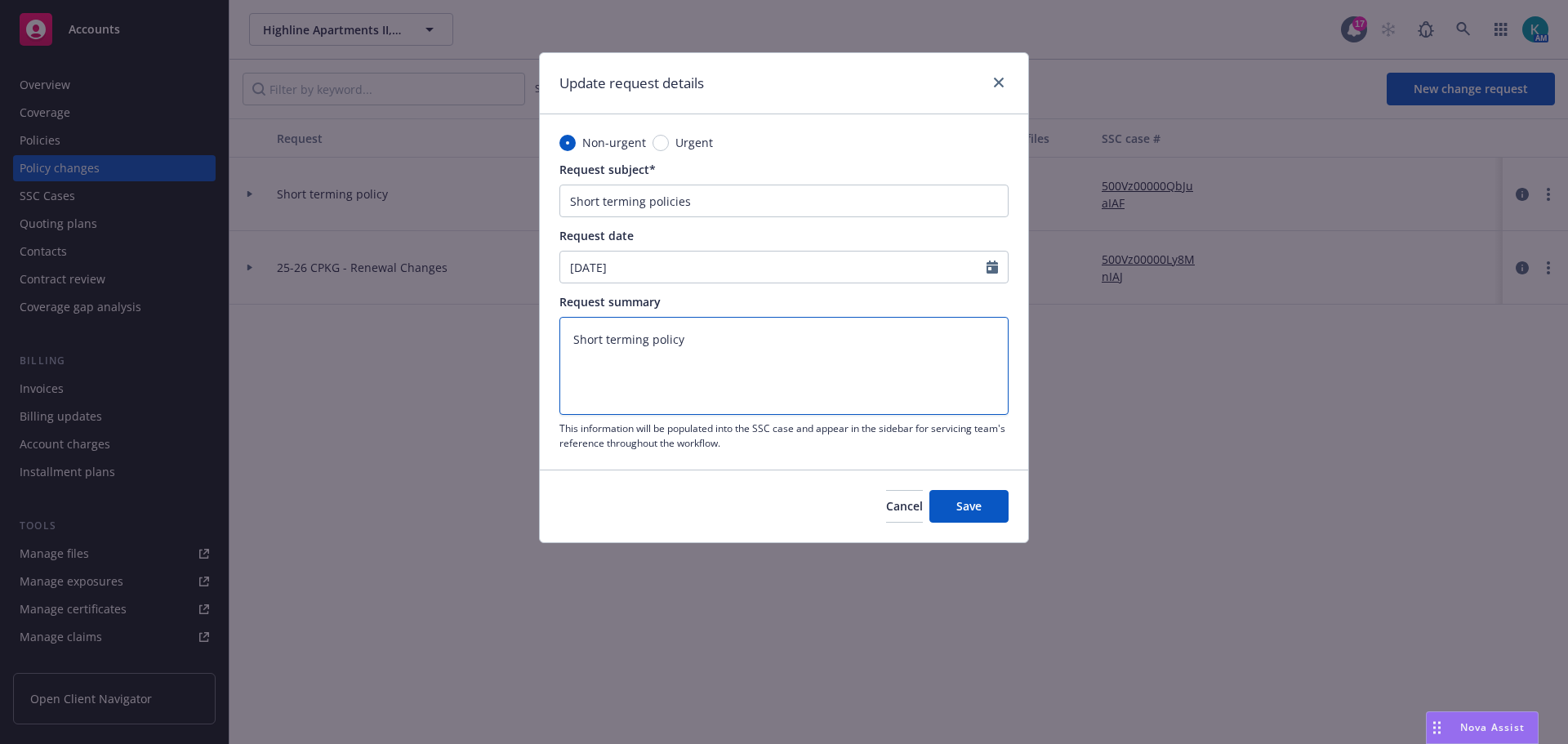
type textarea "x"
type textarea "Short terming polic"
type textarea "x"
type textarea "Short terming polici"
type textarea "x"
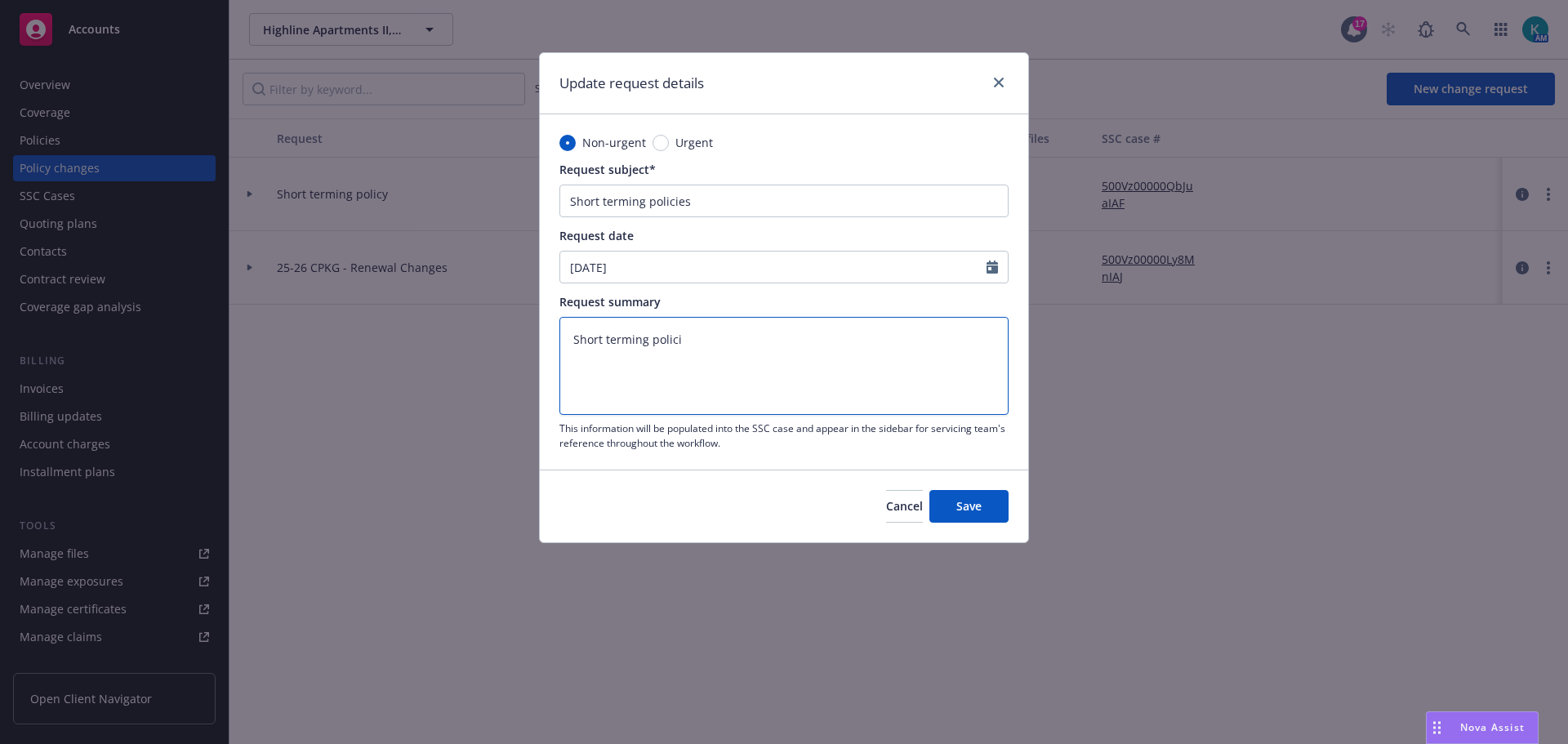
type textarea "Short terming policie"
type textarea "x"
type textarea "Short terming policies"
type textarea "x"
type textarea "Short terming policiesw"
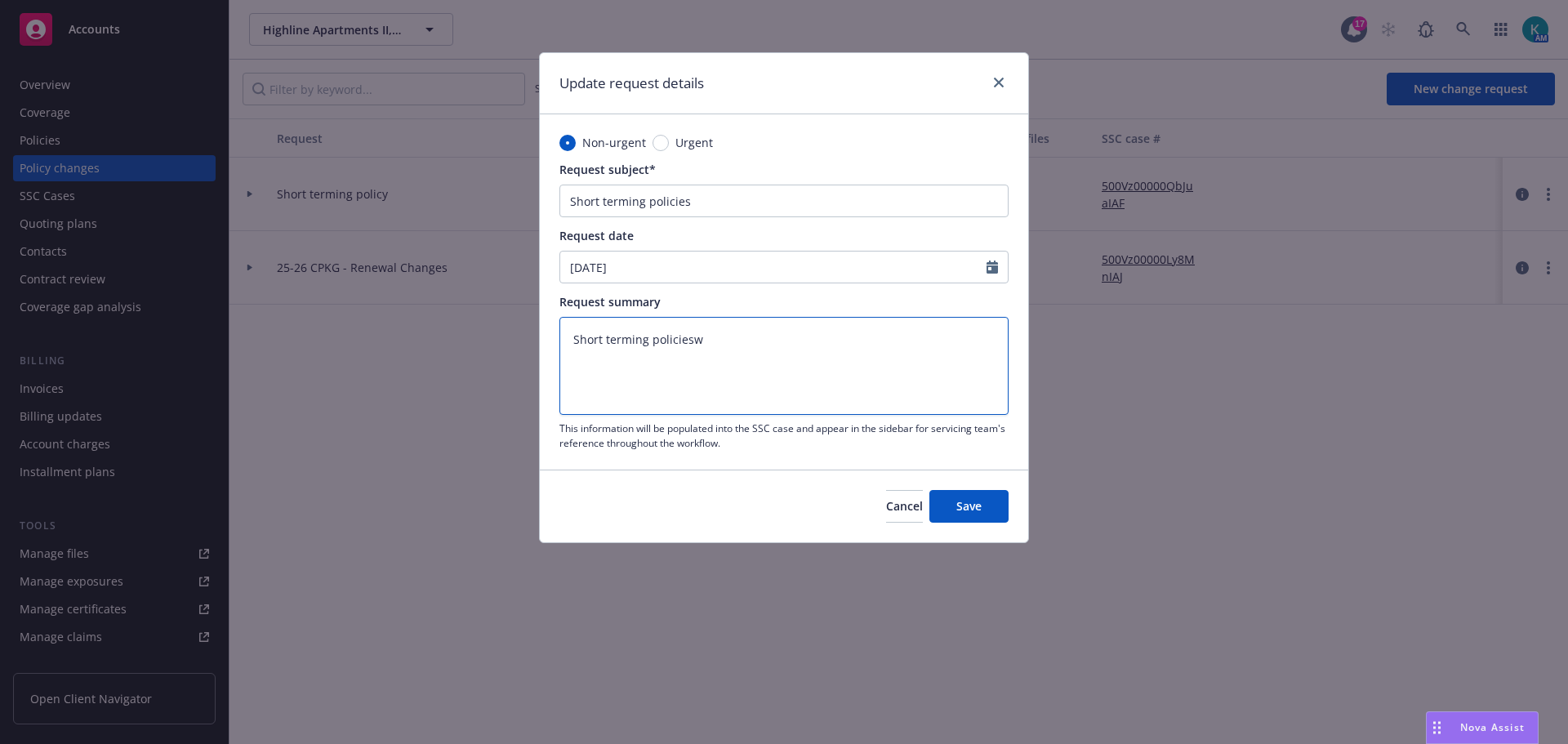
type textarea "x"
type textarea "Short terming policies"
click at [999, 512] on button "Save" at bounding box center [968, 506] width 79 height 33
type textarea "x"
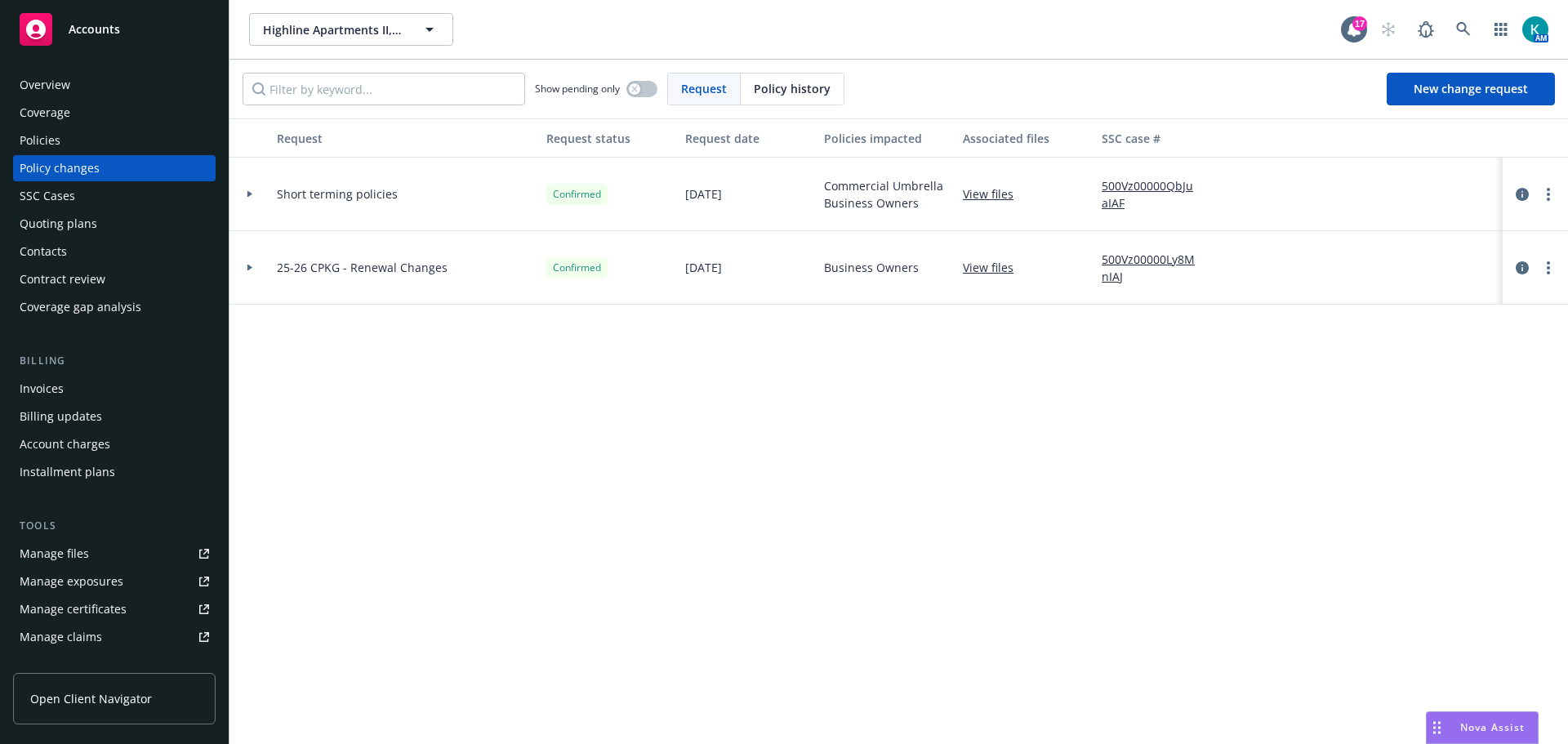
click at [125, 153] on div "Policies" at bounding box center [114, 140] width 189 height 26
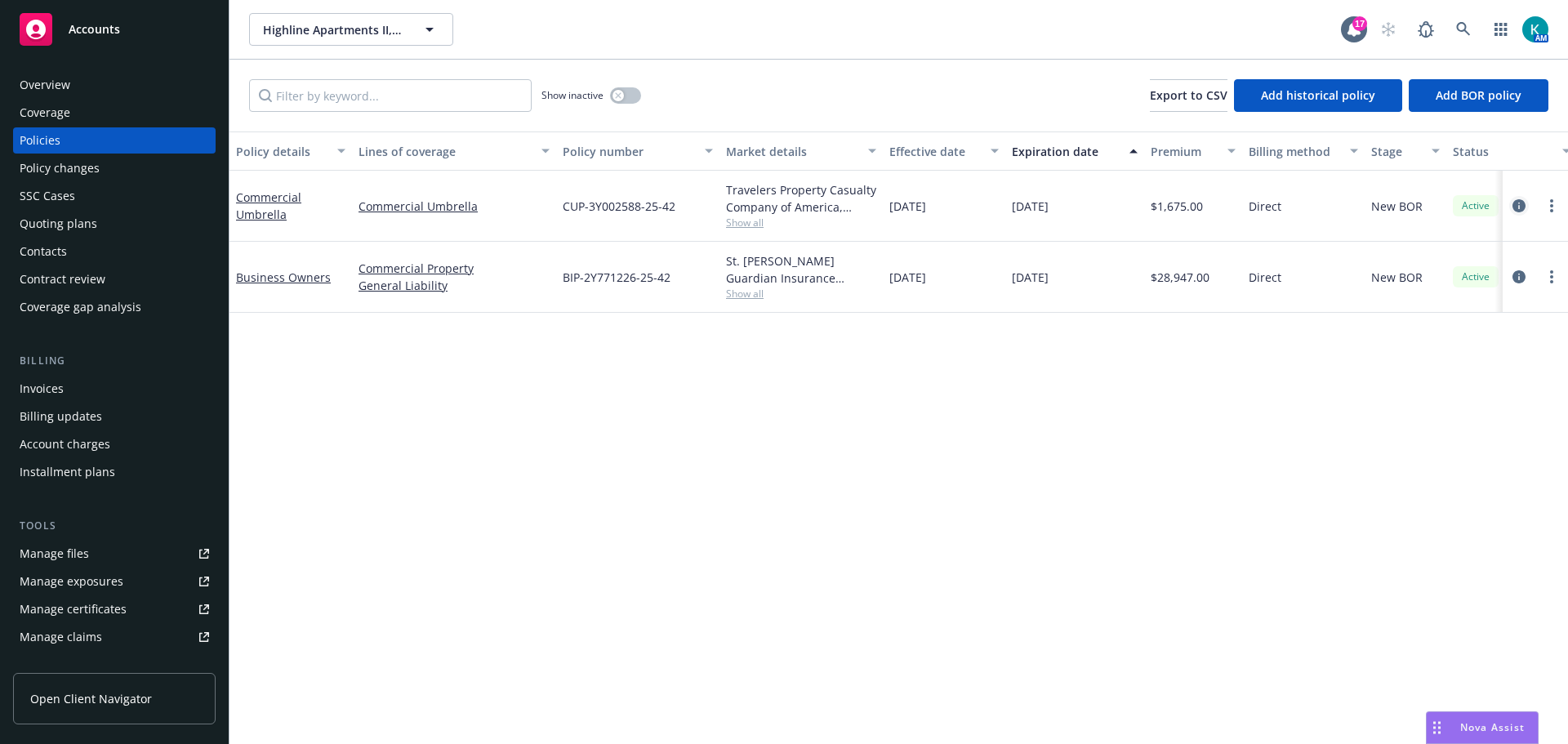
click at [1513, 212] on icon "circleInformation" at bounding box center [1519, 206] width 13 height 13
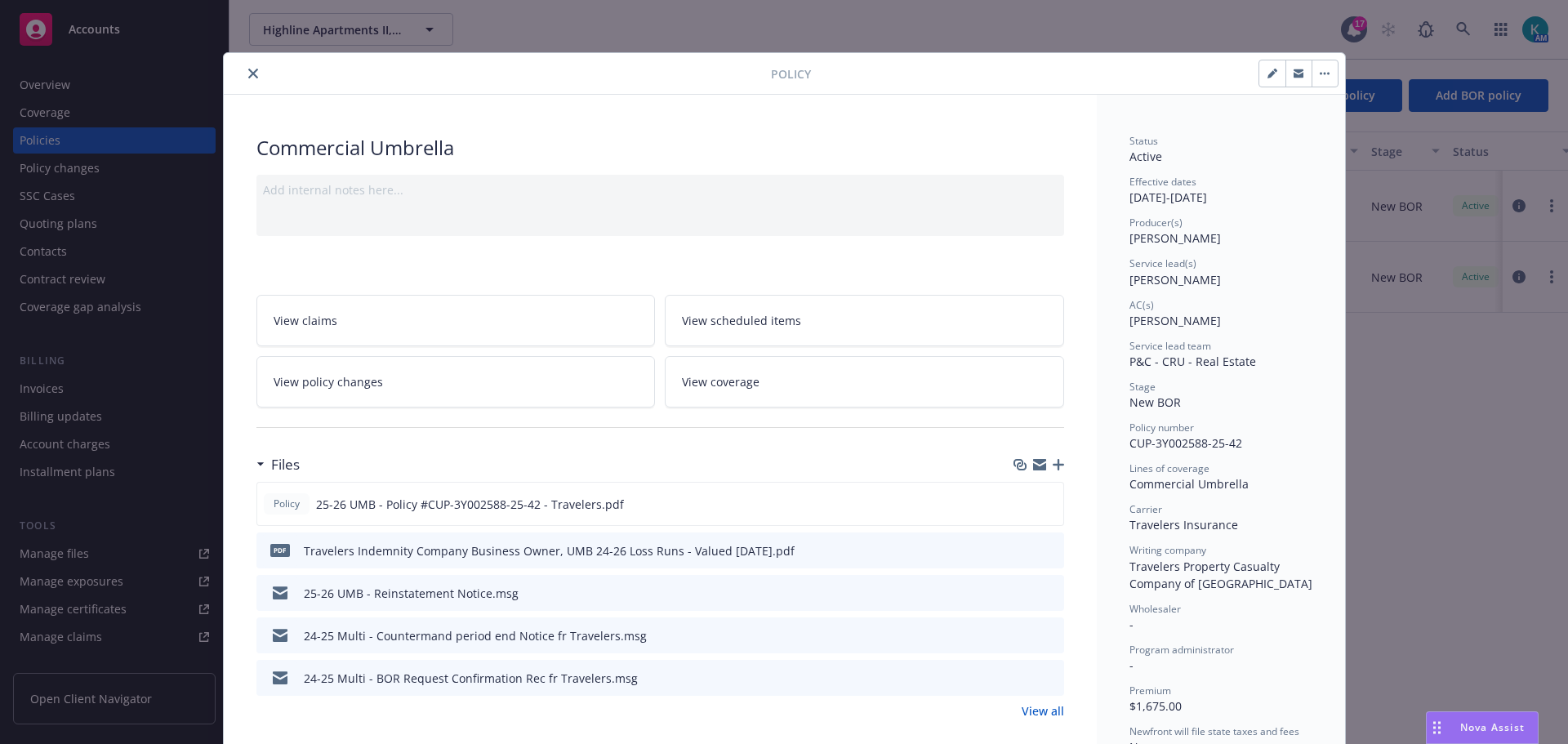
scroll to position [49, 0]
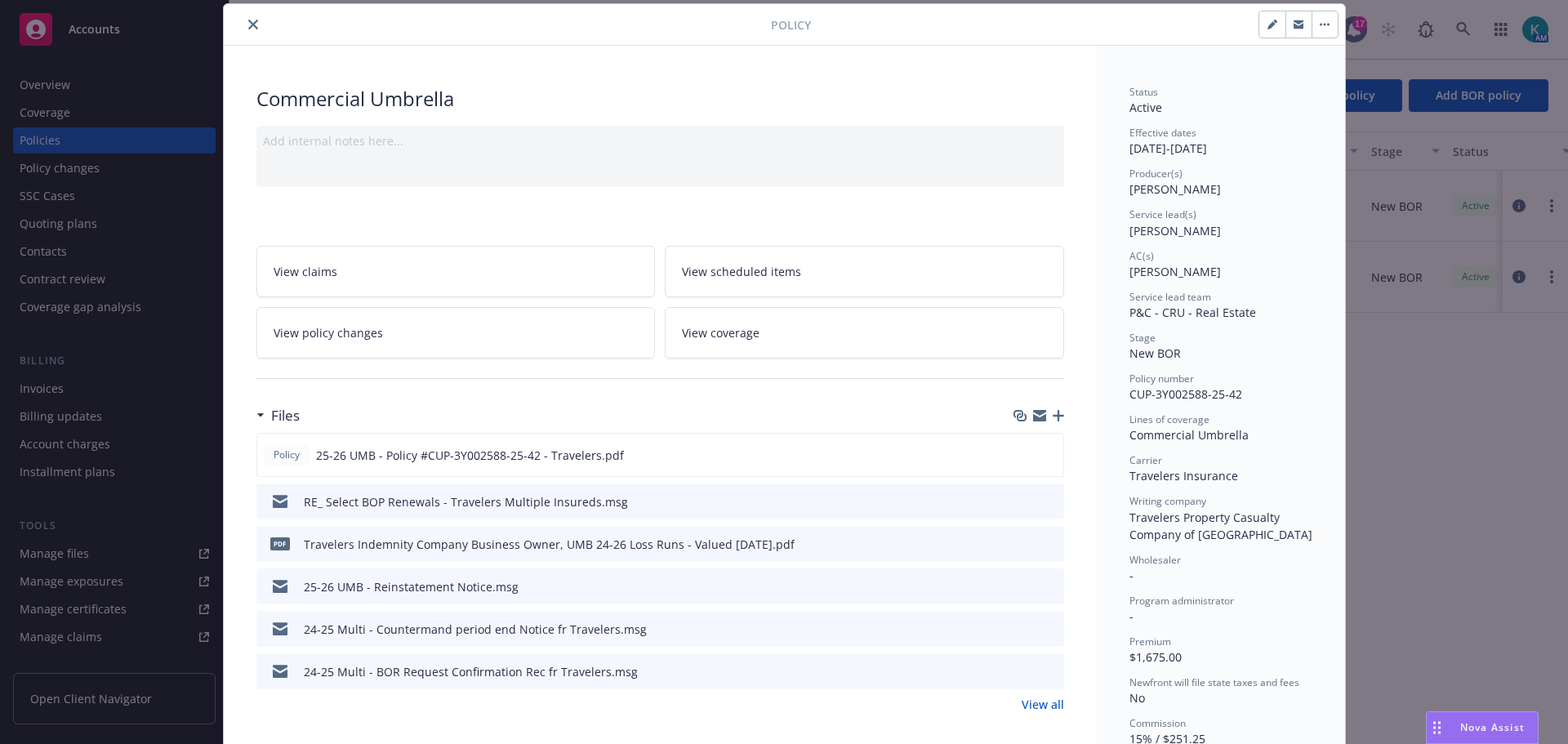
click at [249, 25] on icon "close" at bounding box center [254, 24] width 10 height 10
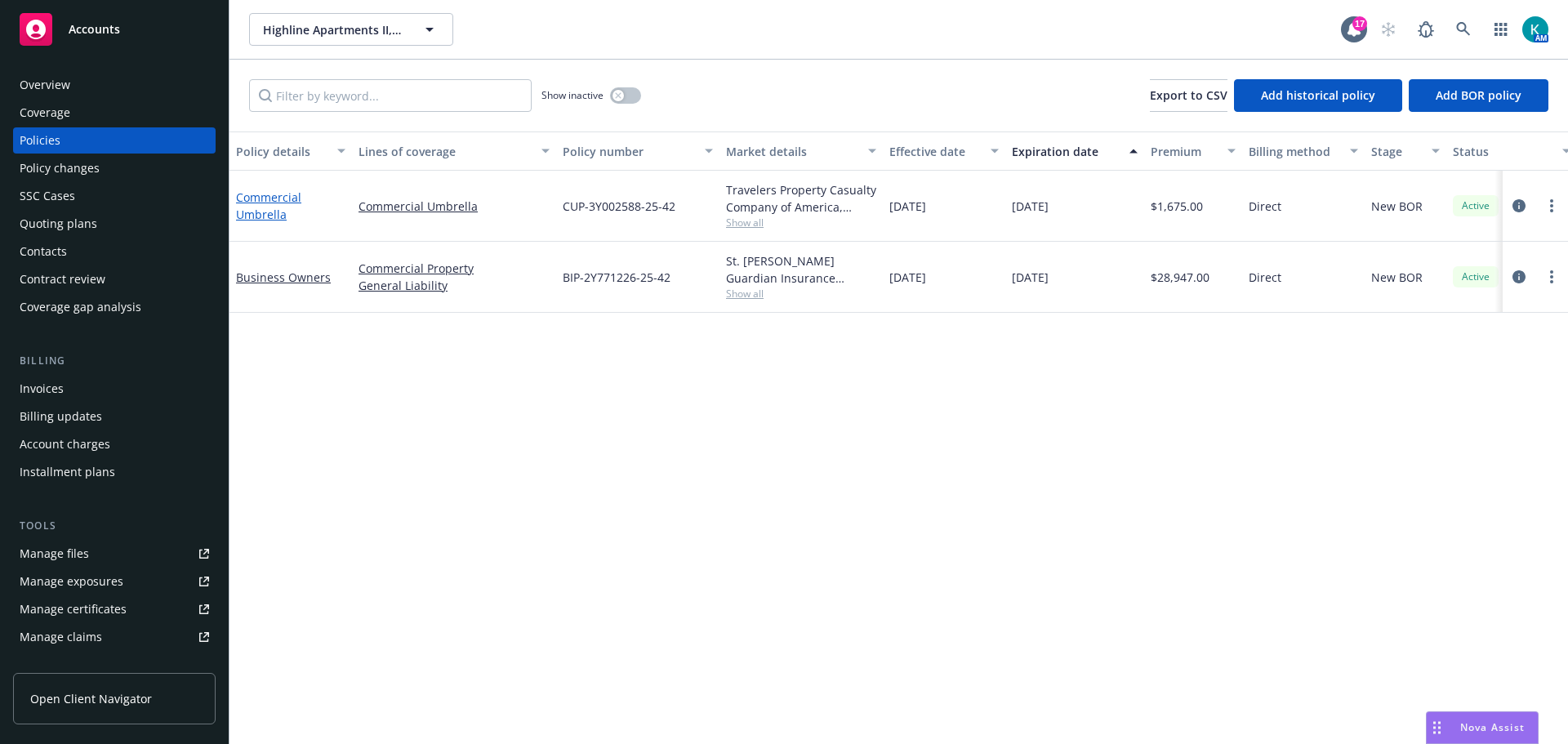
click at [271, 214] on link "Commercial Umbrella" at bounding box center [269, 206] width 65 height 33
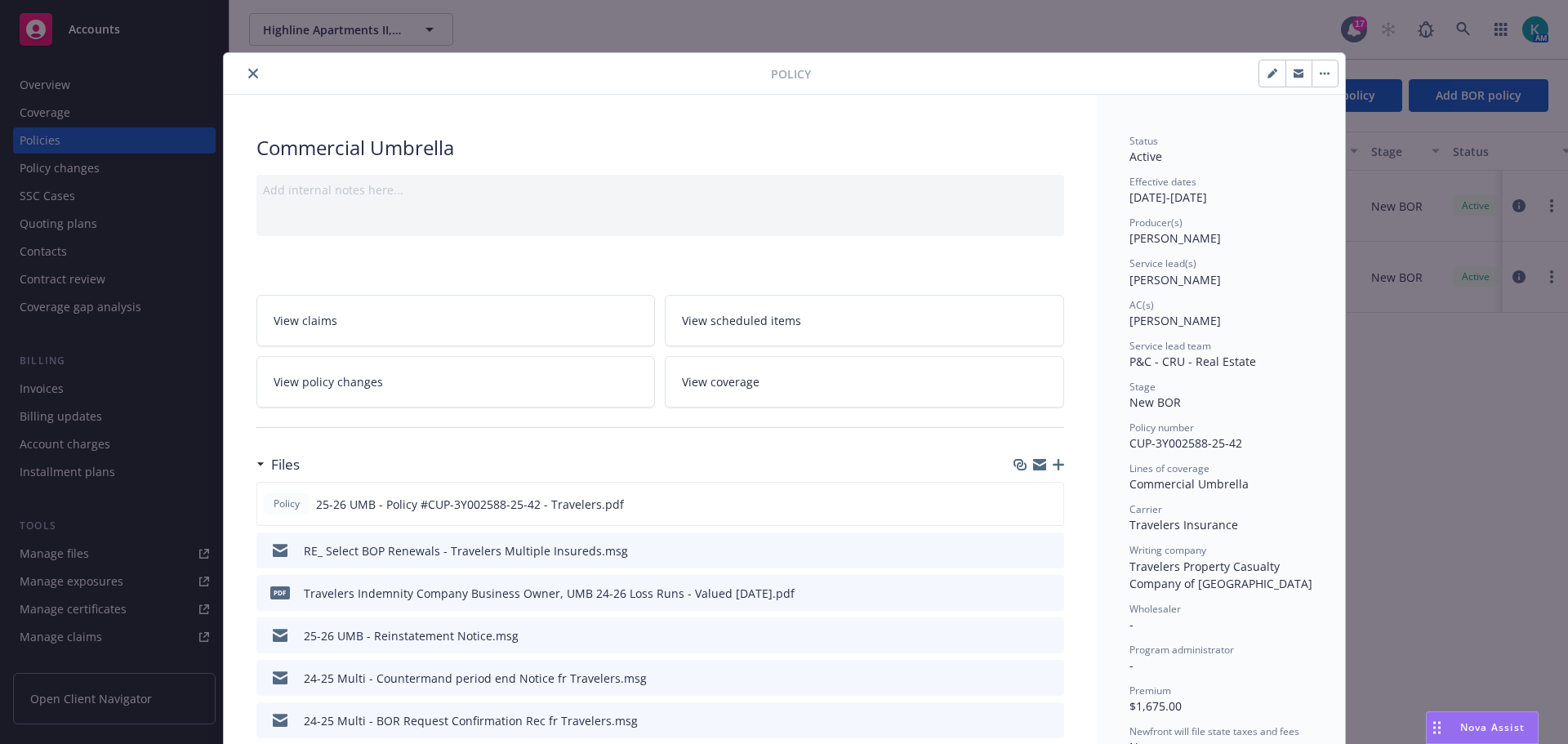
scroll to position [49, 0]
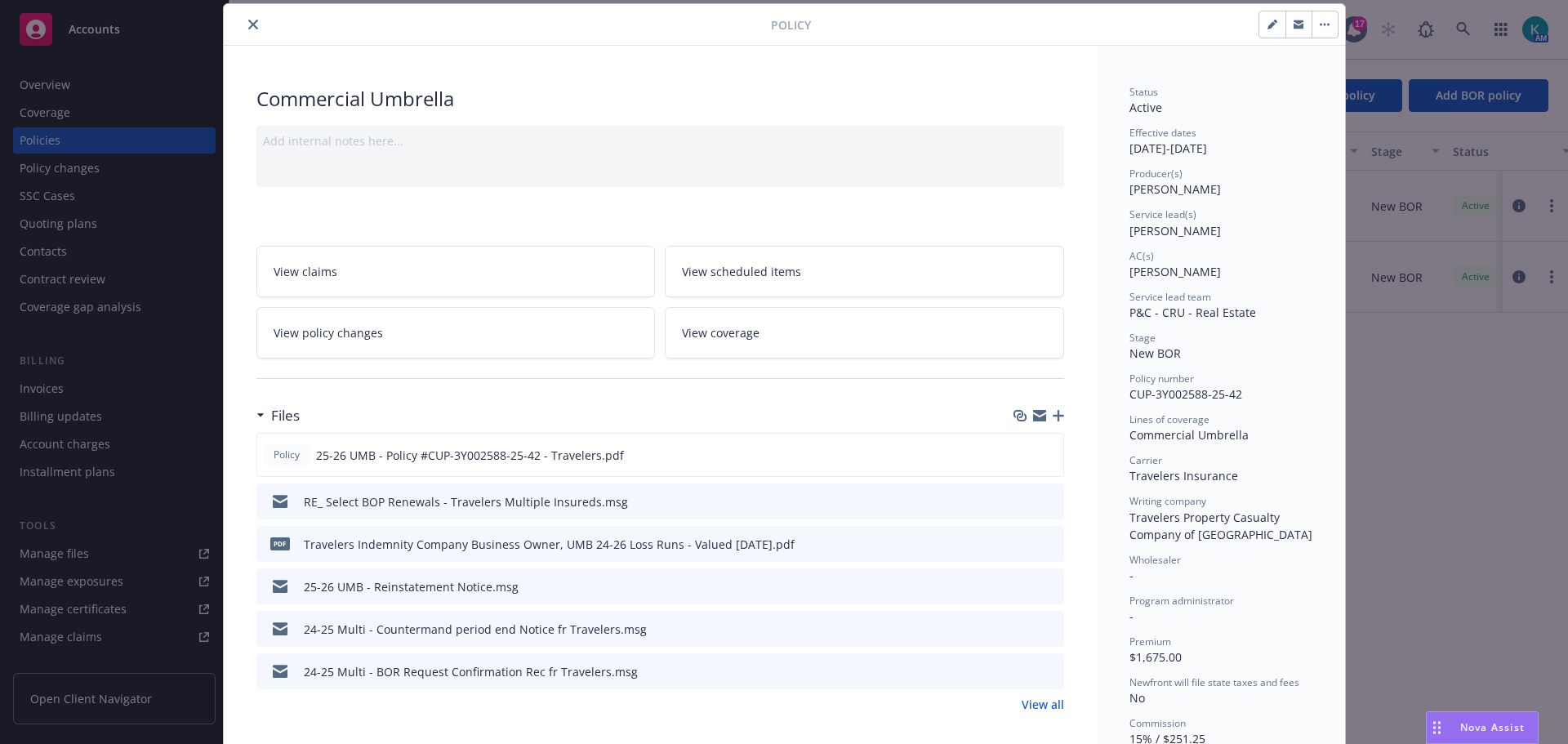
click at [1259, 29] on button "button" at bounding box center [1271, 24] width 26 height 26
select select "NEW_BOR"
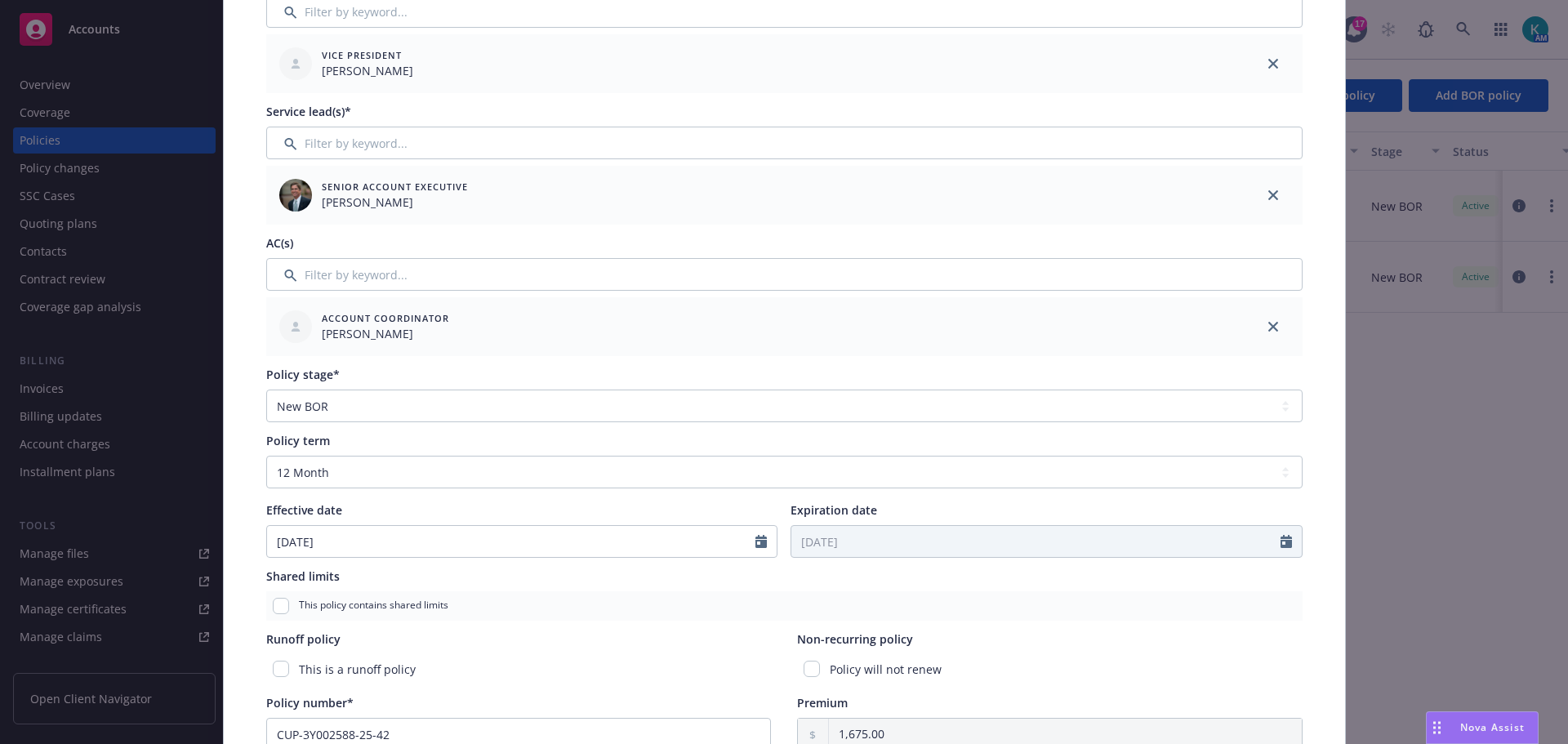
scroll to position [621, 0]
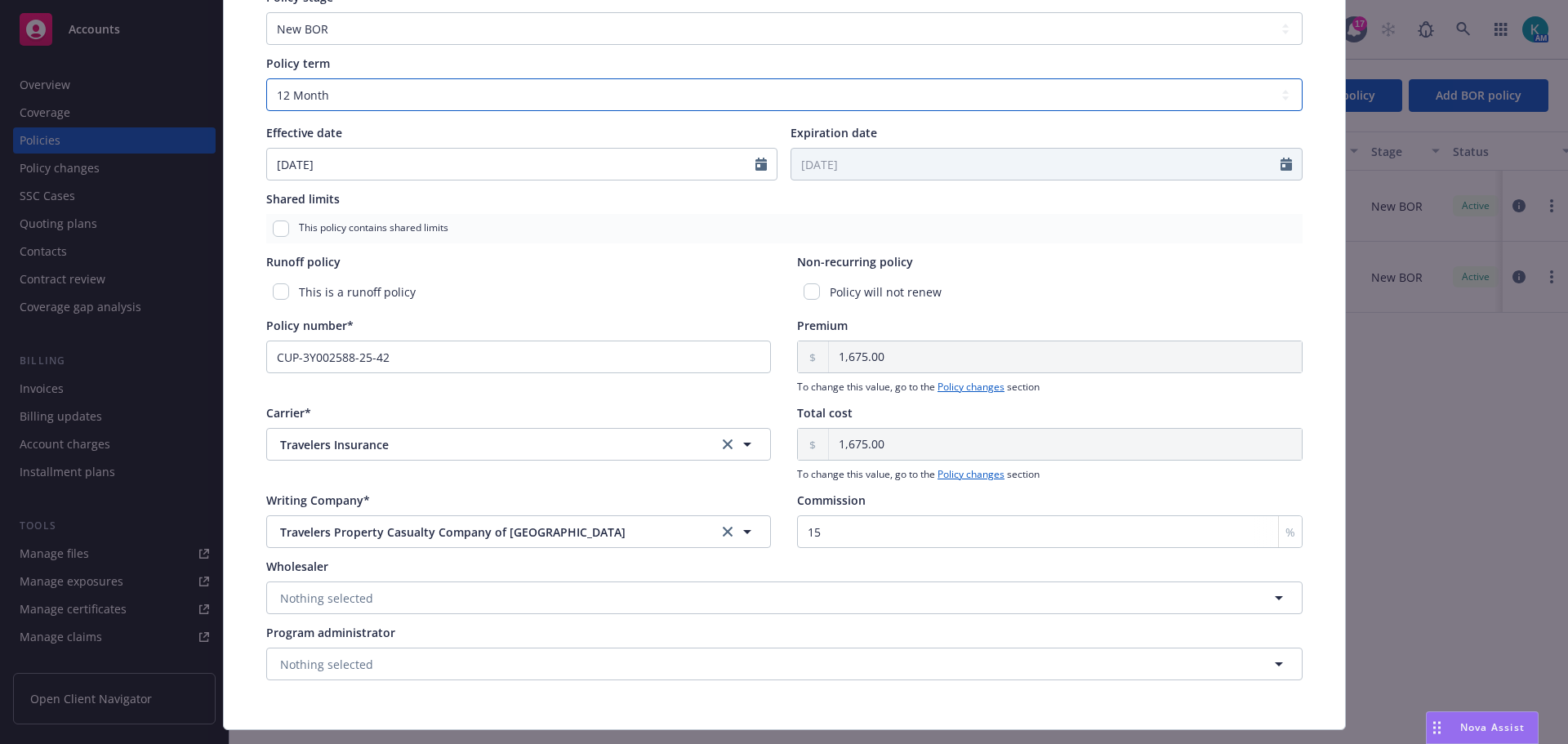
click at [449, 111] on select "Select policy term 12 Month 6 Month 4 Month 3 Month 2 Month 1 Month 36 Month (3…" at bounding box center [784, 95] width 1036 height 33
select select "other"
click at [266, 90] on select "Select policy term 12 Month 6 Month 4 Month 3 Month 2 Month 1 Month 36 Month (3…" at bounding box center [784, 95] width 1036 height 33
select select "8"
click at [872, 170] on input "Expiration date" at bounding box center [1035, 164] width 489 height 31
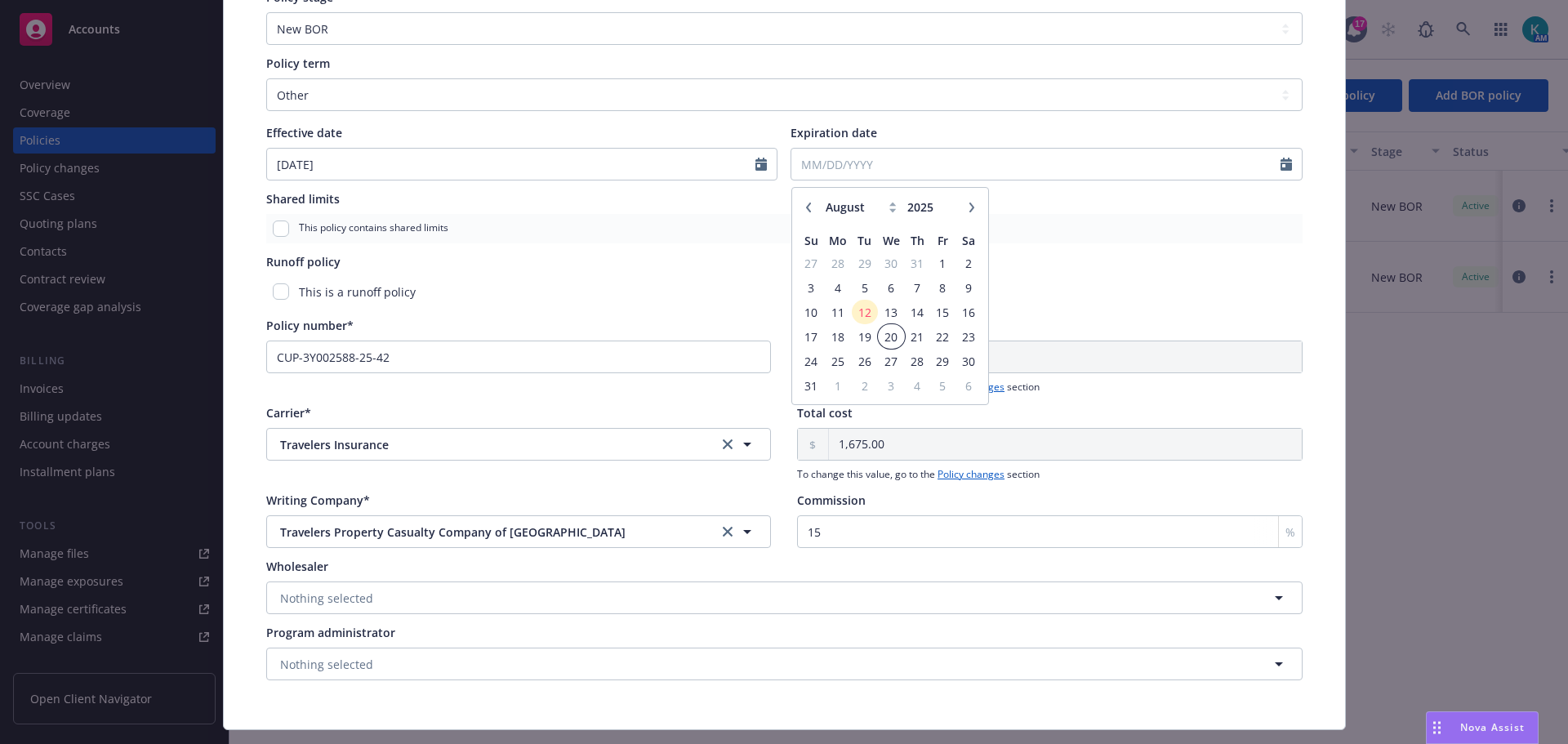
click at [885, 347] on span "20" at bounding box center [891, 336] width 24 height 20
type input "[DATE]"
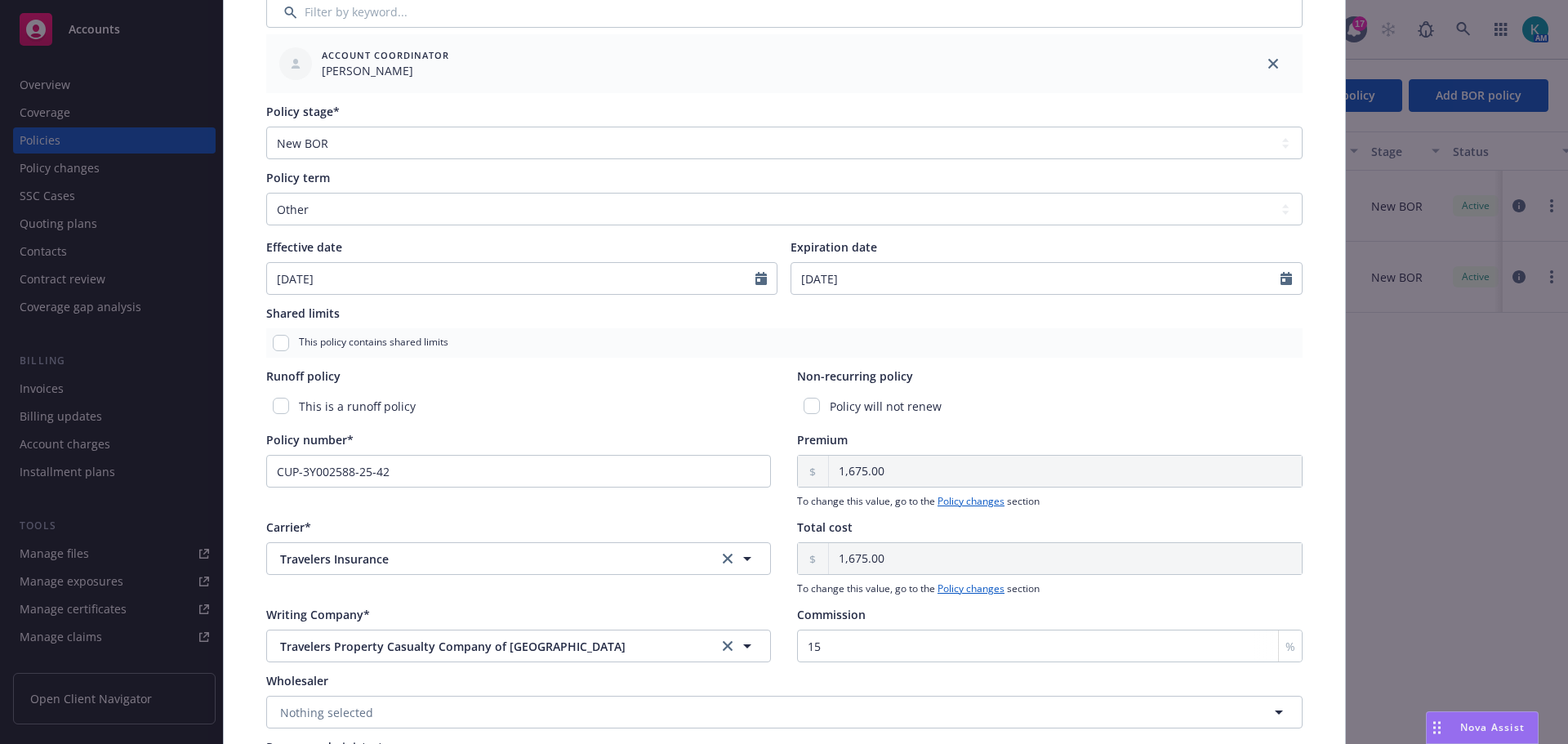
scroll to position [653, 0]
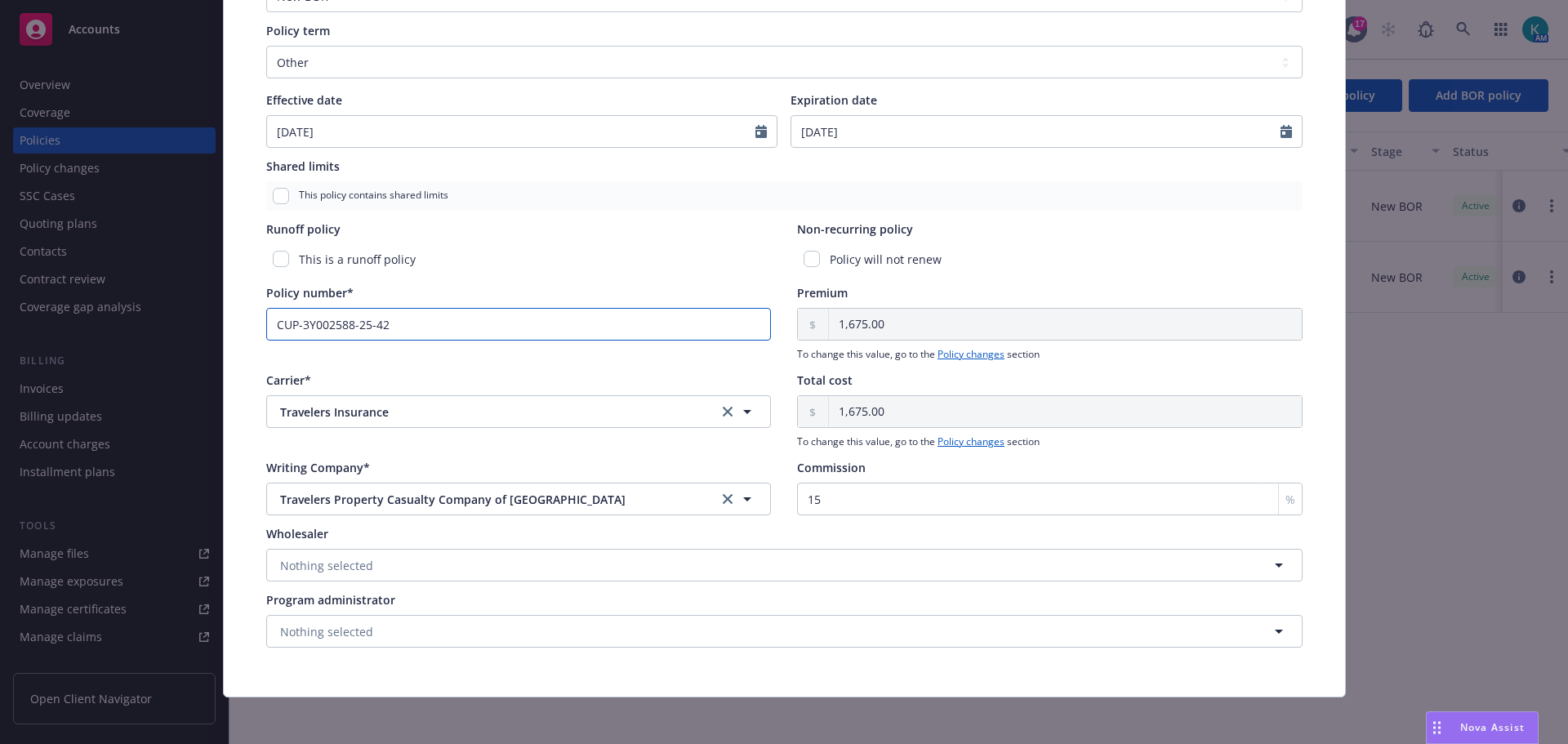
drag, startPoint x: 456, startPoint y: 331, endPoint x: 192, endPoint y: 347, distance: 264.5
click at [192, 347] on div "Edit policy details Cancel Save Policy type* Commercial Umbrella Display name P…" at bounding box center [784, 372] width 1568 height 744
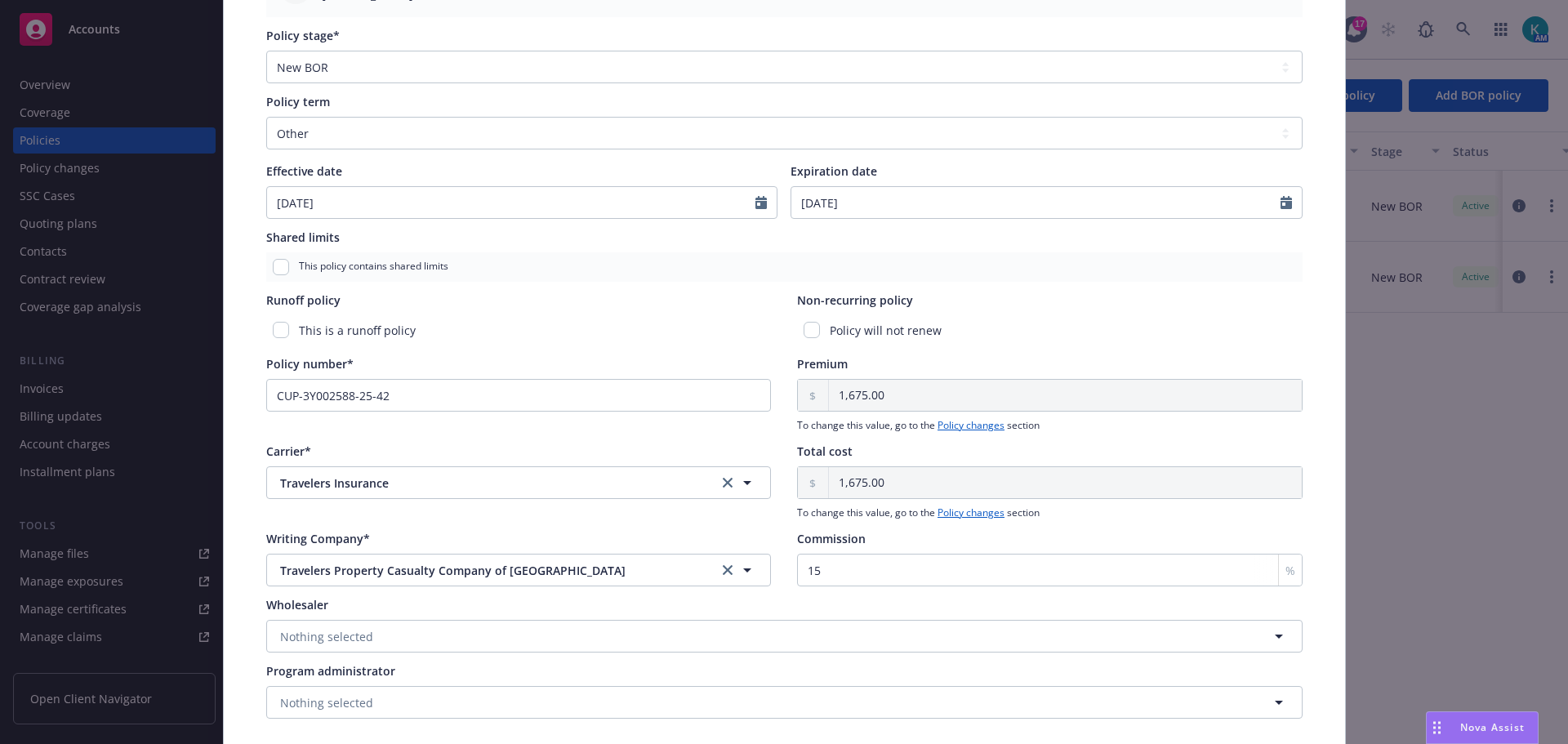
scroll to position [690, 0]
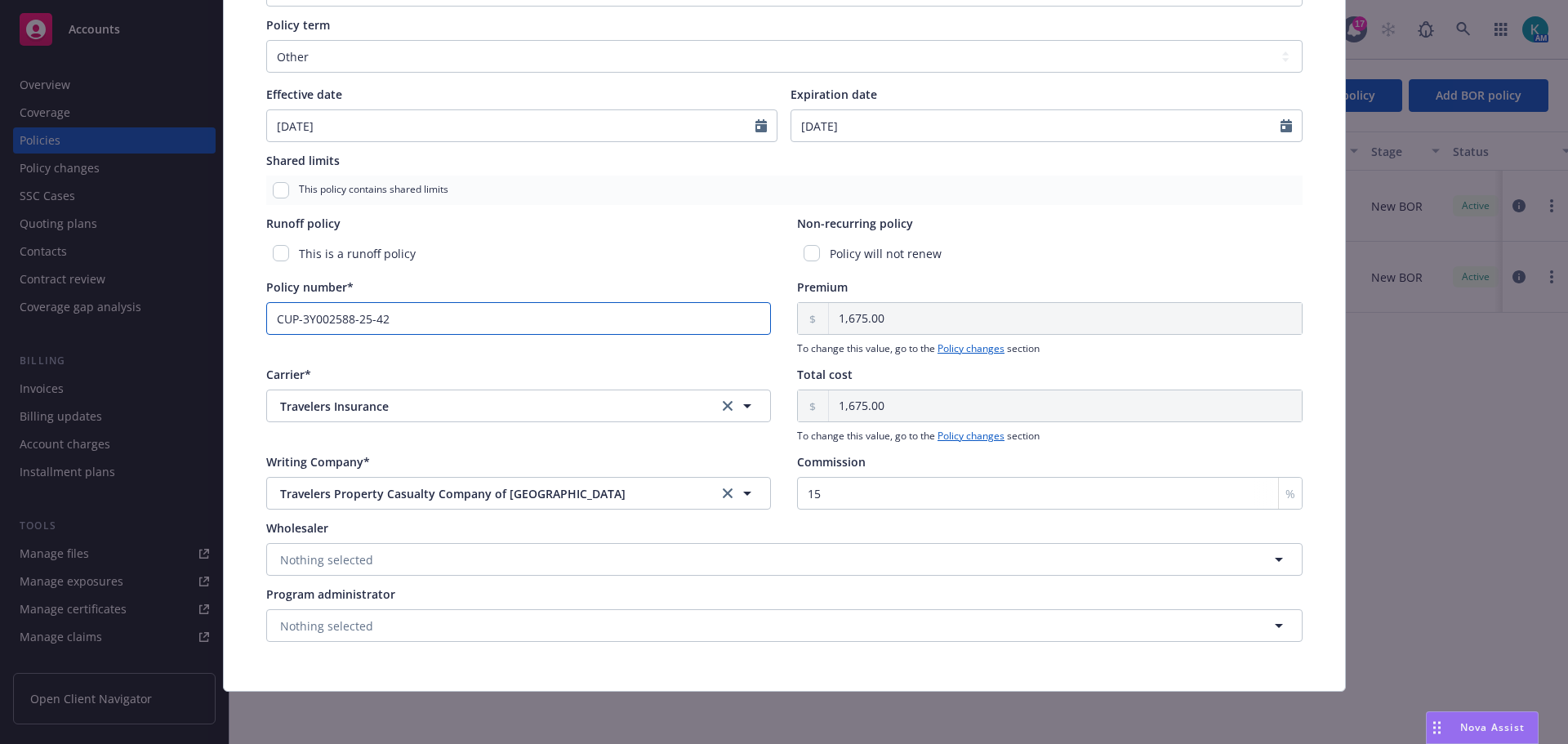
click at [458, 304] on input "CUP-3Y002588-25-42" at bounding box center [519, 318] width 505 height 33
paste input "CUP-B7857173"
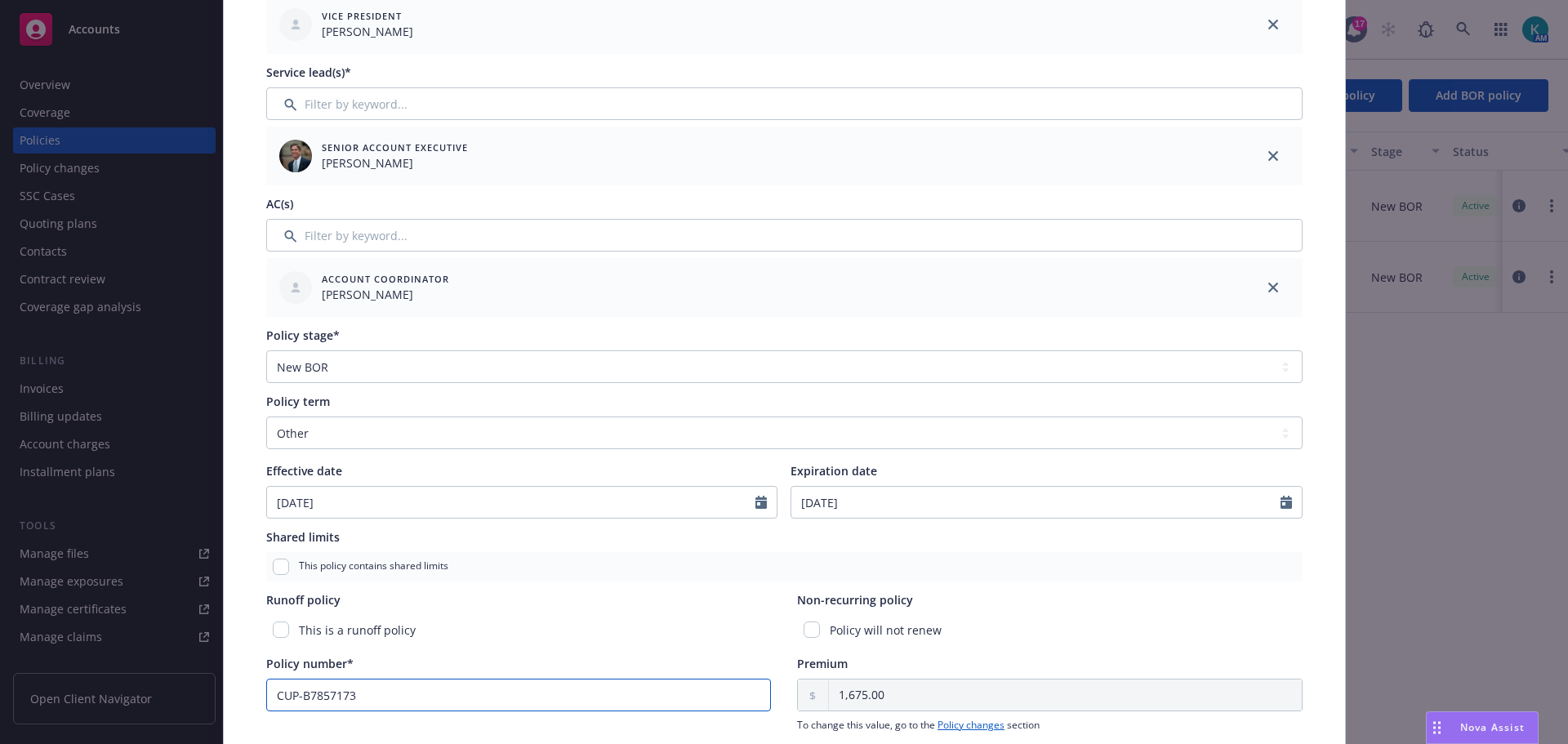
scroll to position [0, 0]
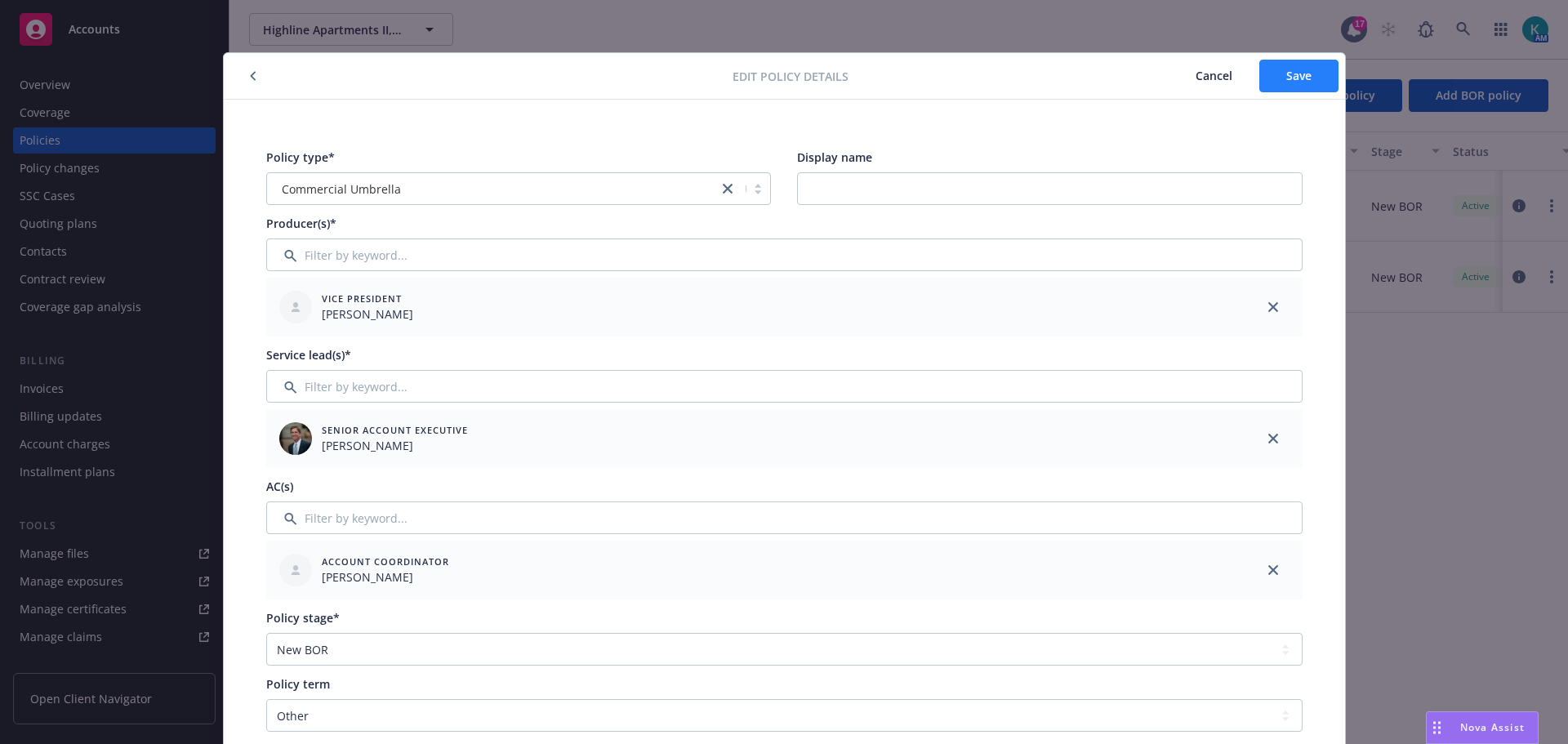
type input "CUP-B7857173"
click at [1293, 81] on span "Save" at bounding box center [1299, 76] width 25 height 15
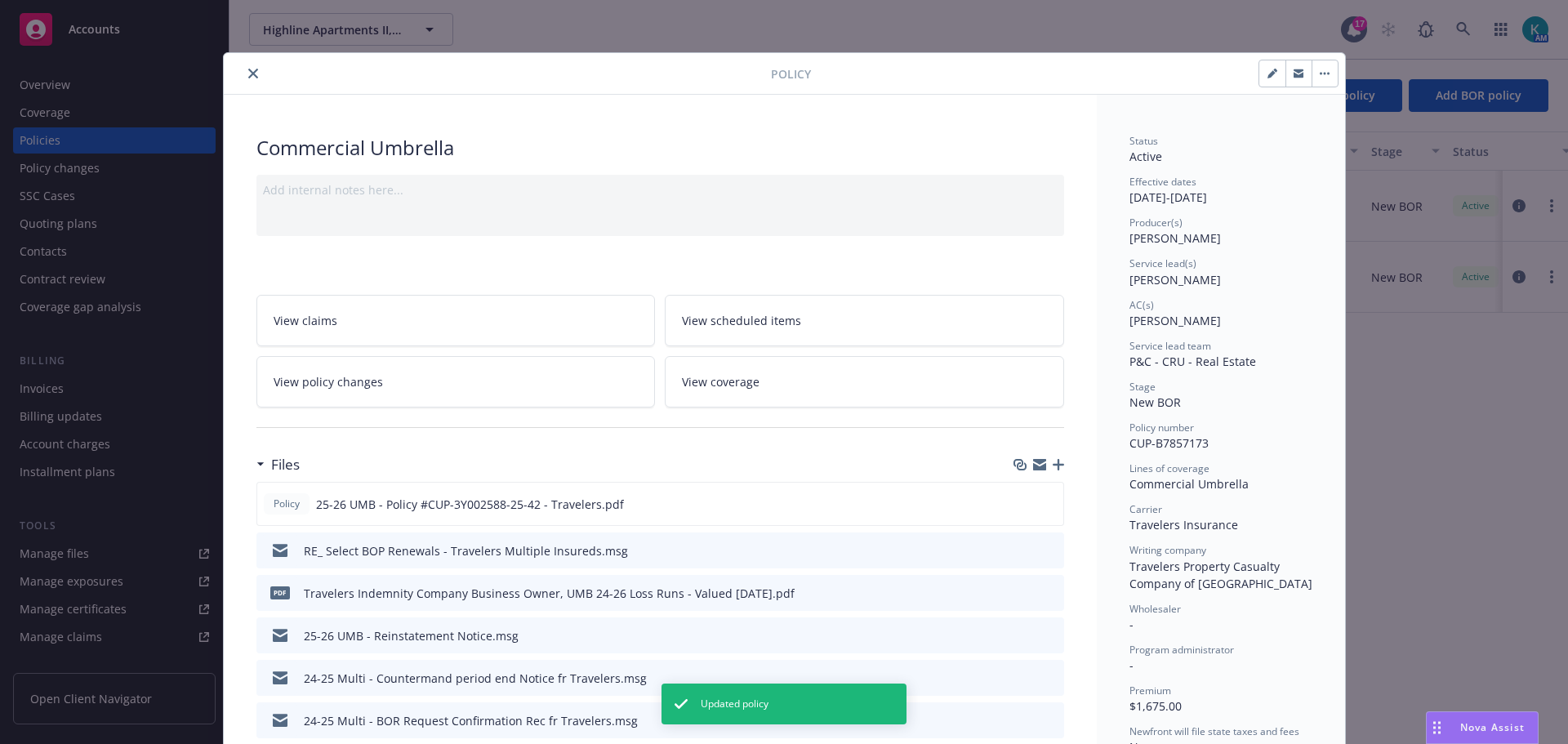
click at [249, 75] on icon "close" at bounding box center [254, 74] width 10 height 10
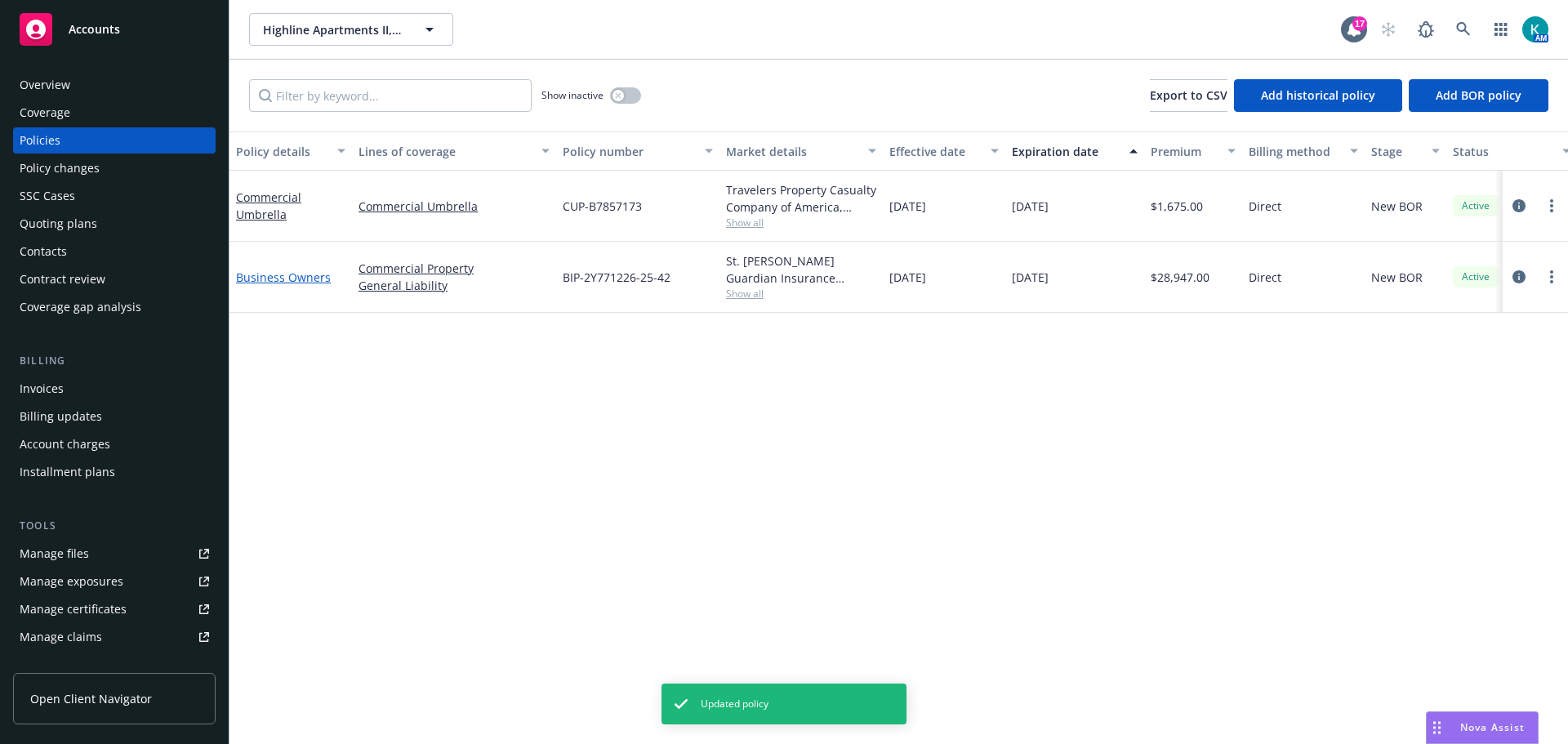
click at [307, 285] on link "Business Owners" at bounding box center [283, 277] width 95 height 15
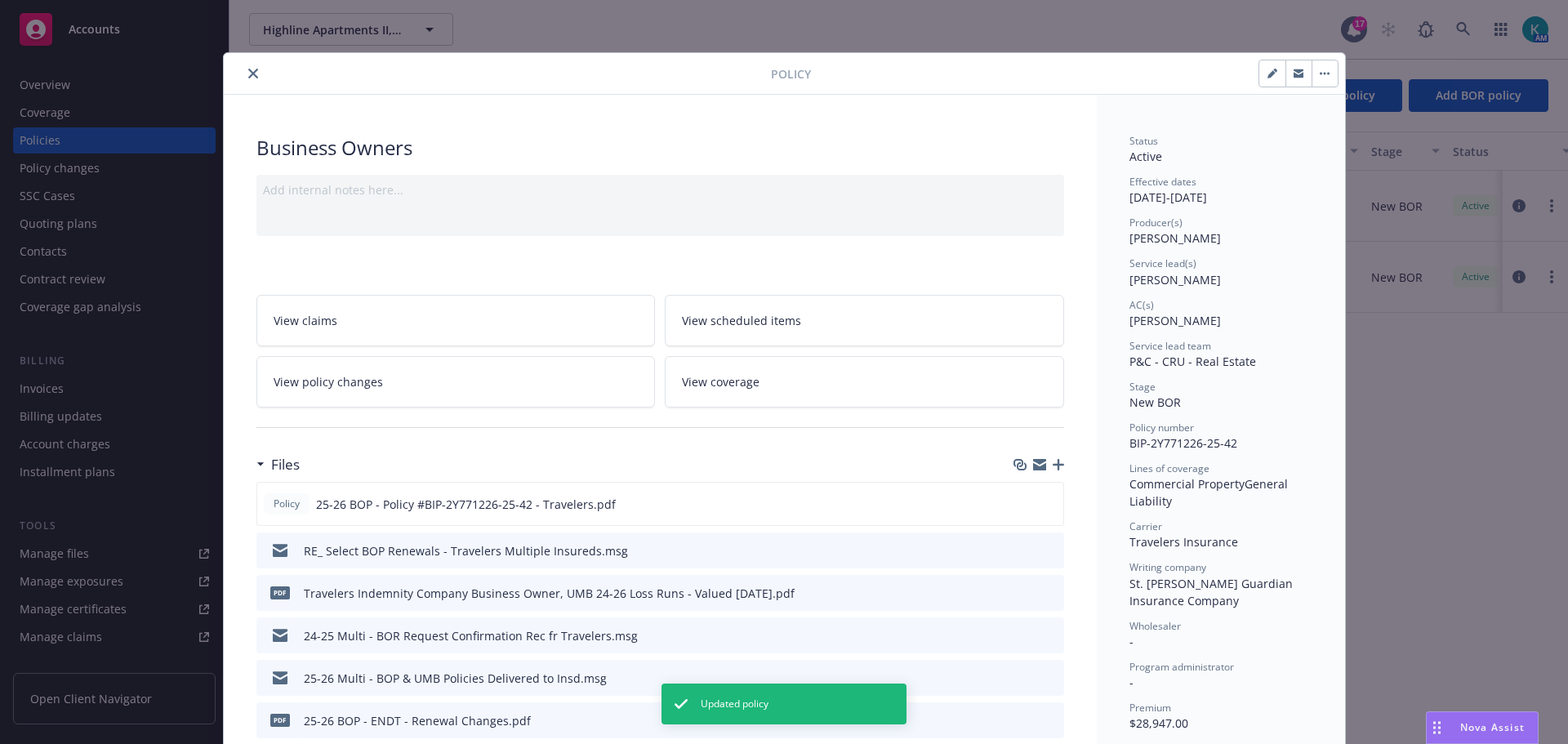
scroll to position [49, 0]
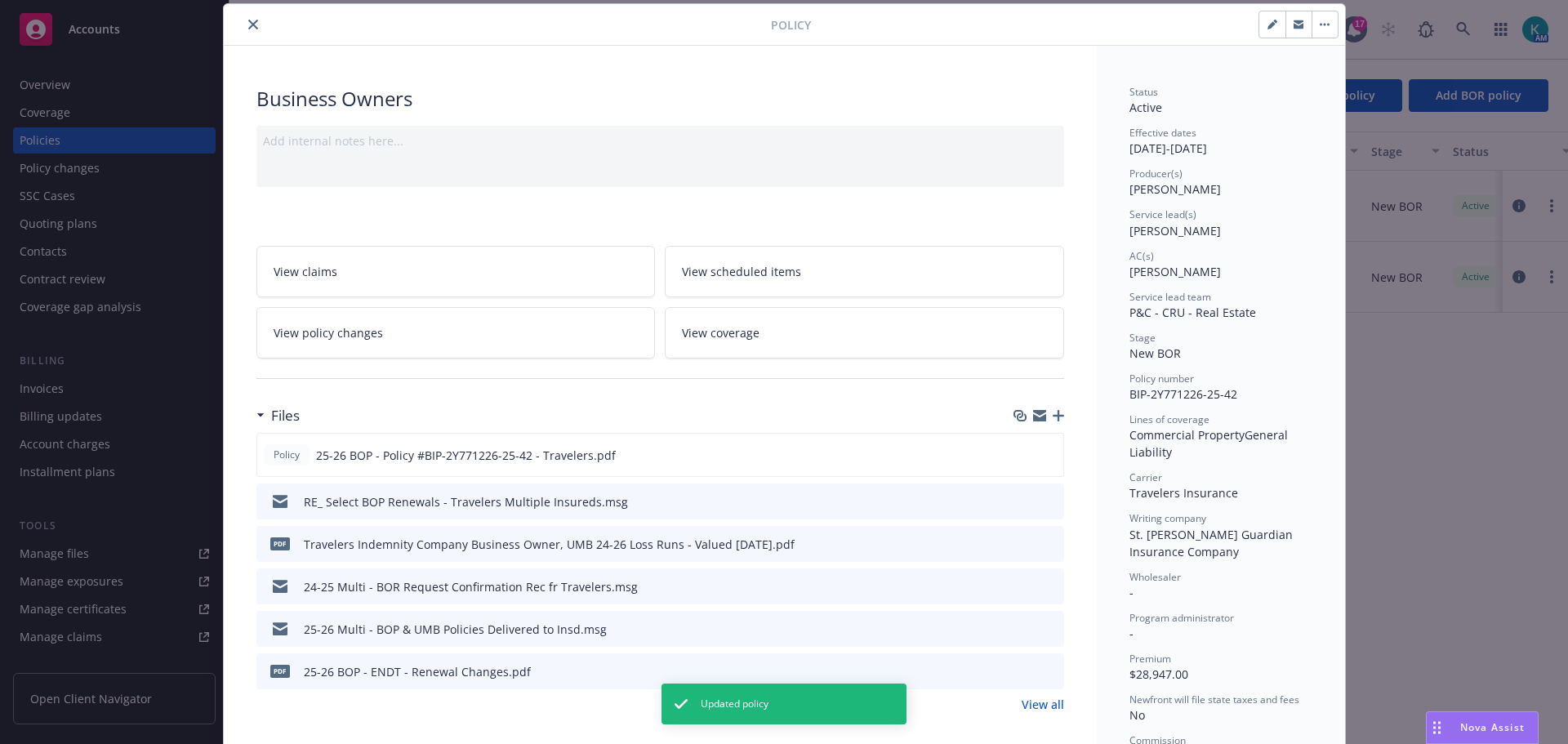
click at [1259, 23] on button "button" at bounding box center [1271, 24] width 26 height 26
select select "NEW_BOR"
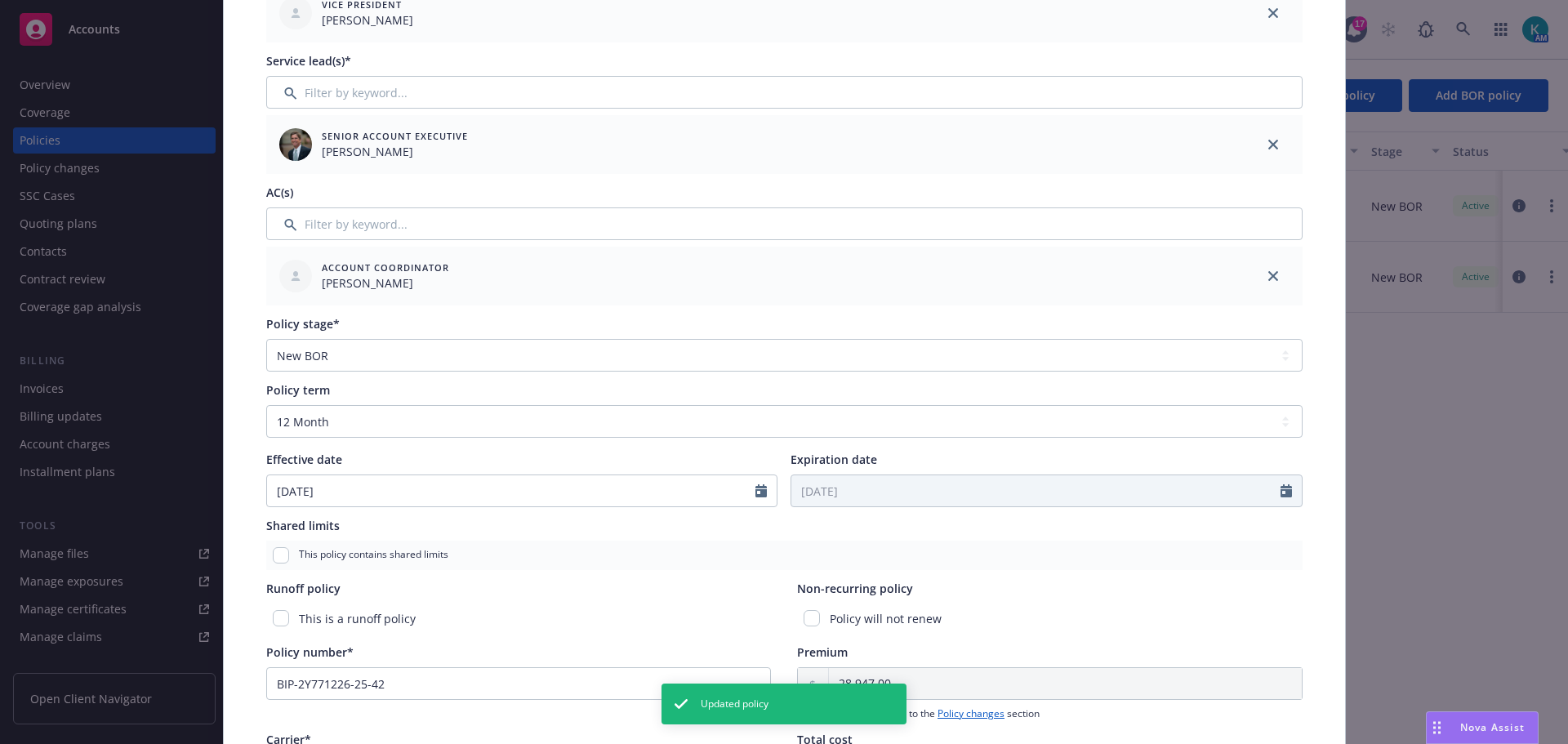
scroll to position [457, 0]
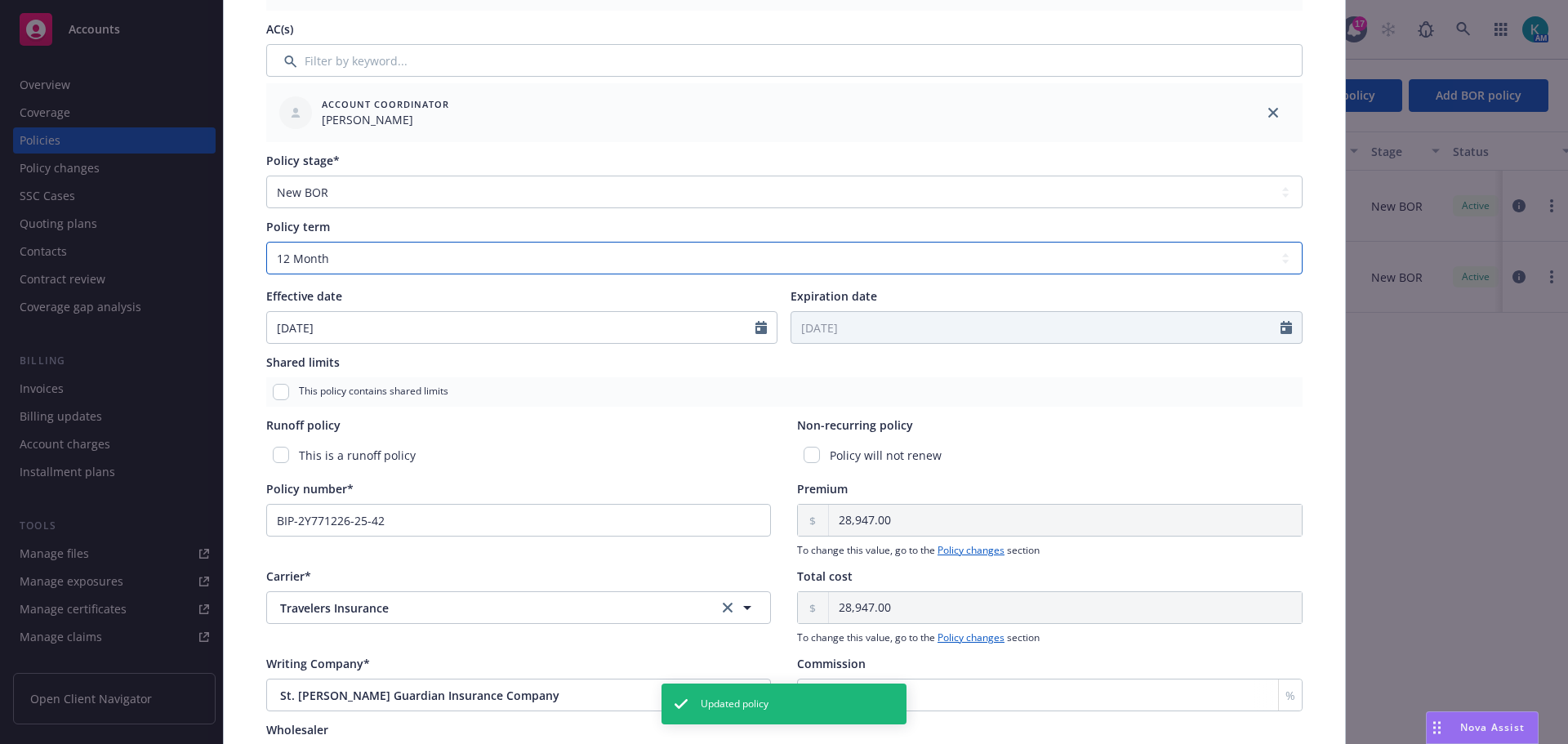
click at [438, 265] on select "Select policy term 12 Month 6 Month 4 Month 3 Month 2 Month 1 Month 36 Month (3…" at bounding box center [784, 258] width 1036 height 33
select select "other"
click at [266, 253] on select "Select policy term 12 Month 6 Month 4 Month 3 Month 2 Month 1 Month 36 Month (3…" at bounding box center [784, 258] width 1036 height 33
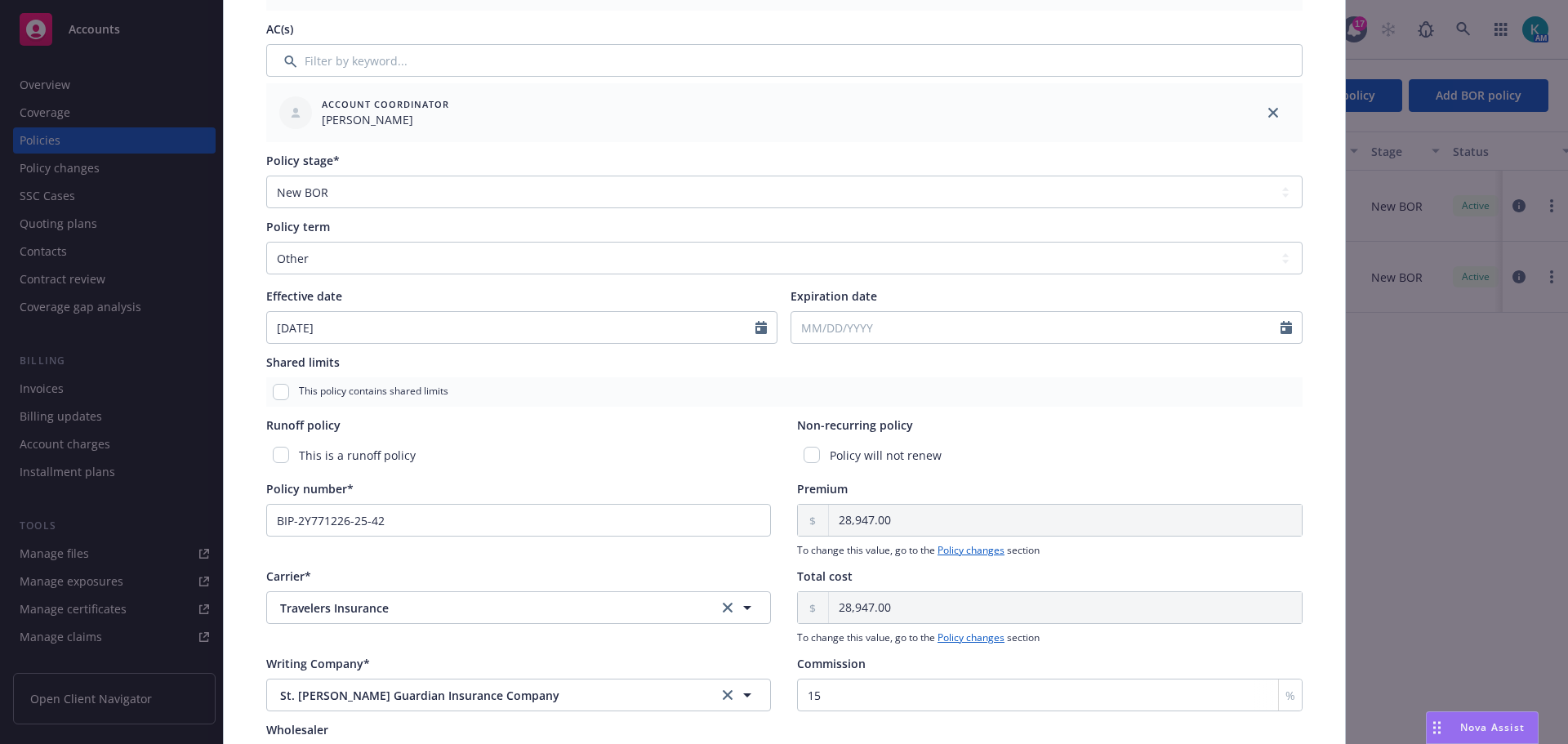
click at [874, 324] on div at bounding box center [1046, 327] width 512 height 33
click at [892, 330] on div "Expiration date" at bounding box center [1046, 315] width 512 height 56
click at [887, 340] on input "Expiration date" at bounding box center [1035, 327] width 489 height 31
select select "8"
click at [879, 511] on span "20" at bounding box center [891, 499] width 24 height 20
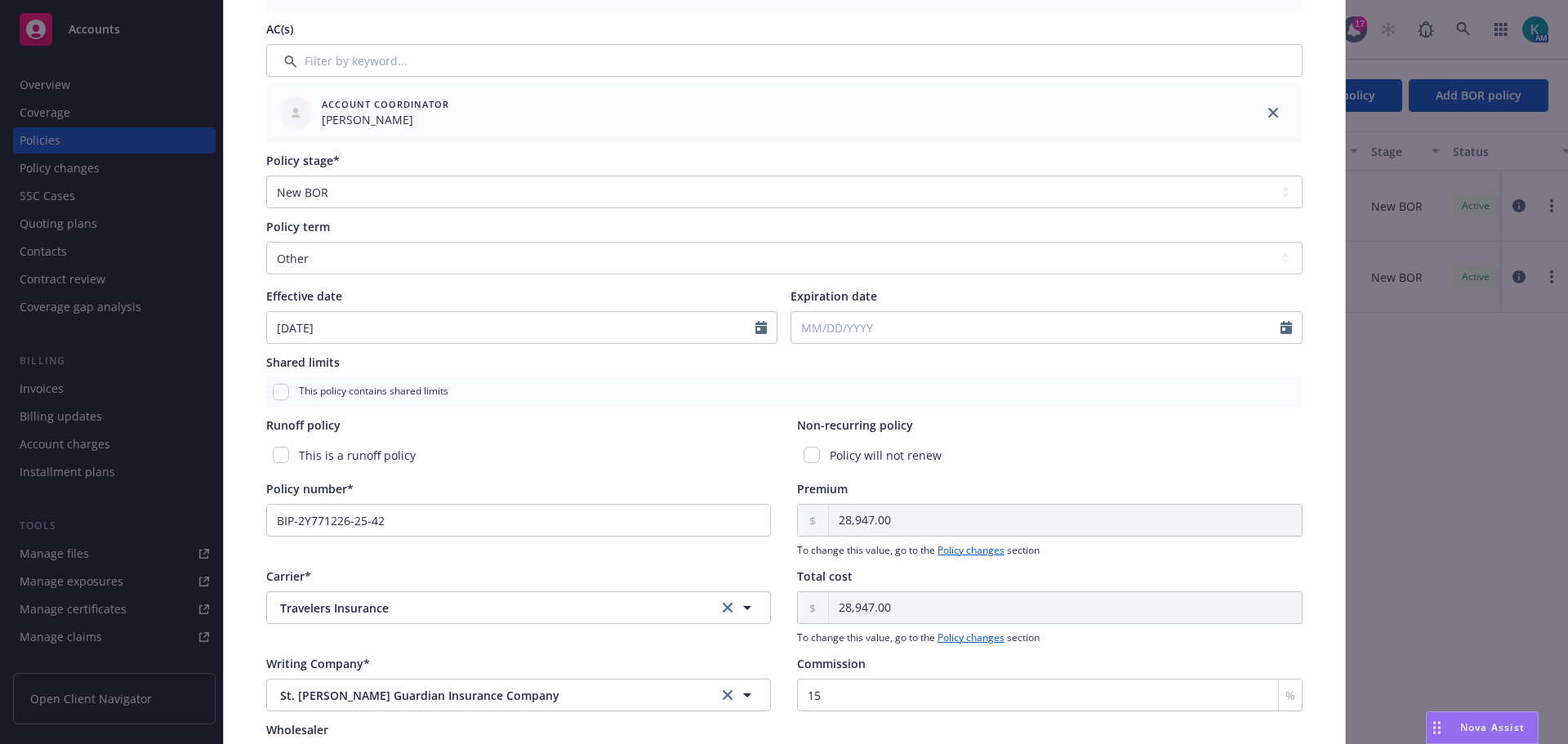
type input "[DATE]"
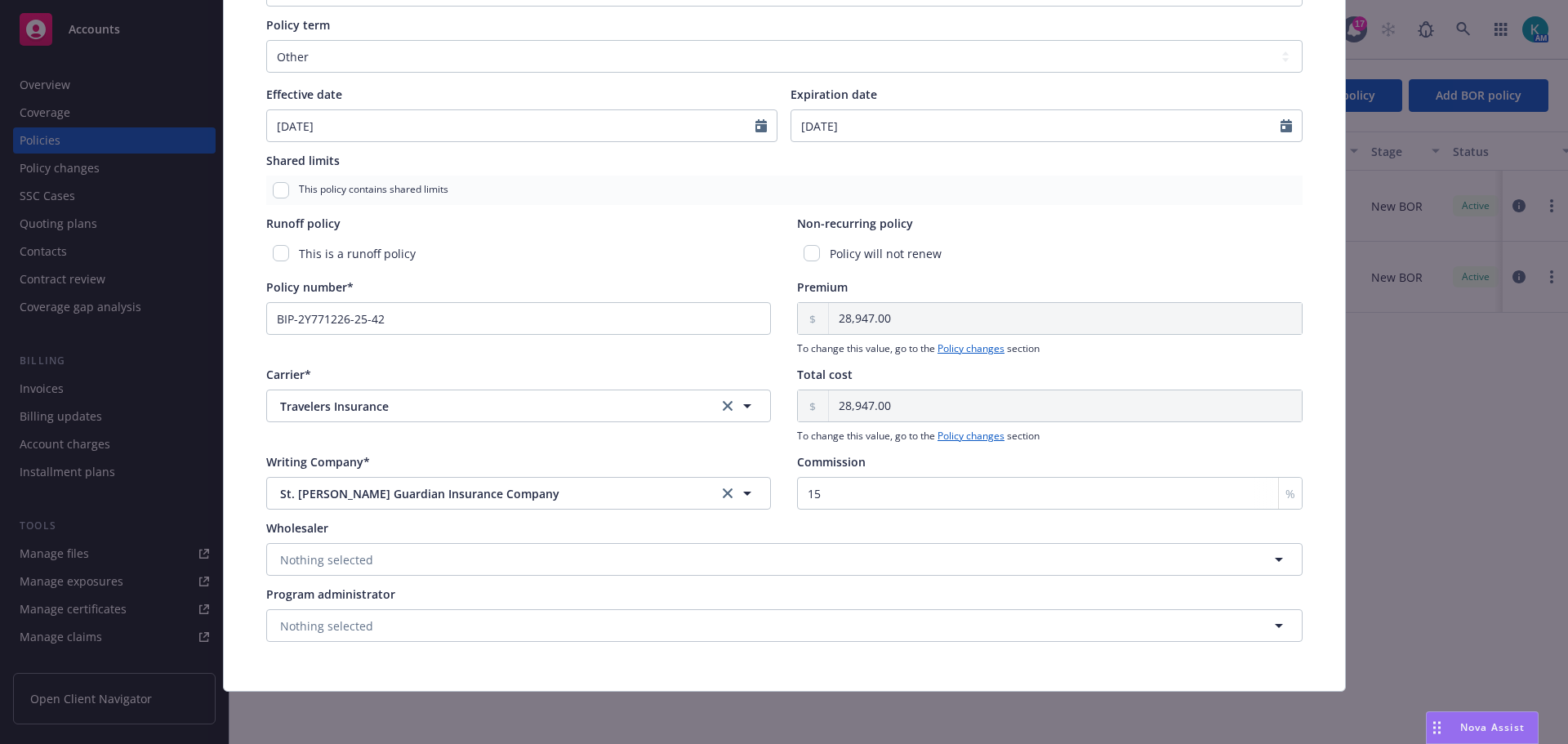
scroll to position [690, 0]
drag, startPoint x: 462, startPoint y: 307, endPoint x: -143, endPoint y: 310, distance: 605.0
click at [0, 310] on html "Accounts Overview Coverage Policies Policy changes SSC Cases Quoting plans Cont…" at bounding box center [784, 372] width 1568 height 744
click at [370, 310] on input "Policy number*" at bounding box center [519, 318] width 505 height 33
paste input "BIP-B7856441"
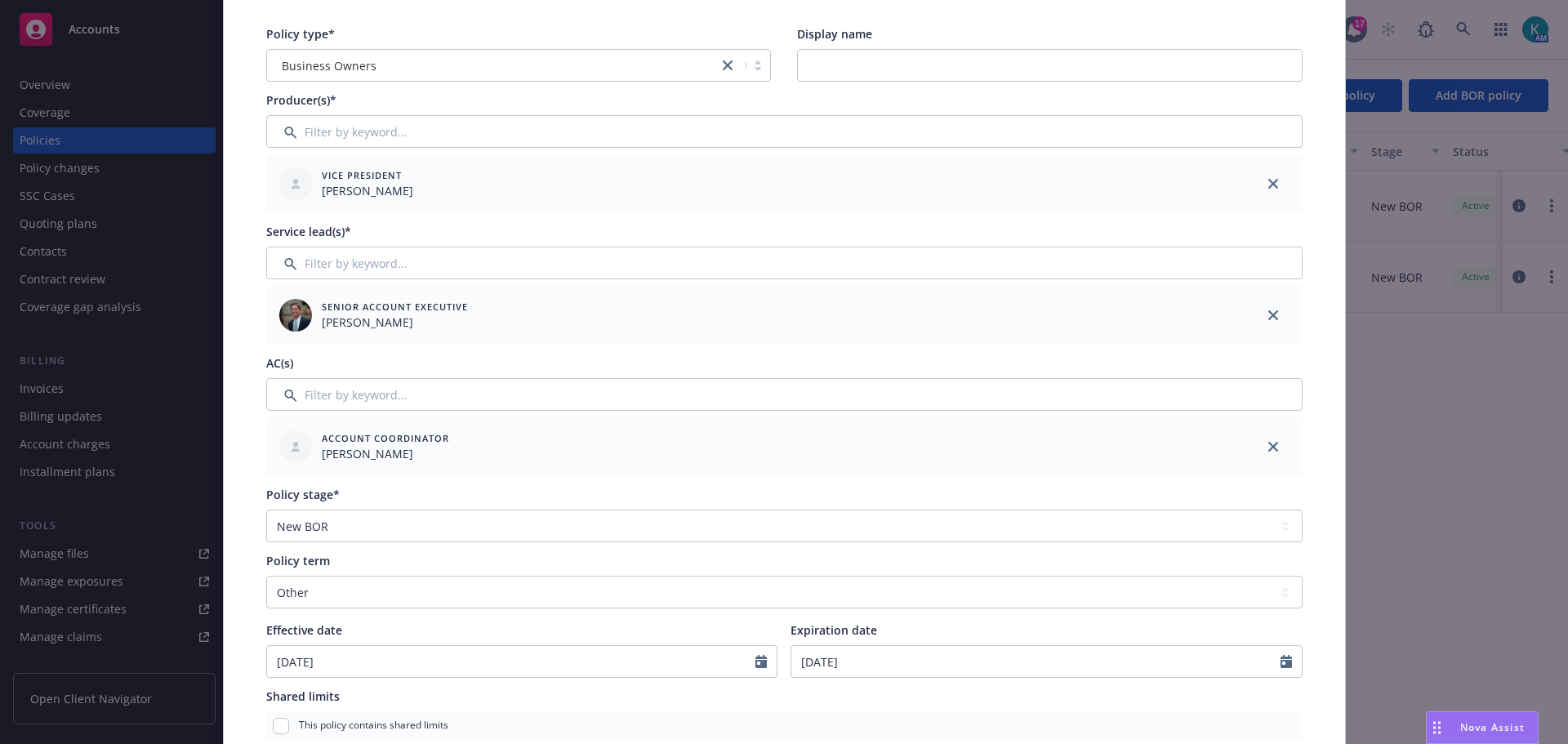
scroll to position [0, 0]
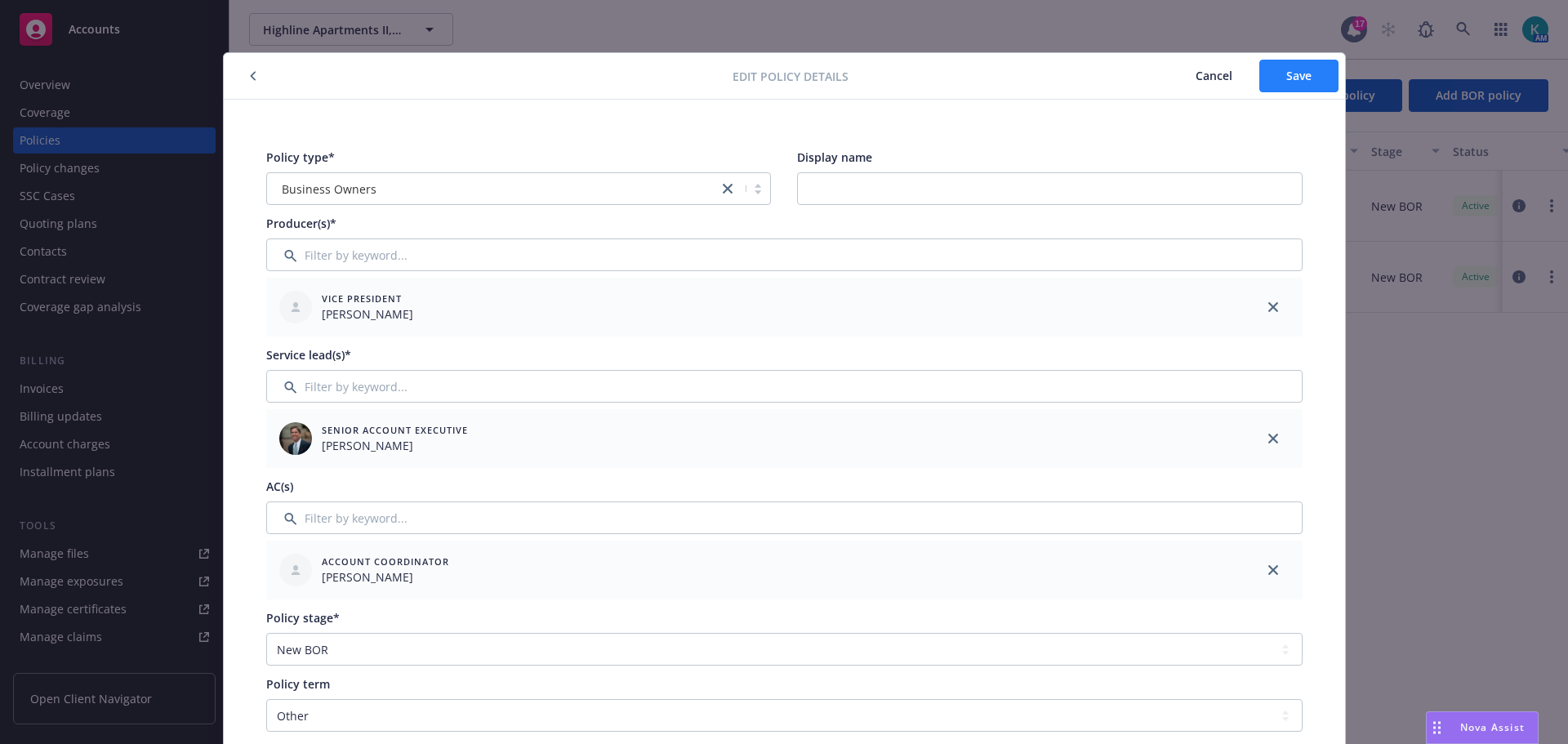
type input "BIP-B7856441"
click at [1274, 77] on button "Save" at bounding box center [1298, 76] width 79 height 33
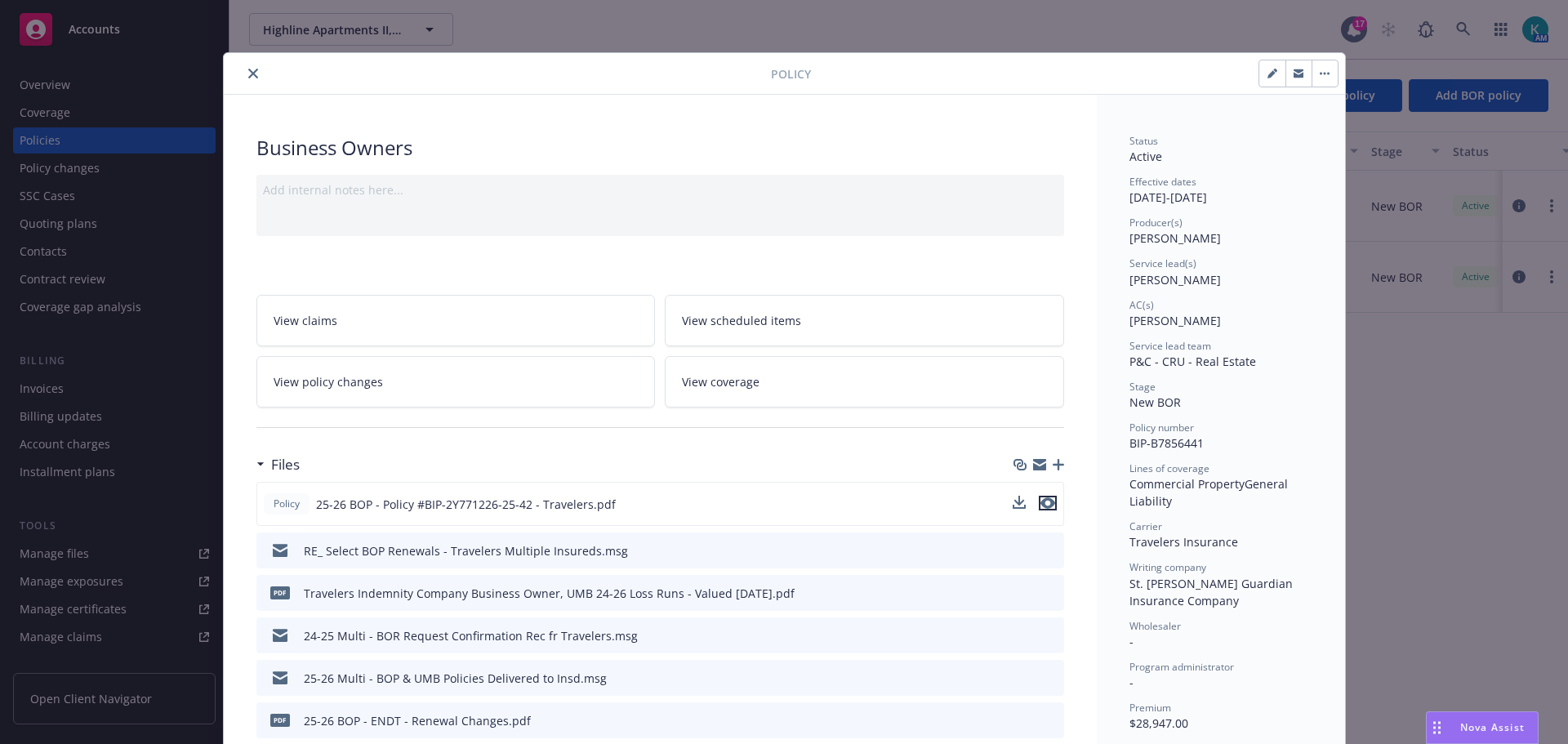
click at [1048, 509] on icon "preview file" at bounding box center [1048, 503] width 14 height 11
click at [1268, 78] on icon "button" at bounding box center [1271, 74] width 9 height 9
select select "NEW_BOR"
select select "other"
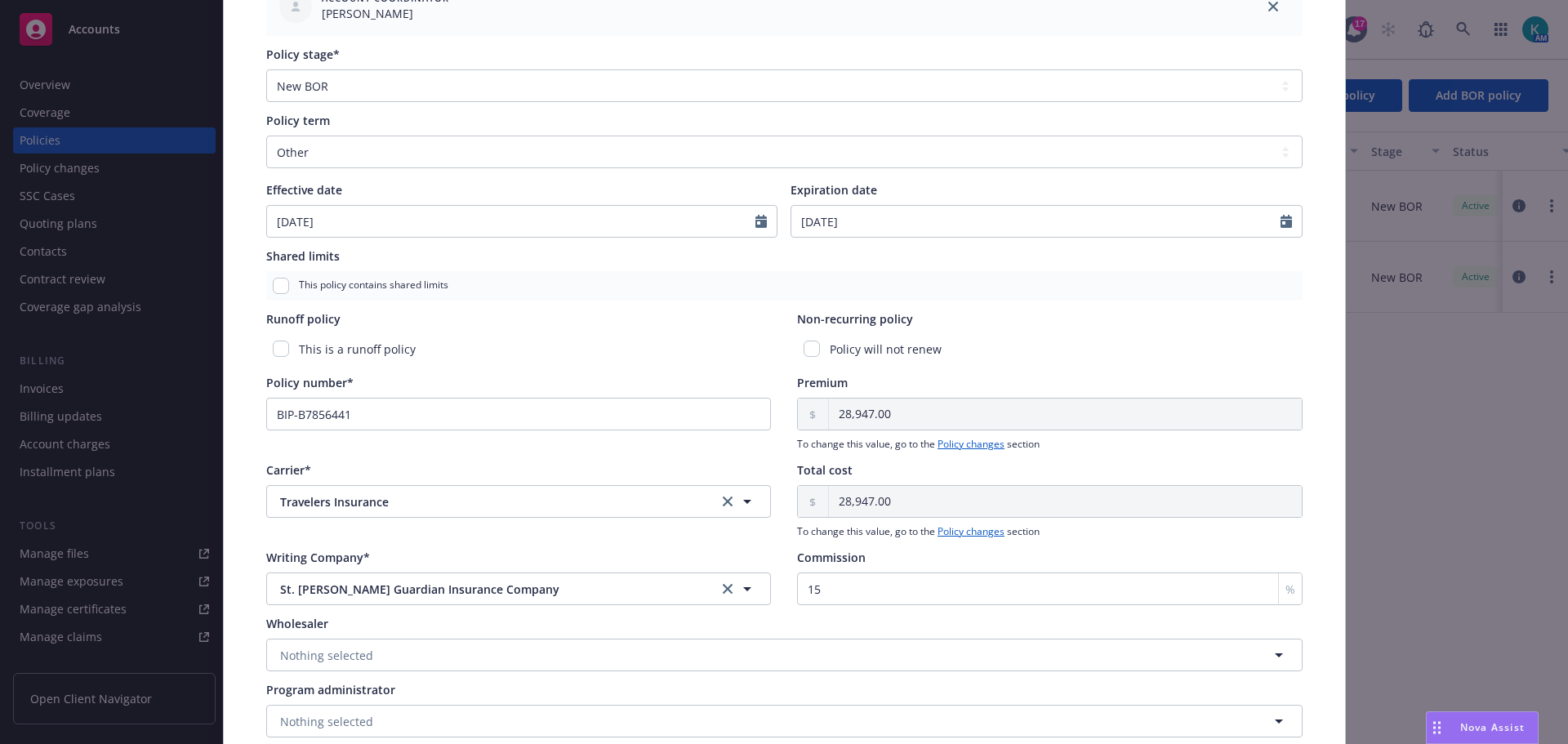
scroll to position [653, 0]
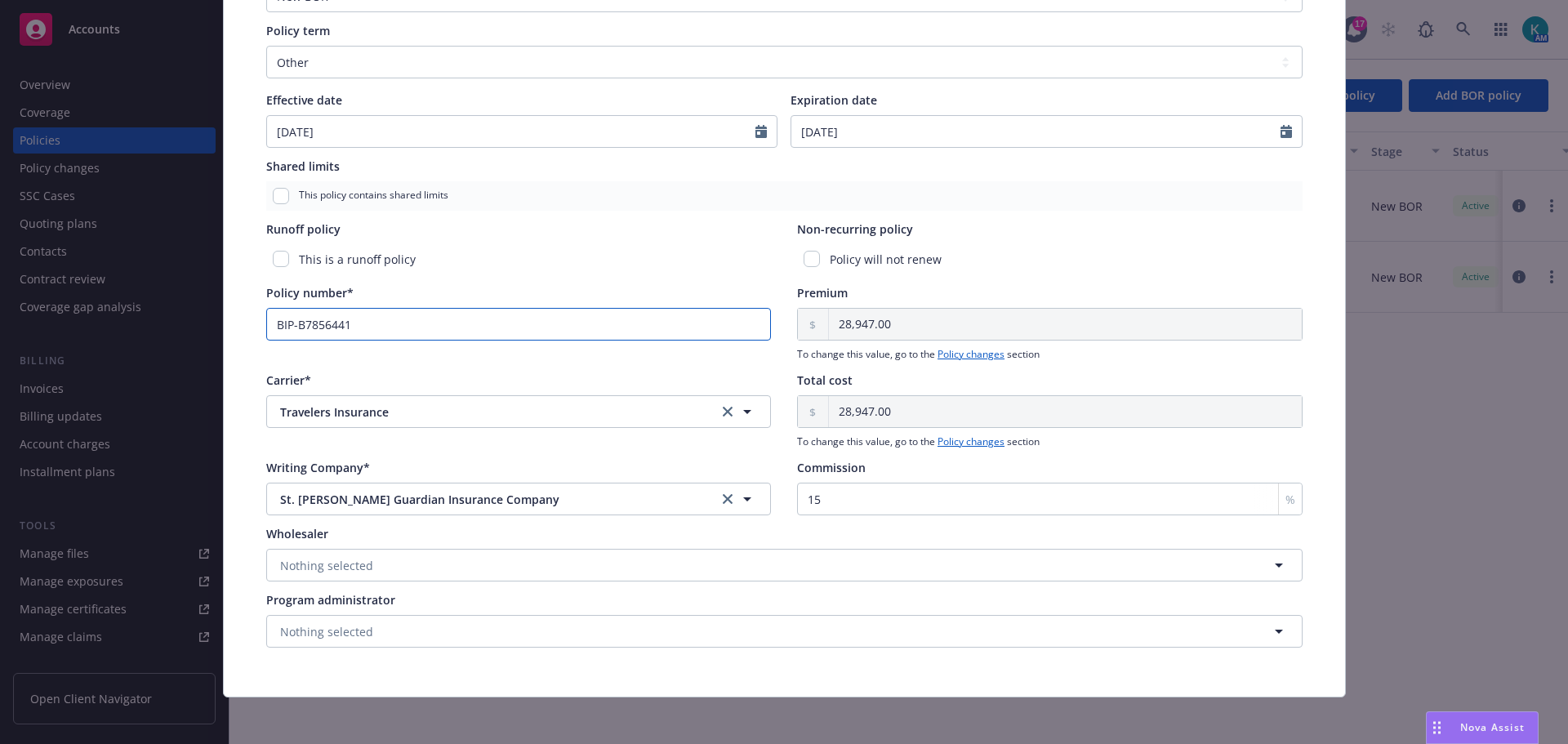
drag, startPoint x: 400, startPoint y: 343, endPoint x: 2, endPoint y: 317, distance: 398.8
click at [20, 330] on div "Edit policy details Cancel Save Policy type* Business Owners Display name Produ…" at bounding box center [784, 372] width 1568 height 744
paste input "BIP-2Y771226-25-42"
type input "BIP-2Y771226-25-42"
click at [383, 78] on select "Select policy term 12 Month 6 Month 4 Month 3 Month 2 Month 1 Month 36 Month (3…" at bounding box center [784, 62] width 1036 height 33
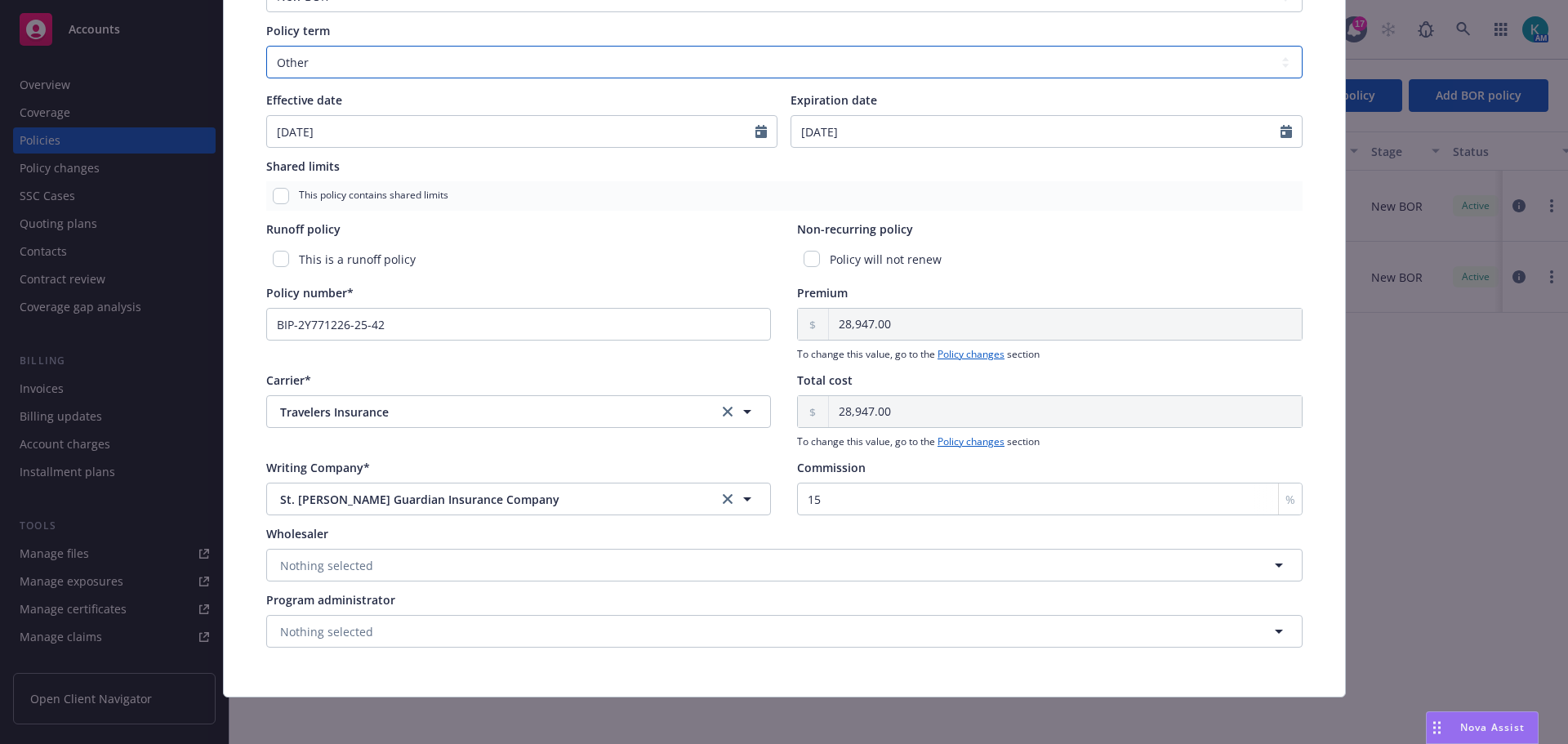
select select "12"
click at [266, 57] on select "Select policy term 12 Month 6 Month 4 Month 3 Month 2 Month 1 Month 36 Month (3…" at bounding box center [784, 62] width 1036 height 33
type input "[DATE]"
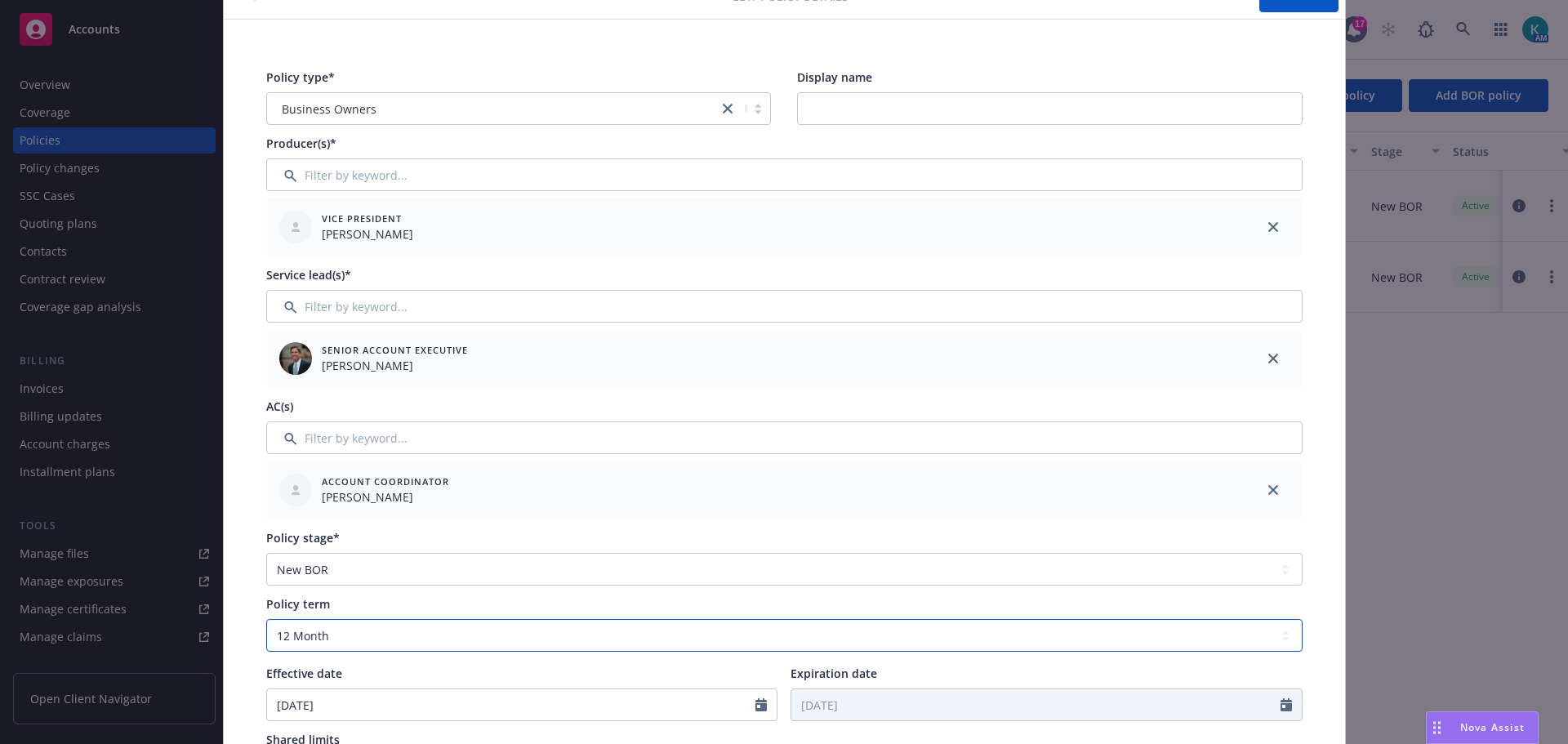
scroll to position [0, 0]
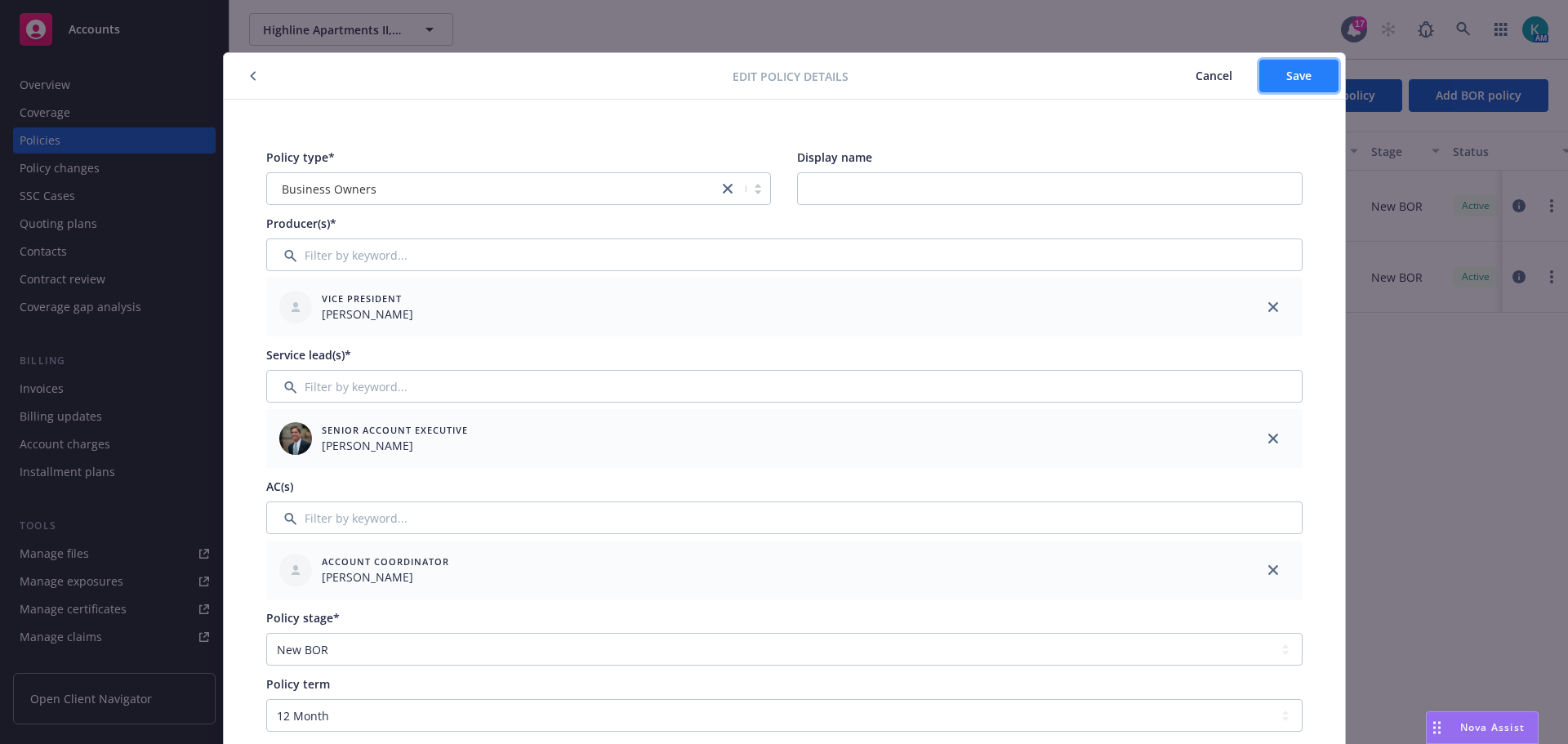
click at [1299, 89] on button "Save" at bounding box center [1298, 76] width 79 height 33
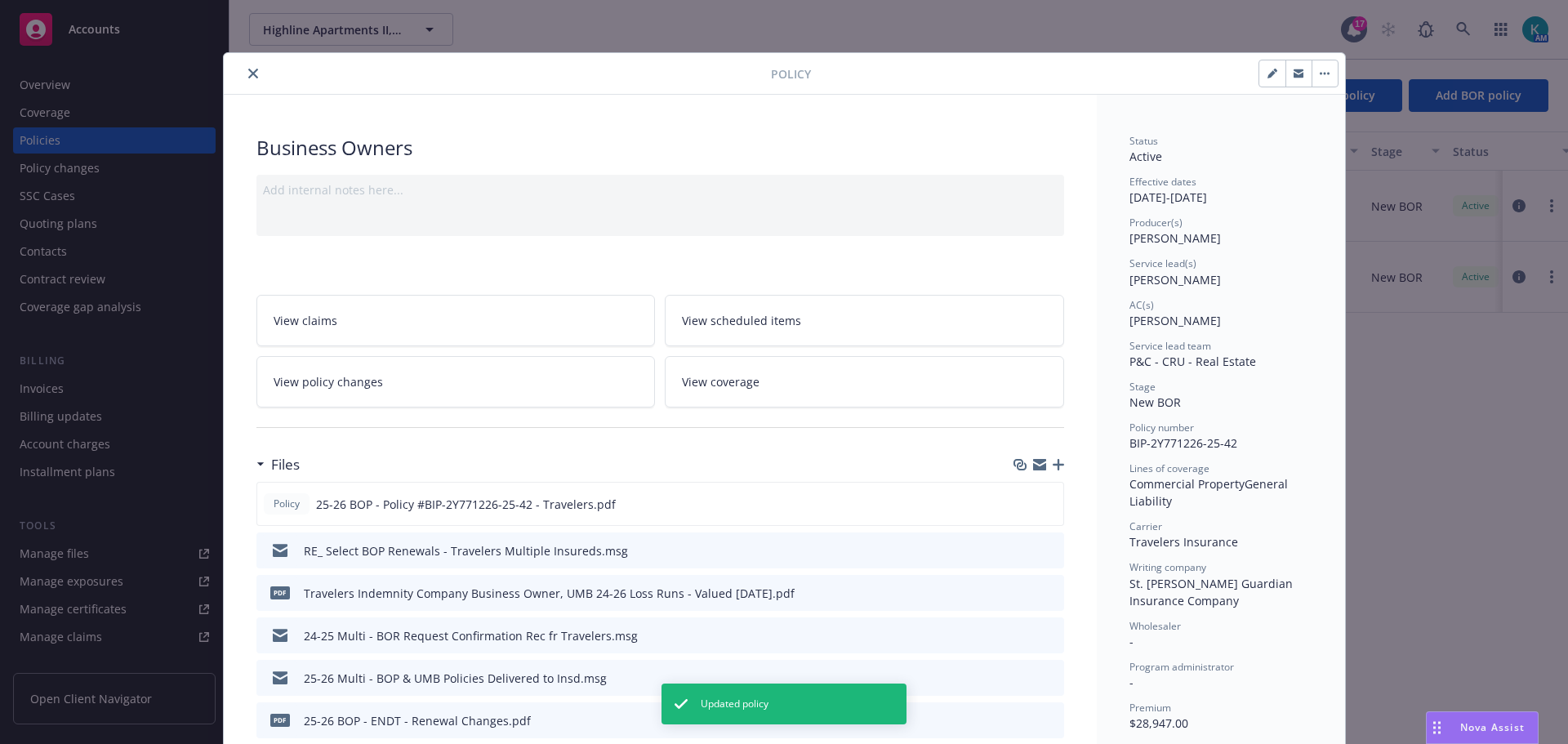
click at [251, 80] on button "close" at bounding box center [253, 74] width 19 height 19
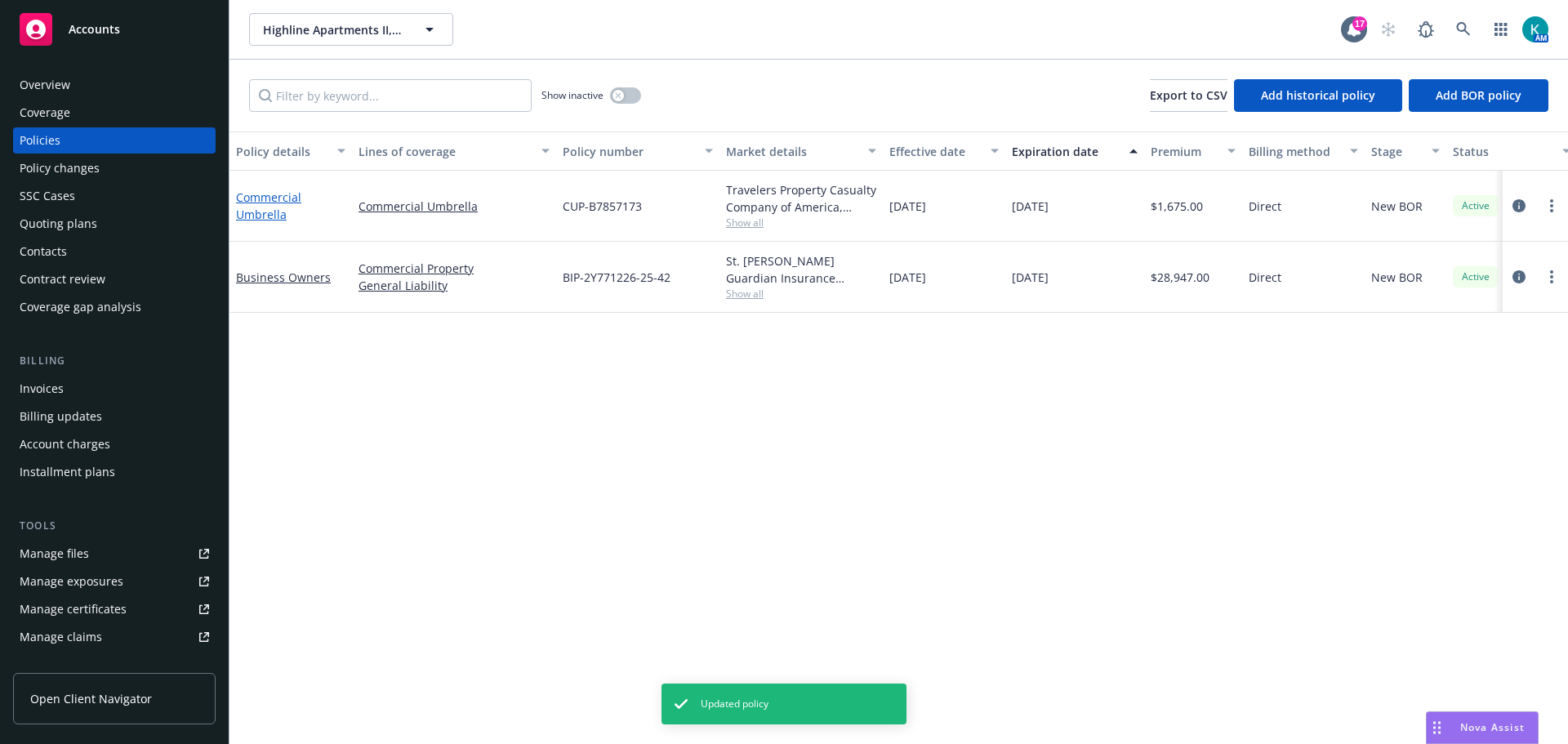
click at [254, 222] on link "Commercial Umbrella" at bounding box center [269, 206] width 65 height 33
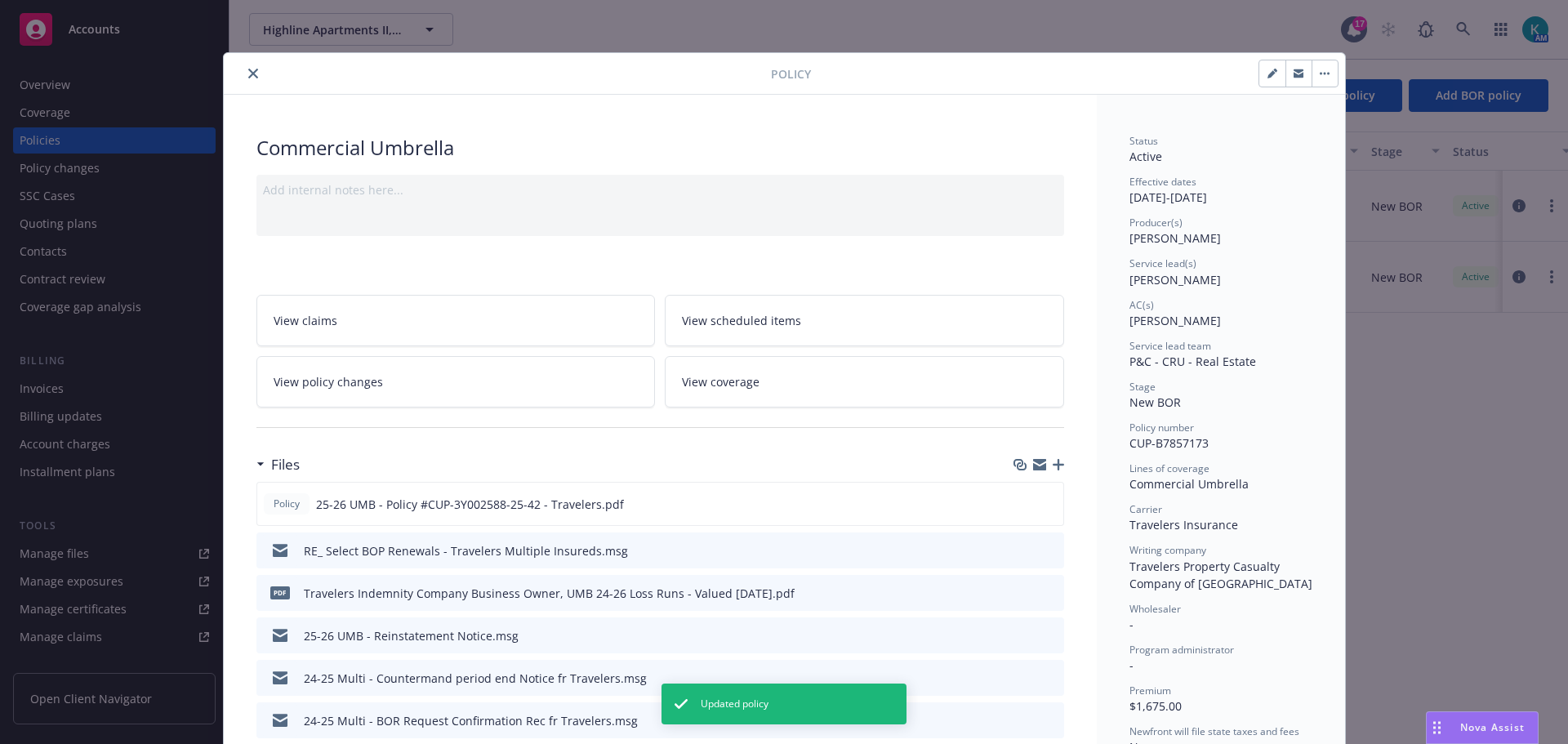
scroll to position [49, 0]
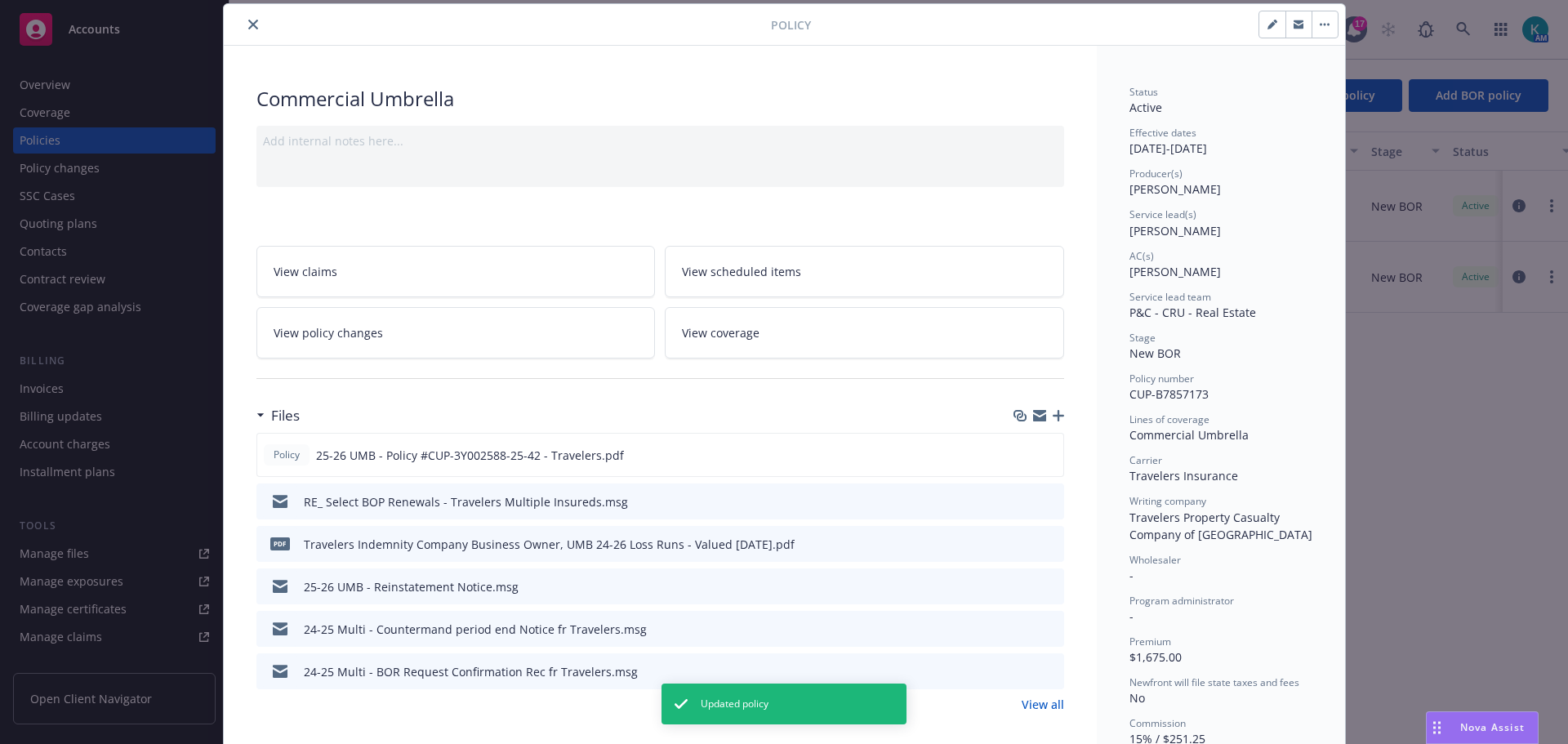
click at [1268, 28] on icon "button" at bounding box center [1272, 24] width 10 height 10
select select "NEW_BOR"
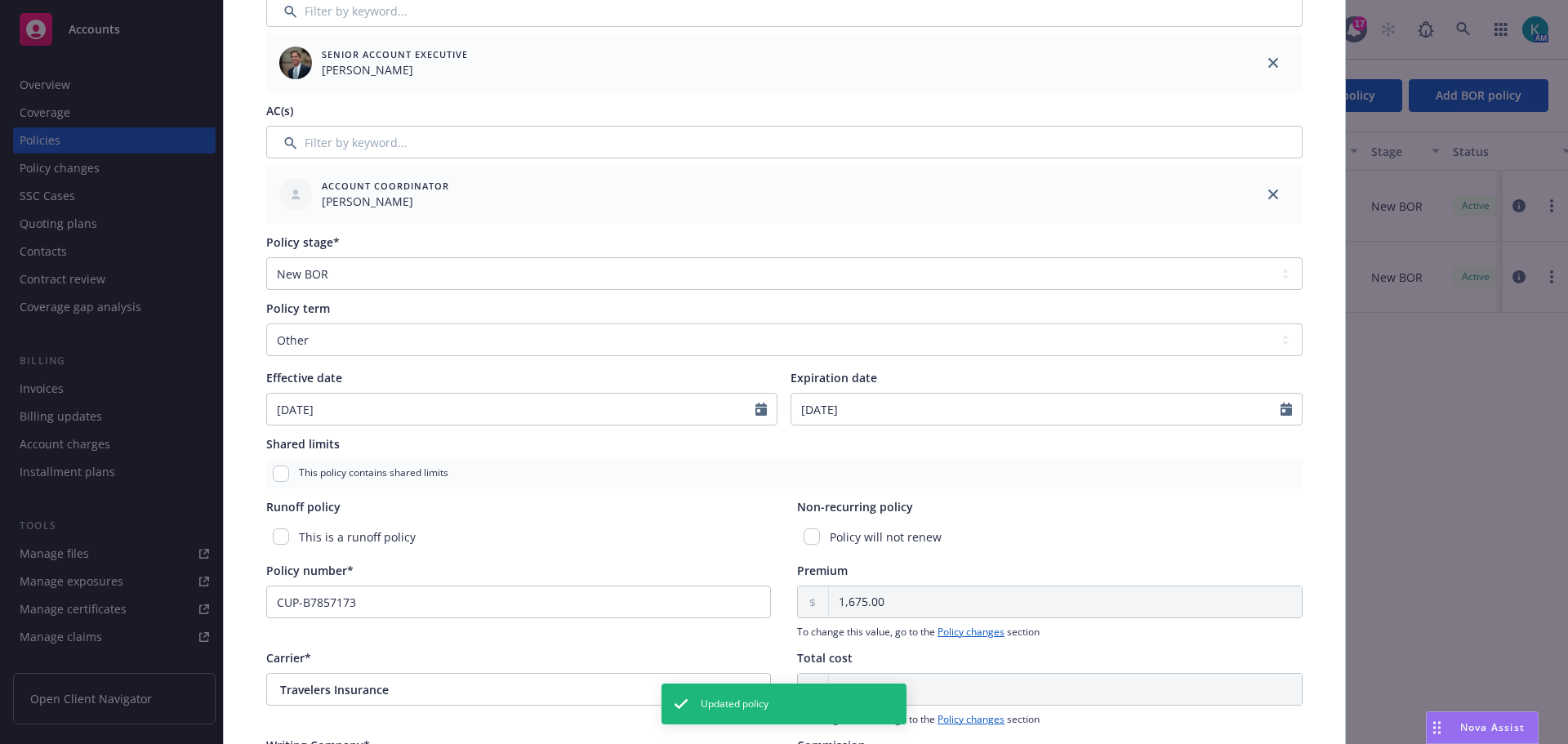
scroll to position [457, 0]
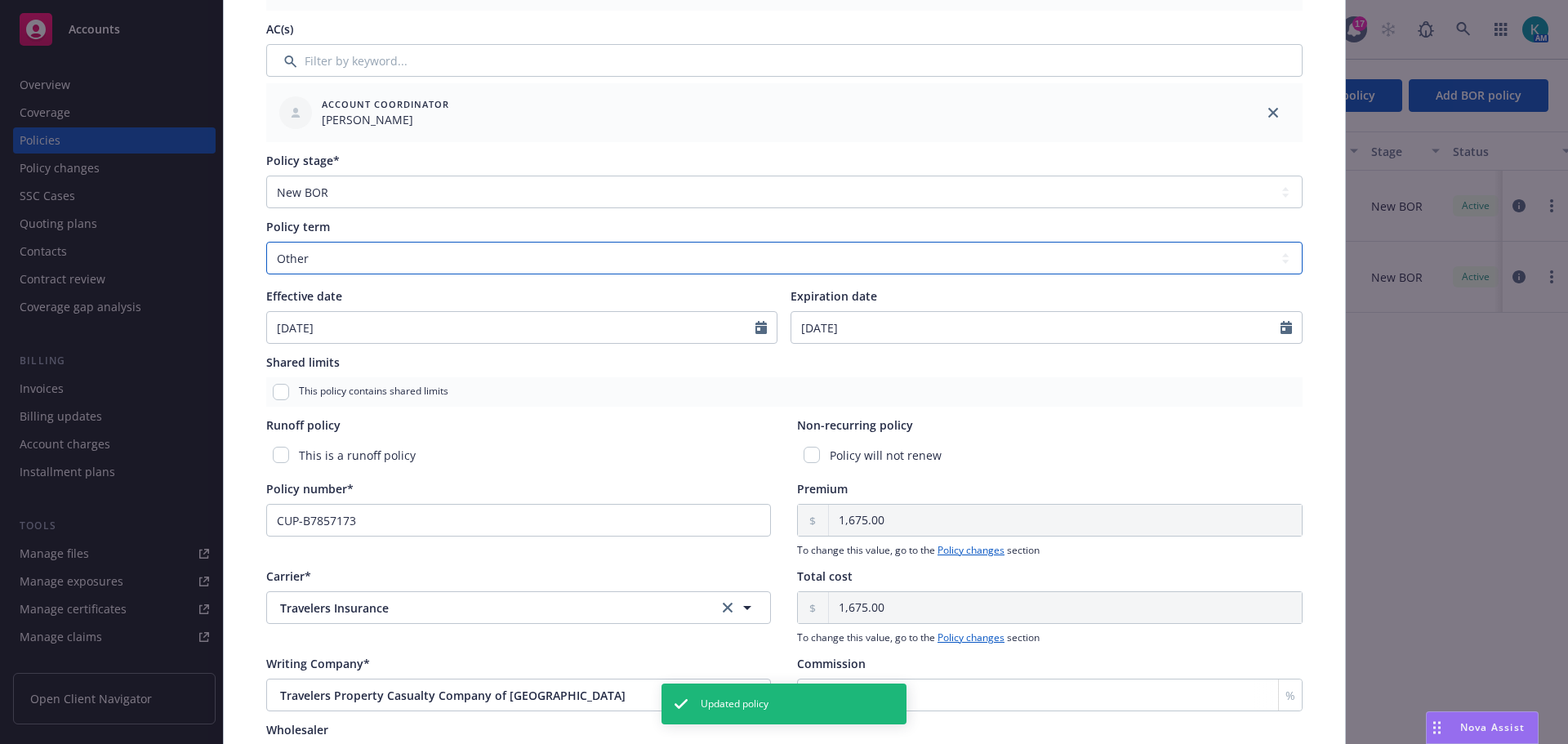
click at [399, 274] on select "Select policy term 12 Month 6 Month 4 Month 3 Month 2 Month 1 Month 36 Month (3…" at bounding box center [784, 258] width 1036 height 33
select select "12"
click at [266, 253] on select "Select policy term 12 Month 6 Month 4 Month 3 Month 2 Month 1 Month 36 Month (3…" at bounding box center [784, 258] width 1036 height 33
type input "[DATE]"
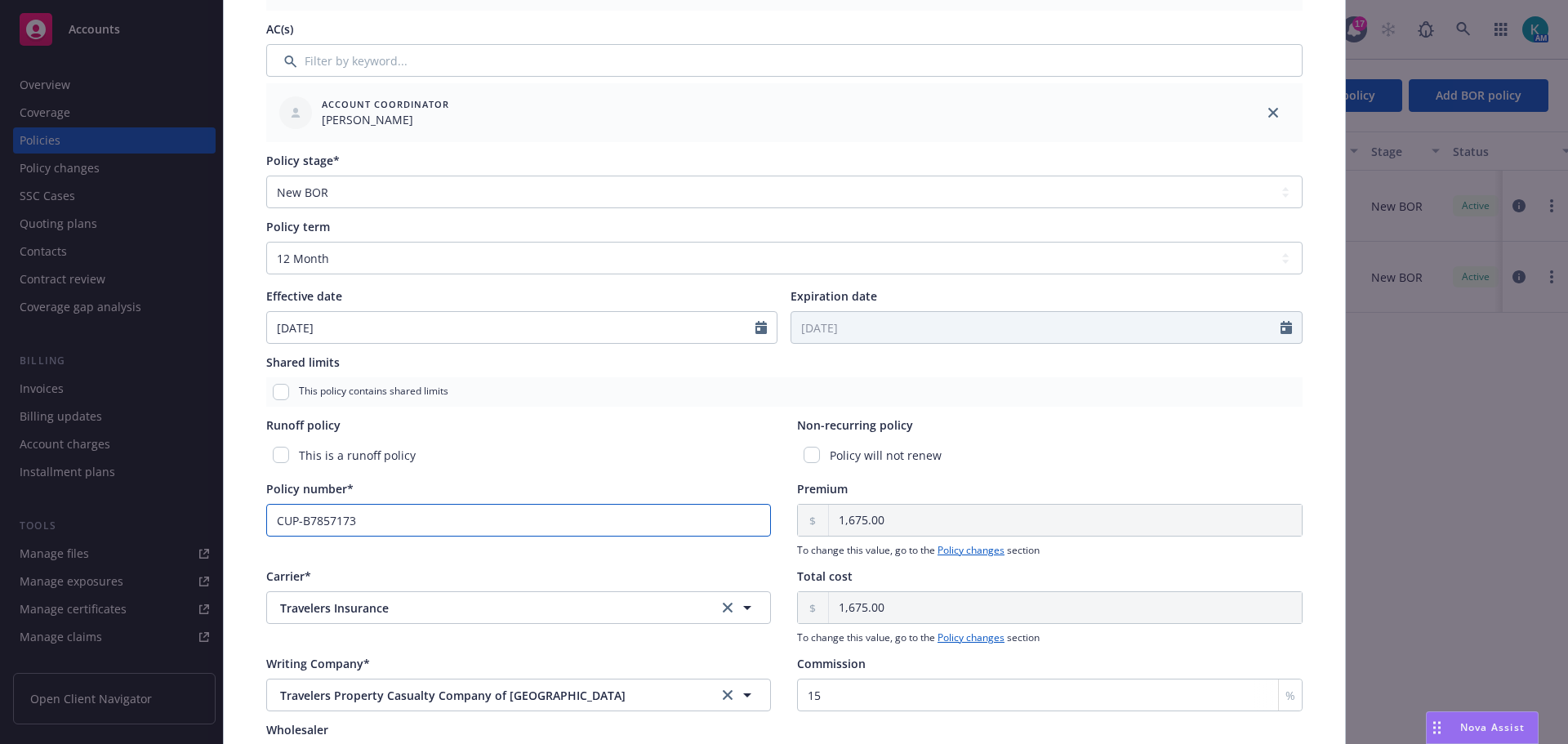
drag, startPoint x: 369, startPoint y: 537, endPoint x: 70, endPoint y: 506, distance: 300.6
click at [138, 538] on div "Edit policy details Cancel Save Policy type* Commercial Umbrella Display name P…" at bounding box center [784, 372] width 1568 height 744
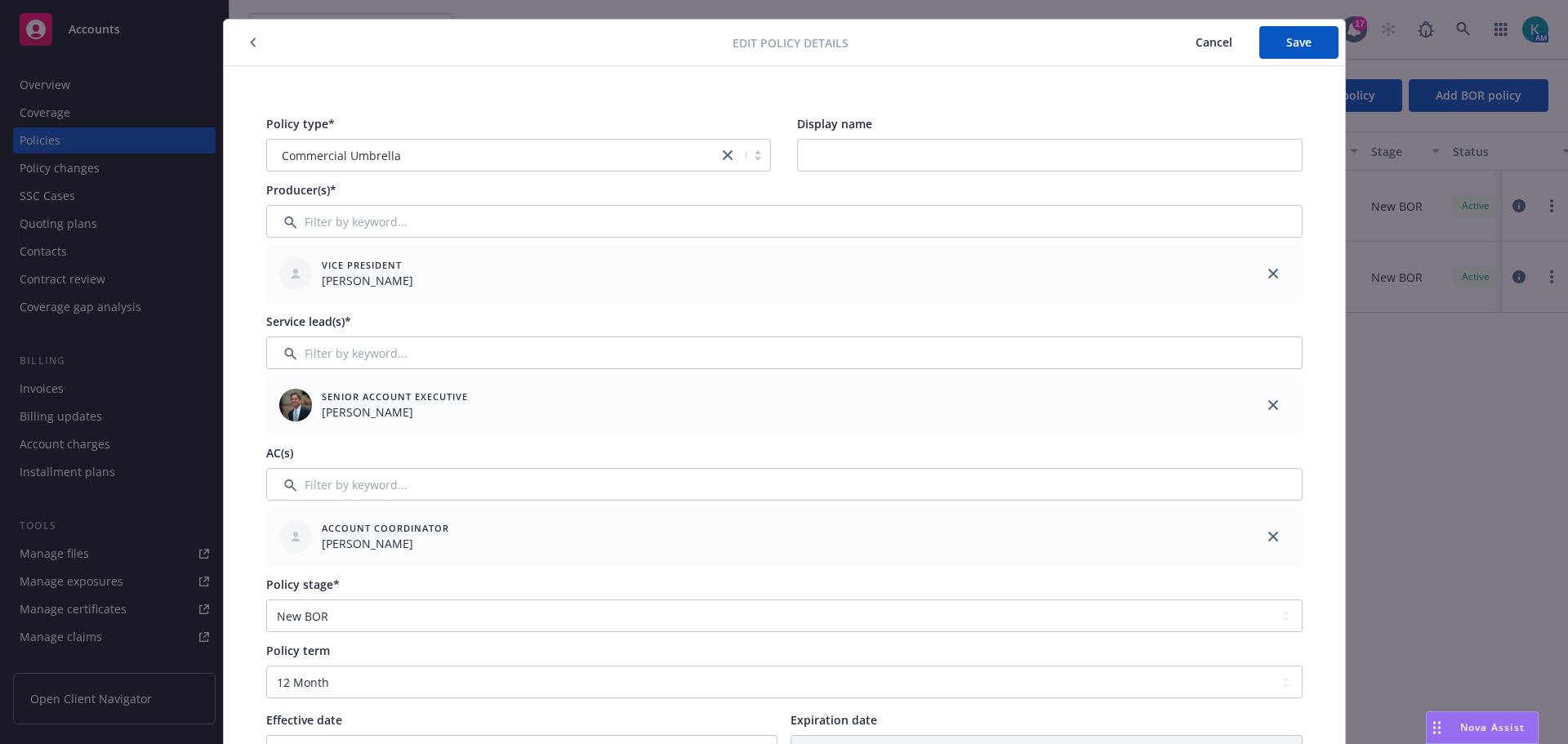
scroll to position [0, 0]
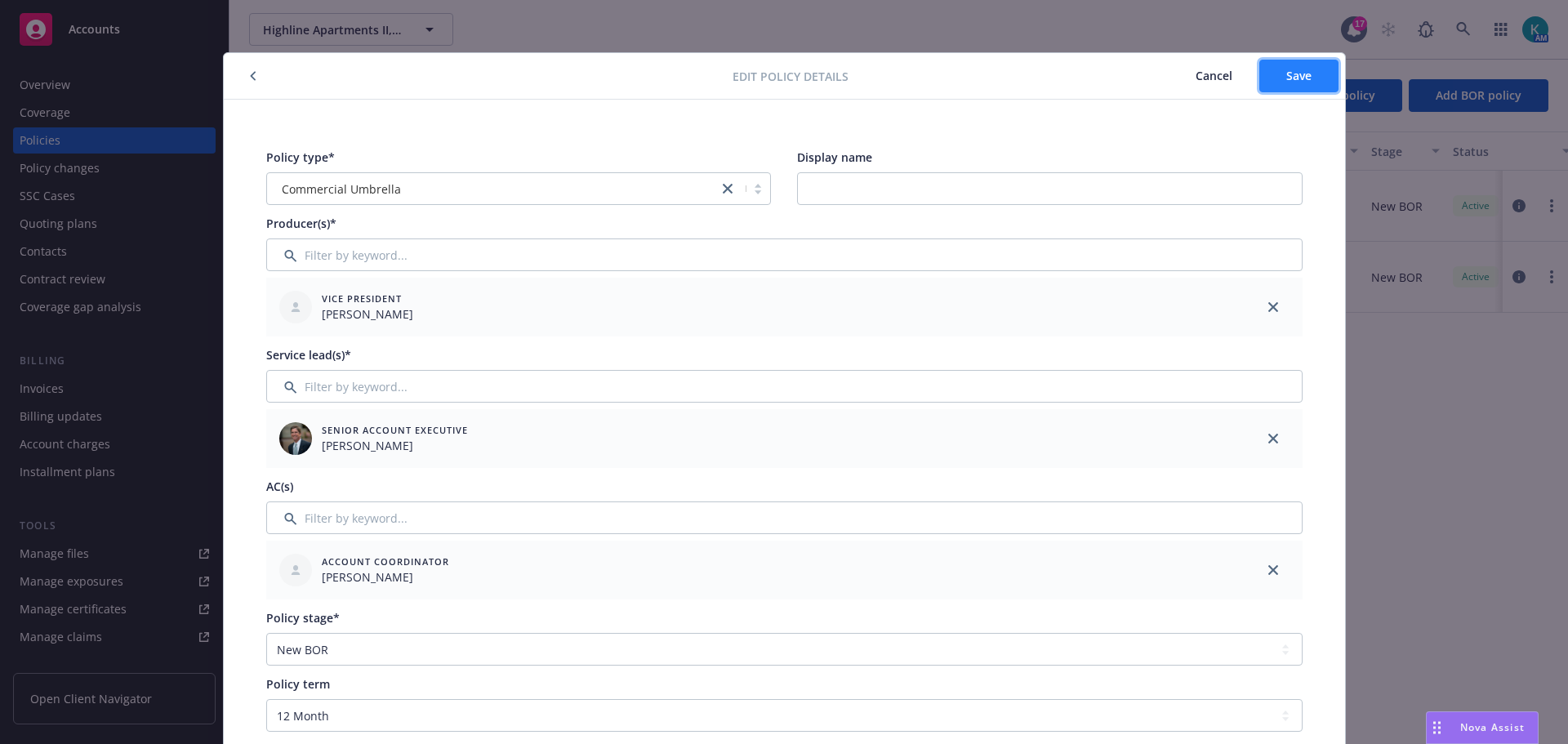
click at [1300, 75] on span "Save" at bounding box center [1299, 76] width 25 height 15
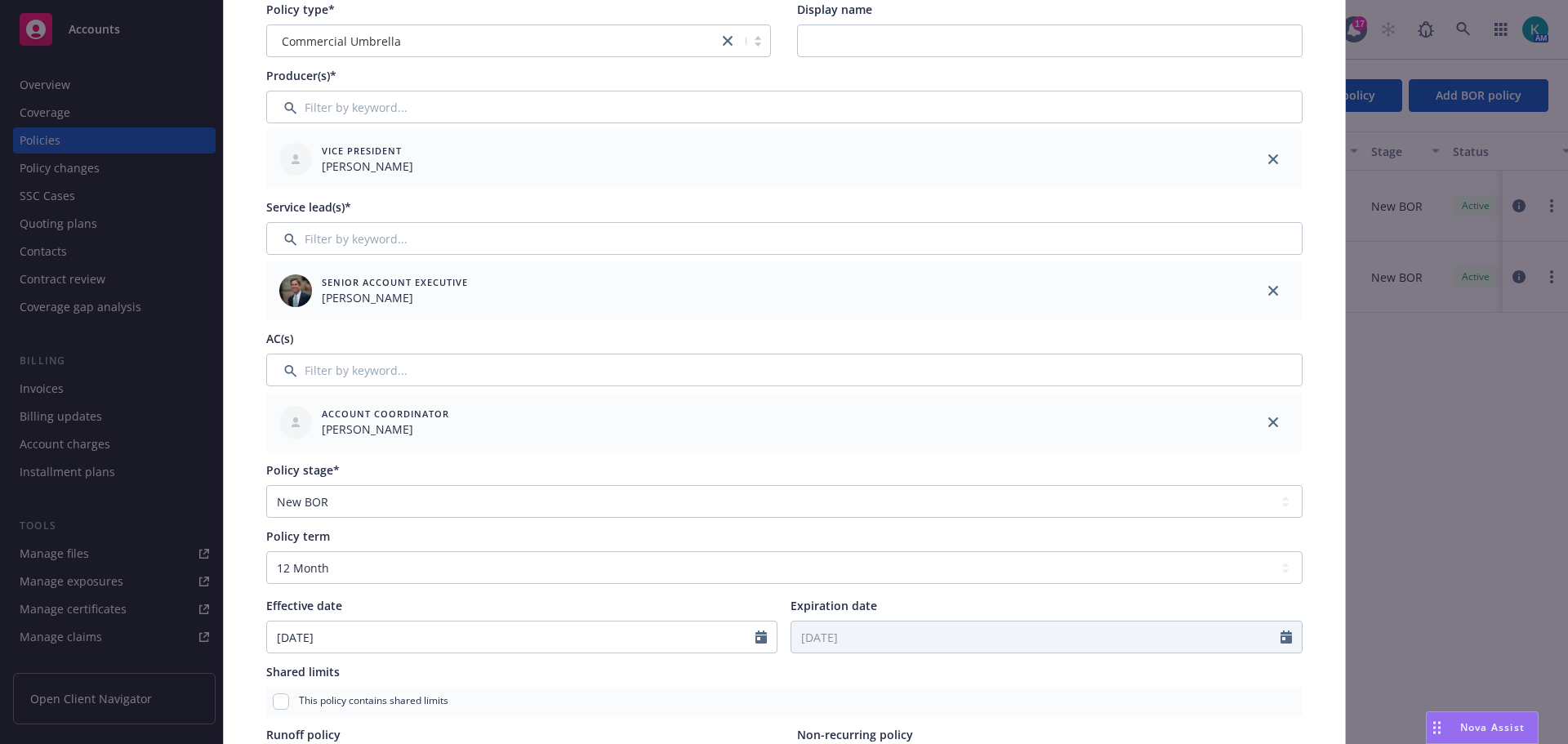
scroll to position [572, 0]
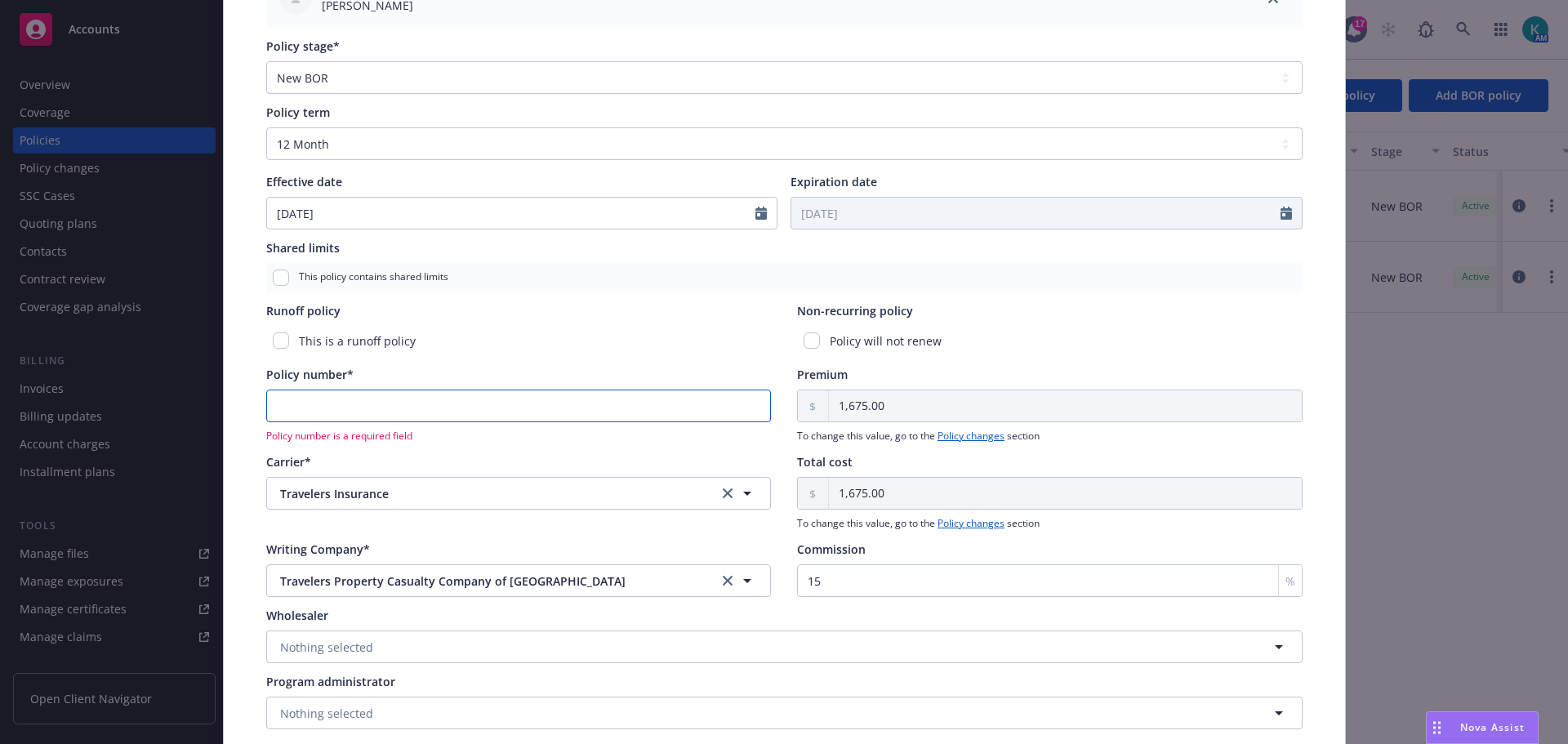
click at [548, 416] on input "Policy number*" at bounding box center [519, 405] width 505 height 33
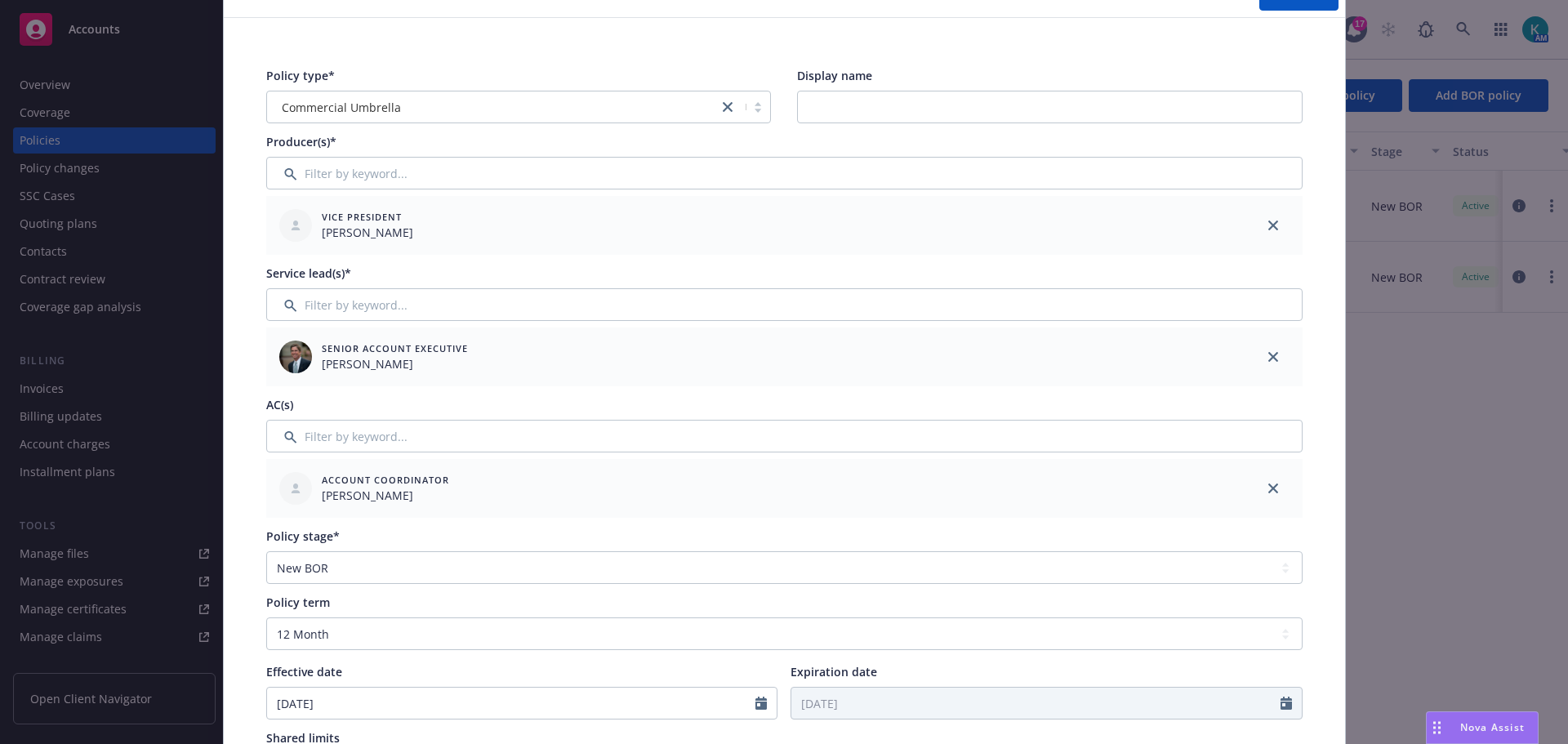
scroll to position [0, 0]
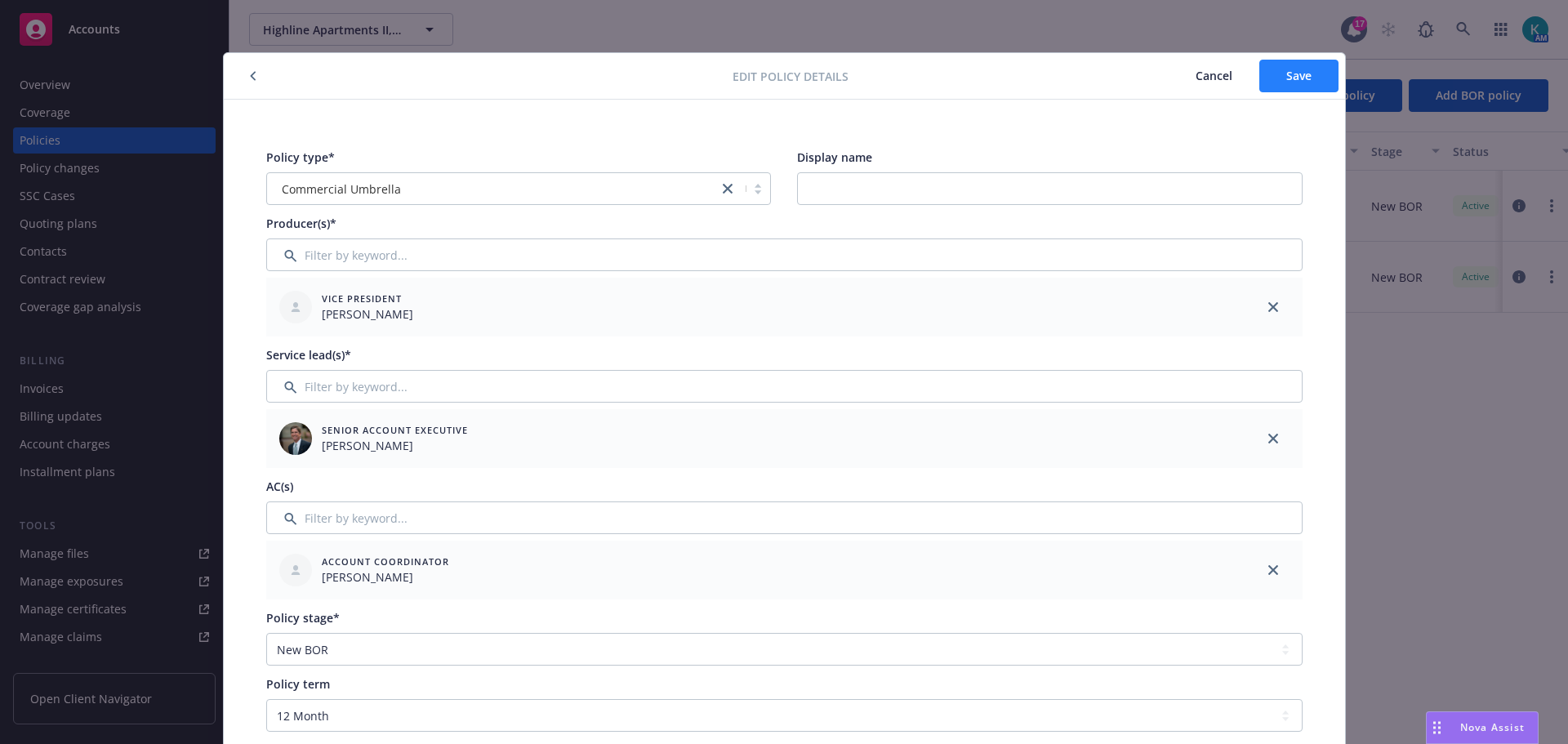
type input "."
click at [1301, 68] on span "Save" at bounding box center [1299, 76] width 25 height 15
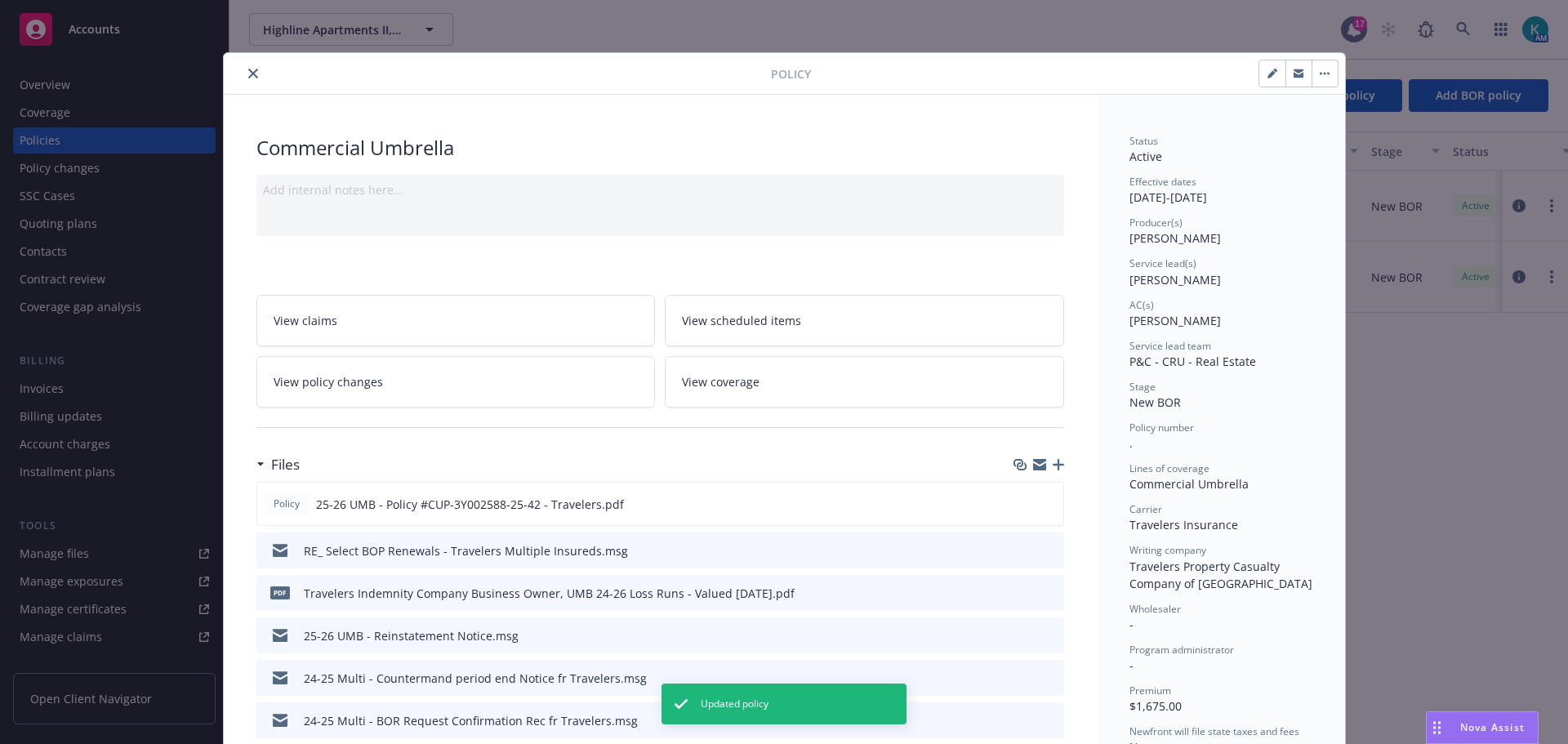
click at [254, 76] on icon "close" at bounding box center [254, 74] width 10 height 10
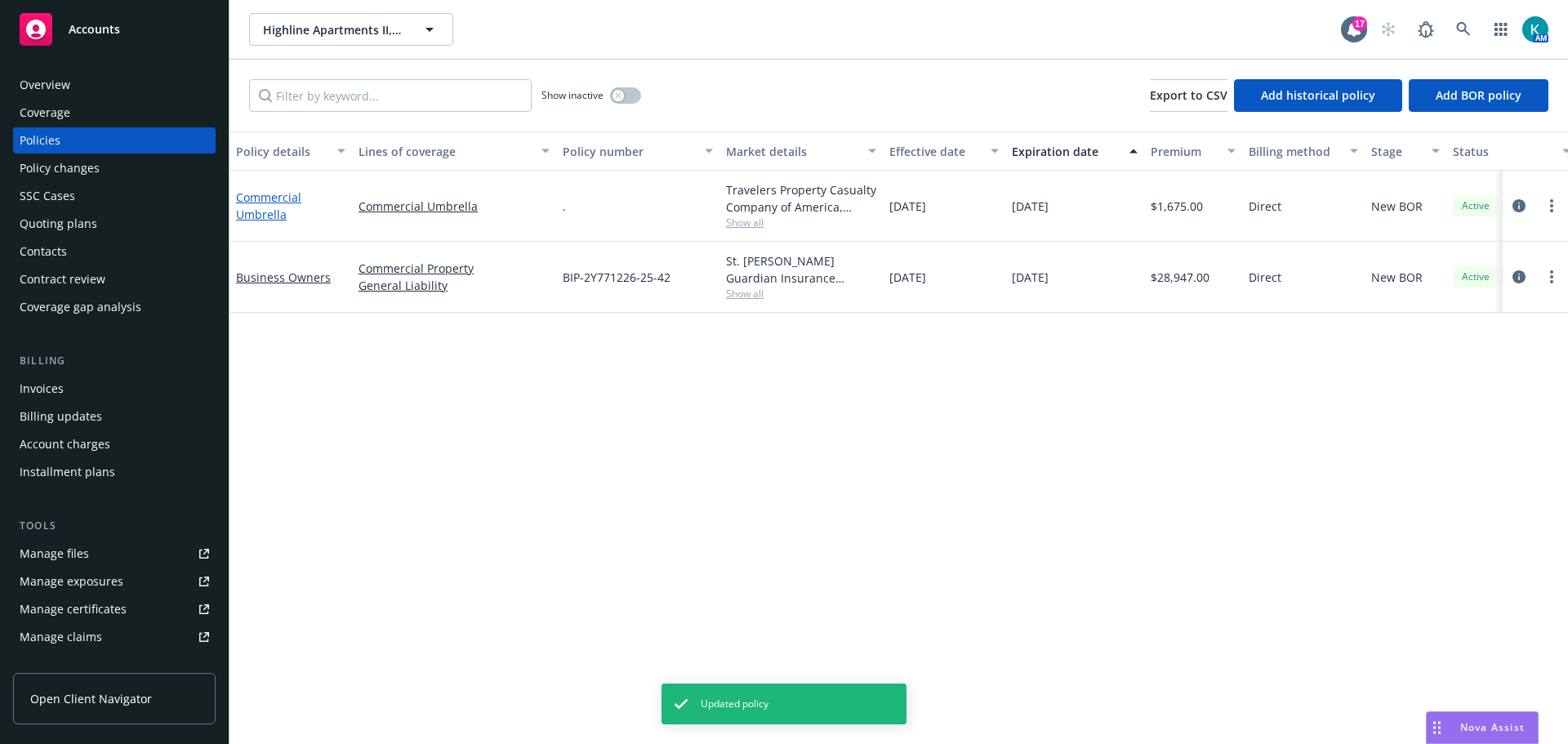
click at [274, 217] on link "Commercial Umbrella" at bounding box center [269, 206] width 65 height 33
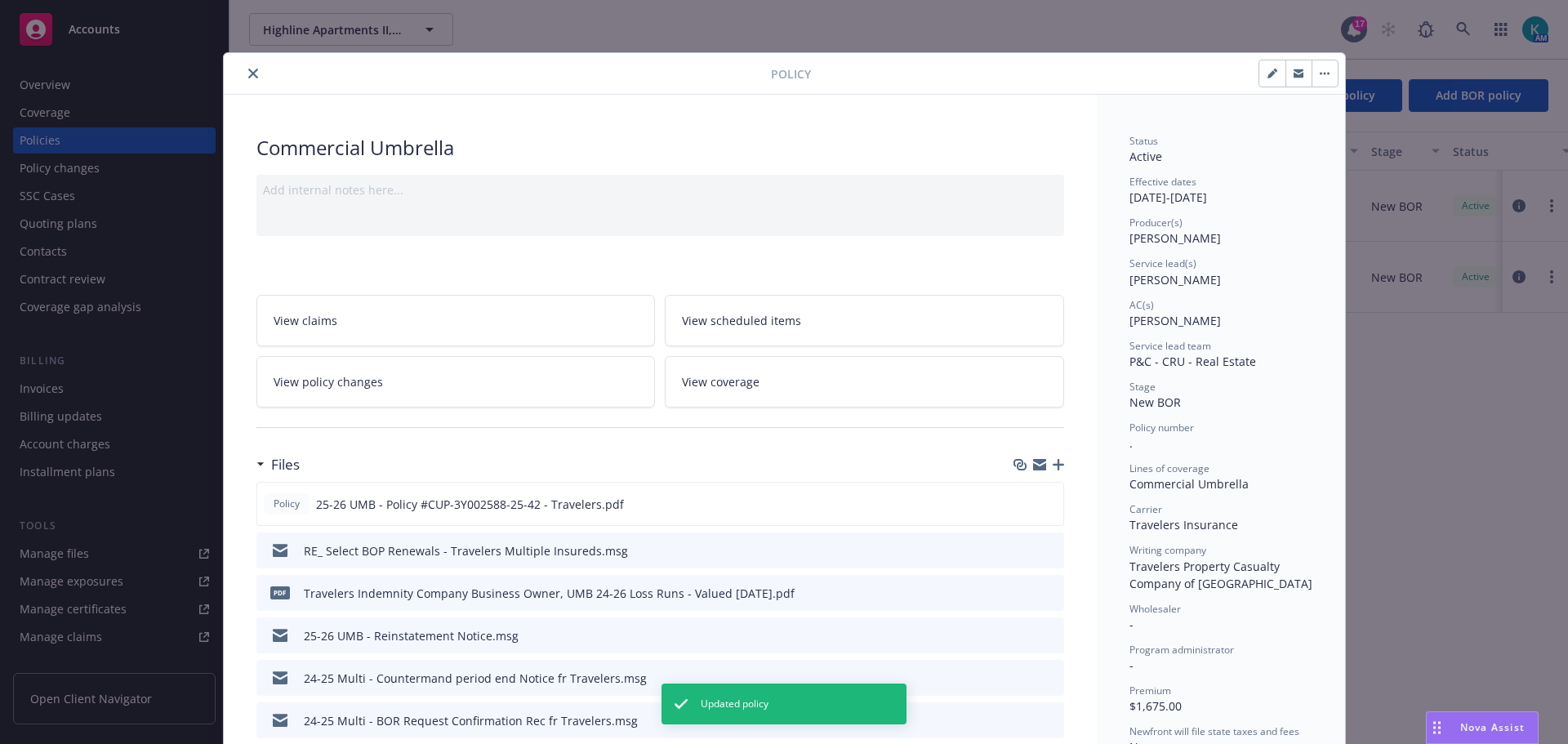
scroll to position [49, 0]
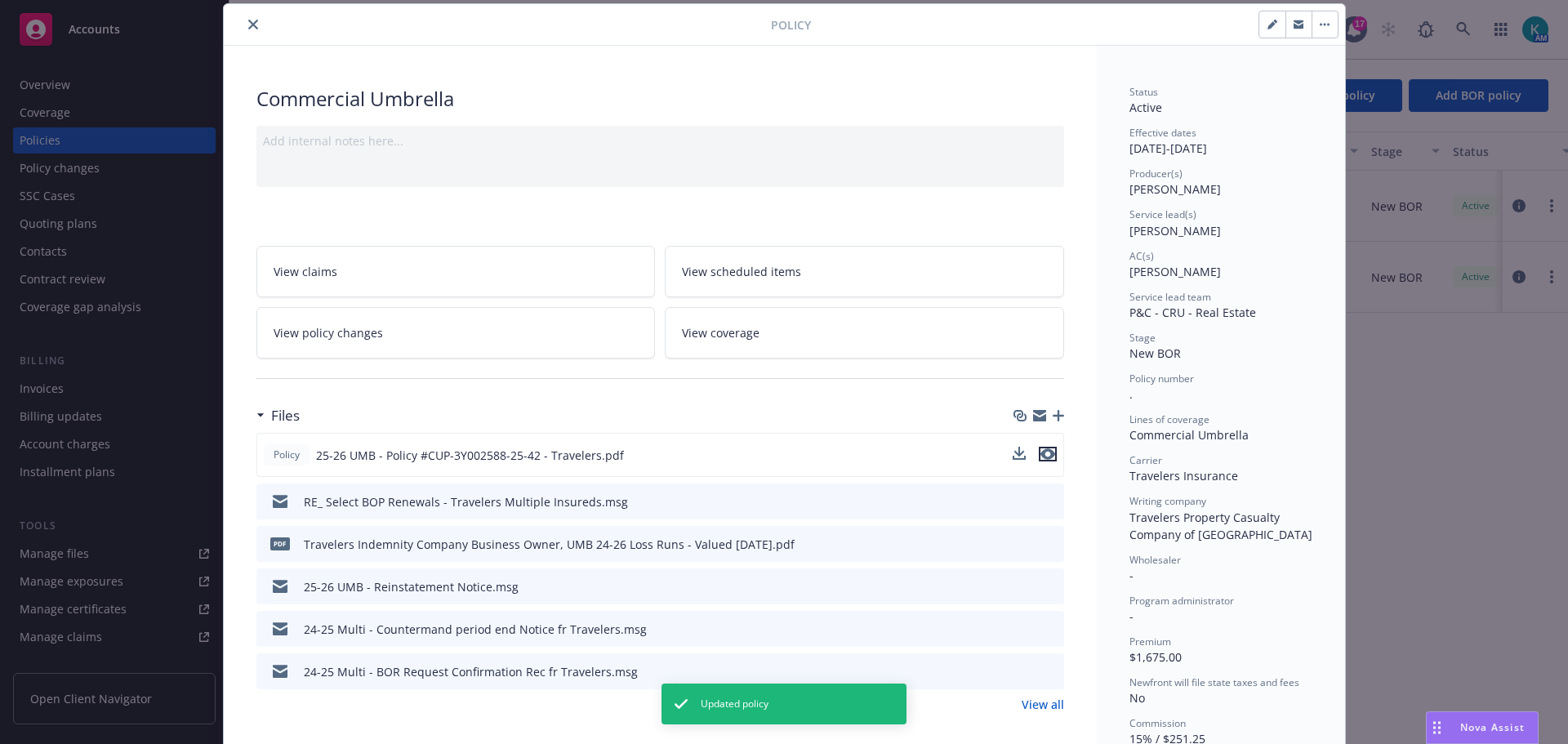
click at [1042, 460] on icon "preview file" at bounding box center [1048, 454] width 14 height 11
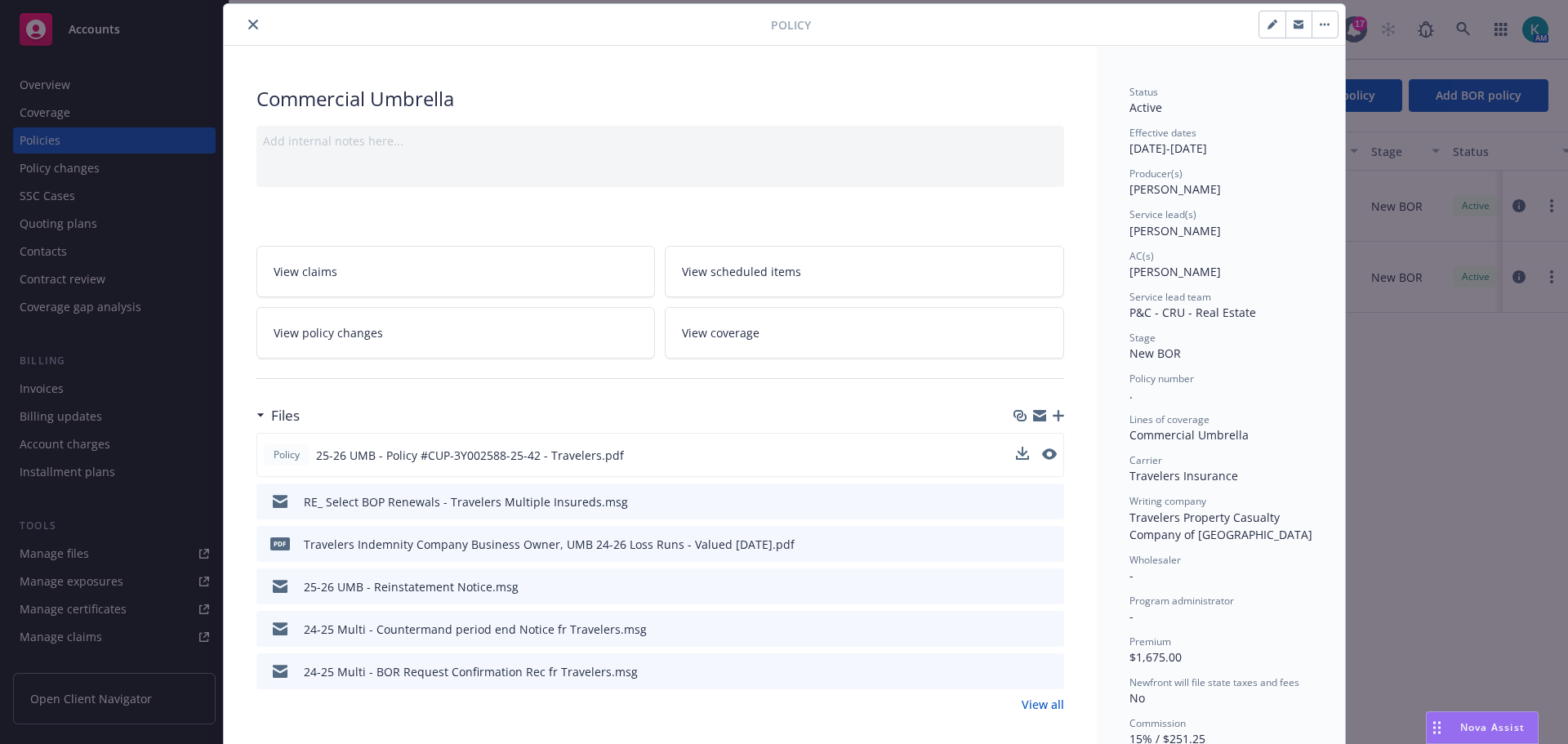
click at [1259, 22] on button "button" at bounding box center [1271, 24] width 26 height 26
select select "NEW_BOR"
select select "12"
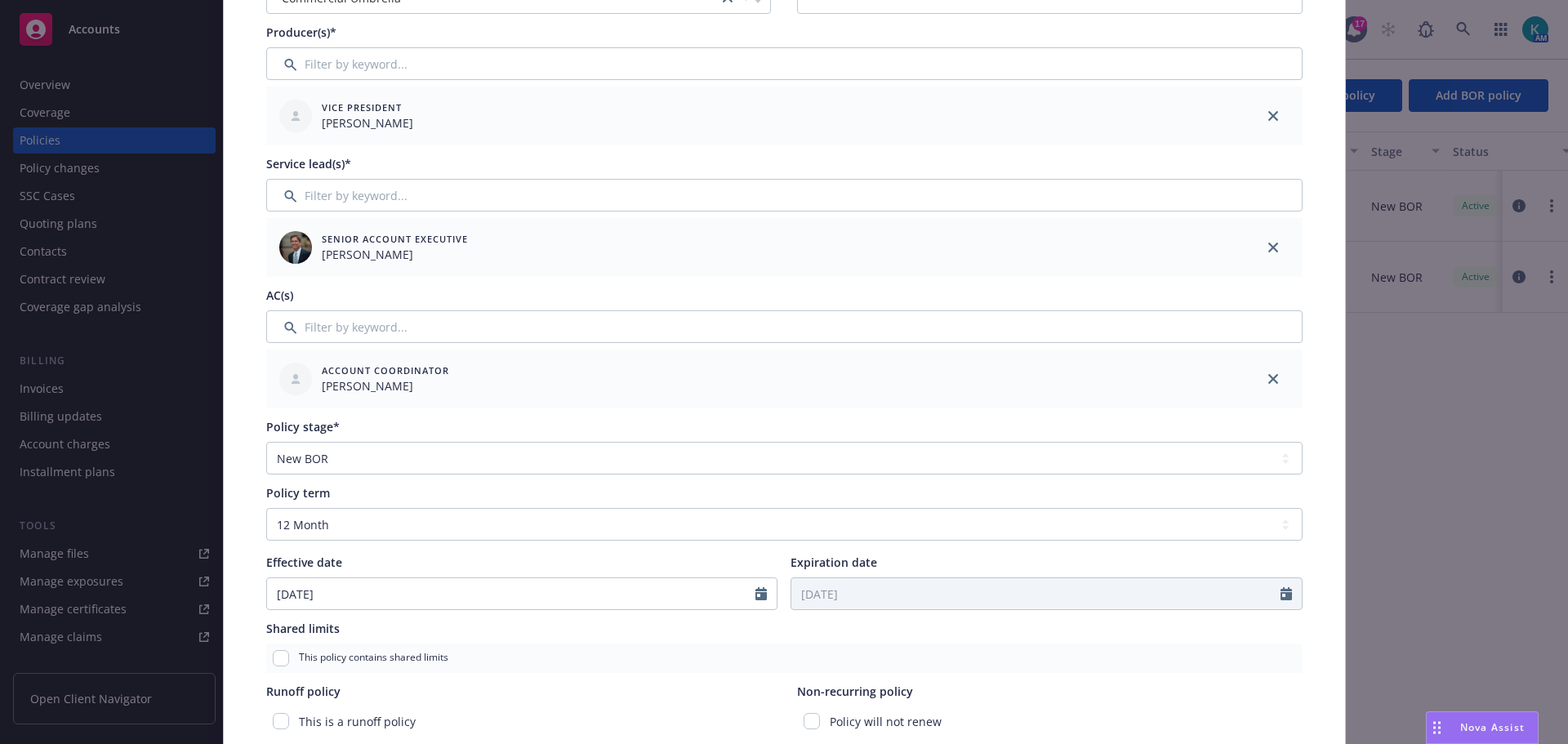
scroll to position [376, 0]
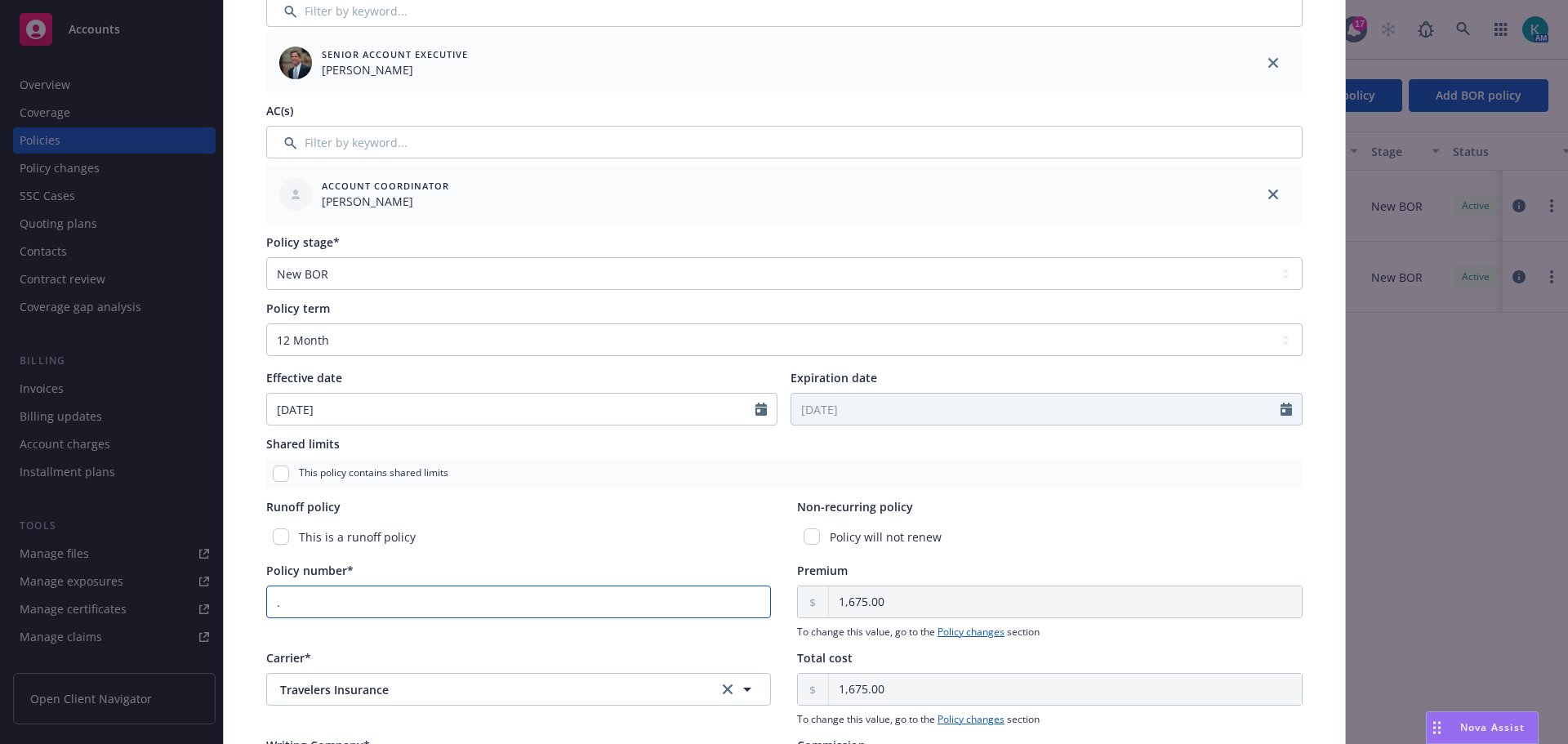
drag, startPoint x: 460, startPoint y: 611, endPoint x: 101, endPoint y: 621, distance: 359.1
click at [129, 617] on div "Edit policy details Cancel Save Policy type* Commercial Umbrella Display name P…" at bounding box center [784, 372] width 1568 height 744
paste input "CUP-3Y002588-25-42"
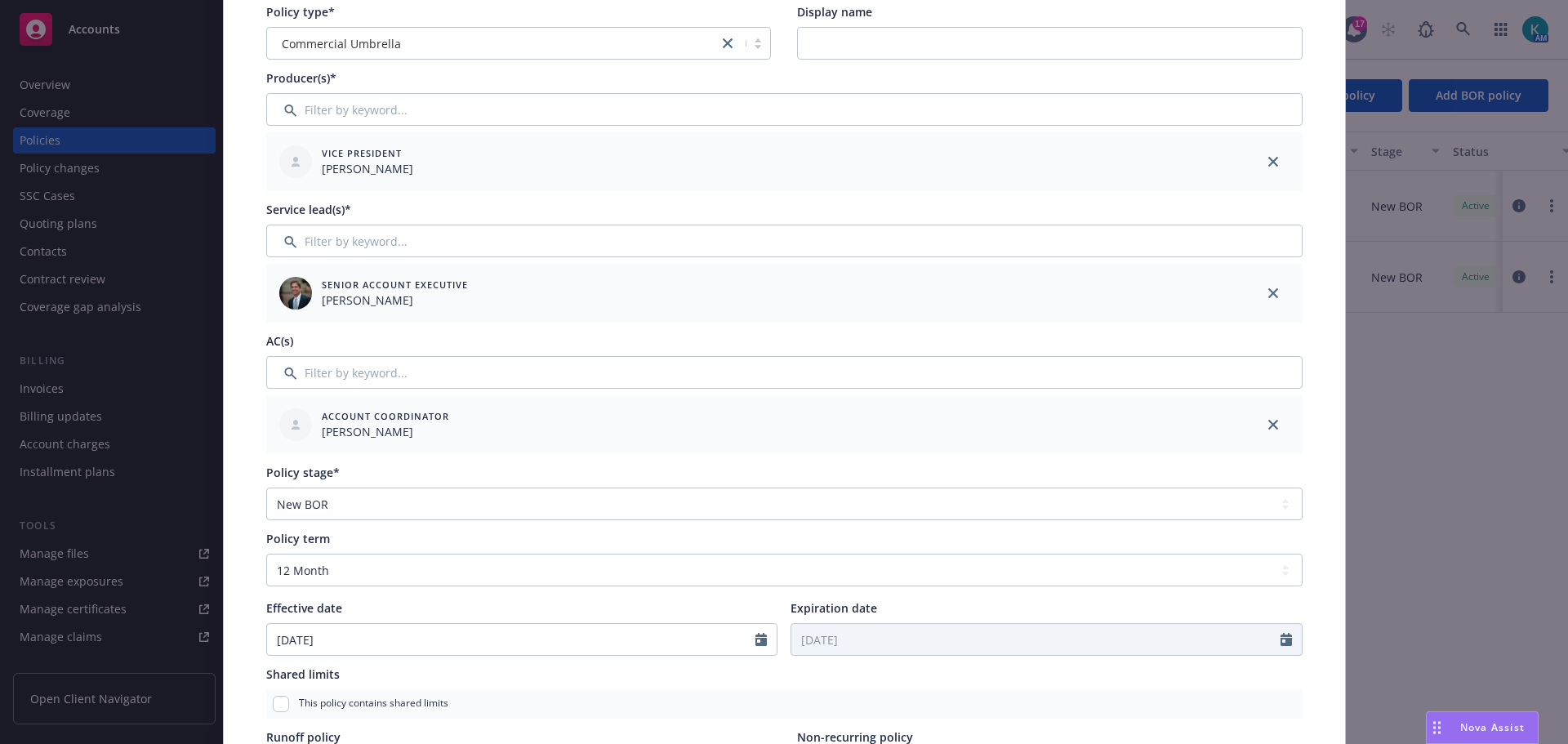
scroll to position [0, 0]
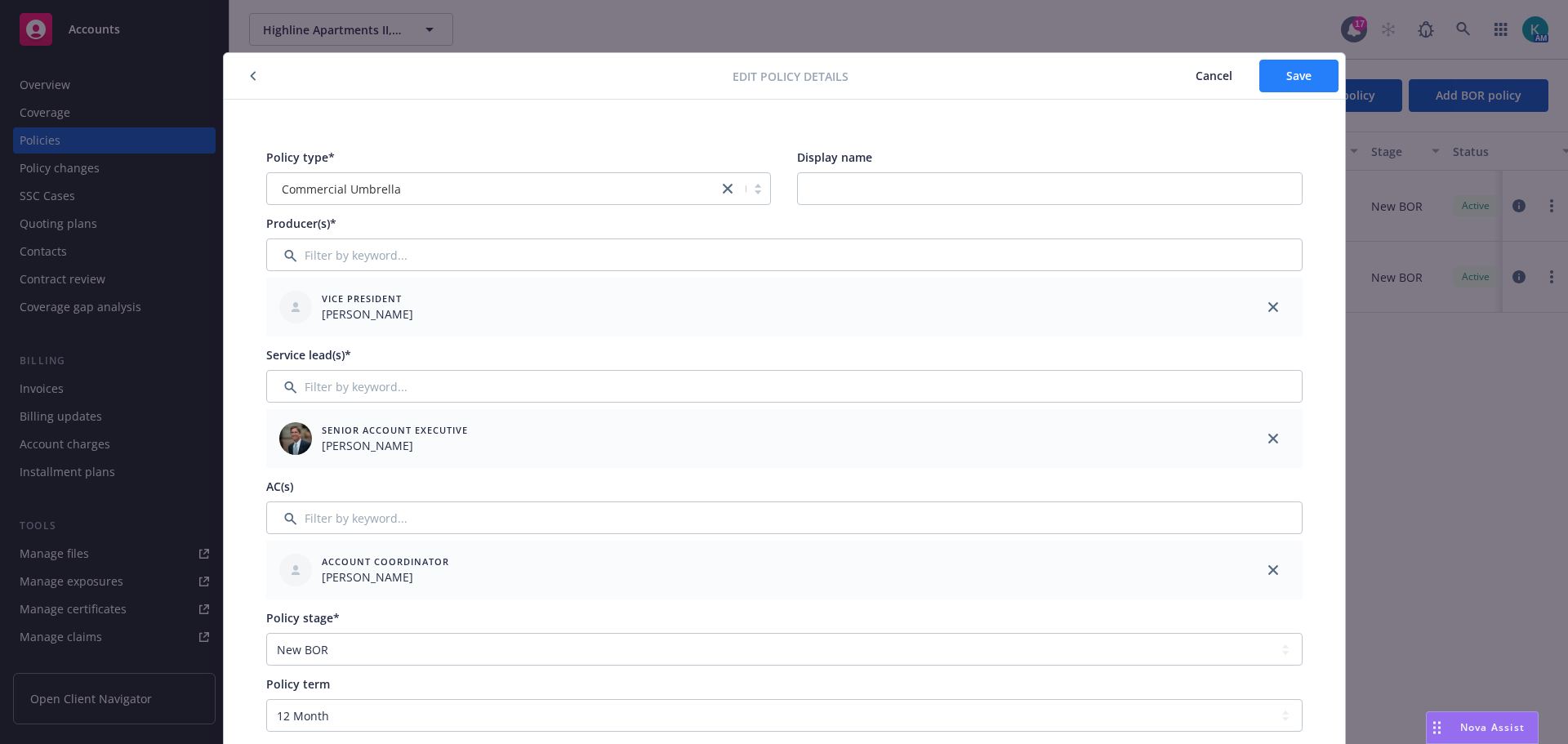
type input "CUP-3Y002588-25-42"
click at [1289, 79] on span "Save" at bounding box center [1299, 76] width 25 height 15
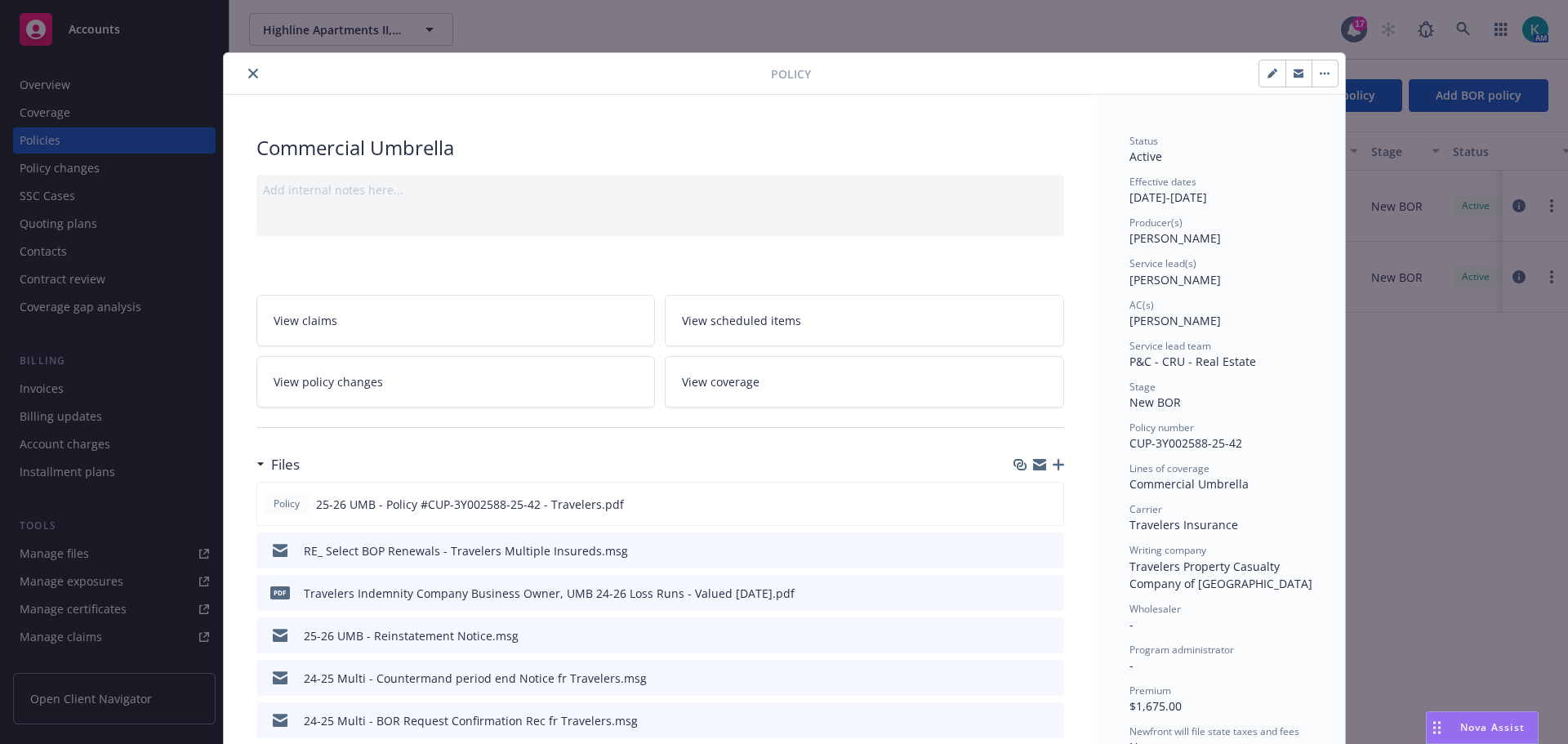
drag, startPoint x: 248, startPoint y: 83, endPoint x: 273, endPoint y: 101, distance: 30.8
click at [248, 82] on button "close" at bounding box center [253, 74] width 19 height 19
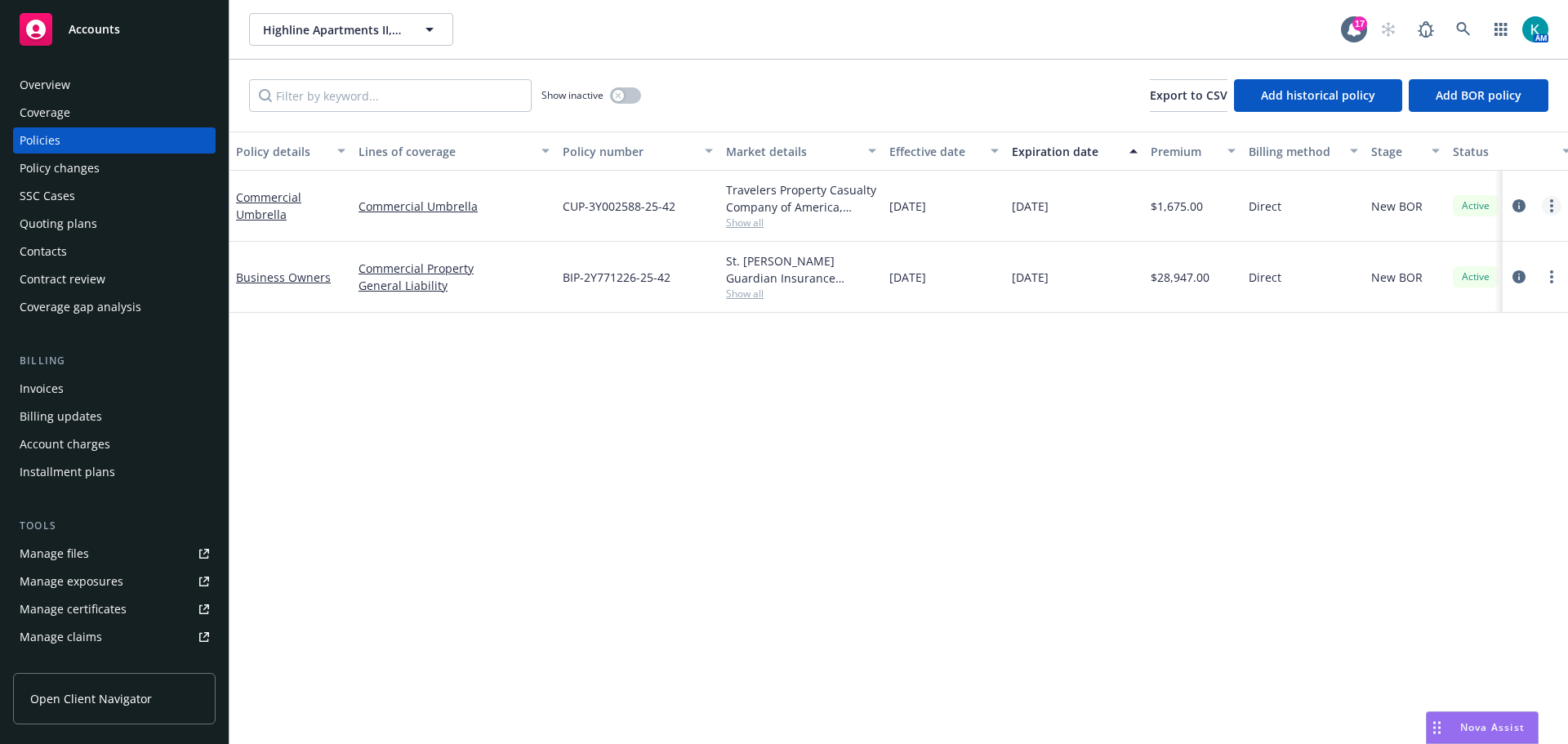
click at [1550, 211] on icon "more" at bounding box center [1551, 206] width 3 height 13
click at [1500, 316] on link "End policy" at bounding box center [1452, 315] width 192 height 33
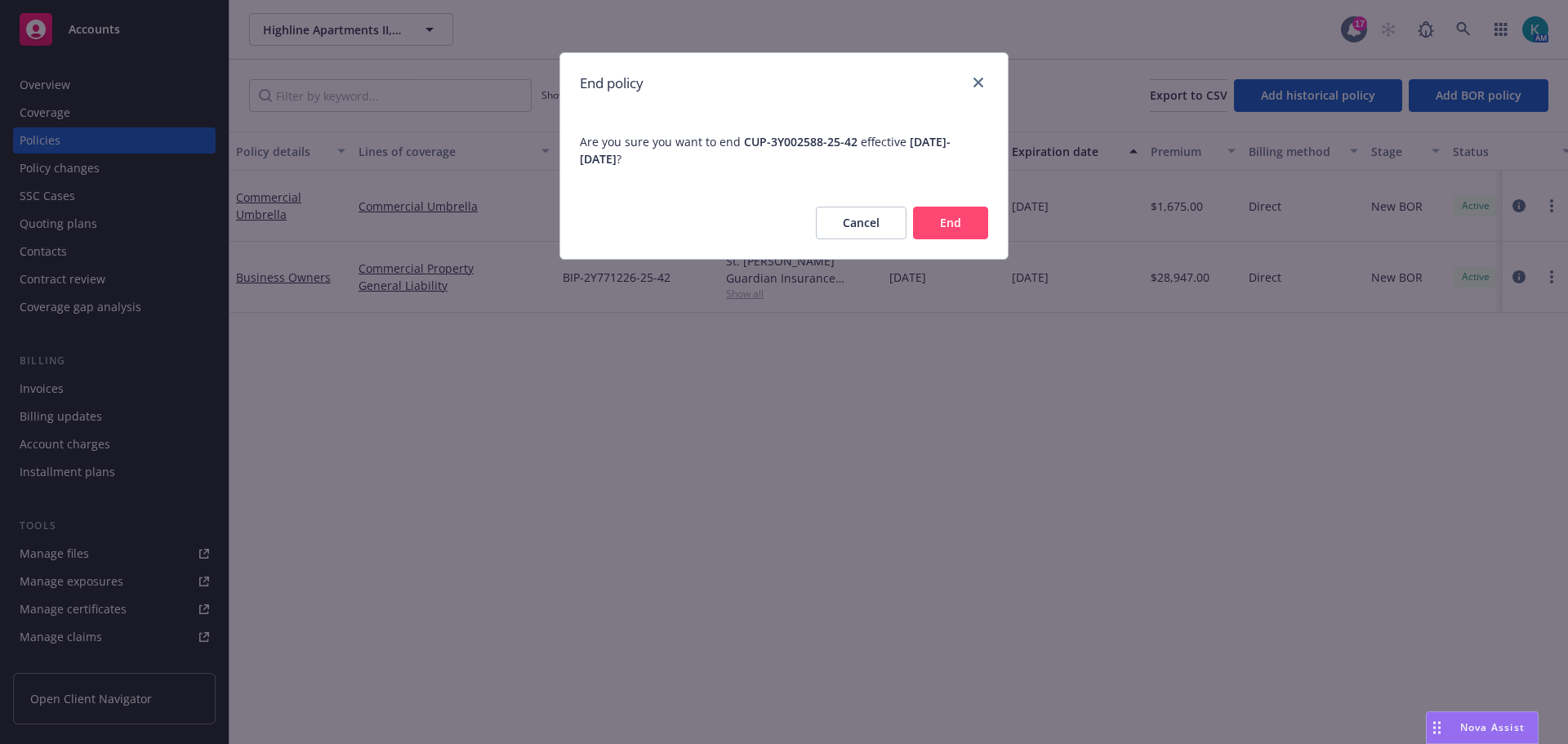
click at [957, 228] on button "End" at bounding box center [950, 223] width 76 height 33
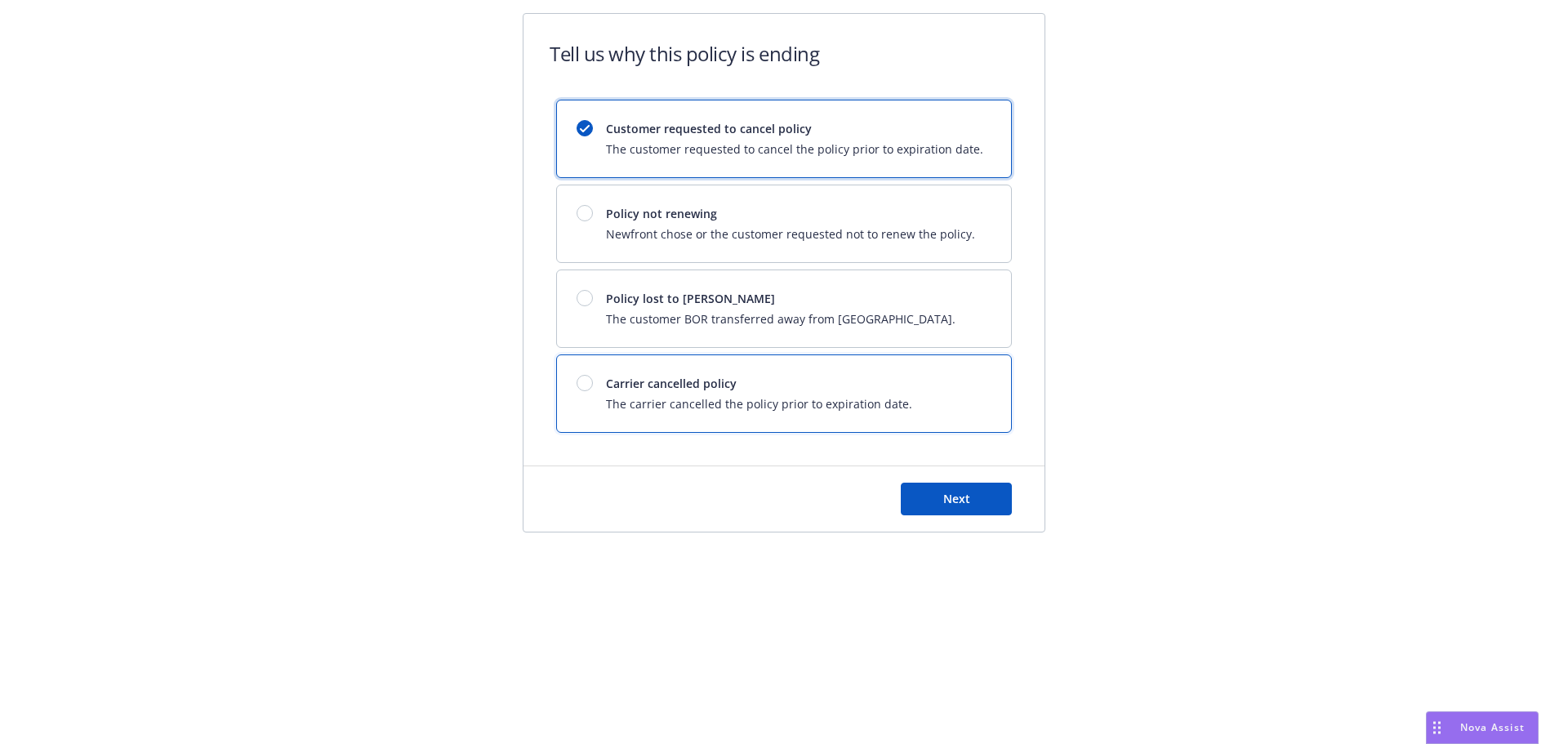
click at [871, 410] on span "The carrier cancelled the policy prior to expiration date." at bounding box center [759, 404] width 306 height 17
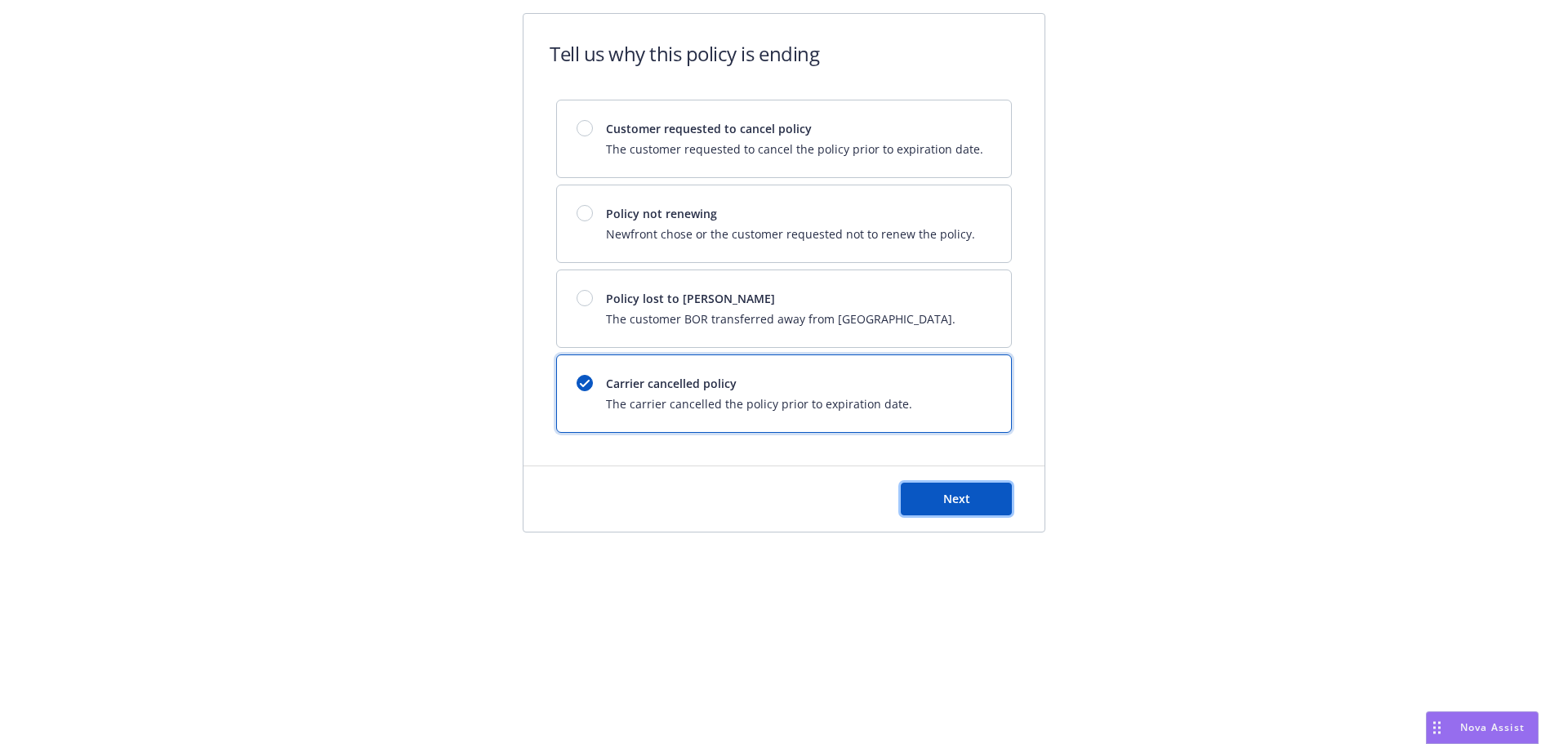
click at [913, 511] on button "Next" at bounding box center [957, 499] width 111 height 33
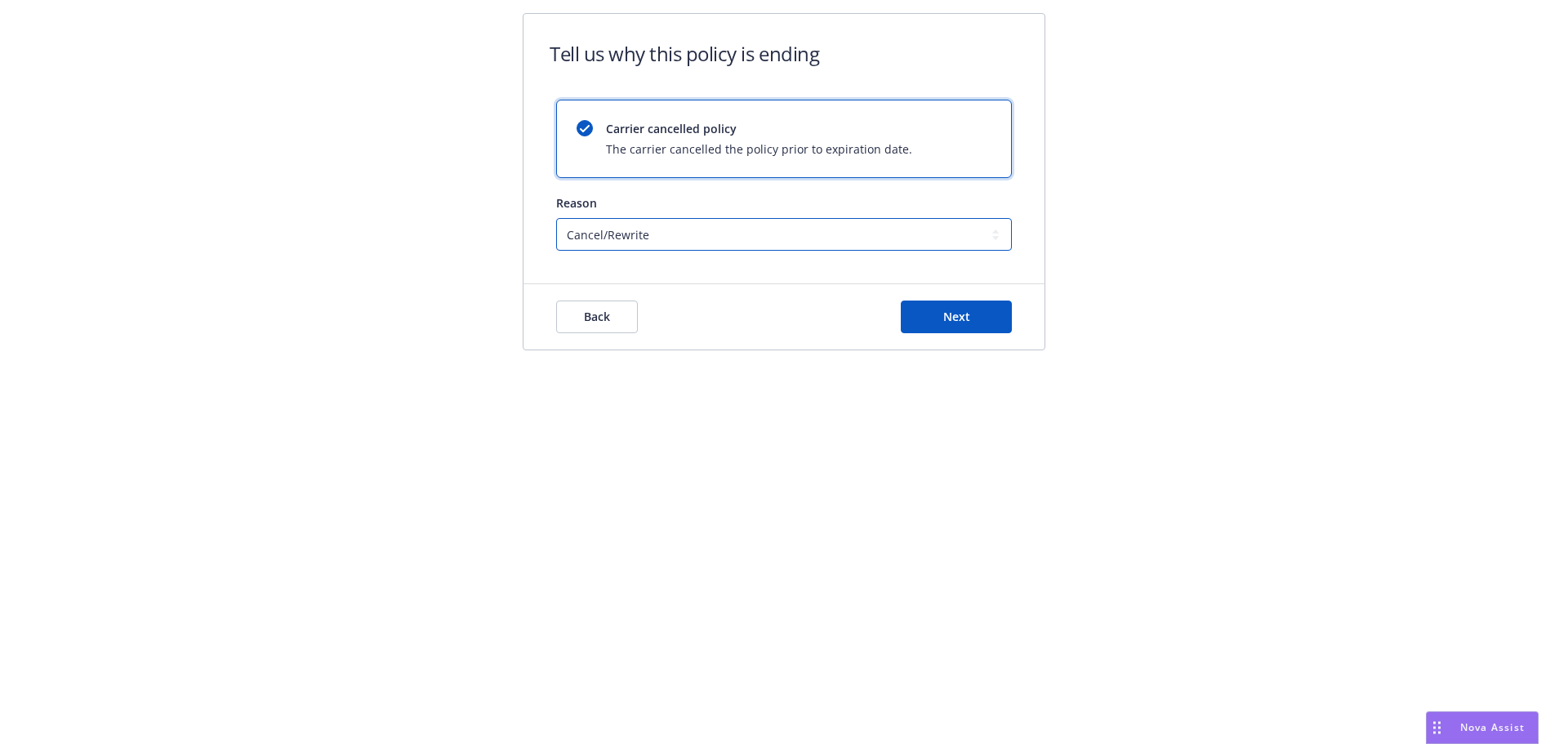
click at [696, 237] on select "Cancel/Rewrite Lost carrier appointment Compliance/Non-payment Lost on BOR" at bounding box center [784, 234] width 455 height 33
click at [958, 317] on span "Next" at bounding box center [957, 317] width 27 height 15
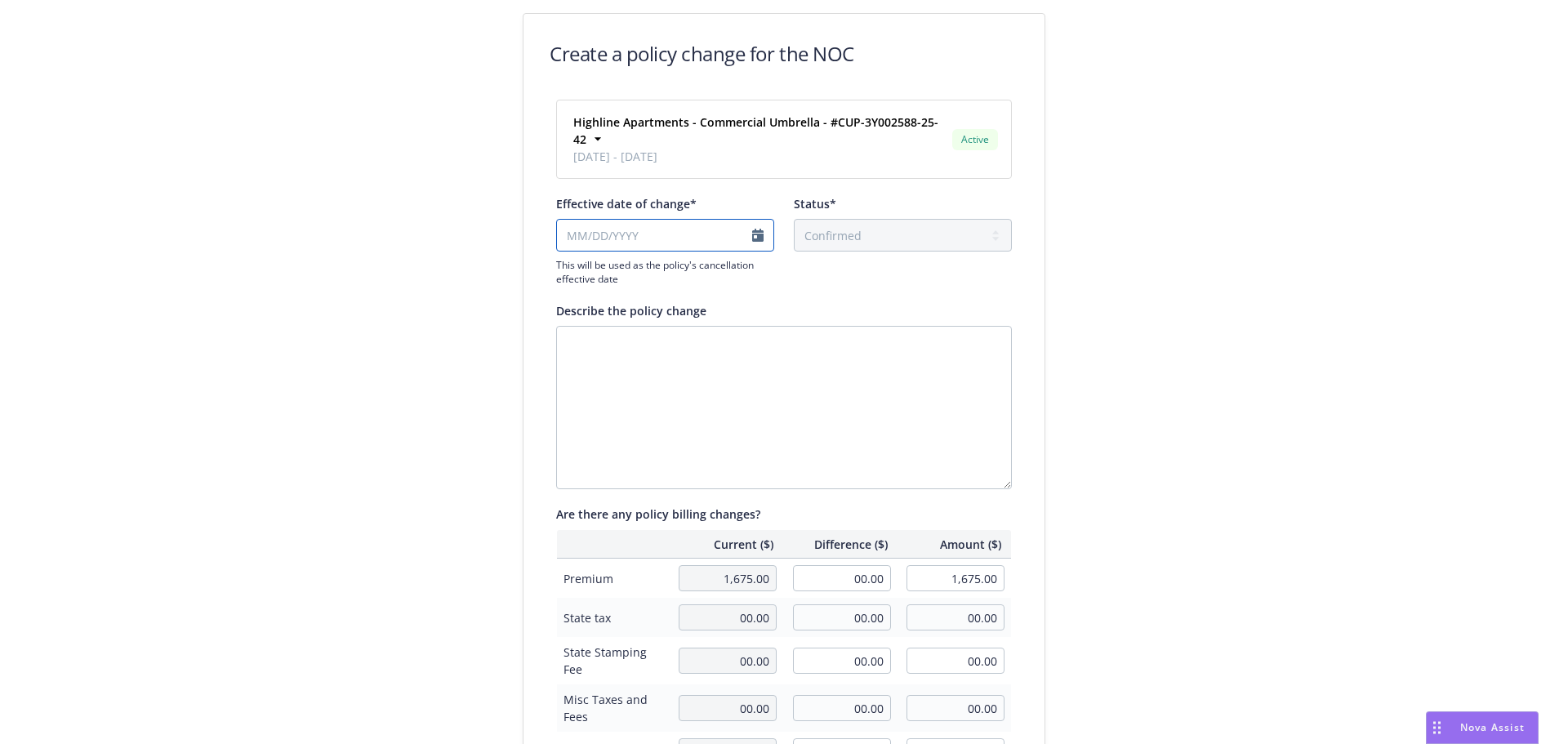
click at [710, 232] on input "Effective date of change*" at bounding box center [665, 235] width 218 height 33
select select "August"
select select "2025"
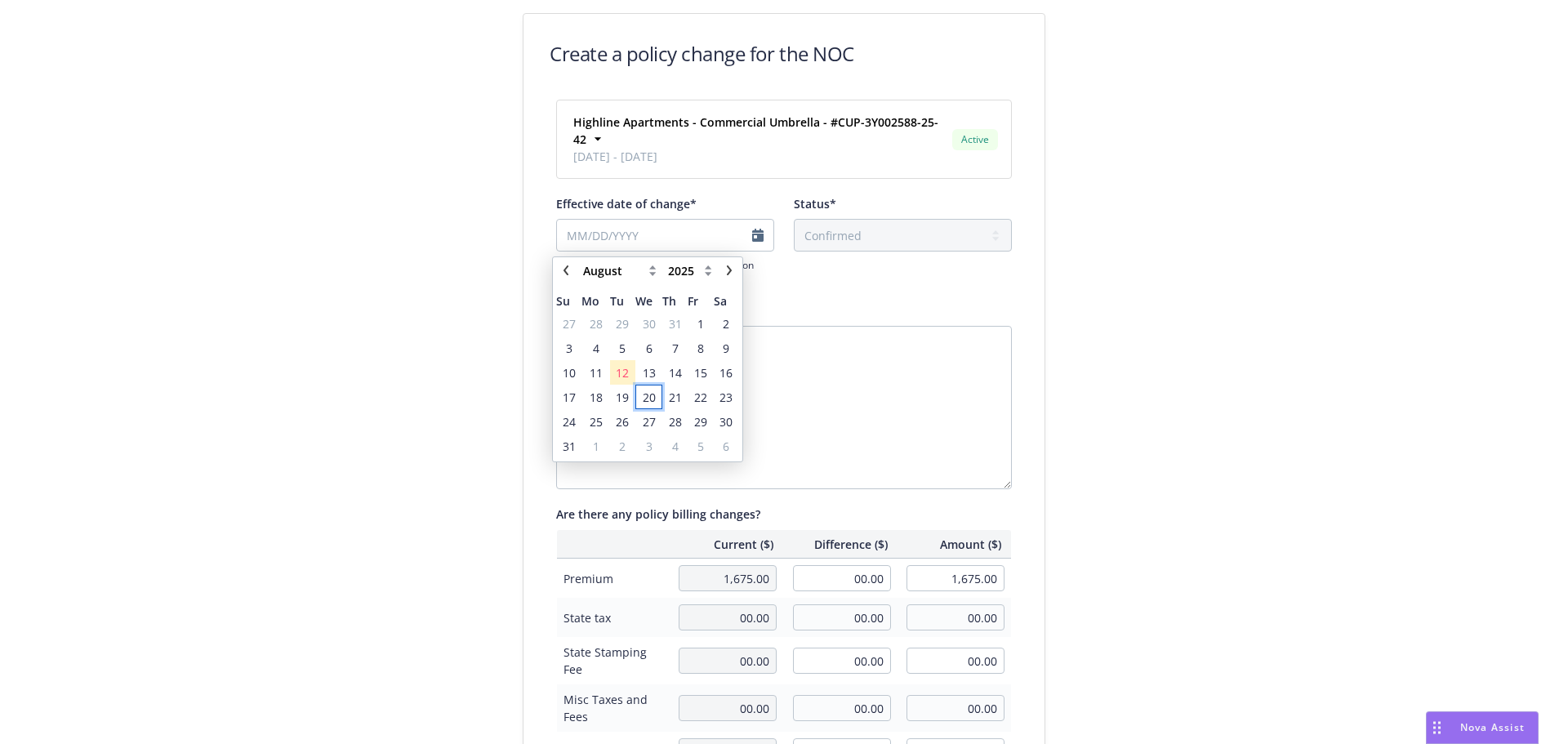
click at [647, 397] on span "20" at bounding box center [650, 397] width 13 height 17
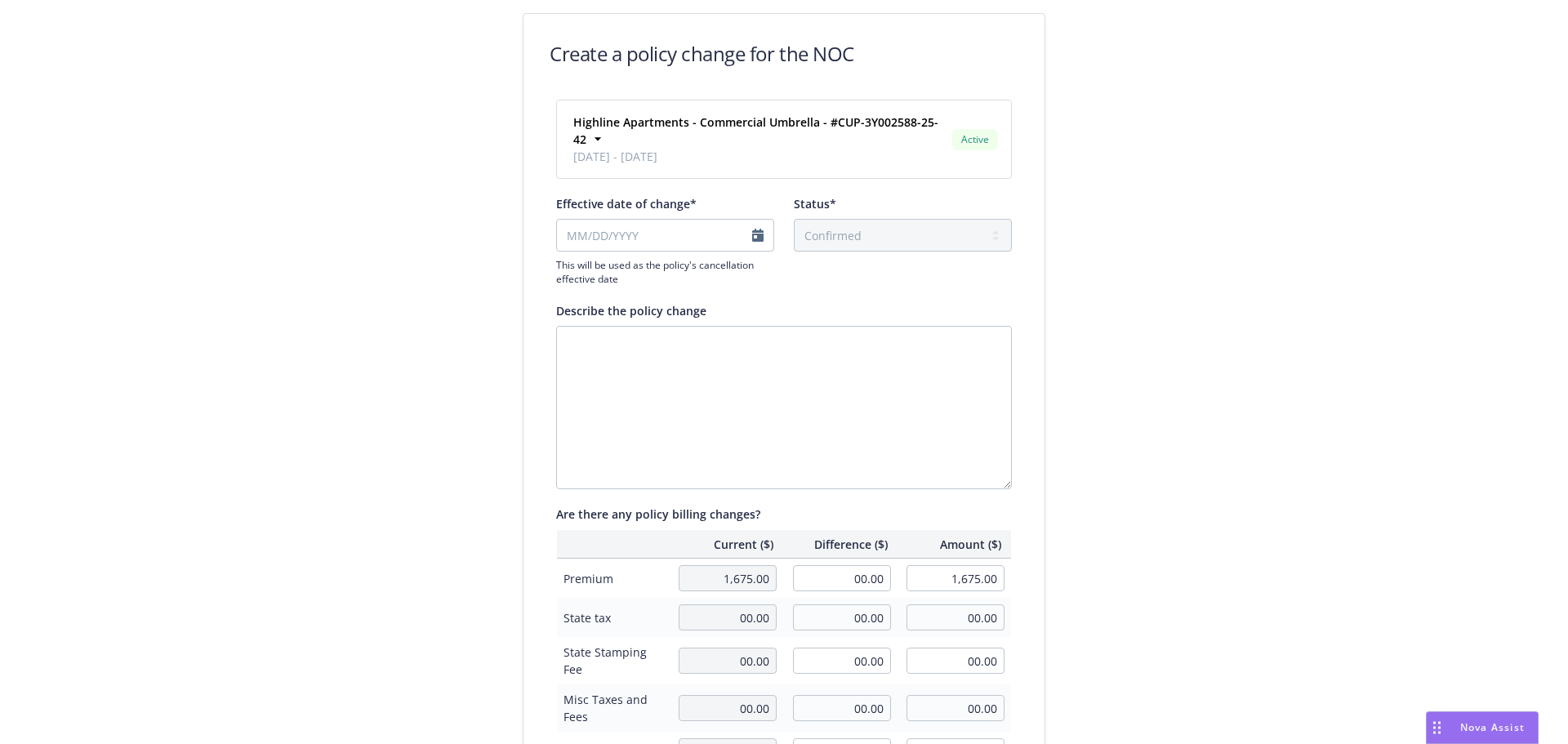
type input "[DATE]"
click at [794, 376] on textarea "Describe the policy change" at bounding box center [784, 407] width 455 height 164
type textarea "Policy is being rewritten to match other eff dates"
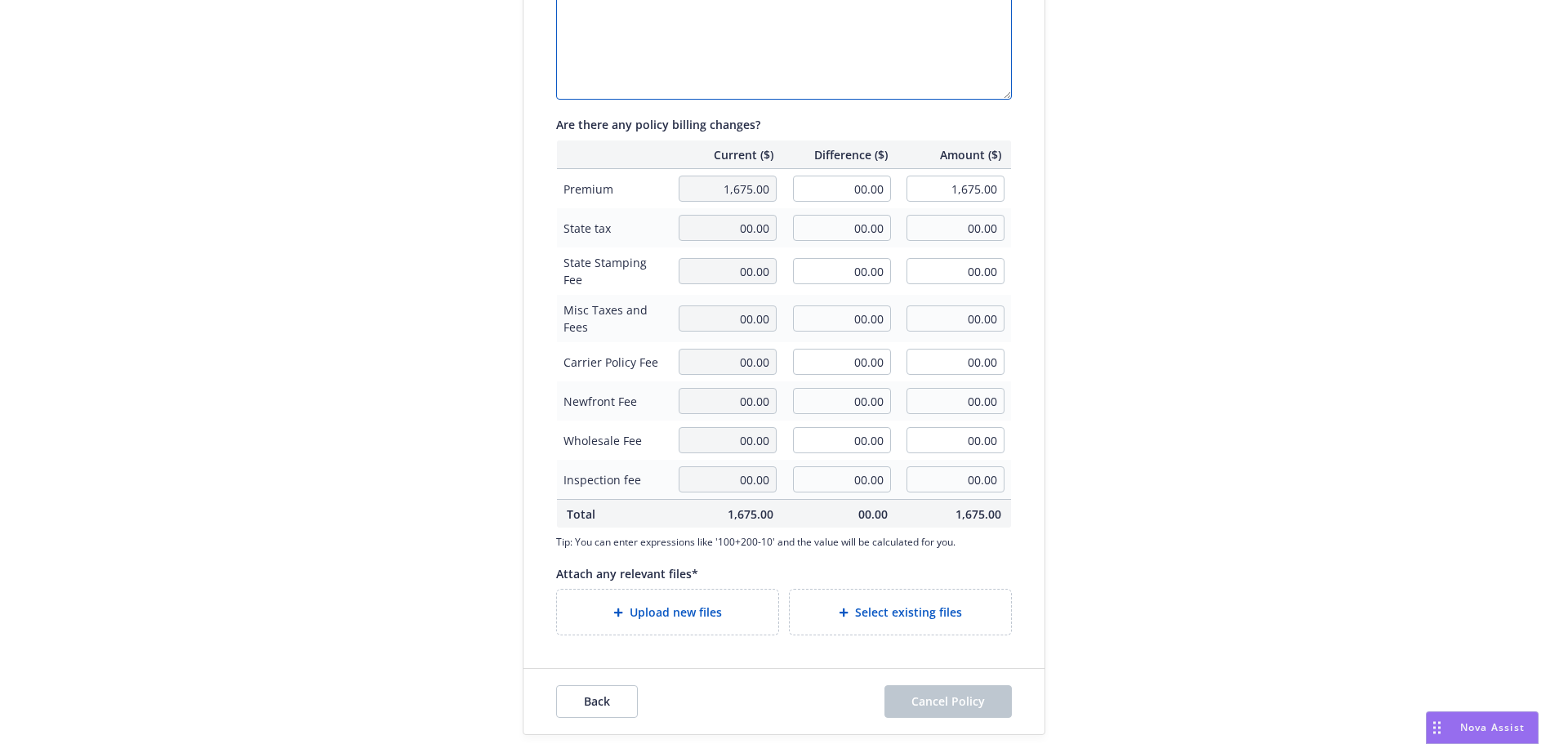
scroll to position [405, 0]
type textarea "x"
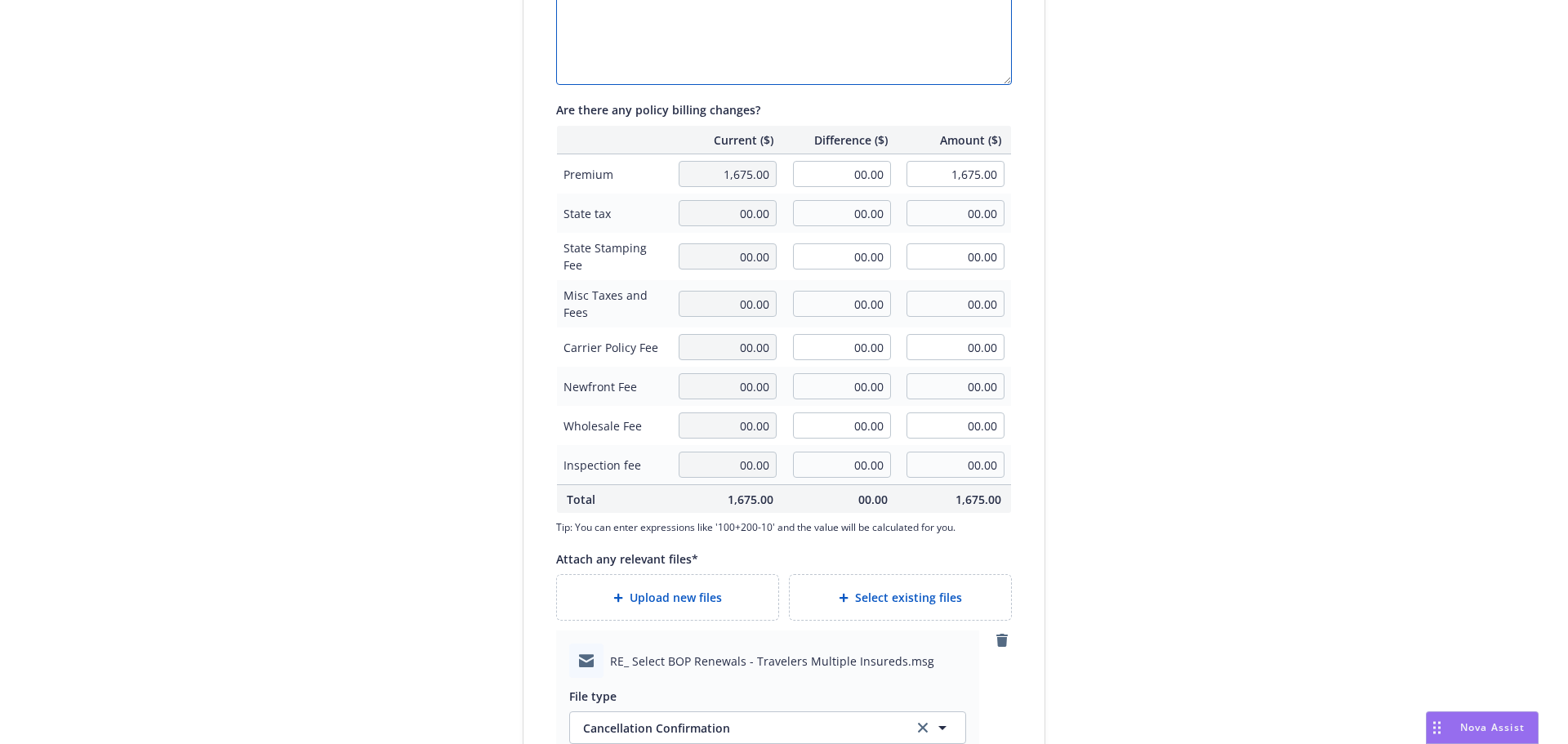
scroll to position [703, 0]
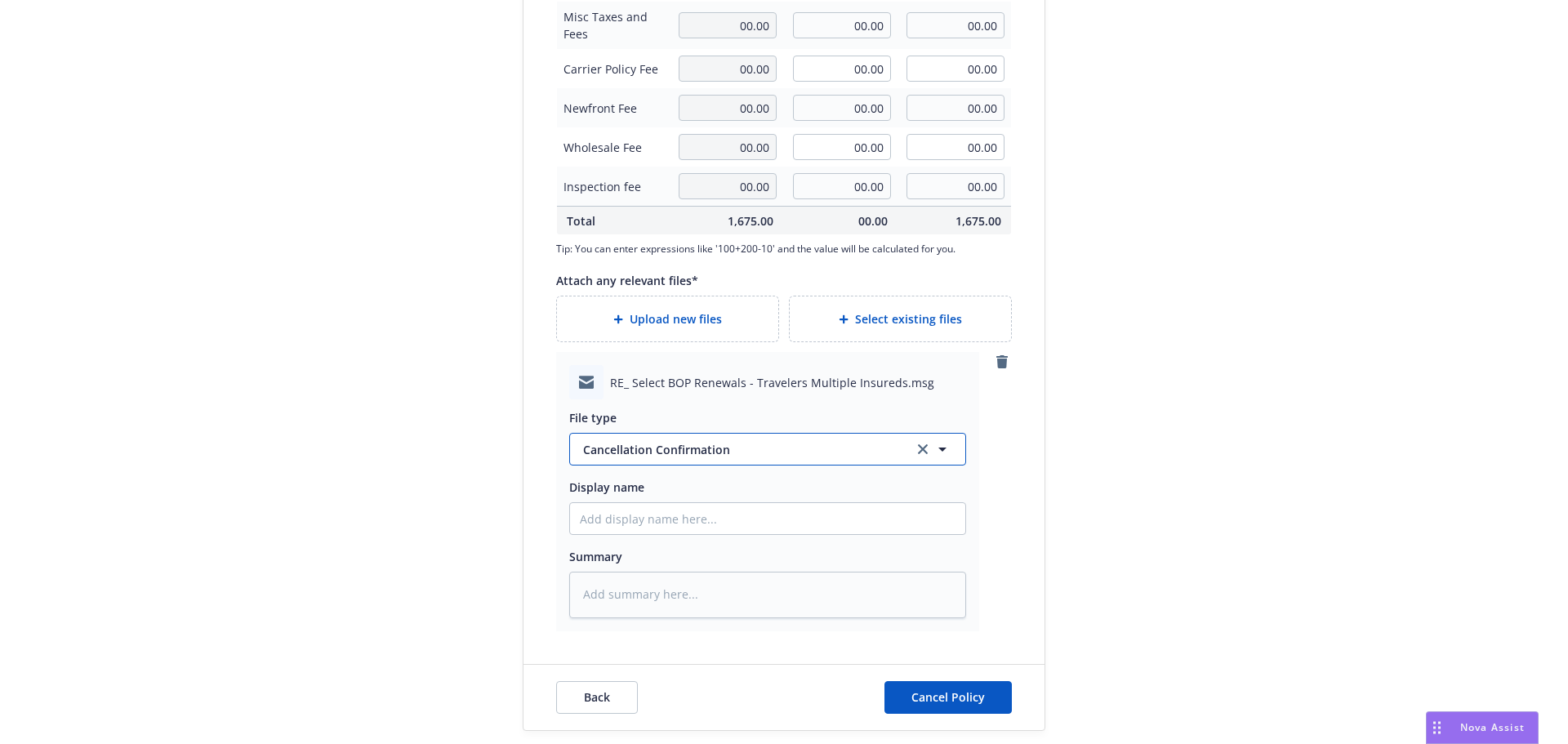
click at [691, 441] on span "Cancellation Confirmation" at bounding box center [740, 449] width 315 height 17
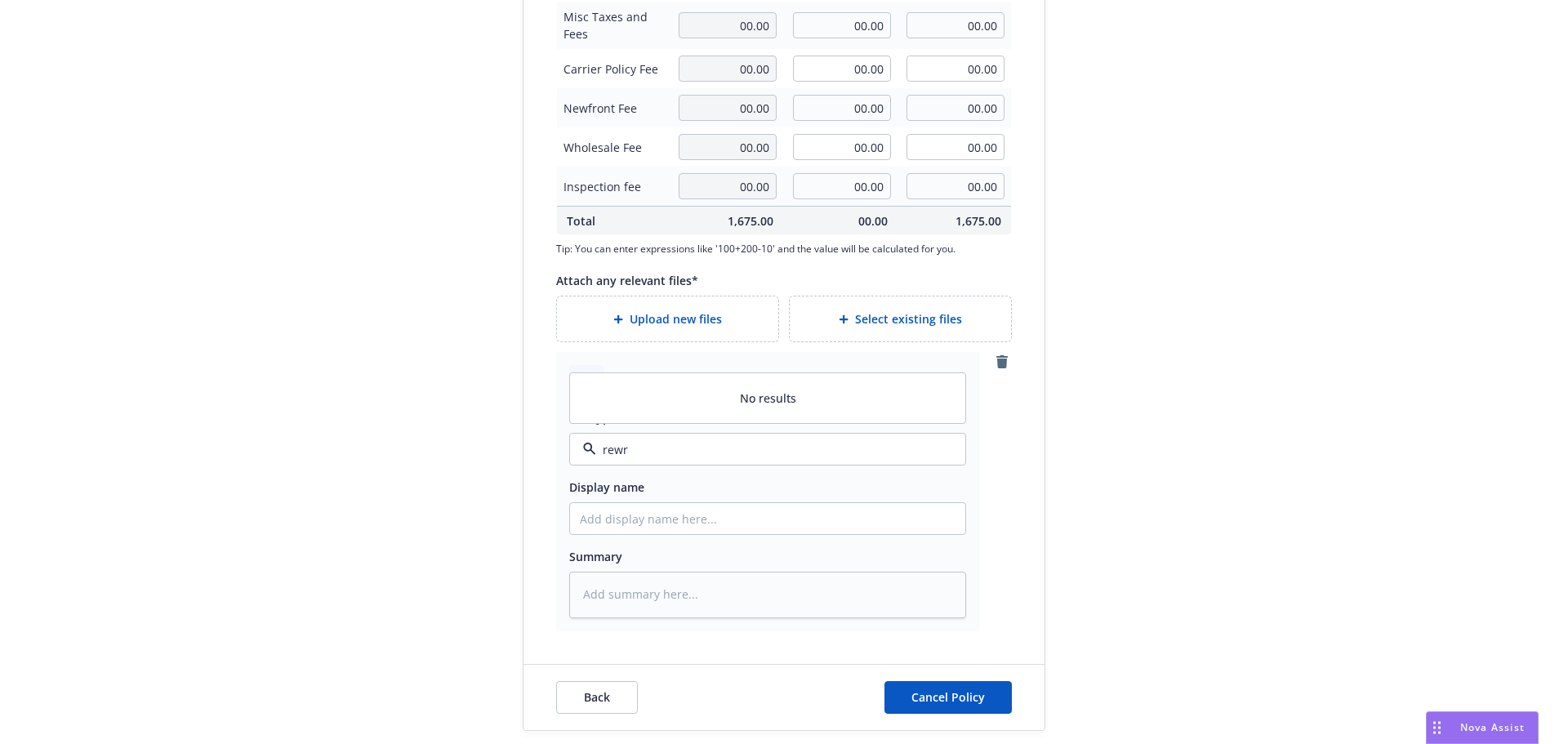
drag, startPoint x: 689, startPoint y: 436, endPoint x: 450, endPoint y: 437, distance: 239.0
click at [450, 438] on div "Create a policy change for the NOC Highline Apartments - Commercial Umbrella - …" at bounding box center [784, 30] width 1568 height 1426
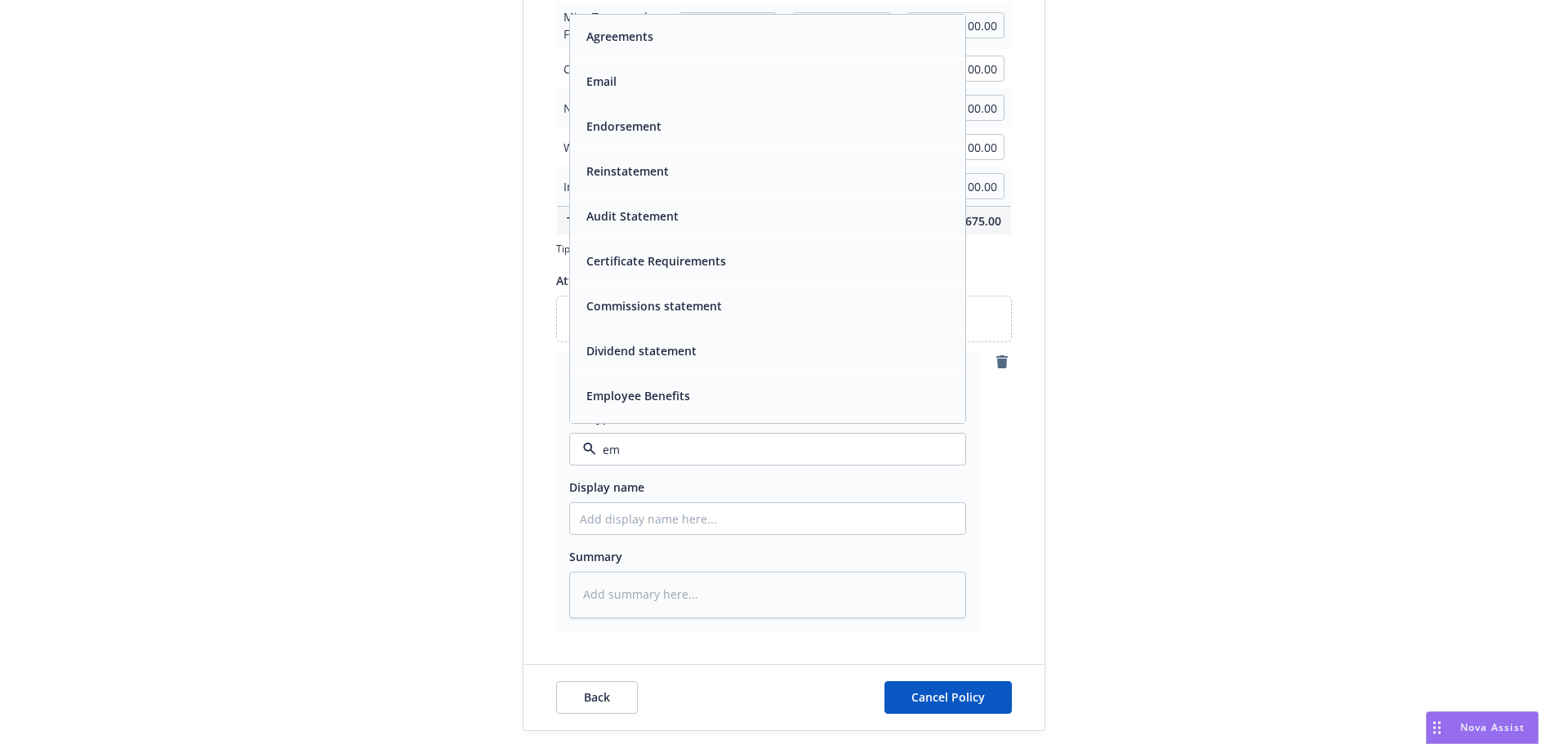
type input "ema"
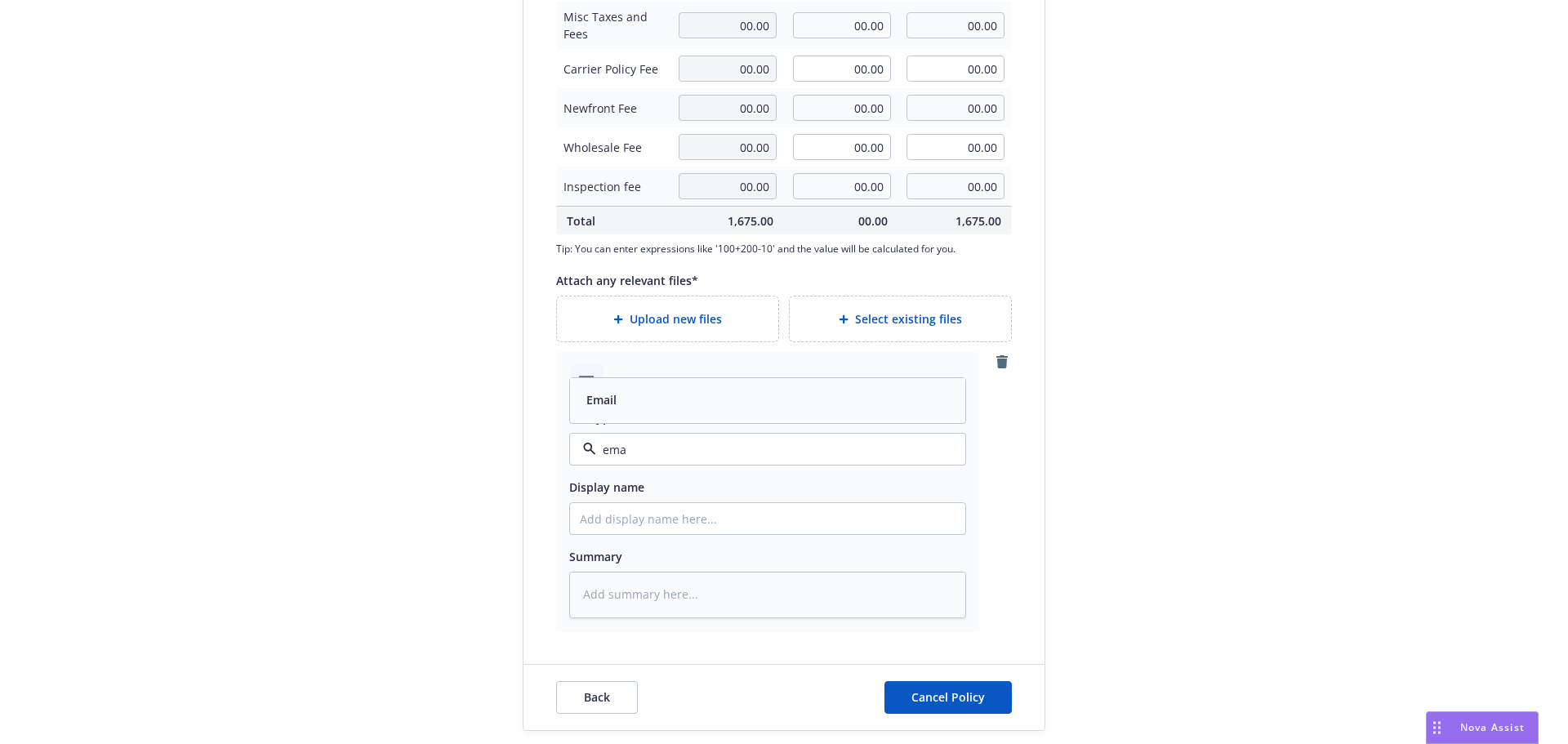
click at [643, 387] on div "Email" at bounding box center [767, 399] width 376 height 24
click at [706, 600] on textarea at bounding box center [767, 595] width 397 height 47
type textarea "x"
type textarea "E"
type textarea "x"
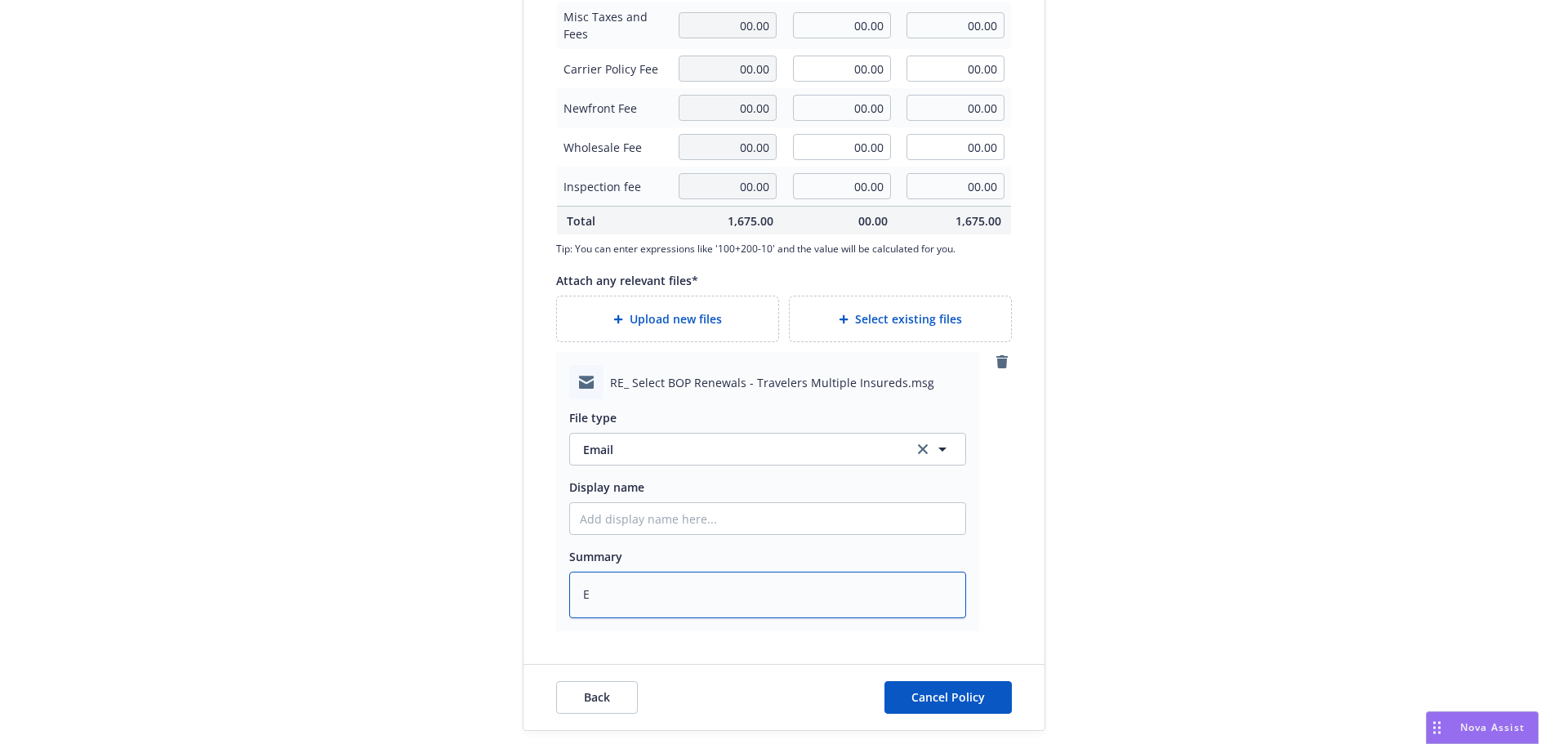
type textarea "EM"
type textarea "x"
type textarea "EMF"
type textarea "x"
type textarea "EMF"
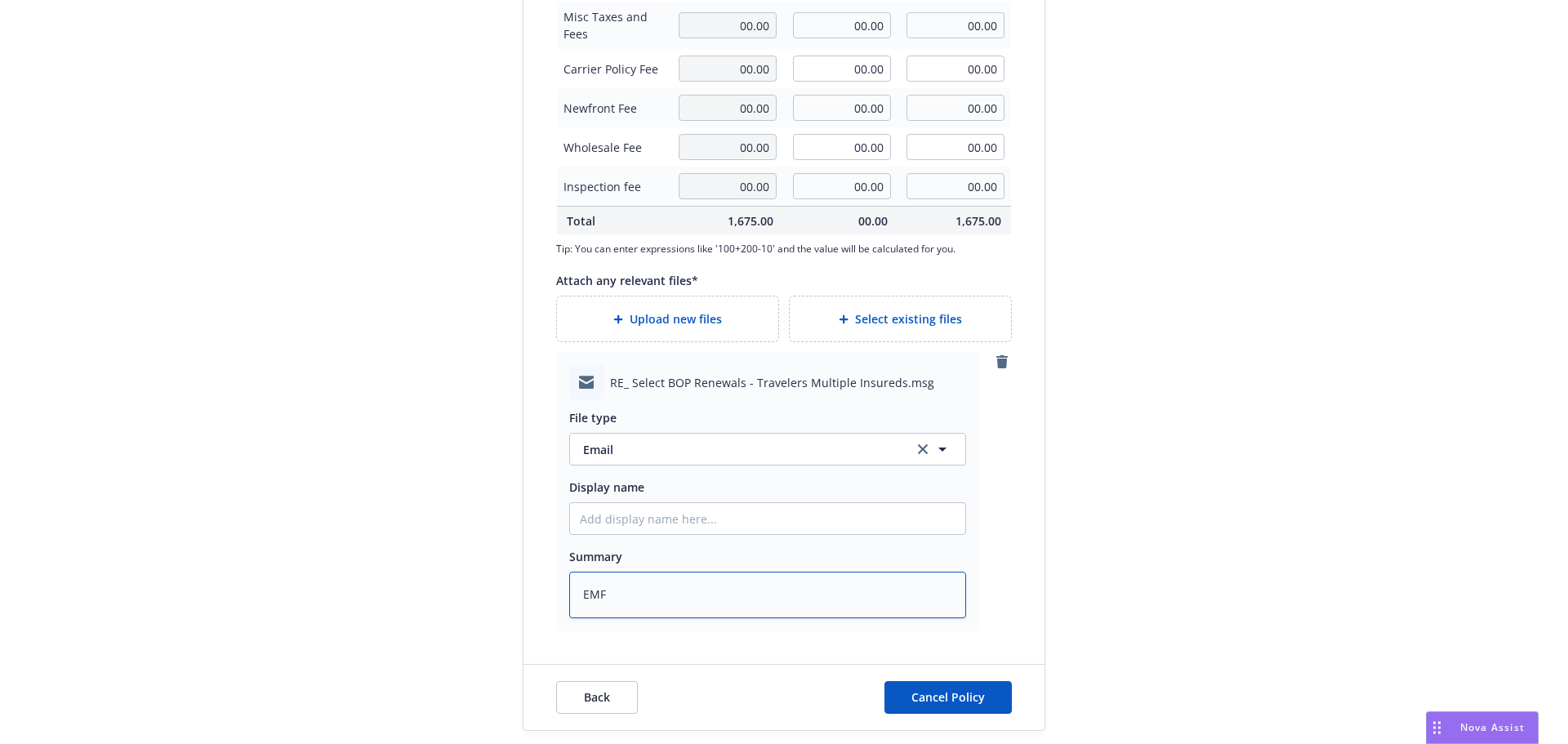
type textarea "x"
type textarea "EMF c"
type textarea "x"
type textarea "EMF ca"
type textarea "x"
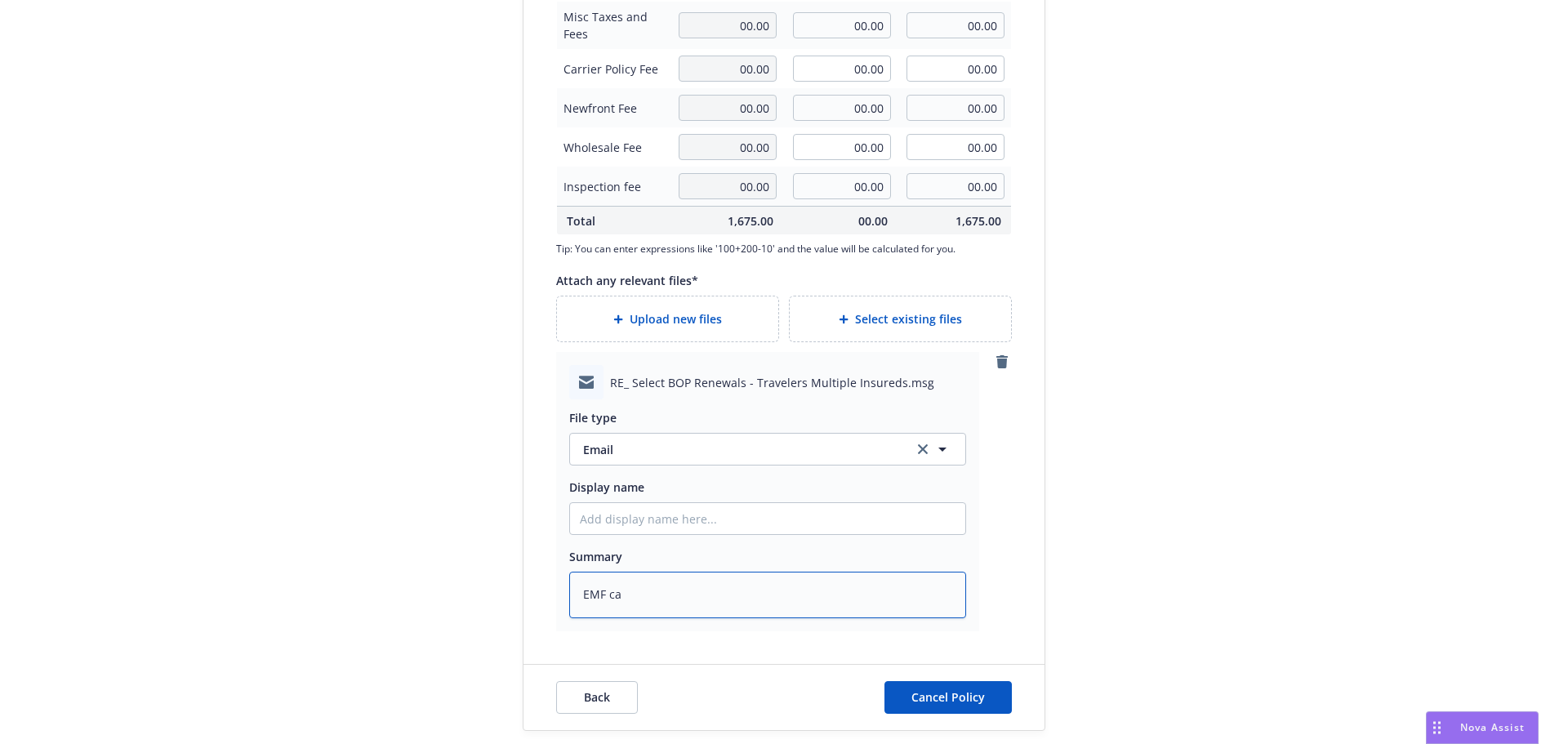
type textarea "EMF car"
type textarea "x"
type textarea "EMF [PERSON_NAME]"
type textarea "x"
type textarea "EMF [PERSON_NAME]"
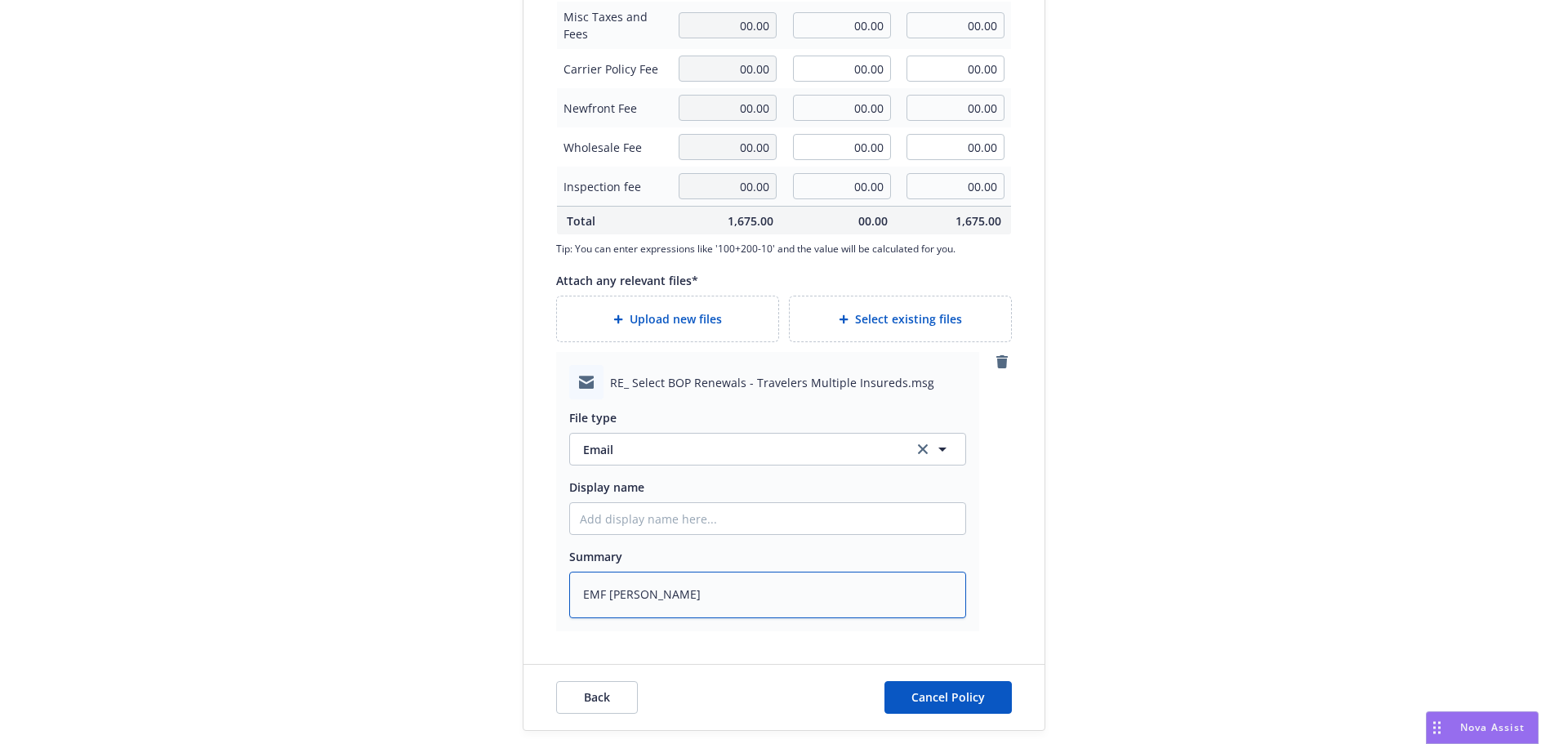
type textarea "x"
type textarea "EMF carrier"
type textarea "x"
type textarea "EMF carrier"
type textarea "x"
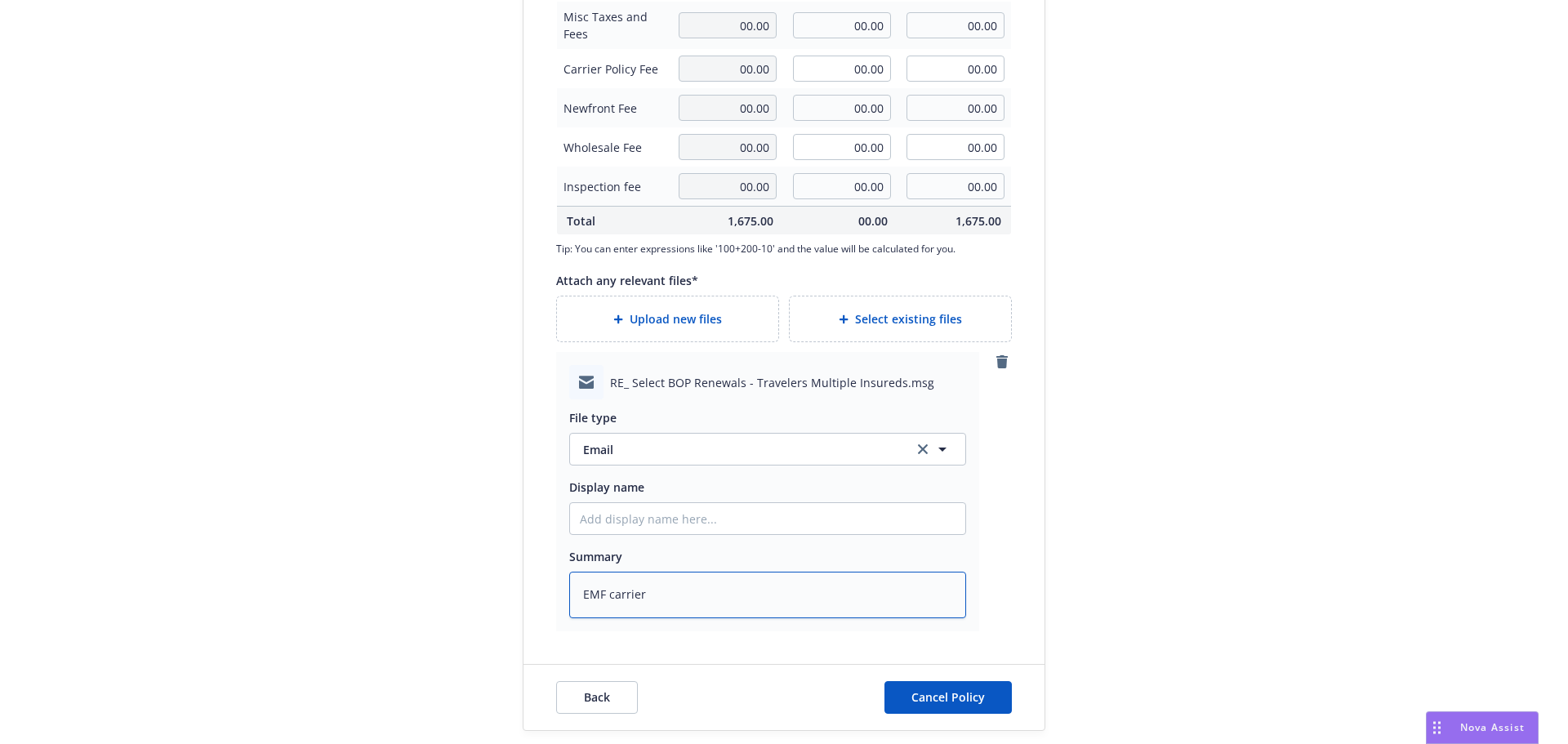
type textarea "EMF carrier a"
type textarea "x"
type textarea "EMF carrier ad"
type textarea "x"
type textarea "EMF carrier adv"
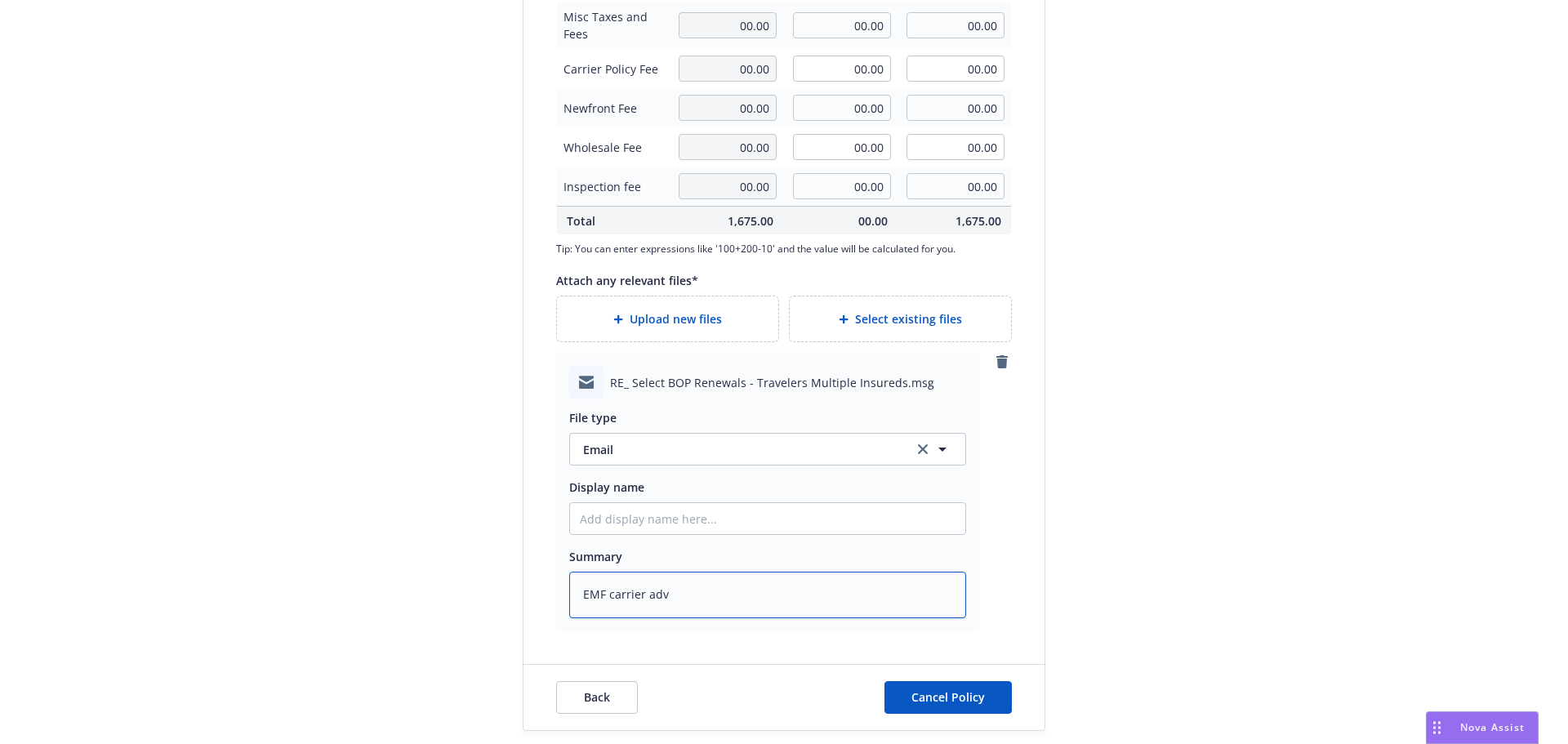
type textarea "x"
type textarea "EMF carrier adv"
type textarea "x"
type textarea "EMF carrier adv r"
type textarea "x"
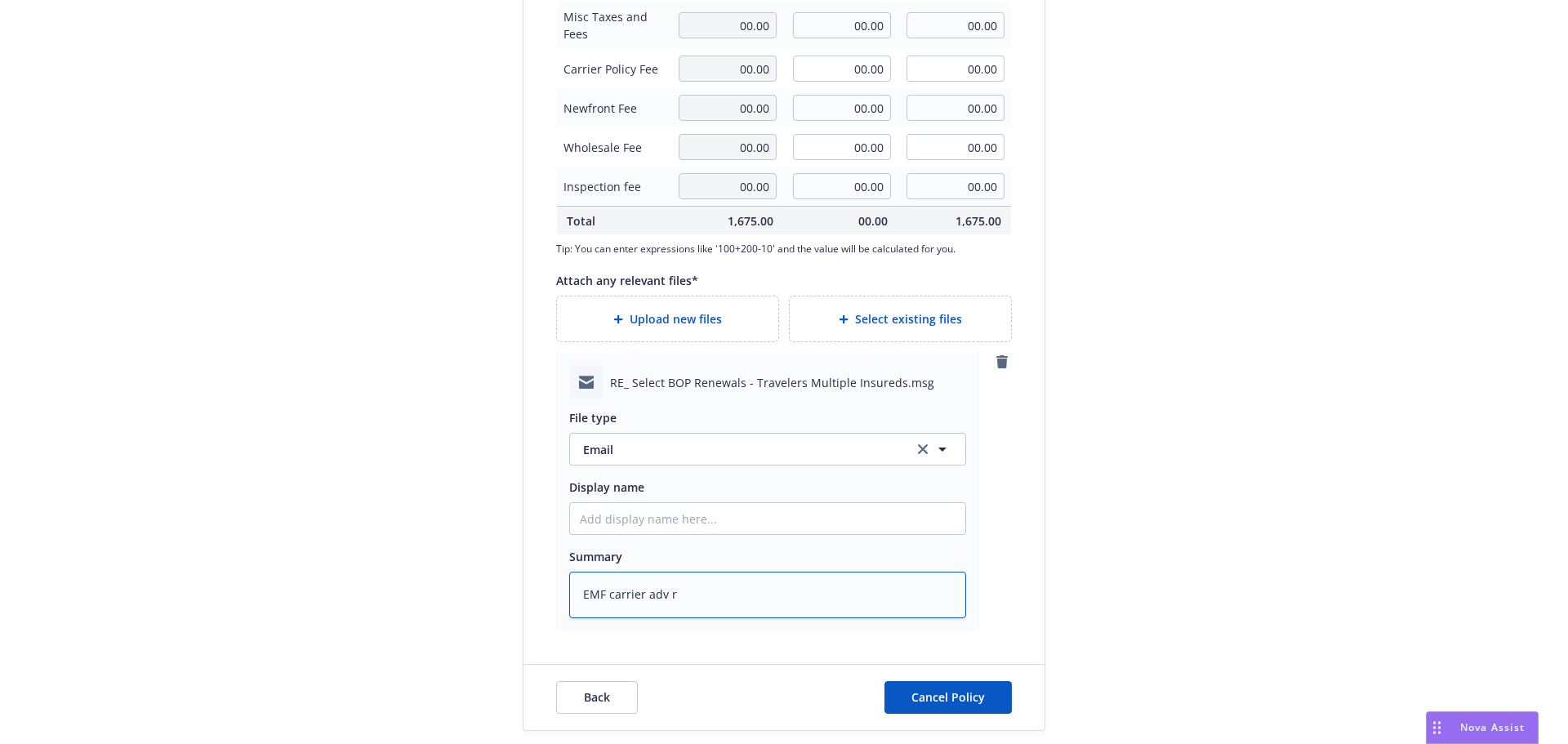
type textarea "EMF carrier adv re"
type textarea "x"
type textarea "EMF carrier adv rew"
type textarea "x"
type textarea "EMF carrier adv rewr"
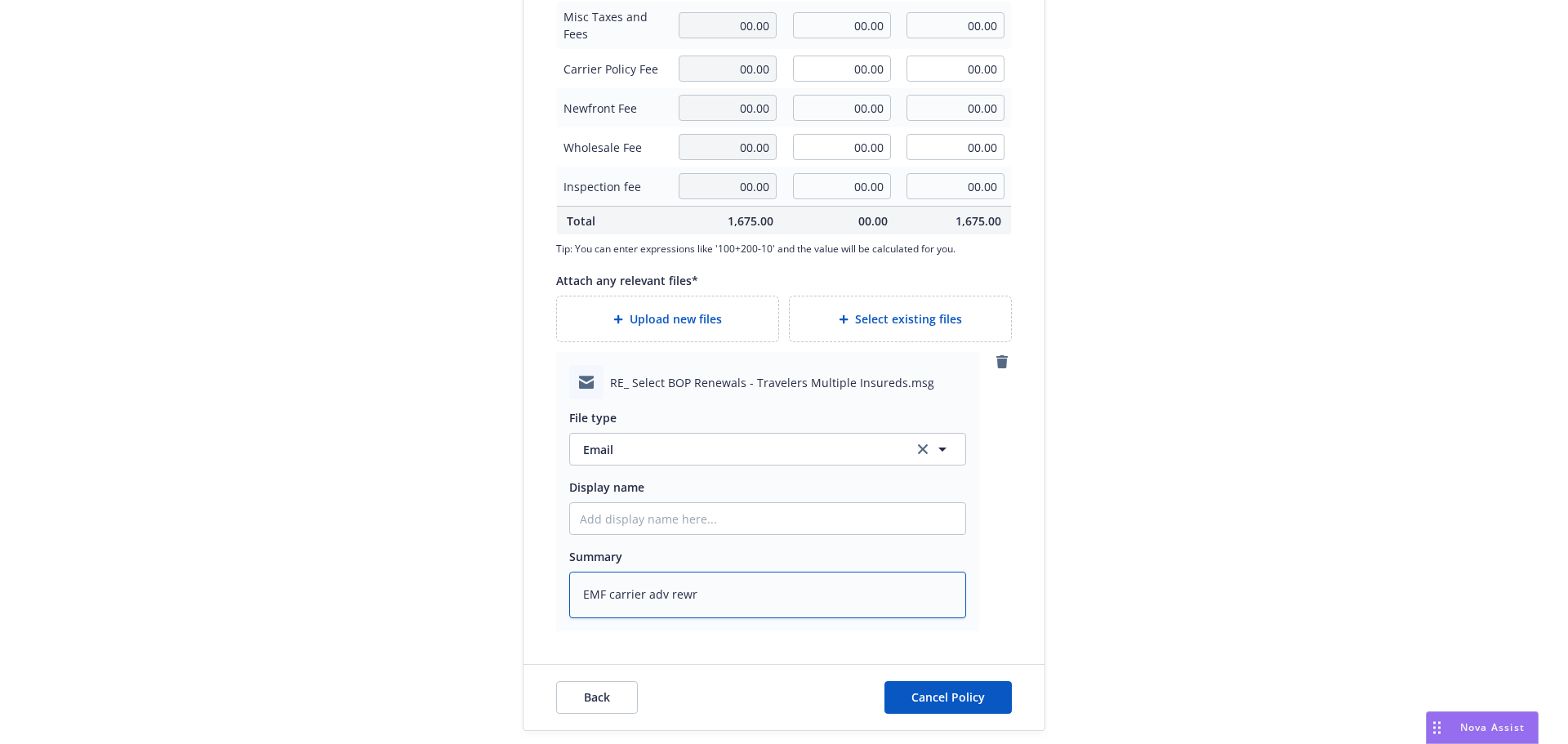
type textarea "x"
type textarea "EMF carrier adv rewro"
type textarea "x"
type textarea "EMF carrier adv rewrot"
type textarea "x"
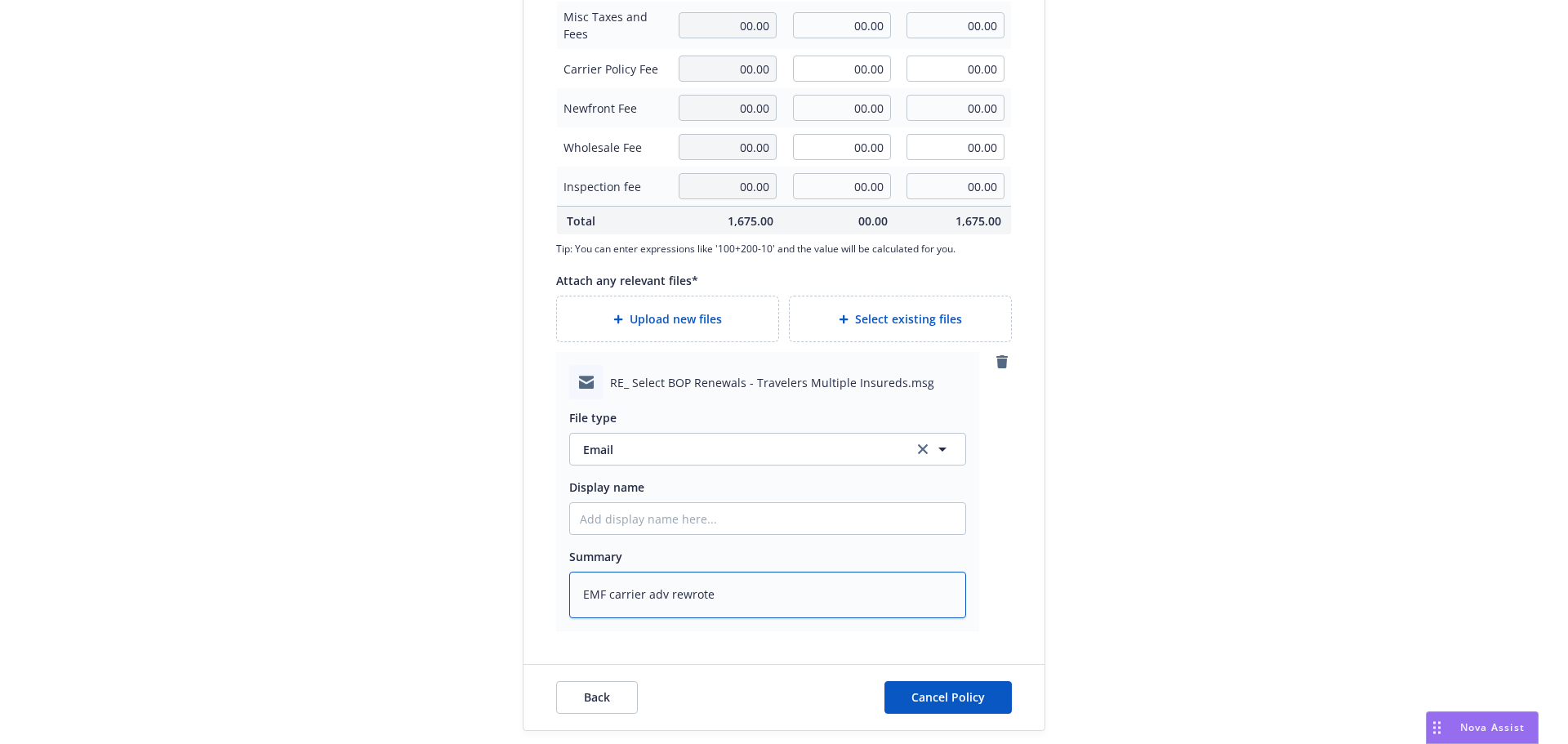
type textarea "EMF carrier adv rewrote"
type textarea "x"
type textarea "EMF carrier adv rewrote"
type textarea "x"
type textarea "EMF carrier adv rewrot"
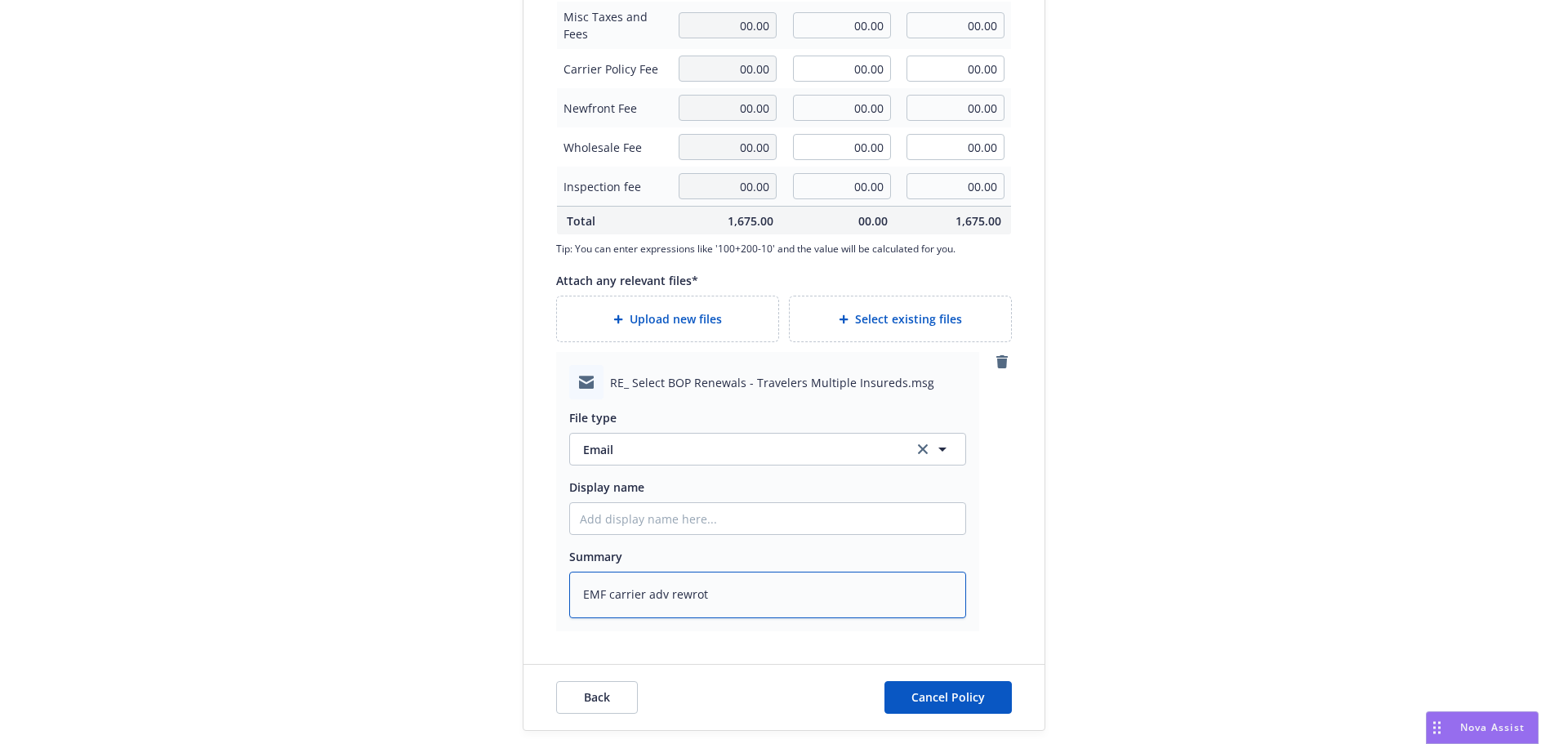
type textarea "x"
type textarea "EMF carrier adv rewro"
type textarea "x"
type textarea "EMF carrier adv rewro"
type textarea "x"
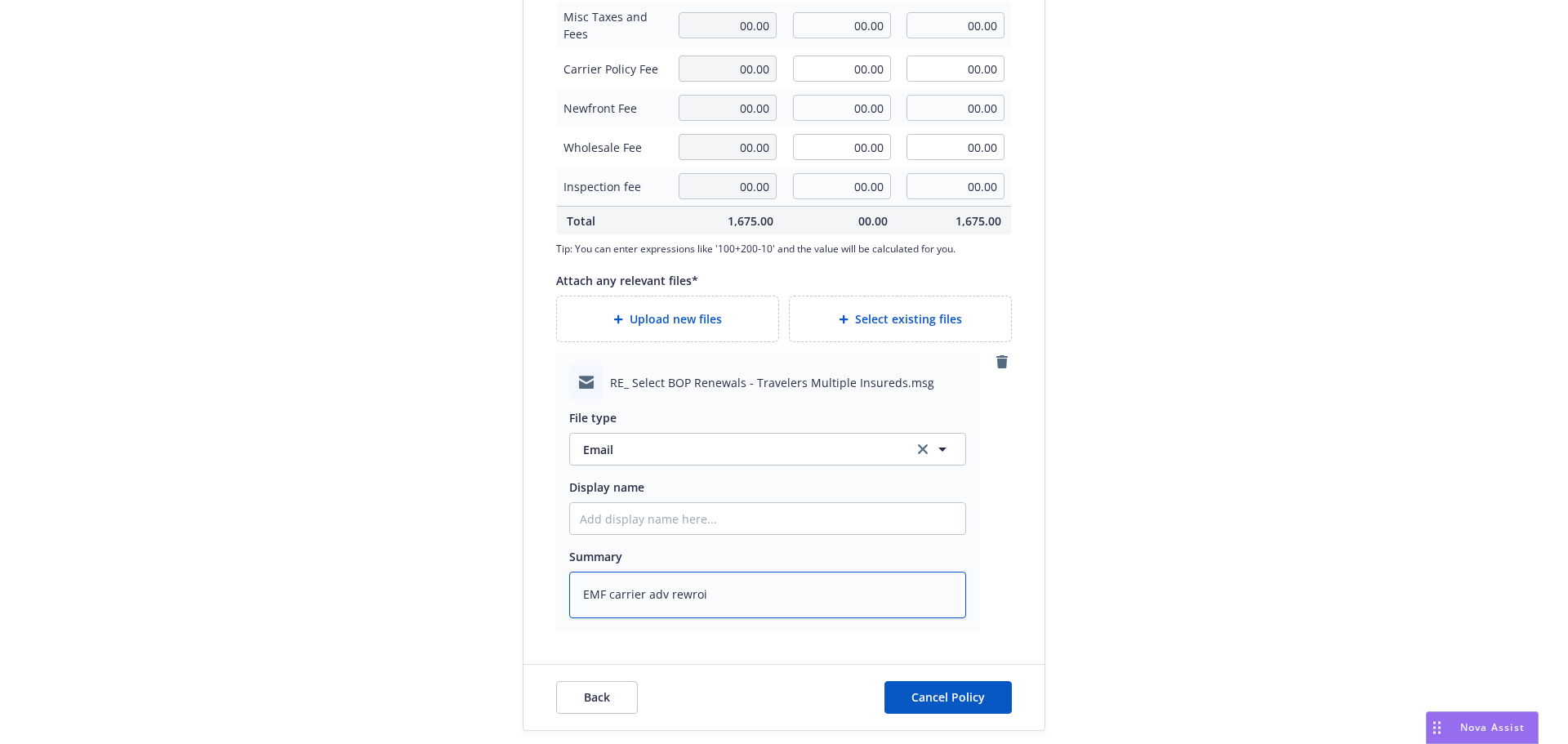
type textarea "EMF carrier adv rewroit"
type textarea "x"
type textarea "EMF carrier adv rewroite"
type textarea "x"
type textarea "EMF carrier adv rewroit"
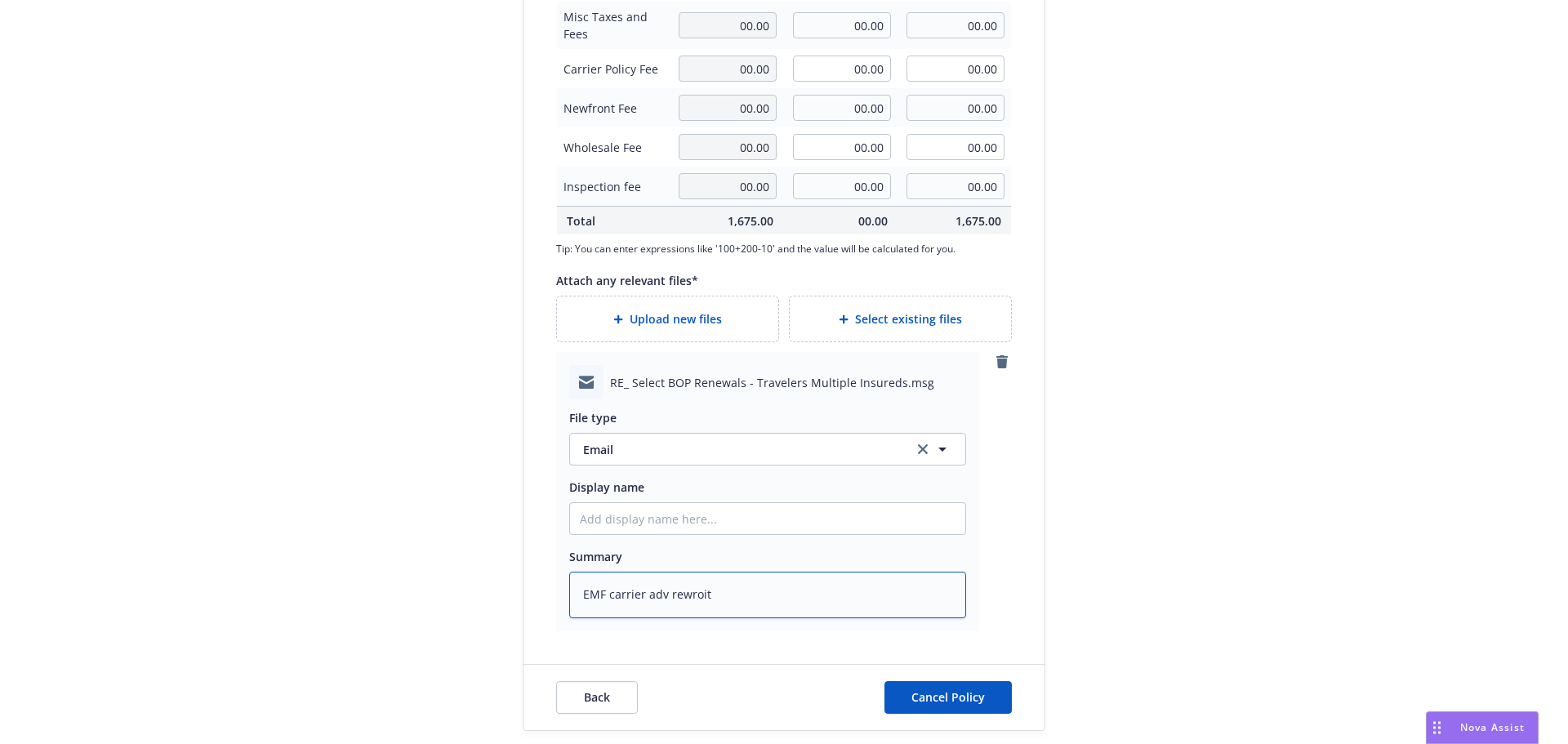
type textarea "x"
type textarea "EMF carrier adv rewroi"
type textarea "x"
type textarea "EMF carrier adv rewro"
type textarea "x"
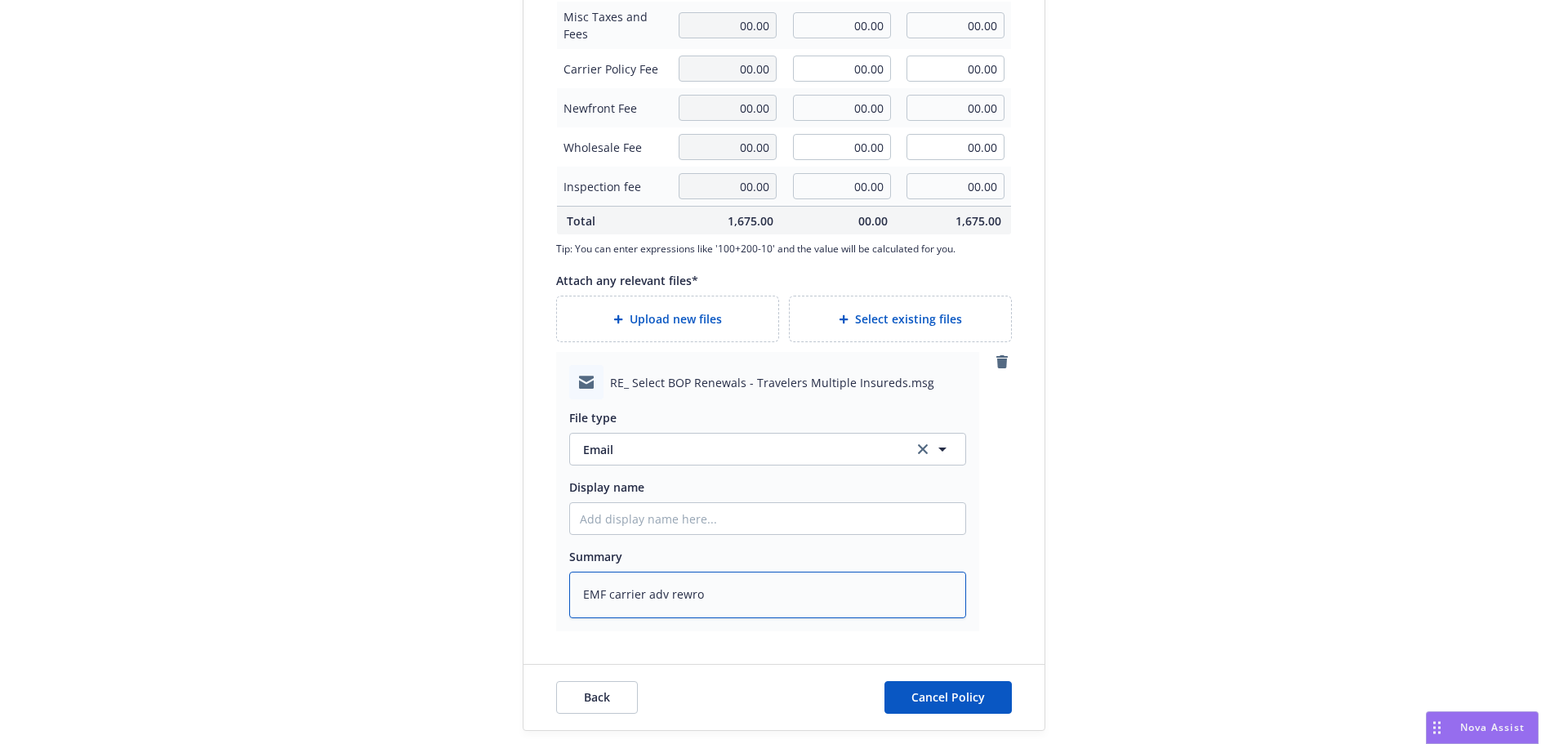
type textarea "EMF carrier adv rewr"
type textarea "x"
type textarea "EMF carrier adv rewri"
type textarea "x"
type textarea "EMF carrier adv rewrit"
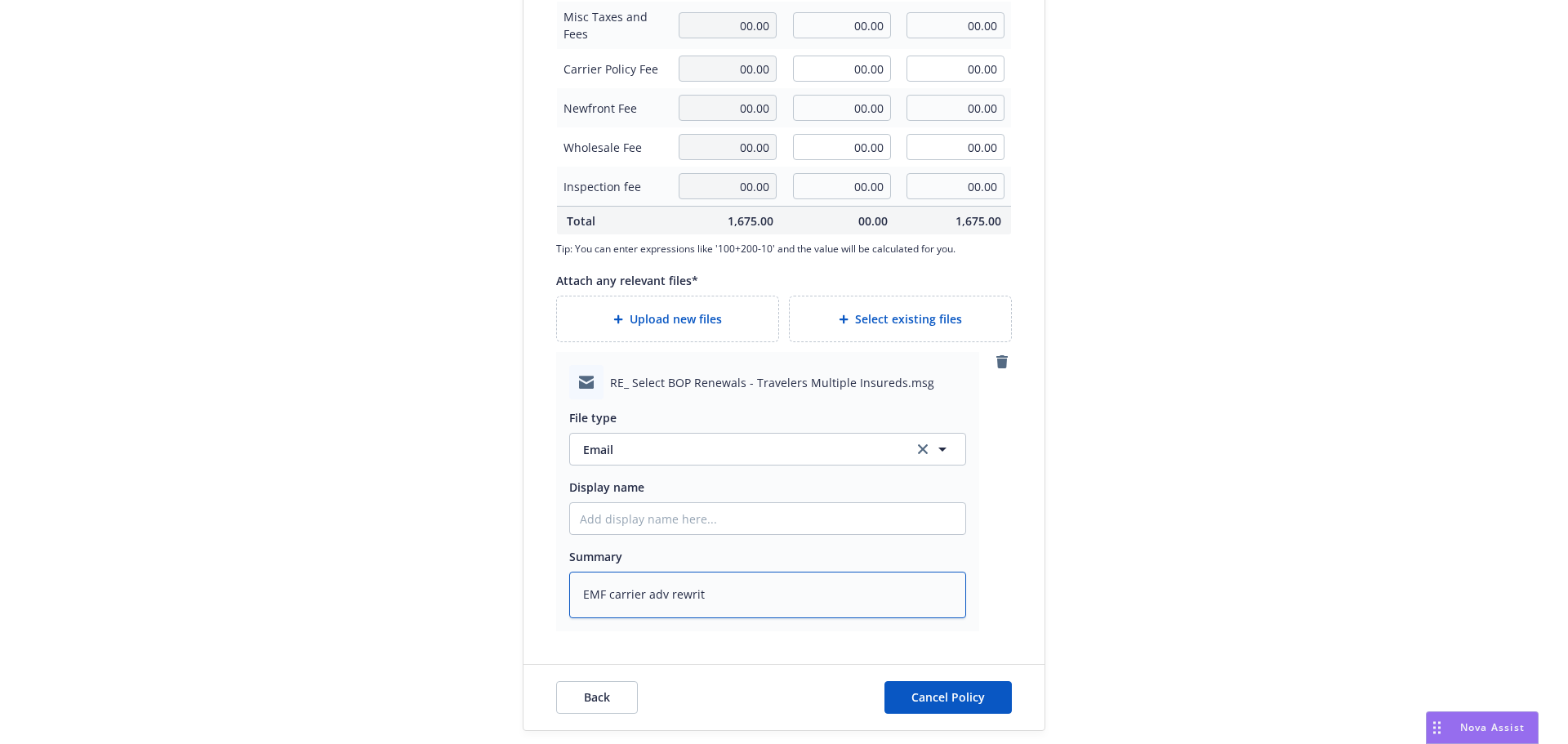
type textarea "x"
type textarea "EMF carrier adv rewrite"
type textarea "x"
type textarea "EMF carrier adv rewrite"
type textarea "x"
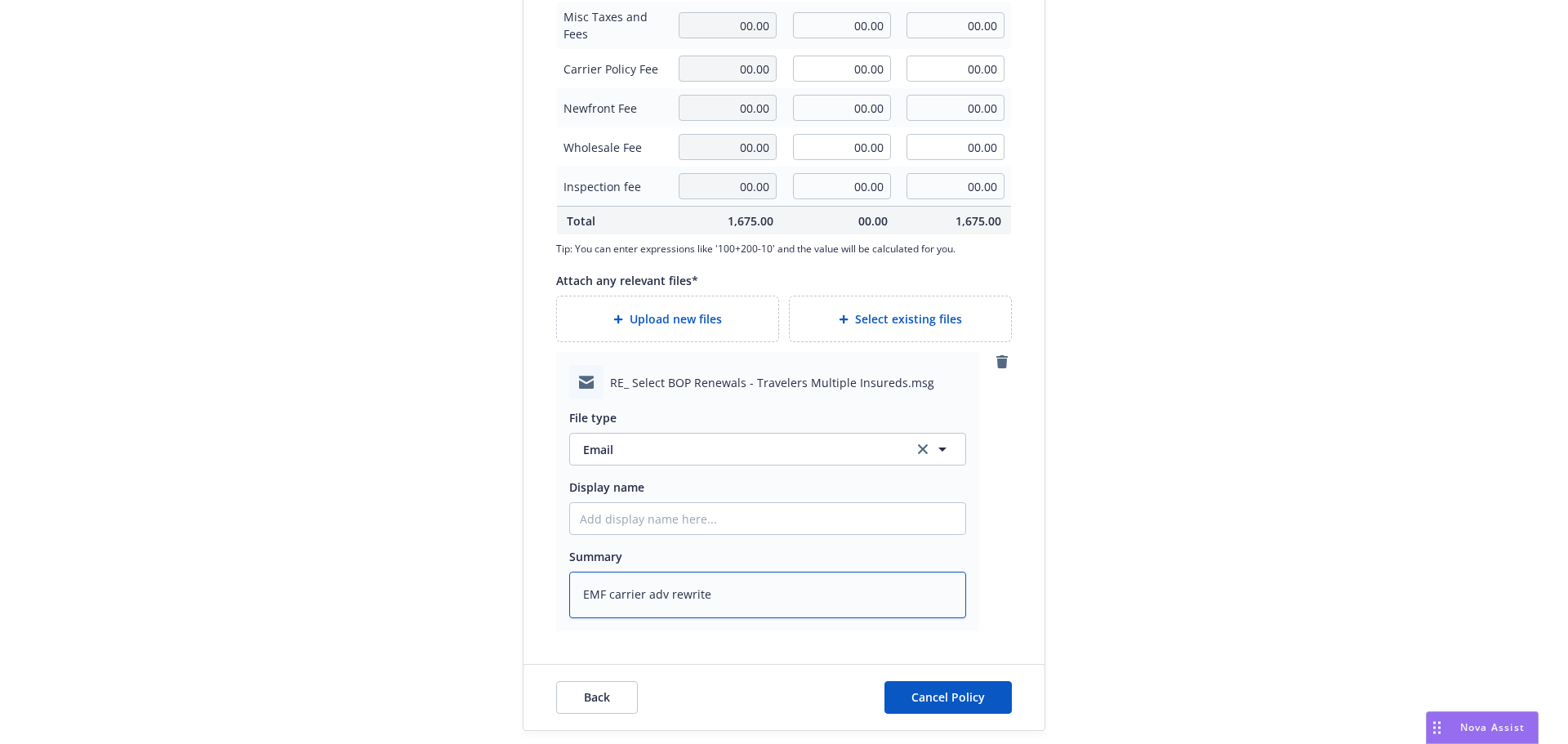
type textarea "EMF carrier adv rewrite w"
type textarea "x"
type textarea "EMF carrier adv rewrite wi"
type textarea "x"
type textarea "EMF carrier adv rewrite wil"
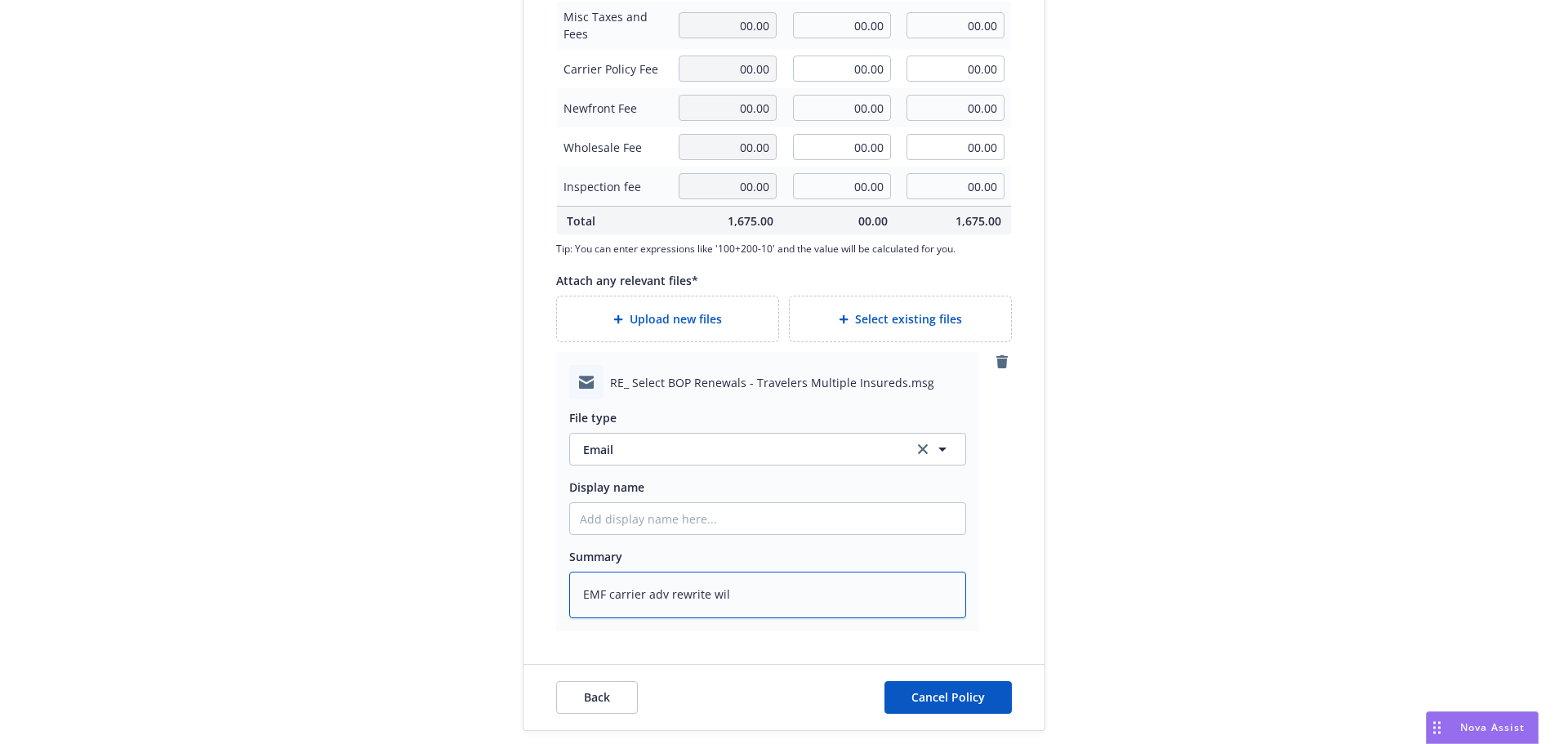
type textarea "x"
type textarea "EMF carrier adv rewrite will"
type textarea "x"
type textarea "EMF carrier adv rewrite will"
type textarea "x"
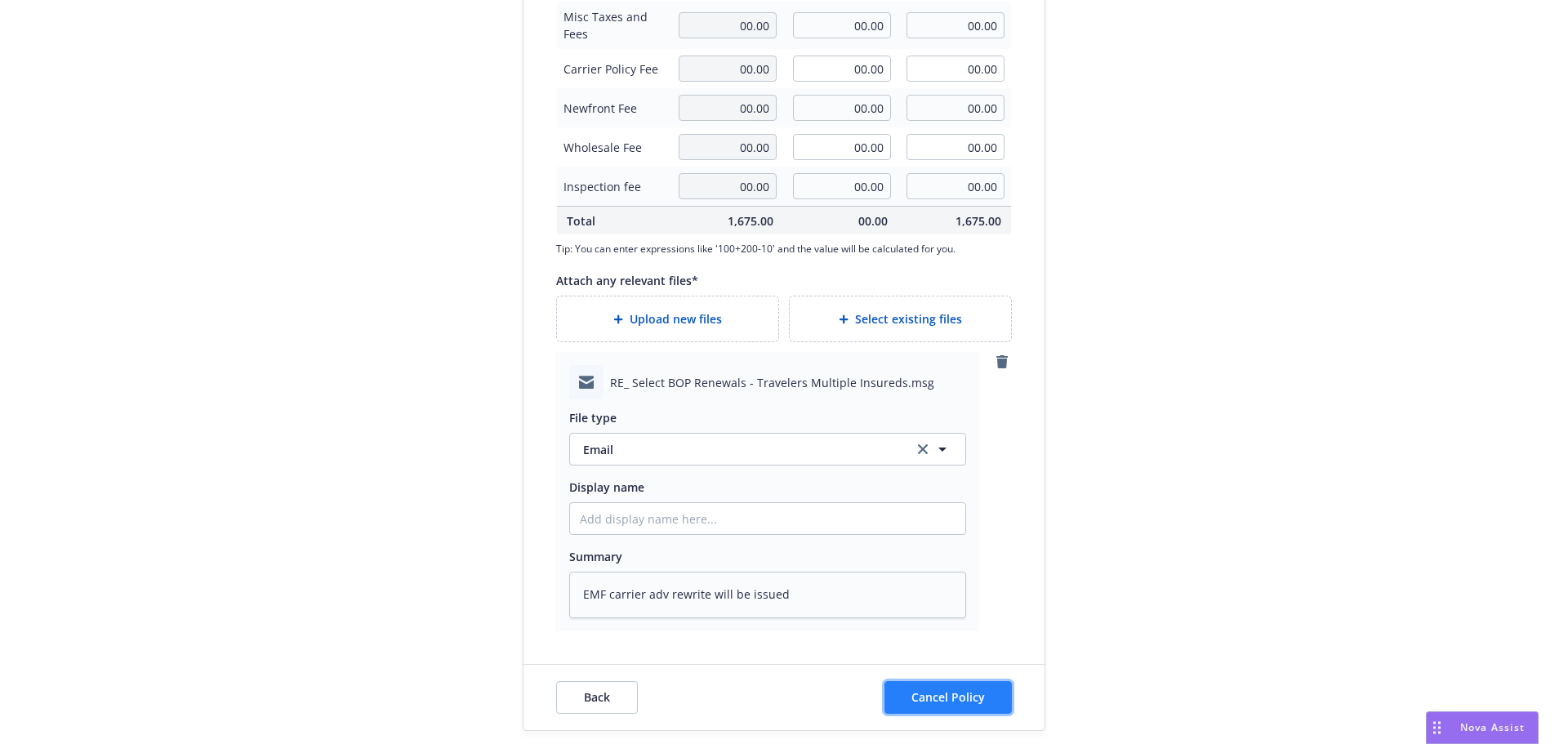
click at [959, 700] on span "Cancel Policy" at bounding box center [948, 696] width 74 height 15
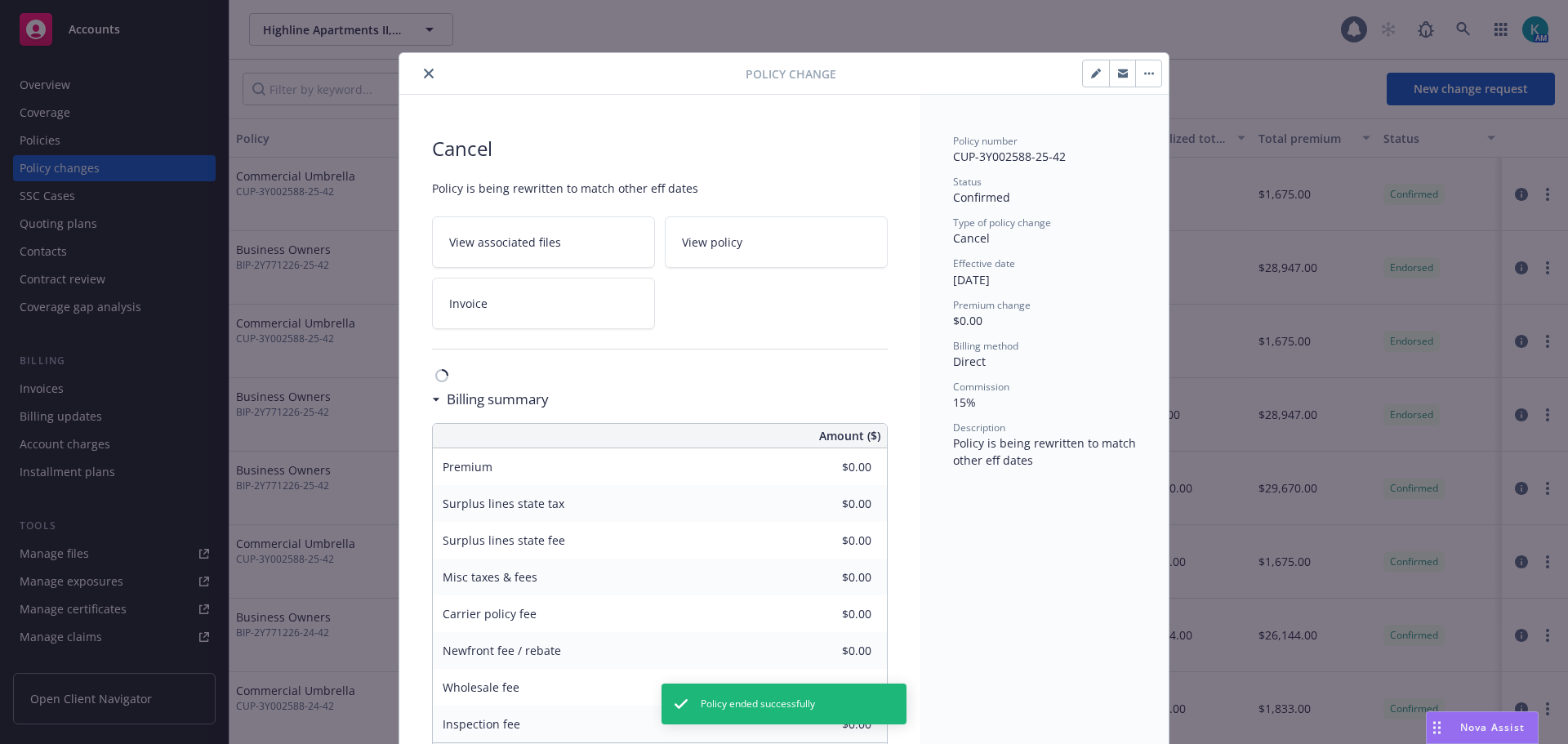
scroll to position [49, 0]
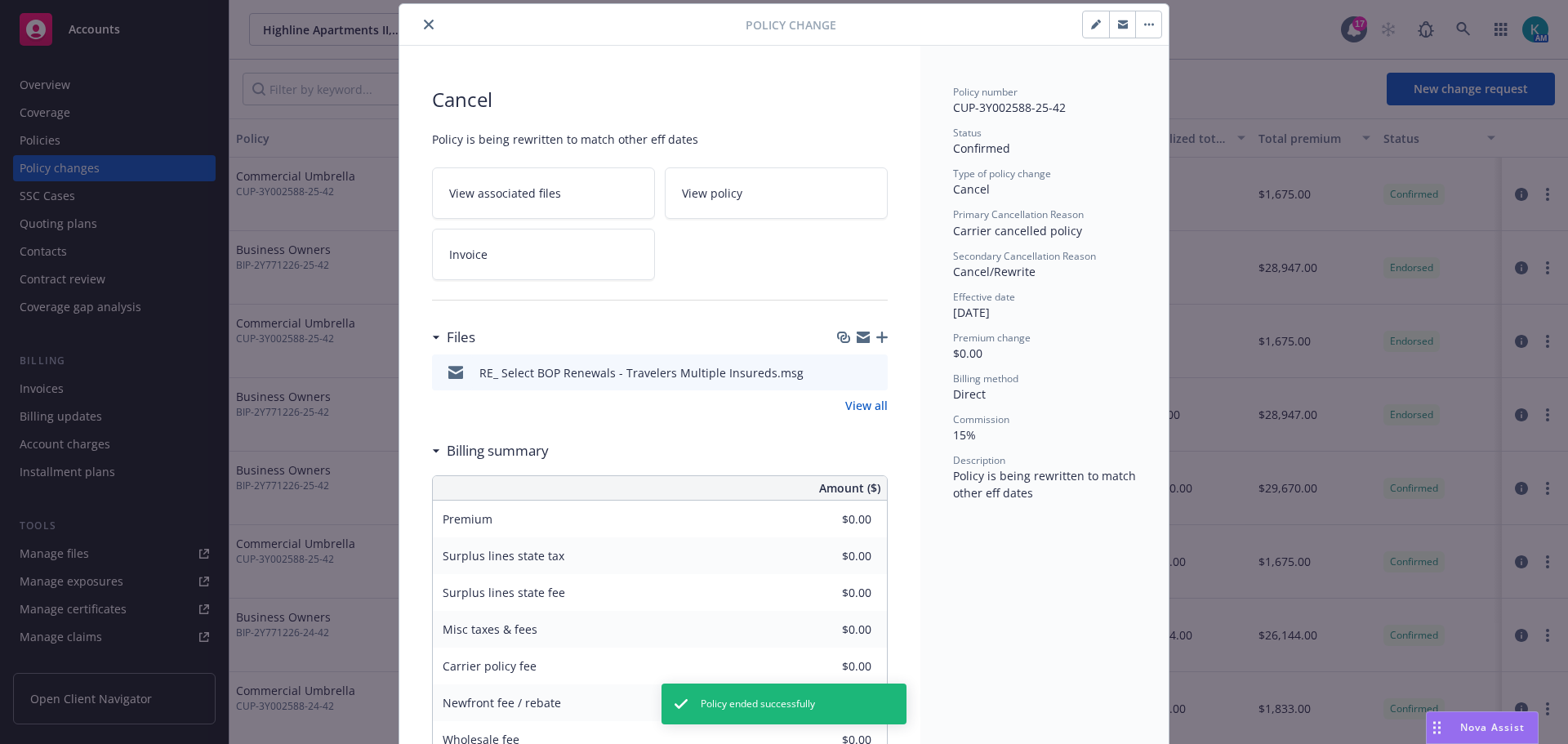
click at [424, 27] on icon "close" at bounding box center [429, 24] width 10 height 10
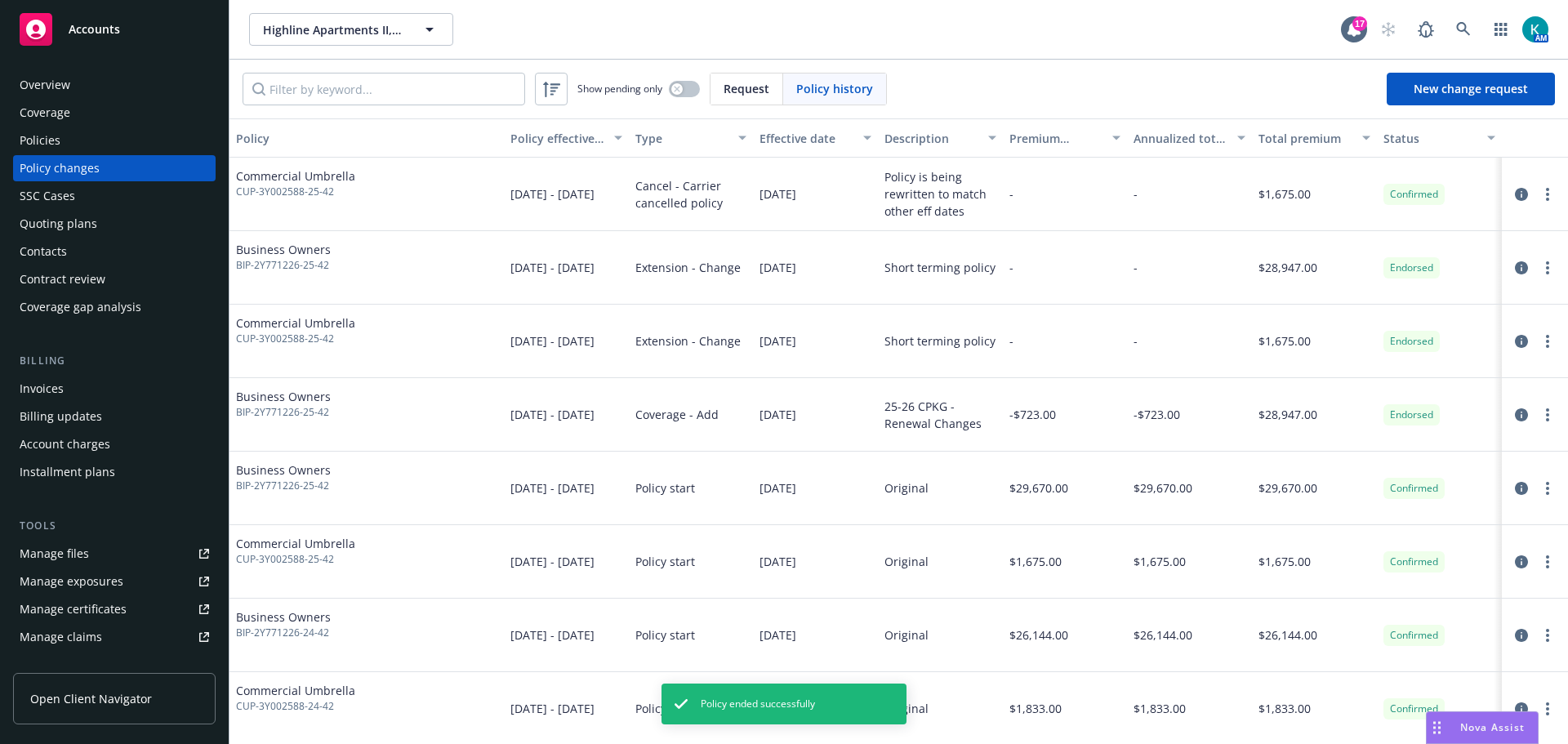
click at [115, 151] on div "Policies" at bounding box center [114, 140] width 189 height 26
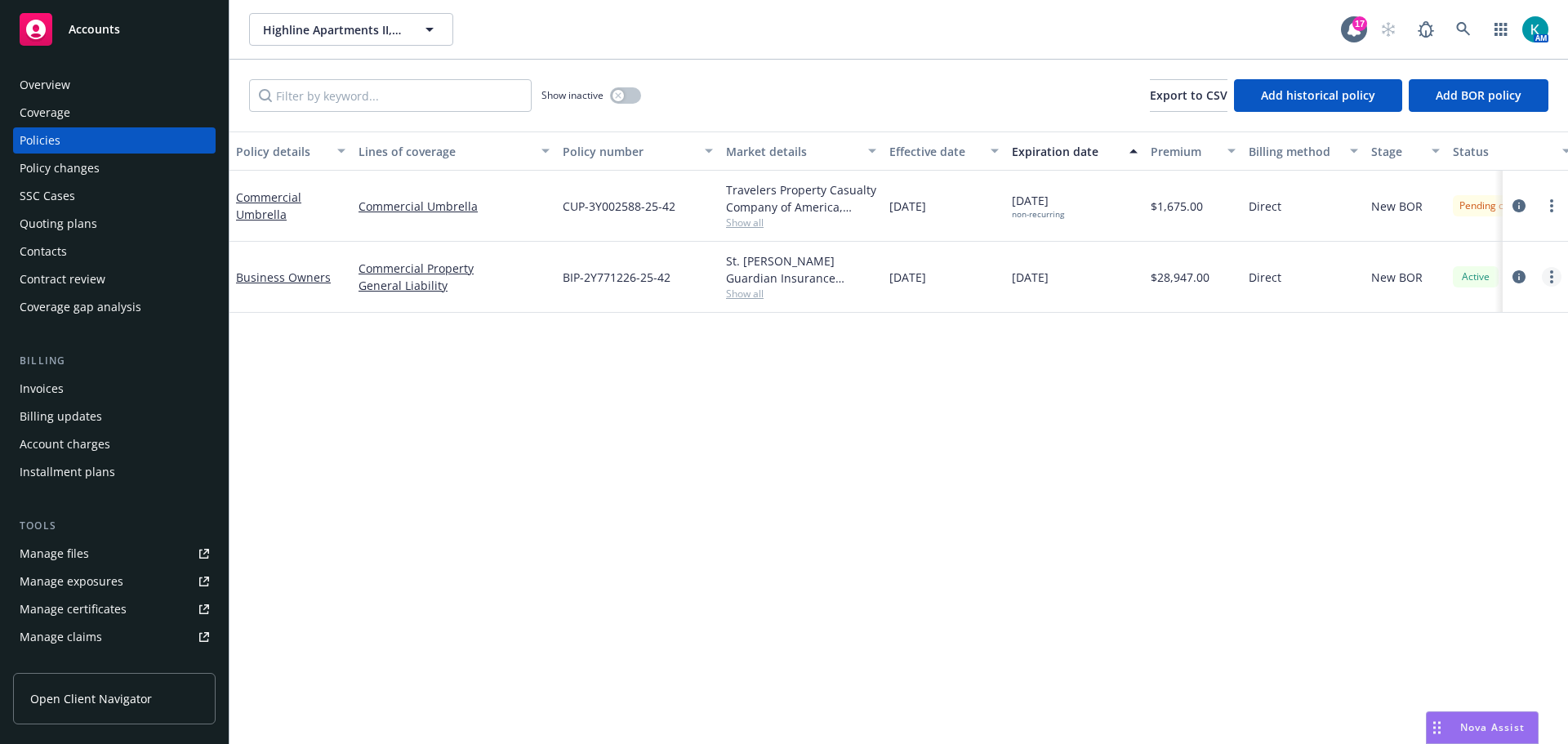
click at [1542, 287] on link "more" at bounding box center [1552, 276] width 19 height 19
click at [1465, 394] on link "End policy" at bounding box center [1452, 387] width 192 height 33
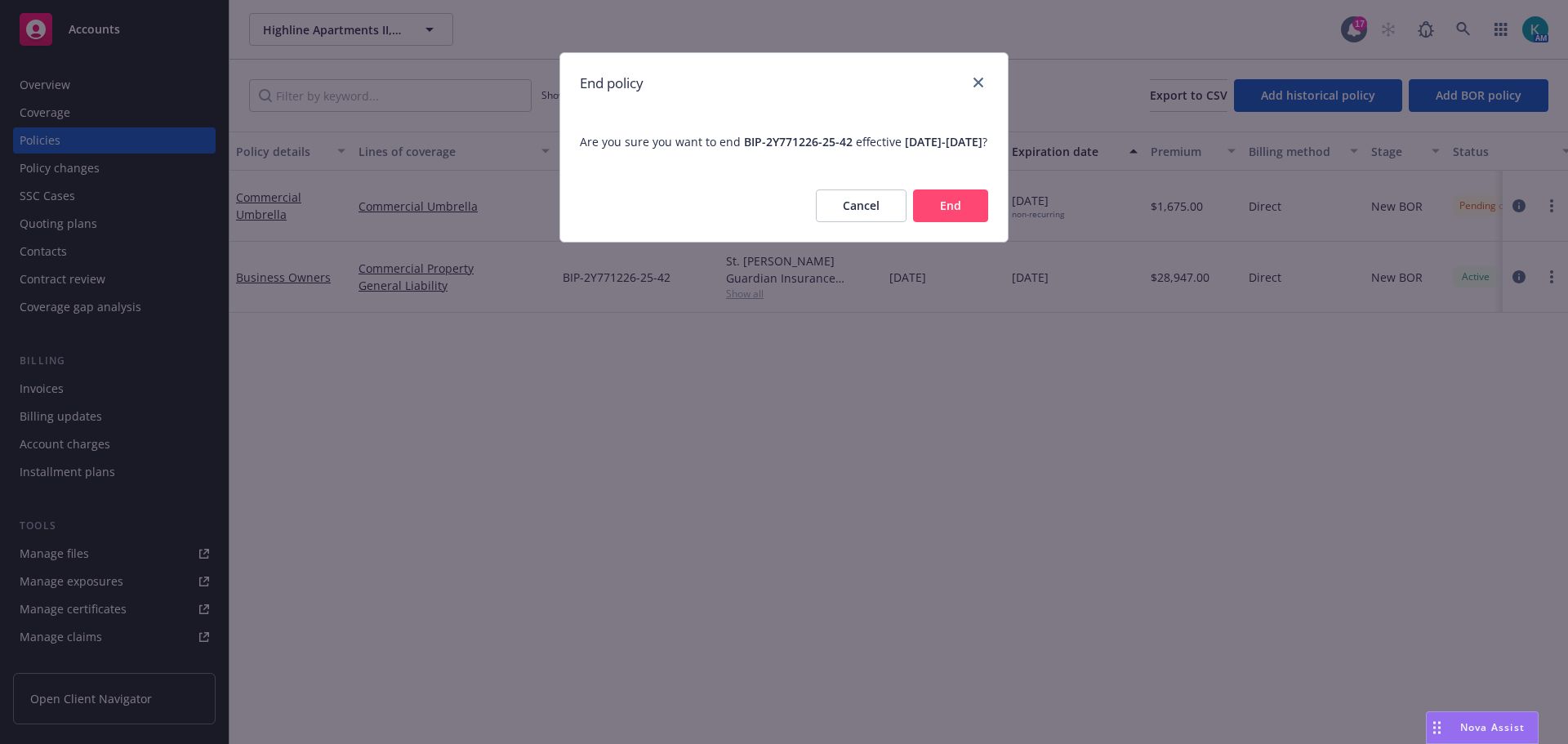
click at [940, 222] on button "End" at bounding box center [950, 206] width 76 height 33
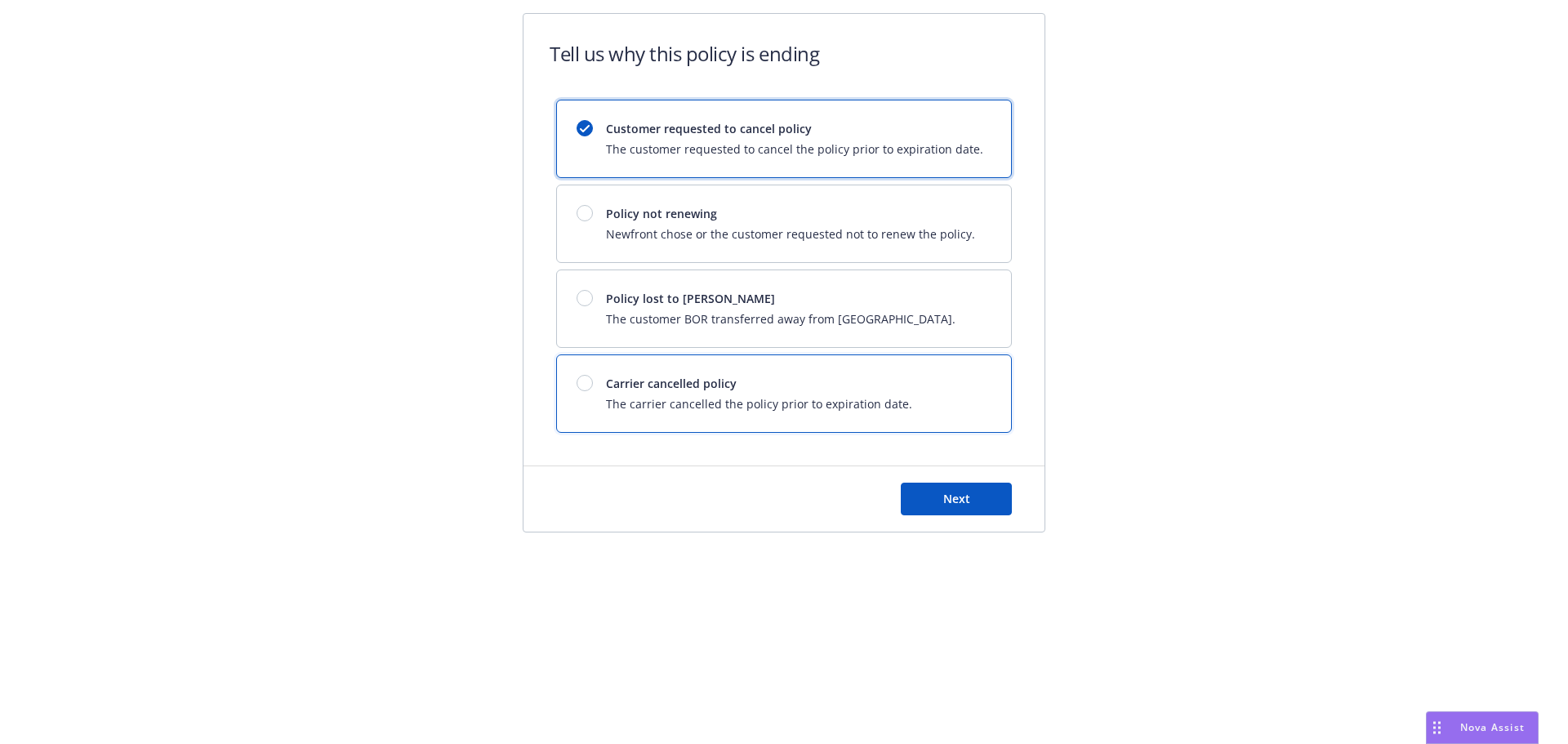
click at [730, 392] on span "Carrier cancelled policy" at bounding box center [759, 383] width 306 height 17
click at [784, 112] on div "Customer requested to cancel policy The customer requested to cancel the policy…" at bounding box center [784, 139] width 454 height 77
click at [897, 371] on div "Carrier cancelled policy The carrier cancelled the policy prior to expiration d…" at bounding box center [784, 393] width 454 height 77
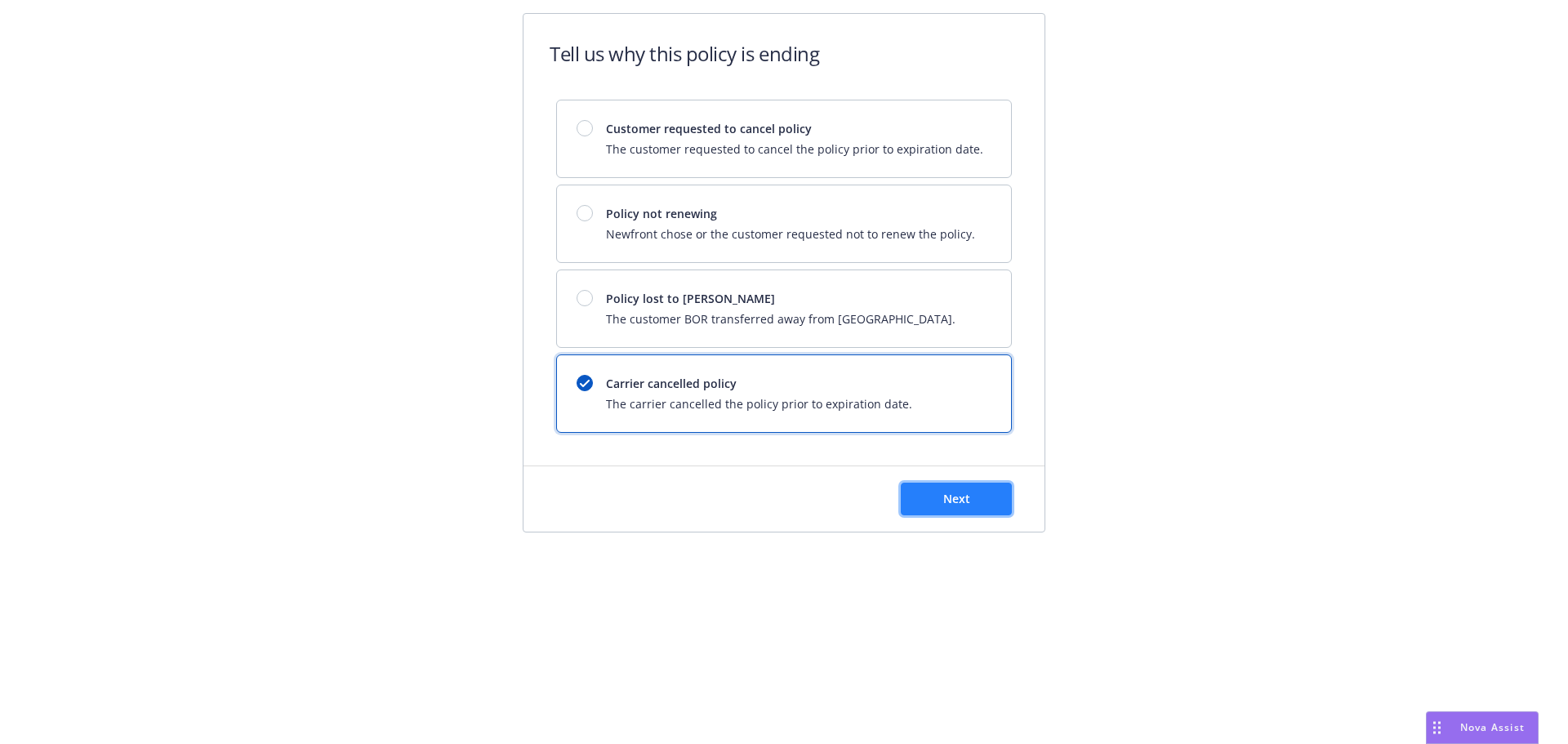
click at [947, 506] on span "Next" at bounding box center [957, 498] width 27 height 15
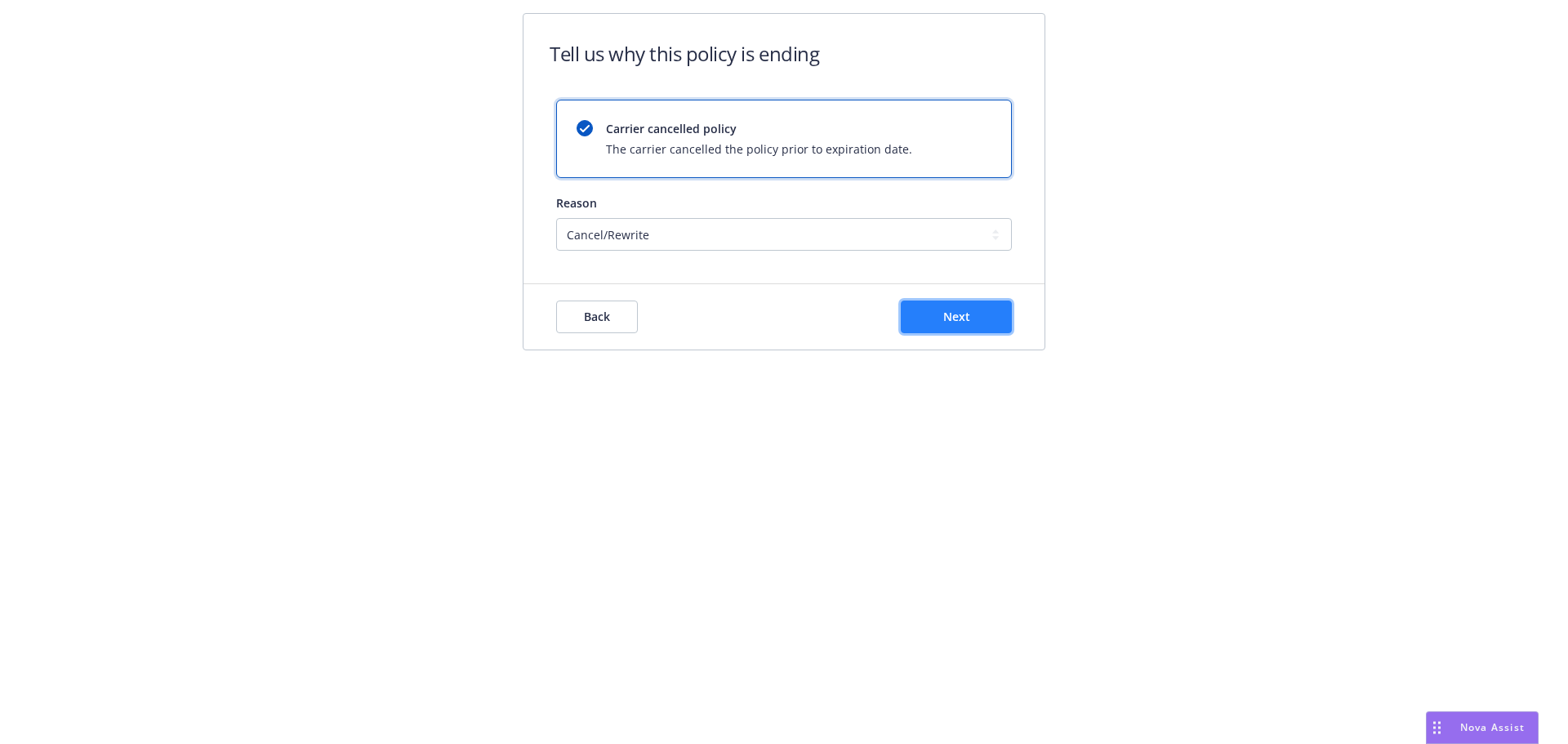
click at [939, 314] on button "Next" at bounding box center [957, 317] width 111 height 33
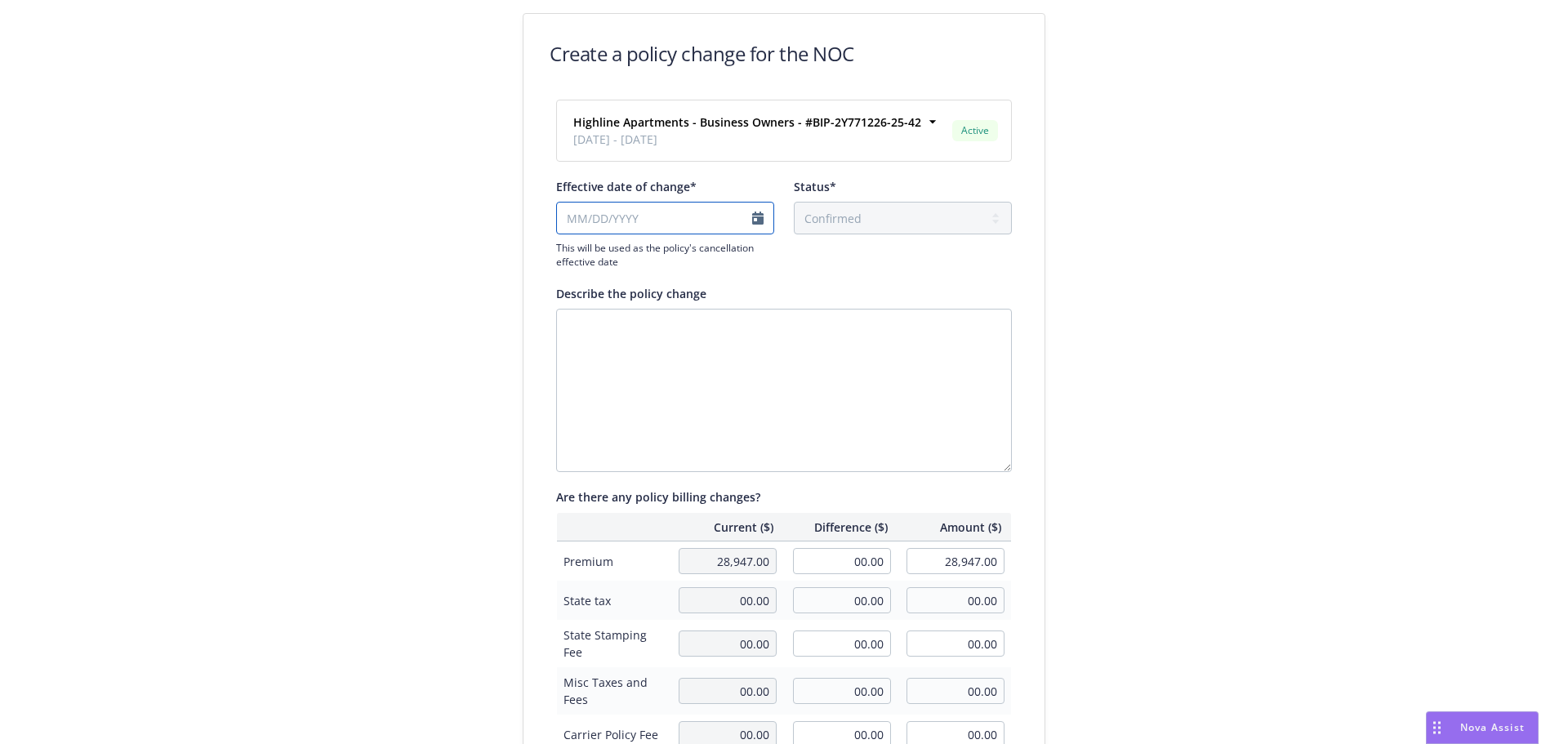
click at [685, 215] on input "Effective date of change*" at bounding box center [665, 218] width 218 height 33
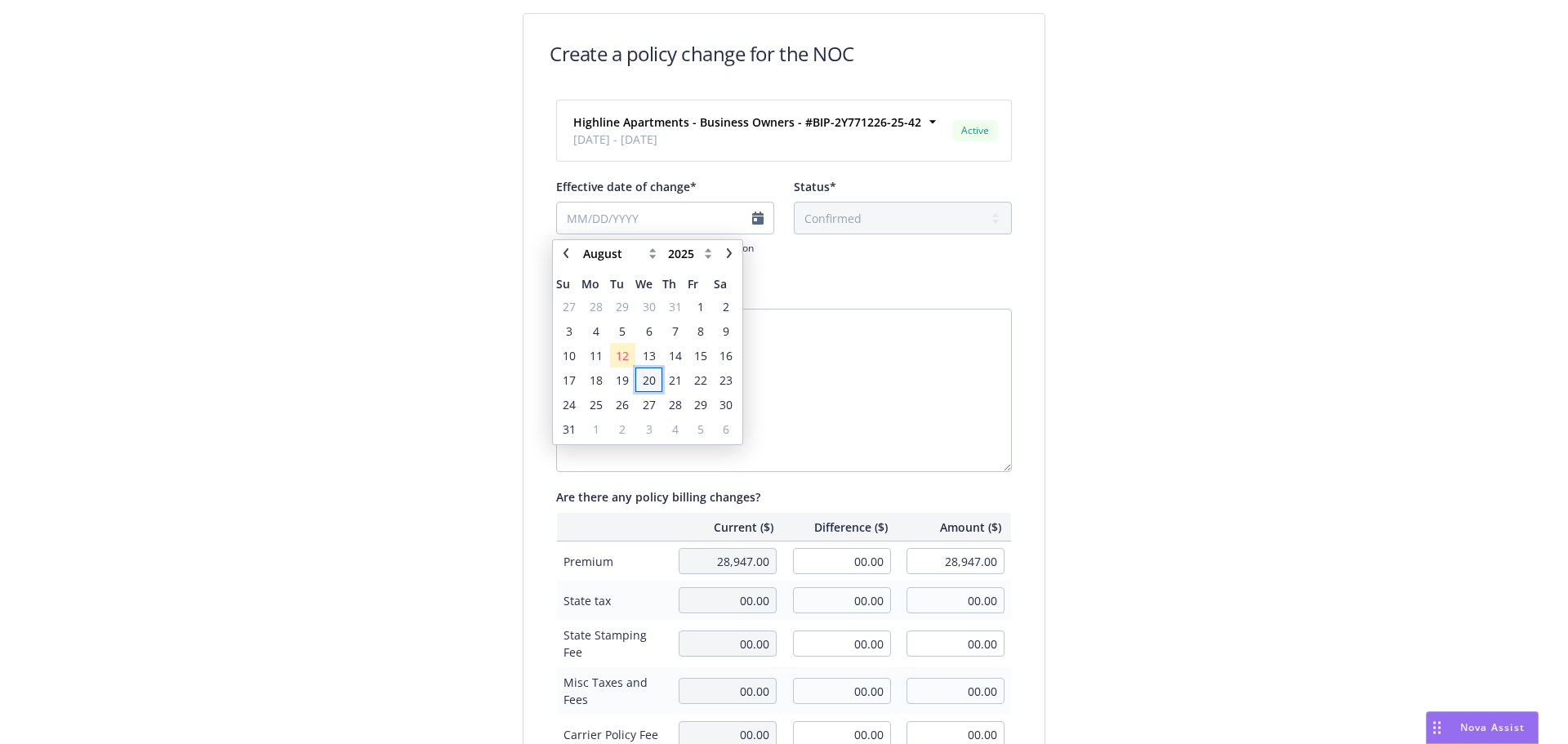
click at [652, 379] on span "20" at bounding box center [650, 380] width 13 height 17
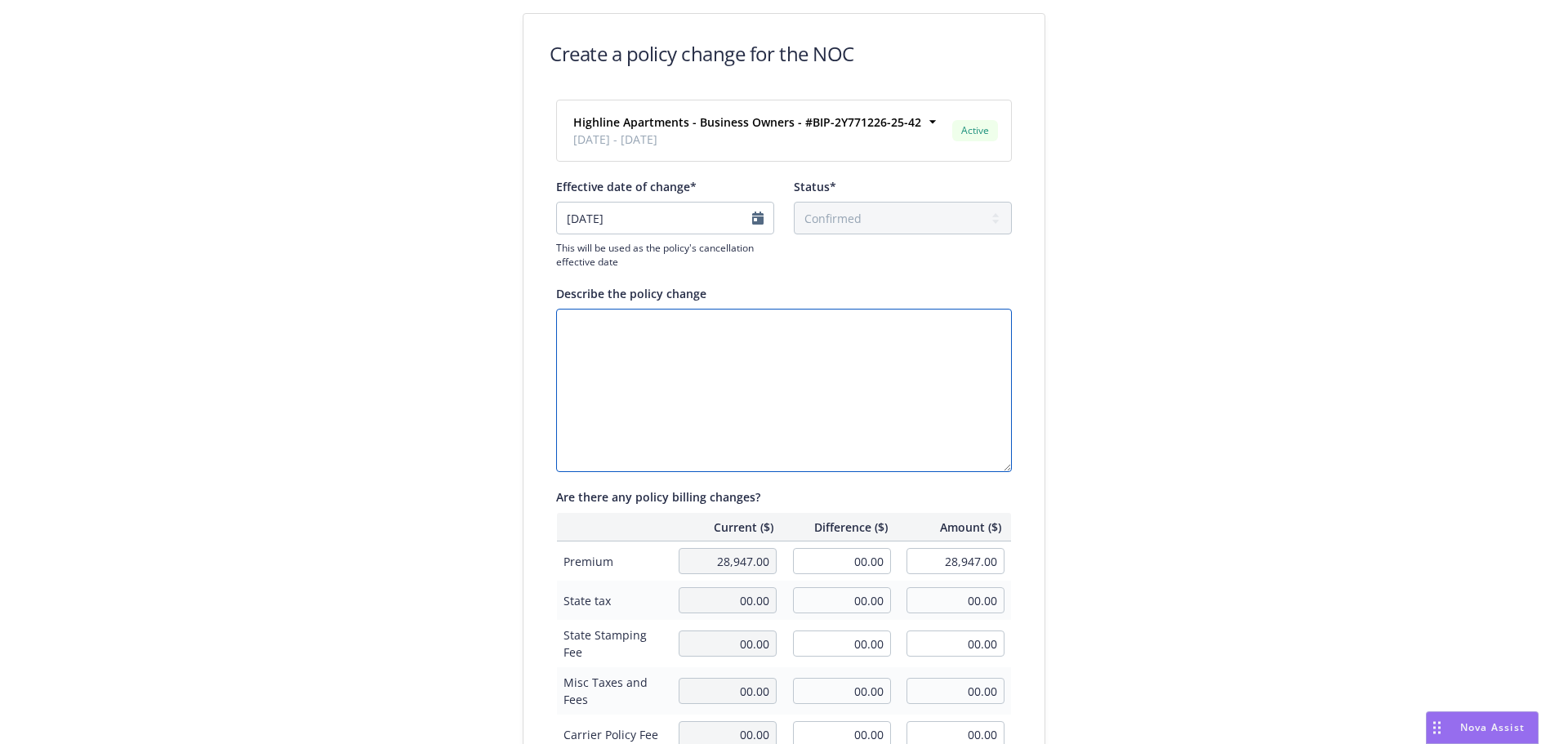
click at [756, 379] on textarea "Describe the policy change" at bounding box center [784, 390] width 455 height 164
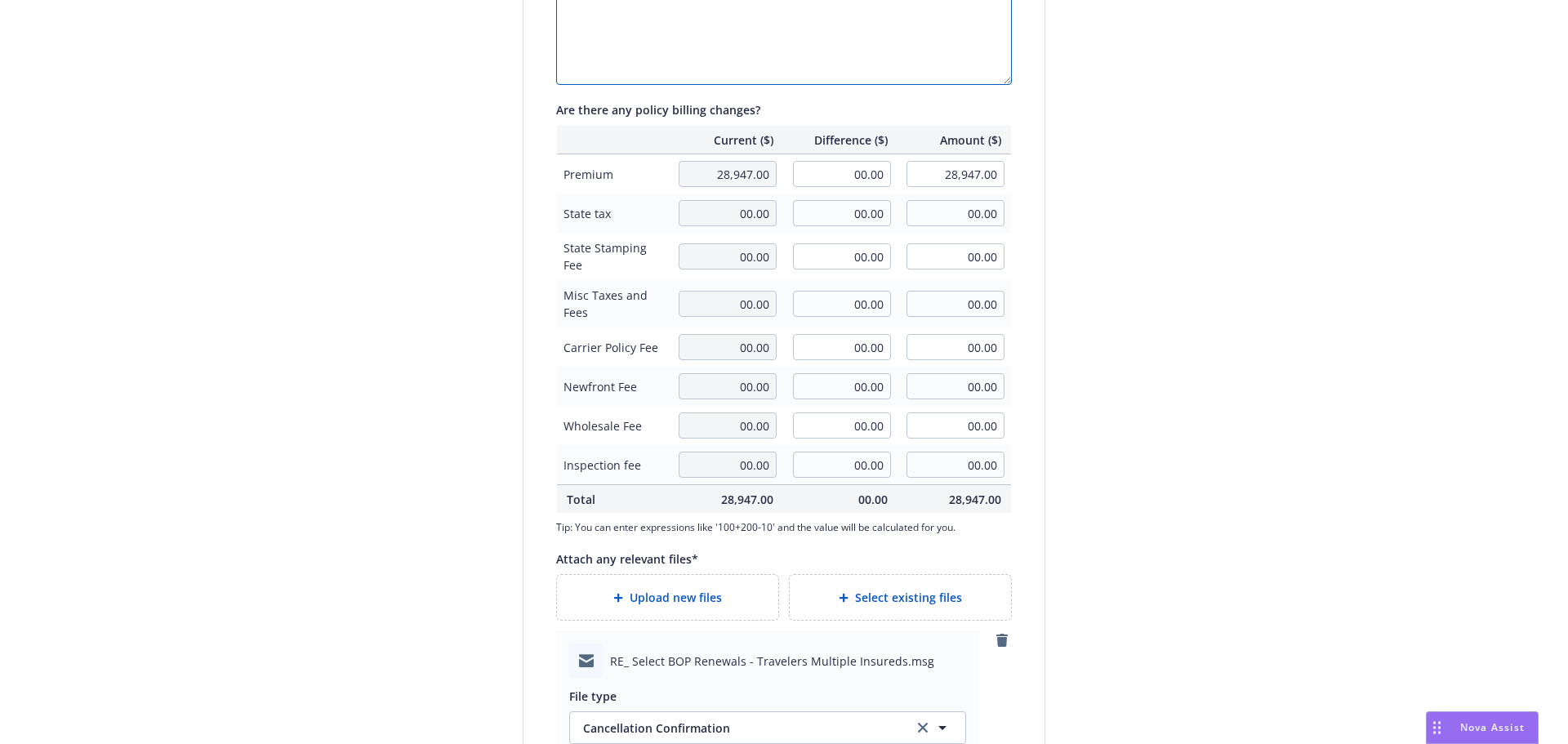
scroll to position [686, 0]
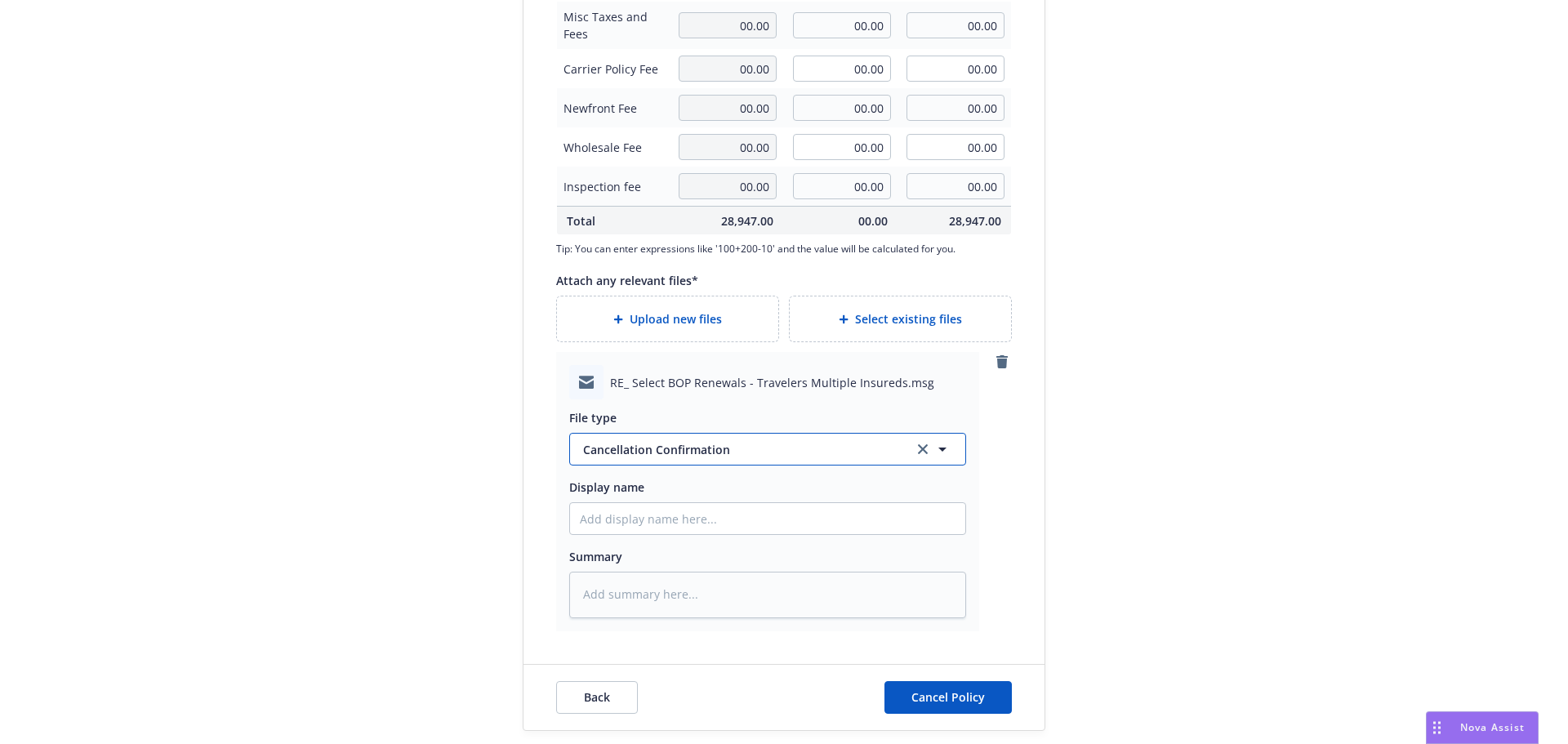
click at [647, 441] on span "Cancellation Confirmation" at bounding box center [740, 449] width 315 height 17
click at [739, 399] on div "Email" at bounding box center [767, 399] width 376 height 24
click at [740, 605] on textarea at bounding box center [767, 595] width 397 height 47
click at [902, 688] on button "Cancel Policy" at bounding box center [948, 697] width 127 height 33
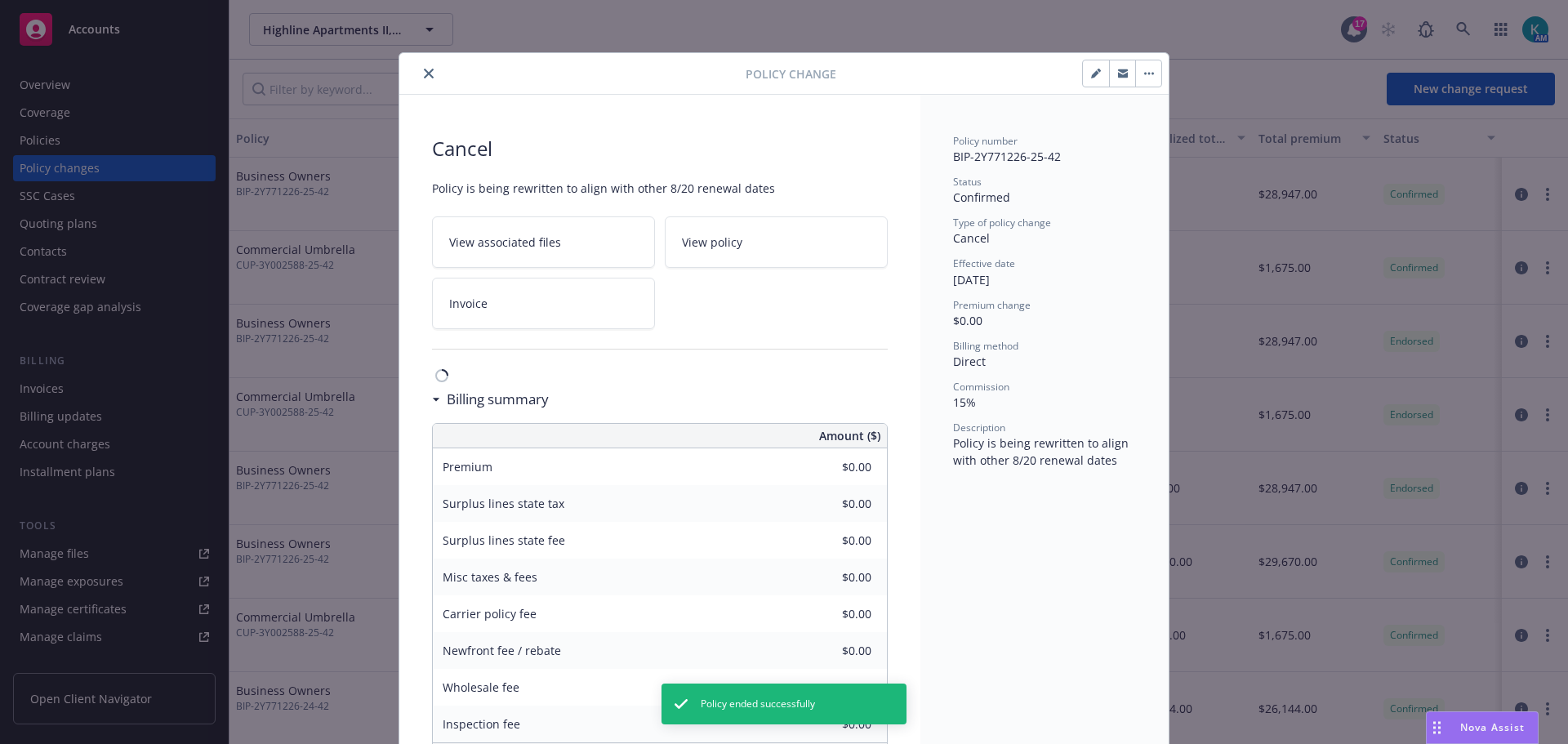
scroll to position [49, 0]
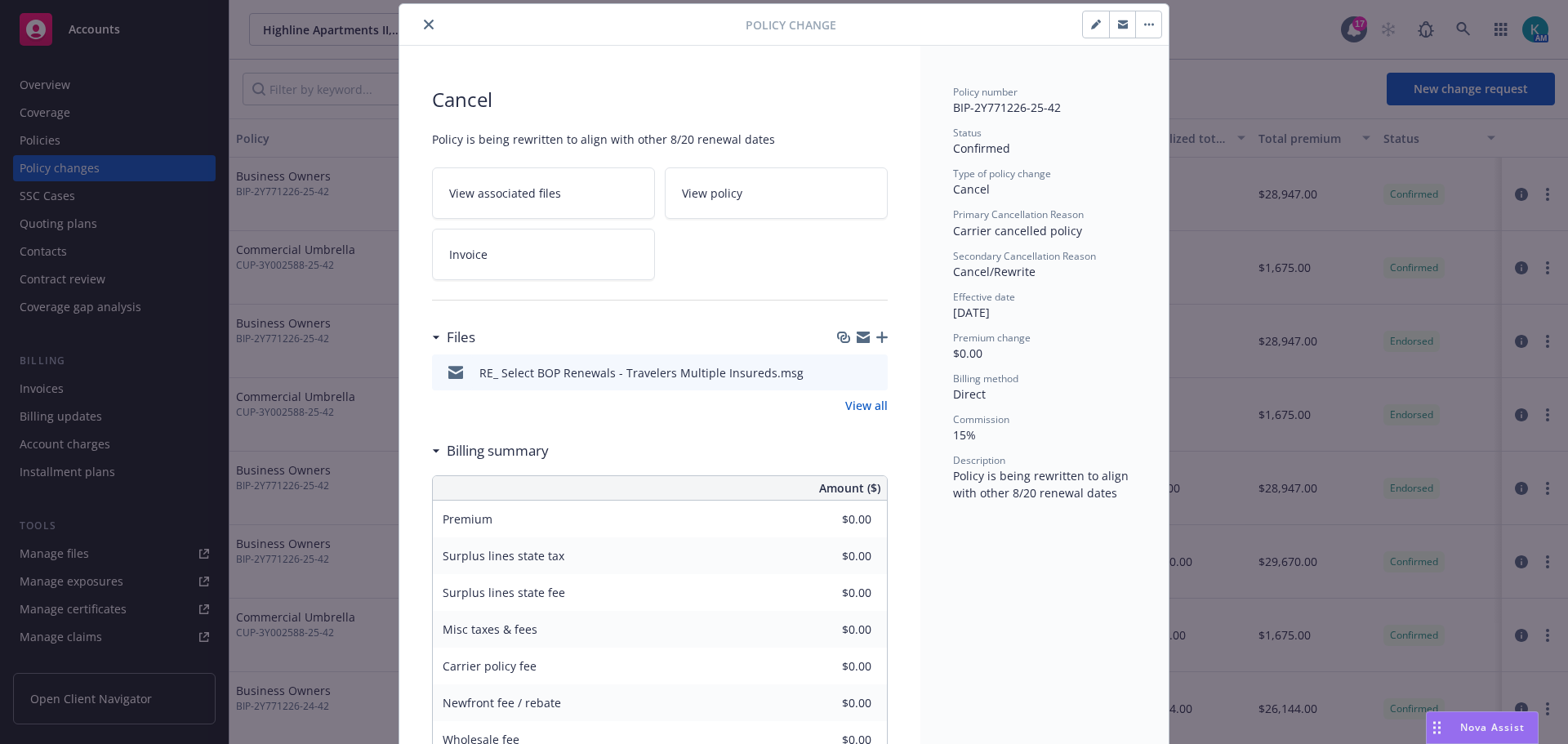
click at [427, 29] on icon "close" at bounding box center [429, 24] width 10 height 10
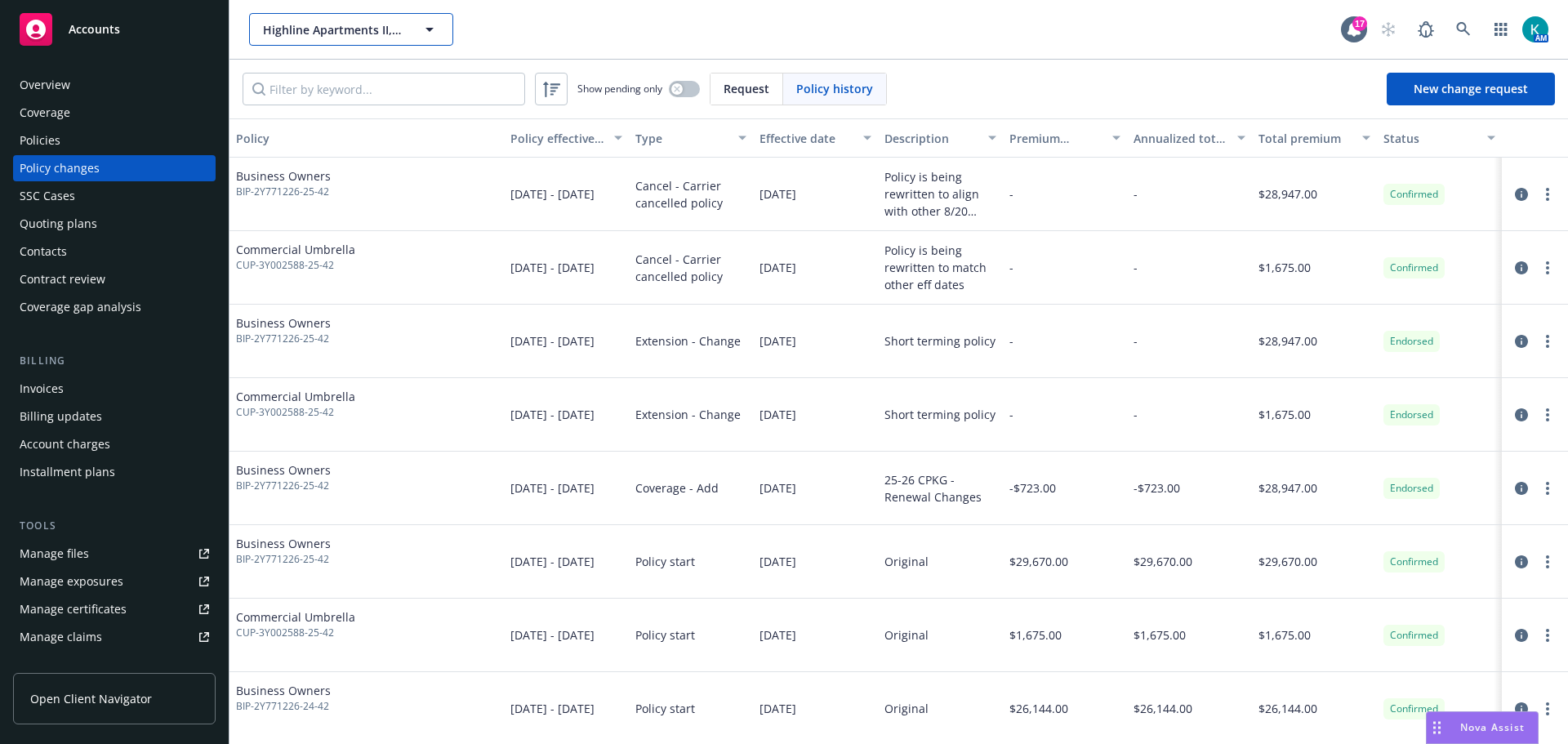
click at [318, 28] on span "Highline Apartments II, LLC" at bounding box center [334, 30] width 142 height 17
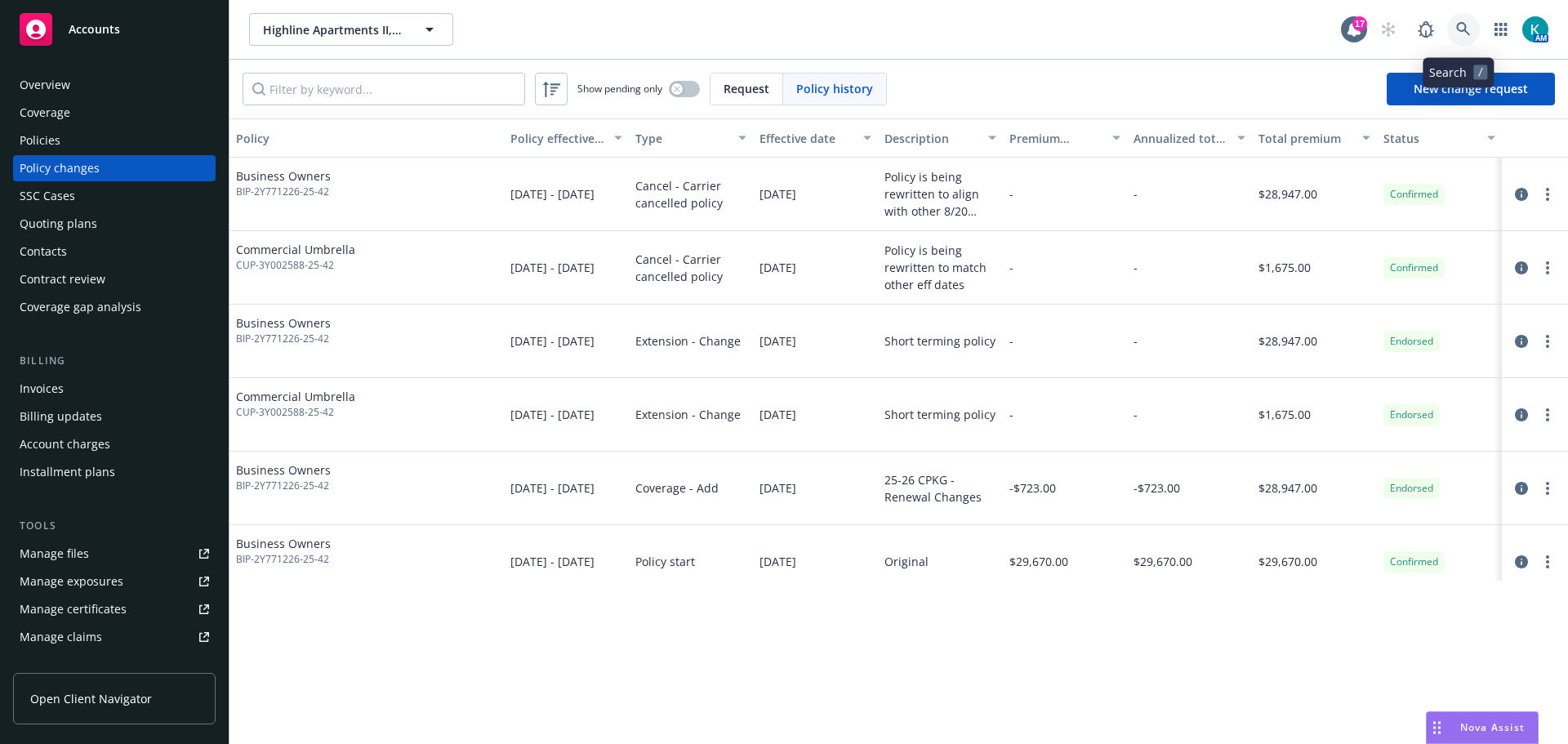
click at [1464, 31] on icon at bounding box center [1463, 29] width 14 height 14
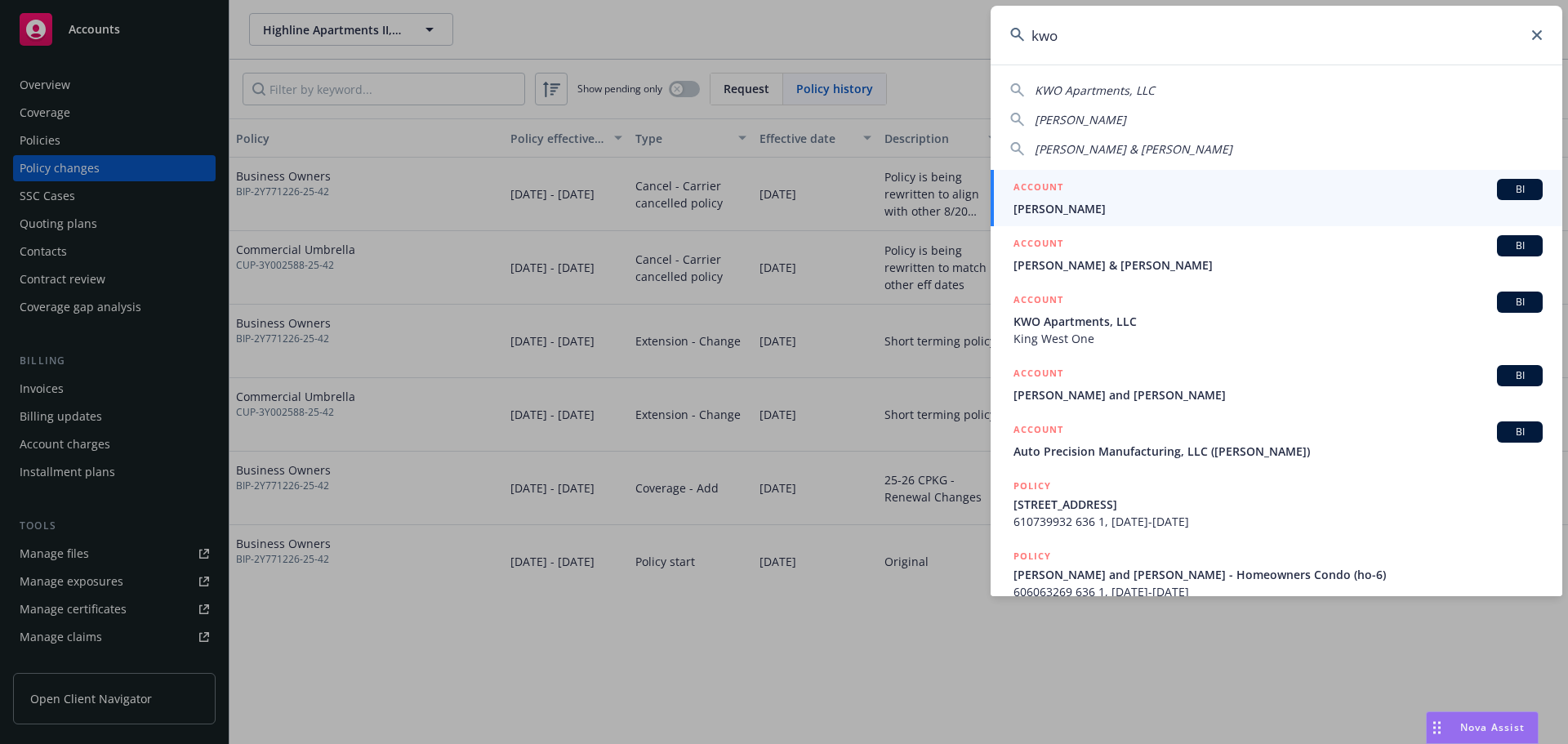
click at [1110, 91] on span "KWO Apartments, LLC" at bounding box center [1094, 90] width 120 height 15
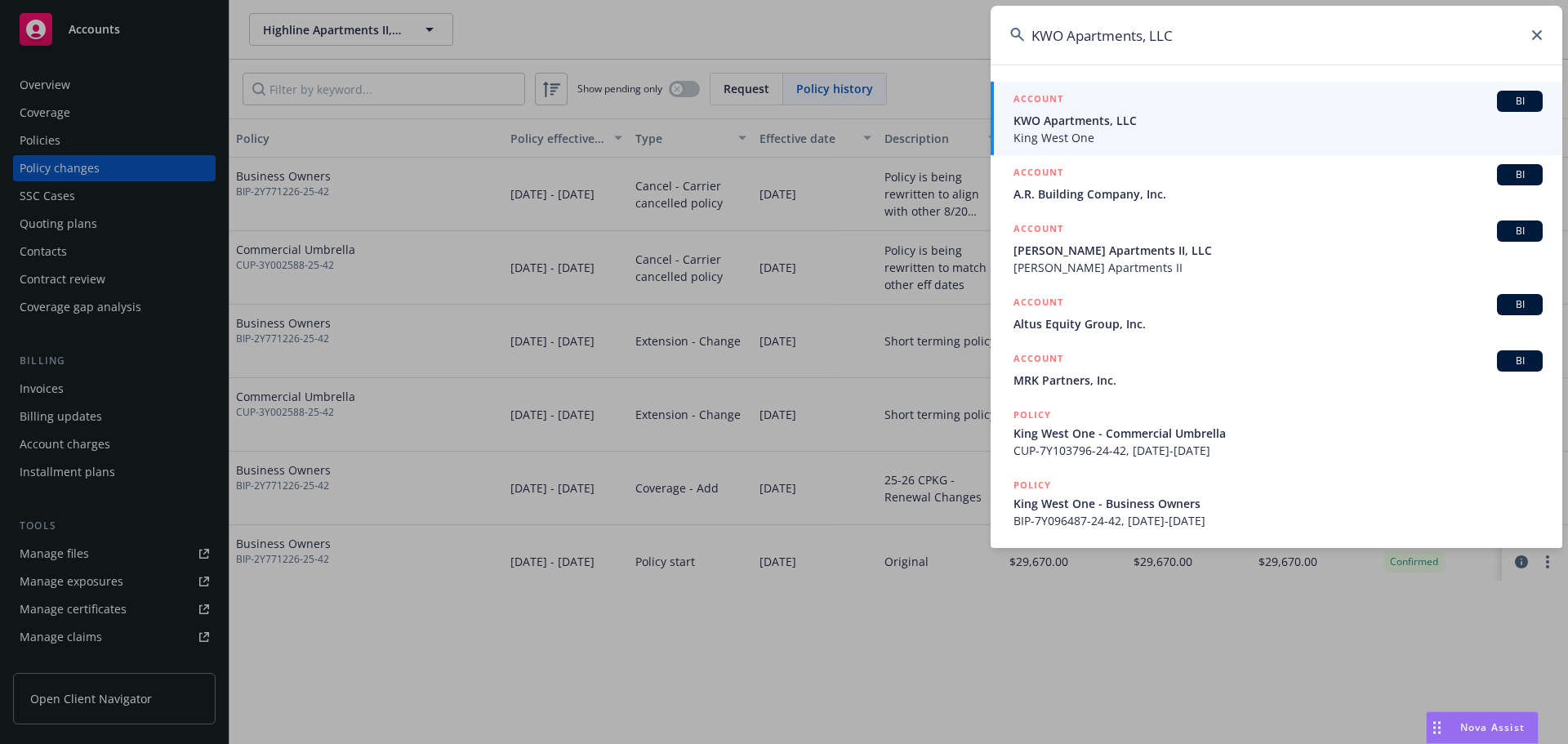
click at [1115, 99] on div "ACCOUNT BI" at bounding box center [1277, 101] width 529 height 21
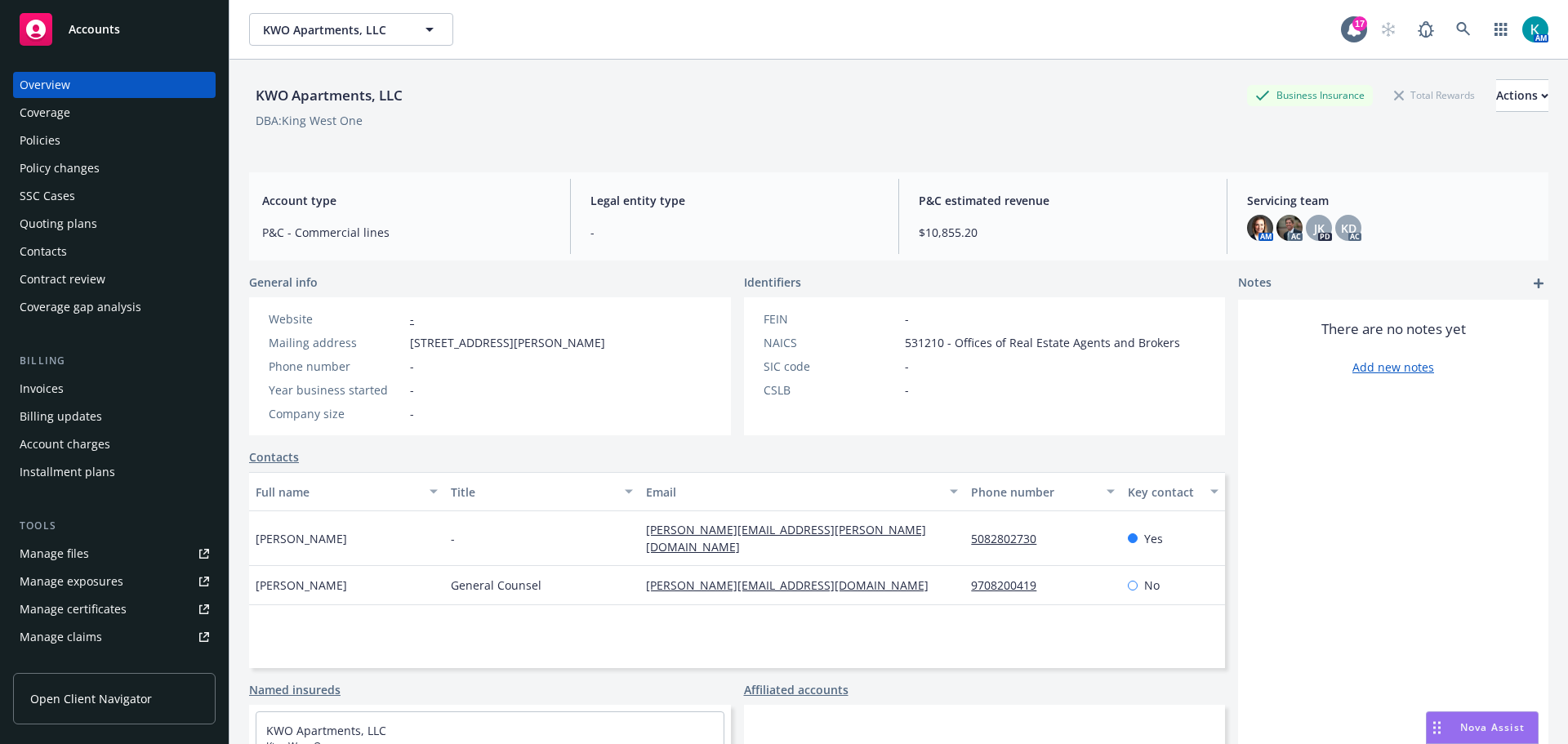
click at [112, 152] on div "Policies" at bounding box center [114, 140] width 189 height 26
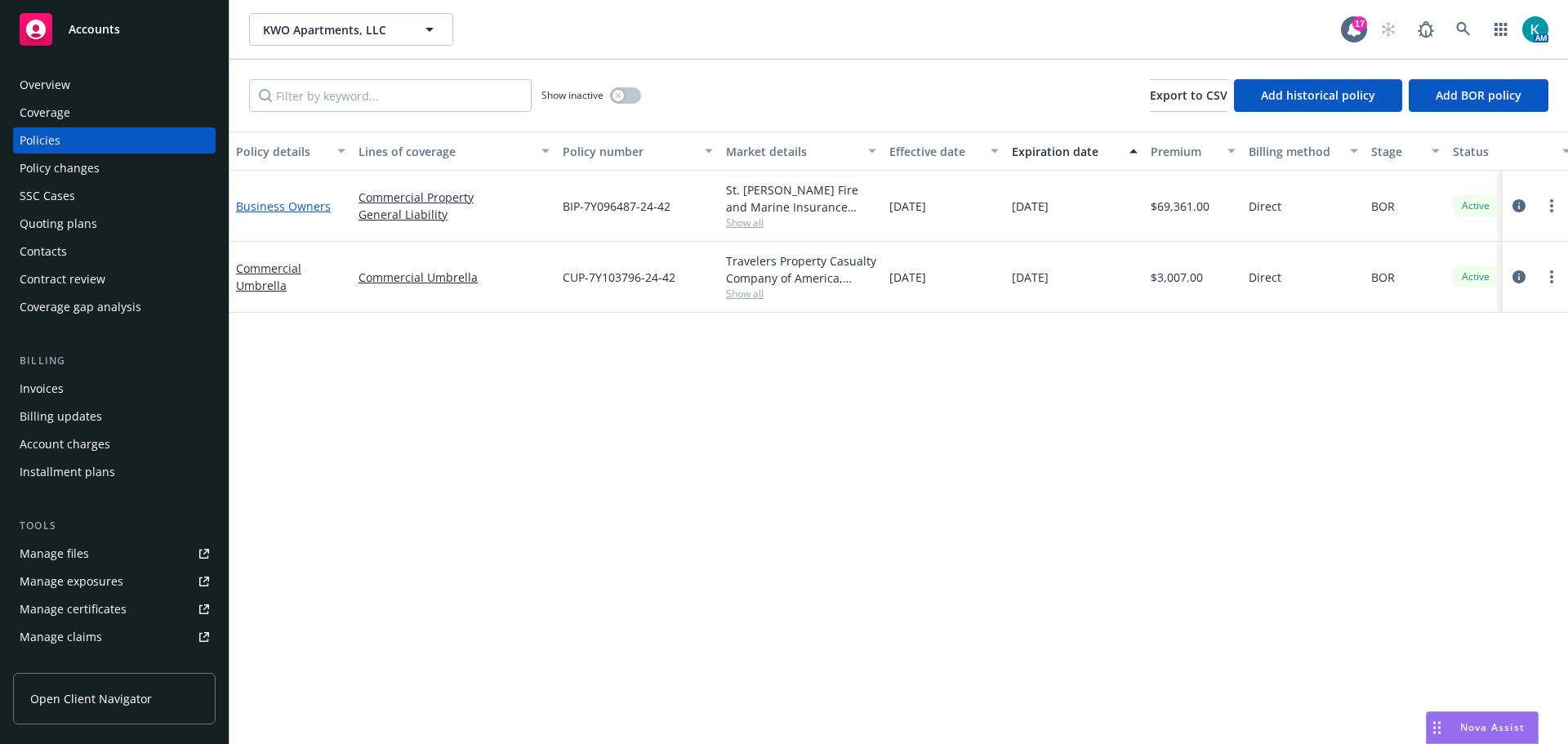
click at [310, 213] on link "Business Owners" at bounding box center [283, 206] width 95 height 15
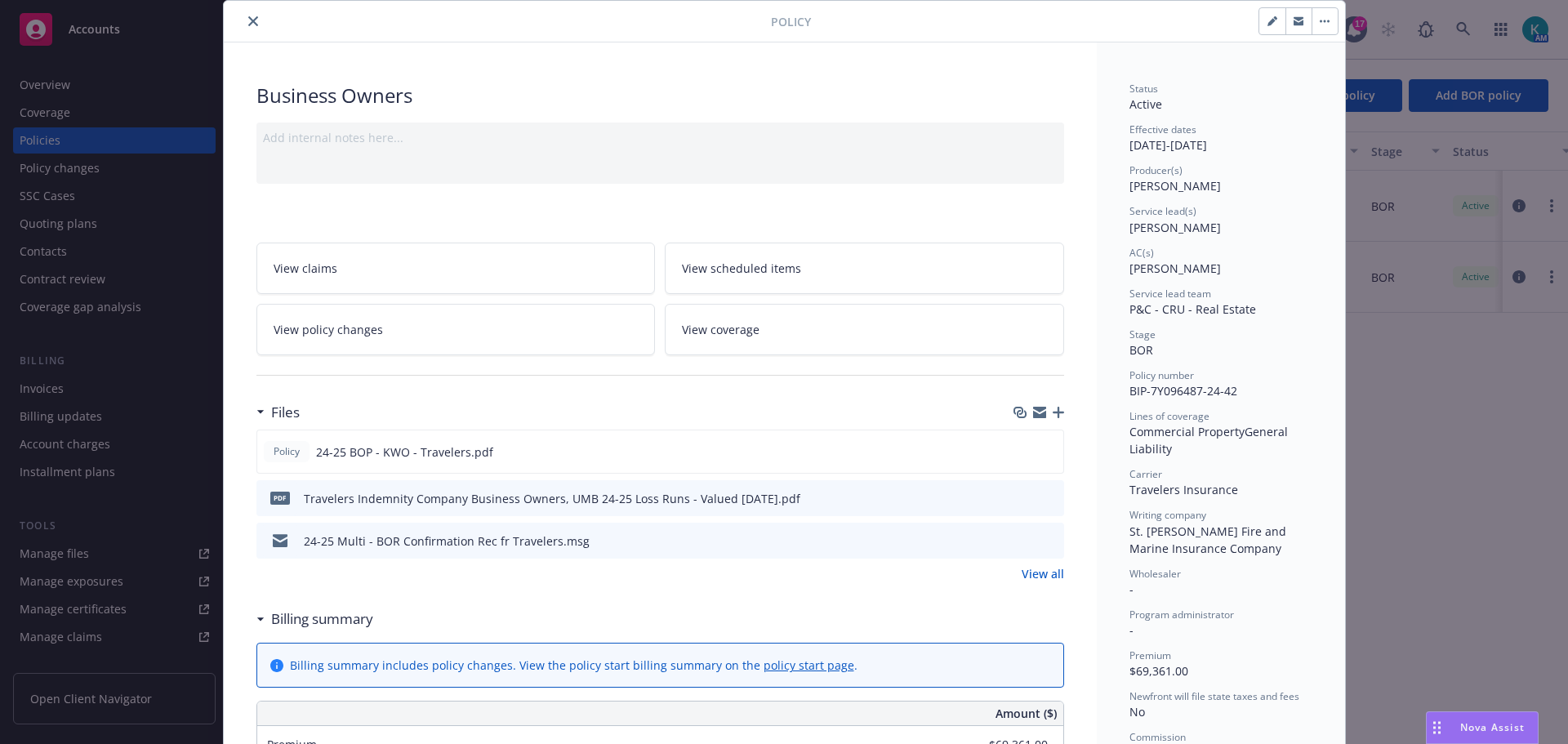
scroll to position [81, 0]
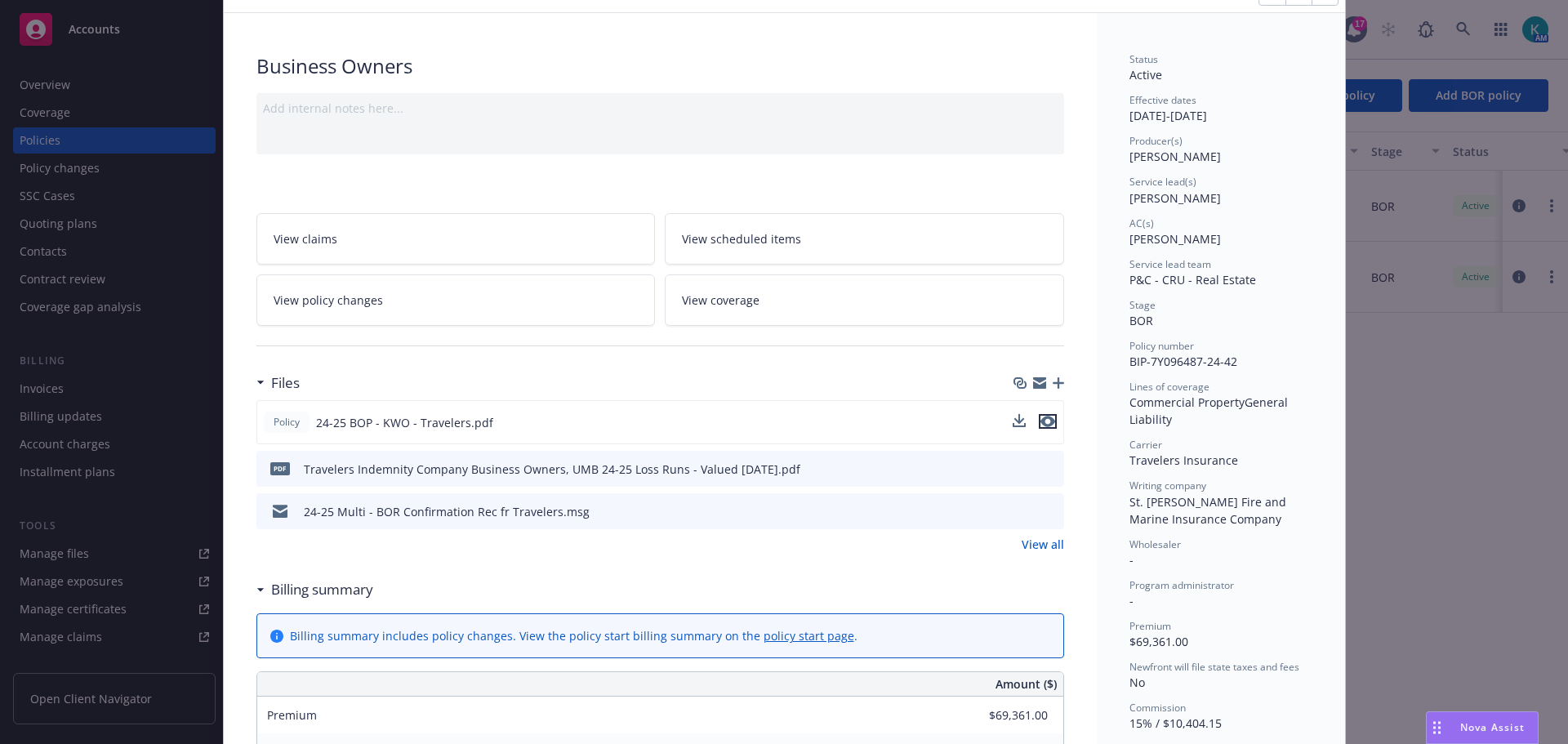
click at [1044, 427] on icon "preview file" at bounding box center [1048, 422] width 14 height 11
